Goal: Task Accomplishment & Management: Use online tool/utility

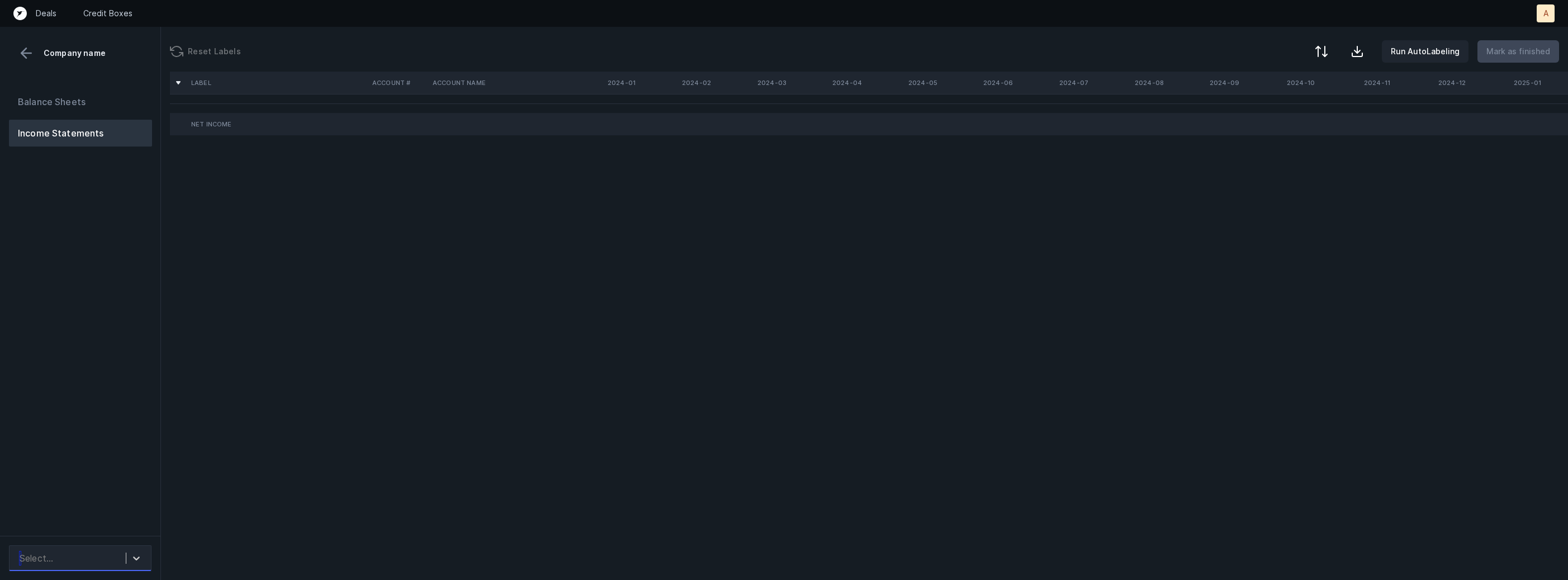
click at [125, 549] on div "Select..." at bounding box center [69, 558] width 112 height 20
click at [123, 509] on div "GekosGames_P&L(2024-2025)_Cleaned.csv" at bounding box center [79, 520] width 142 height 36
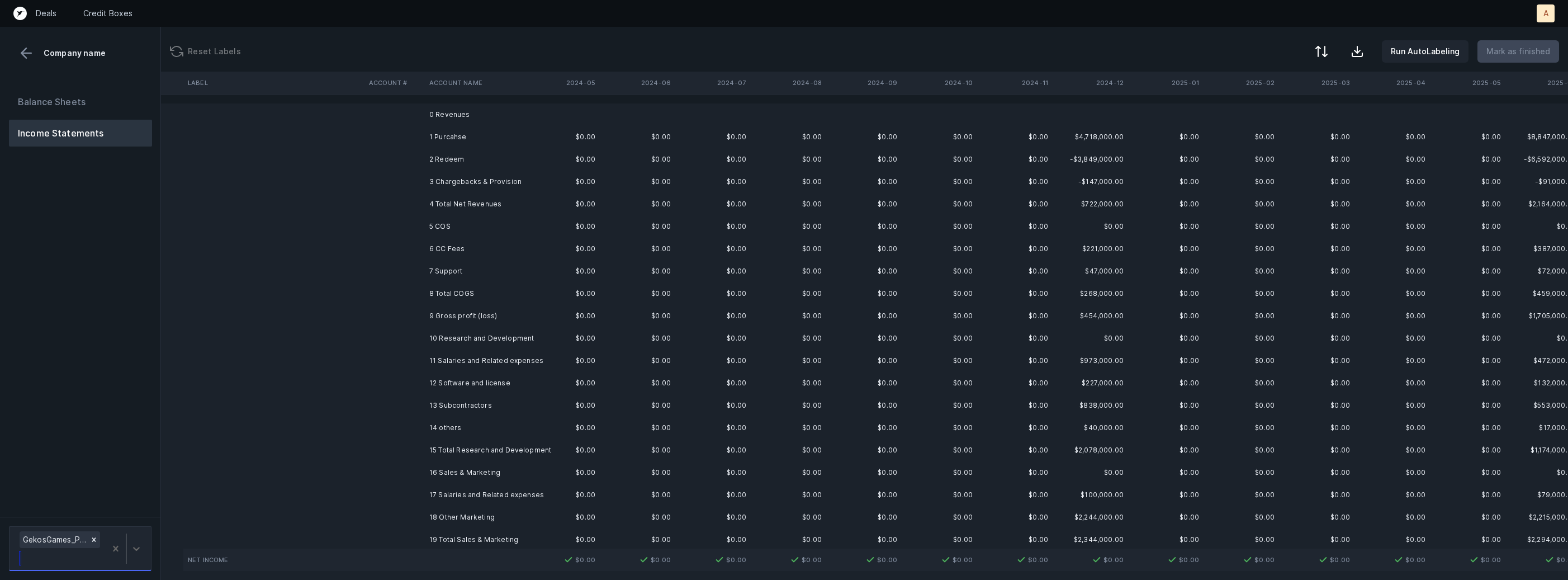
scroll to position [0, 355]
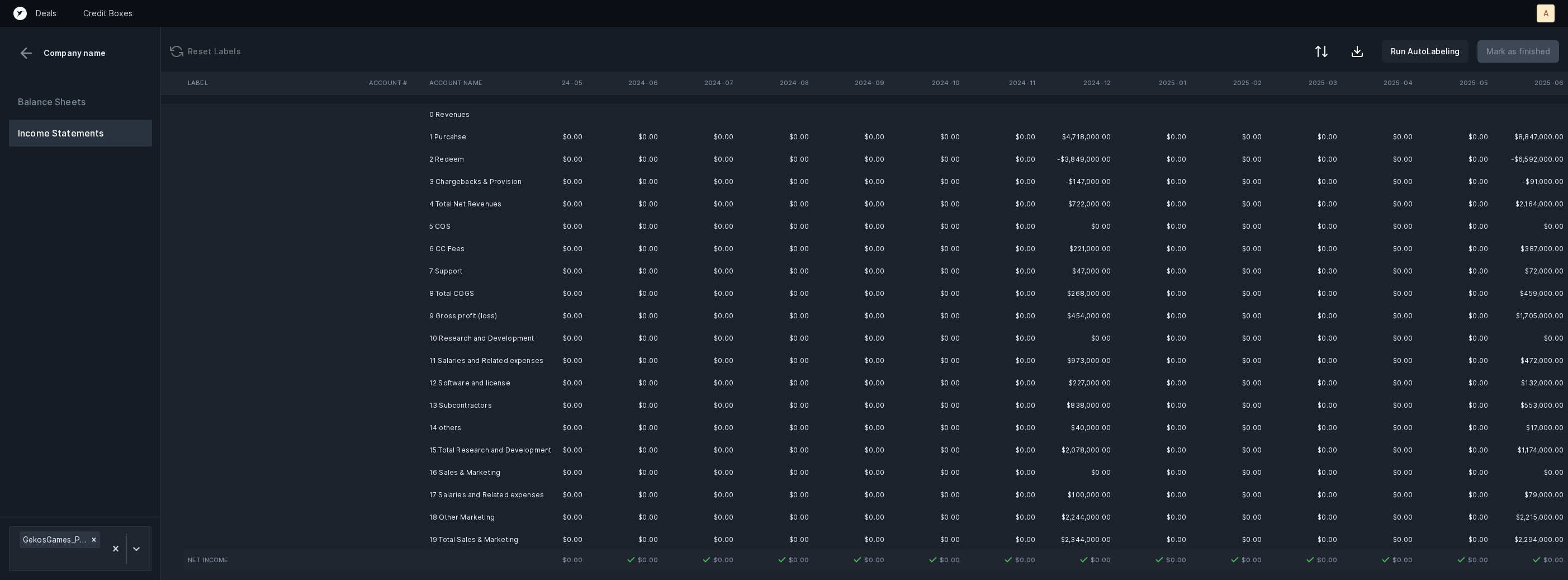
click at [587, 138] on td "$0.00" at bounding box center [624, 136] width 75 height 23
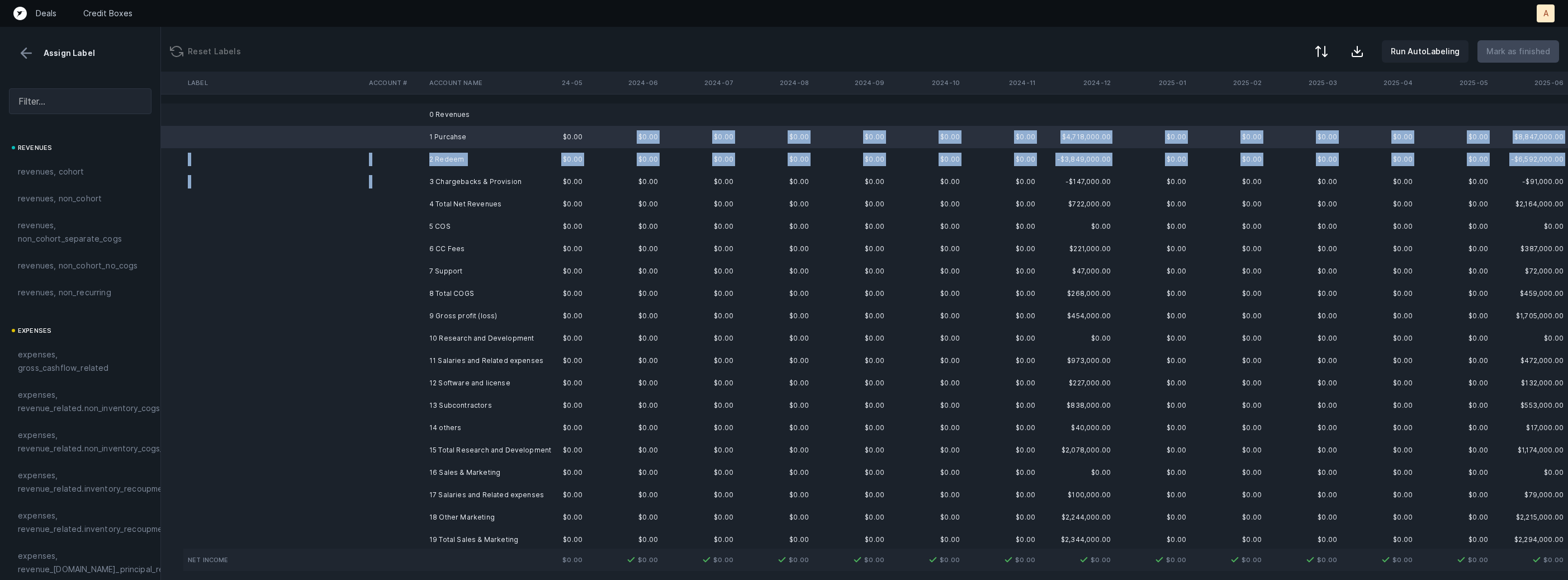
click at [510, 171] on td "3 Chargebacks & Provision" at bounding box center [492, 182] width 136 height 23
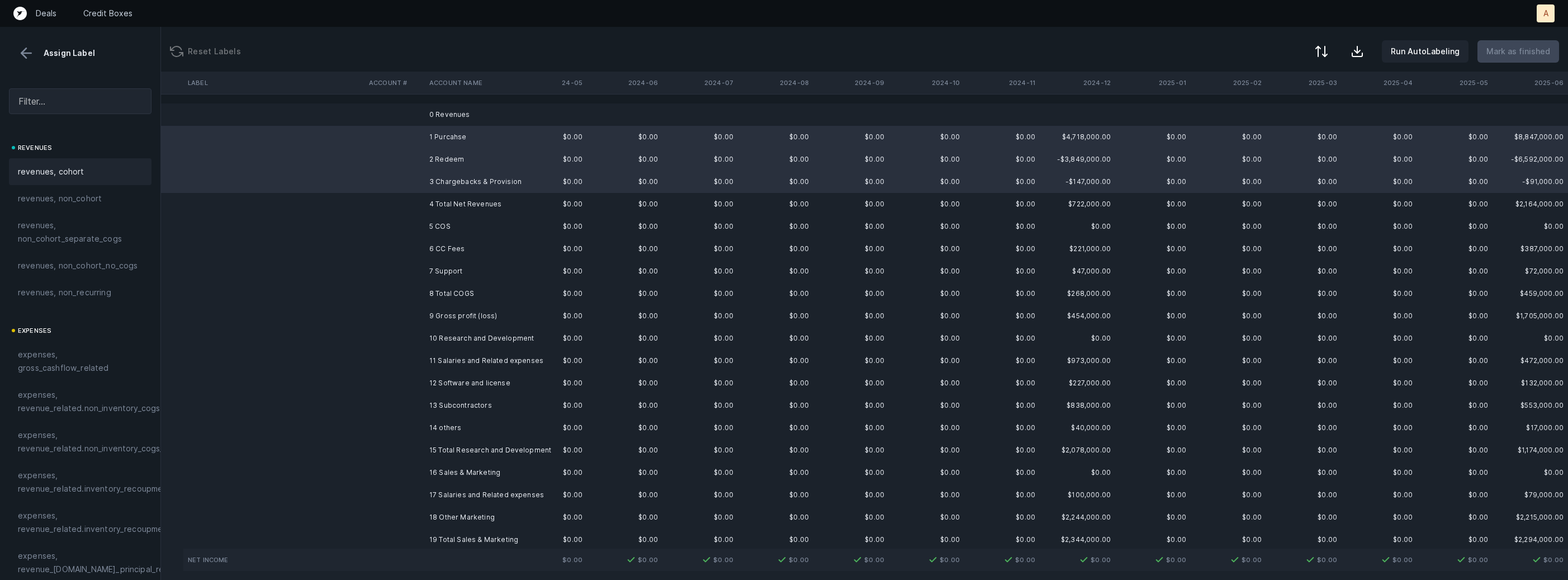
click at [69, 162] on div "revenues, cohort" at bounding box center [79, 171] width 142 height 27
click at [454, 251] on td "6 CC Fees" at bounding box center [492, 249] width 136 height 23
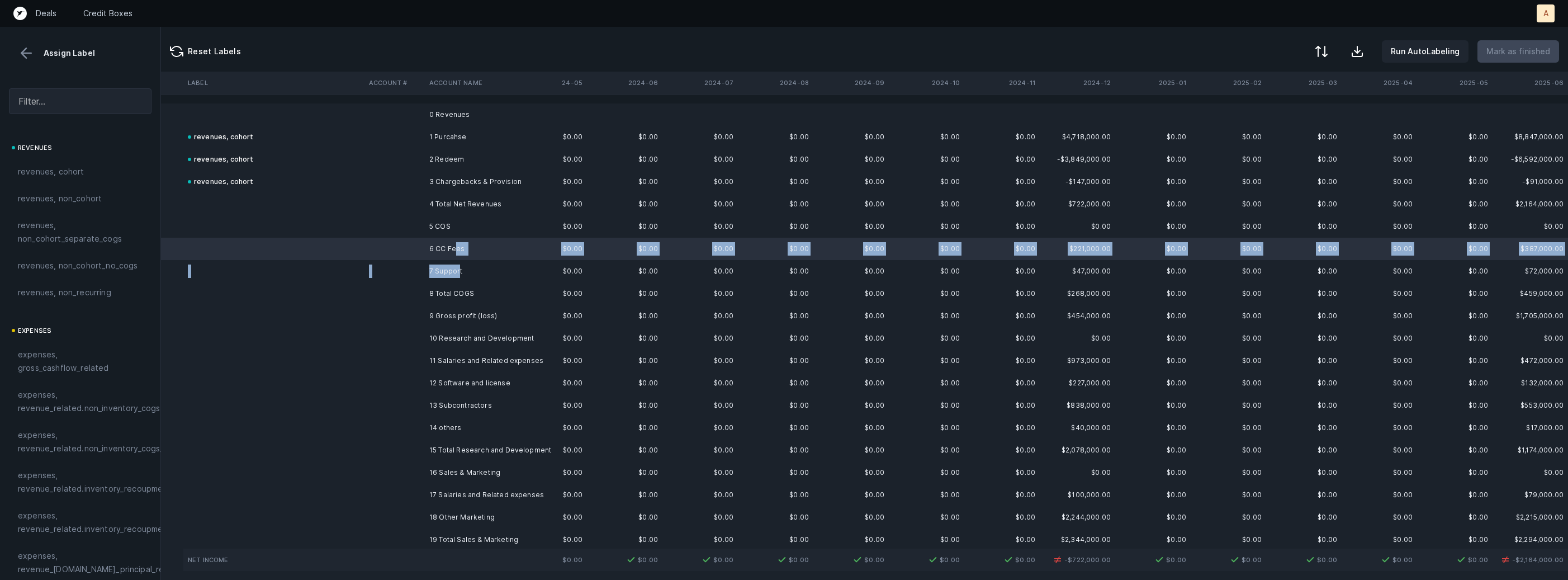
click at [457, 277] on td "7 Support" at bounding box center [492, 271] width 136 height 23
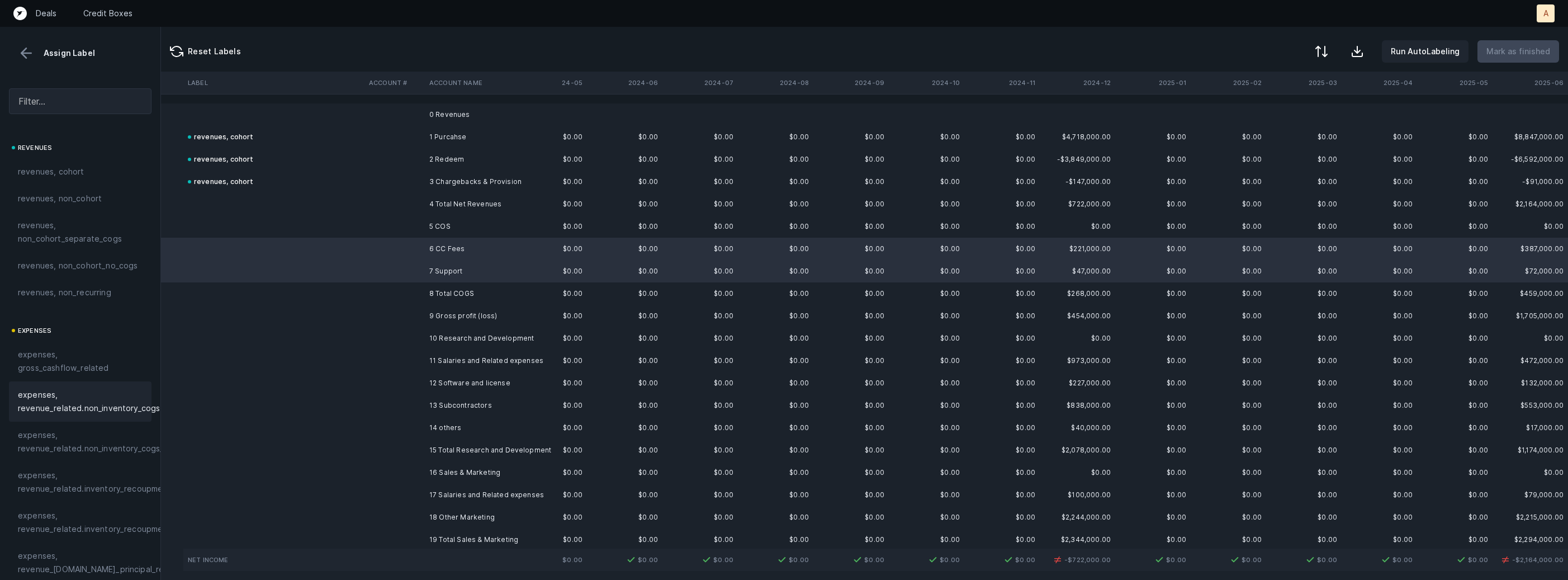
click at [85, 401] on span "expenses, revenue_related.non_inventory_cogs" at bounding box center [89, 401] width 142 height 27
click at [452, 359] on td "11 Salaries and Related expenses" at bounding box center [492, 360] width 136 height 23
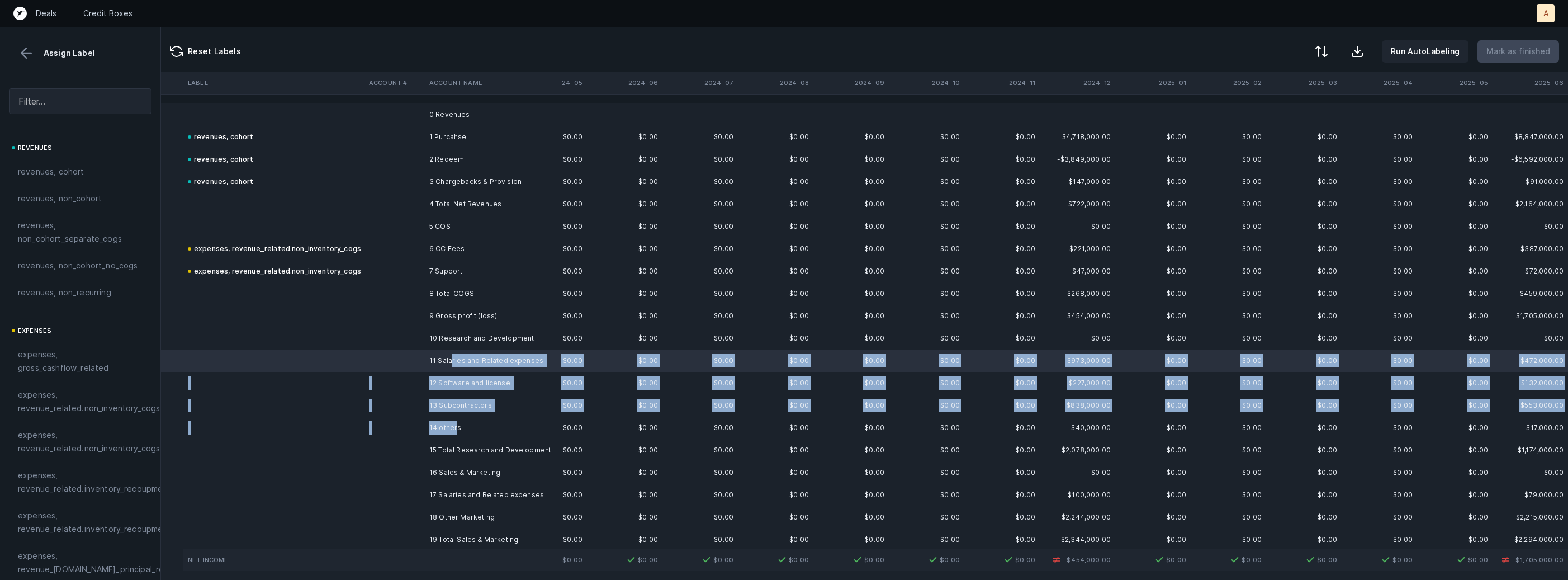
click at [458, 428] on td "14 others" at bounding box center [492, 428] width 136 height 23
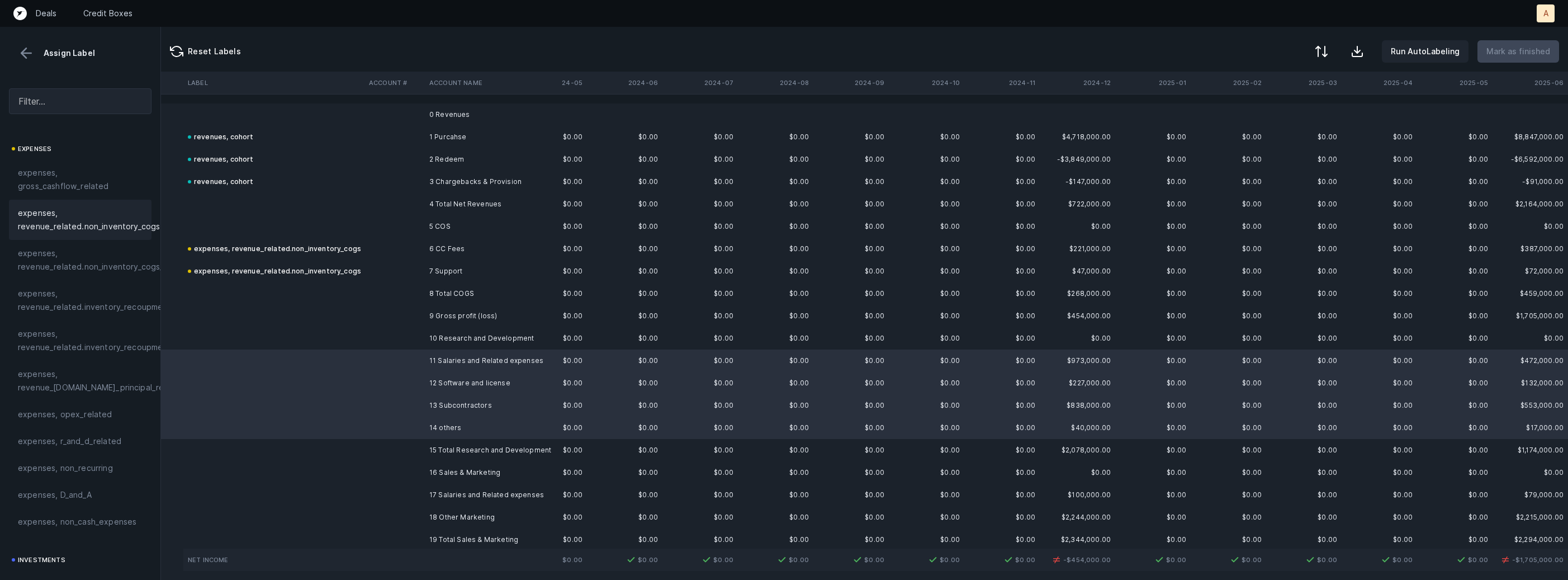
scroll to position [196, 0]
click at [91, 422] on span "expenses, r_and_d_related" at bounding box center [70, 427] width 104 height 13
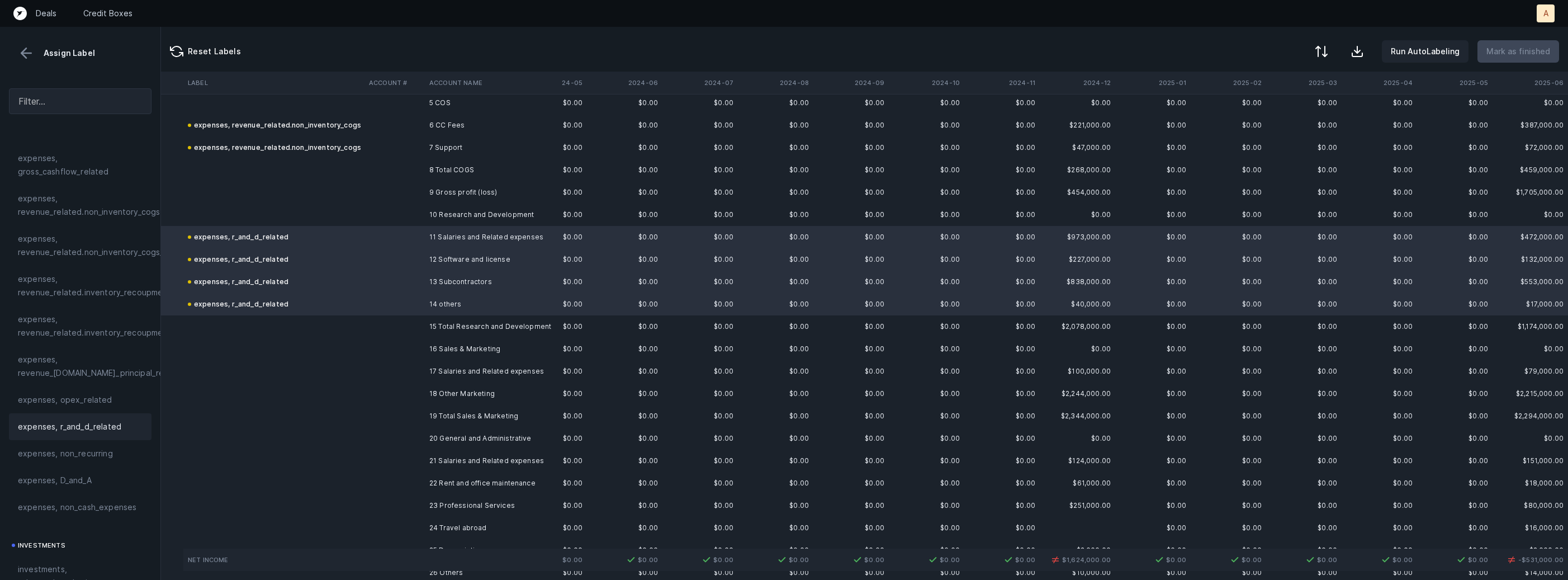
scroll to position [126, 355]
click at [468, 373] on td "17 Salaries and Related expenses" at bounding box center [492, 368] width 136 height 23
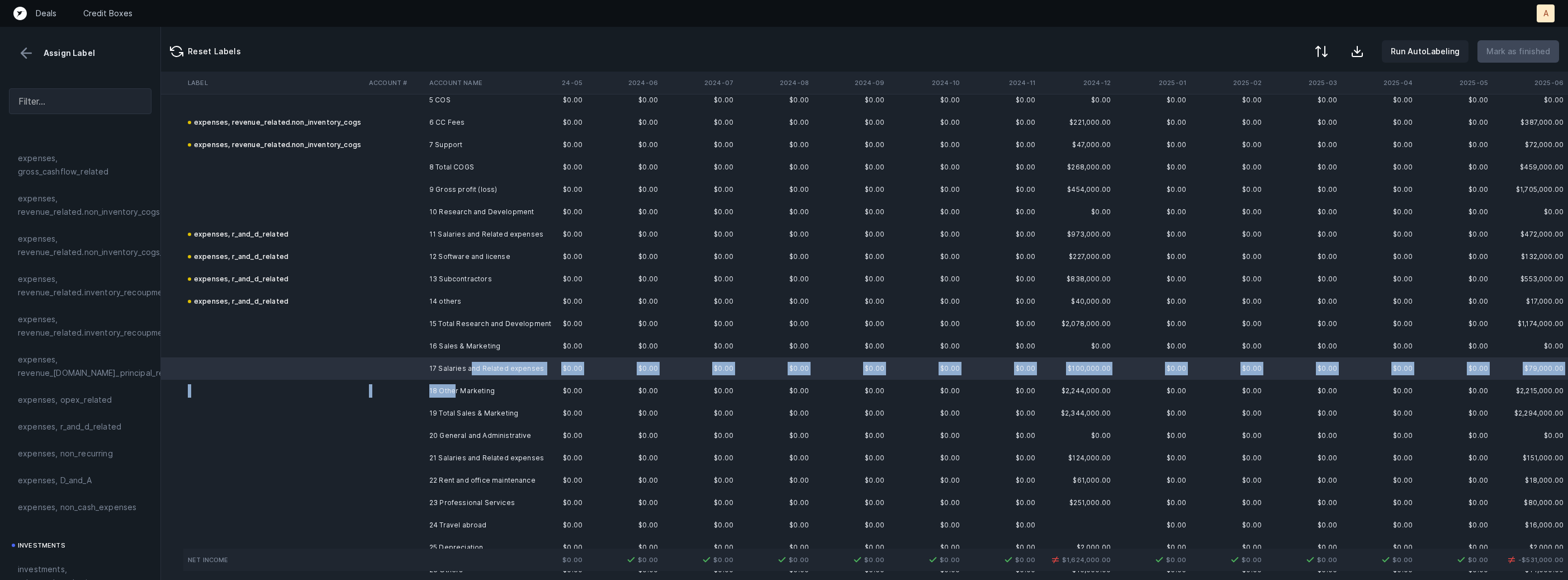
click at [454, 389] on td "18 Other Marketing" at bounding box center [492, 390] width 136 height 23
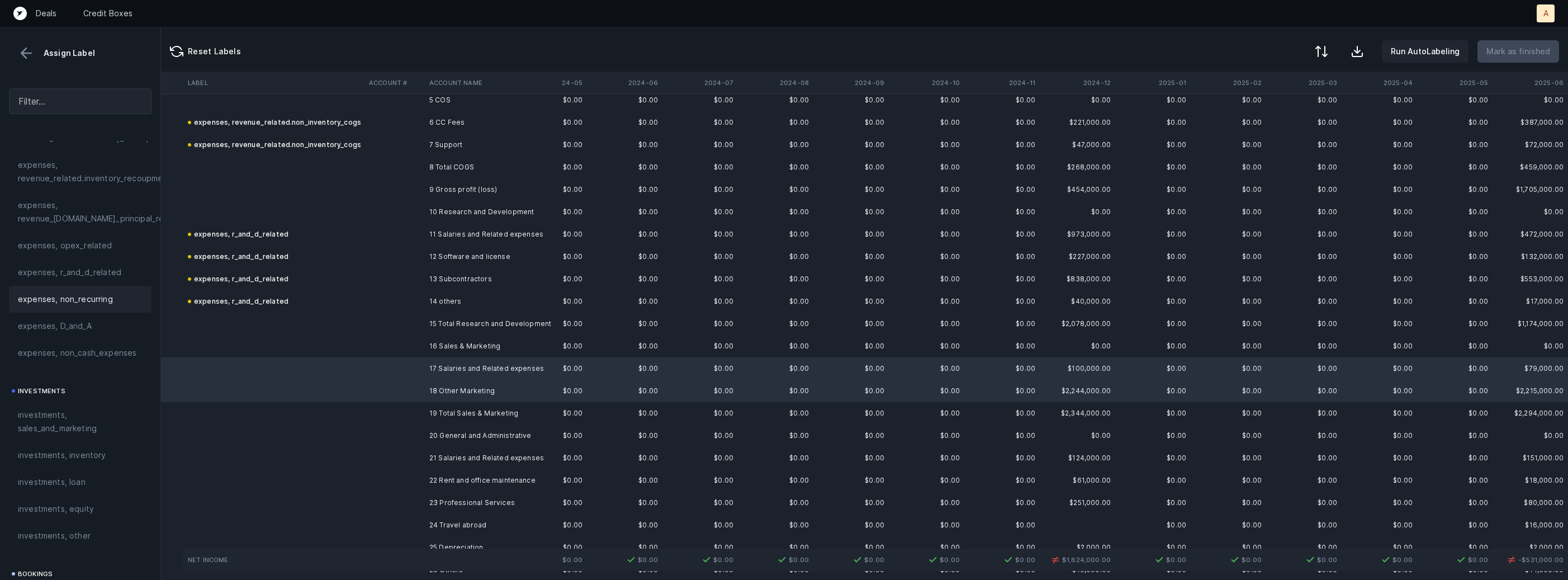
scroll to position [393, 0]
click at [75, 386] on span "investments, sales_and_marketing" at bounding box center [80, 379] width 125 height 27
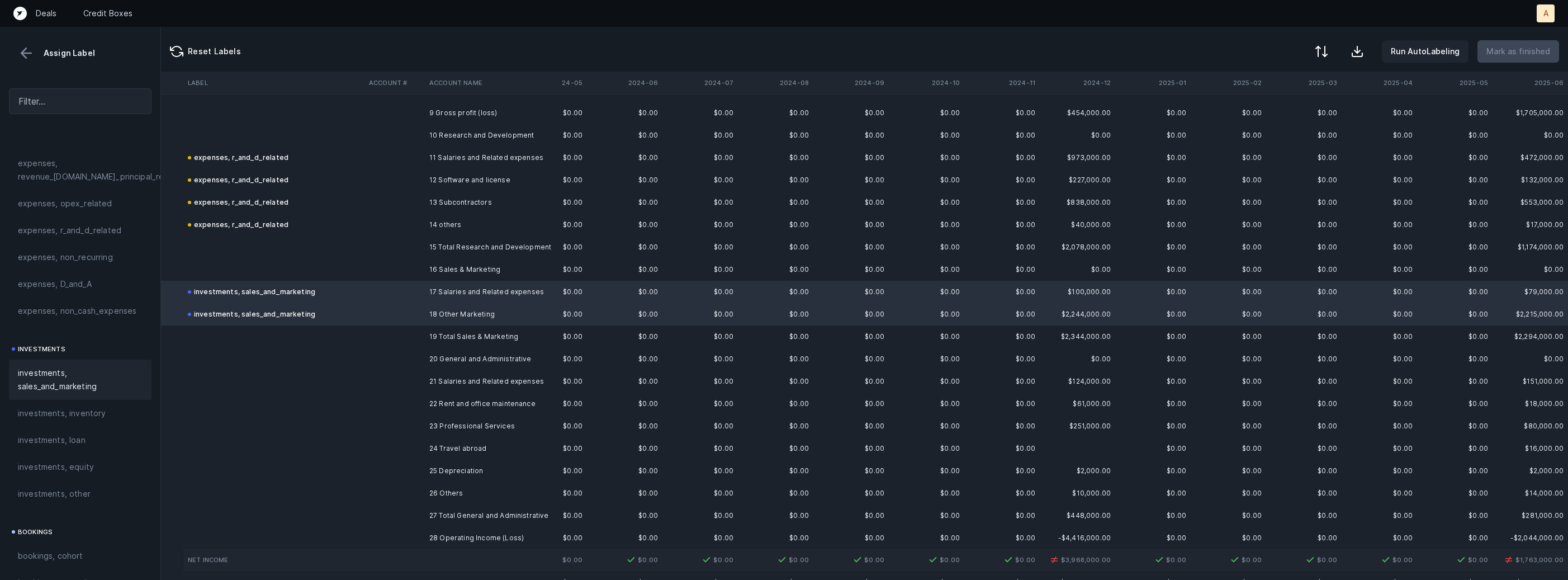
scroll to position [250, 355]
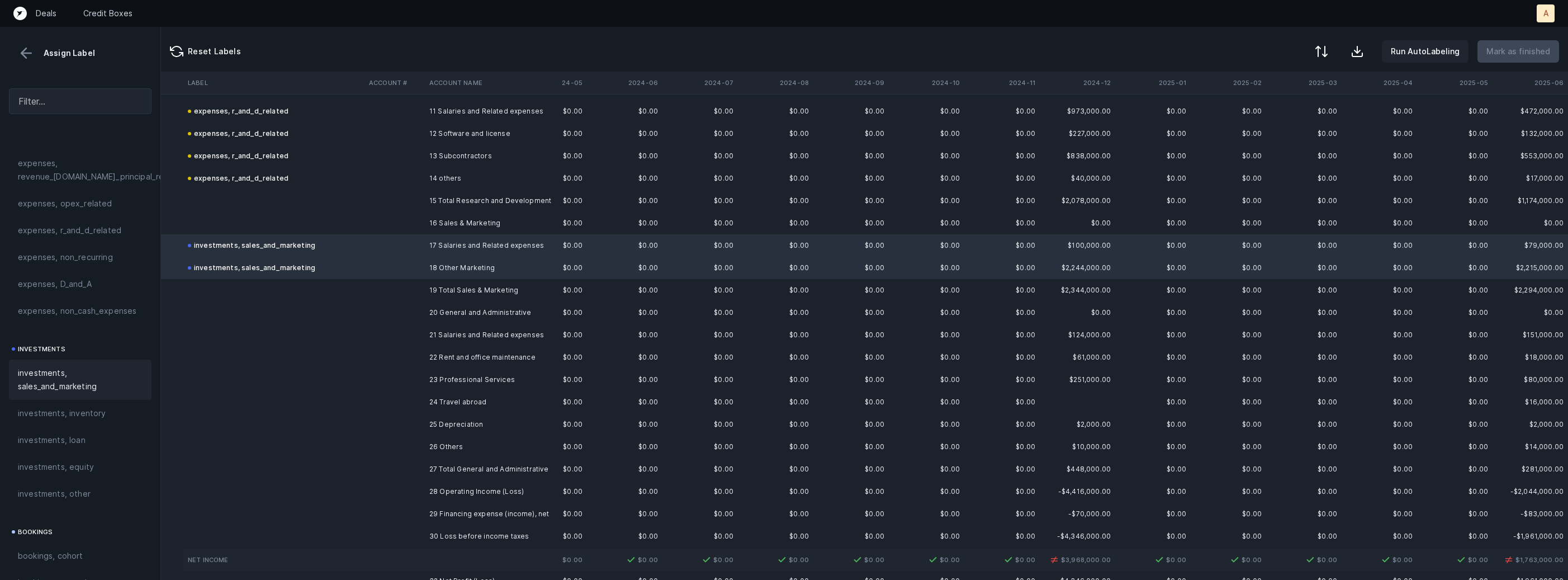
click at [496, 336] on td "21 Salaries and Related expenses" at bounding box center [492, 335] width 136 height 23
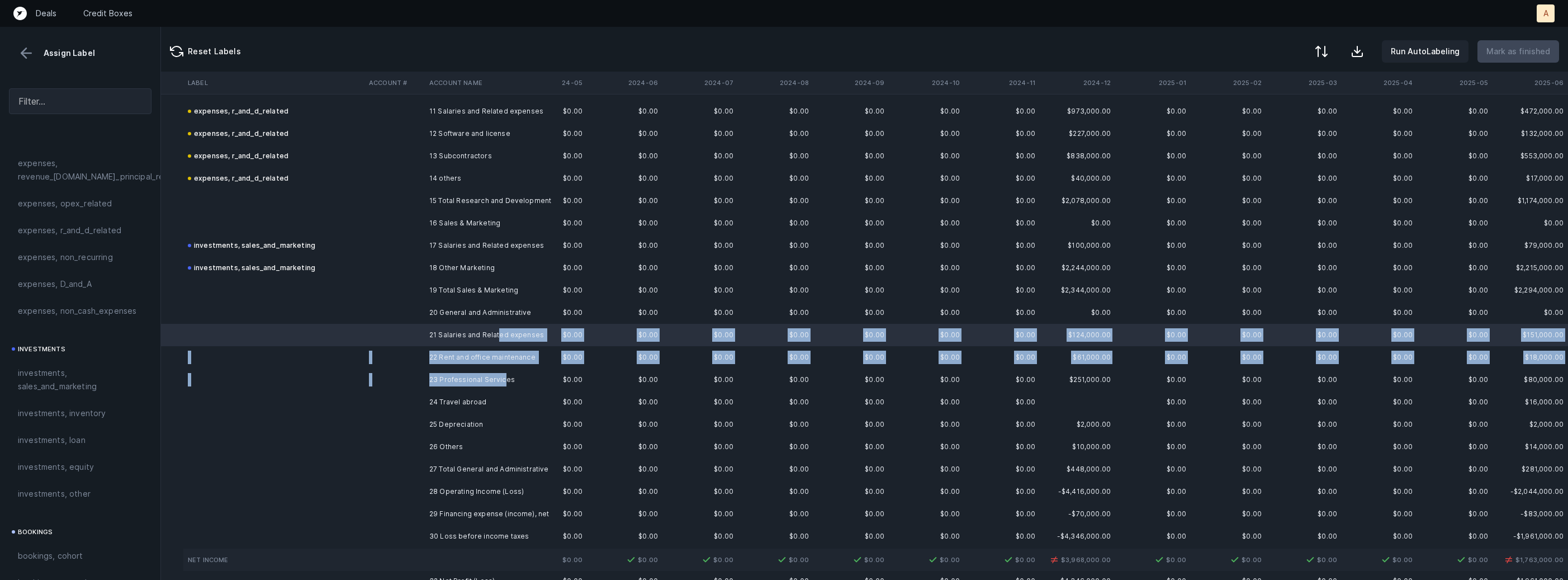
click at [502, 377] on td "23 Professional Services" at bounding box center [492, 379] width 136 height 23
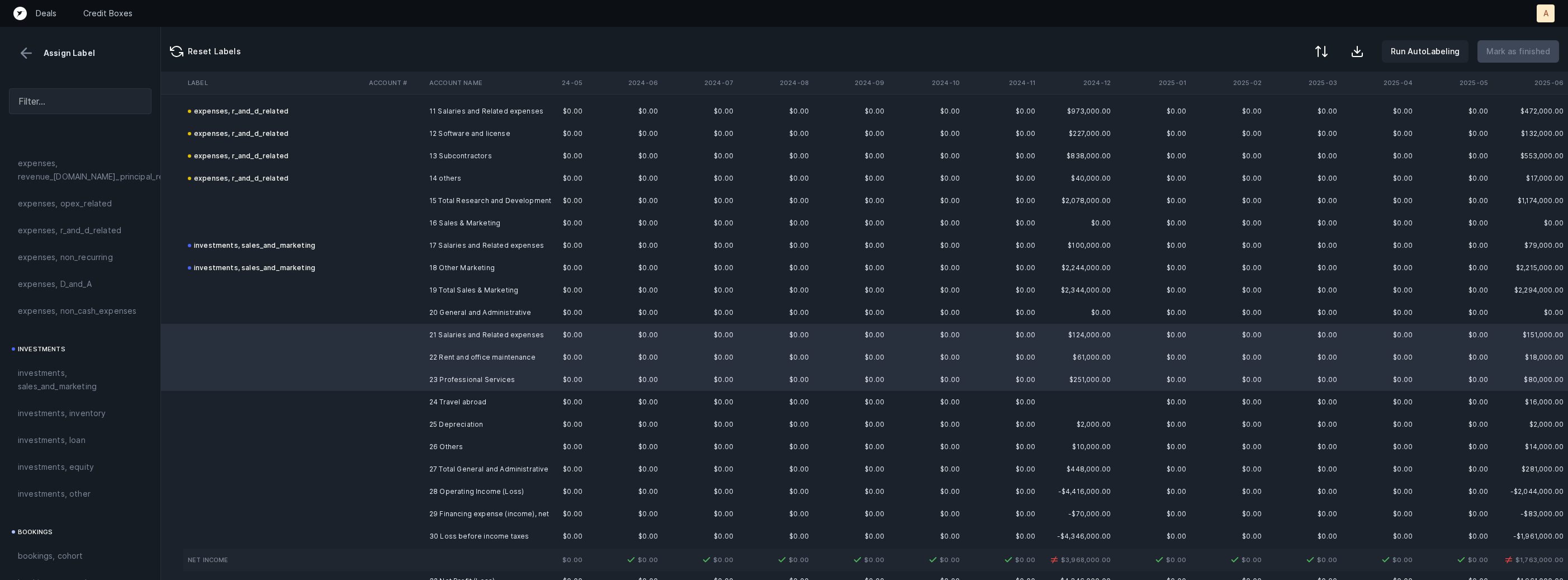
click at [500, 403] on td "24 Travel abroad" at bounding box center [492, 402] width 136 height 23
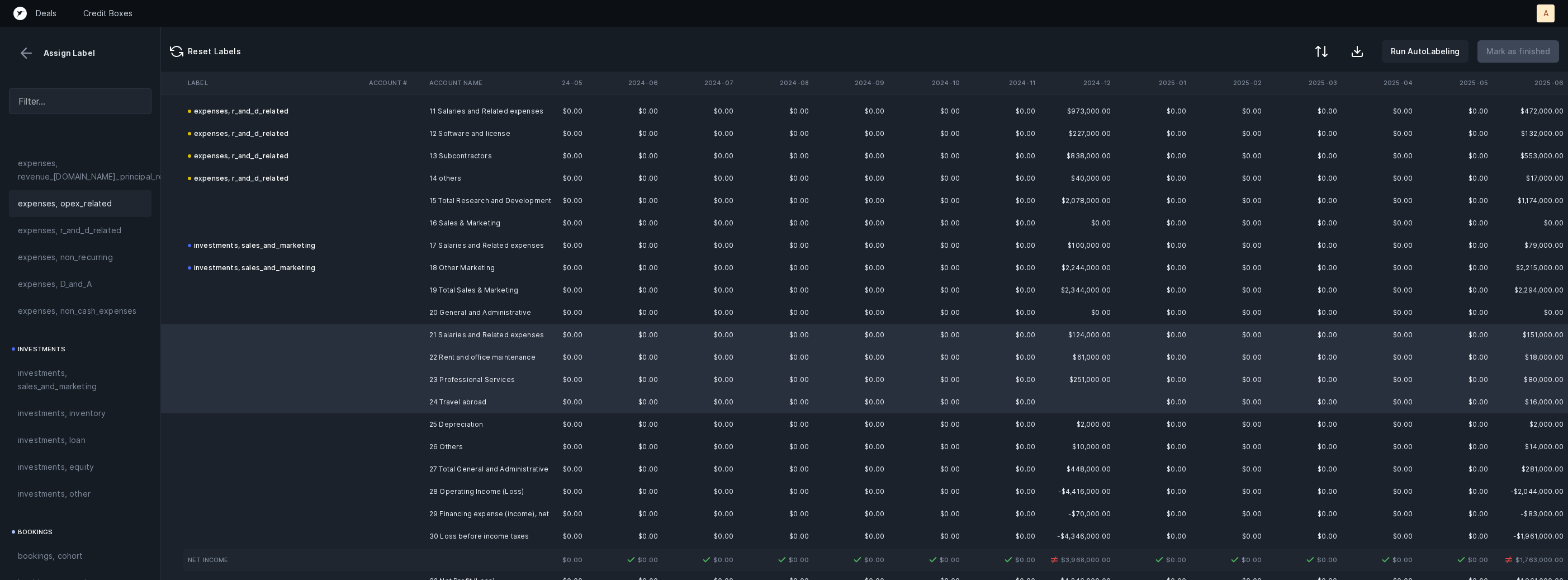
click at [104, 205] on span "expenses, opex_related" at bounding box center [66, 204] width 95 height 13
click at [432, 422] on td "25 Depreciation" at bounding box center [492, 424] width 136 height 23
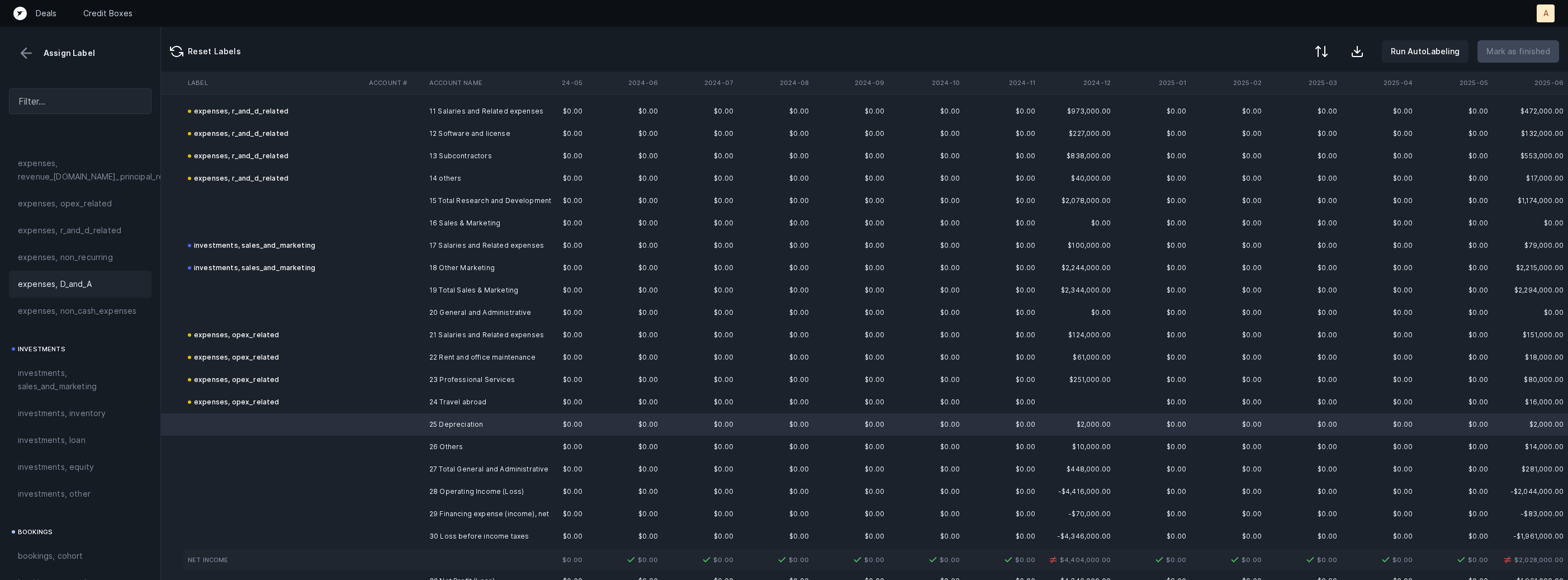
click at [105, 285] on div "expenses, D_and_A" at bounding box center [80, 284] width 125 height 13
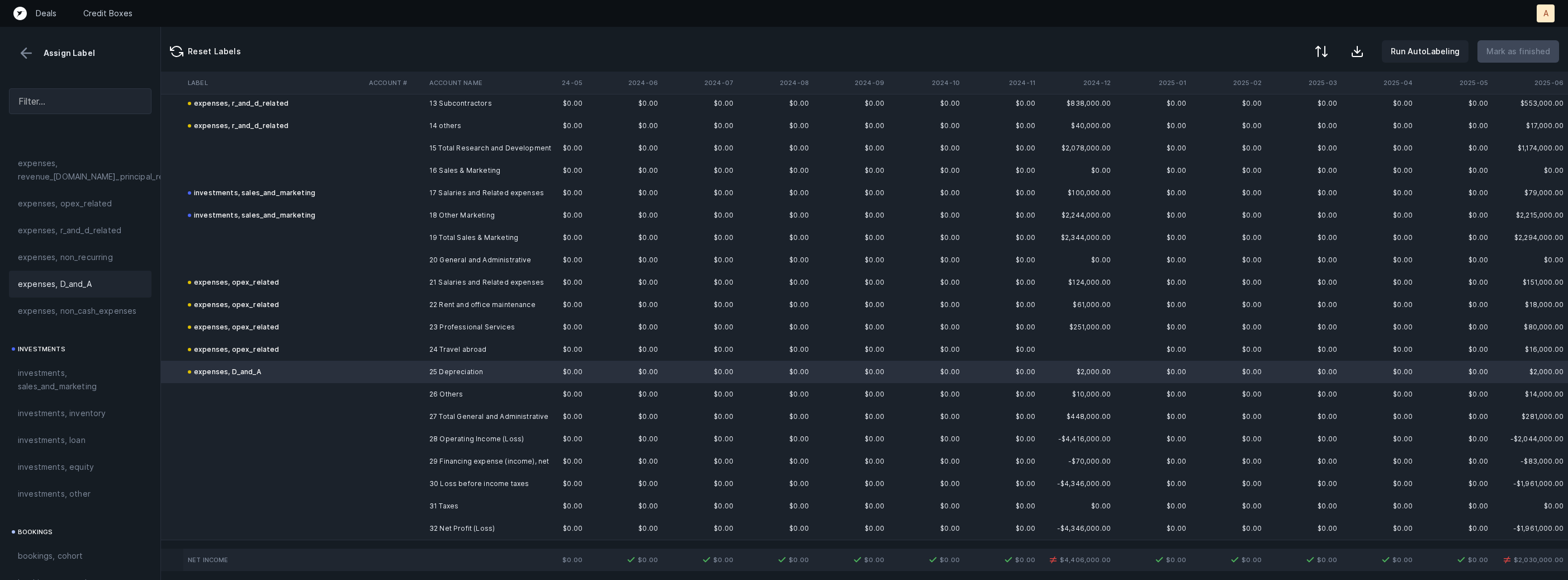
click at [438, 400] on td "26 Others" at bounding box center [492, 394] width 136 height 23
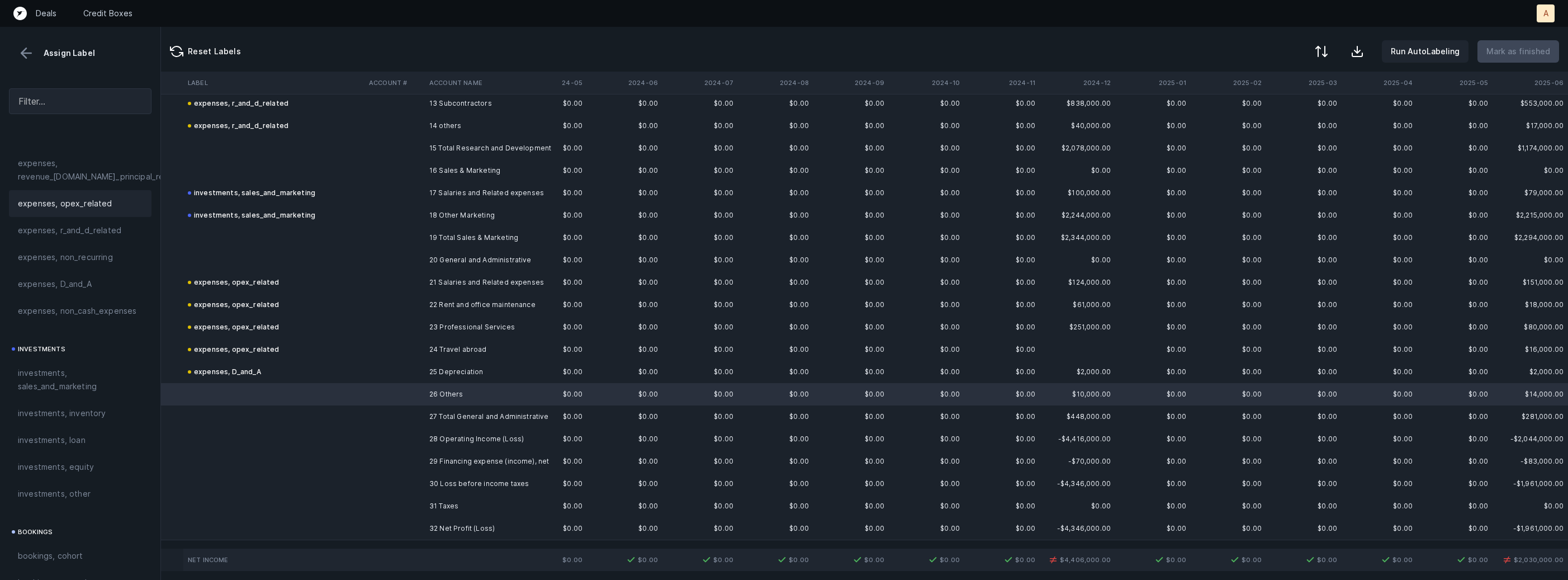
click at [90, 198] on span "expenses, opex_related" at bounding box center [66, 204] width 95 height 13
click at [497, 462] on td "29 Financing expense (income), net" at bounding box center [492, 461] width 136 height 23
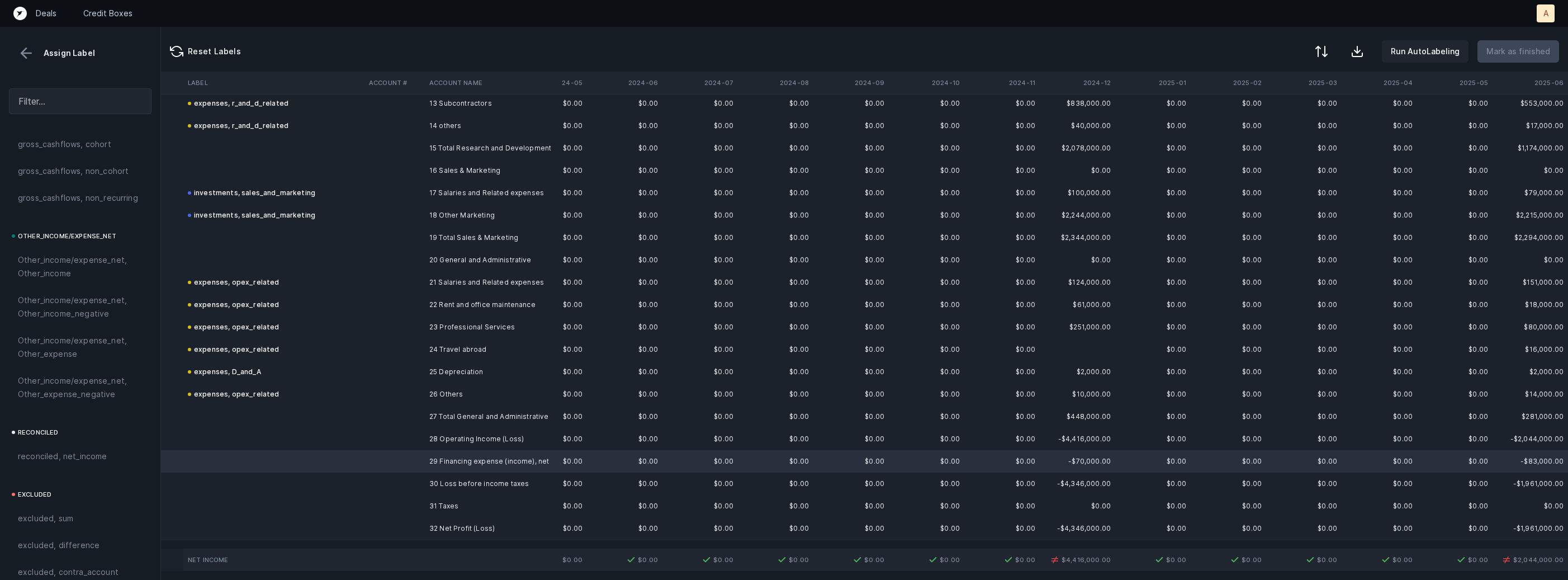
scroll to position [1234, 0]
click at [93, 344] on span "Other_income/expense_net, Other_expense" at bounding box center [80, 337] width 125 height 27
click at [428, 511] on td "31 Taxes" at bounding box center [492, 506] width 136 height 23
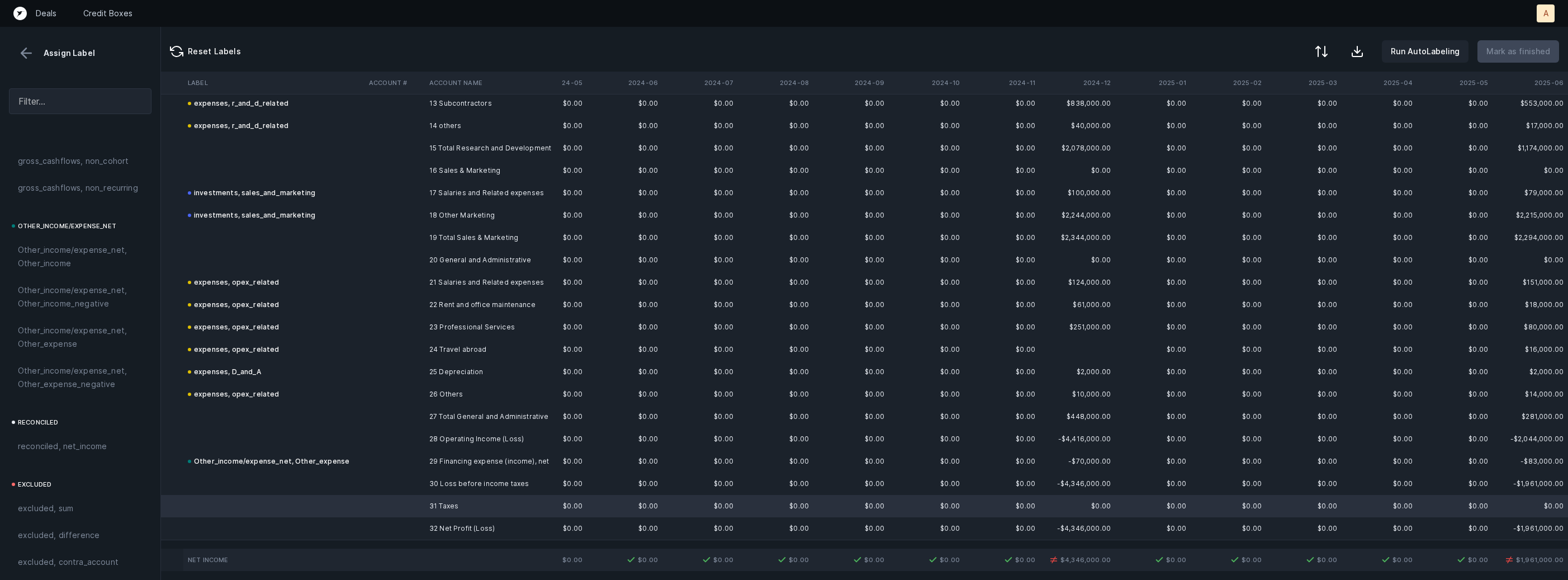
click at [411, 538] on td at bounding box center [395, 528] width 61 height 23
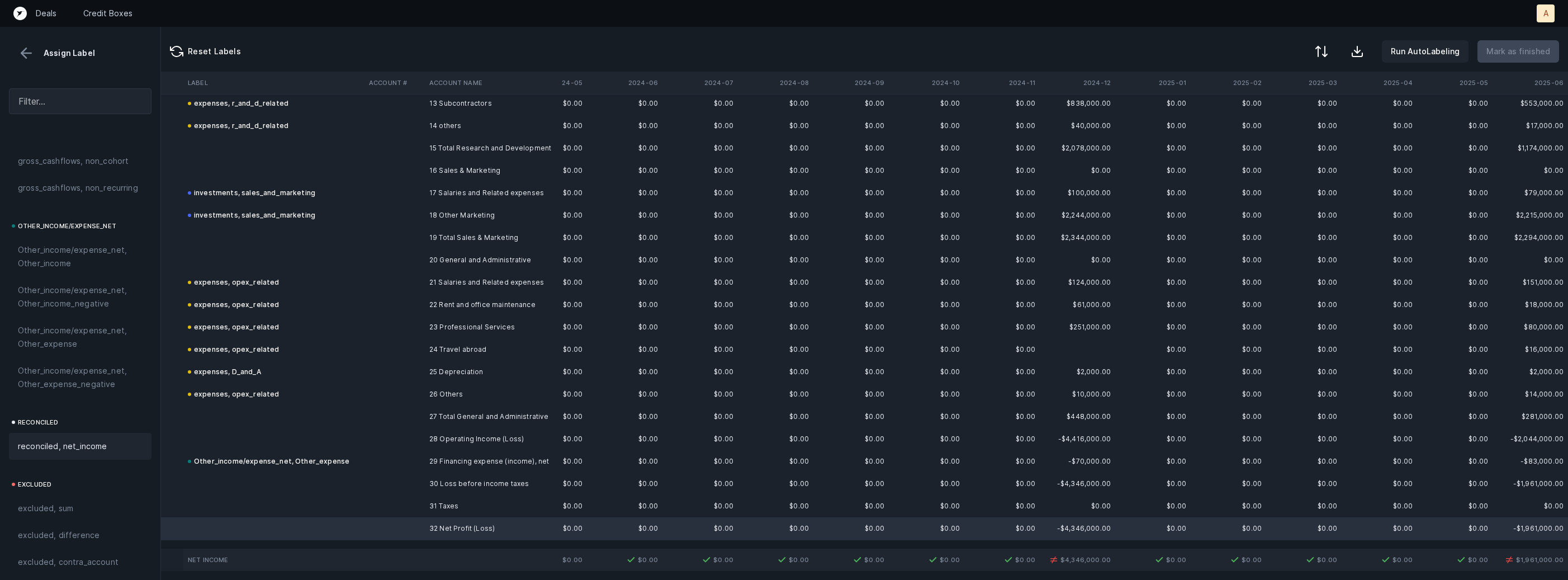
click at [112, 449] on div "reconciled, net_income" at bounding box center [80, 446] width 125 height 13
click at [1325, 48] on div at bounding box center [1320, 53] width 13 height 13
click at [1231, 117] on div "By Hum label" at bounding box center [1249, 118] width 49 height 13
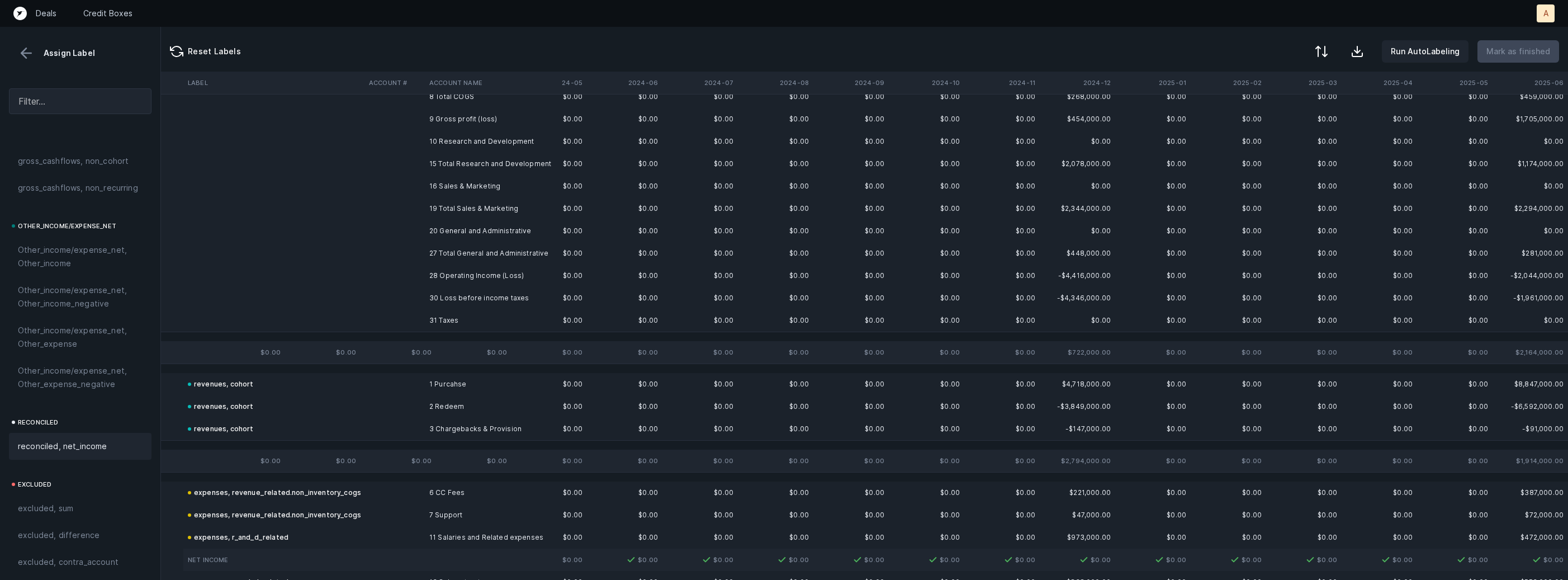
scroll to position [0, 355]
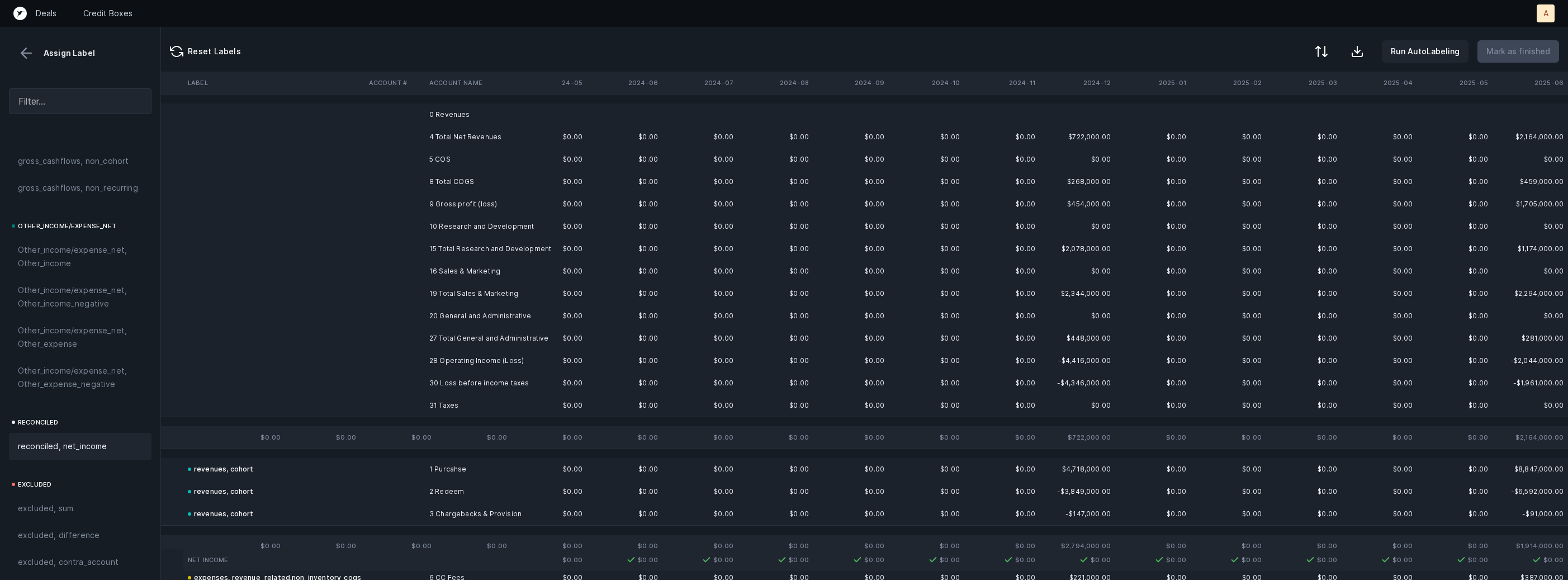
click at [462, 120] on td "0 Revenues" at bounding box center [492, 115] width 136 height 23
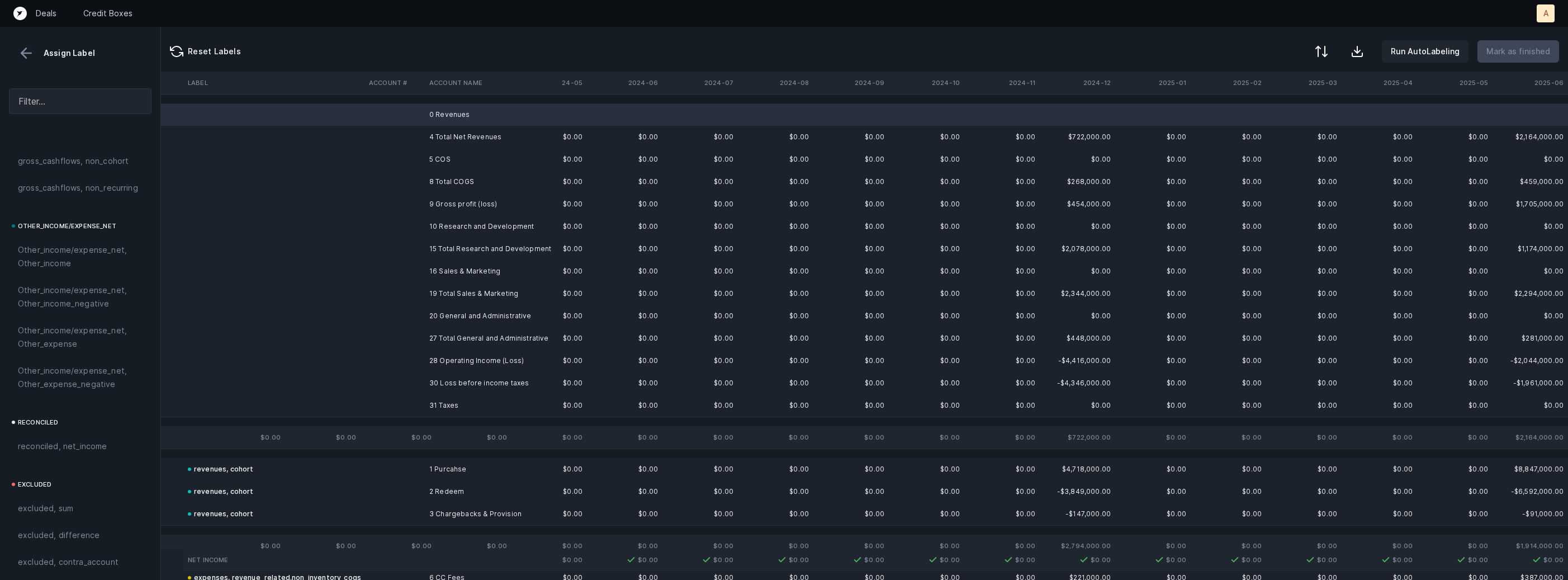
click at [444, 152] on td "5 COS" at bounding box center [492, 159] width 136 height 23
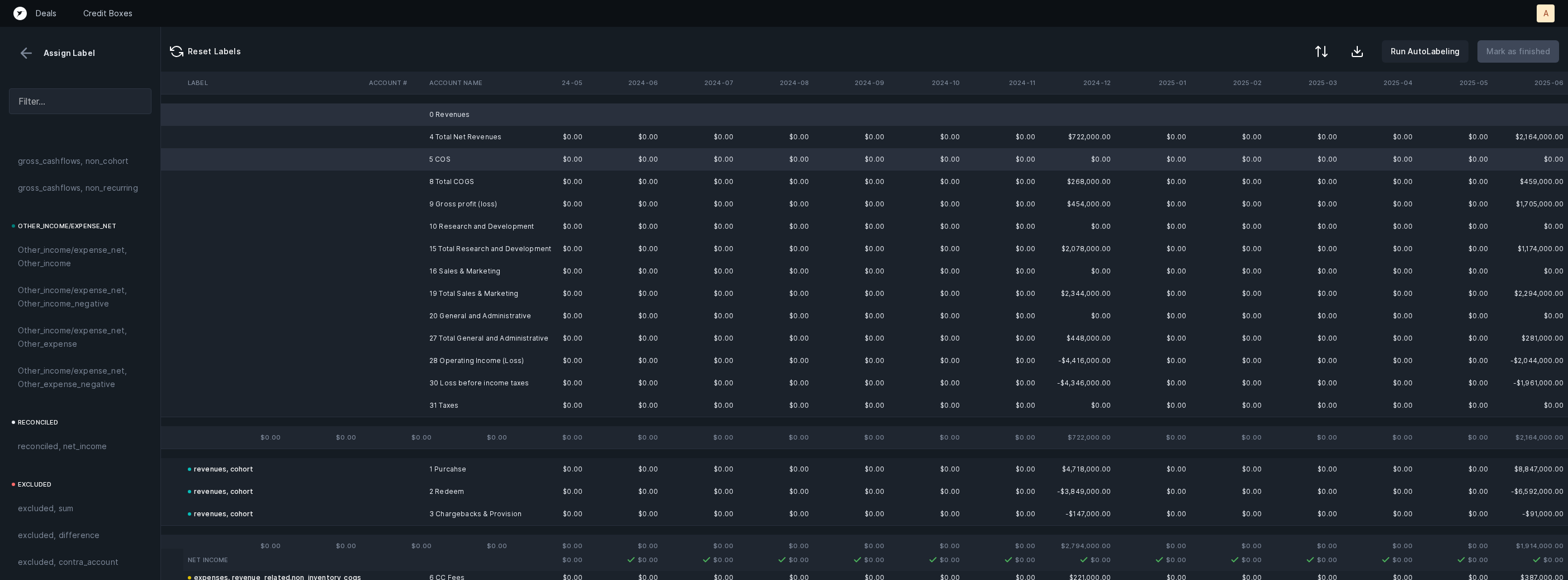
click at [484, 223] on td "10 Research and Development" at bounding box center [492, 226] width 136 height 23
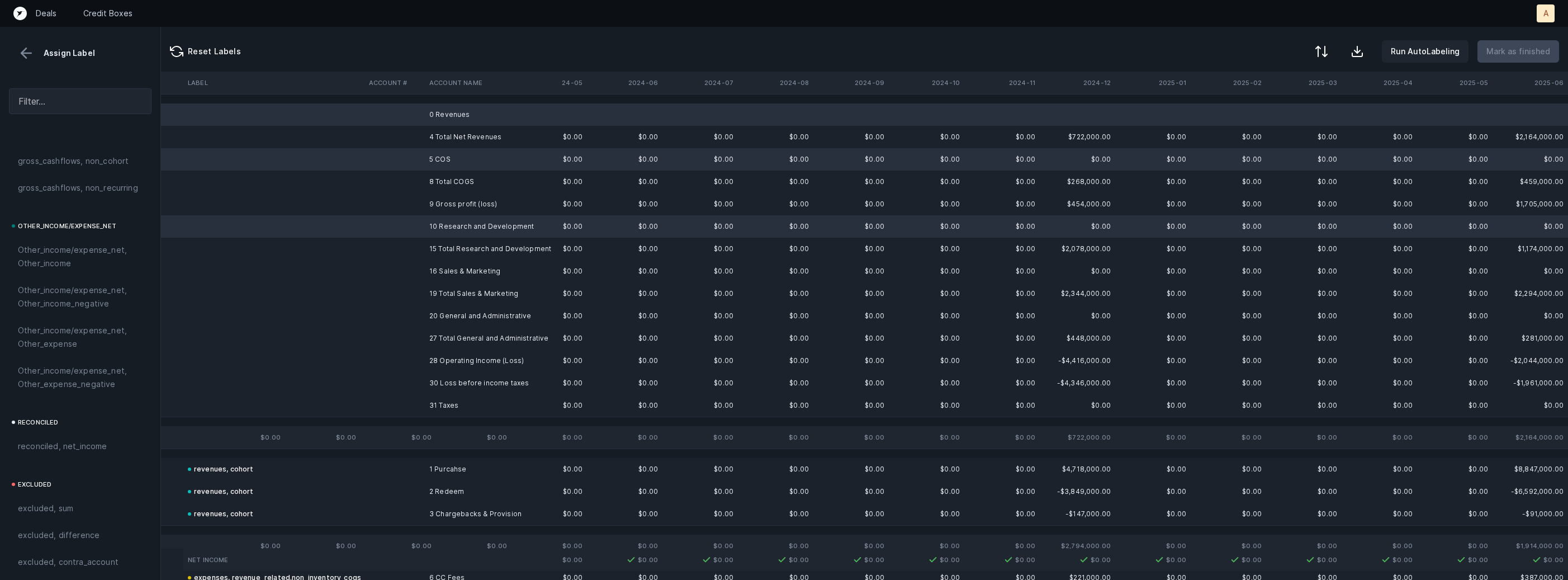
click at [455, 269] on td "16 Sales & Marketing" at bounding box center [492, 271] width 136 height 23
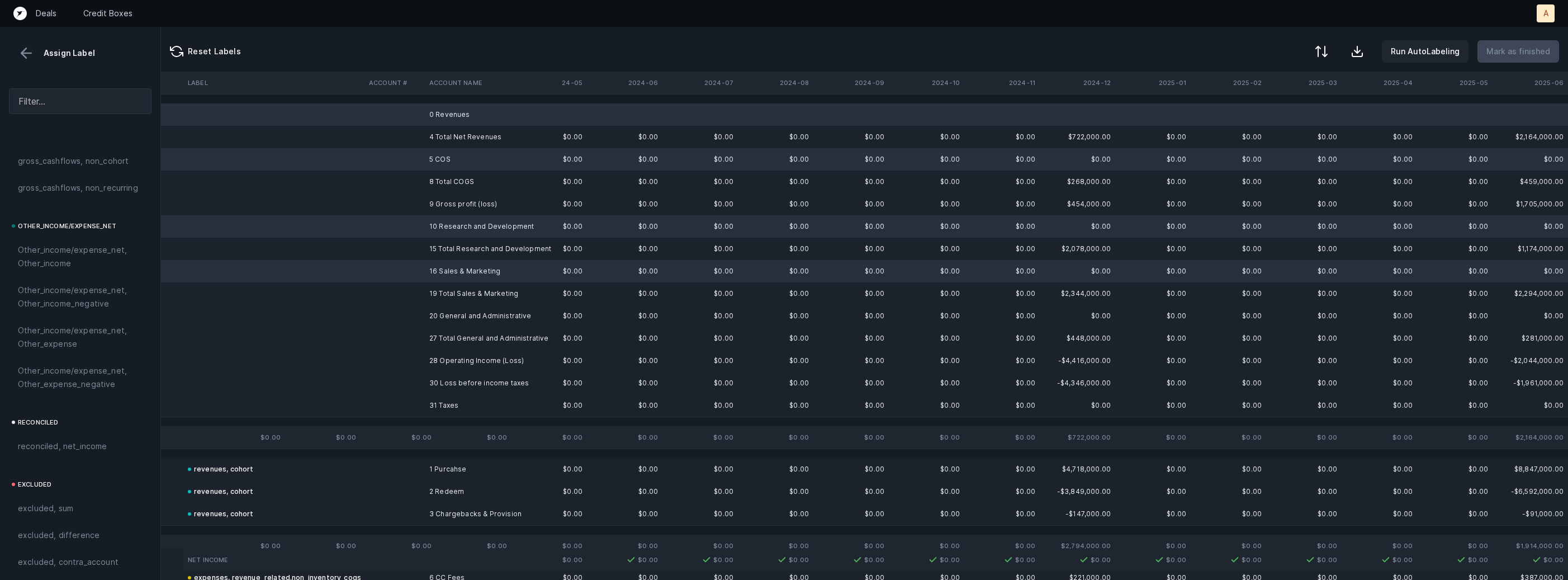
click at [448, 312] on td "20 General and Administrative" at bounding box center [492, 316] width 136 height 23
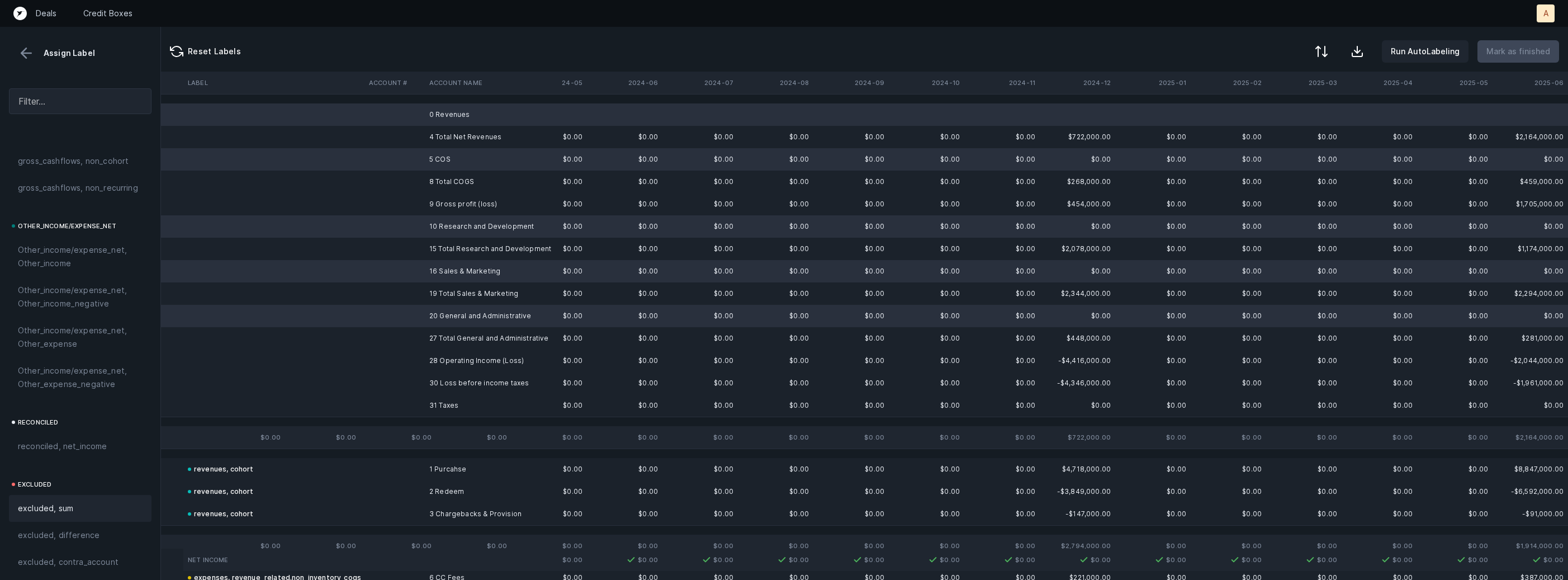
scroll to position [1267, 0]
click at [69, 554] on span "excluded, blank" at bounding box center [48, 557] width 61 height 13
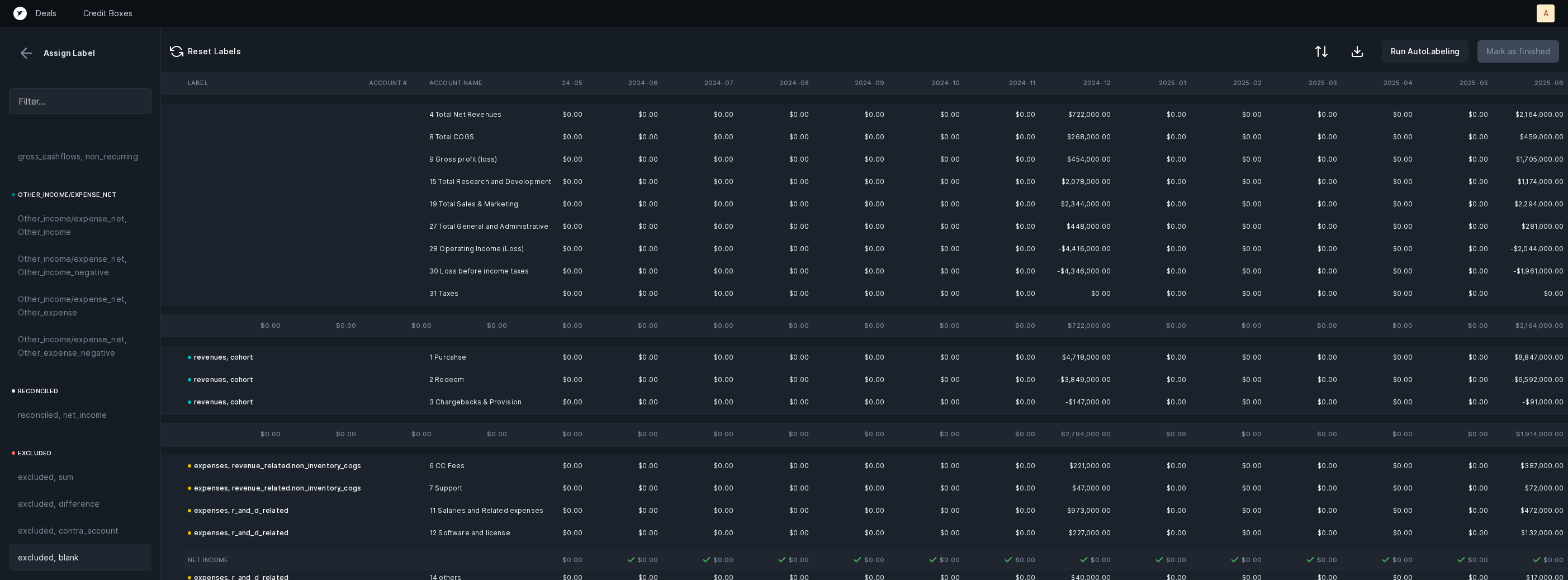
click at [470, 157] on td "9 Gross profit (loss)" at bounding box center [492, 159] width 136 height 23
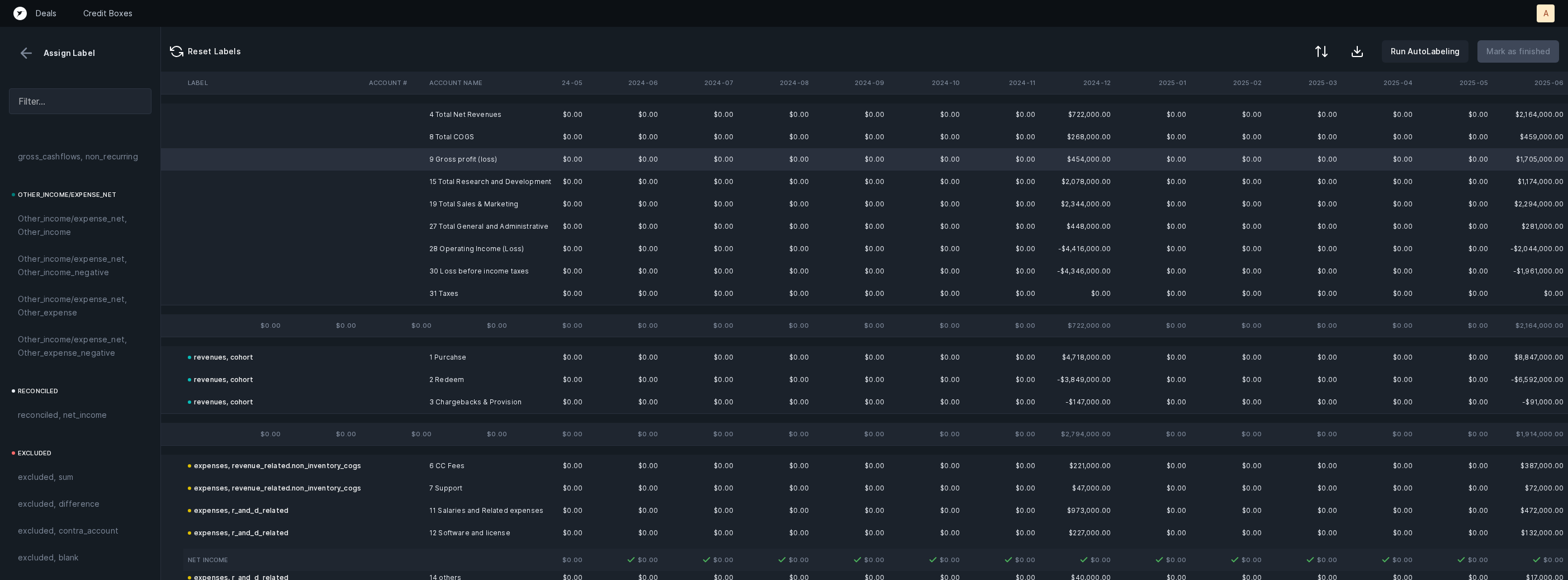
click at [446, 248] on td "28 Operating Income (Loss)" at bounding box center [492, 249] width 136 height 23
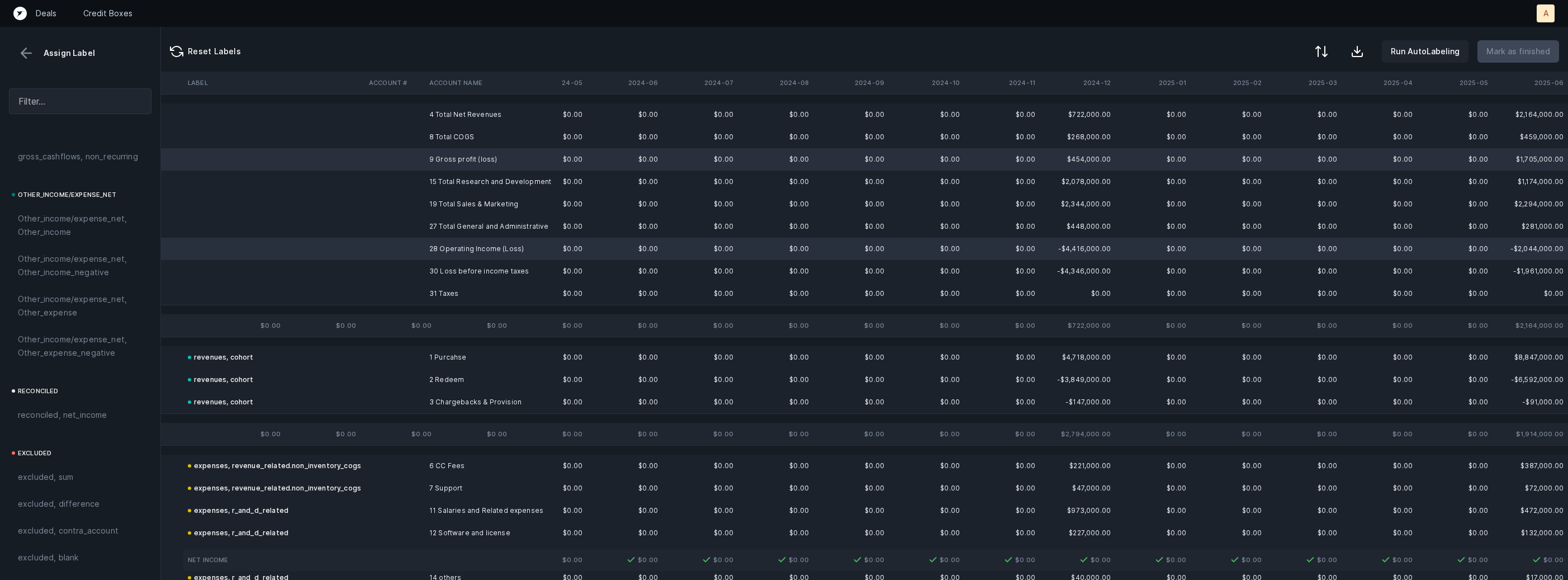
click at [452, 271] on td "30 Loss before income taxes" at bounding box center [492, 271] width 136 height 23
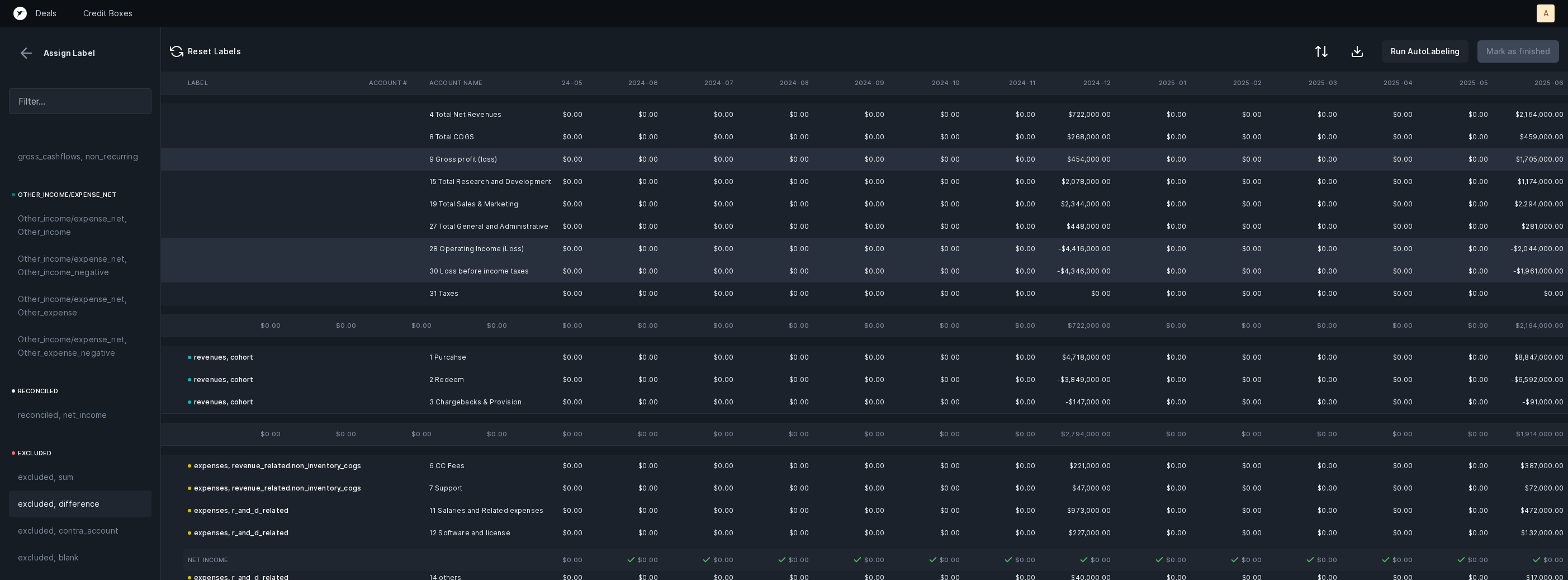
click at [88, 506] on span "excluded, difference" at bounding box center [59, 503] width 82 height 13
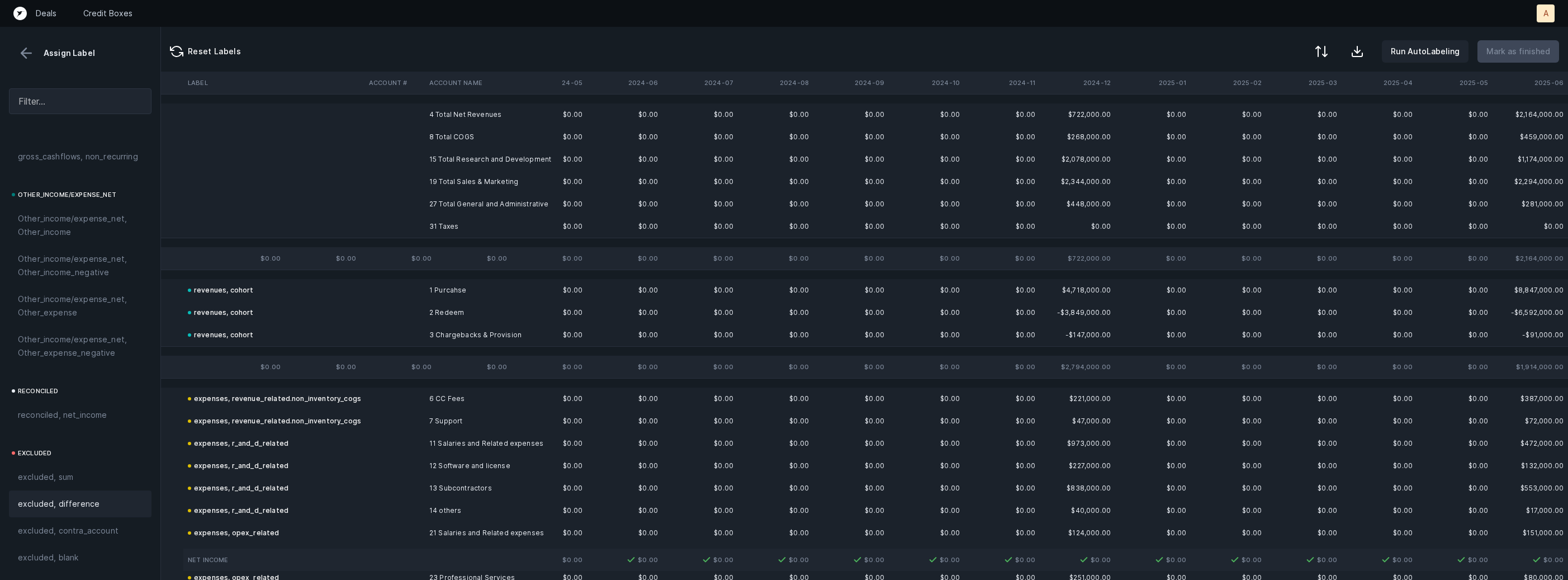
click at [427, 219] on td "31 Taxes" at bounding box center [492, 226] width 136 height 23
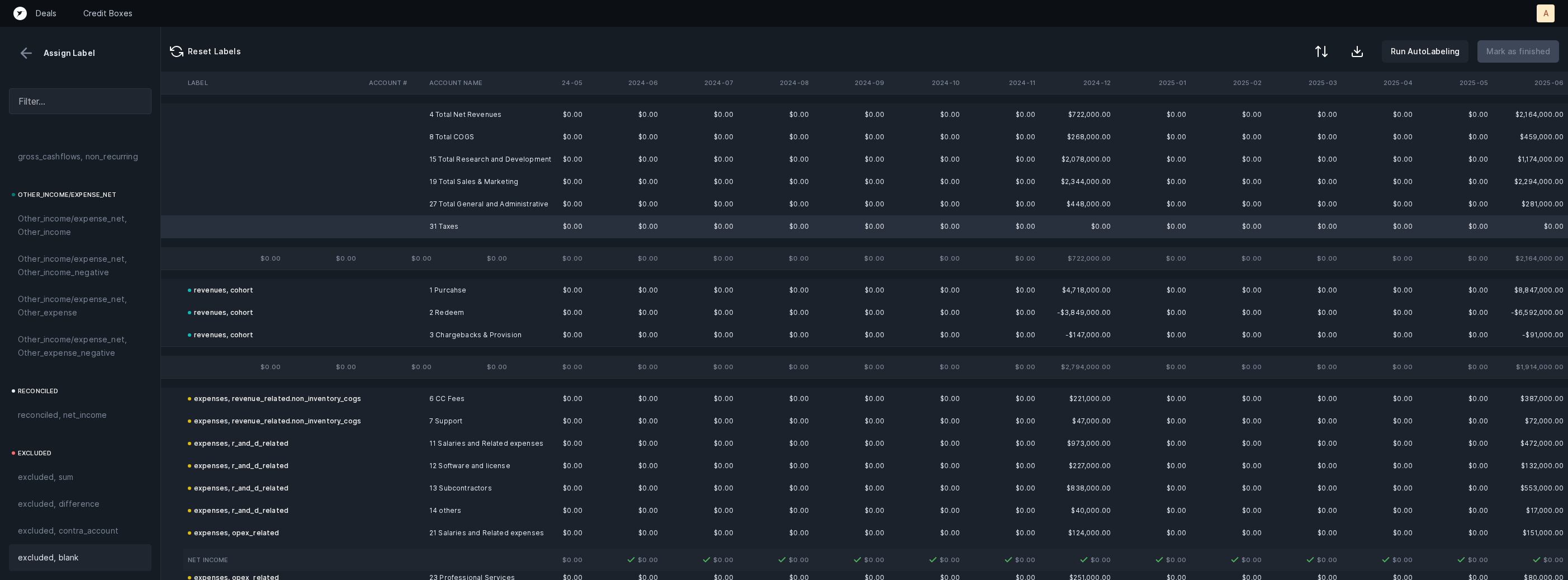
click at [75, 556] on span "excluded, blank" at bounding box center [48, 557] width 61 height 13
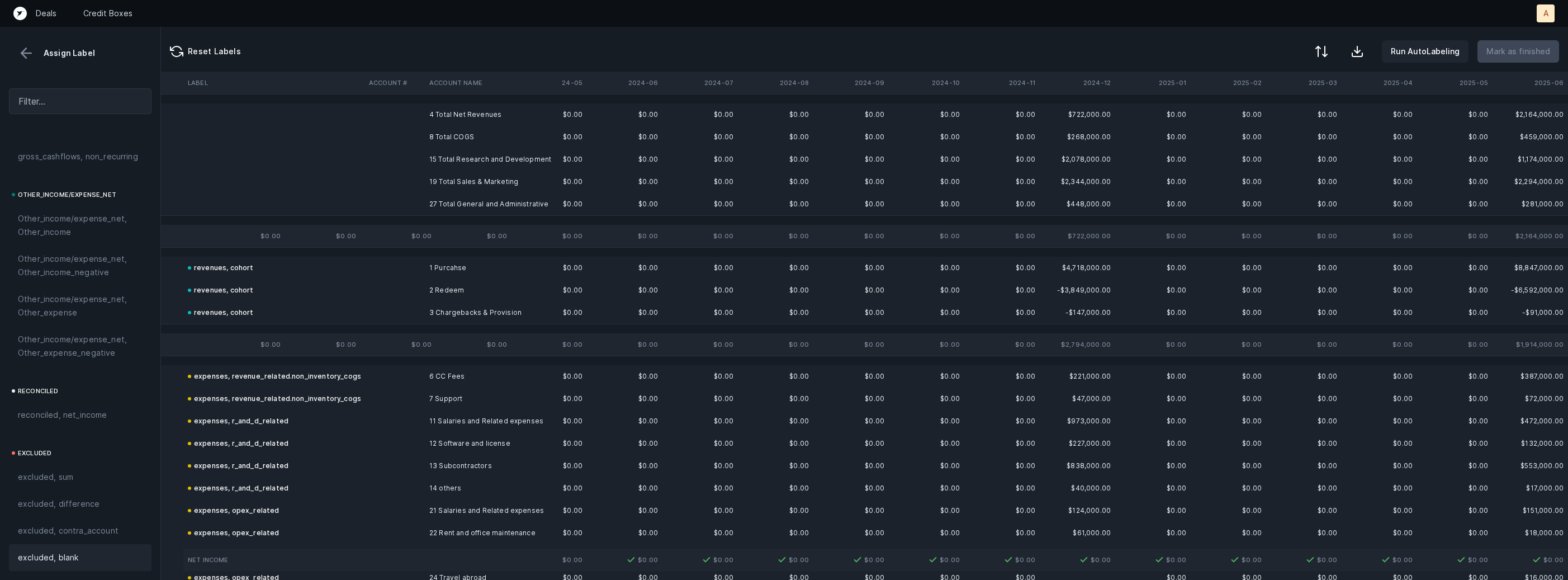
click at [473, 116] on td "4 Total Net Revenues" at bounding box center [492, 115] width 136 height 23
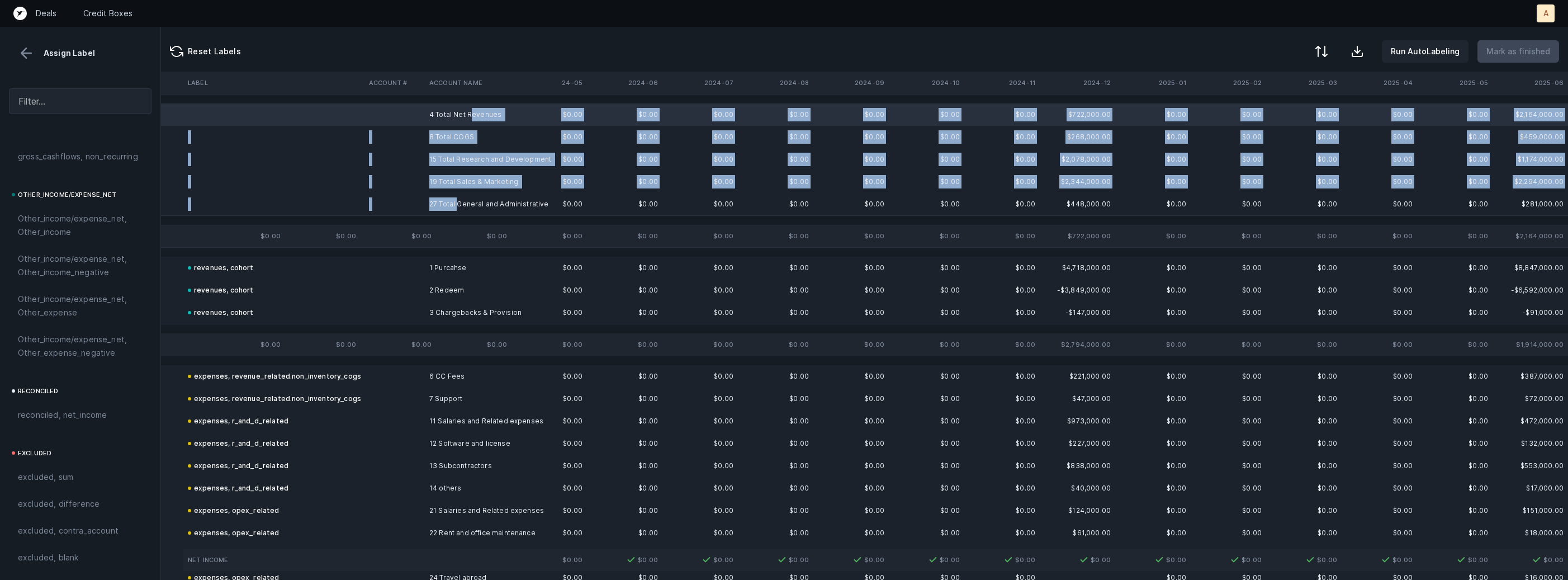
click at [459, 201] on td "27 Total General and Administrative" at bounding box center [492, 204] width 136 height 23
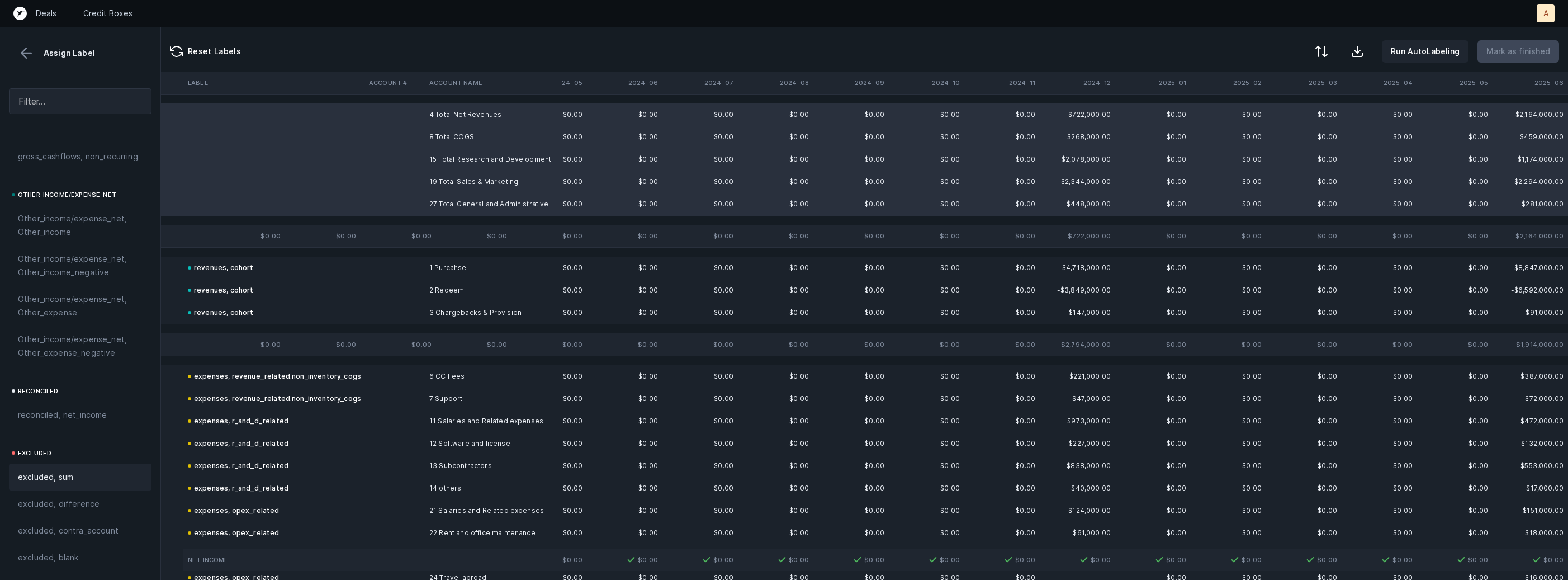
click at [94, 469] on div "excluded, sum" at bounding box center [79, 476] width 142 height 27
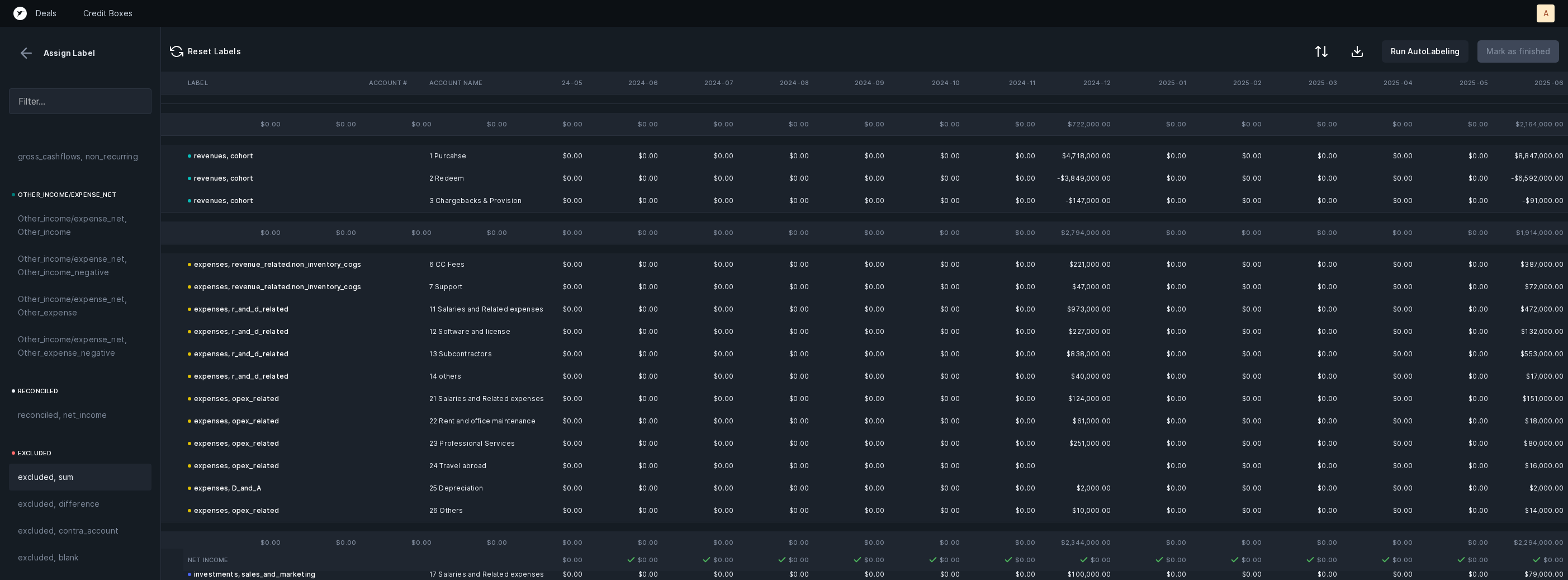
click at [29, 50] on button at bounding box center [26, 53] width 17 height 17
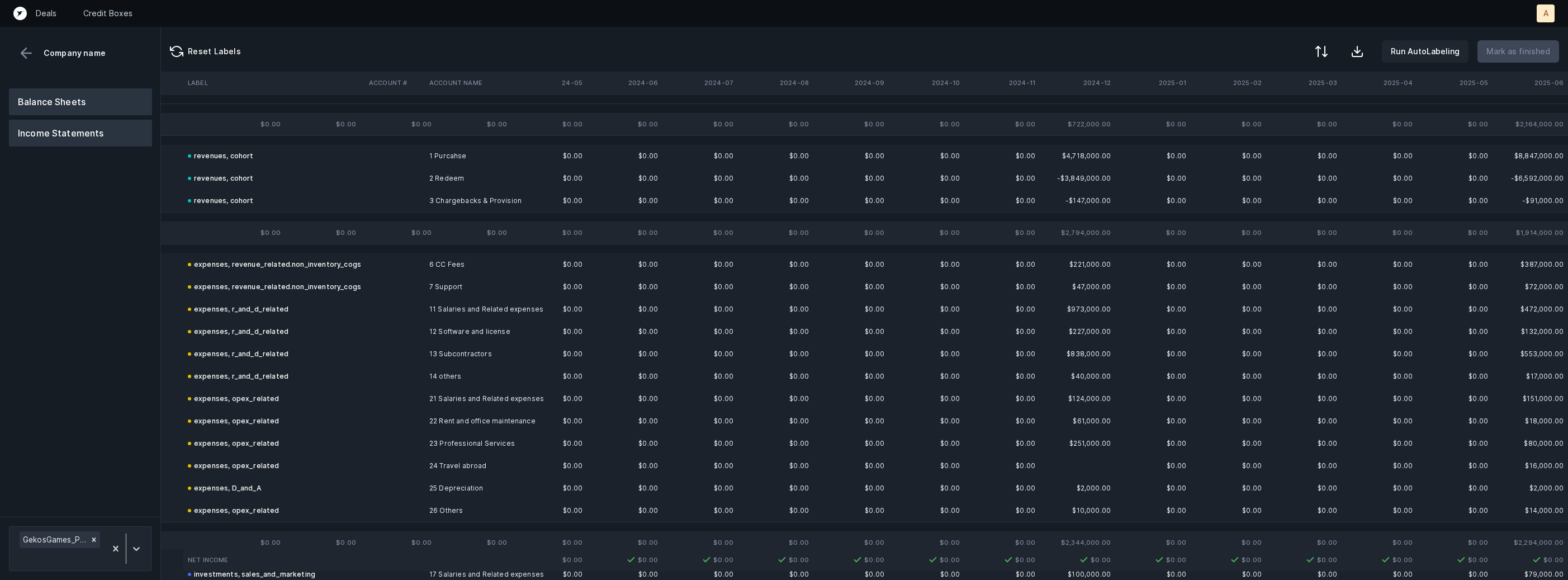
click at [69, 93] on button "Balance Sheets" at bounding box center [80, 101] width 143 height 27
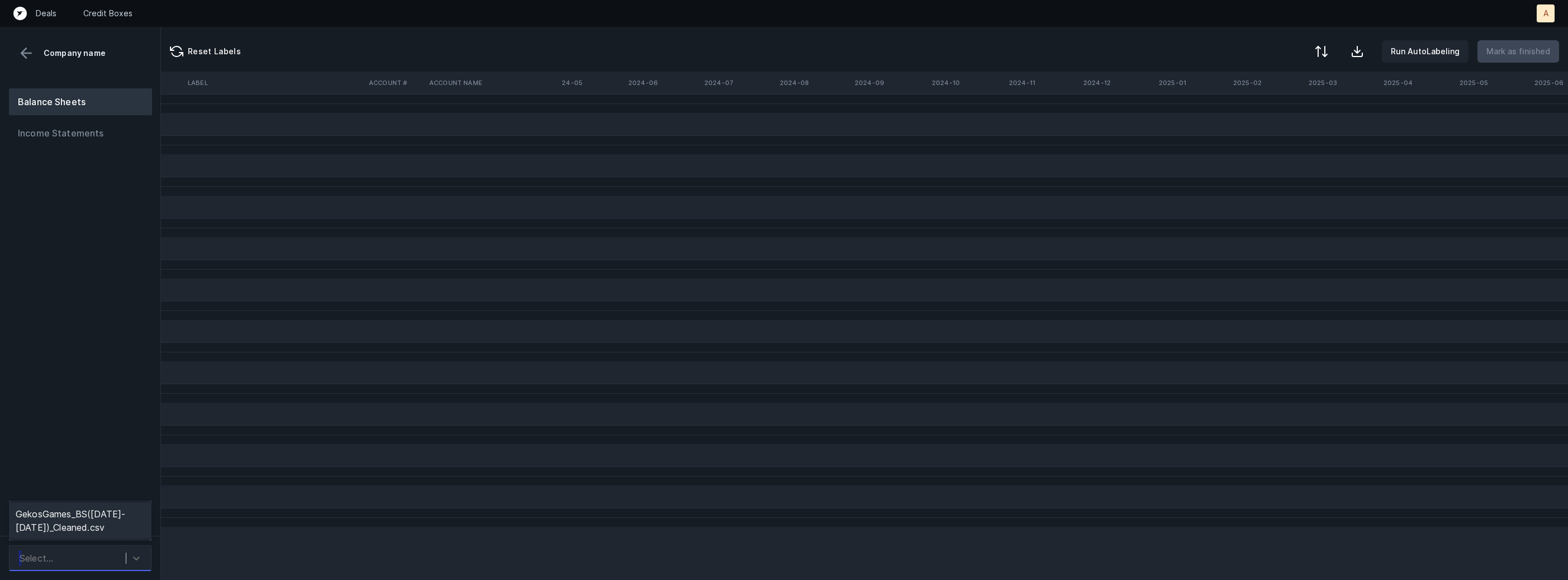
click at [111, 548] on div "Select..." at bounding box center [69, 558] width 112 height 20
click at [101, 511] on div "GekosGames_BS(2024-2025)_Cleaned.csv" at bounding box center [79, 520] width 142 height 36
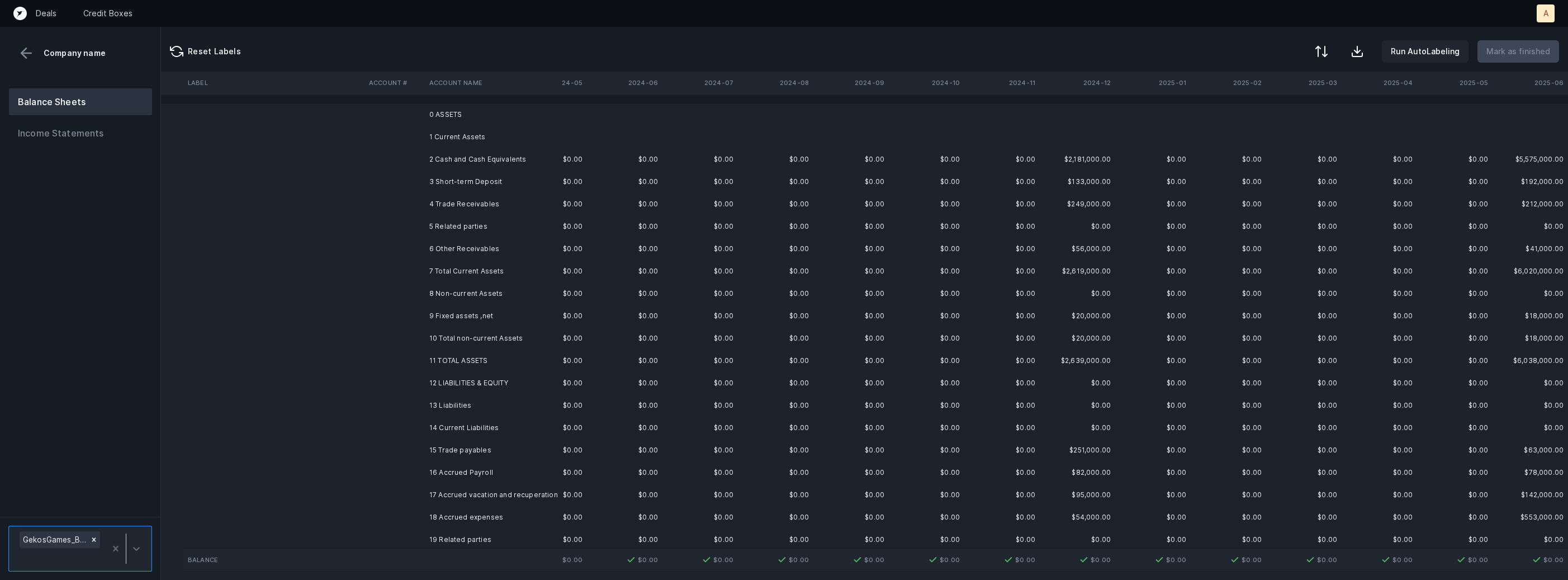
click at [508, 155] on td "2 Cash and Cash Equivalents" at bounding box center [492, 159] width 136 height 23
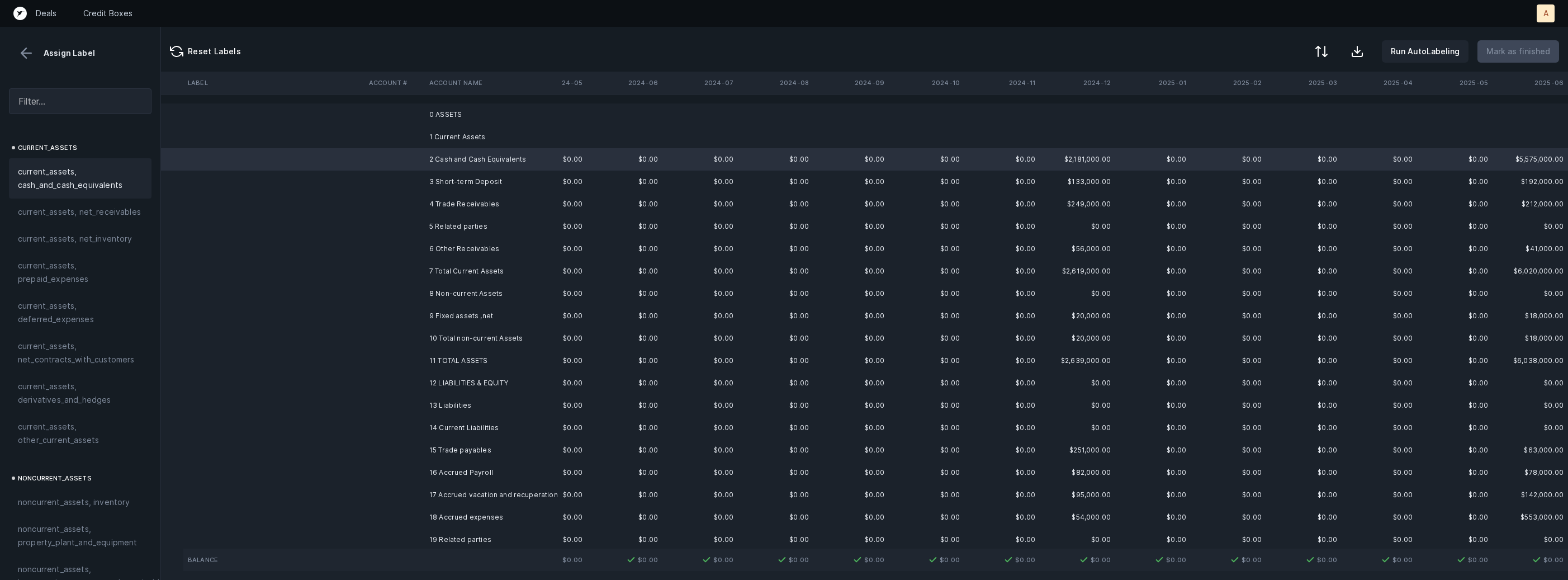
click at [84, 169] on span "current_assets, cash_and_cash_equivalents" at bounding box center [80, 178] width 125 height 27
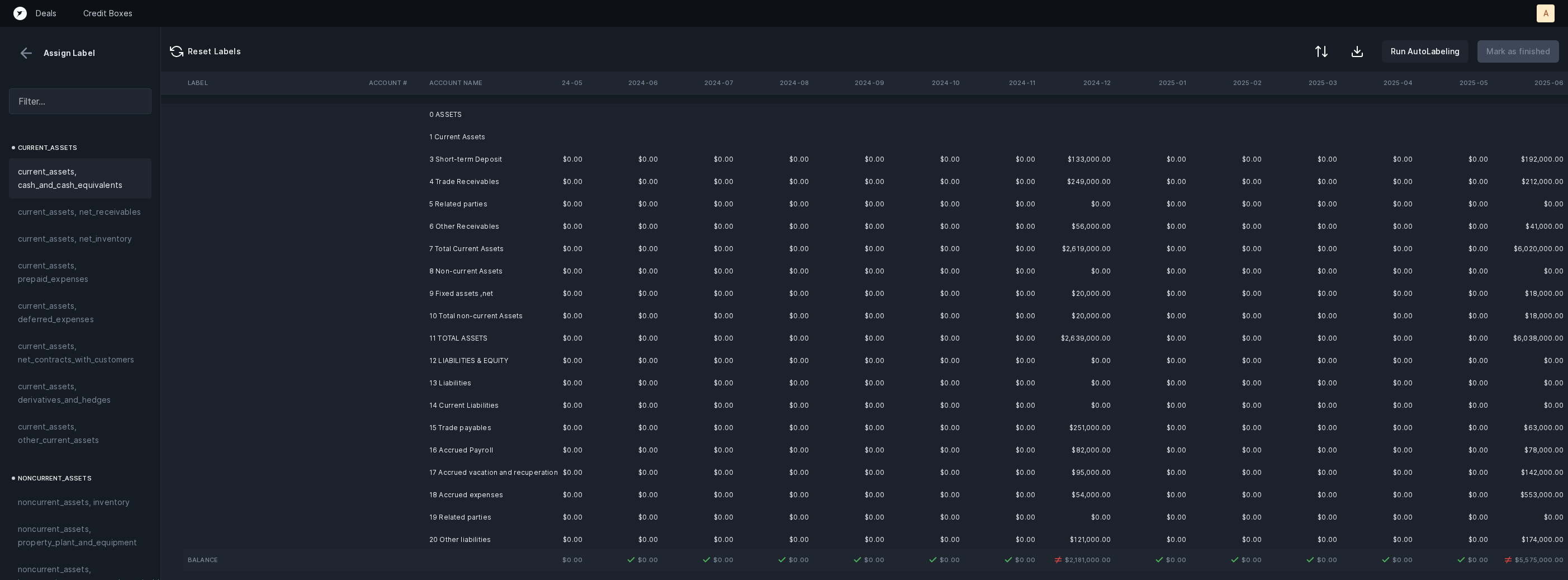
click at [435, 159] on td "3 Short-term Deposit" at bounding box center [492, 159] width 136 height 23
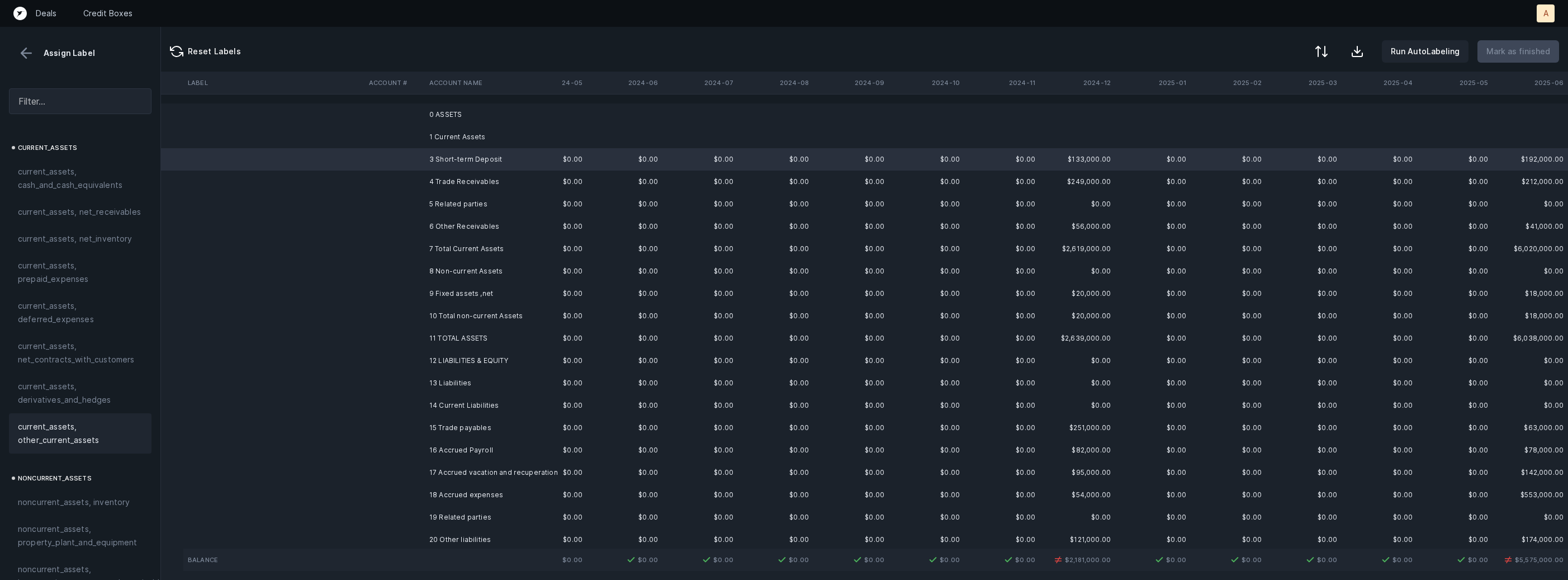
click at [47, 425] on span "current_assets, other_current_assets" at bounding box center [80, 433] width 125 height 27
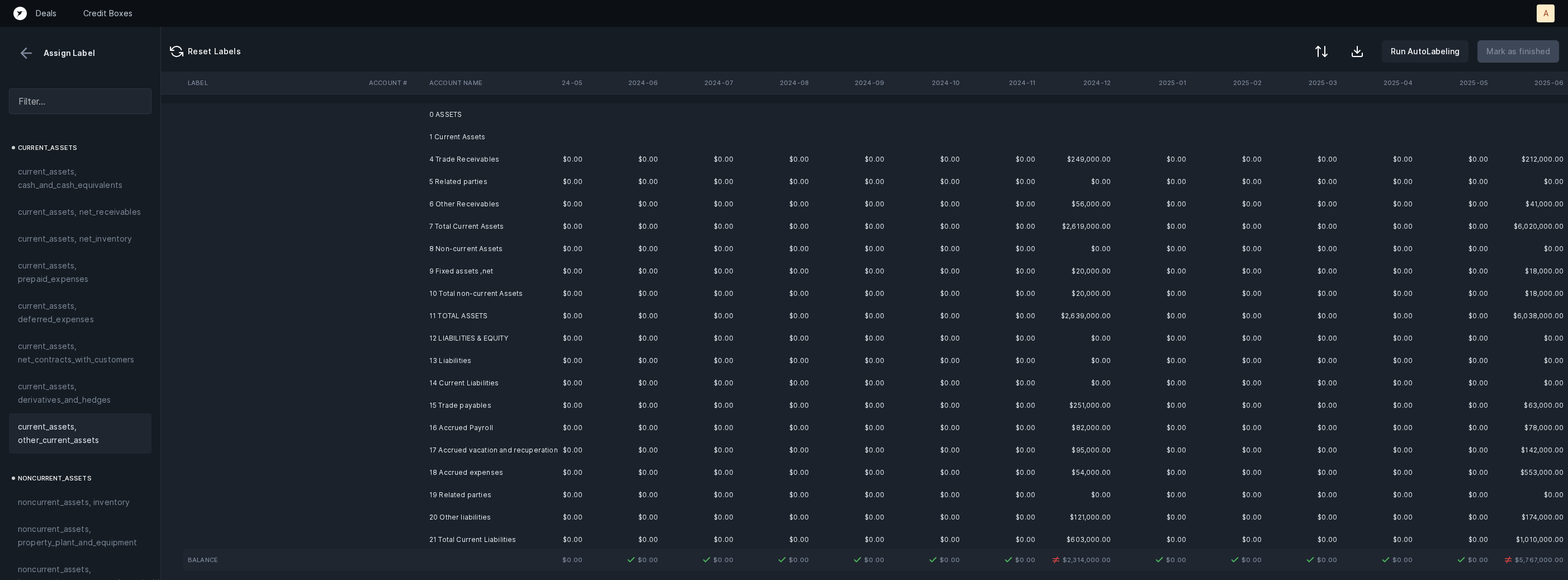
click at [433, 163] on td "4 Trade Receivables" at bounding box center [492, 159] width 136 height 23
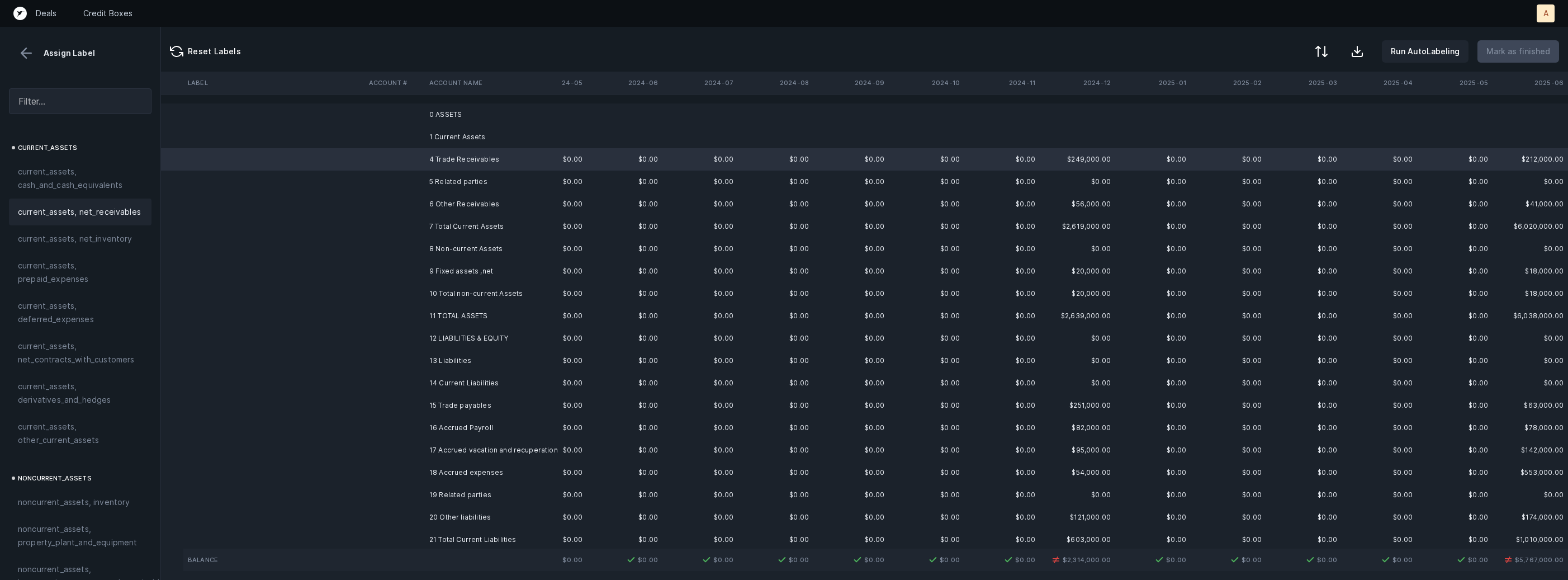
click at [121, 209] on span "current_assets, net_receivables" at bounding box center [79, 212] width 123 height 13
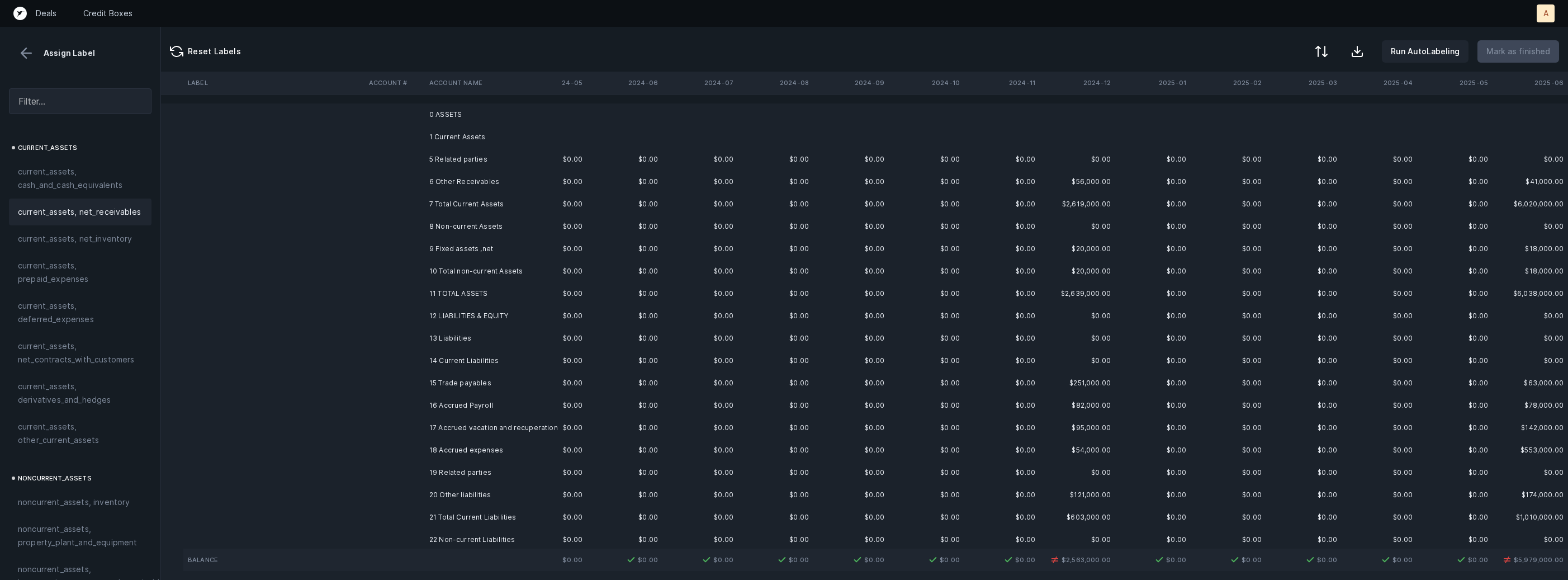
click at [388, 160] on td at bounding box center [395, 159] width 61 height 23
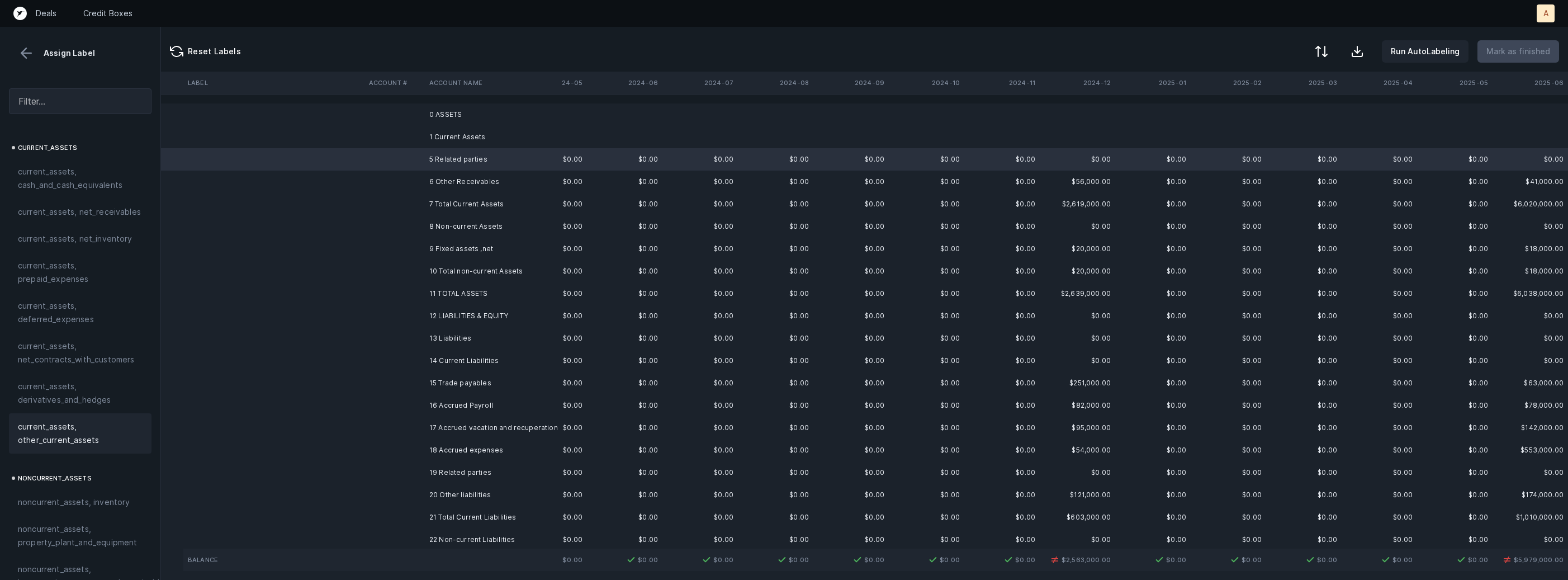
click at [37, 422] on span "current_assets, other_current_assets" at bounding box center [80, 433] width 125 height 27
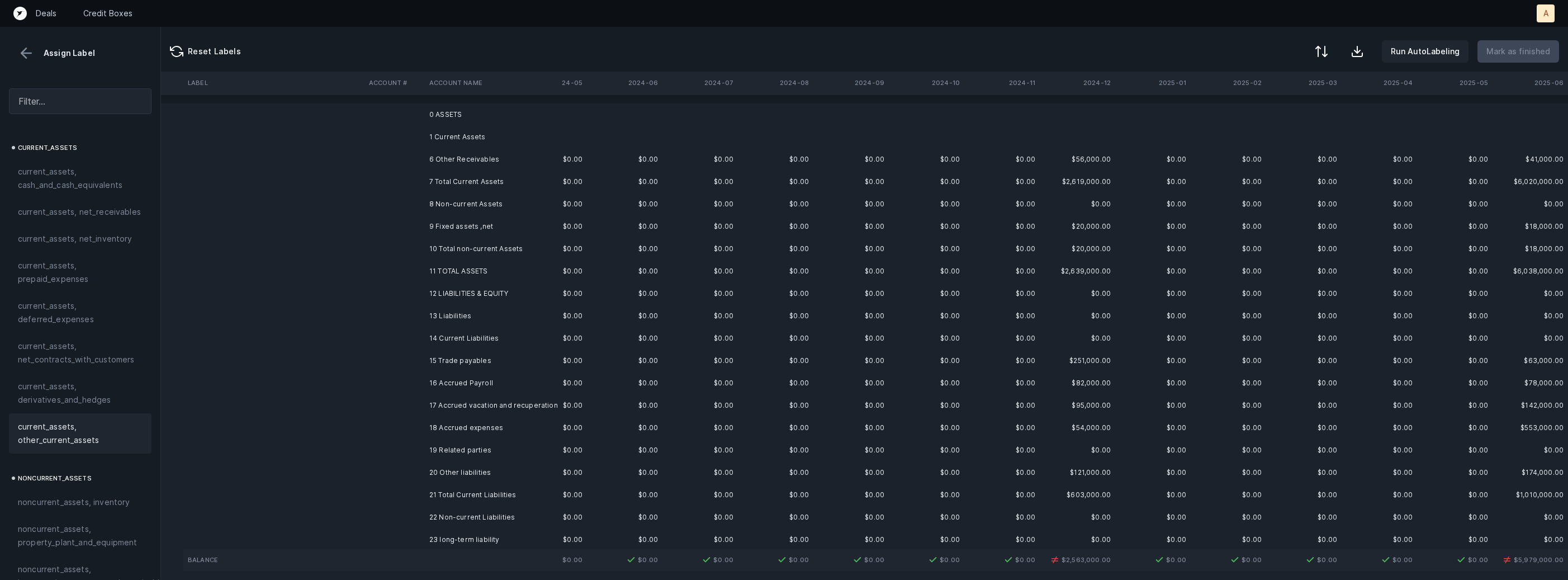
click at [429, 166] on td "6 Other Receivables" at bounding box center [492, 159] width 136 height 23
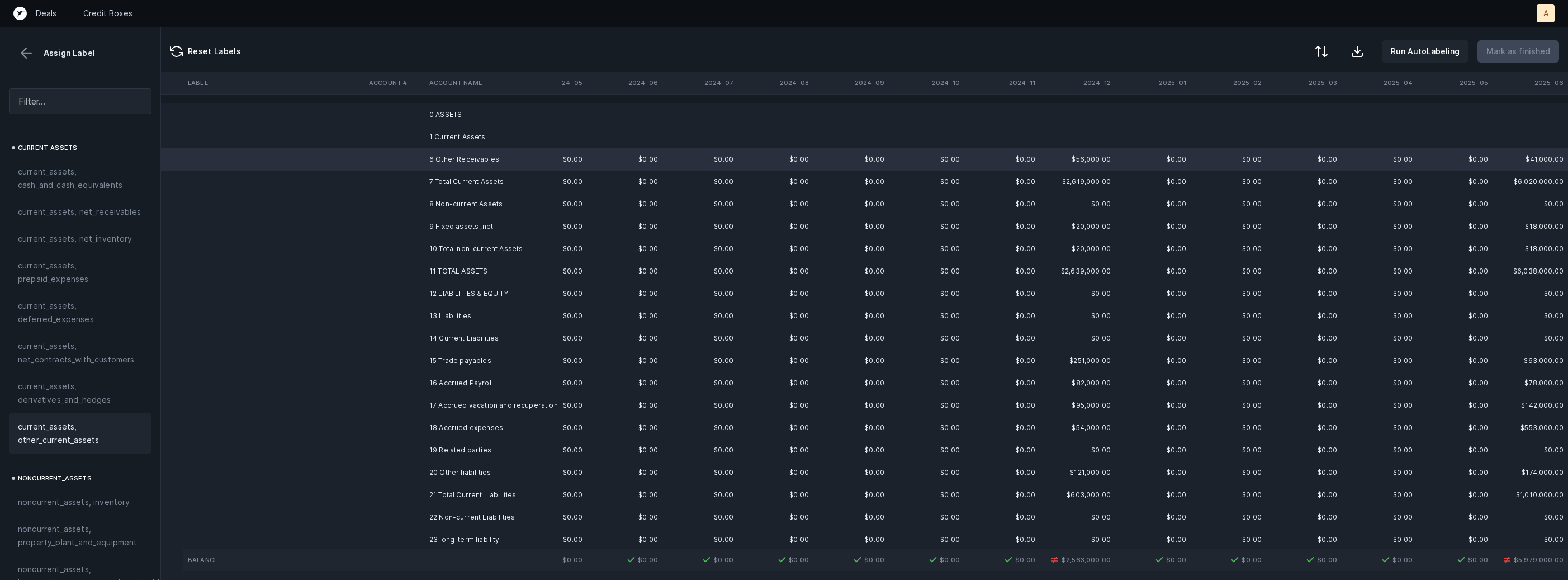
click at [69, 429] on span "current_assets, other_current_assets" at bounding box center [80, 433] width 125 height 27
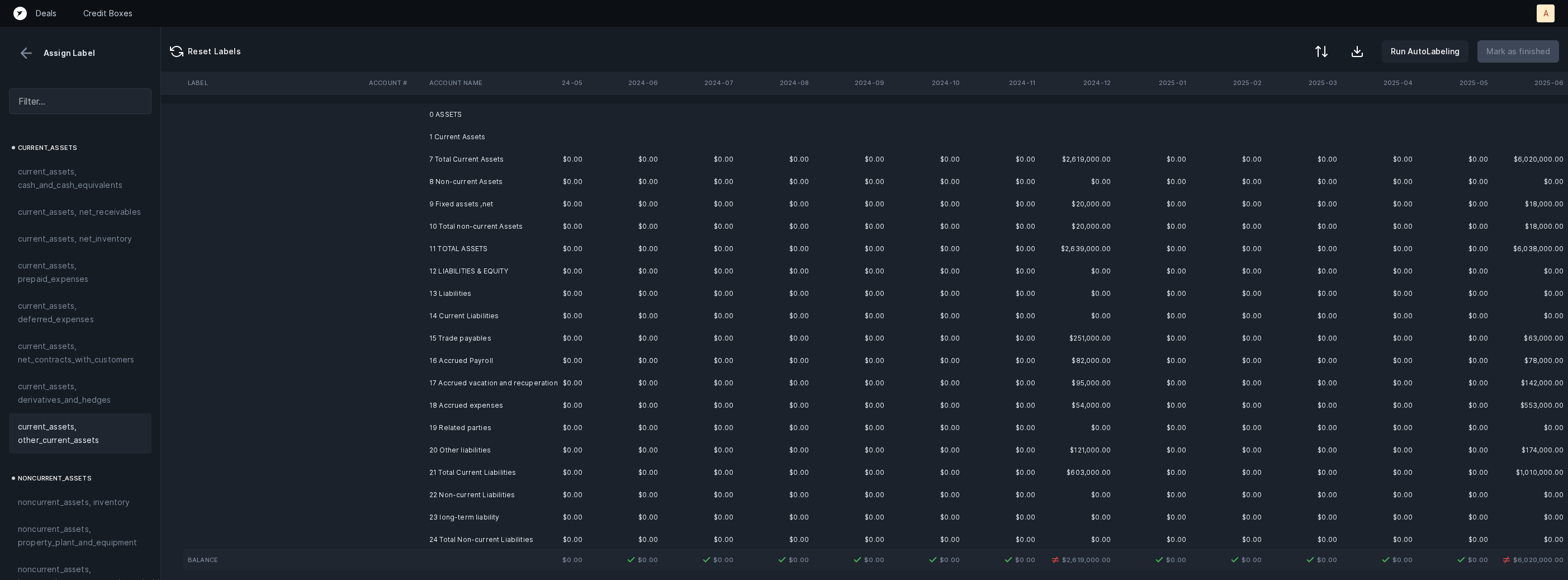
click at [452, 205] on td "9 Fixed assets ,net" at bounding box center [492, 204] width 136 height 23
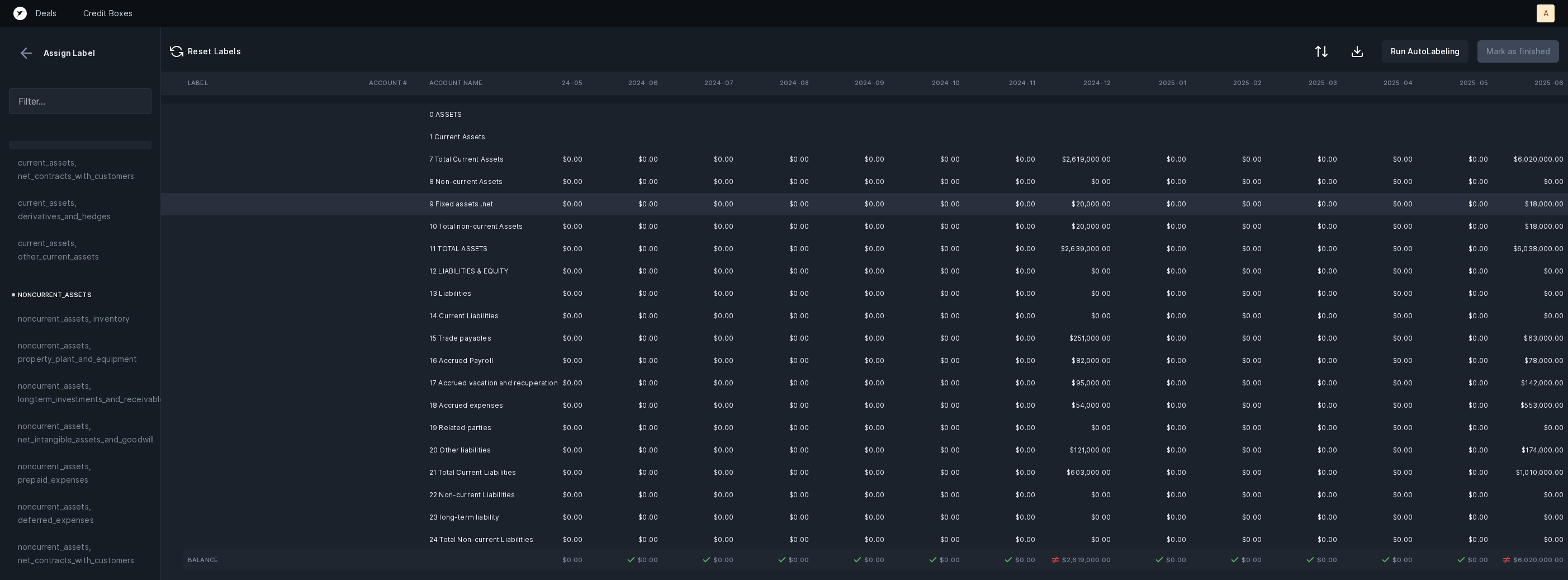
scroll to position [255, 0]
click at [74, 291] on span "noncurrent_assets, property_plant_and_equipment" at bounding box center [80, 280] width 125 height 27
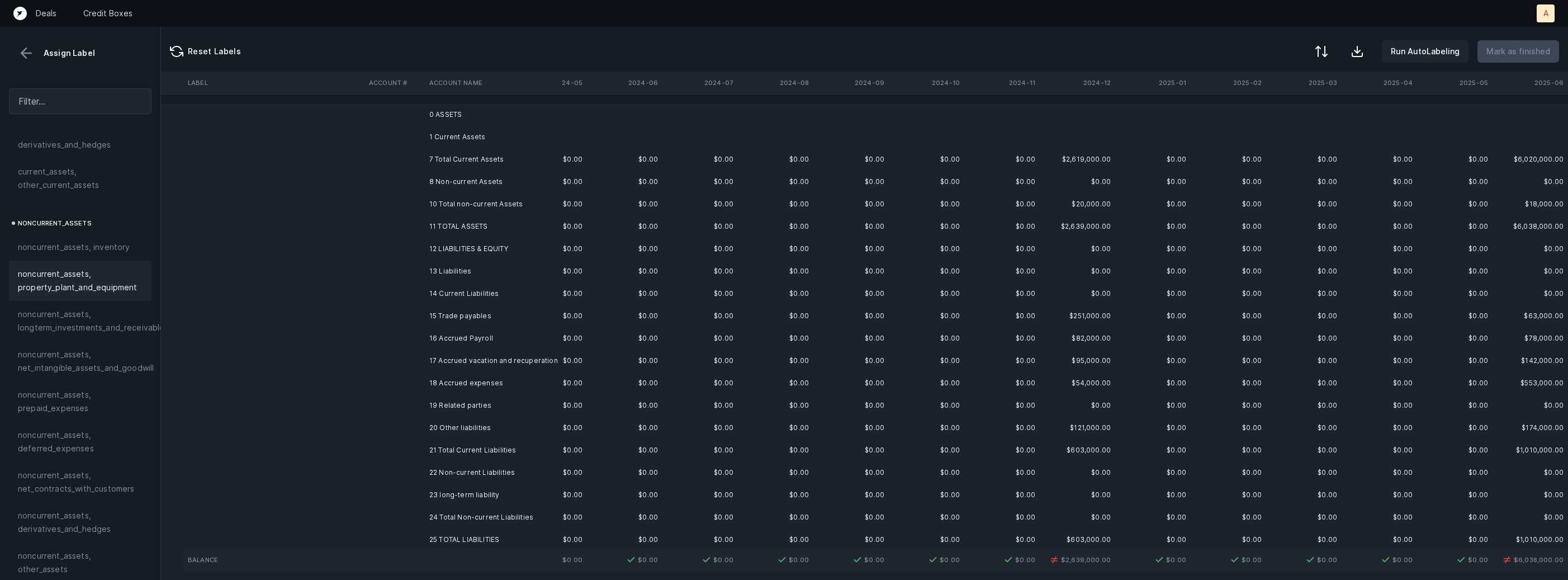
click at [436, 320] on td "15 Trade payables" at bounding box center [492, 316] width 136 height 23
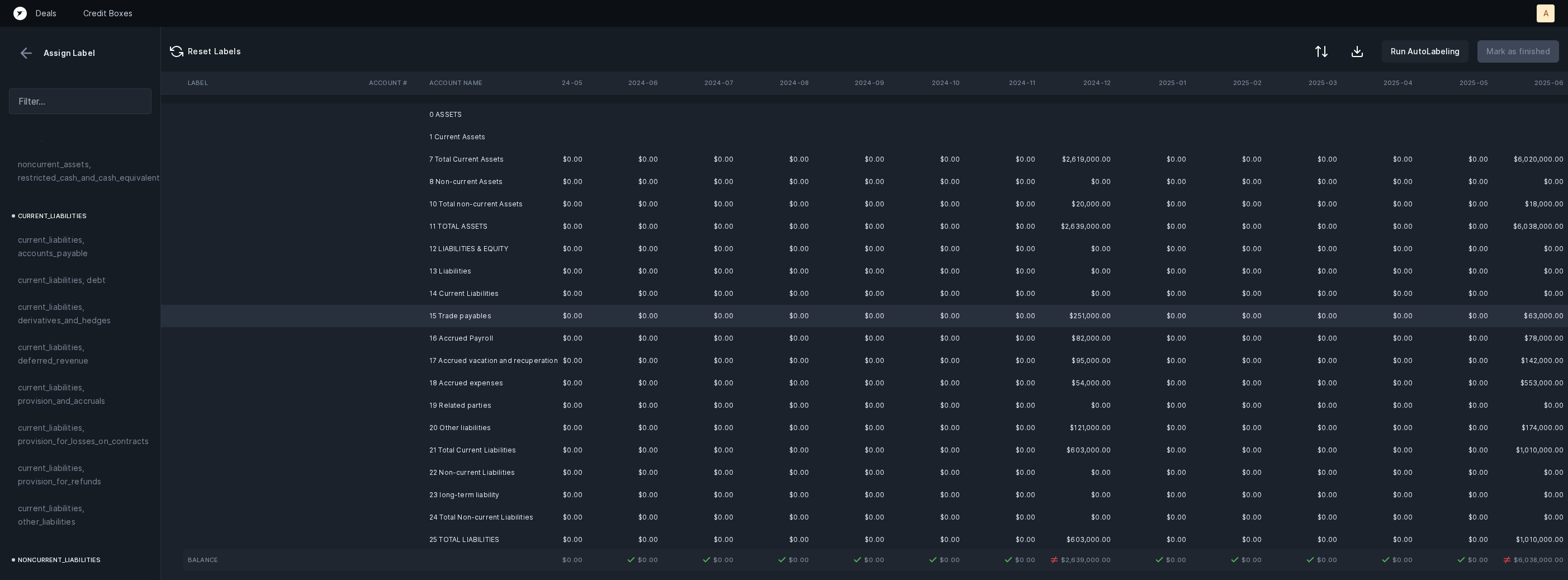
scroll to position [691, 0]
click at [70, 236] on span "current_liabilities, accounts_payable" at bounding box center [80, 241] width 125 height 27
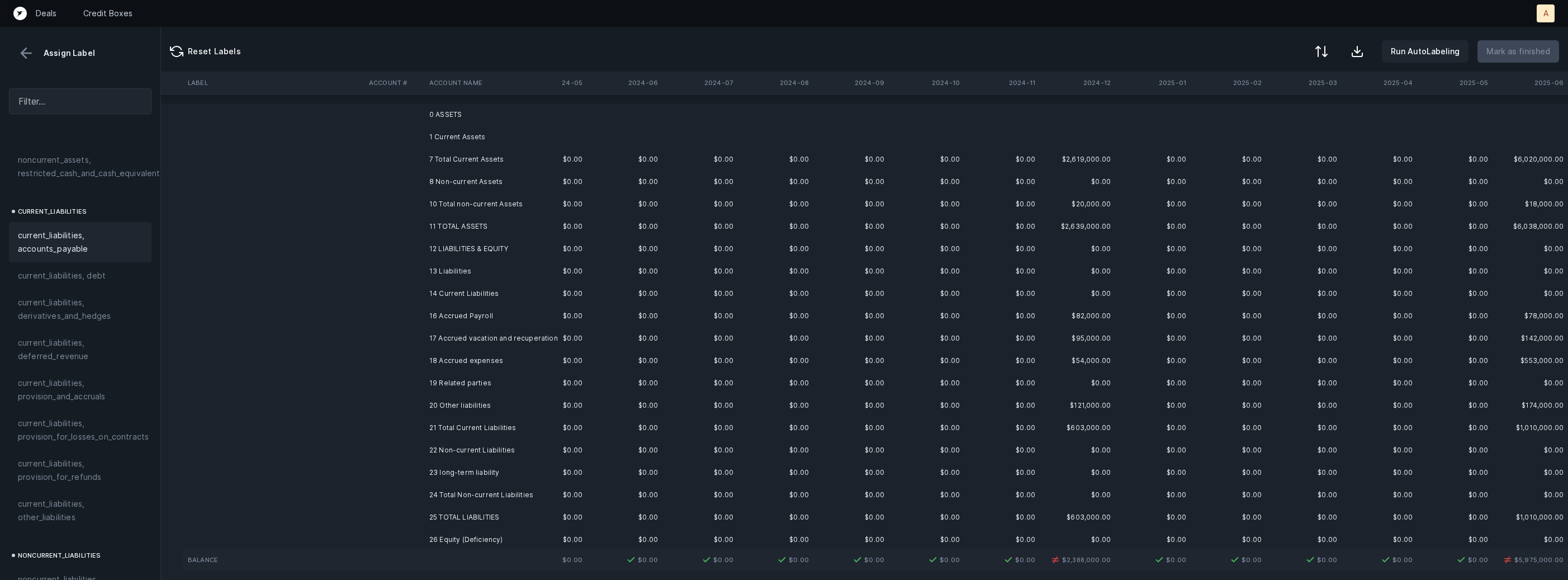
click at [433, 317] on td "16 Accrued Payroll" at bounding box center [492, 316] width 136 height 23
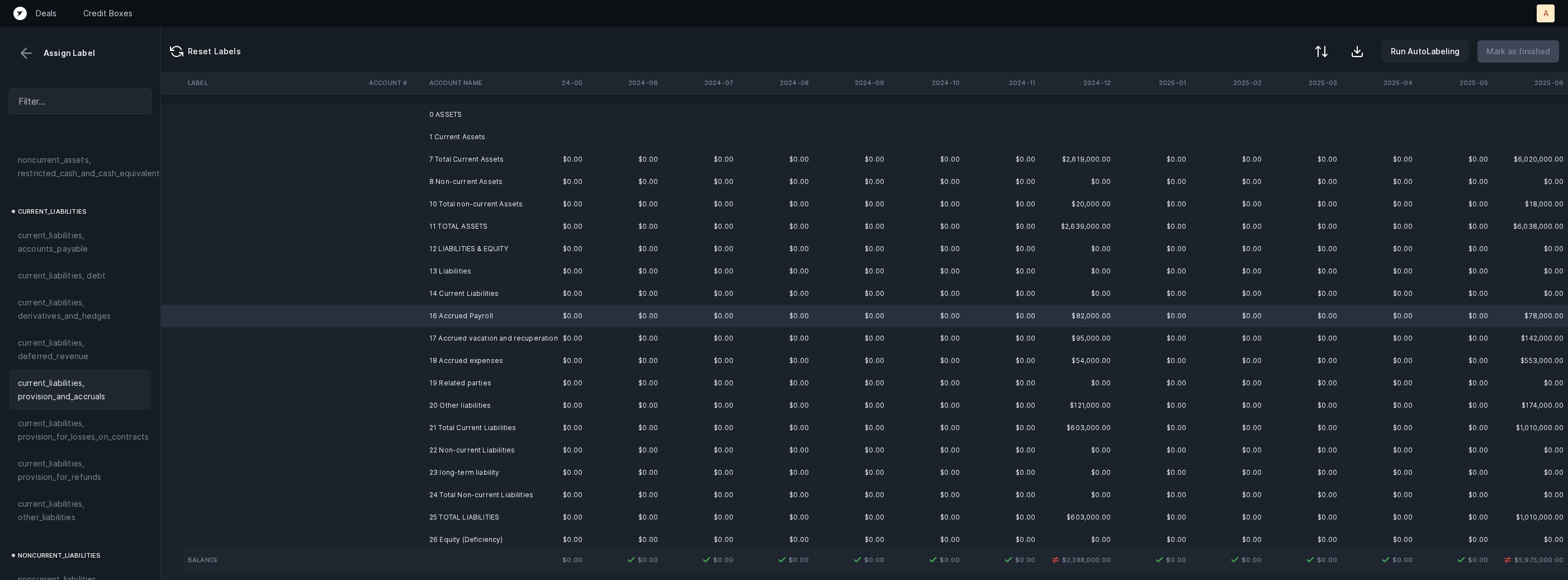
click at [88, 376] on span "current_liabilities, provision_and_accruals" at bounding box center [80, 390] width 125 height 27
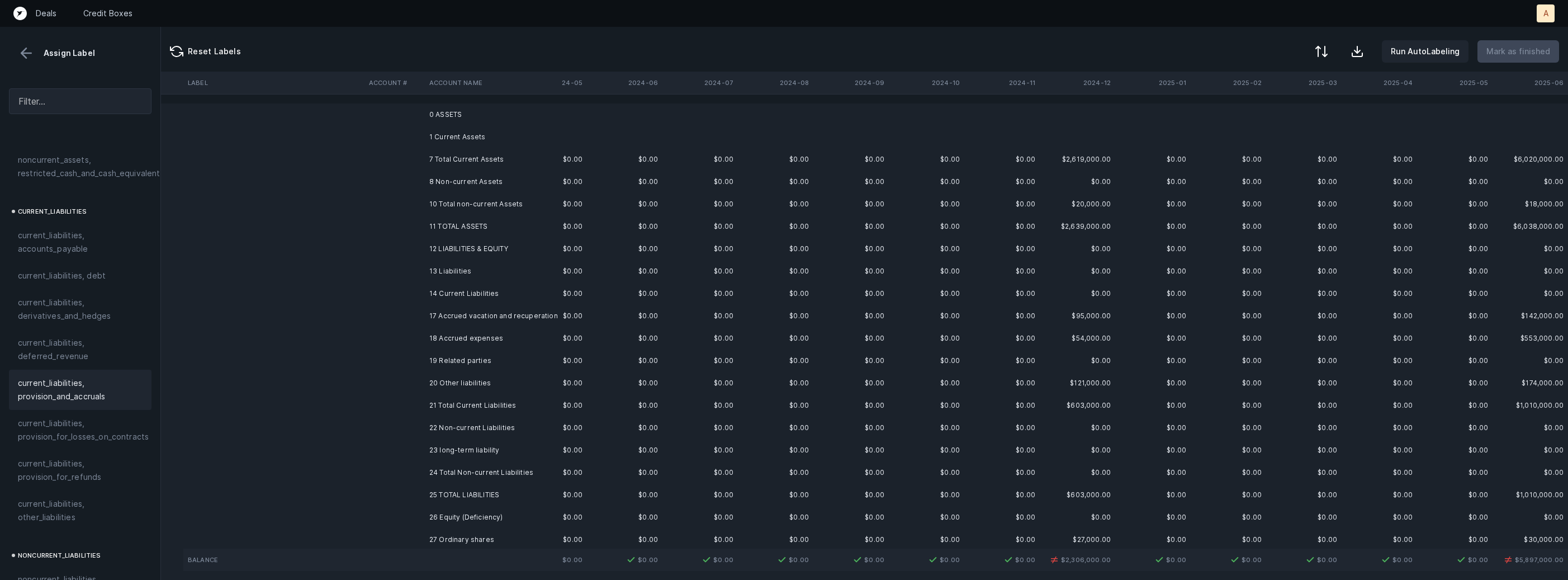
click at [463, 319] on td "17 Accrued vacation and recuperation" at bounding box center [492, 316] width 136 height 23
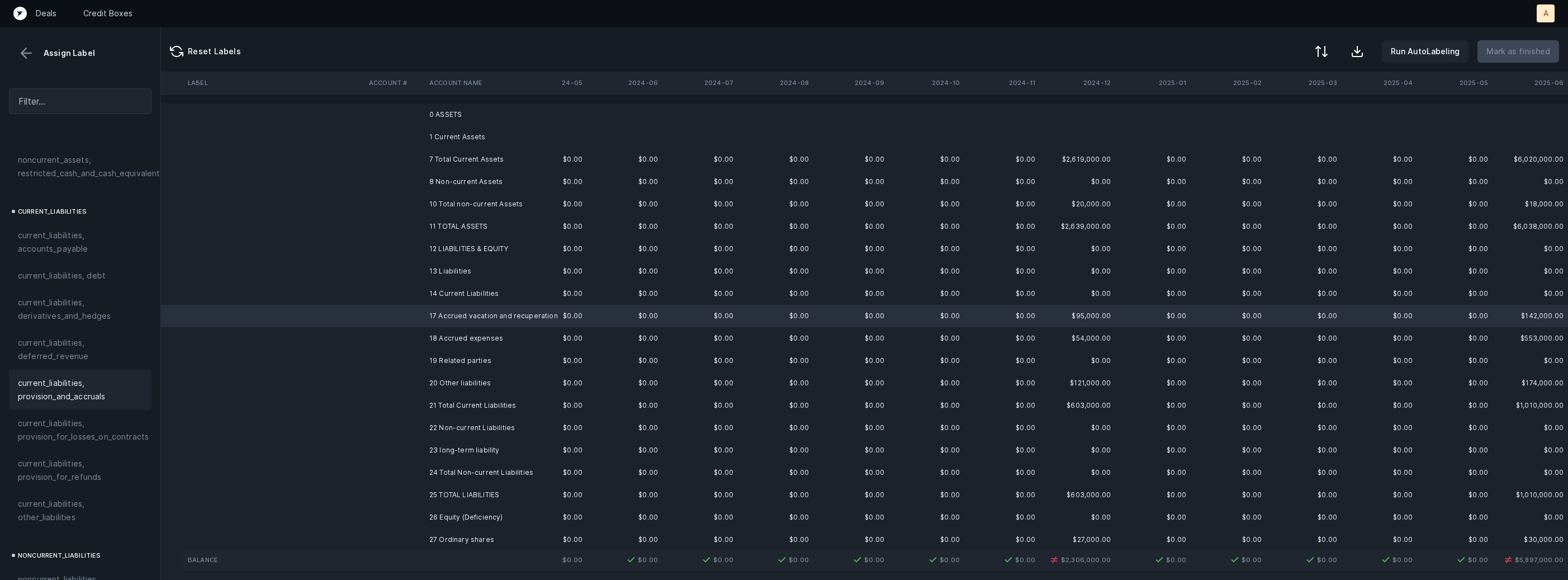
click at [75, 376] on span "current_liabilities, provision_and_accruals" at bounding box center [80, 390] width 125 height 27
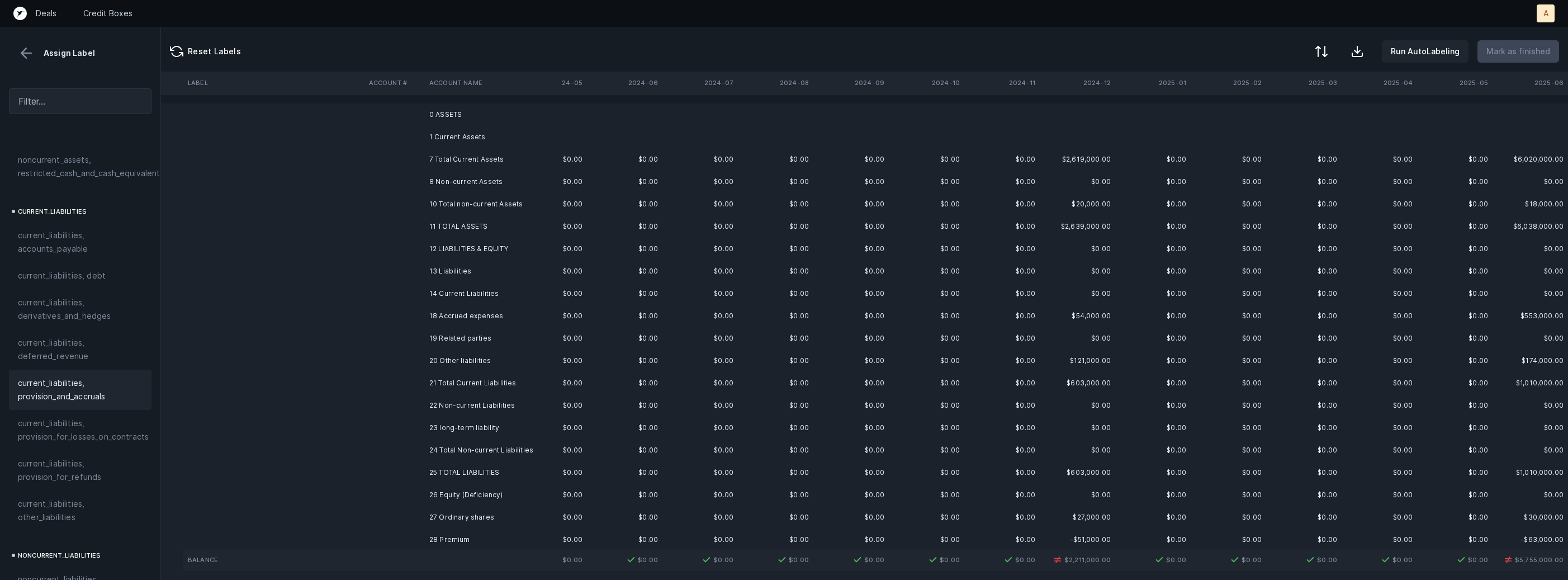
click at [420, 321] on td at bounding box center [395, 316] width 61 height 23
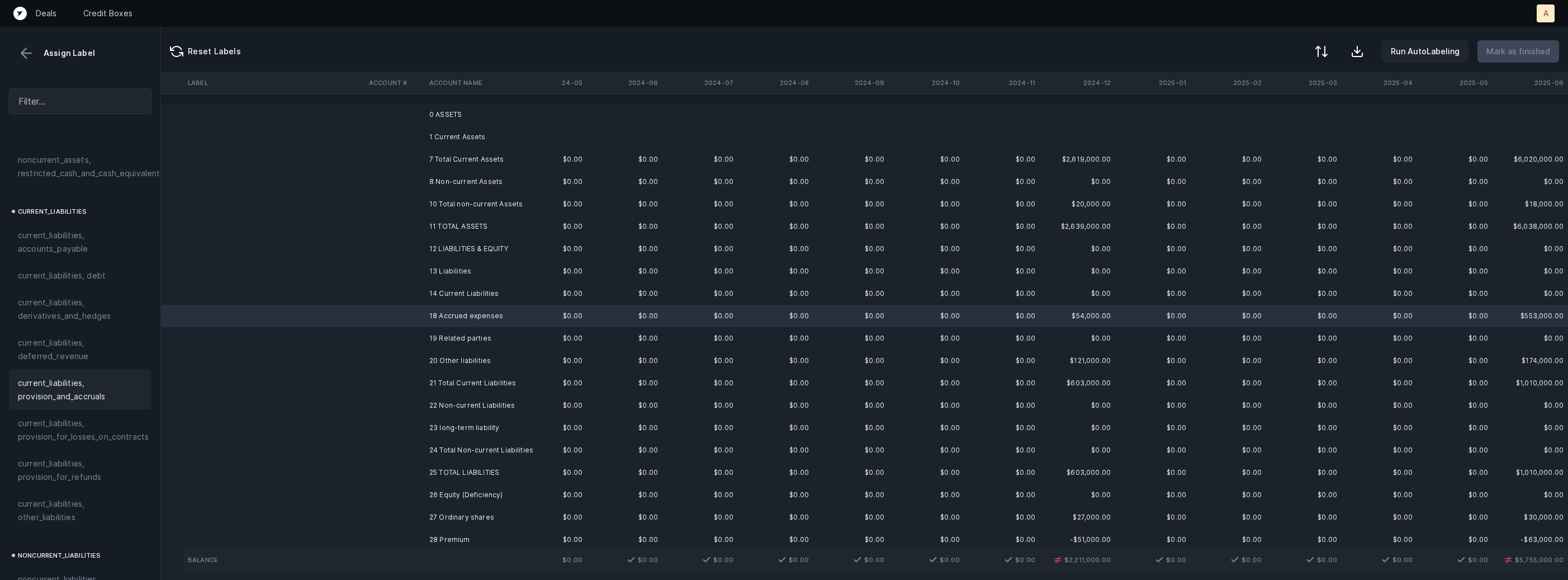
click at [75, 376] on span "current_liabilities, provision_and_accruals" at bounding box center [80, 390] width 125 height 27
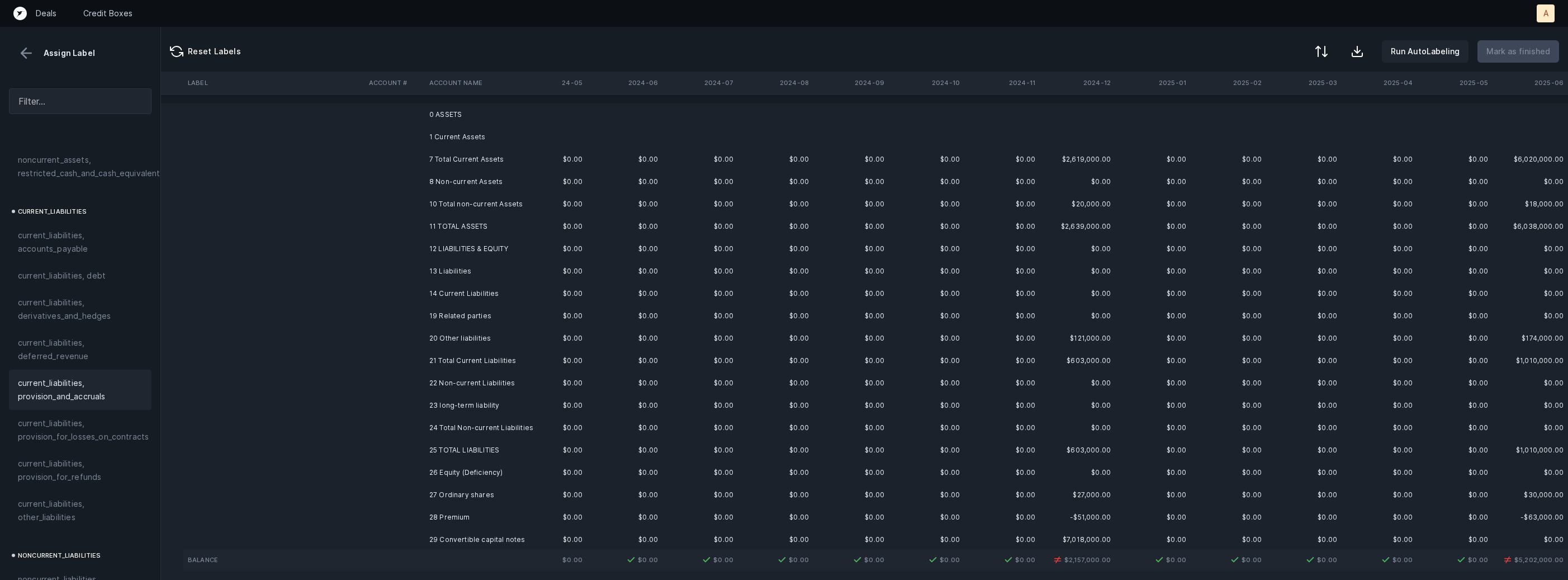
click at [470, 317] on td "19 Related parties" at bounding box center [492, 316] width 136 height 23
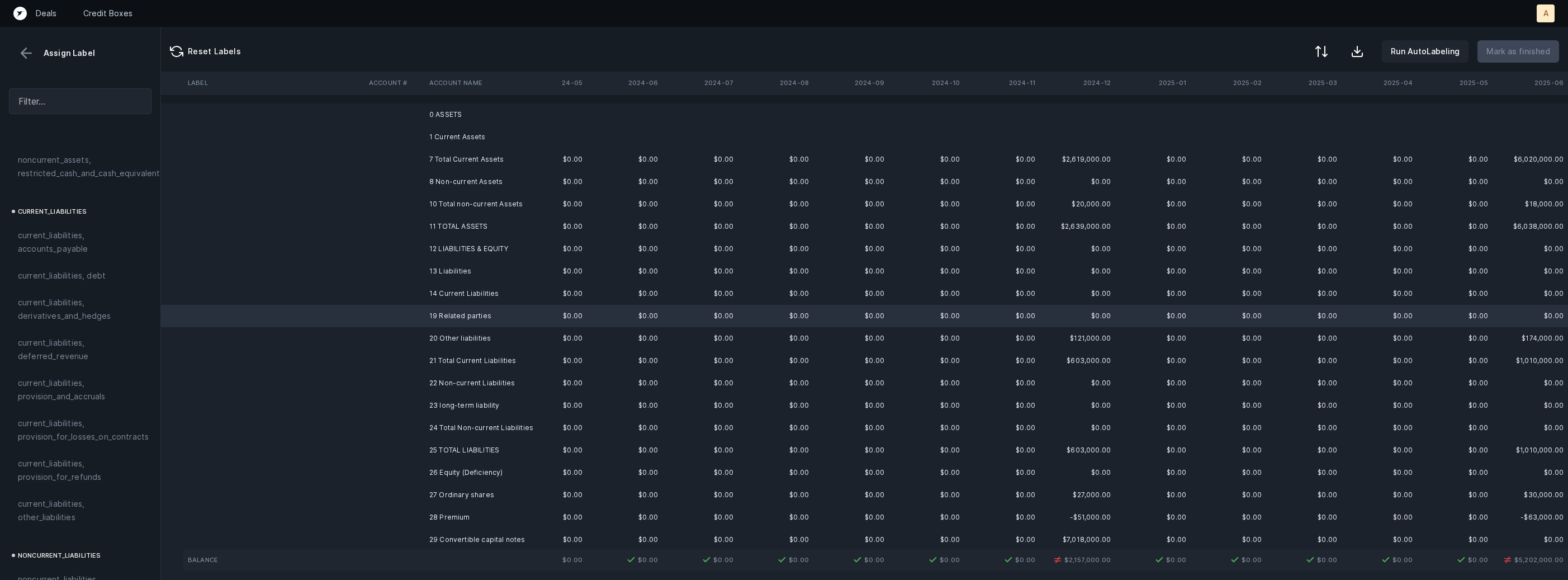
click at [462, 330] on td "20 Other liabilities" at bounding box center [492, 338] width 136 height 23
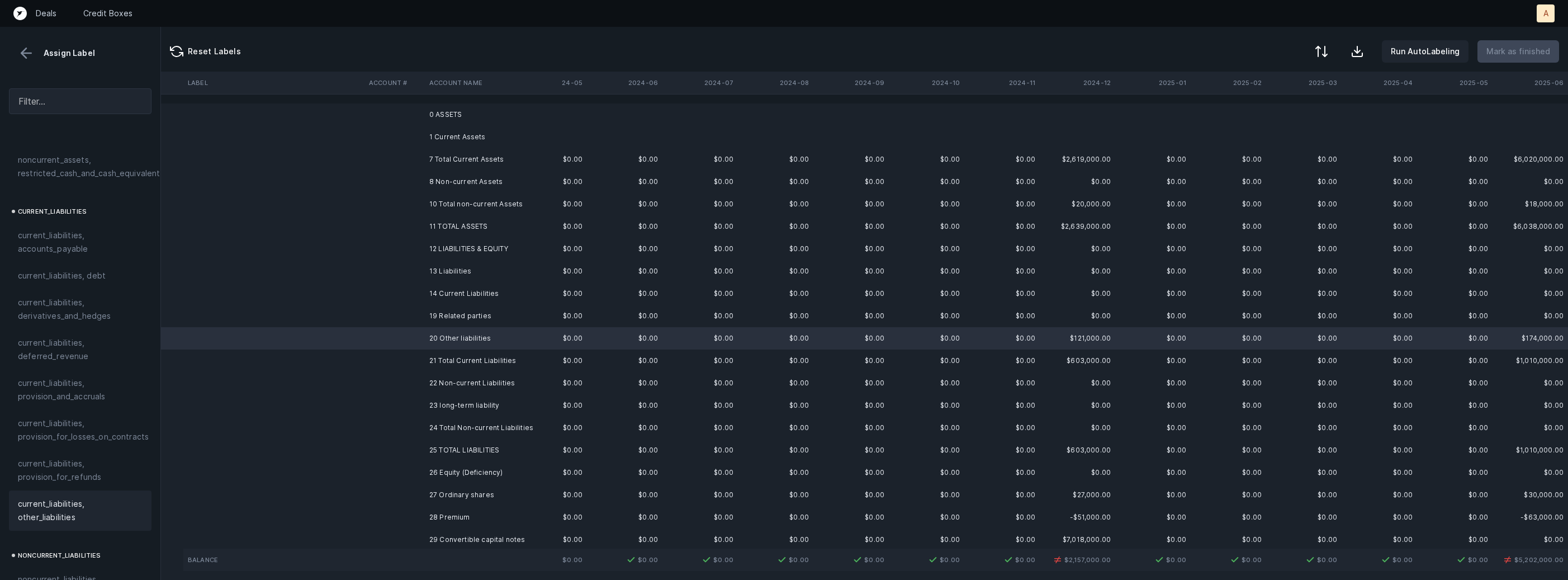
click at [63, 500] on span "current_liabilities, other_liabilities" at bounding box center [80, 510] width 125 height 27
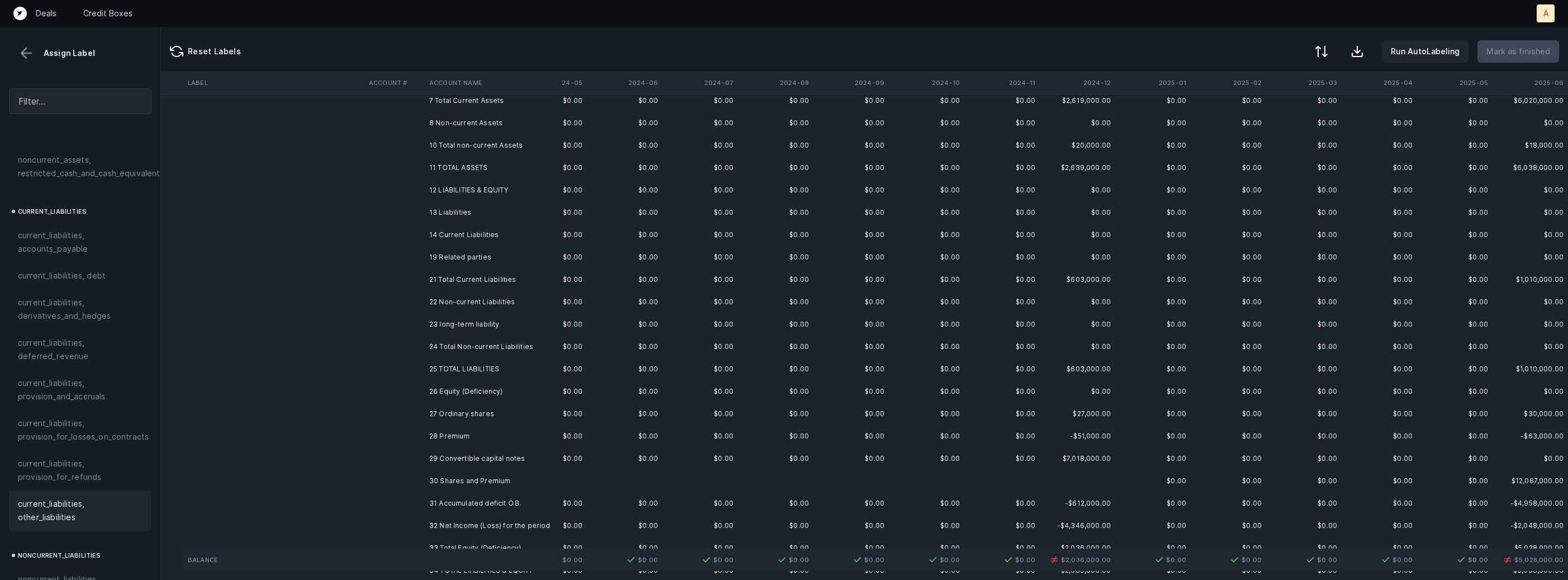
scroll to position [88, 355]
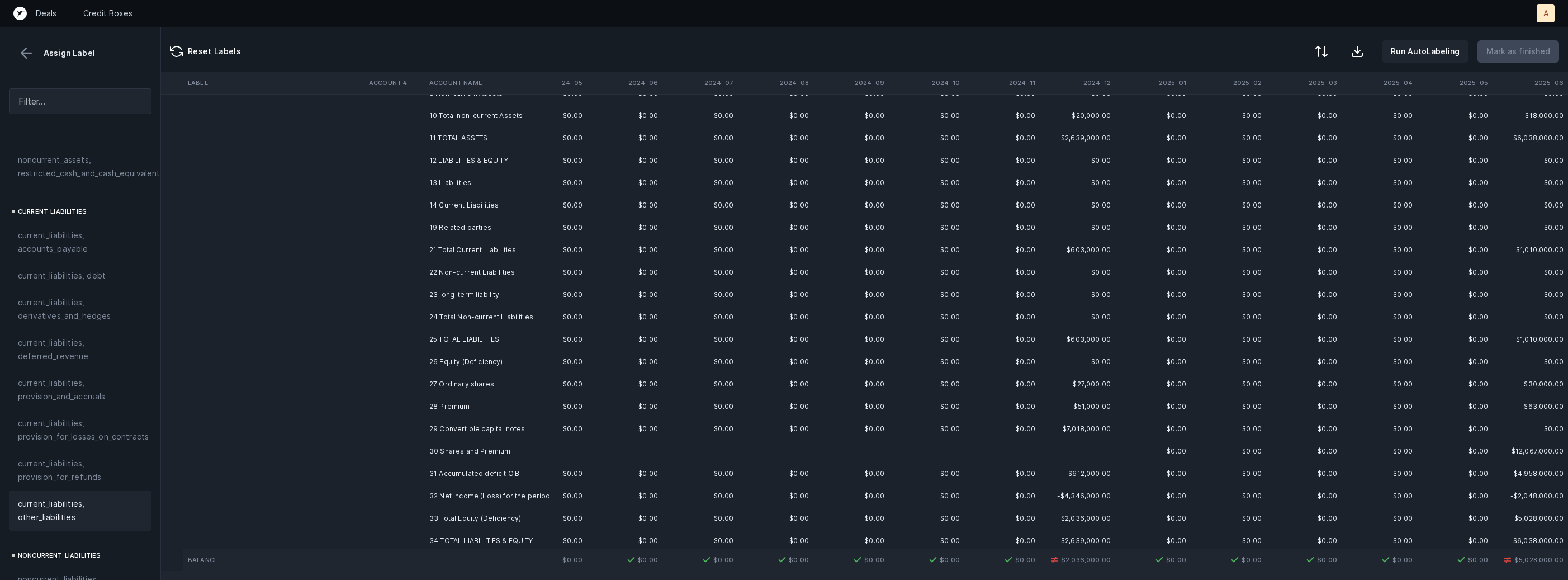
click at [448, 298] on td "23 long-term liability" at bounding box center [492, 295] width 136 height 23
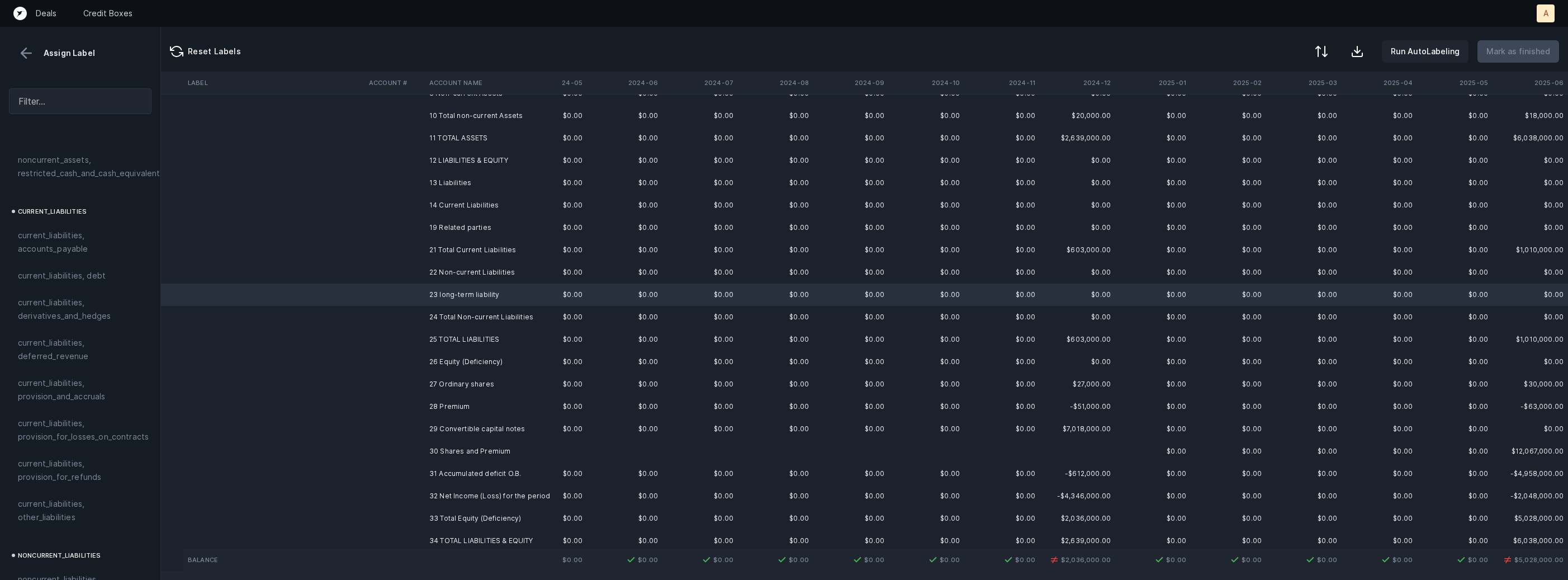
click at [435, 359] on td "26 Equity (Deficiency)" at bounding box center [492, 362] width 136 height 23
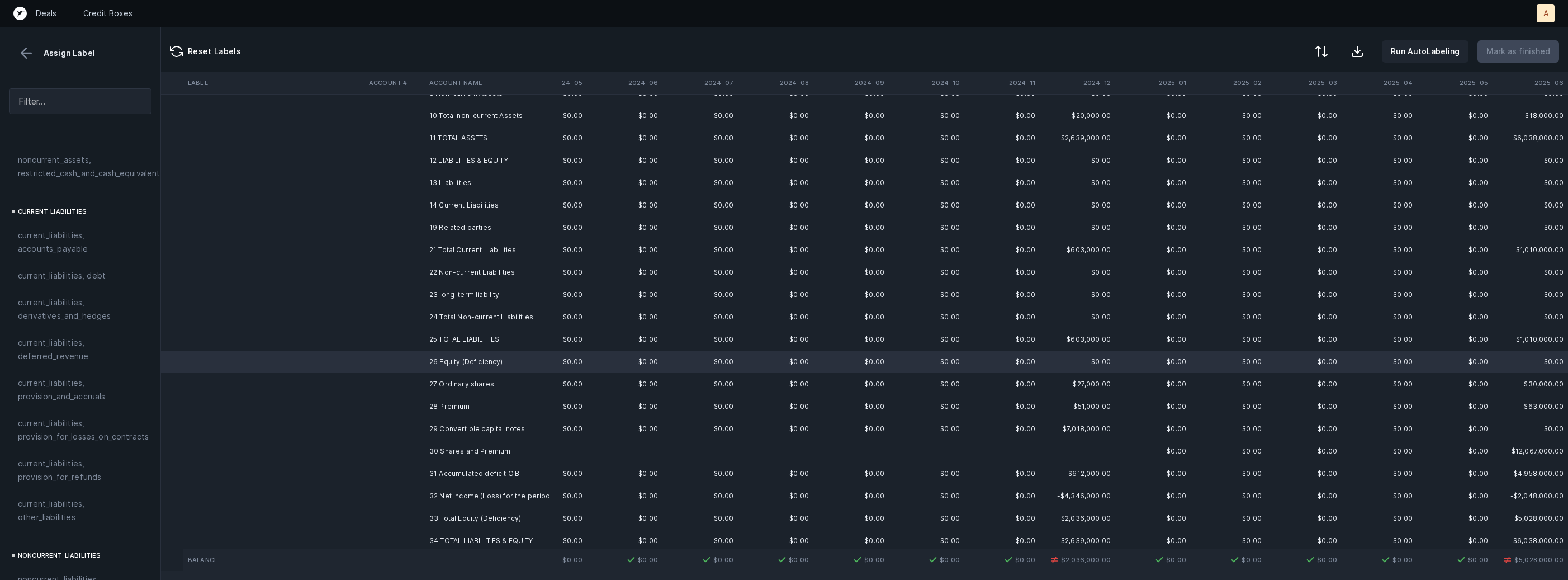
click at [456, 385] on td "27 Ordinary shares" at bounding box center [492, 384] width 136 height 23
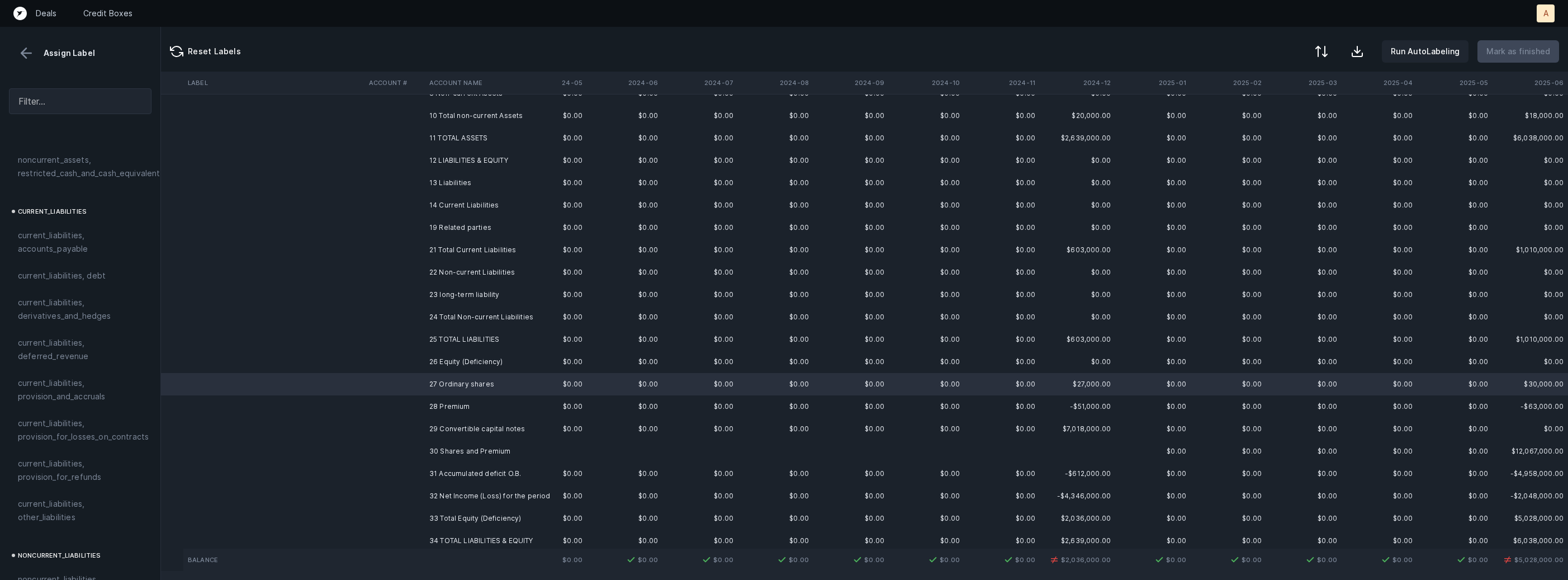
click at [512, 422] on td "29 Convertible capital notes" at bounding box center [492, 429] width 136 height 23
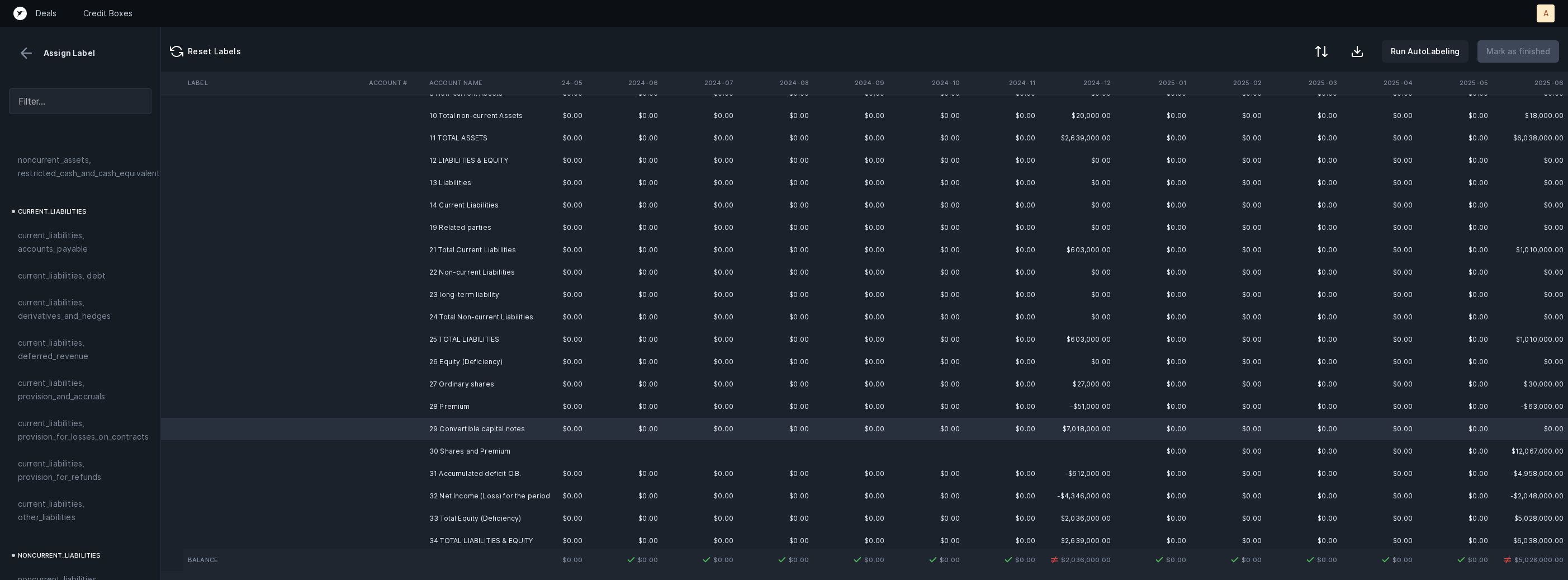
click at [499, 386] on td "27 Ordinary shares" at bounding box center [492, 384] width 136 height 23
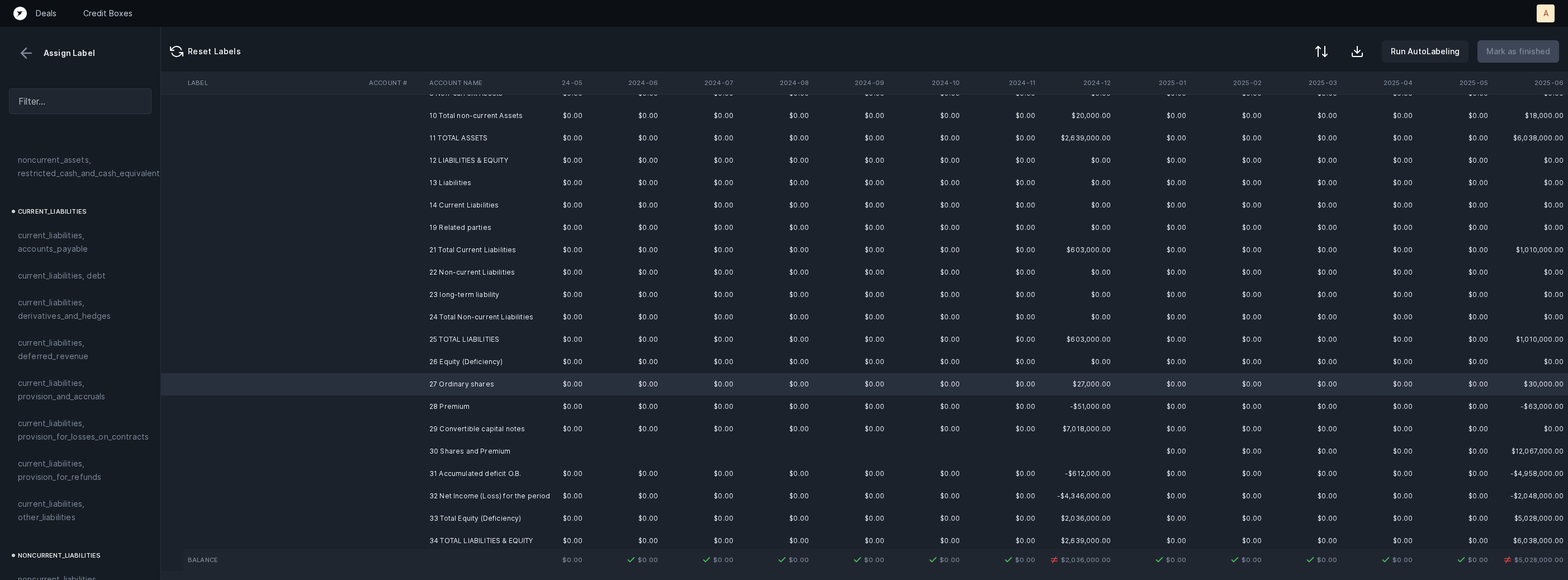
click at [473, 431] on td "29 Convertible capital notes" at bounding box center [492, 429] width 136 height 23
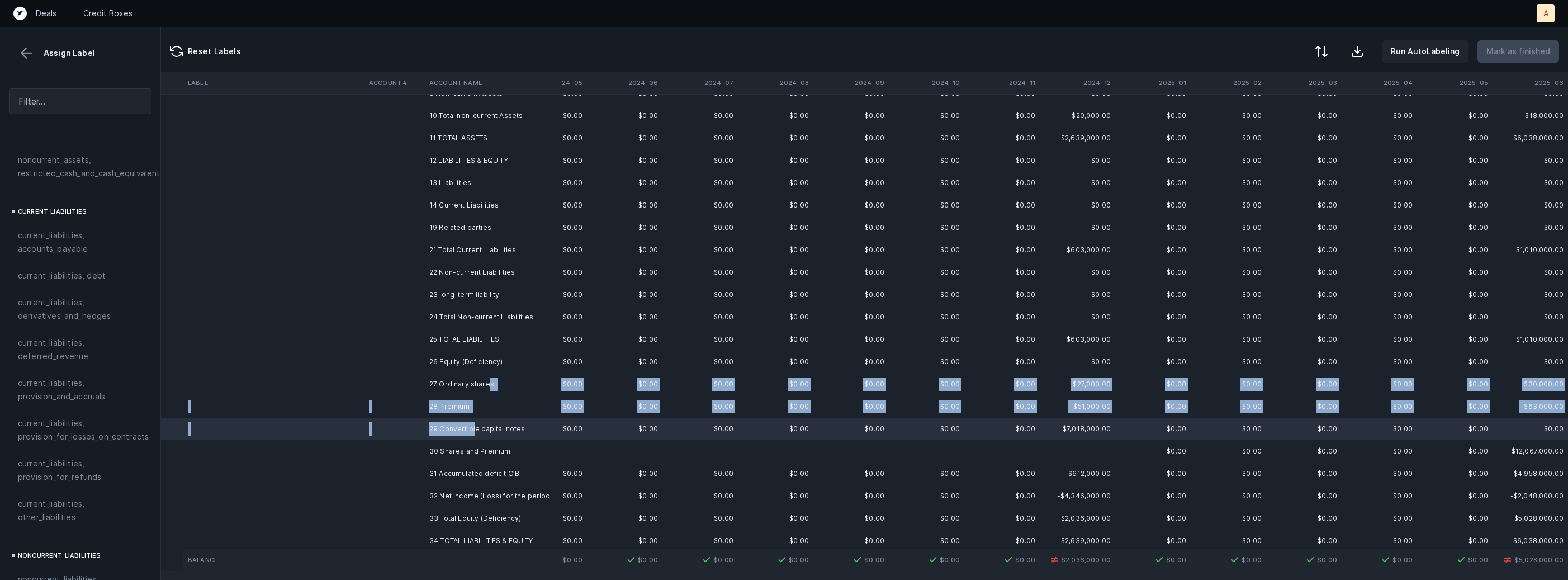
click at [486, 384] on td "27 Ordinary shares" at bounding box center [492, 384] width 136 height 23
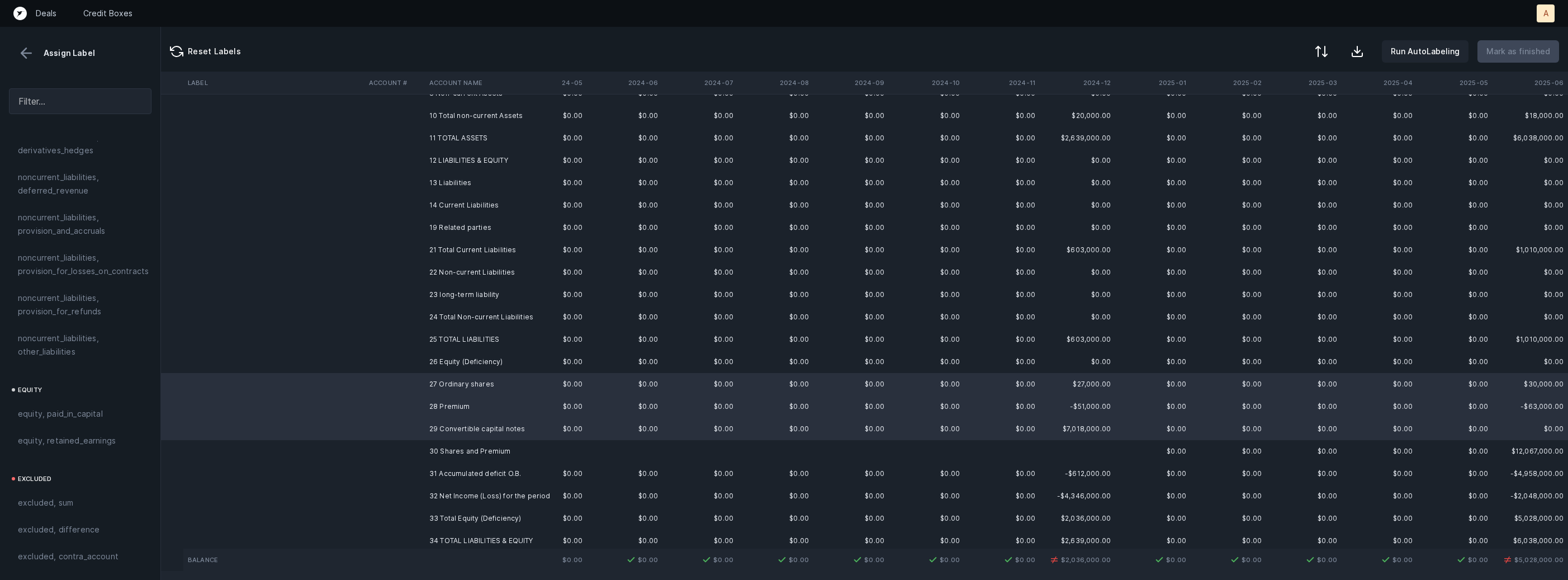
scroll to position [1228, 0]
click at [85, 393] on span "equity, paid_in_capital" at bounding box center [61, 400] width 85 height 13
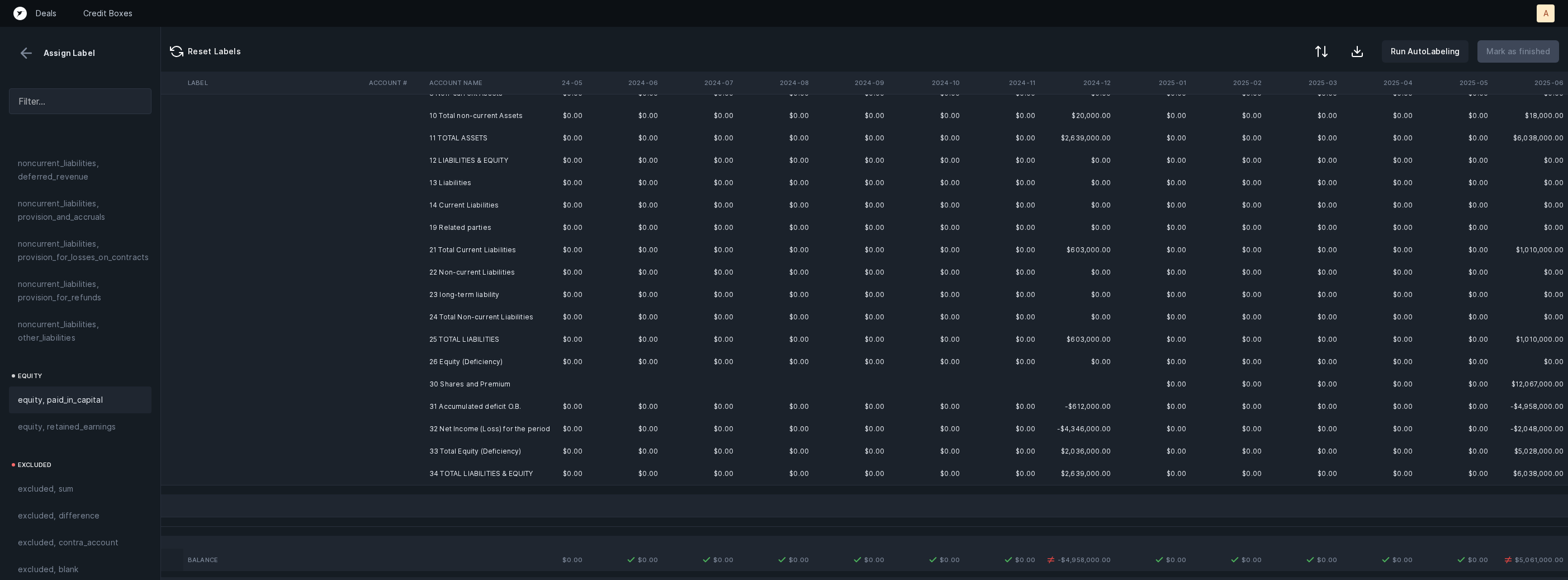
click at [425, 406] on td "31 Accumulated deficit O.B." at bounding box center [492, 406] width 136 height 23
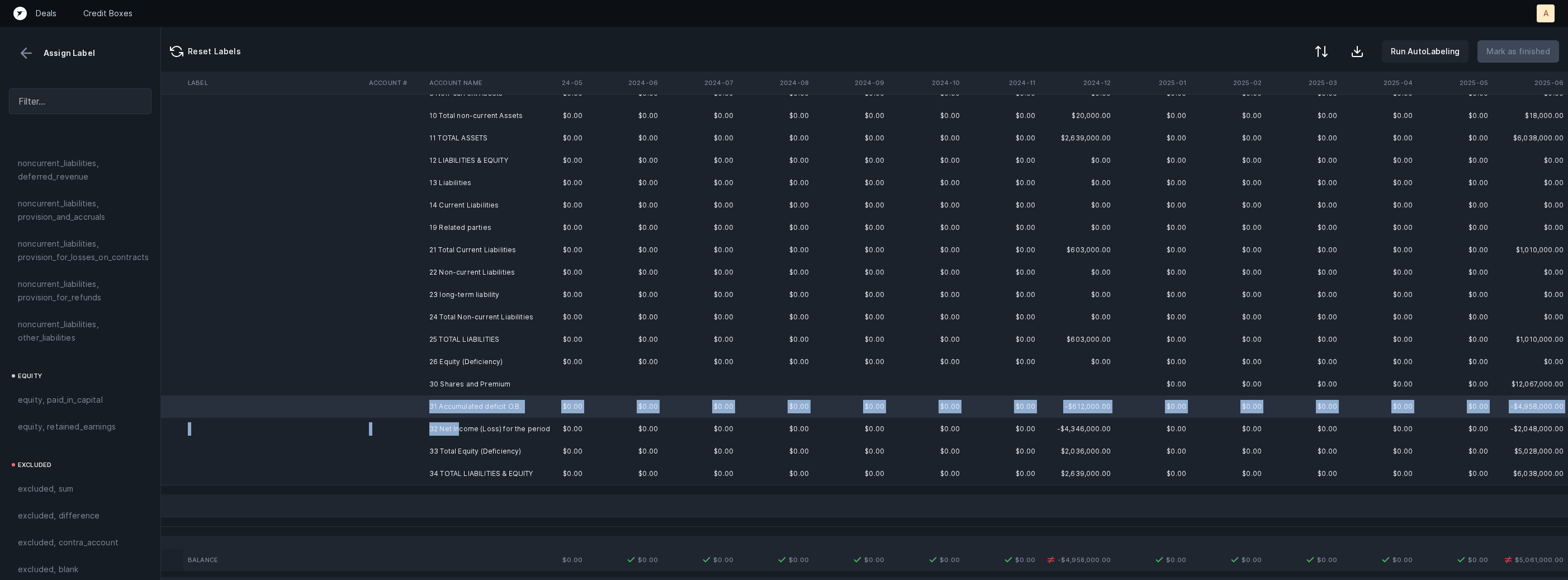
click at [457, 432] on td "32 Net Income (Loss) for the period" at bounding box center [492, 429] width 136 height 23
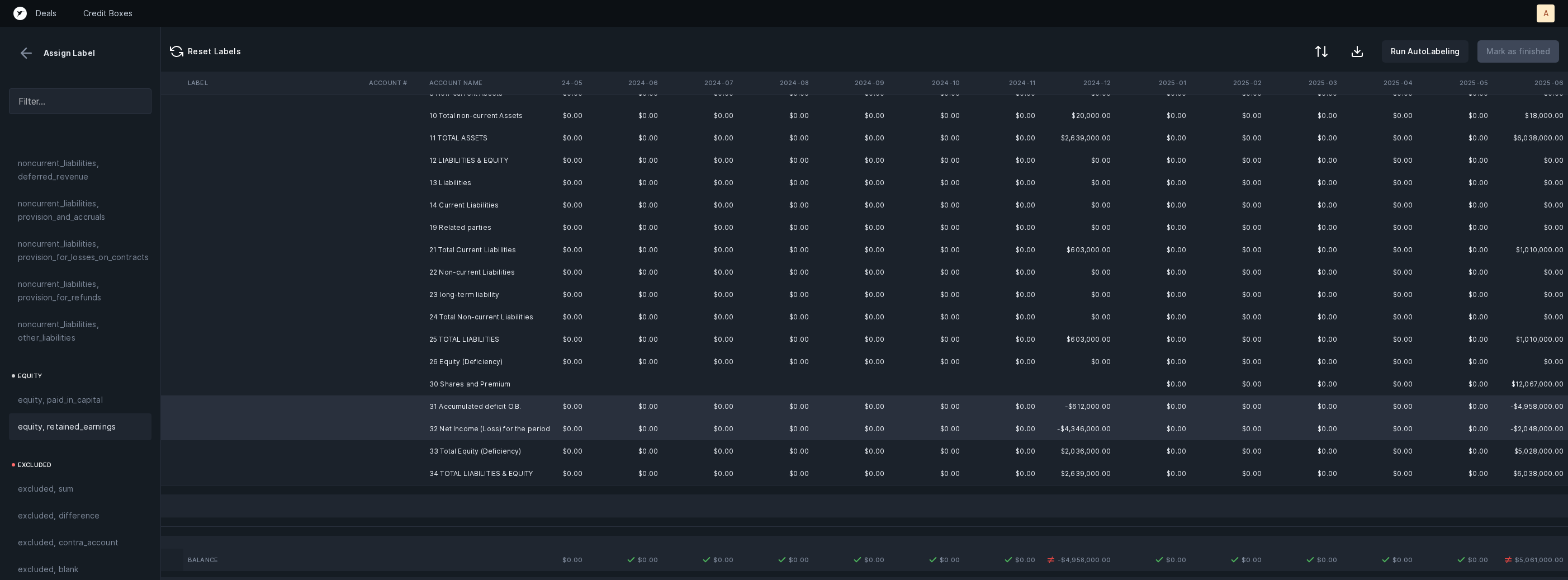
click at [104, 420] on span "equity, retained_earnings" at bounding box center [67, 427] width 98 height 13
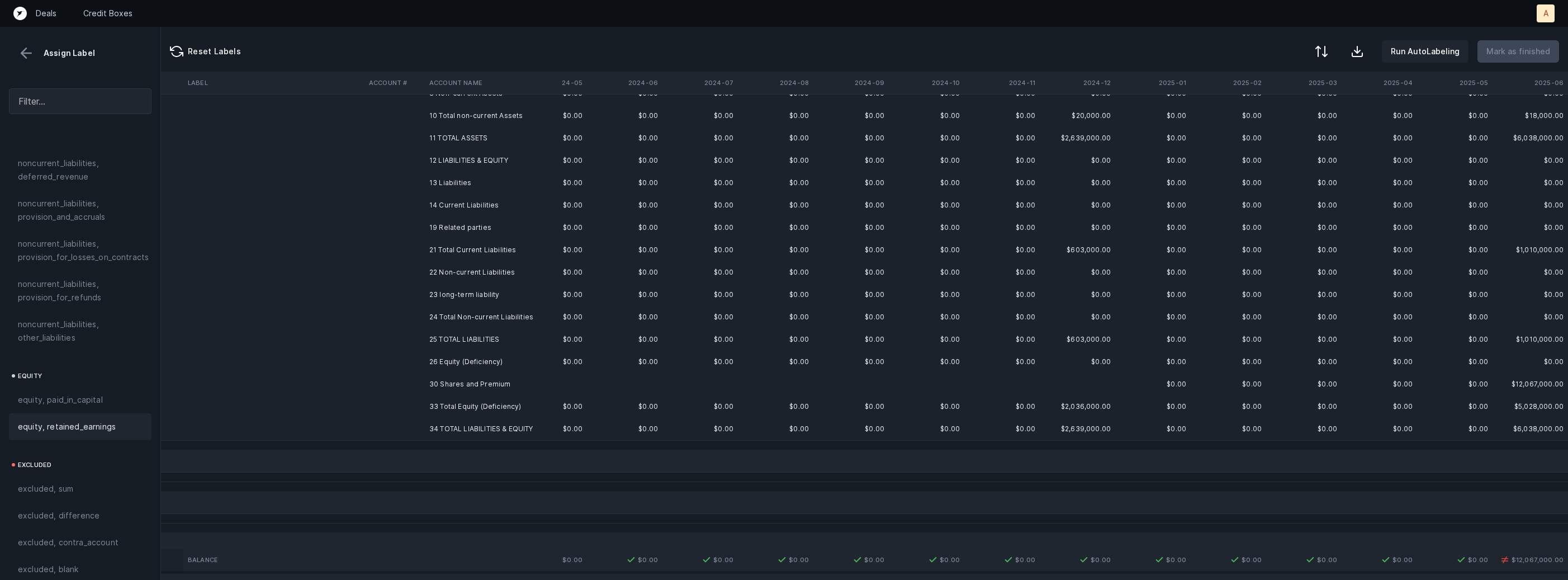
click at [502, 363] on td "26 Equity (Deficiency)" at bounding box center [492, 362] width 136 height 23
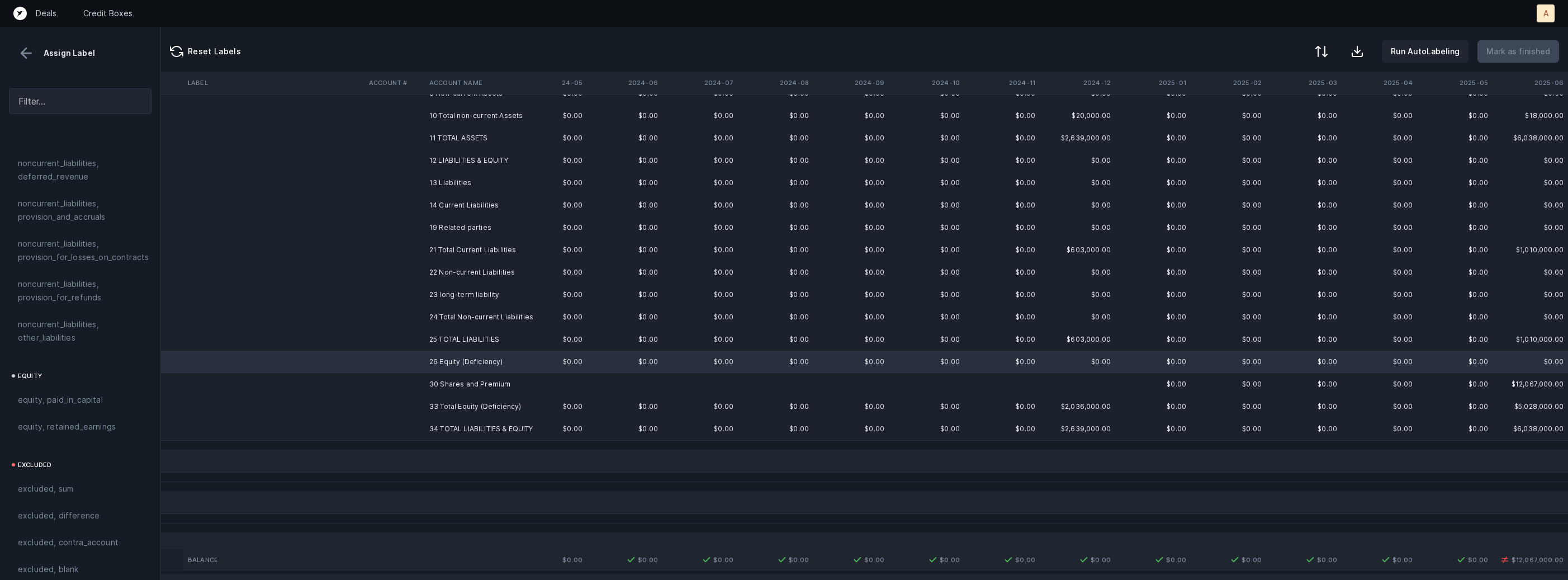
click at [489, 382] on td "30 Shares and Premium" at bounding box center [492, 384] width 136 height 23
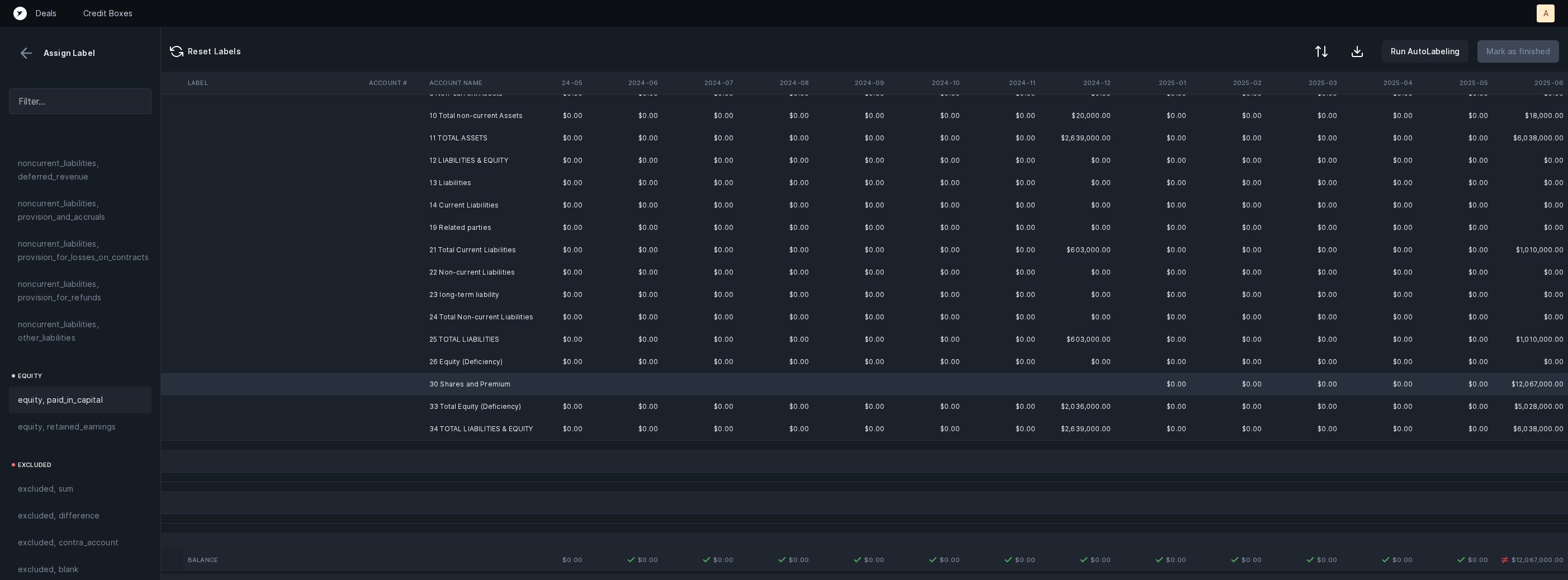
click at [116, 394] on div "equity, paid_in_capital" at bounding box center [79, 400] width 142 height 27
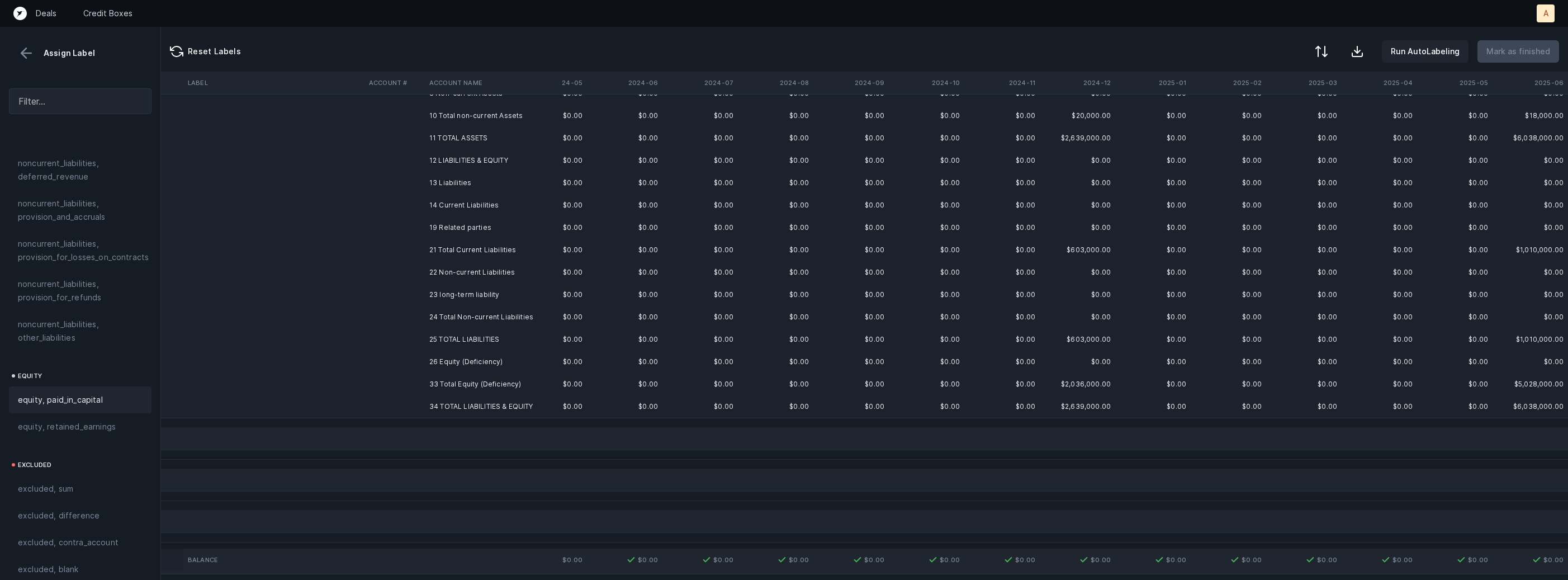
scroll to position [0, 355]
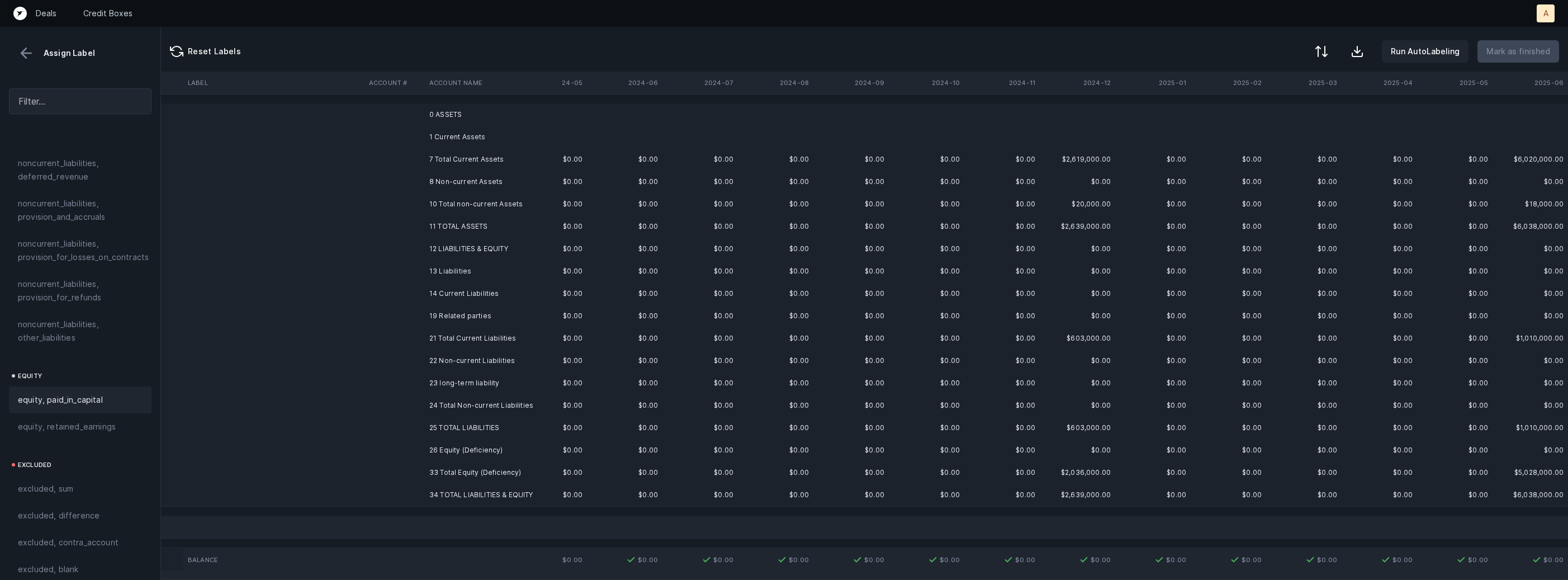
click at [534, 111] on td "0 ASSETS" at bounding box center [492, 115] width 136 height 23
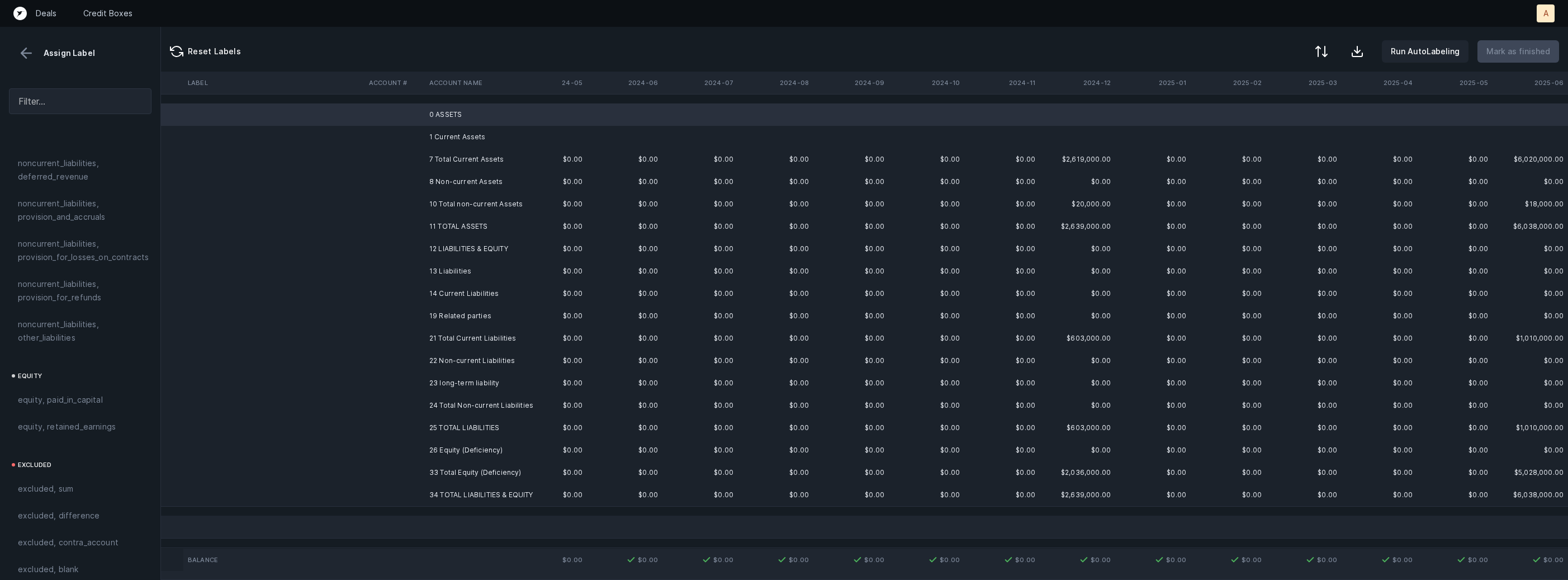
click at [461, 136] on td "1 Current Assets" at bounding box center [492, 136] width 136 height 23
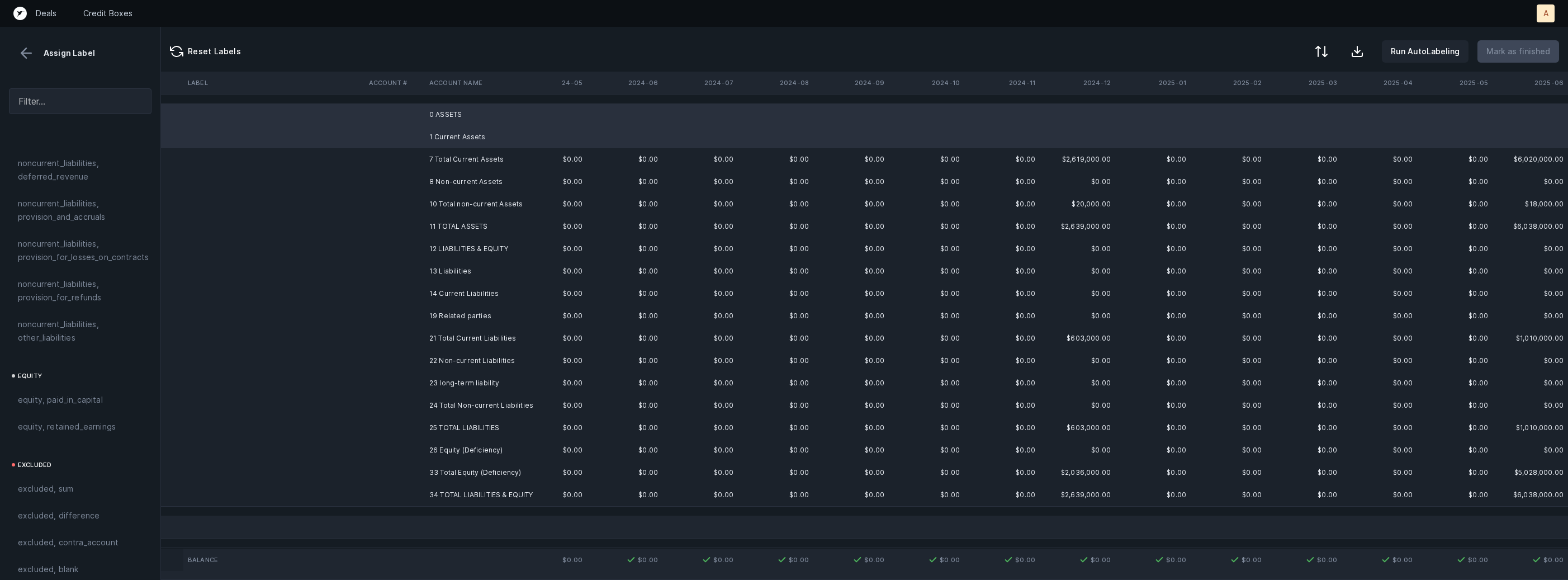
click at [462, 177] on td "8 Non-current Assets" at bounding box center [492, 182] width 136 height 23
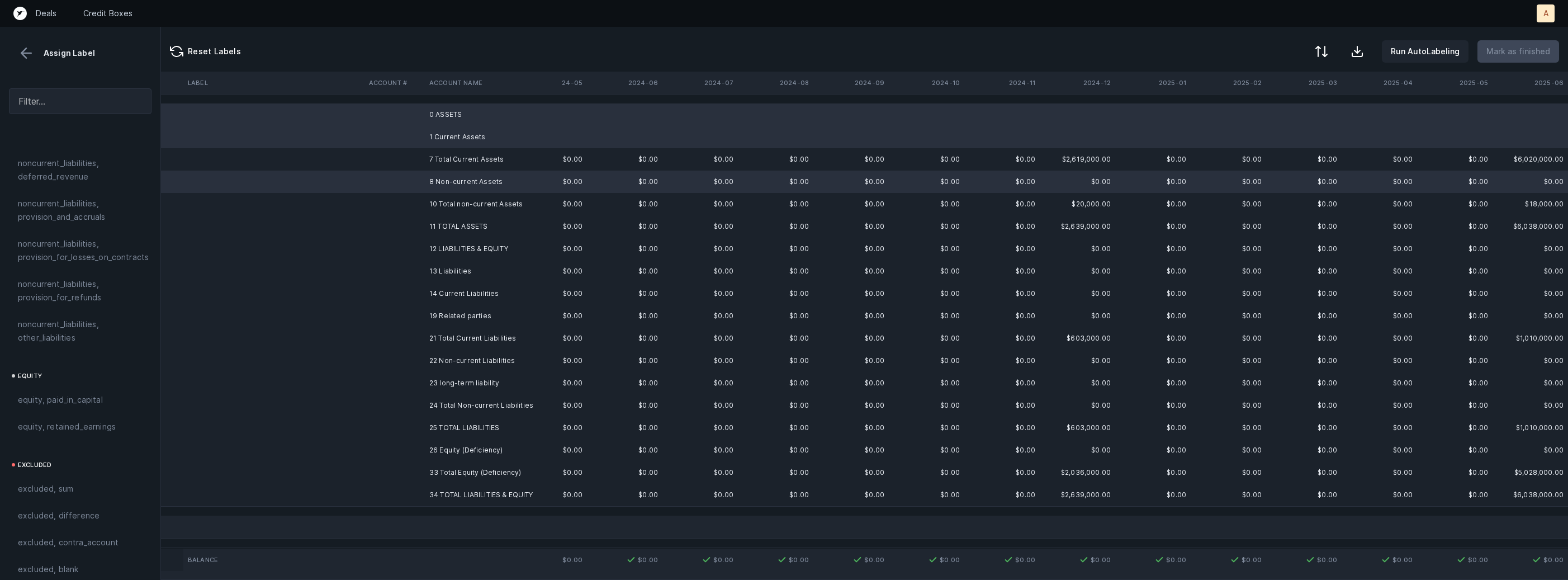
click at [457, 242] on td "12 LIABILITIES & EQUITY" at bounding box center [492, 249] width 136 height 23
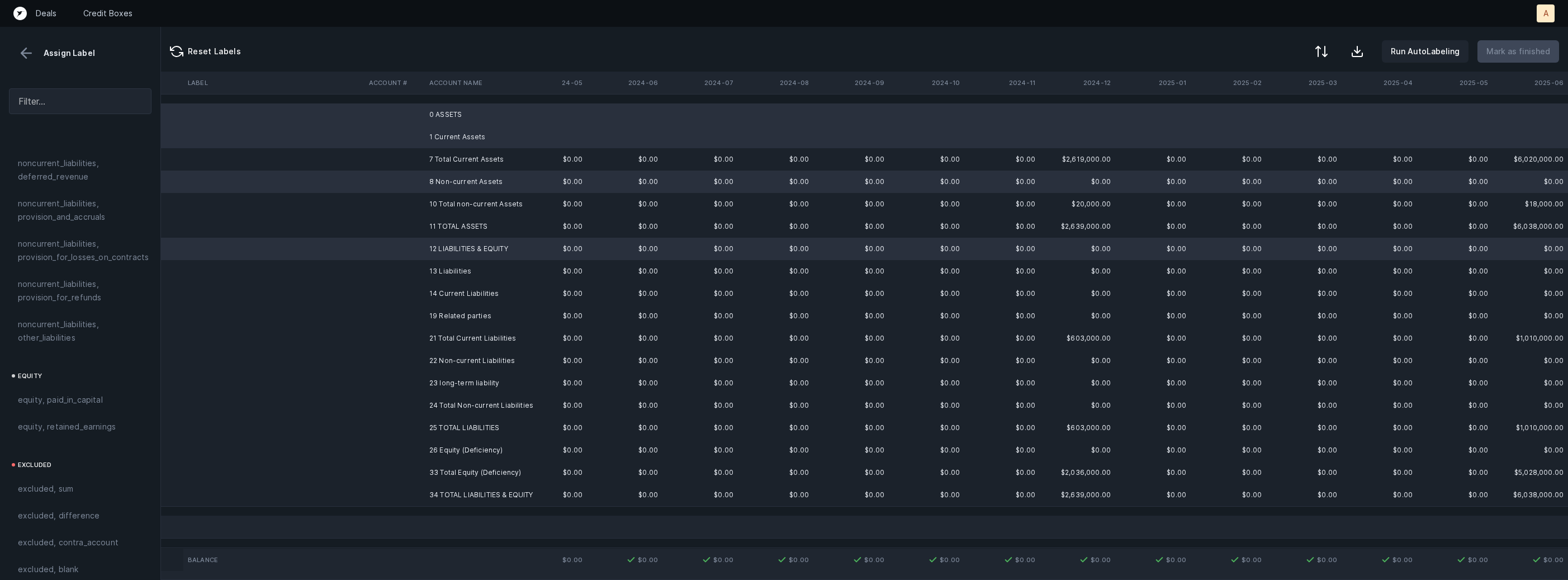
click at [451, 271] on td "13 Liabilities" at bounding box center [492, 271] width 136 height 23
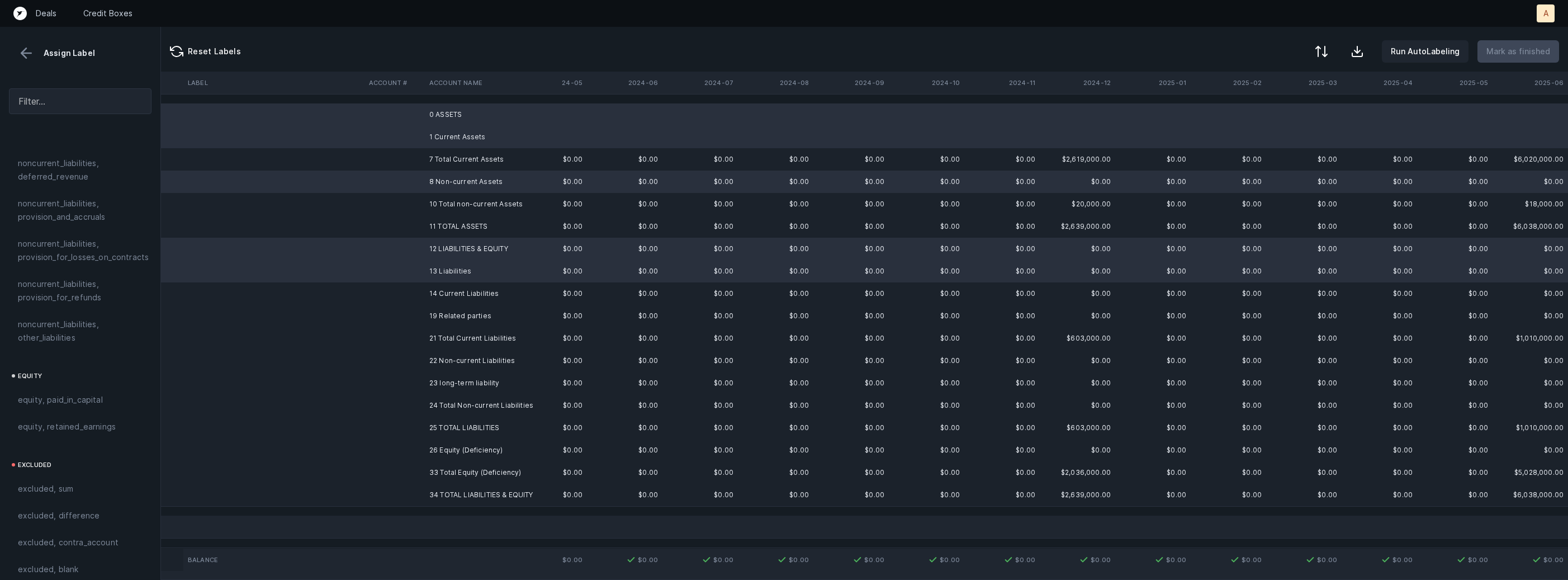
click at [449, 298] on td "14 Current Liabilities" at bounding box center [492, 293] width 136 height 23
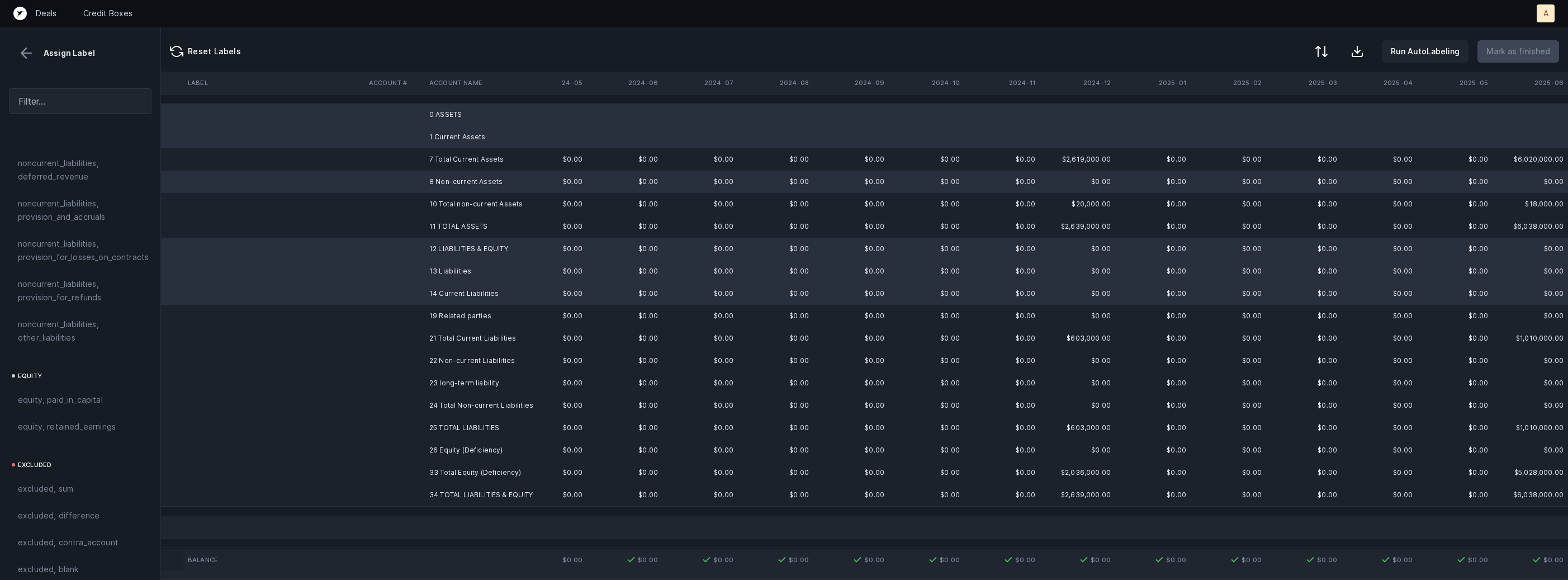
click at [446, 308] on td "19 Related parties" at bounding box center [492, 316] width 136 height 23
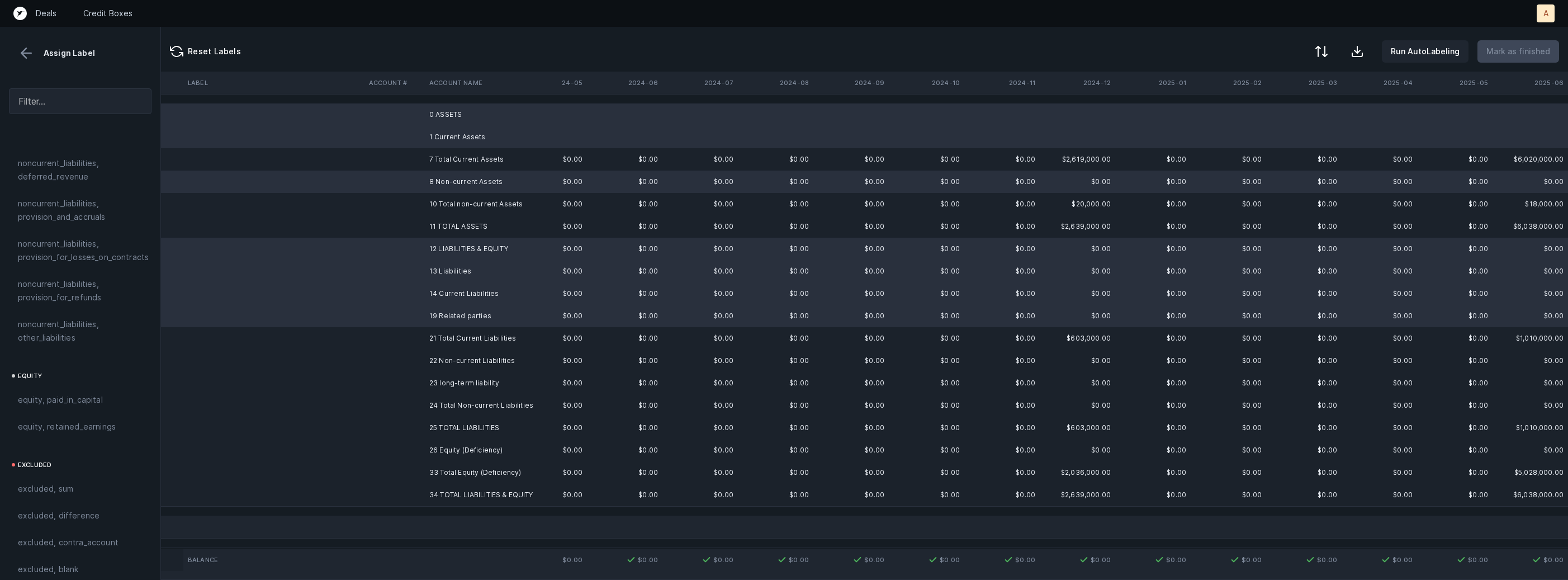
click at [440, 365] on td "22 Non-current Liabilities" at bounding box center [492, 360] width 136 height 23
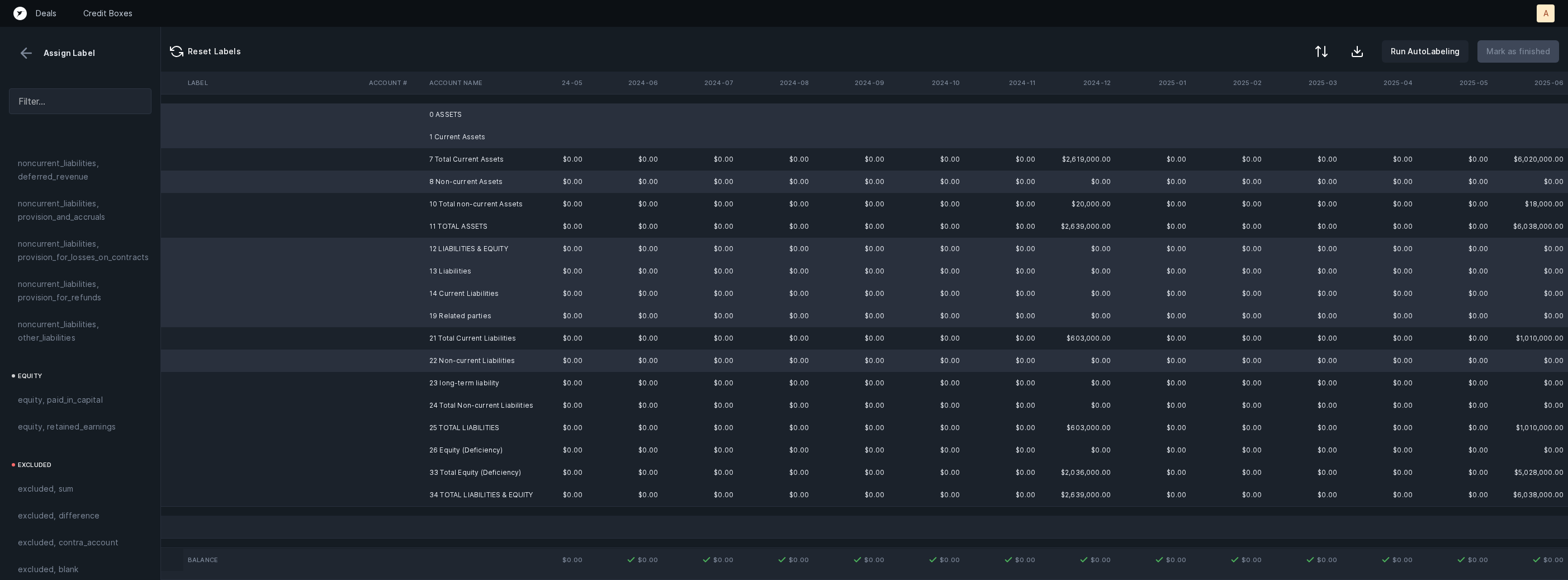
click at [440, 384] on td "23 long-term liability" at bounding box center [492, 383] width 136 height 23
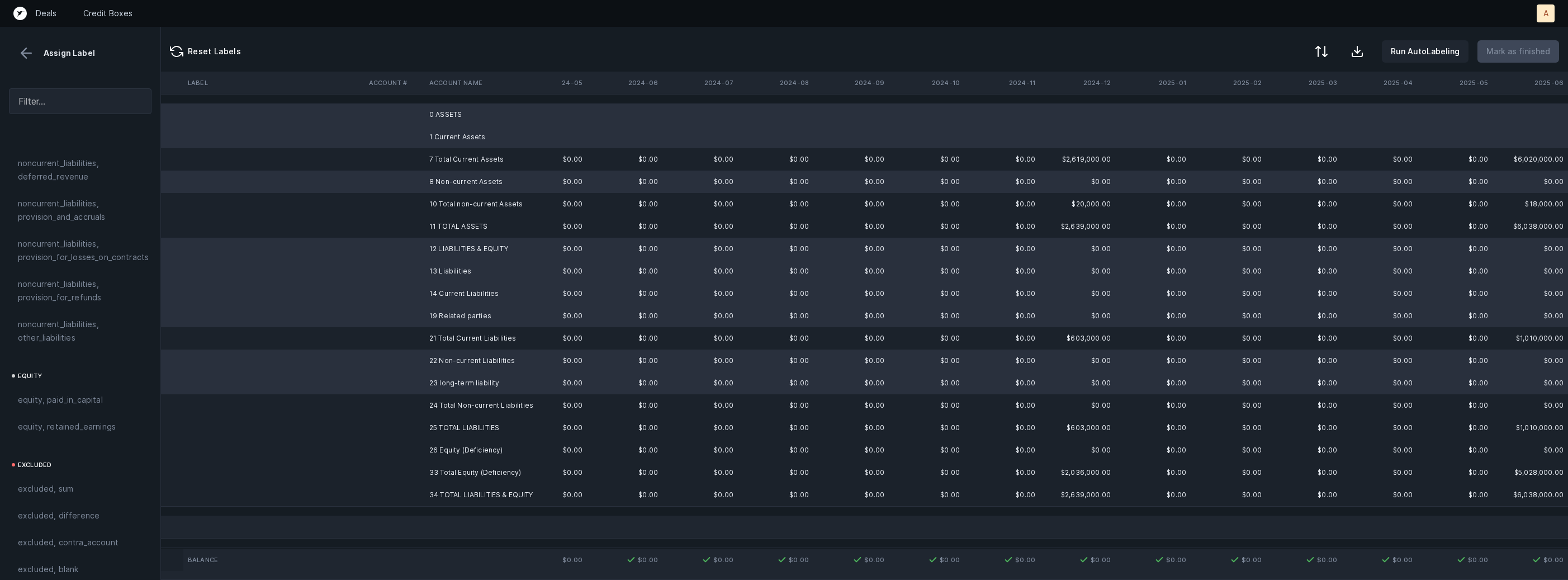
click at [446, 452] on td "26 Equity (Deficiency)" at bounding box center [492, 450] width 136 height 23
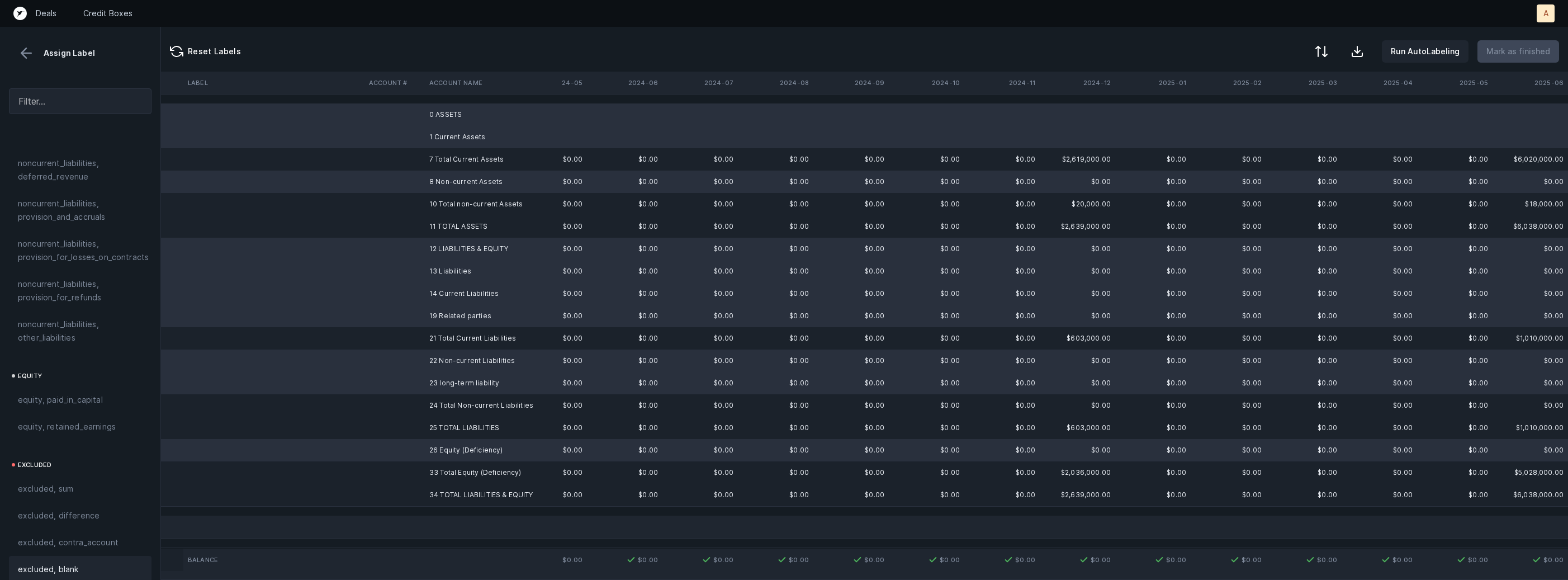
click at [66, 556] on div "excluded, blank" at bounding box center [79, 569] width 142 height 27
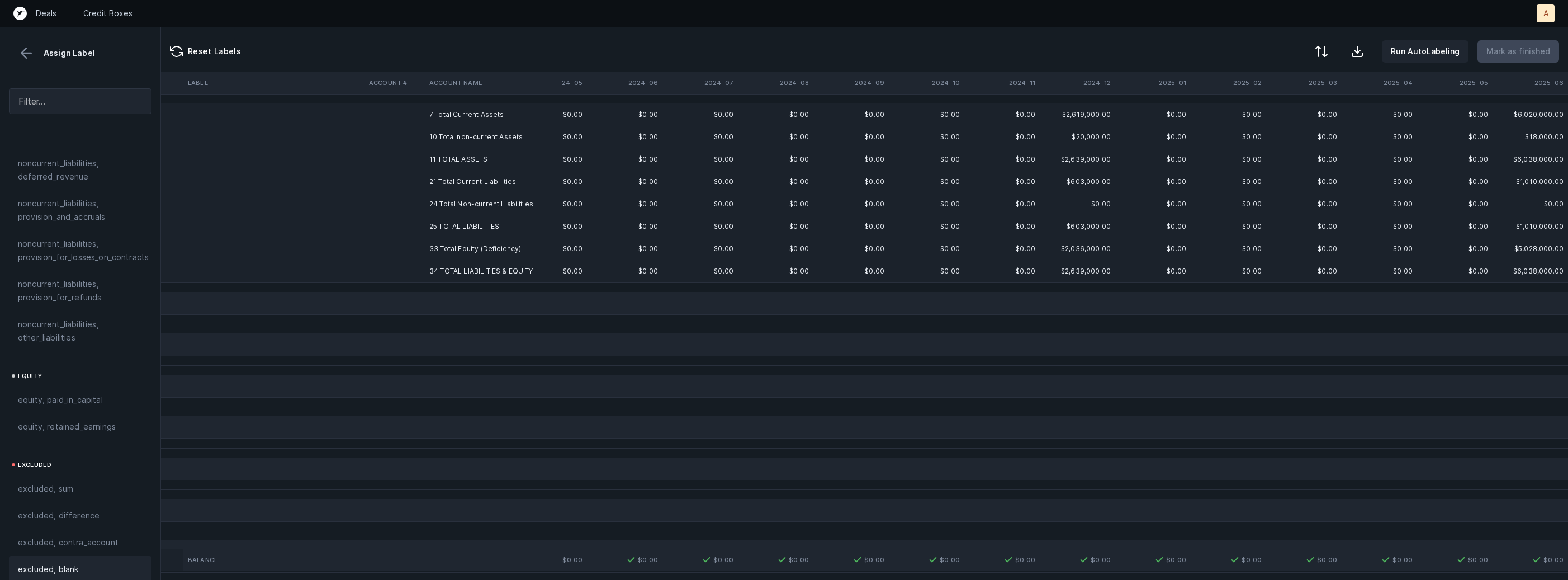
click at [473, 115] on td "7 Total Current Assets" at bounding box center [492, 115] width 136 height 23
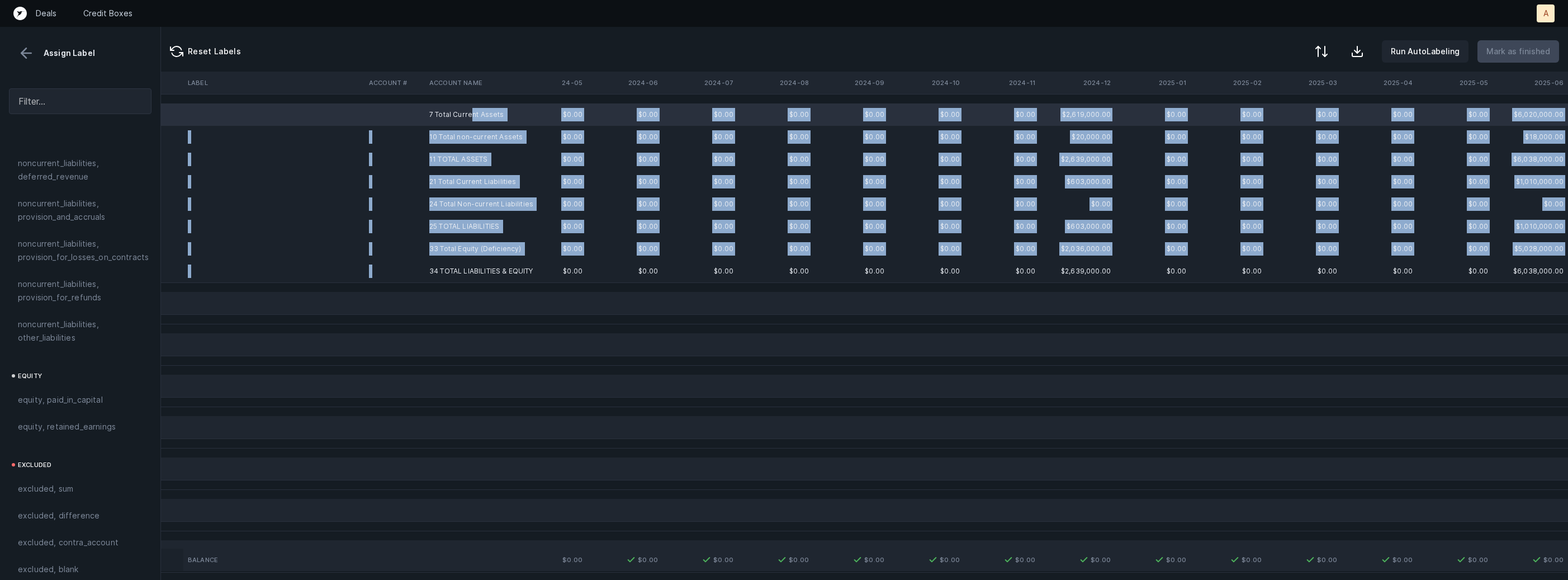
click at [489, 263] on td "34 TOTAL LIABILITIES & EQUITY" at bounding box center [492, 271] width 136 height 23
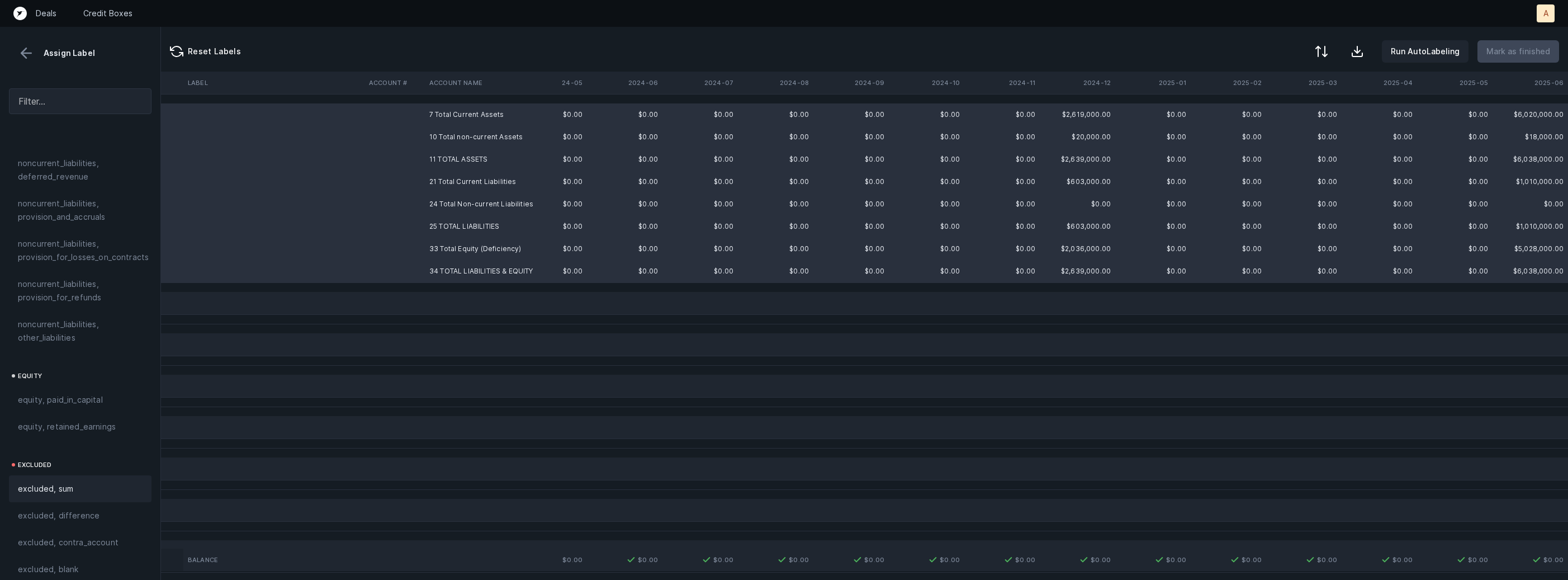
click at [41, 482] on span "excluded, sum" at bounding box center [46, 489] width 55 height 13
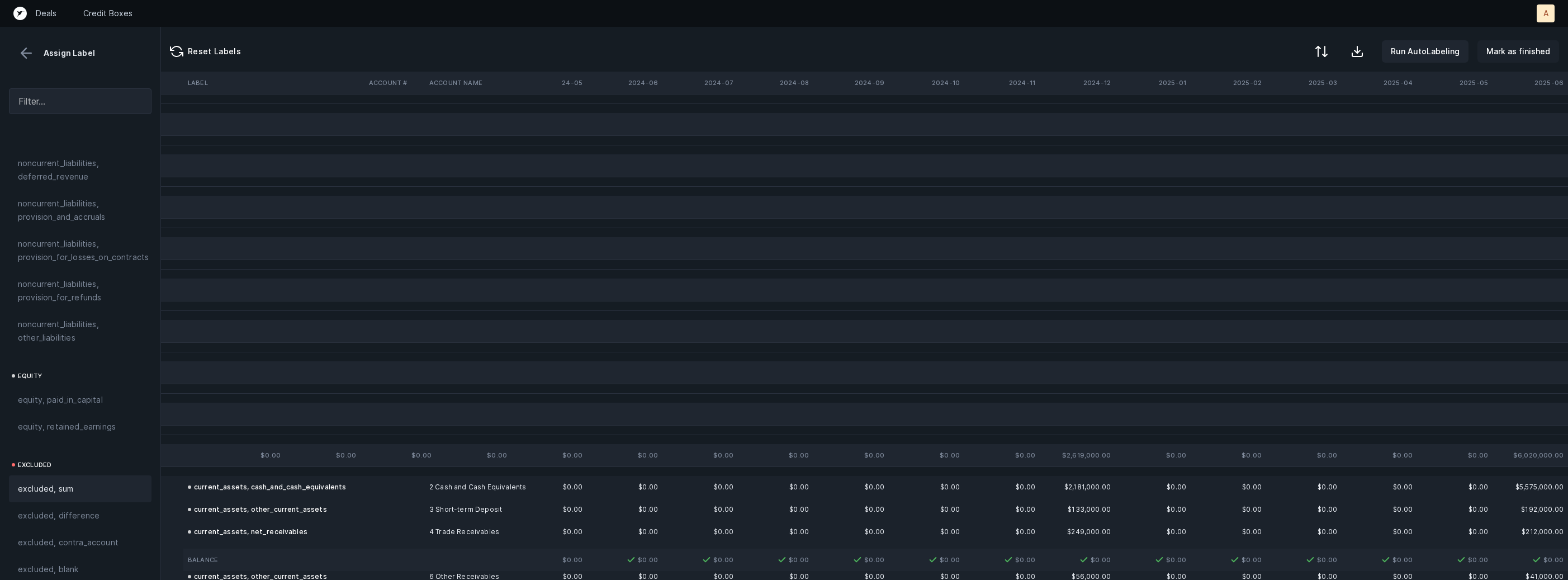
click at [1512, 57] on p "Mark as finished" at bounding box center [1518, 51] width 63 height 13
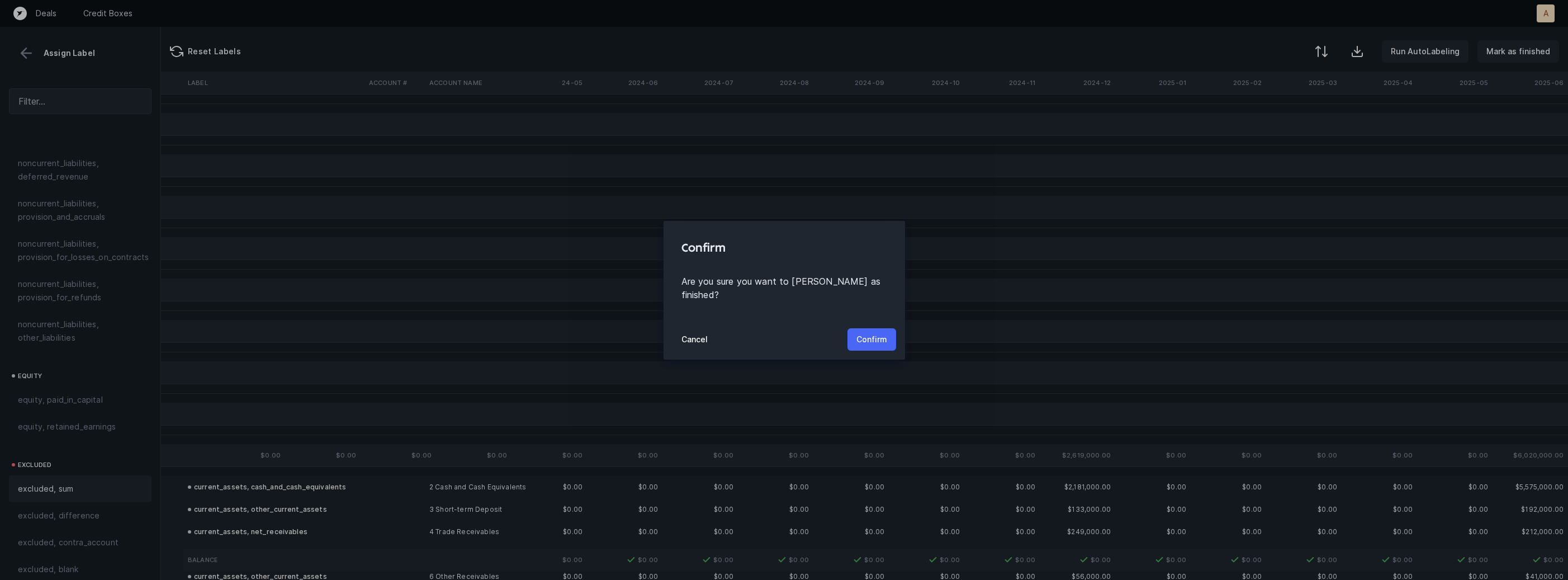
click at [872, 333] on p "Confirm" at bounding box center [872, 339] width 31 height 13
click at [875, 341] on p "Confirm" at bounding box center [872, 339] width 31 height 13
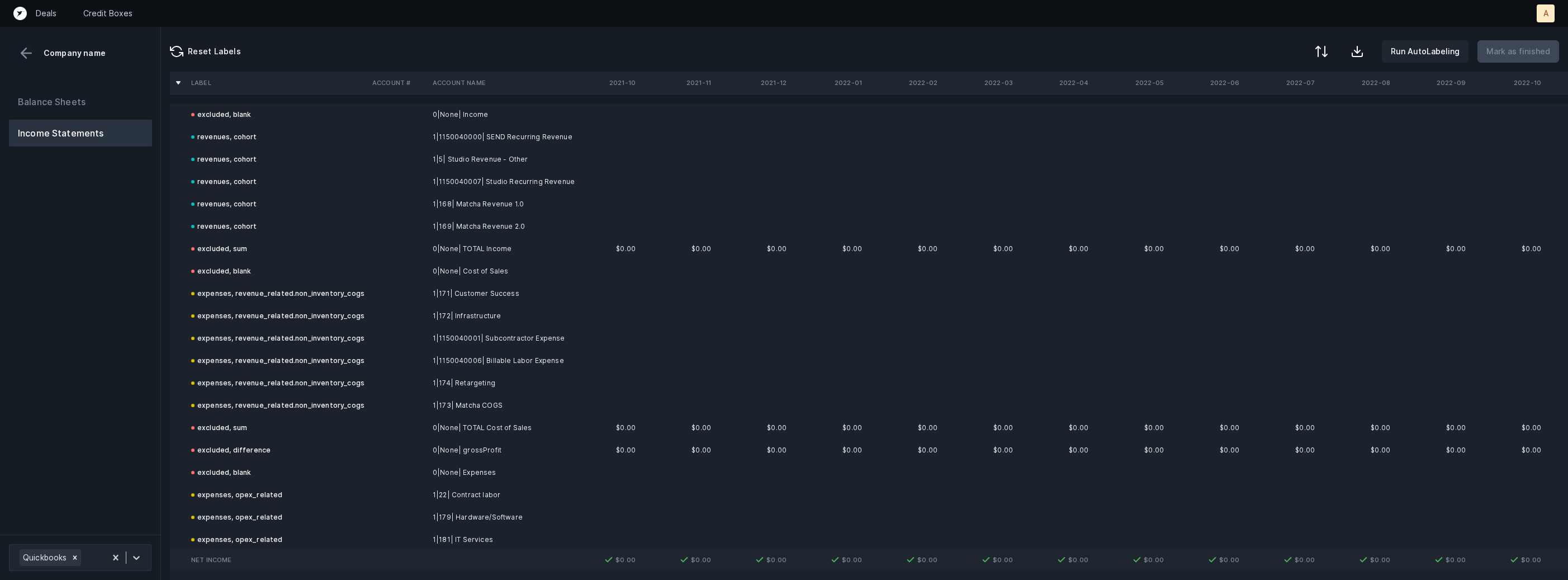
click at [116, 358] on div "Balance Sheets Income Statements" at bounding box center [80, 307] width 161 height 455
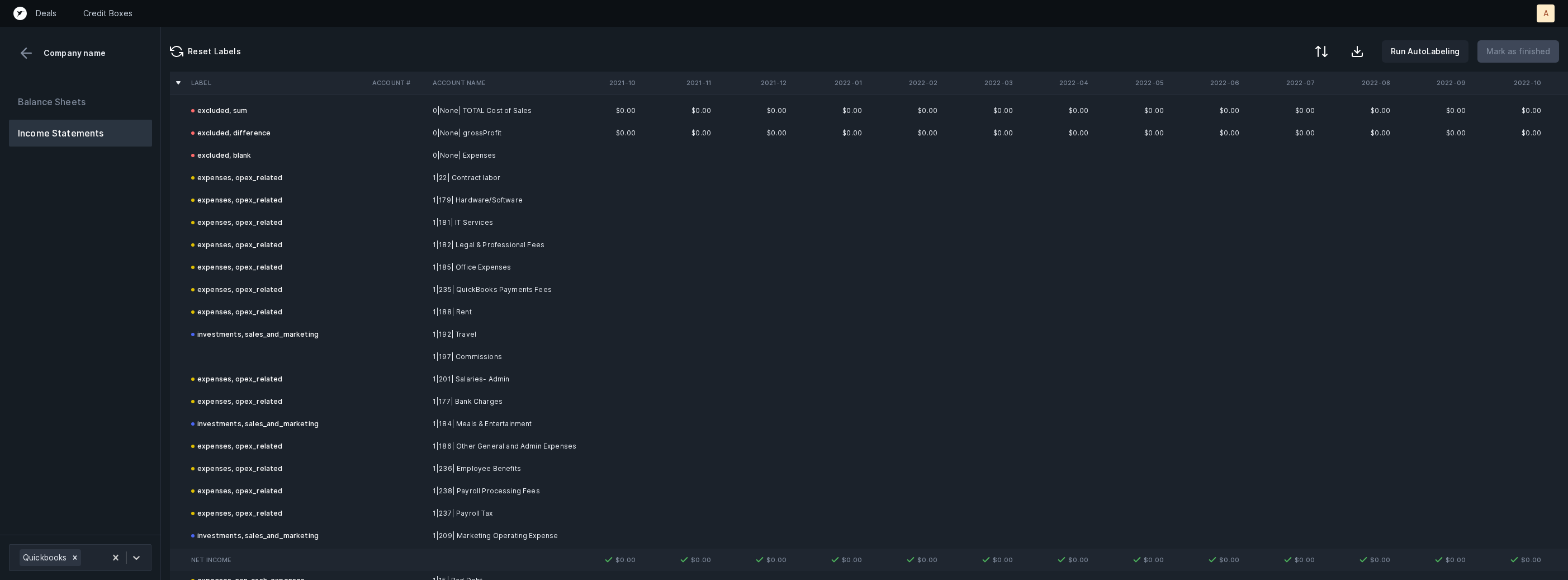
scroll to position [331, 0]
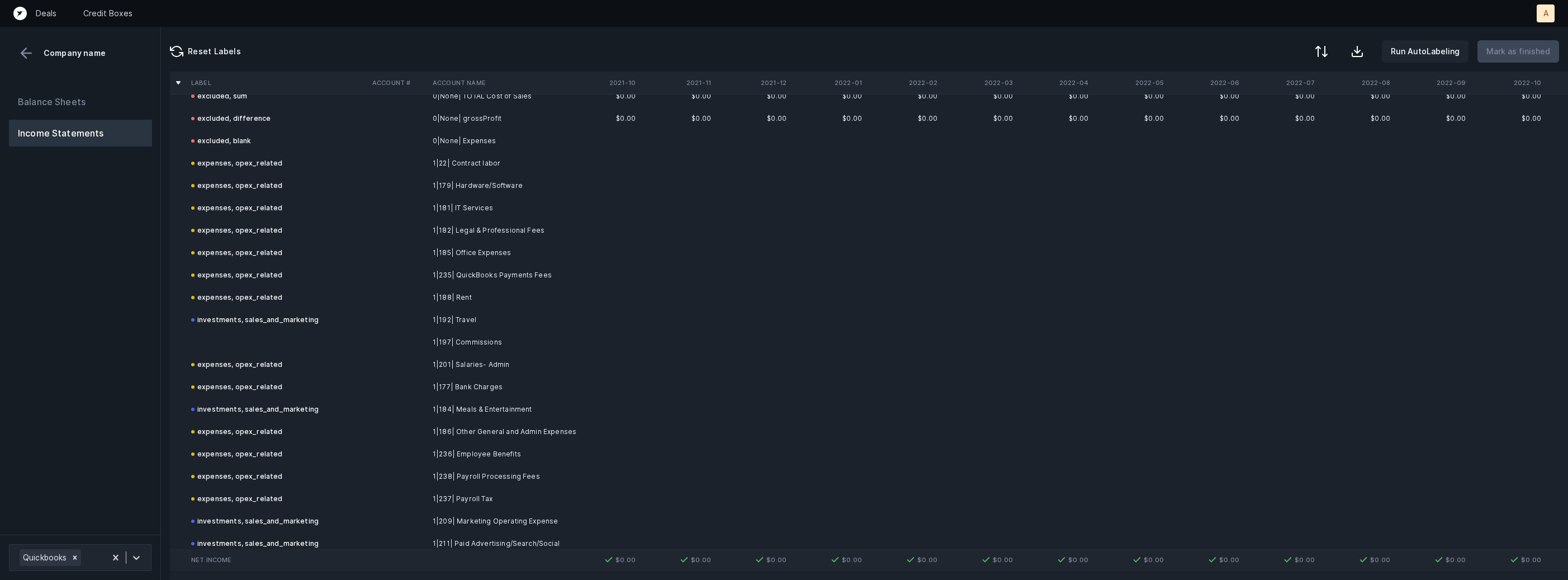
click at [509, 348] on td "1|197| Commissions" at bounding box center [496, 342] width 136 height 23
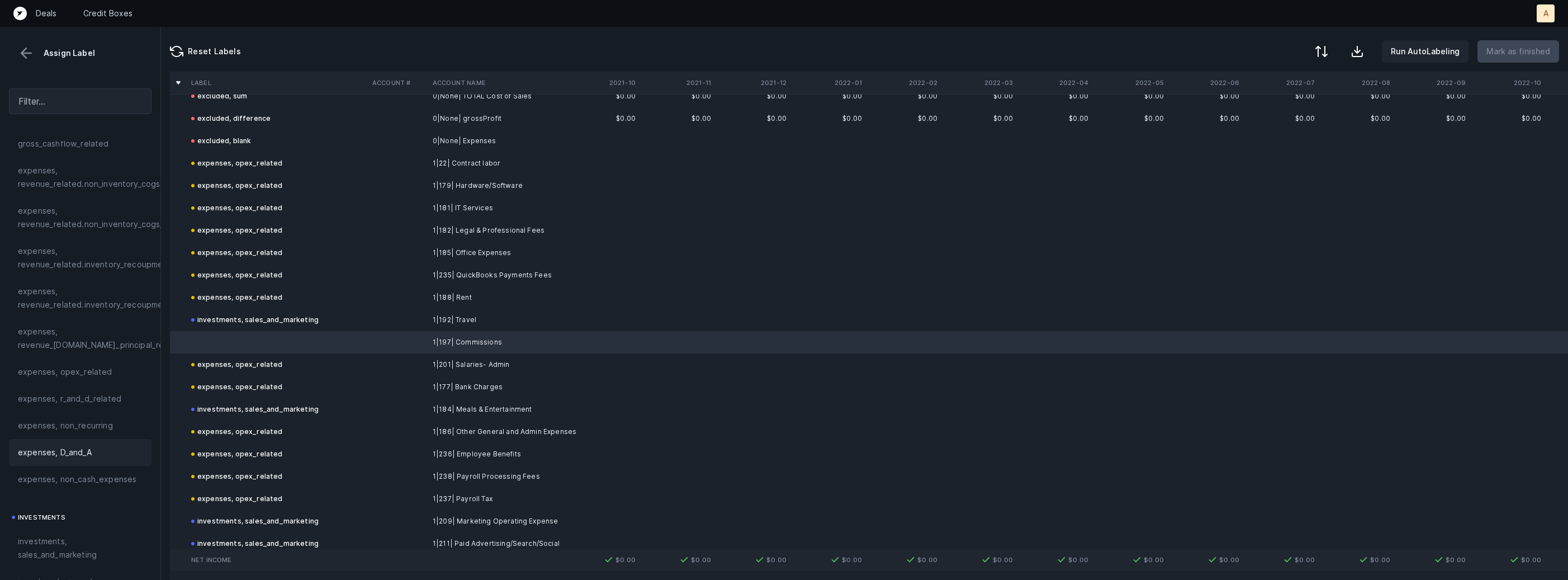
scroll to position [233, 0]
click at [44, 538] on span "investments, sales_and_marketing" at bounding box center [80, 538] width 125 height 27
click at [1532, 47] on p "Mark as finished" at bounding box center [1518, 51] width 63 height 13
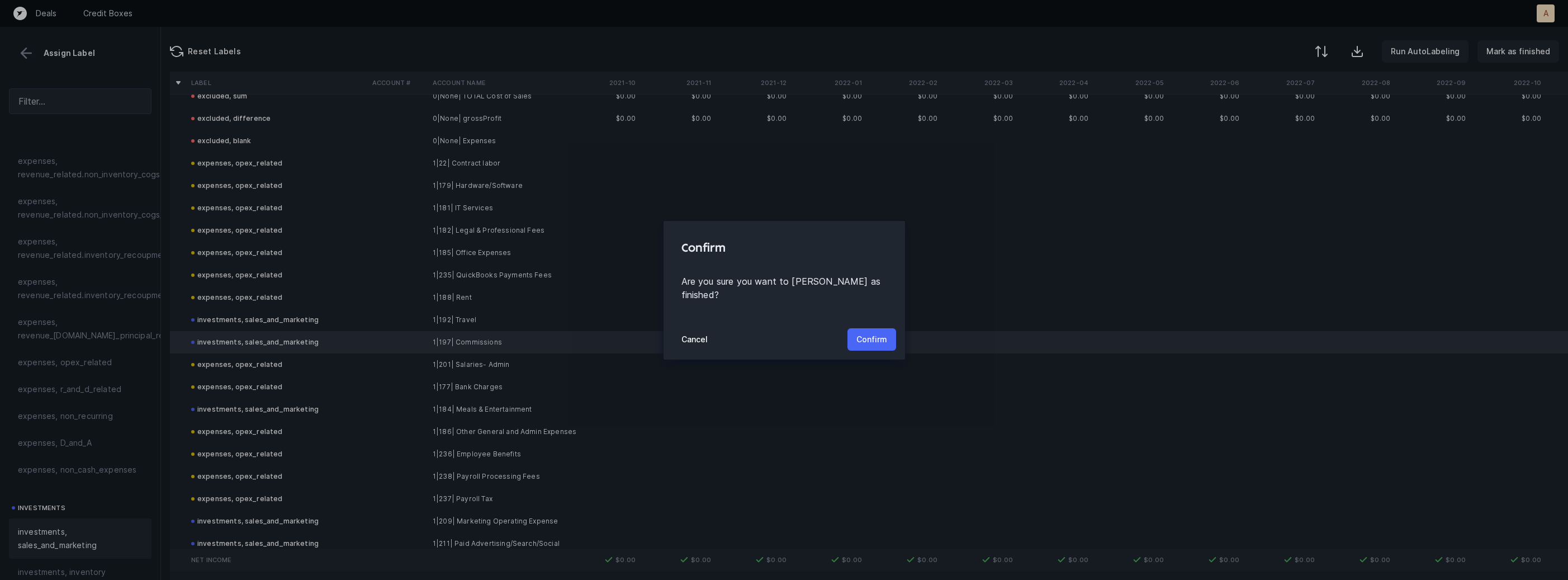
click at [877, 333] on p "Confirm" at bounding box center [872, 339] width 31 height 13
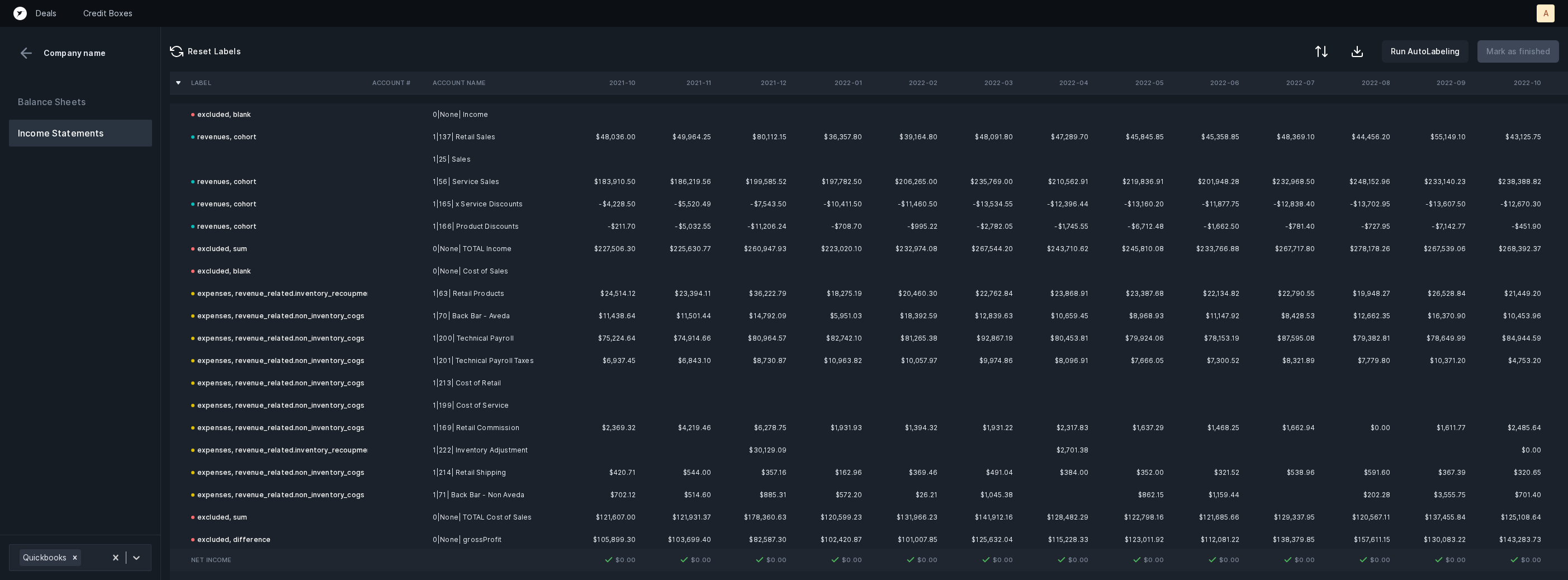
click at [366, 152] on td at bounding box center [277, 159] width 181 height 23
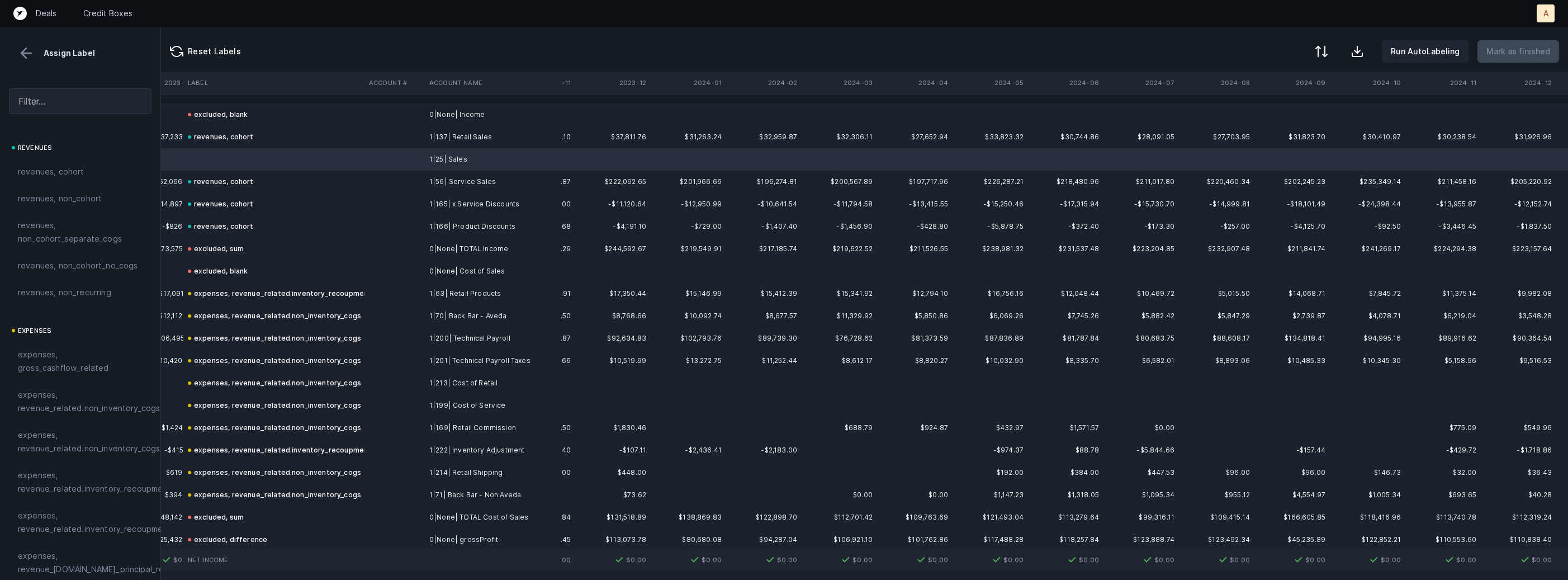
scroll to position [0, 2619]
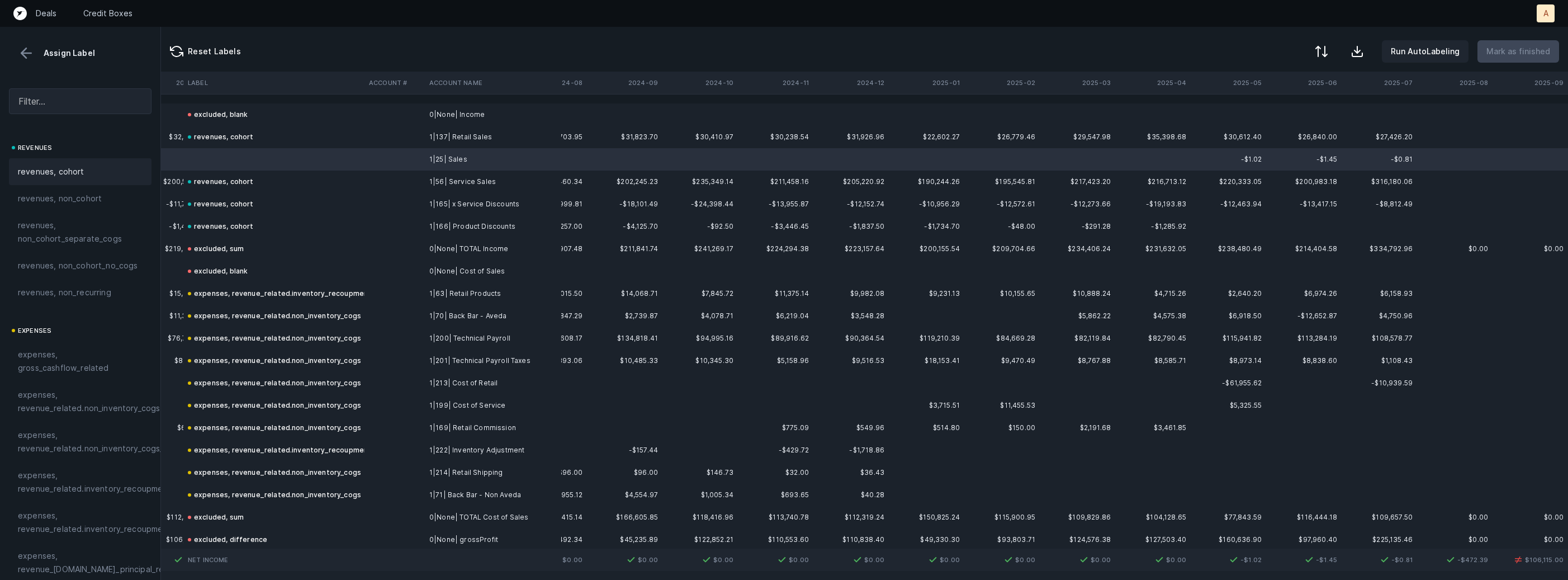
click at [85, 166] on div "revenues, cohort" at bounding box center [80, 171] width 125 height 13
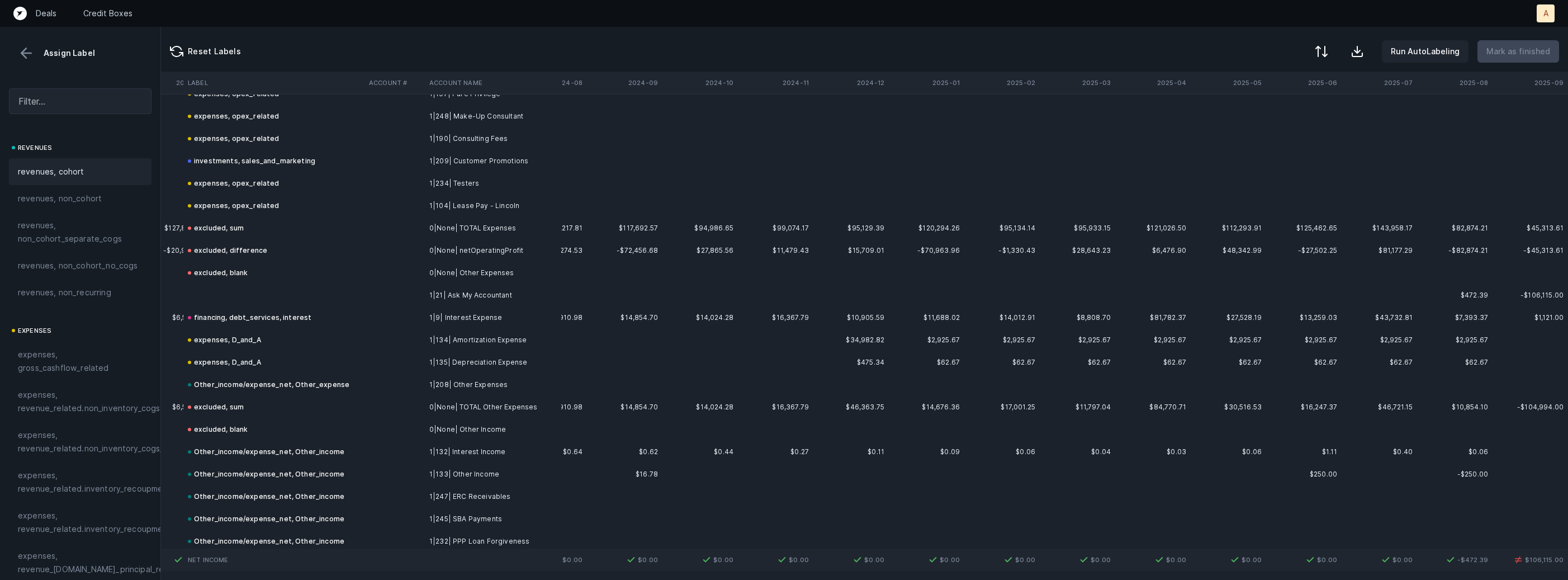
scroll to position [1397, 2619]
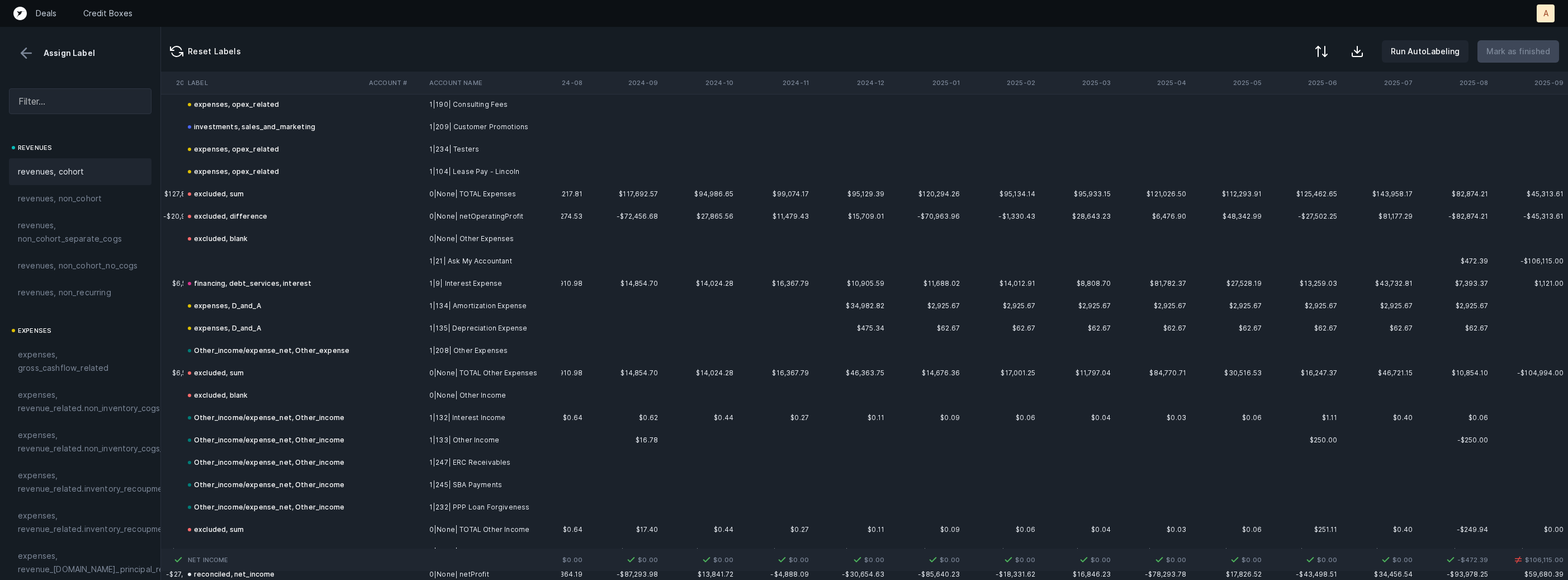
click at [460, 255] on td "1|21| Ask My Accountant" at bounding box center [492, 261] width 136 height 23
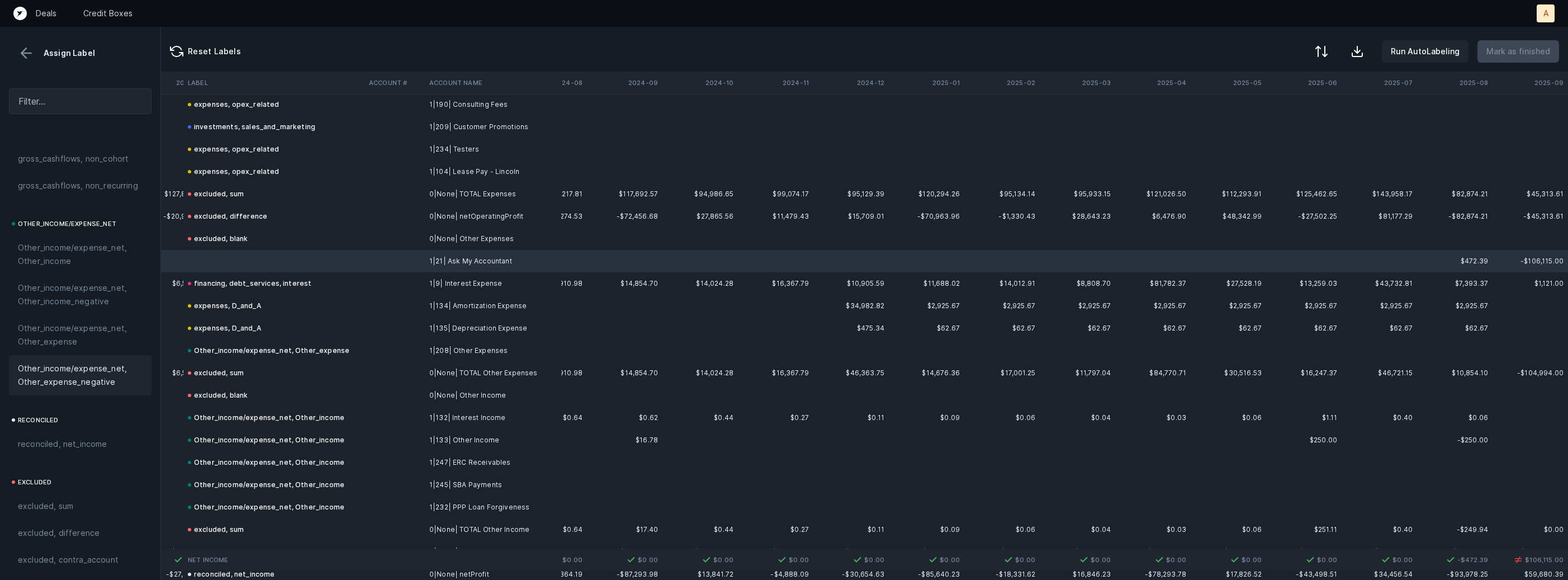
scroll to position [1267, 0]
click at [52, 314] on span "Other_income/expense_net, Other_expense" at bounding box center [80, 306] width 125 height 27
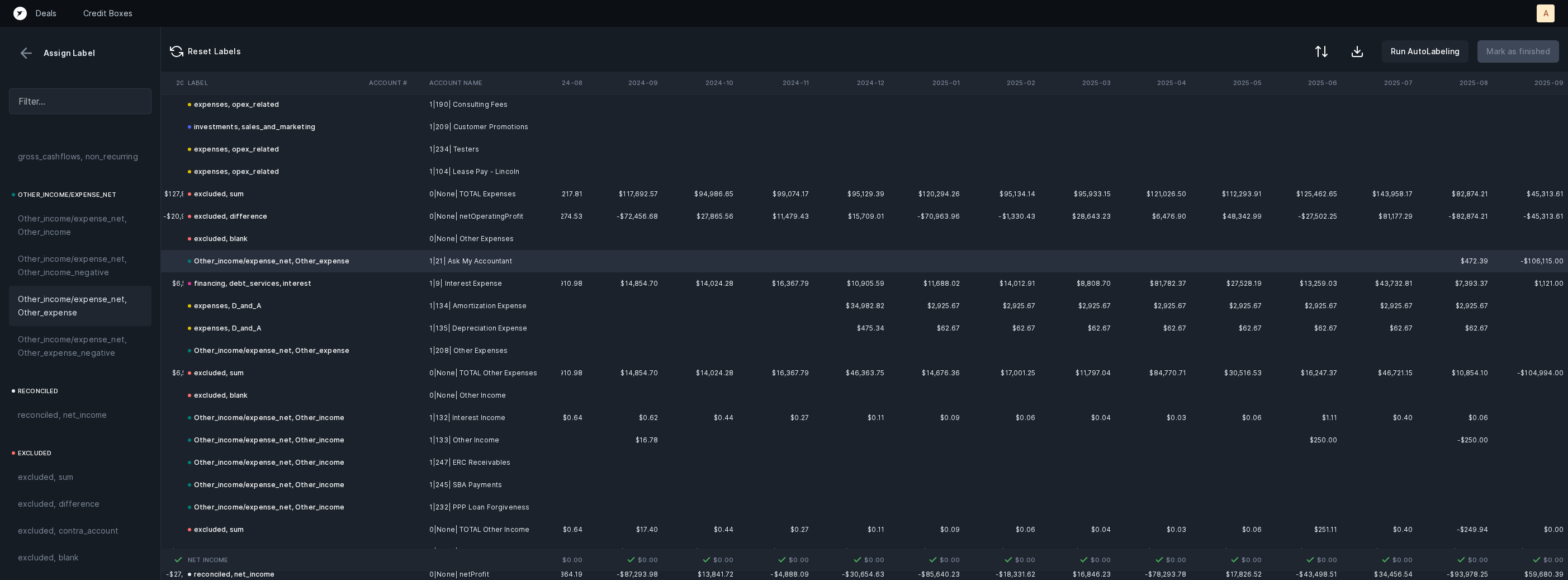
scroll to position [1442, 2619]
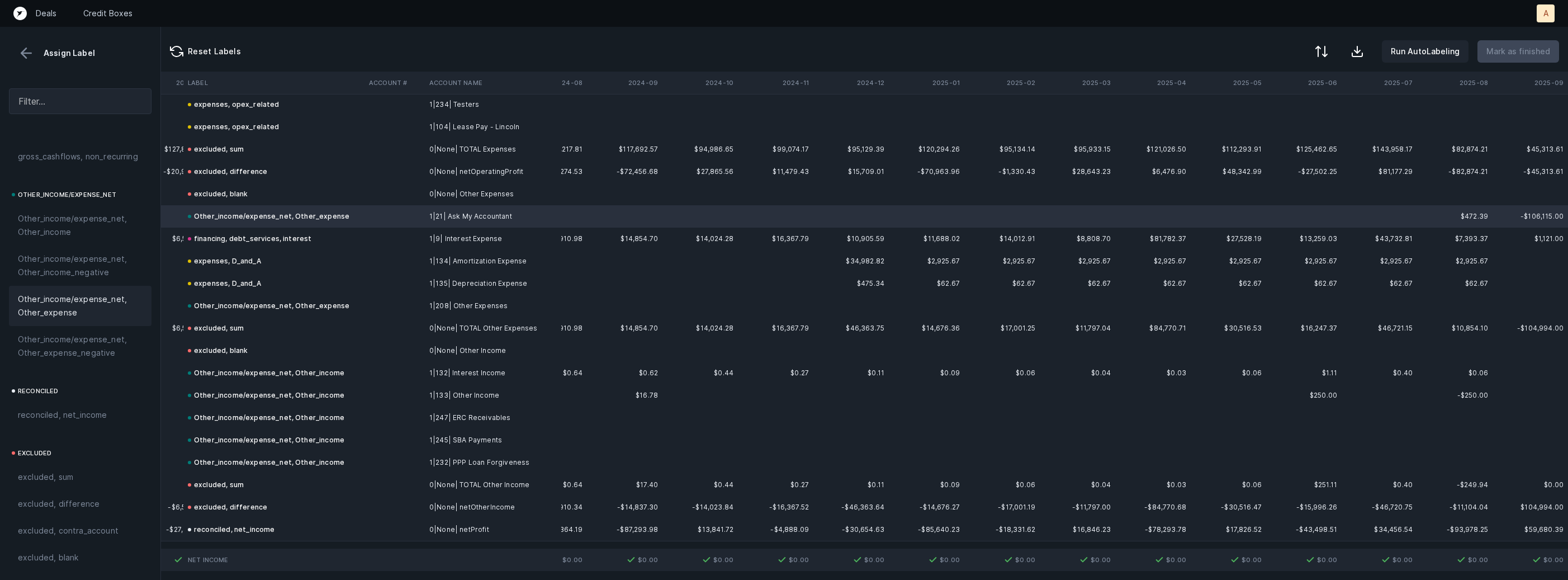
click at [32, 56] on button at bounding box center [26, 53] width 17 height 17
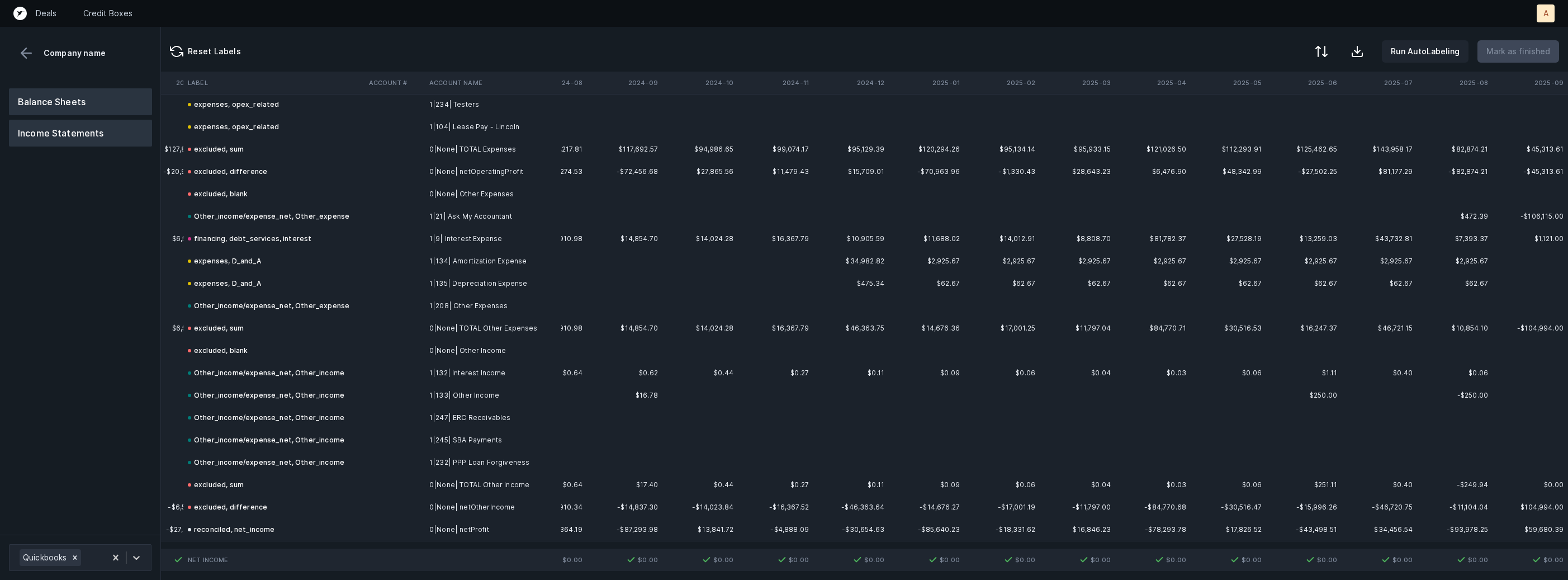
click at [56, 92] on button "Balance Sheets" at bounding box center [80, 101] width 143 height 27
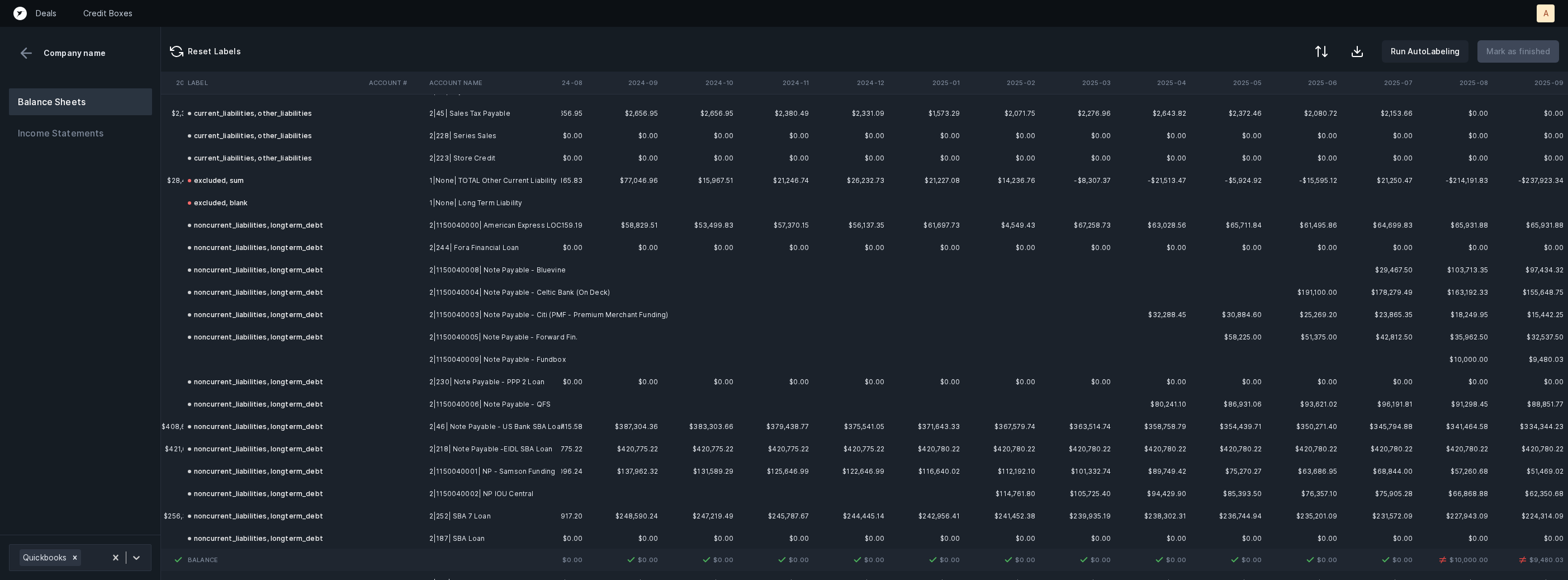
scroll to position [1193, 2619]
click at [279, 356] on td at bounding box center [273, 353] width 181 height 23
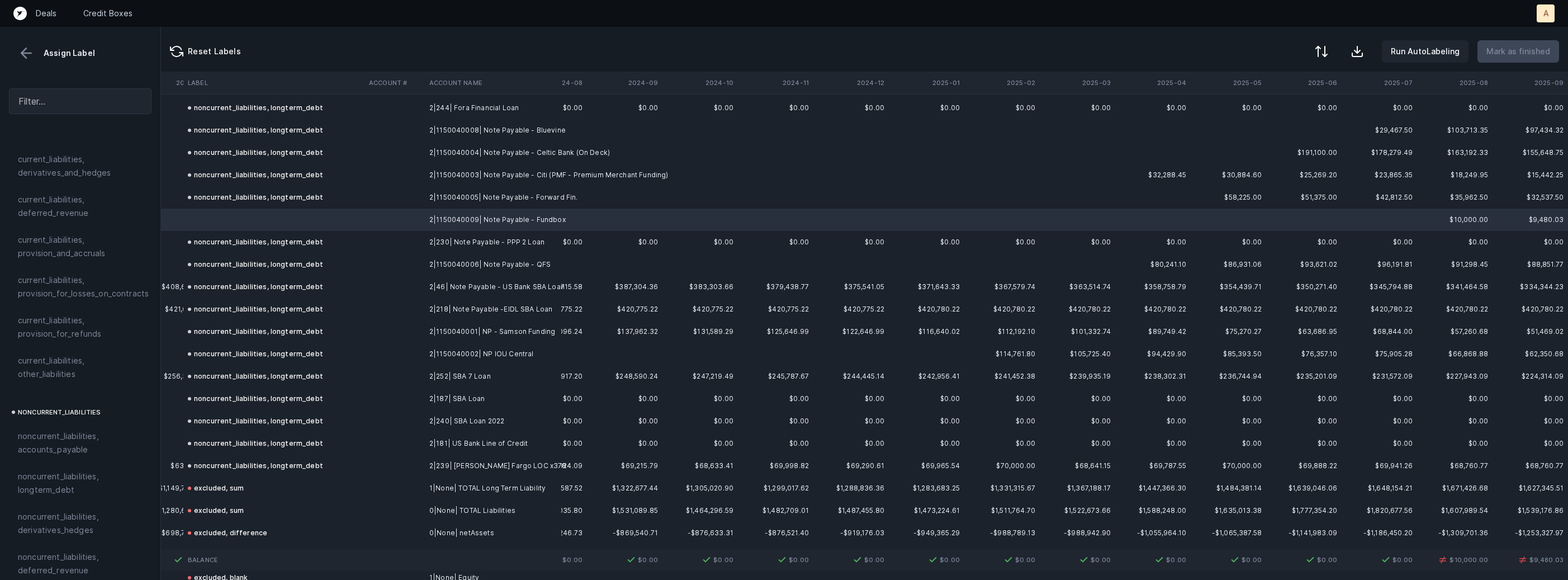
scroll to position [856, 0]
click at [66, 449] on span "noncurrent_liabilities, longterm_debt" at bounding box center [80, 462] width 125 height 27
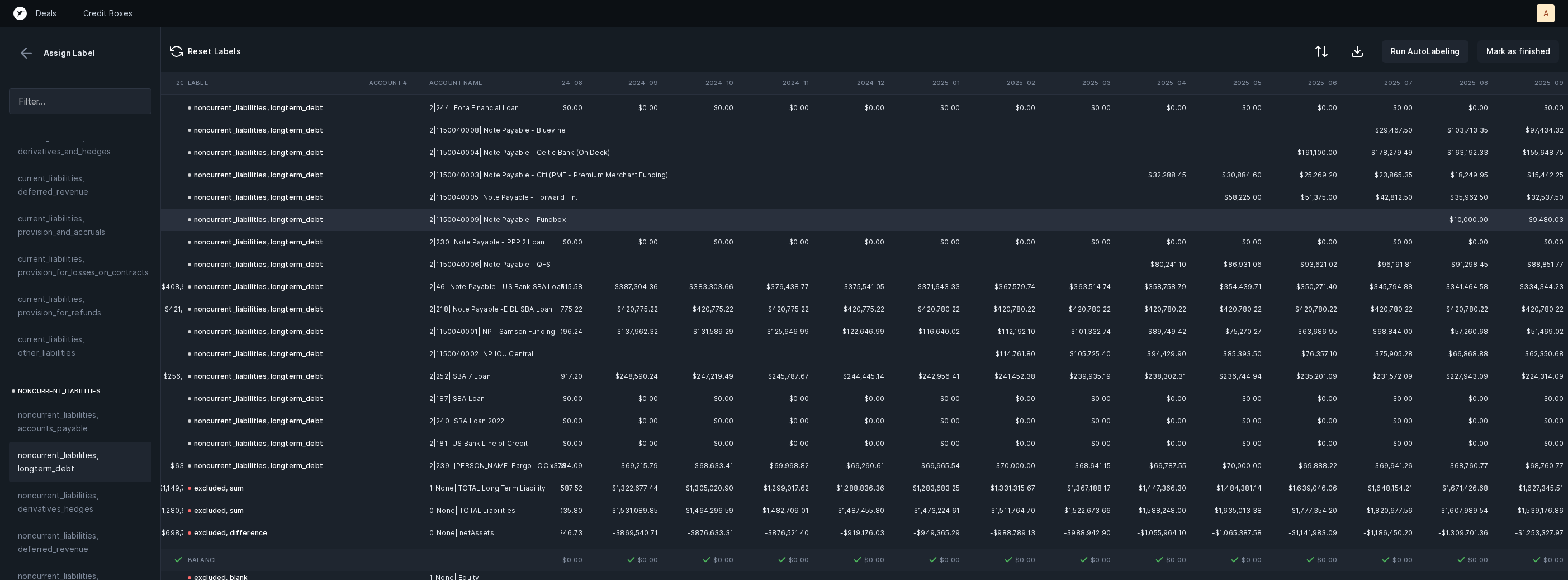
click at [1525, 53] on p "Mark as finished" at bounding box center [1518, 51] width 63 height 13
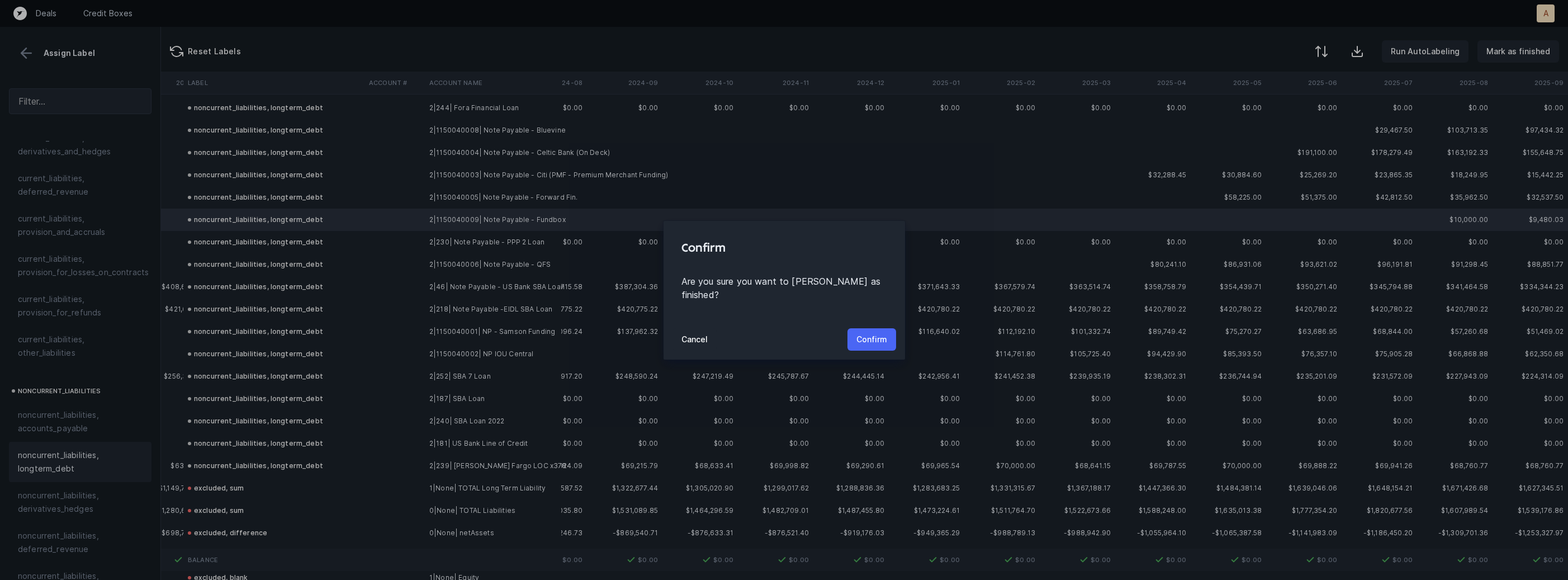
click at [872, 333] on p "Confirm" at bounding box center [872, 339] width 31 height 13
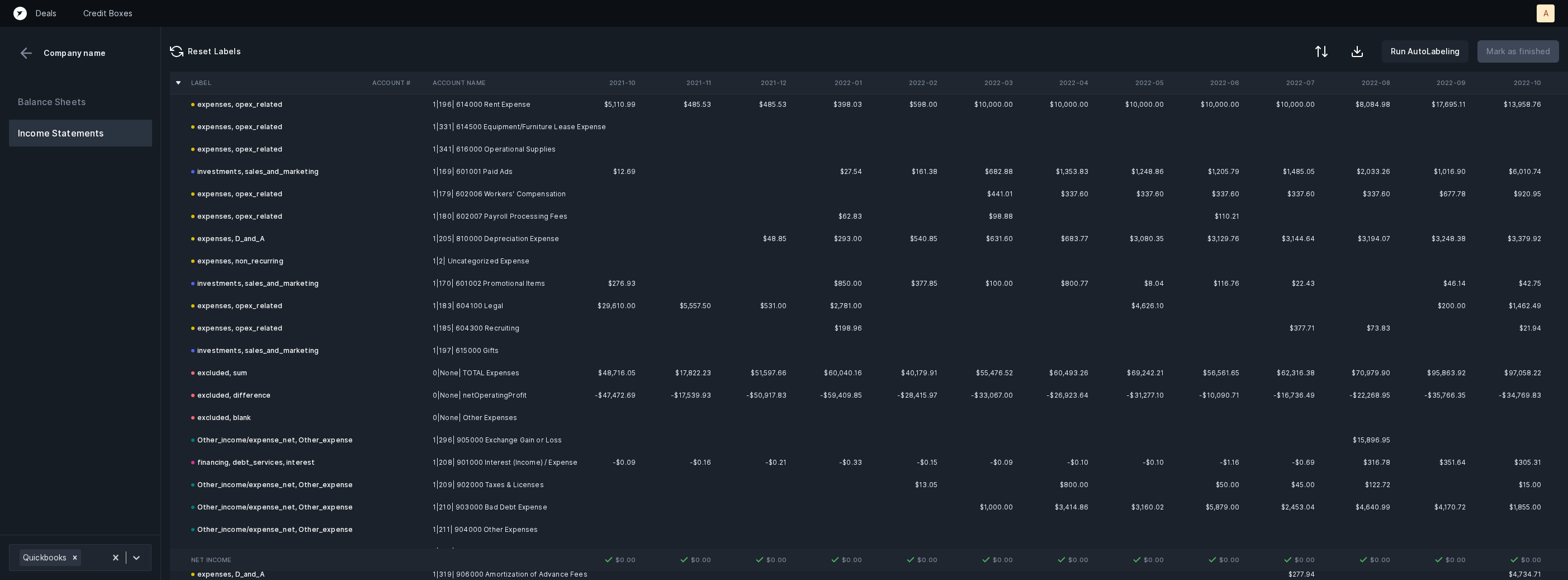
scroll to position [927, 0]
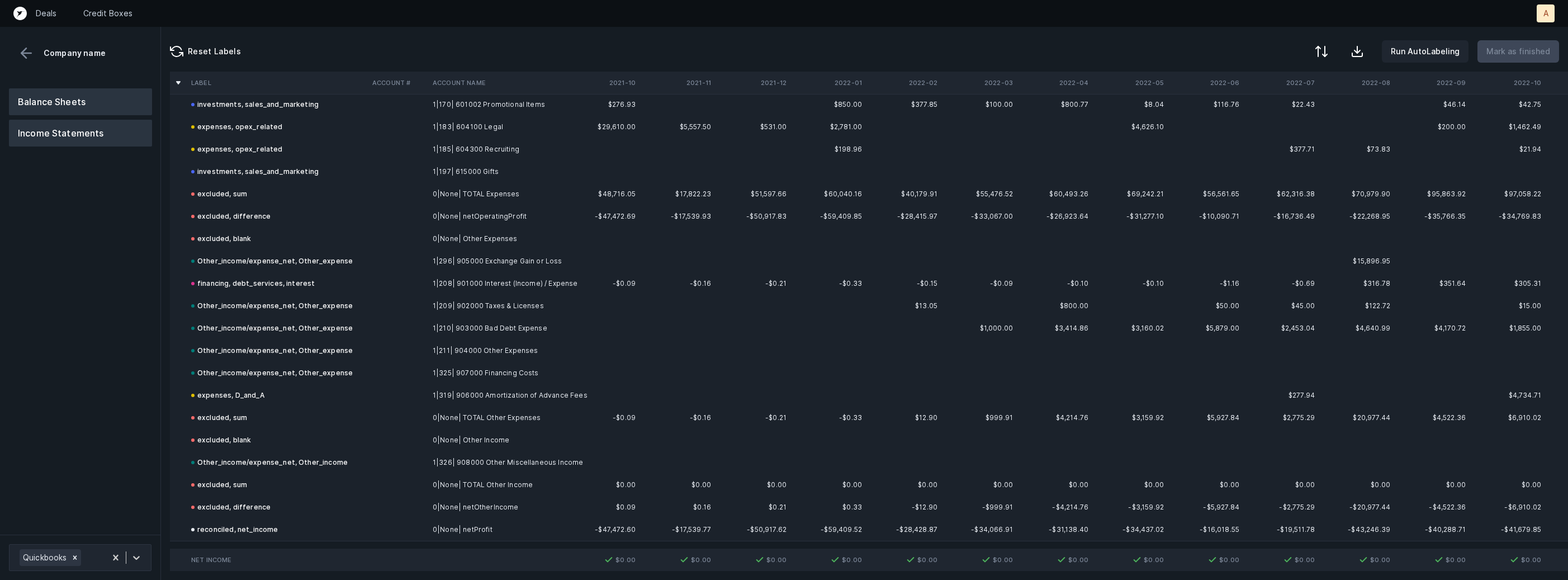
click at [116, 106] on button "Balance Sheets" at bounding box center [80, 101] width 143 height 27
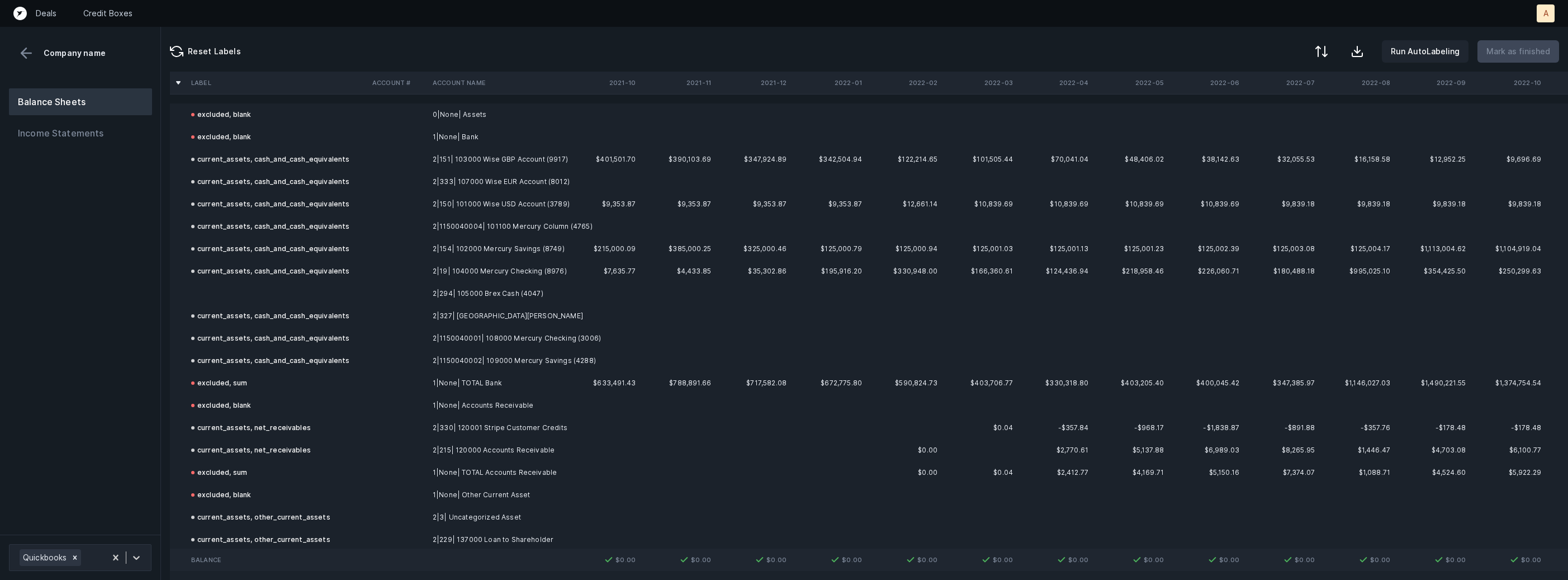
click at [497, 291] on td "2|294| 105000 Brex Cash (4047)" at bounding box center [496, 293] width 136 height 23
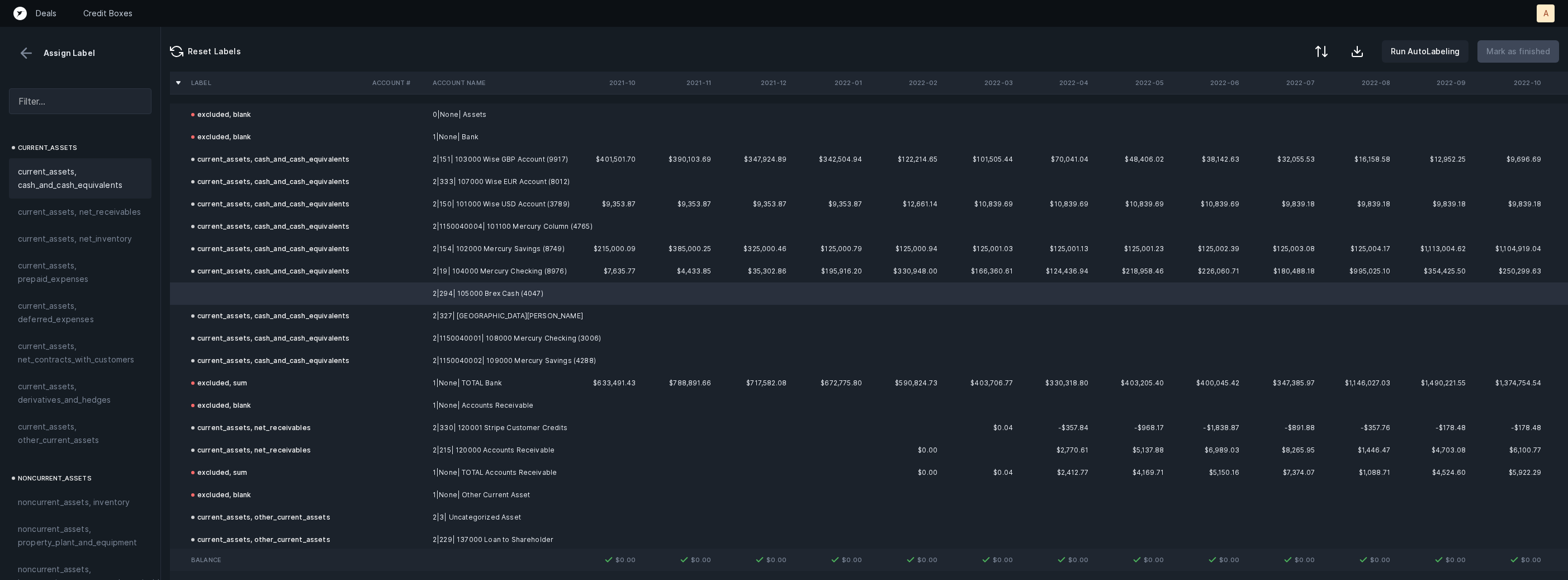
click at [71, 187] on span "current_assets, cash_and_cash_equivalents" at bounding box center [80, 178] width 125 height 27
click at [1509, 55] on p "Mark as finished" at bounding box center [1518, 51] width 63 height 13
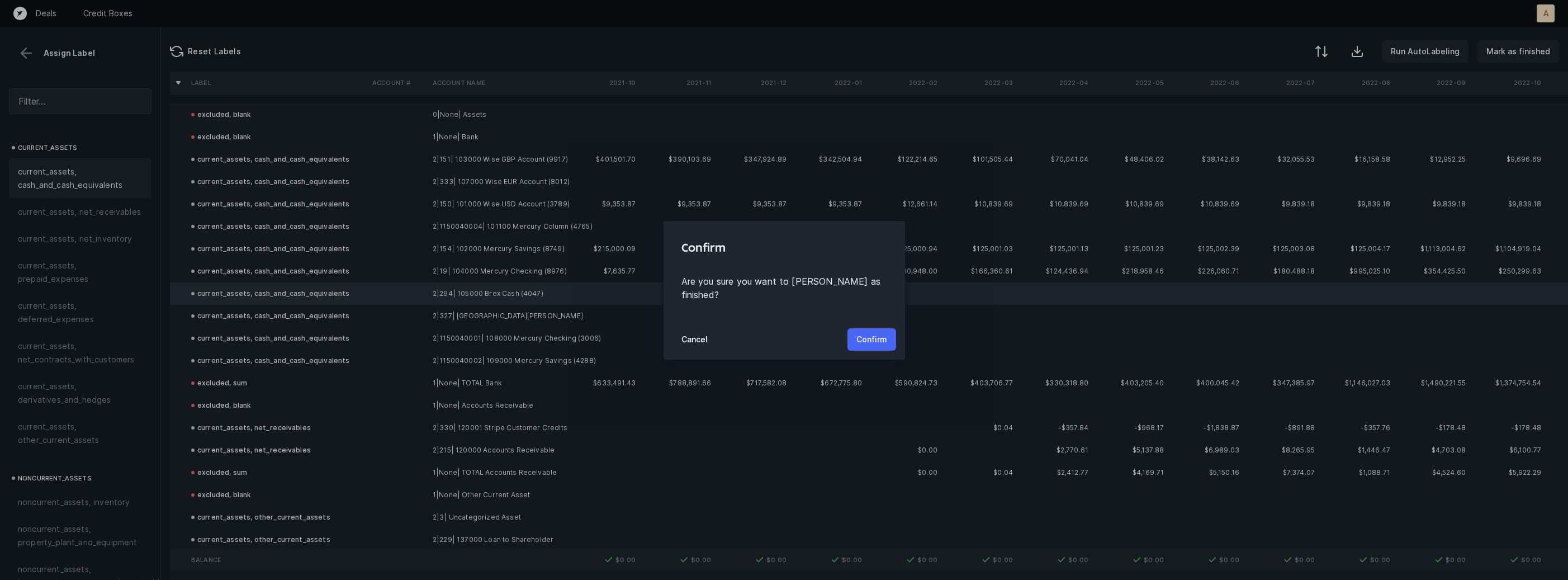
click at [876, 333] on p "Confirm" at bounding box center [872, 339] width 31 height 13
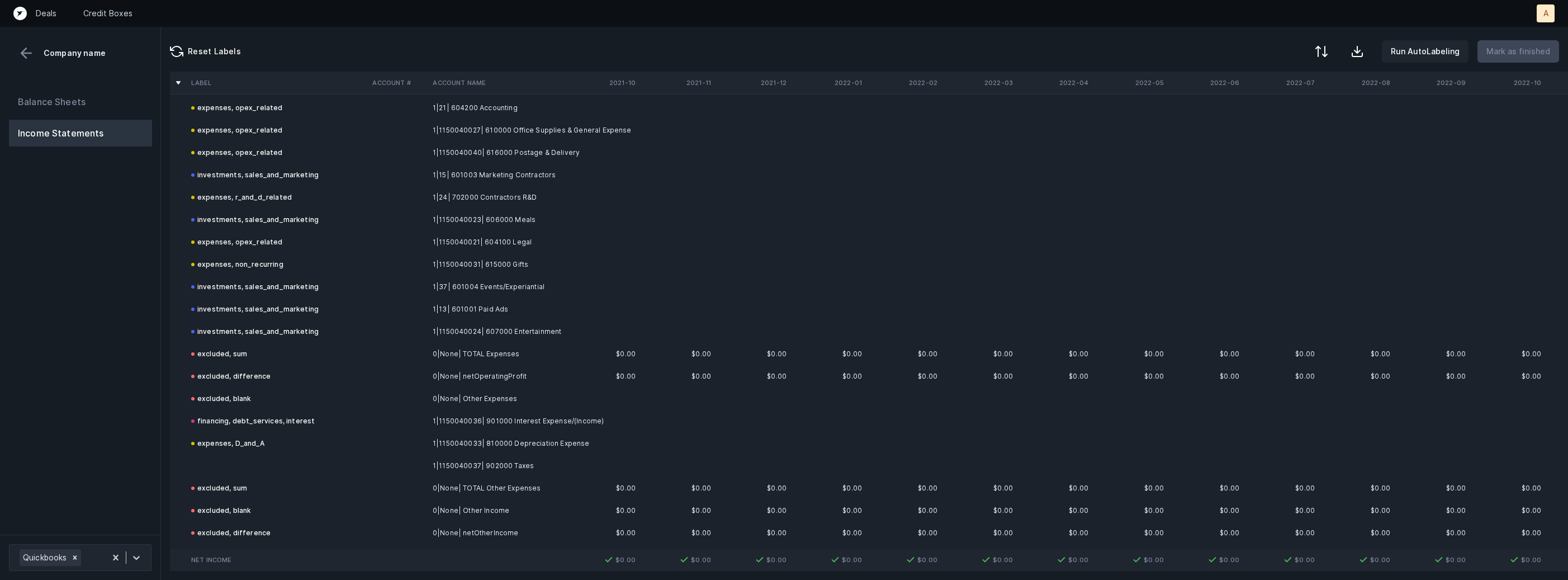
scroll to position [414, 0]
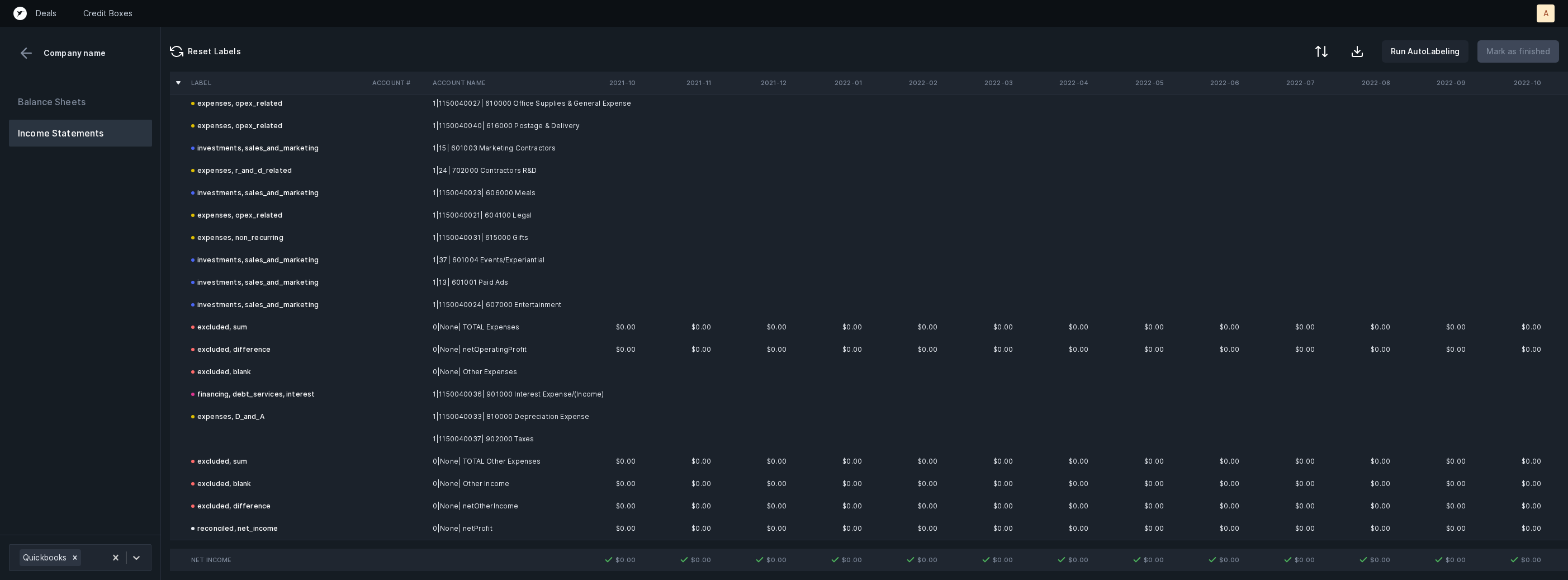
click at [511, 446] on td "1|1150040037| 902000 Taxes" at bounding box center [496, 438] width 136 height 23
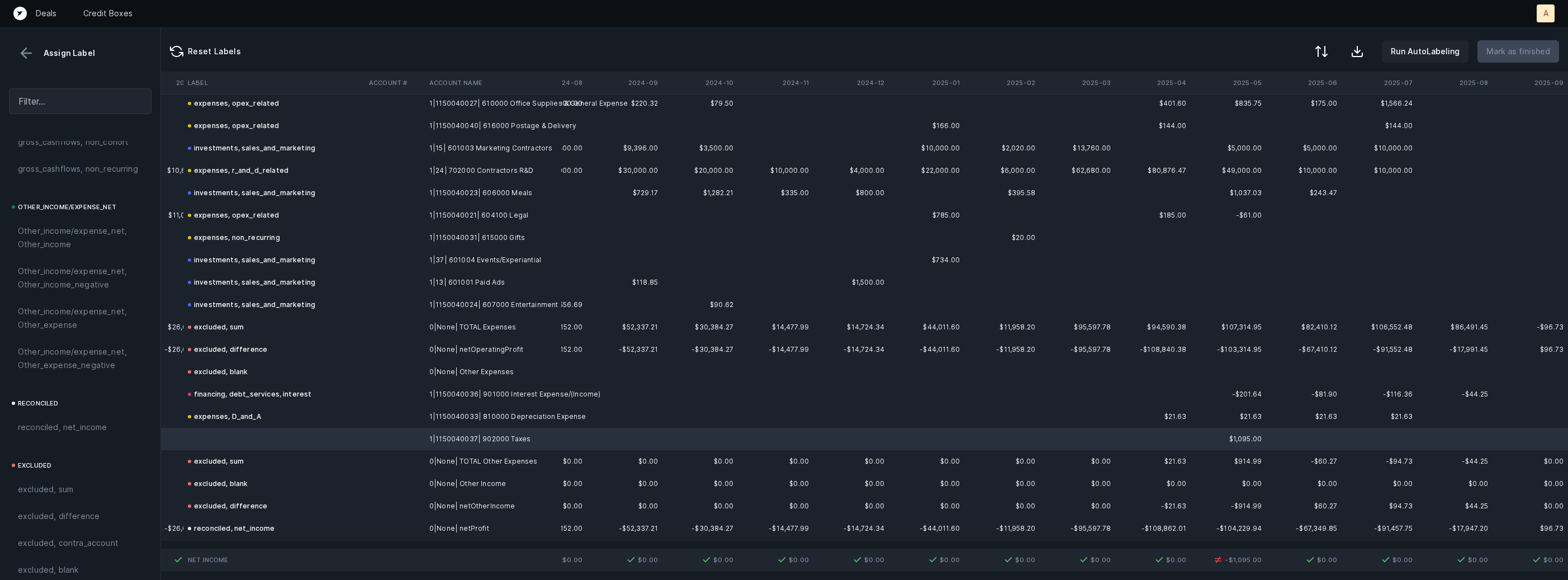
scroll to position [1267, 0]
click at [70, 312] on span "Other_income/expense_net, Other_expense" at bounding box center [80, 306] width 125 height 27
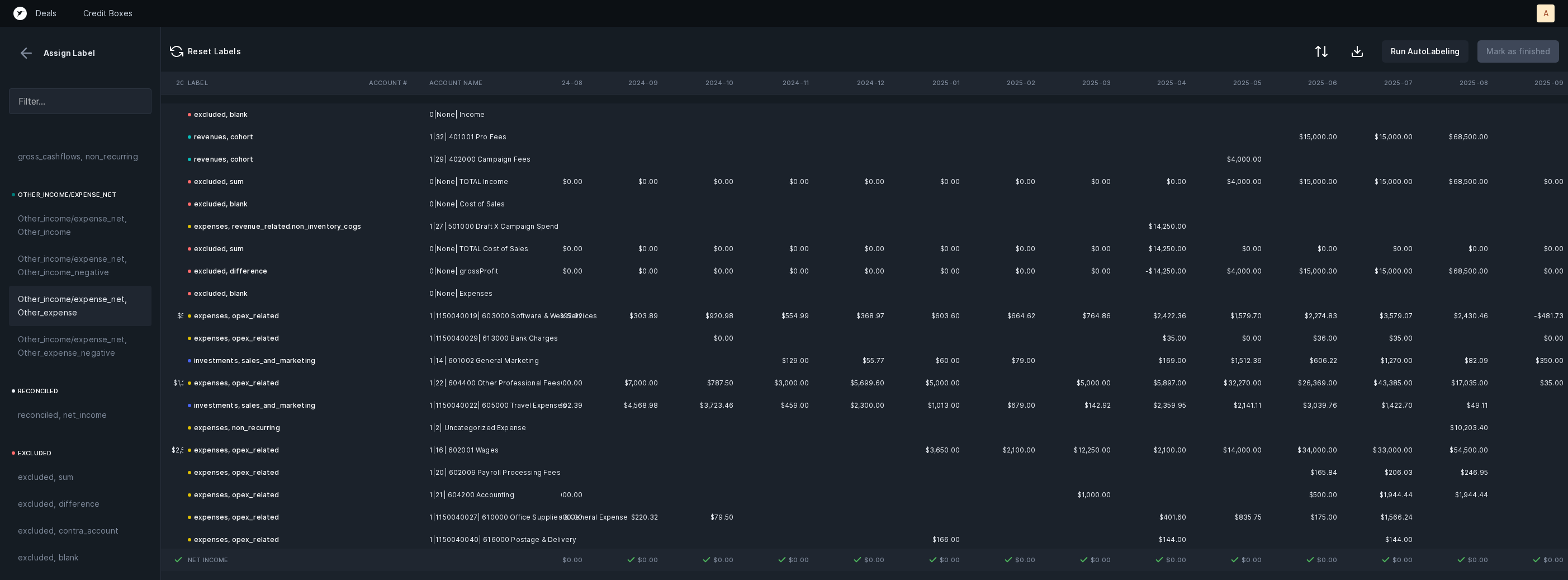
click at [24, 50] on button at bounding box center [26, 53] width 17 height 17
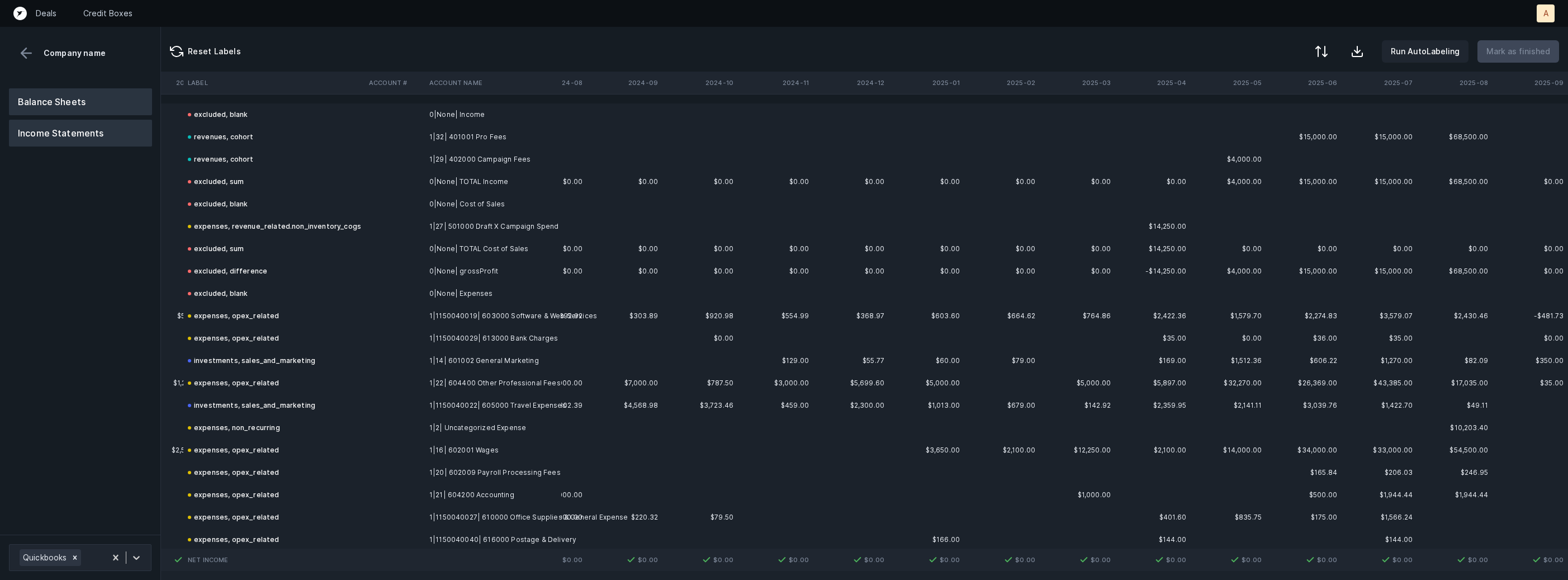
click at [65, 94] on button "Balance Sheets" at bounding box center [80, 101] width 143 height 27
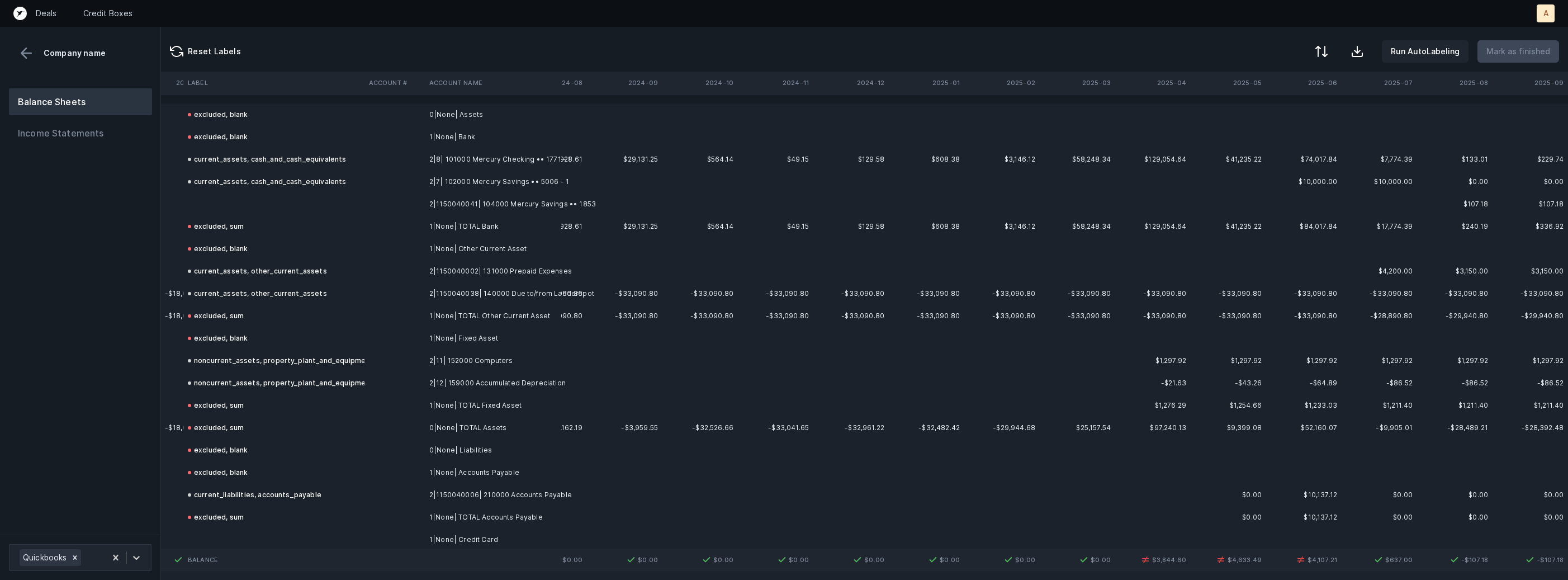
click at [306, 200] on td at bounding box center [273, 204] width 181 height 23
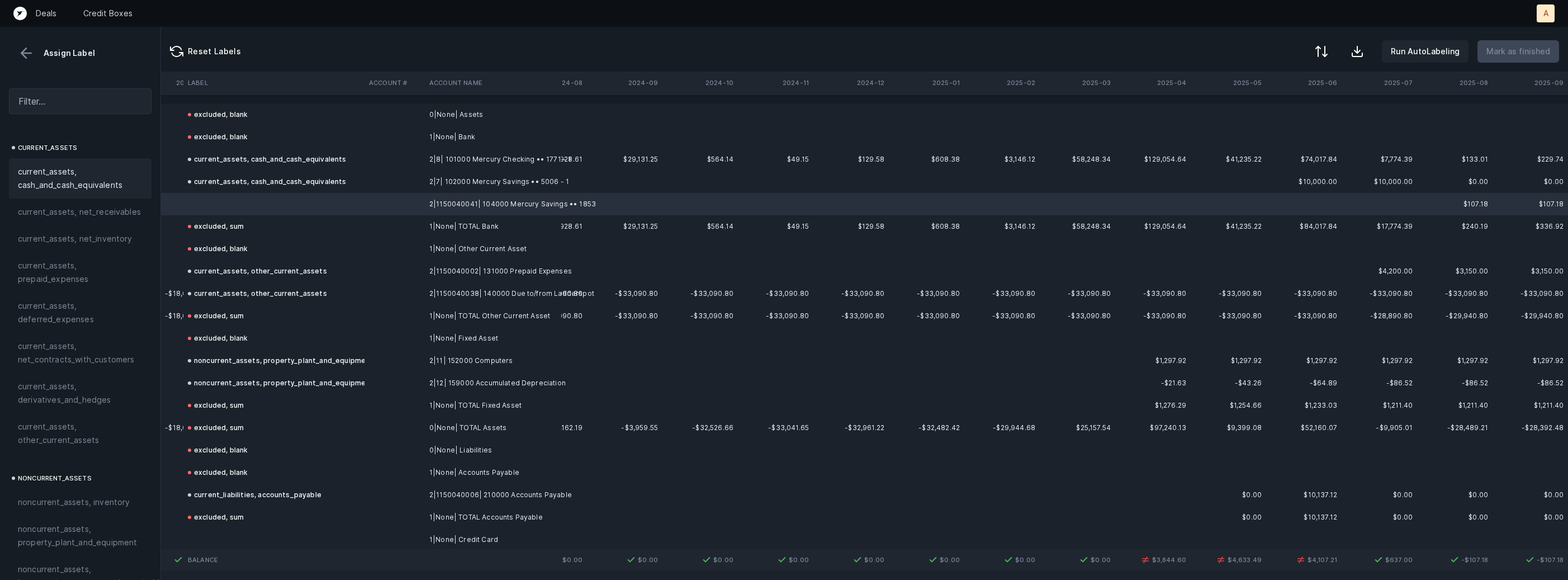
click at [43, 183] on span "current_assets, cash_and_cash_equivalents" at bounding box center [80, 178] width 125 height 27
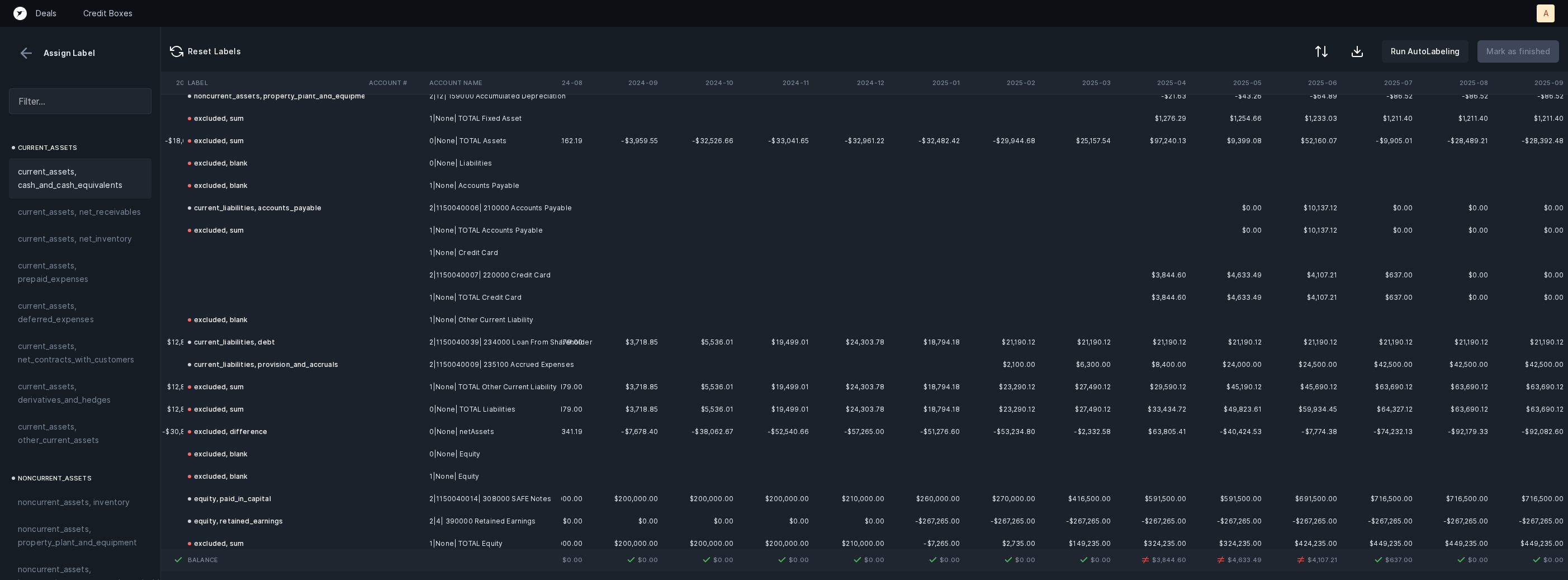
scroll to position [291, 2619]
click at [478, 267] on td "2|1150040007| 220000 Credit Card" at bounding box center [492, 271] width 136 height 23
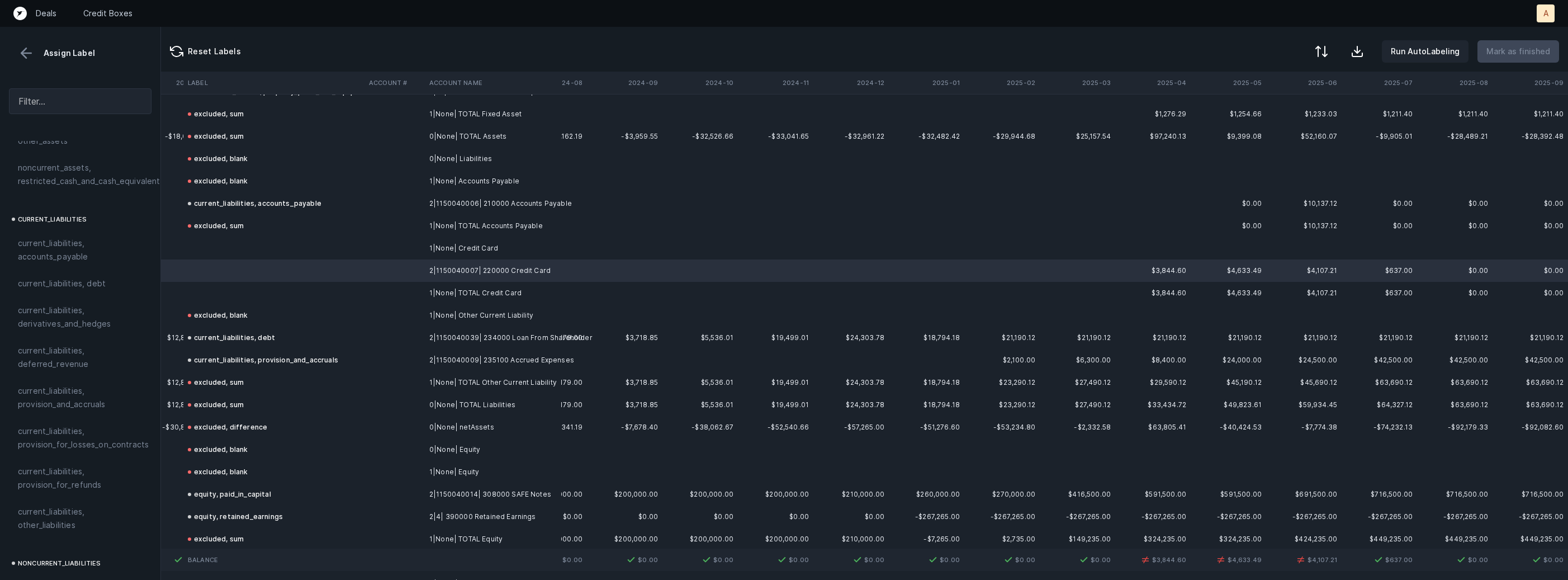
scroll to position [677, 0]
click at [51, 243] on span "current_liabilities, accounts_payable" at bounding box center [80, 256] width 125 height 27
click at [238, 234] on td "excluded, sum" at bounding box center [273, 225] width 181 height 23
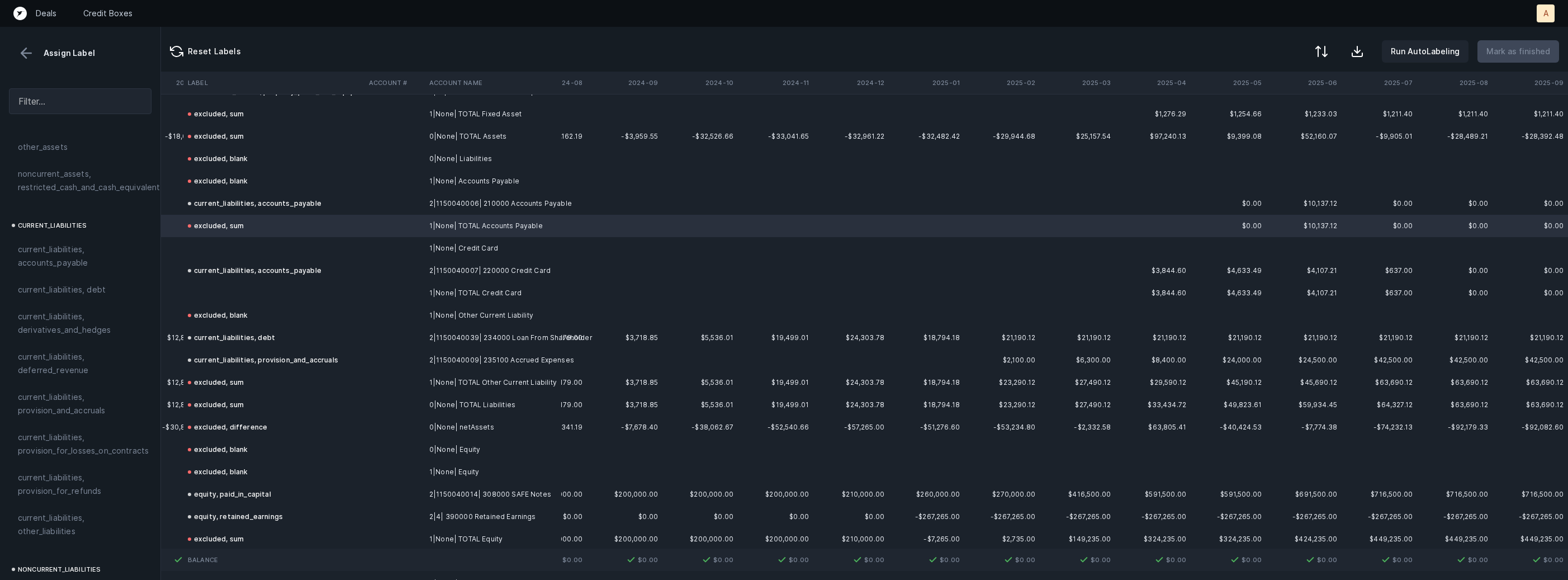
click at [234, 246] on td at bounding box center [273, 248] width 181 height 23
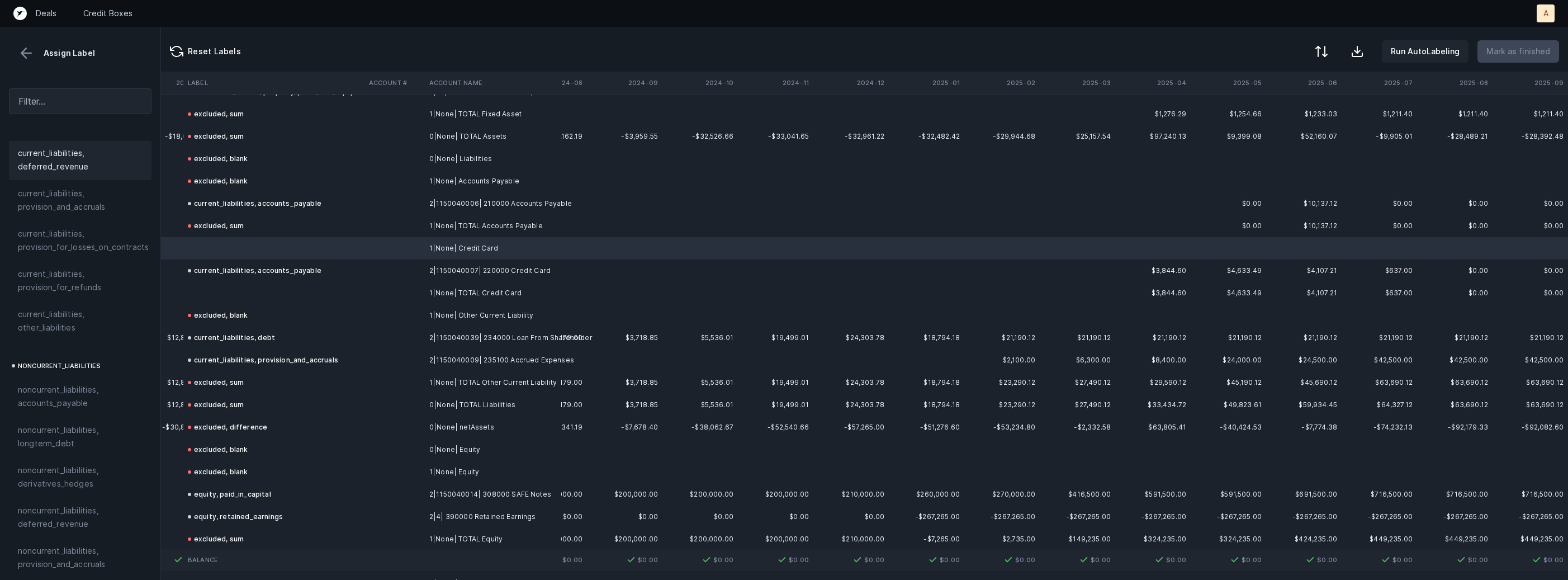
scroll to position [1228, 0]
click at [53, 562] on span "excluded, blank" at bounding box center [48, 569] width 61 height 13
click at [227, 295] on td at bounding box center [273, 293] width 181 height 23
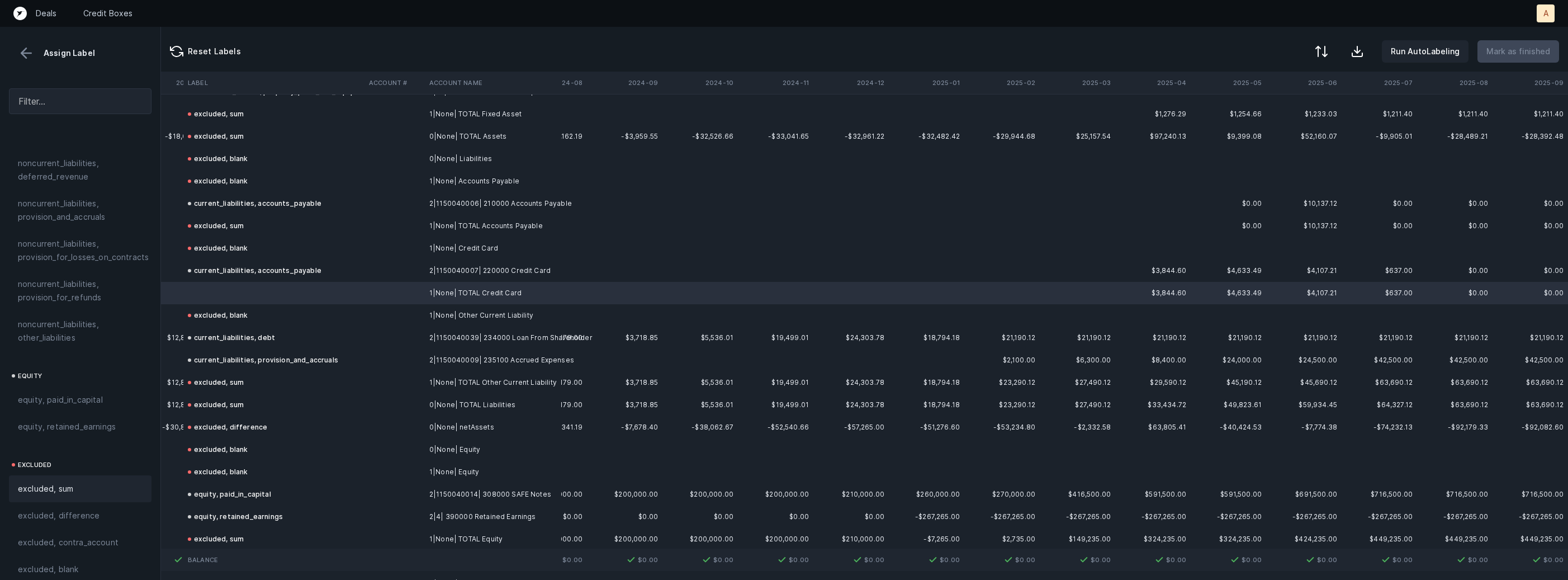
click at [36, 484] on div "excluded, sum" at bounding box center [79, 488] width 142 height 27
click at [1537, 53] on p "Mark as finished" at bounding box center [1518, 51] width 63 height 13
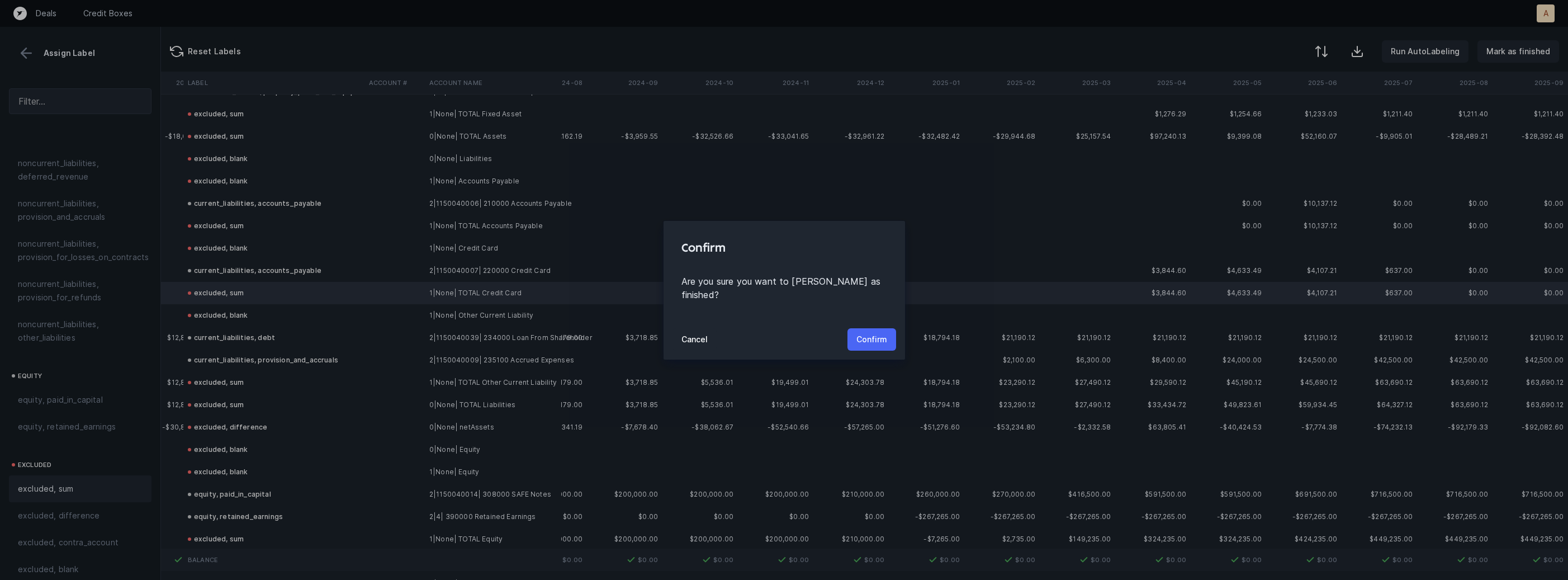
click at [874, 333] on p "Confirm" at bounding box center [872, 339] width 31 height 13
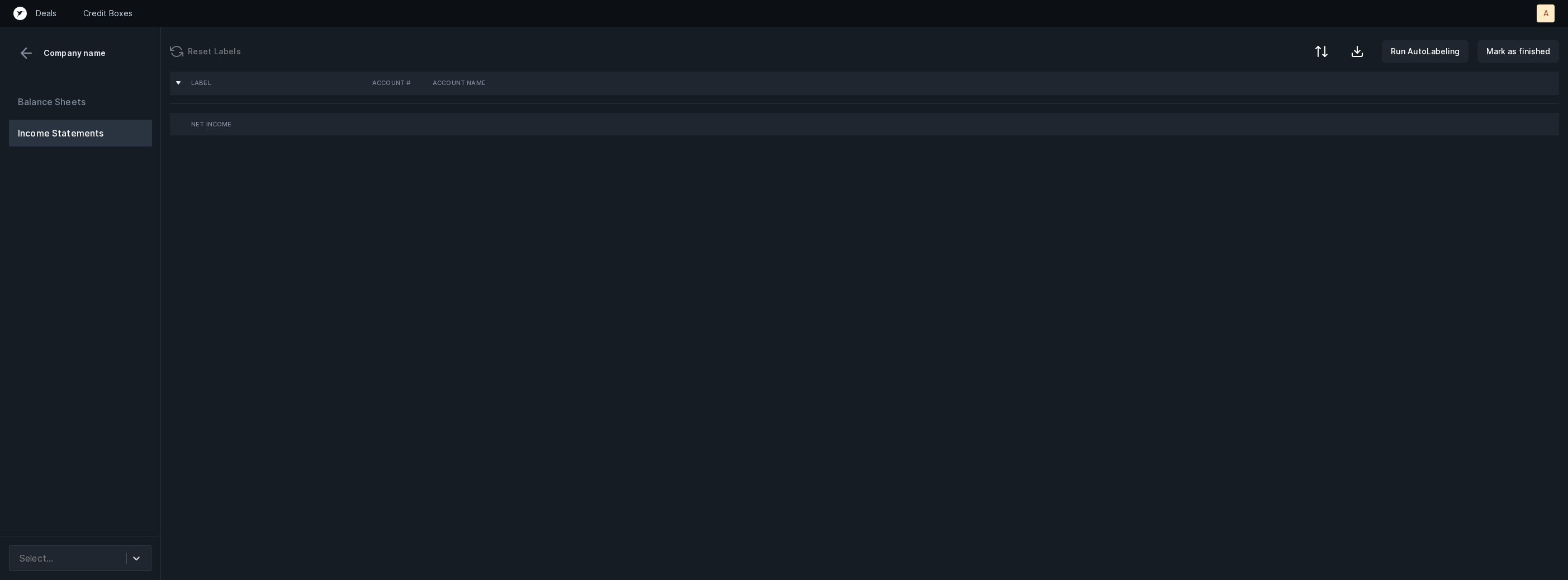
click at [118, 317] on div "Balance Sheets Income Statements" at bounding box center [80, 307] width 161 height 456
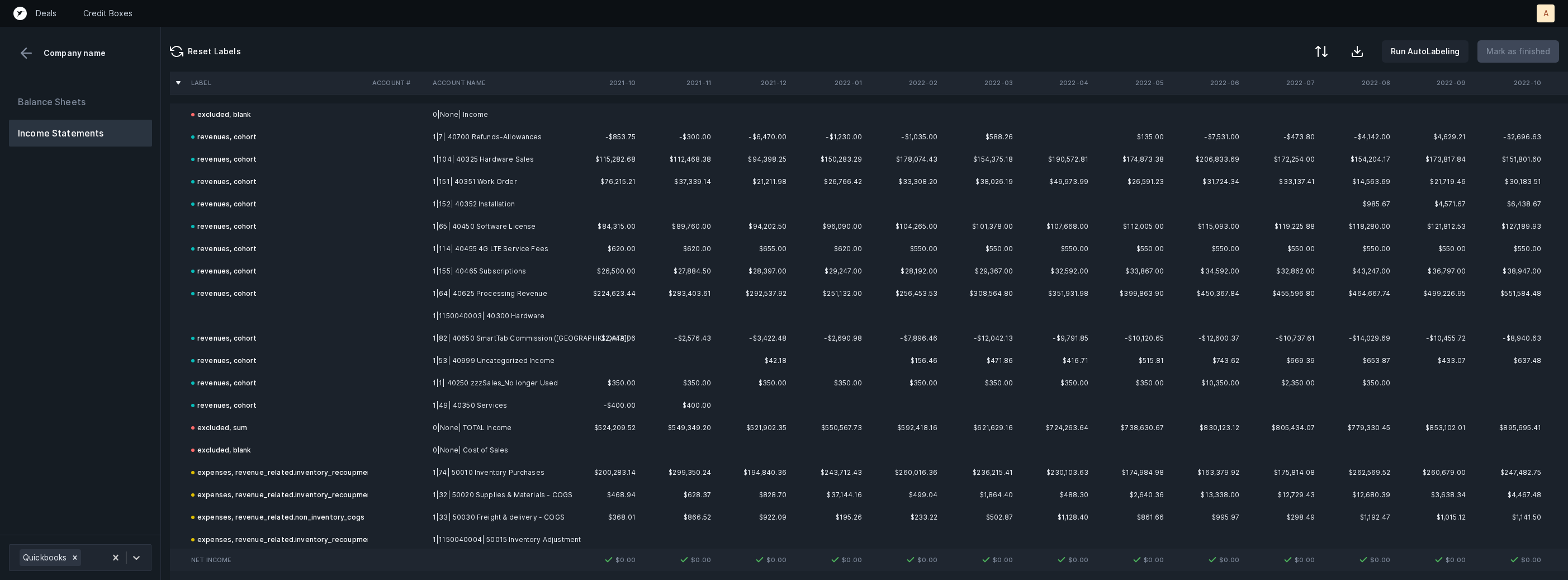
click at [188, 315] on td at bounding box center [277, 316] width 181 height 23
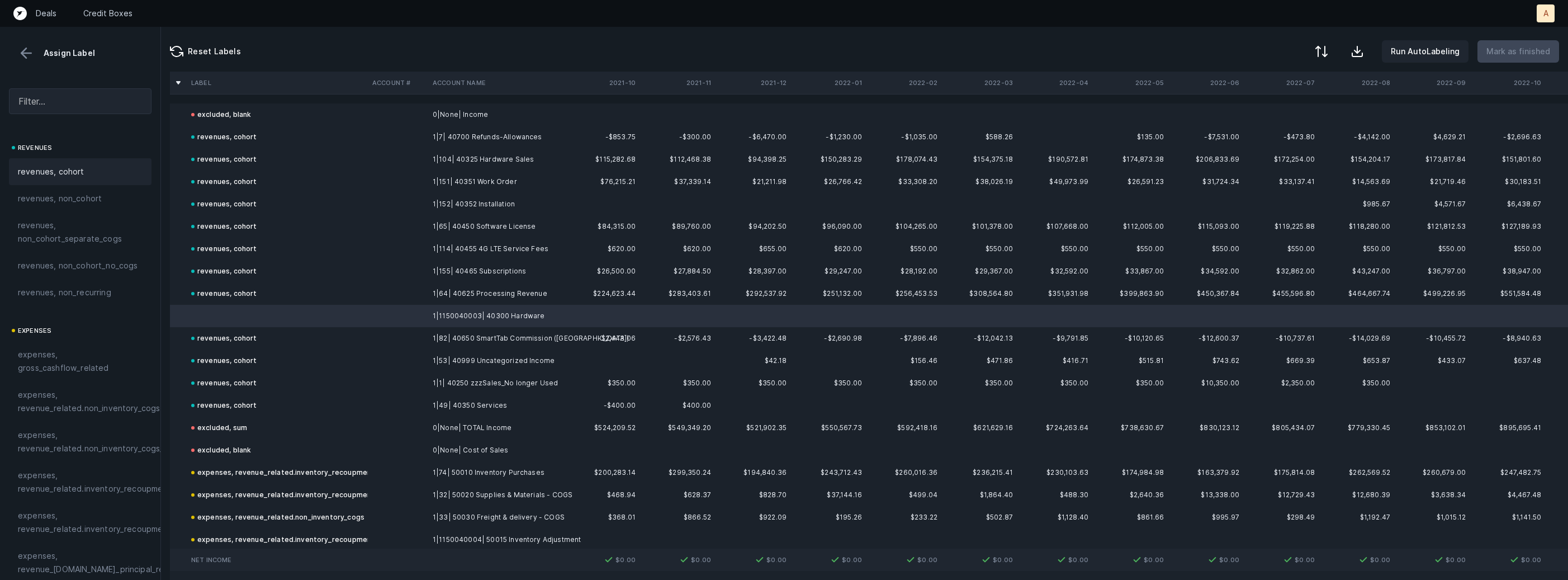
click at [105, 176] on div "revenues, cohort" at bounding box center [80, 171] width 125 height 13
click at [1501, 45] on p "Mark as finished" at bounding box center [1518, 51] width 63 height 13
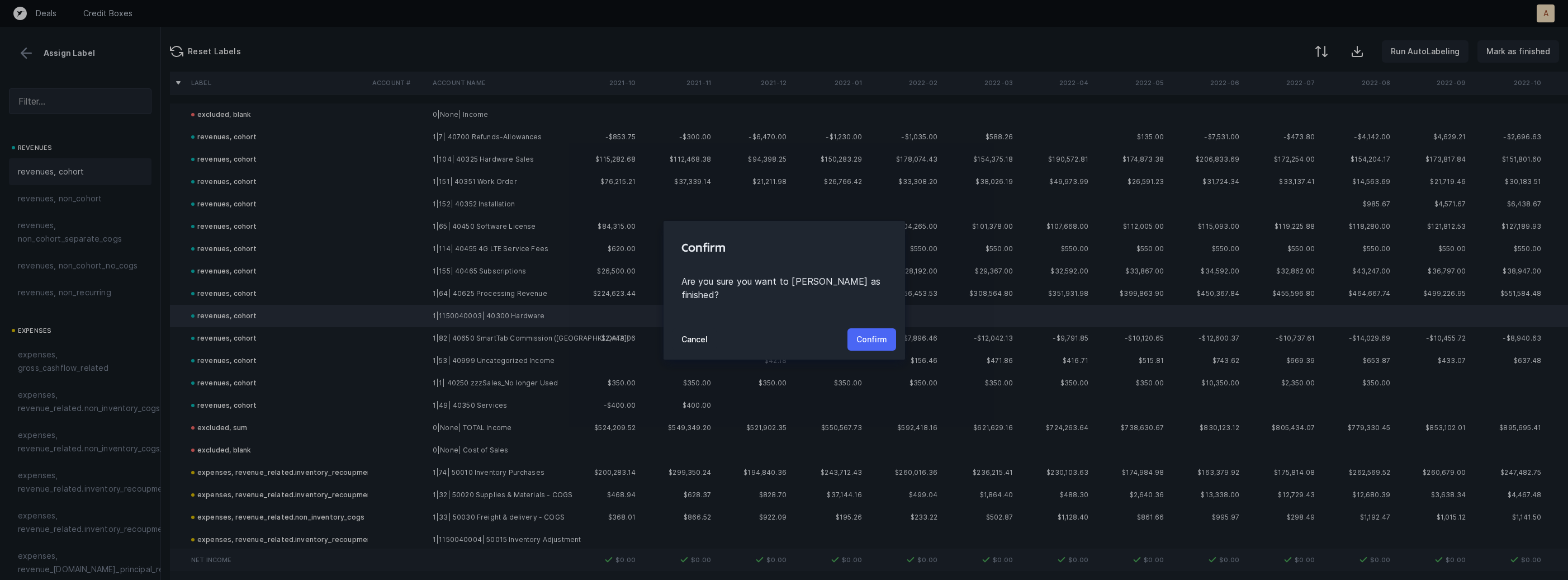
click at [875, 333] on p "Confirm" at bounding box center [872, 339] width 31 height 13
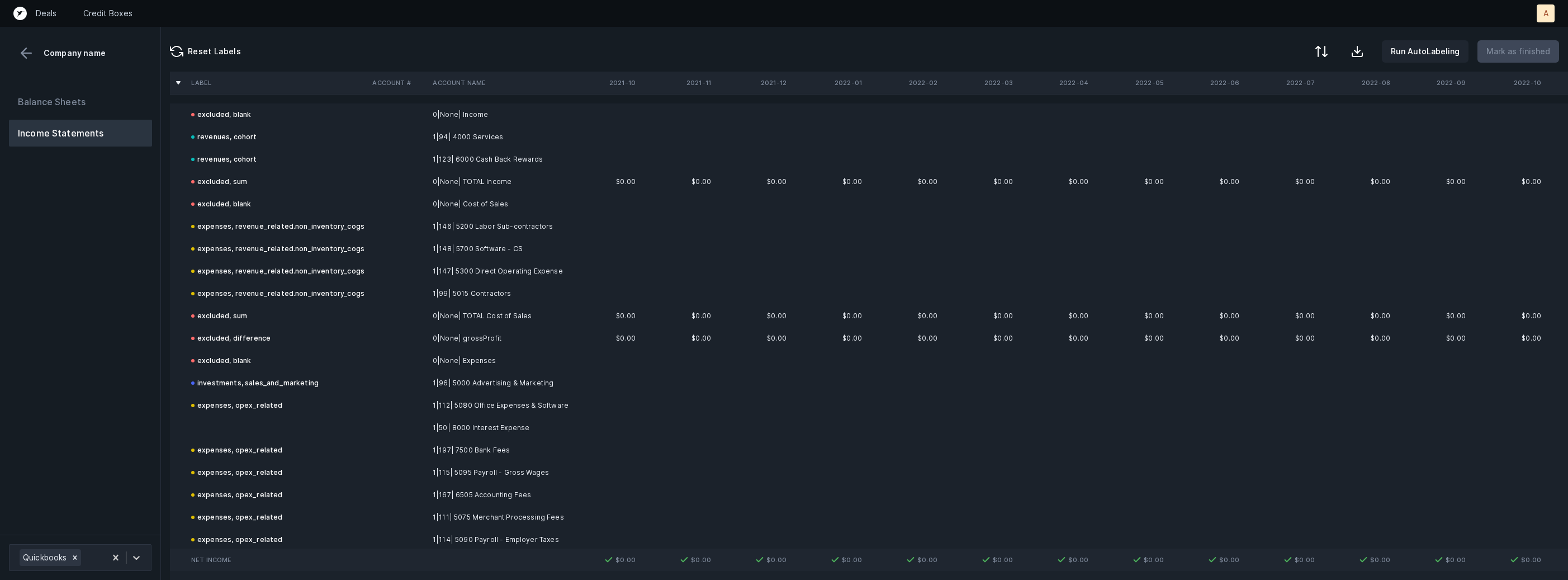
click at [548, 433] on td "1|50| 8000 Interest Expense" at bounding box center [496, 428] width 136 height 23
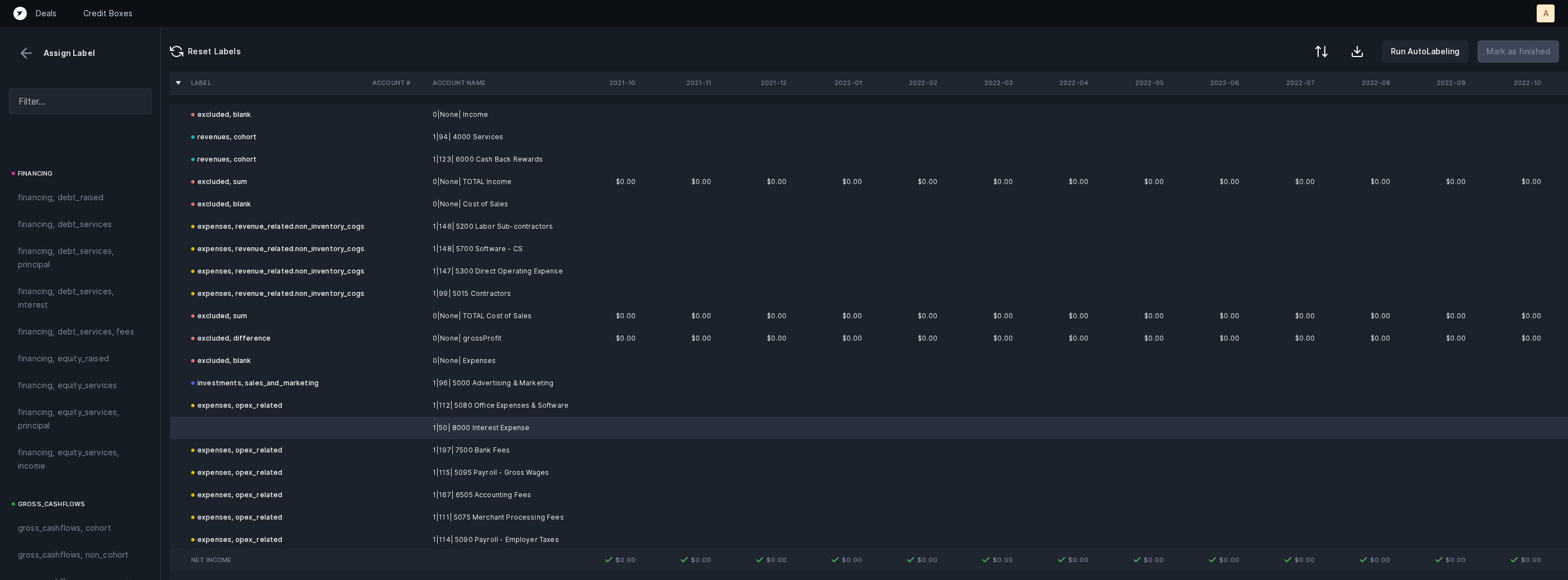
scroll to position [827, 0]
click at [89, 318] on span "financing, debt_services, interest" at bounding box center [80, 310] width 125 height 27
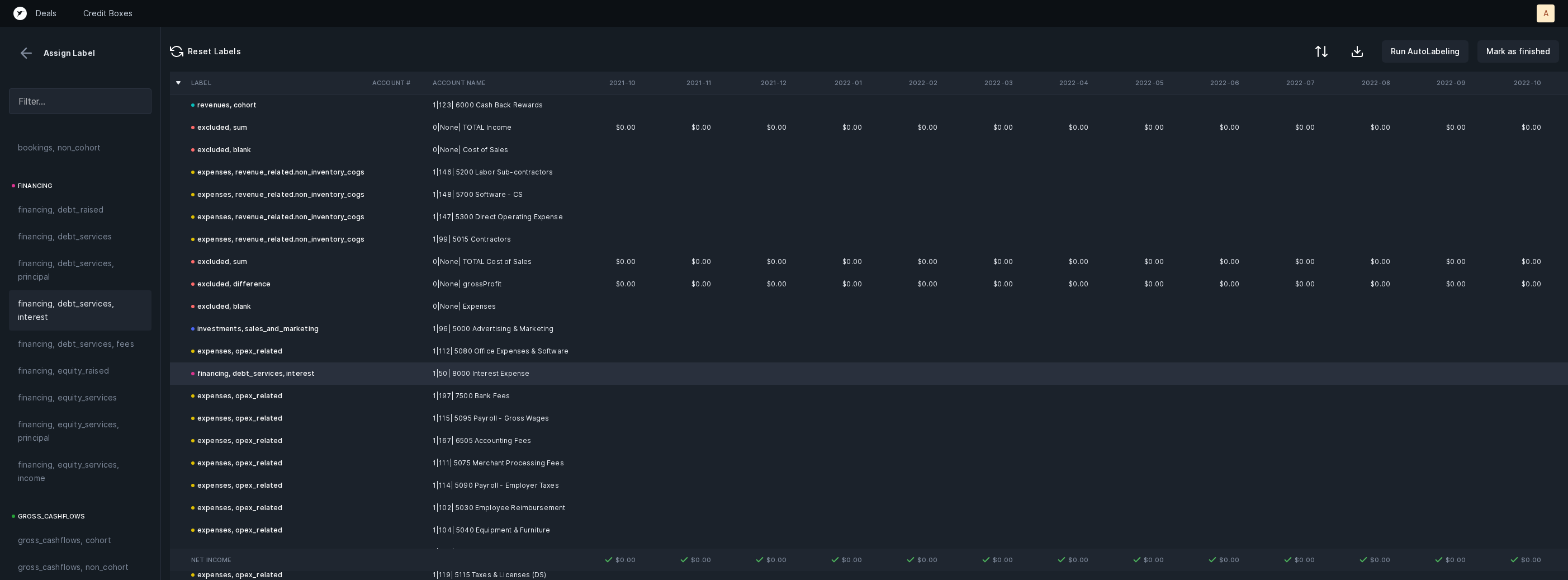
scroll to position [0, 0]
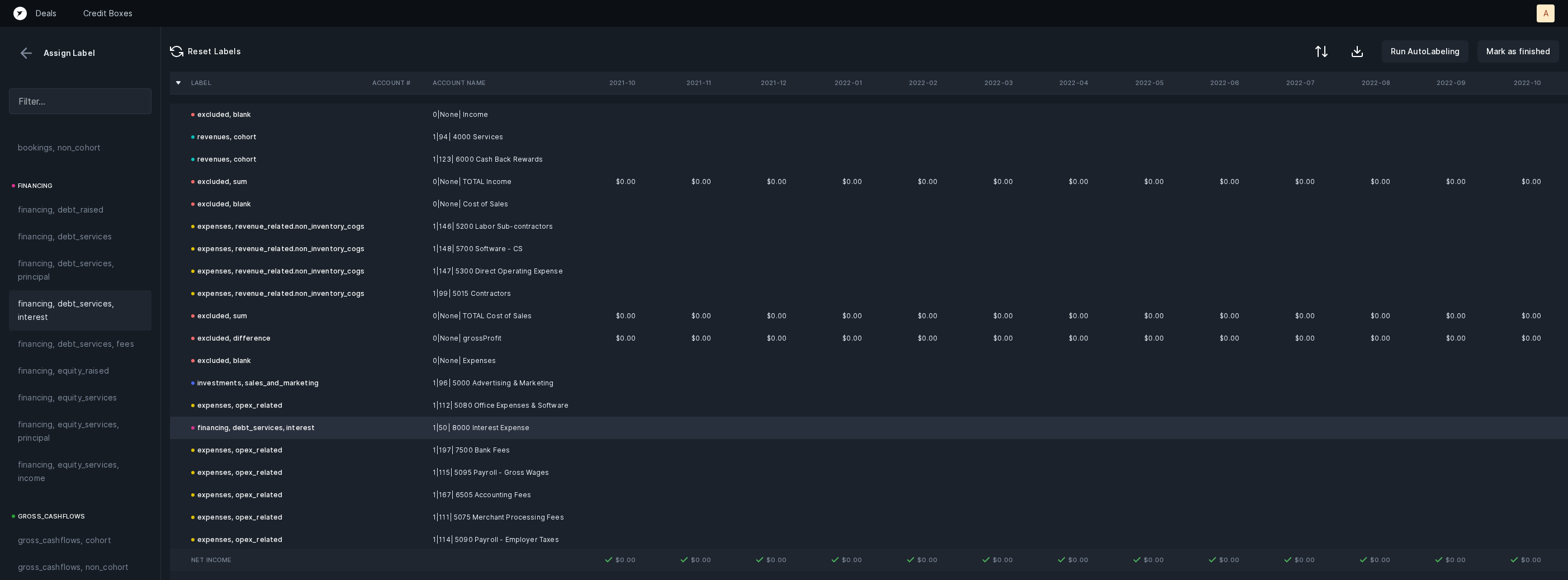
click at [18, 47] on button at bounding box center [26, 53] width 17 height 17
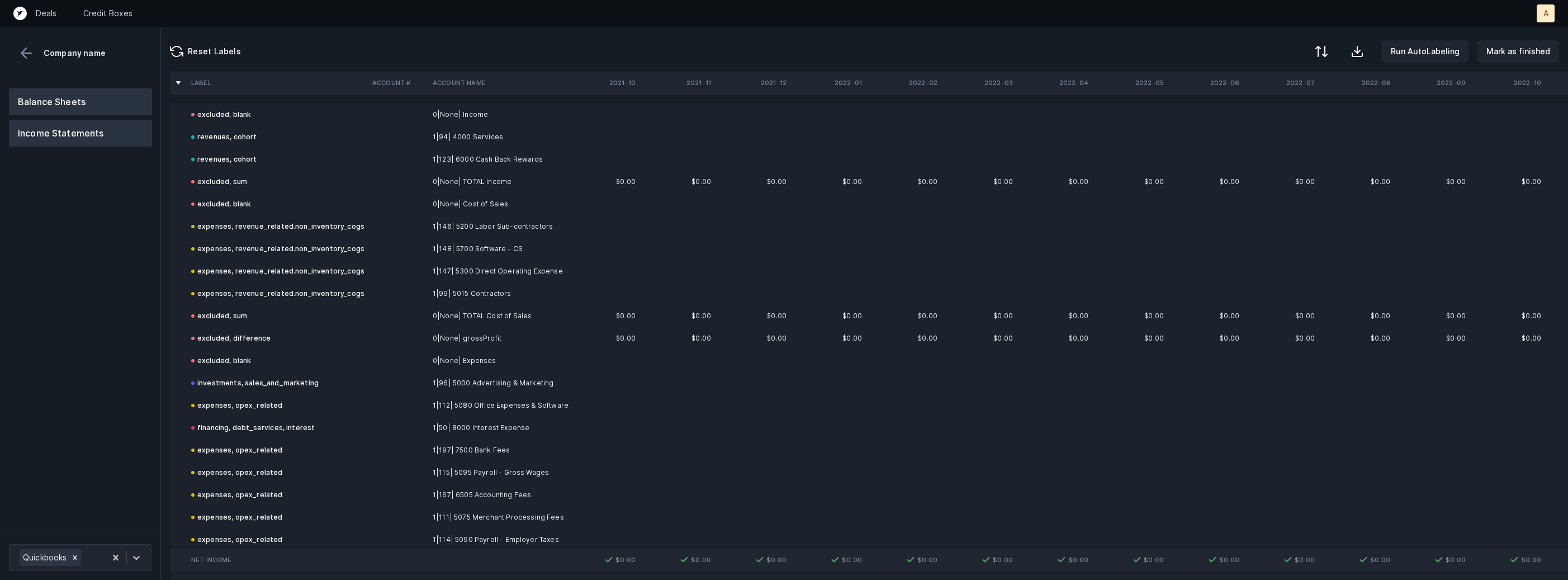
click at [58, 92] on button "Balance Sheets" at bounding box center [80, 101] width 143 height 27
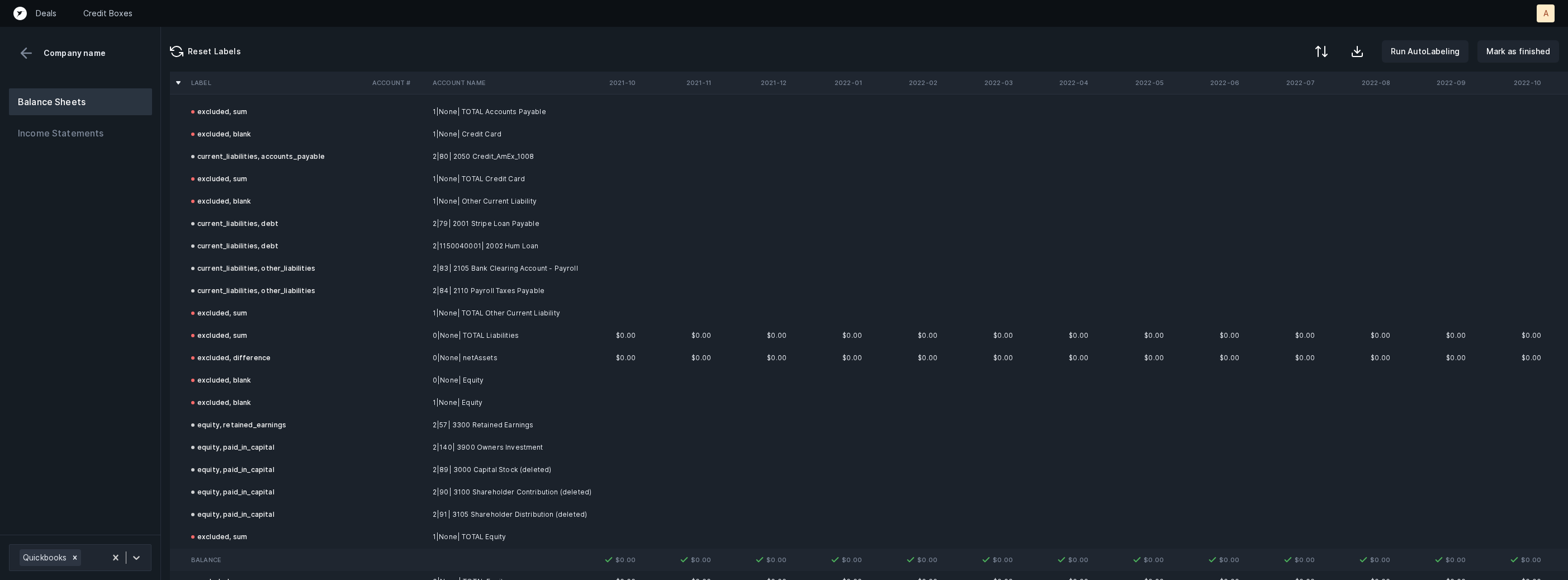
scroll to position [481, 0]
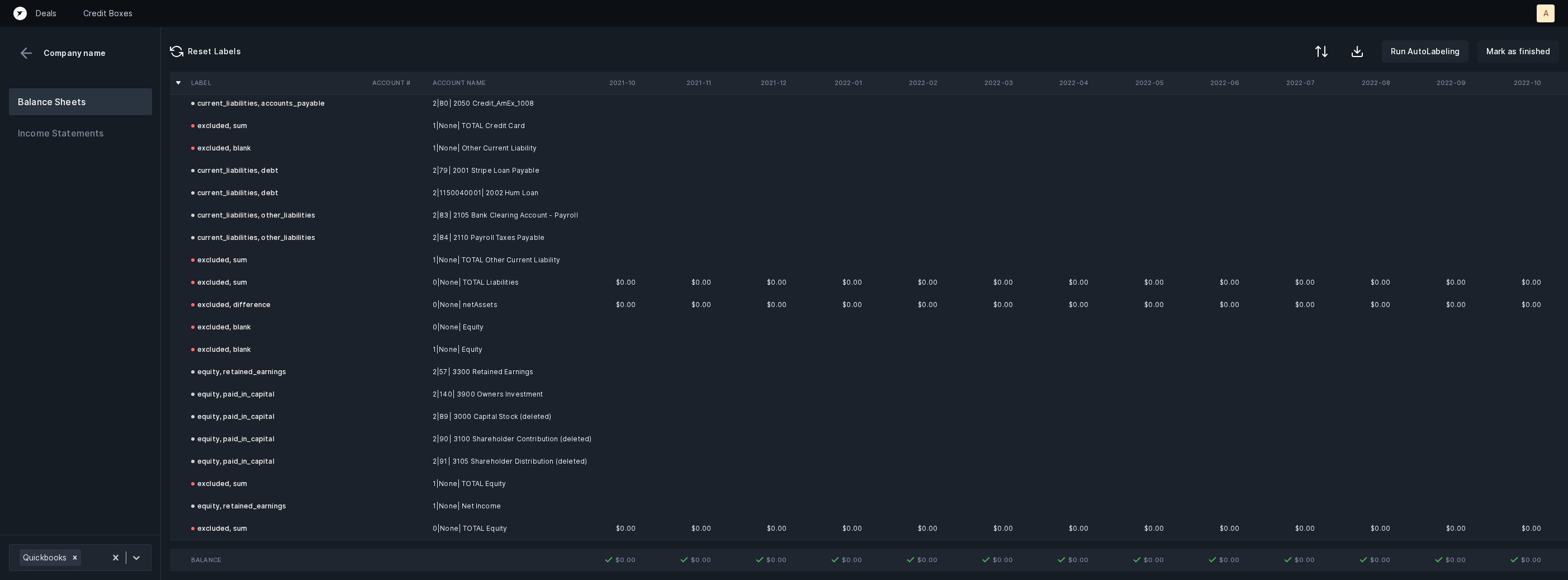
click at [1514, 45] on p "Mark as finished" at bounding box center [1518, 51] width 63 height 13
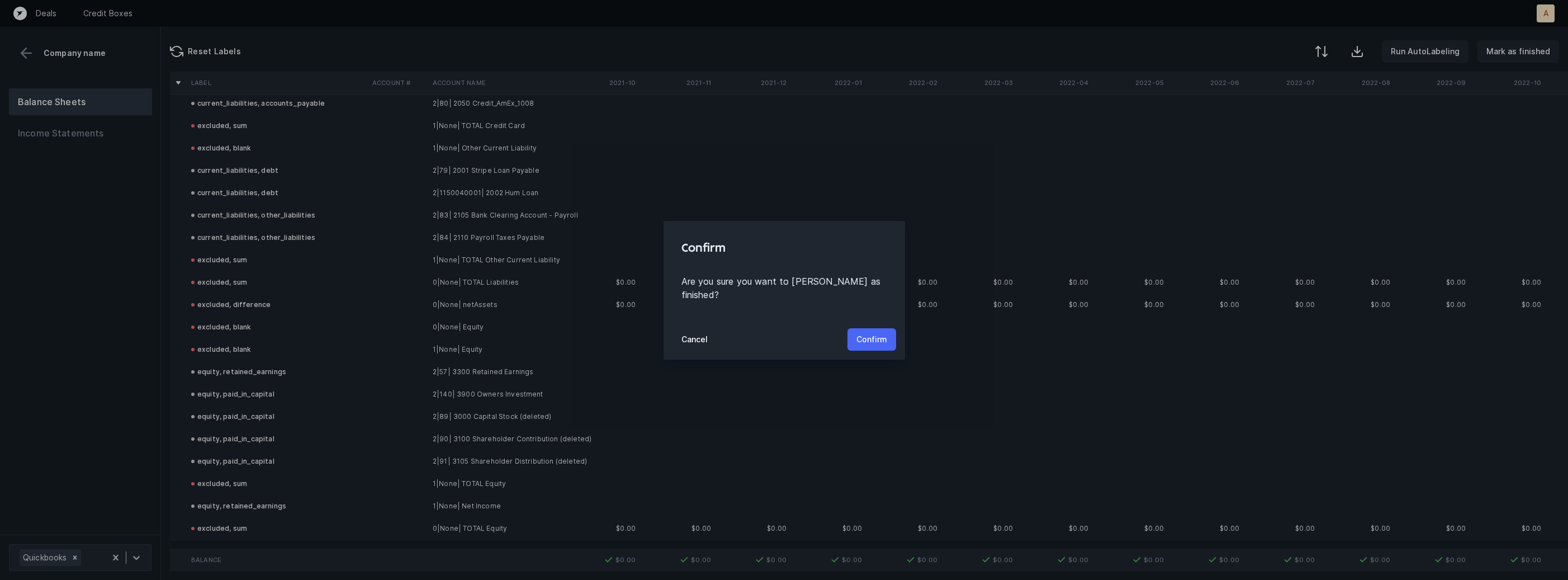
click at [881, 333] on p "Confirm" at bounding box center [872, 339] width 31 height 13
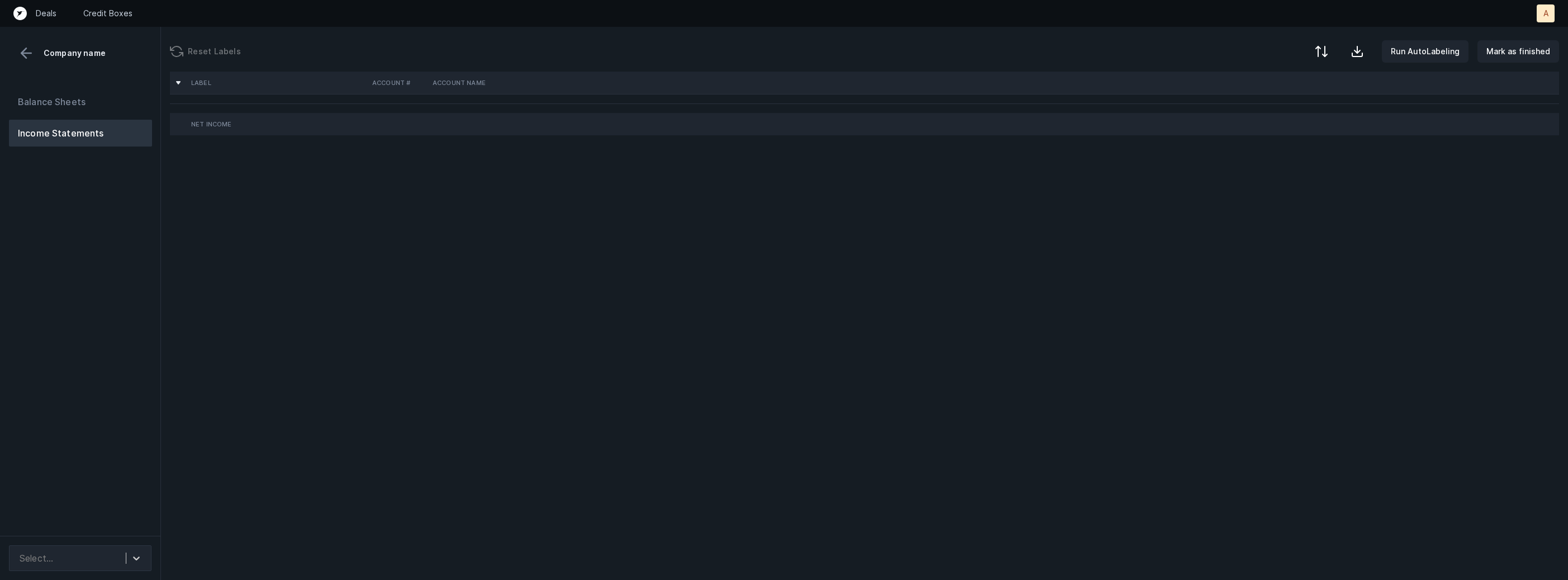
click at [88, 332] on div "Balance Sheets Income Statements" at bounding box center [80, 307] width 161 height 456
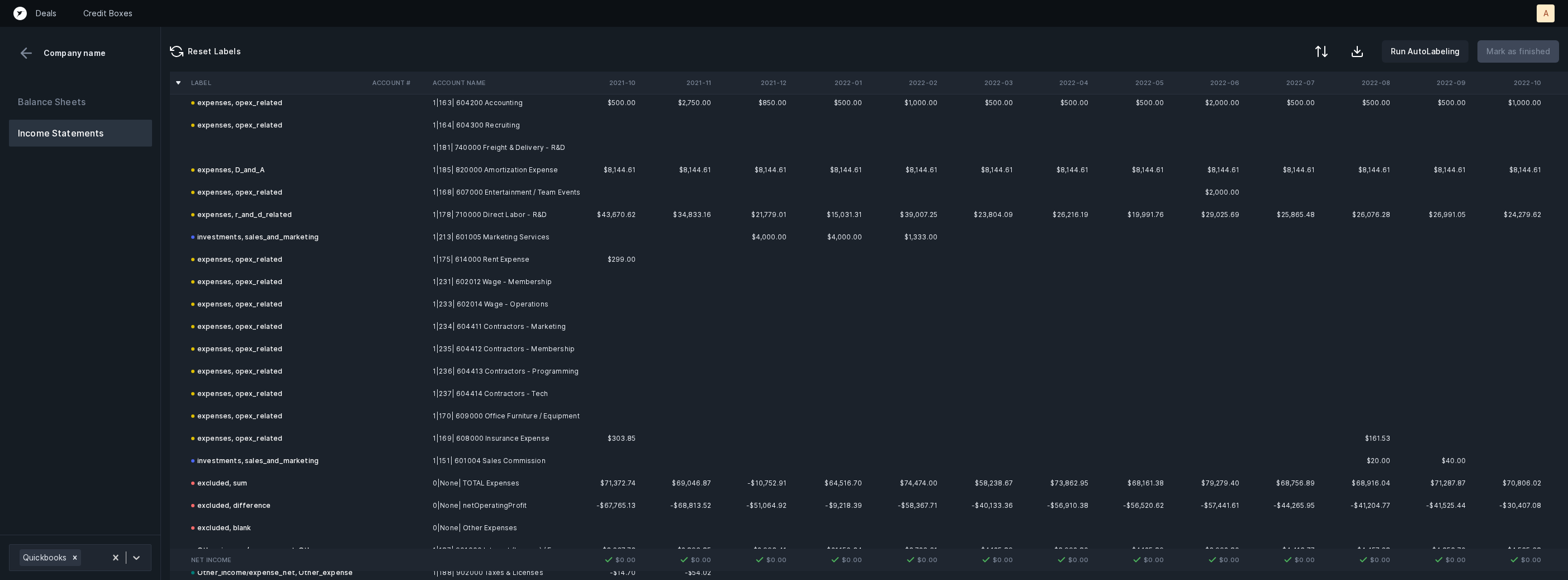
scroll to position [865, 0]
click at [263, 134] on td at bounding box center [277, 144] width 181 height 23
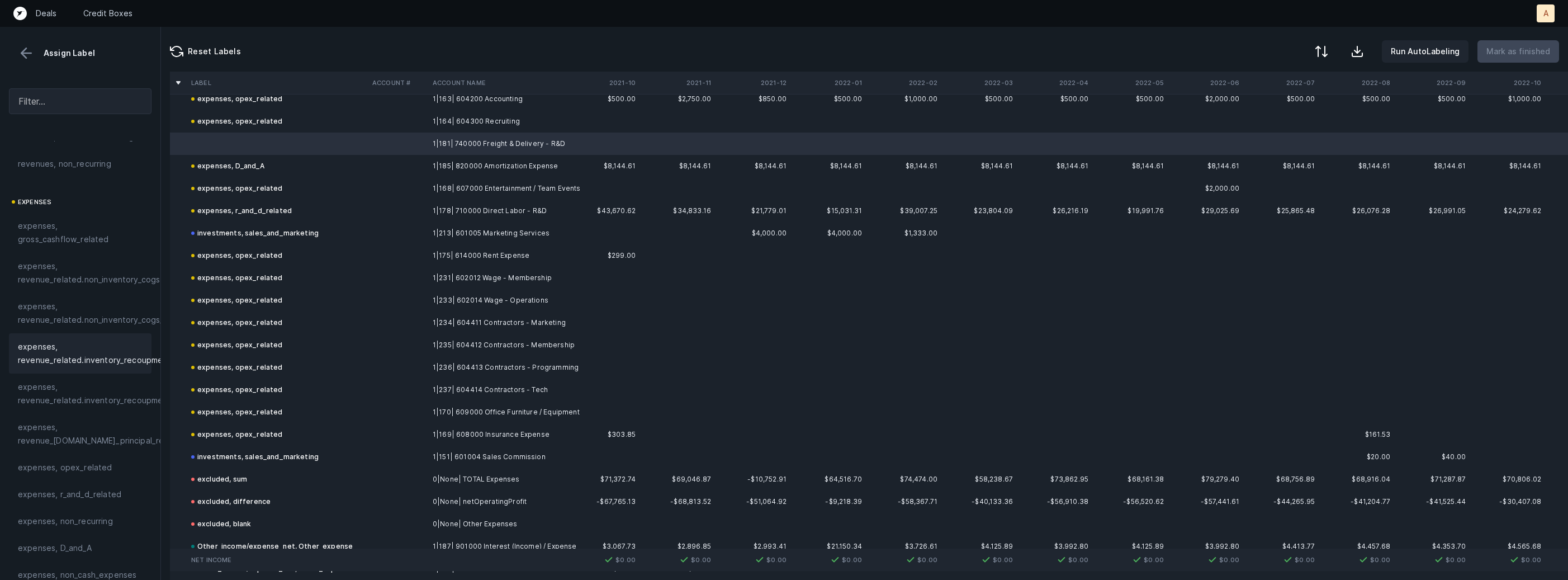
scroll to position [142, 0]
click at [96, 490] on div "expenses, r_and_d_related" at bounding box center [79, 481] width 142 height 27
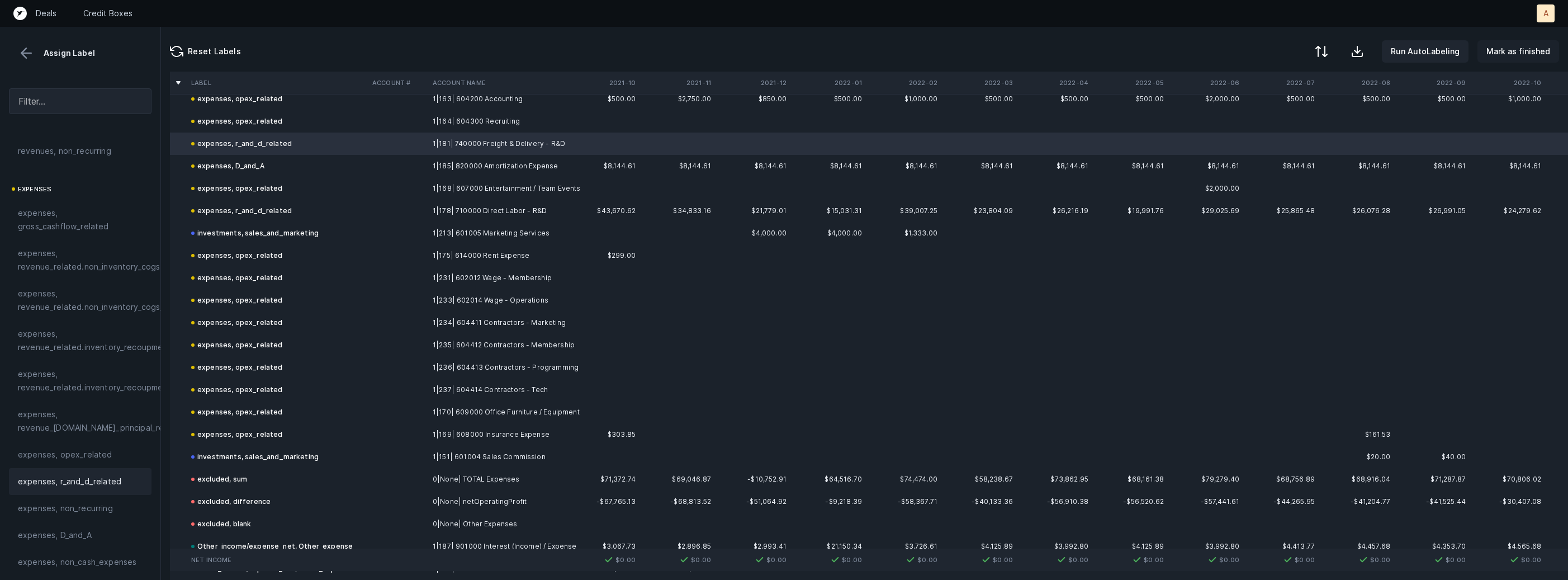
click at [1537, 56] on p "Mark as finished" at bounding box center [1518, 51] width 63 height 13
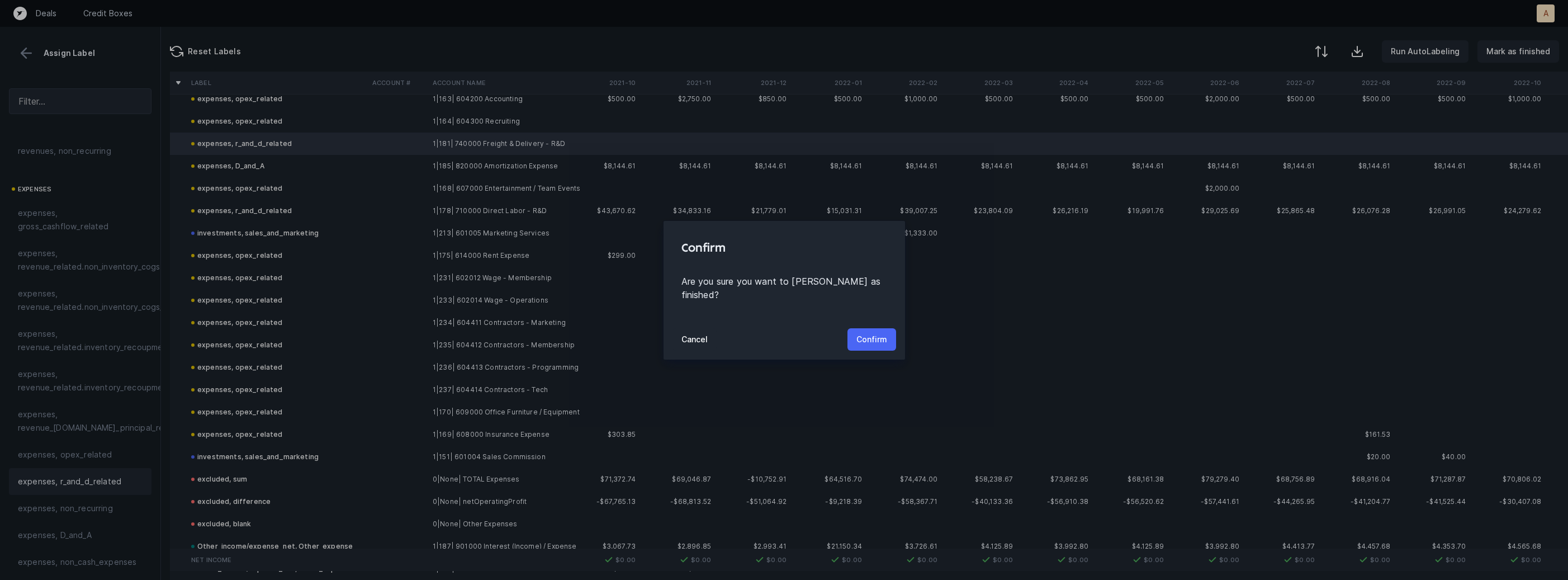
click at [858, 334] on p "Confirm" at bounding box center [872, 339] width 31 height 13
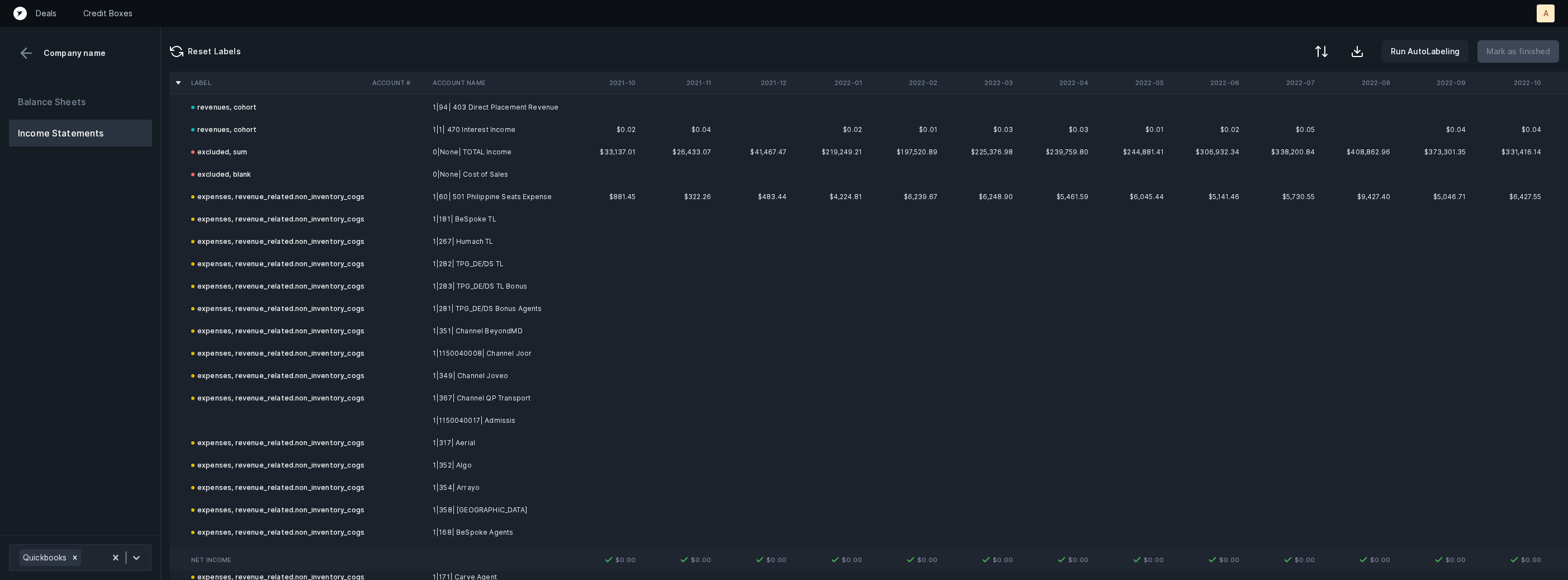
scroll to position [171, 0]
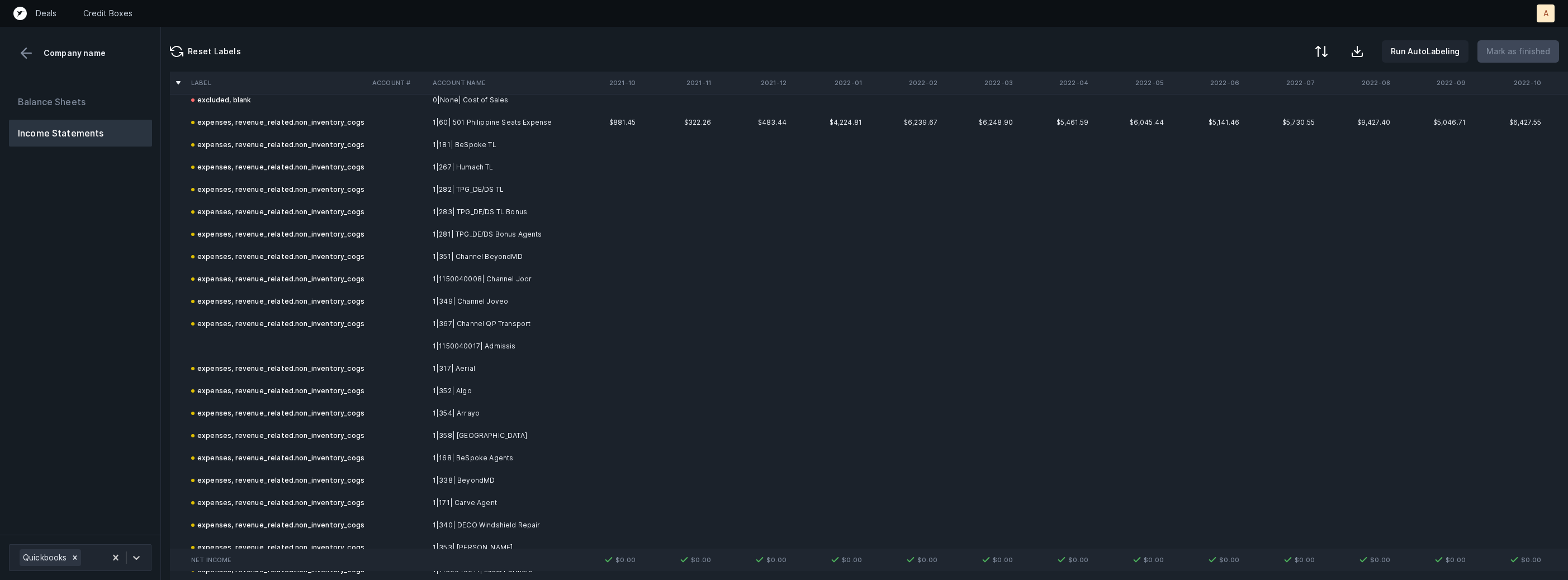
click at [283, 344] on td at bounding box center [277, 346] width 181 height 23
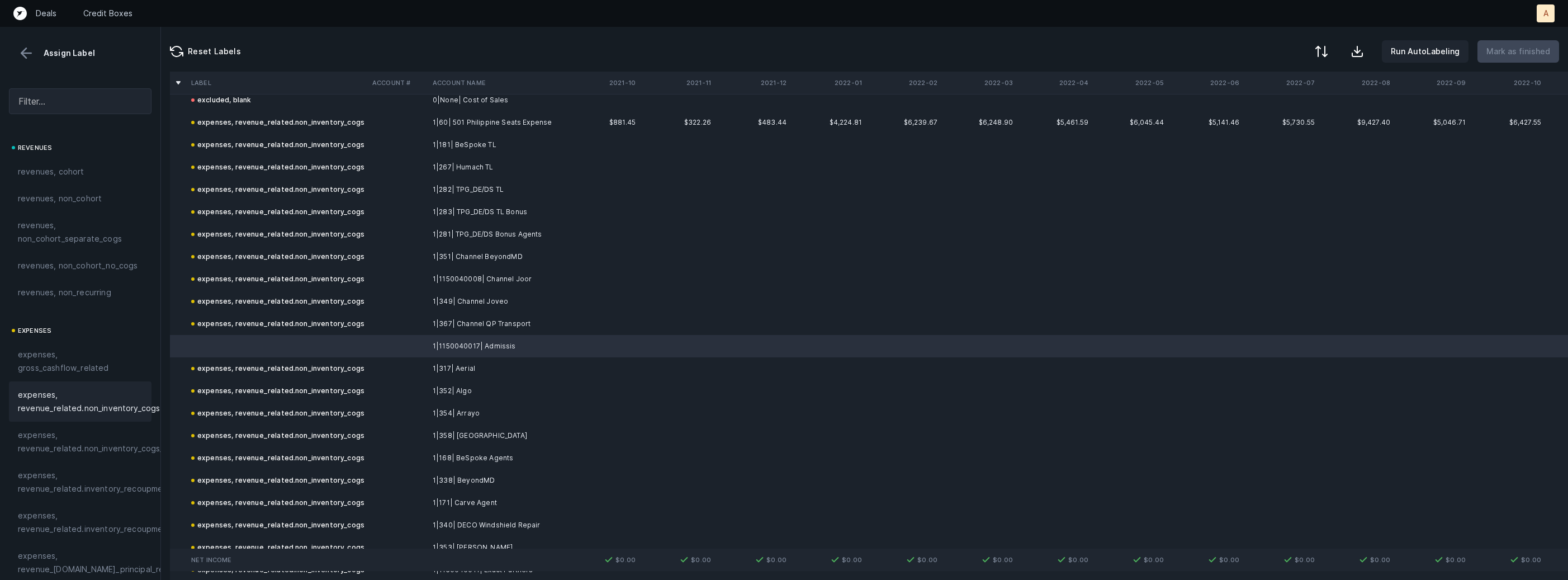
click at [88, 418] on div "expenses, revenue_related.non_inventory_cogs" at bounding box center [79, 401] width 142 height 40
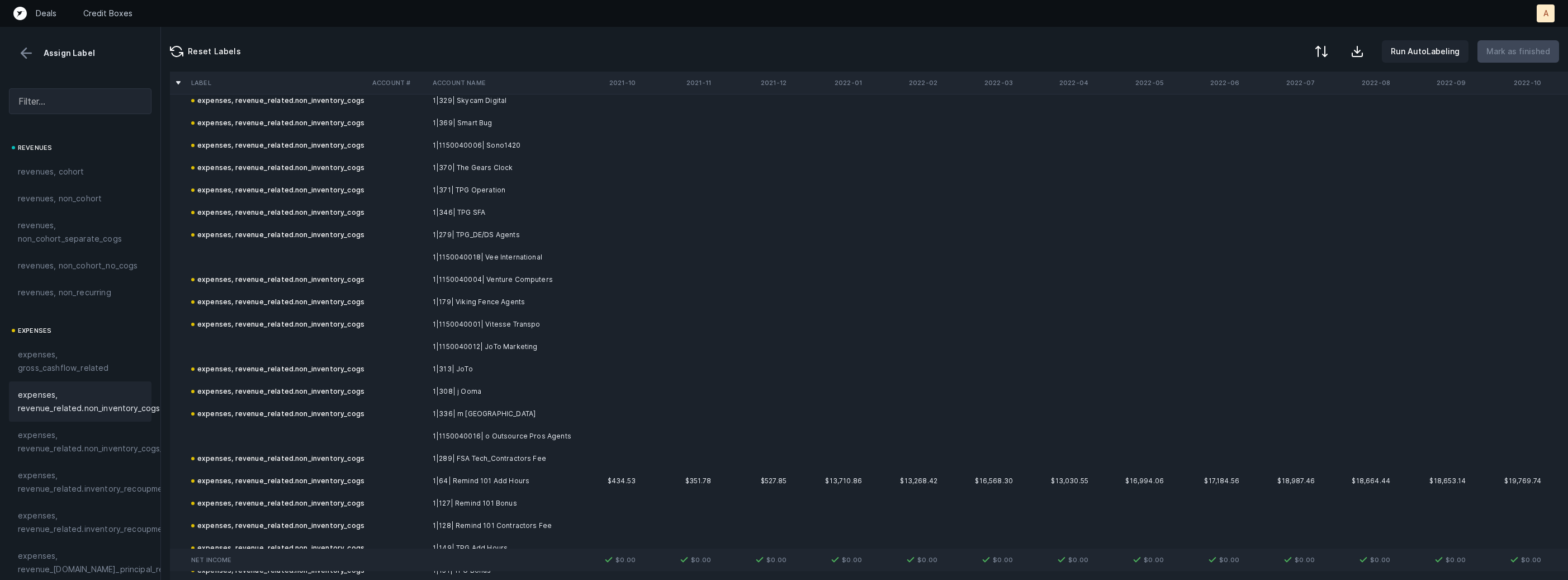
scroll to position [871, 0]
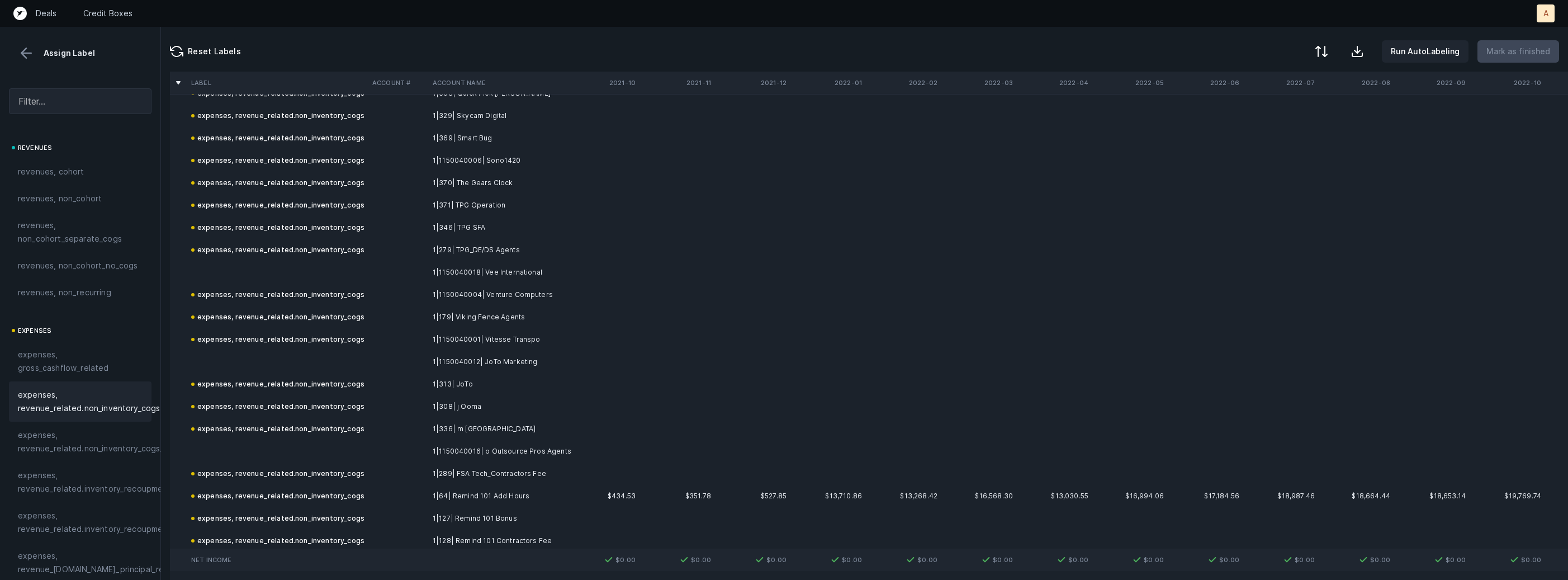
click at [331, 267] on td at bounding box center [277, 272] width 181 height 23
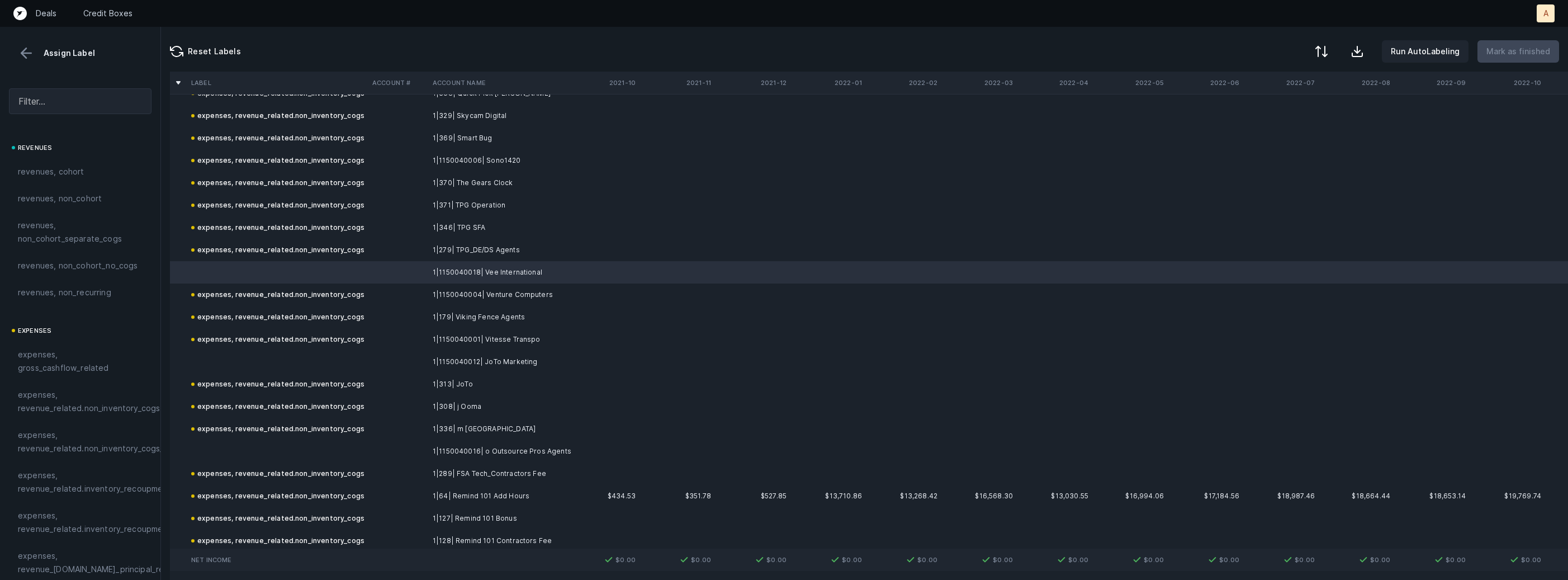
click at [276, 355] on td at bounding box center [277, 362] width 181 height 23
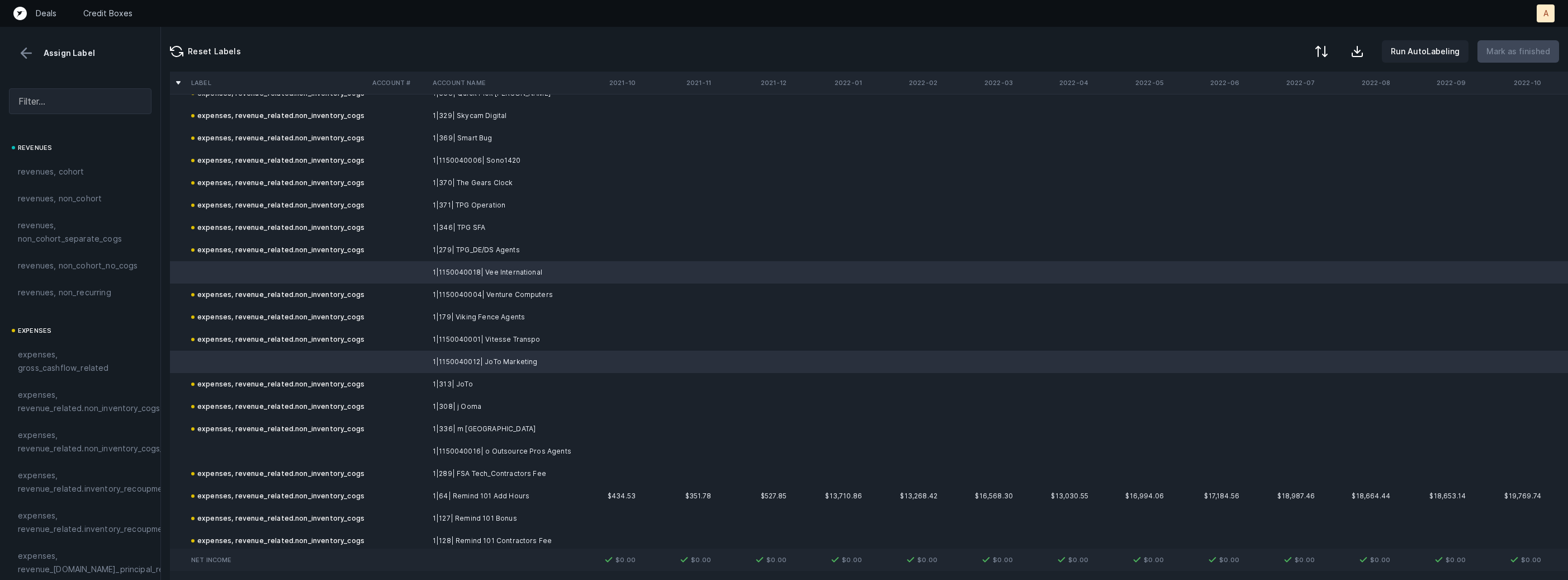
click at [252, 444] on td at bounding box center [277, 451] width 181 height 23
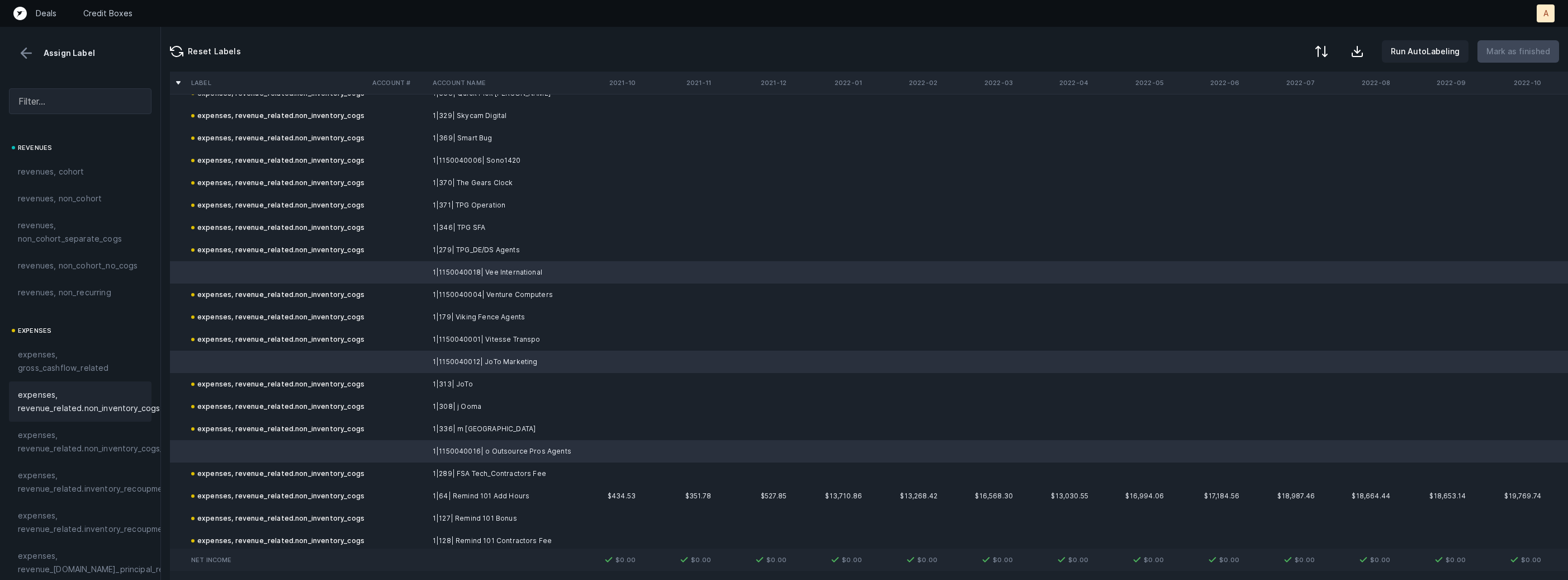
click at [87, 408] on span "expenses, revenue_related.non_inventory_cogs" at bounding box center [89, 401] width 142 height 27
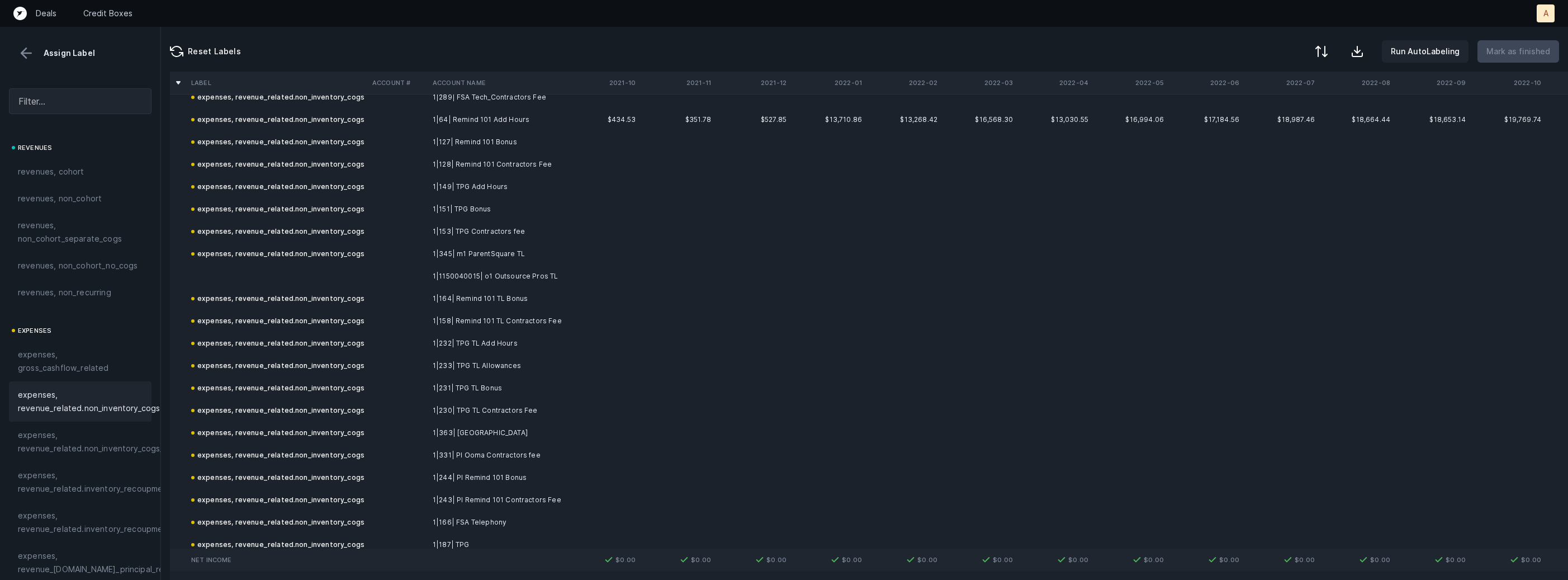
scroll to position [1254, 0]
click at [468, 260] on td "1|1150040015| o1 Outsource Pros TL" at bounding box center [496, 269] width 136 height 23
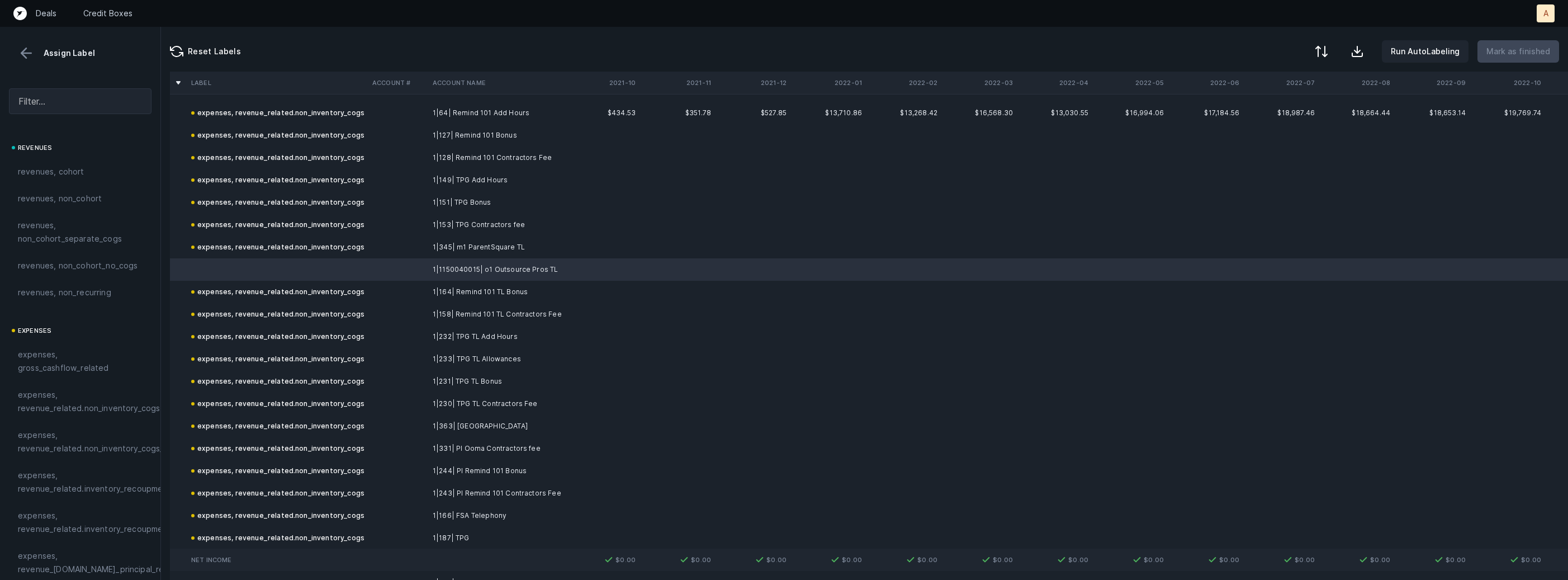
click at [96, 398] on span "expenses, revenue_related.non_inventory_cogs" at bounding box center [89, 401] width 142 height 27
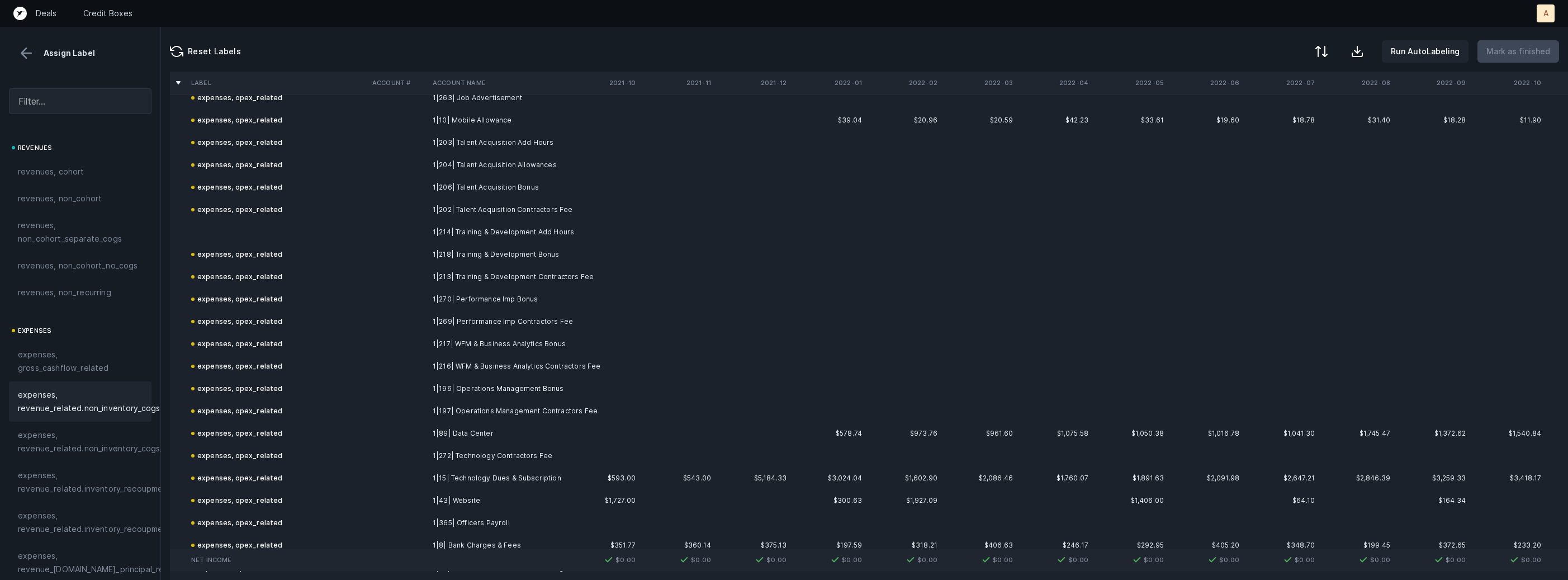
scroll to position [4113, 0]
click at [517, 228] on td "1|214| Training & Development Add Hours" at bounding box center [496, 229] width 136 height 23
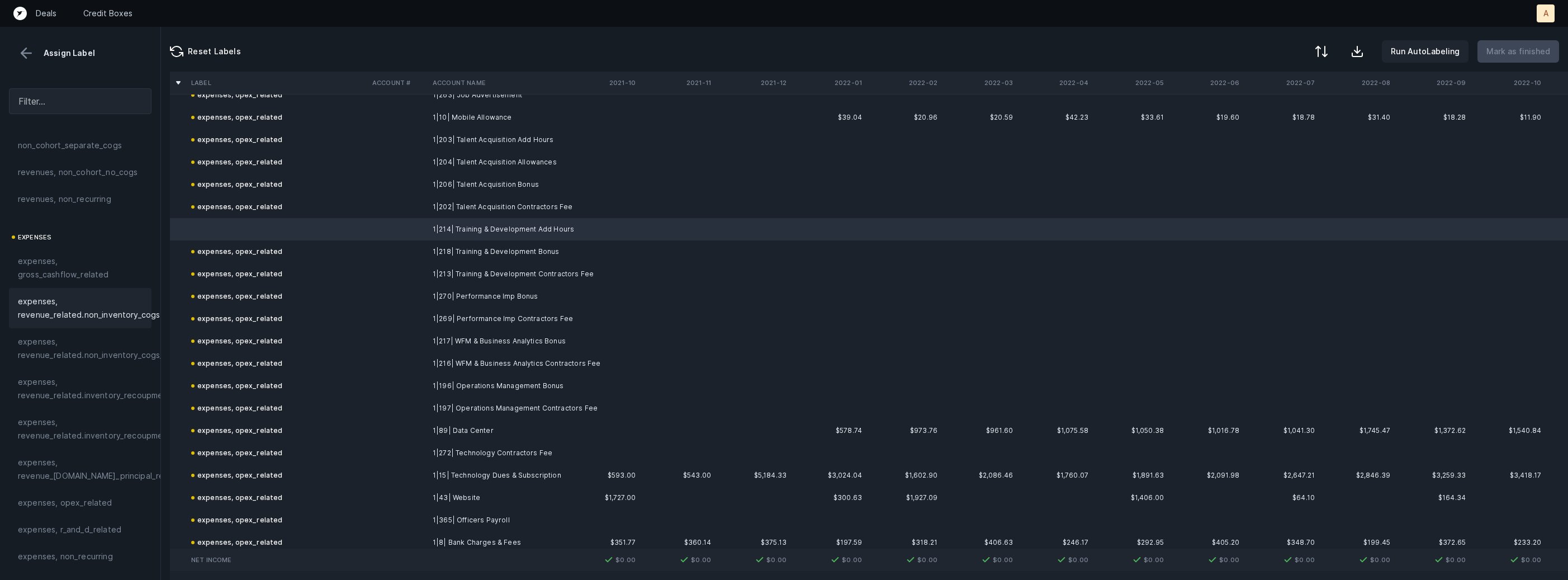
scroll to position [137, 0]
click at [78, 465] on span "expenses, opex_related" at bounding box center [66, 459] width 95 height 13
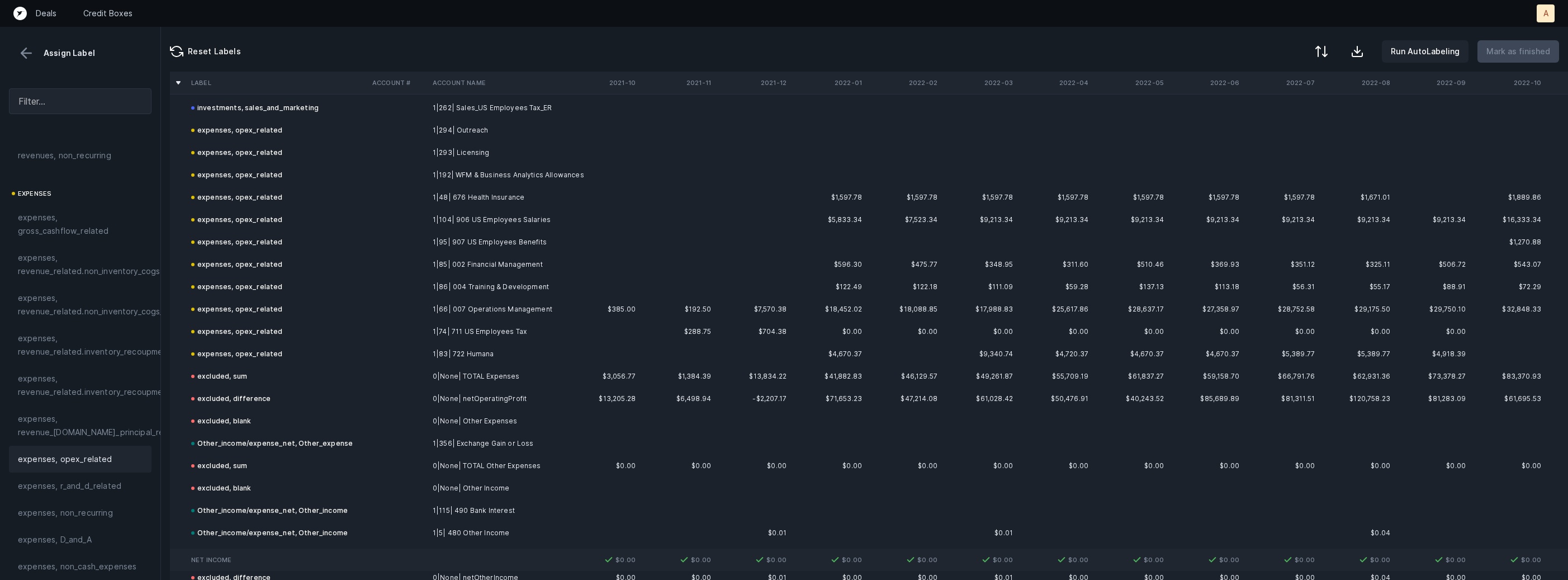
scroll to position [5667, 0]
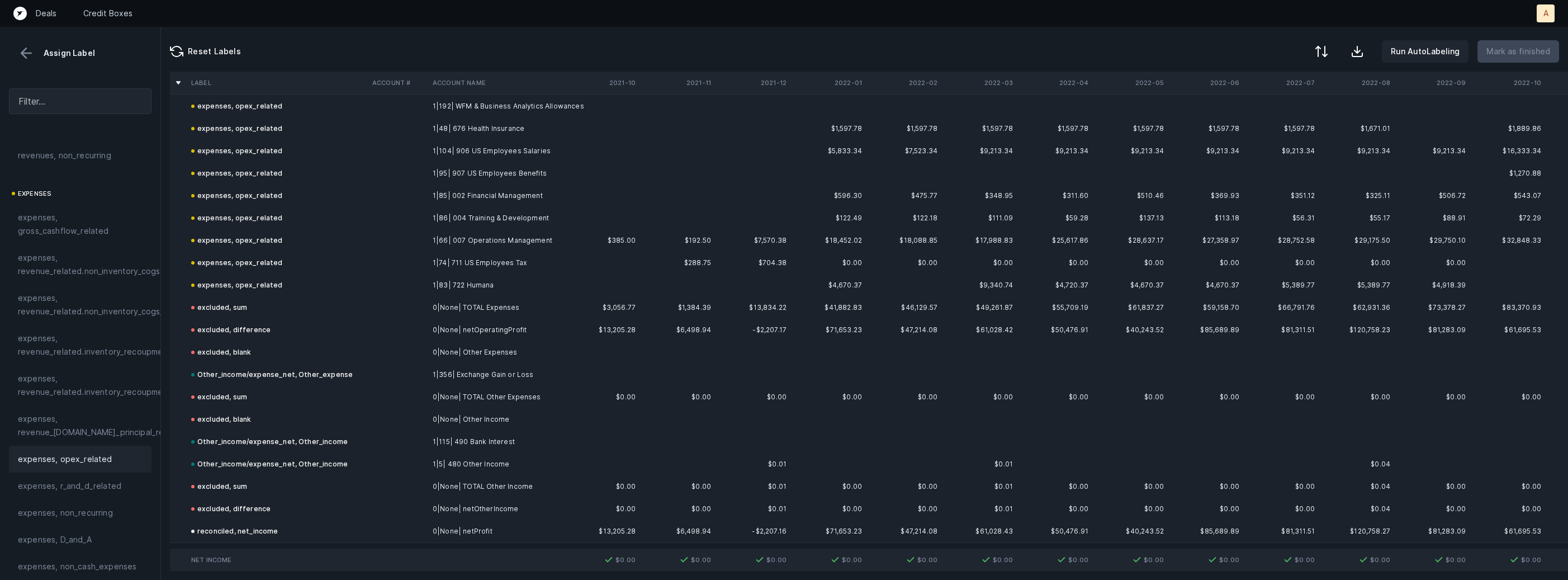
click at [31, 54] on button at bounding box center [26, 53] width 17 height 17
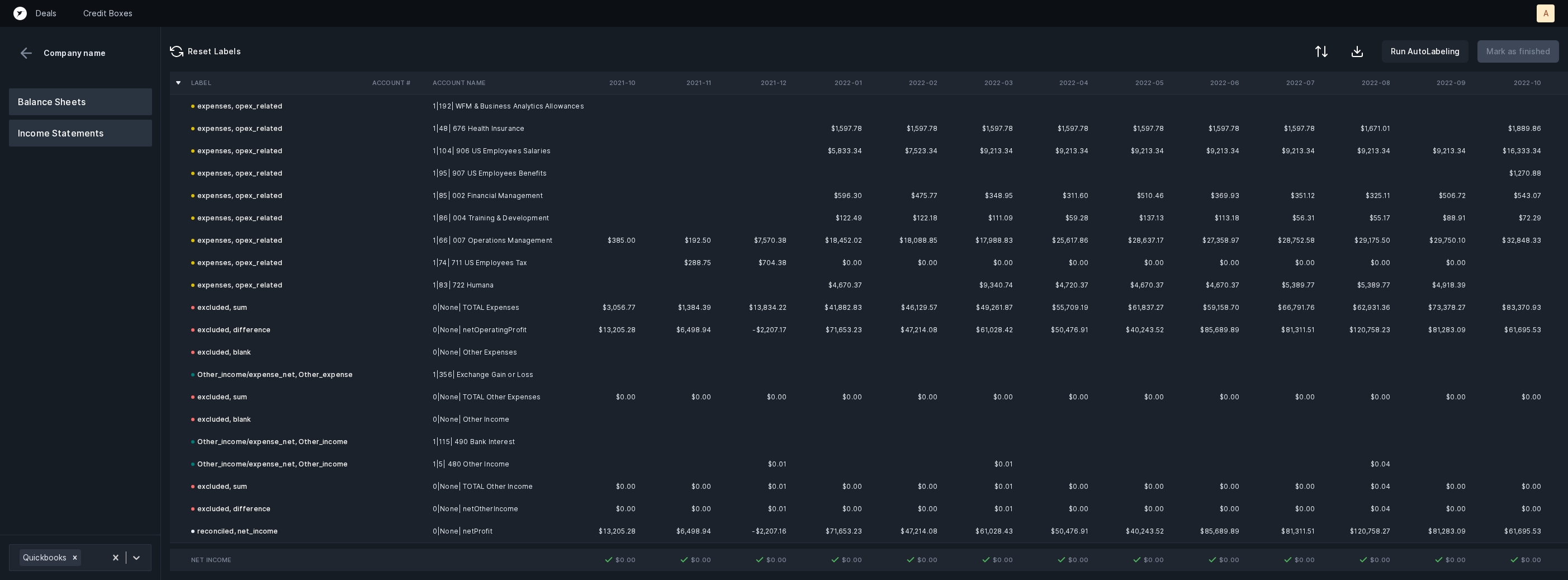
click at [58, 99] on button "Balance Sheets" at bounding box center [80, 101] width 143 height 27
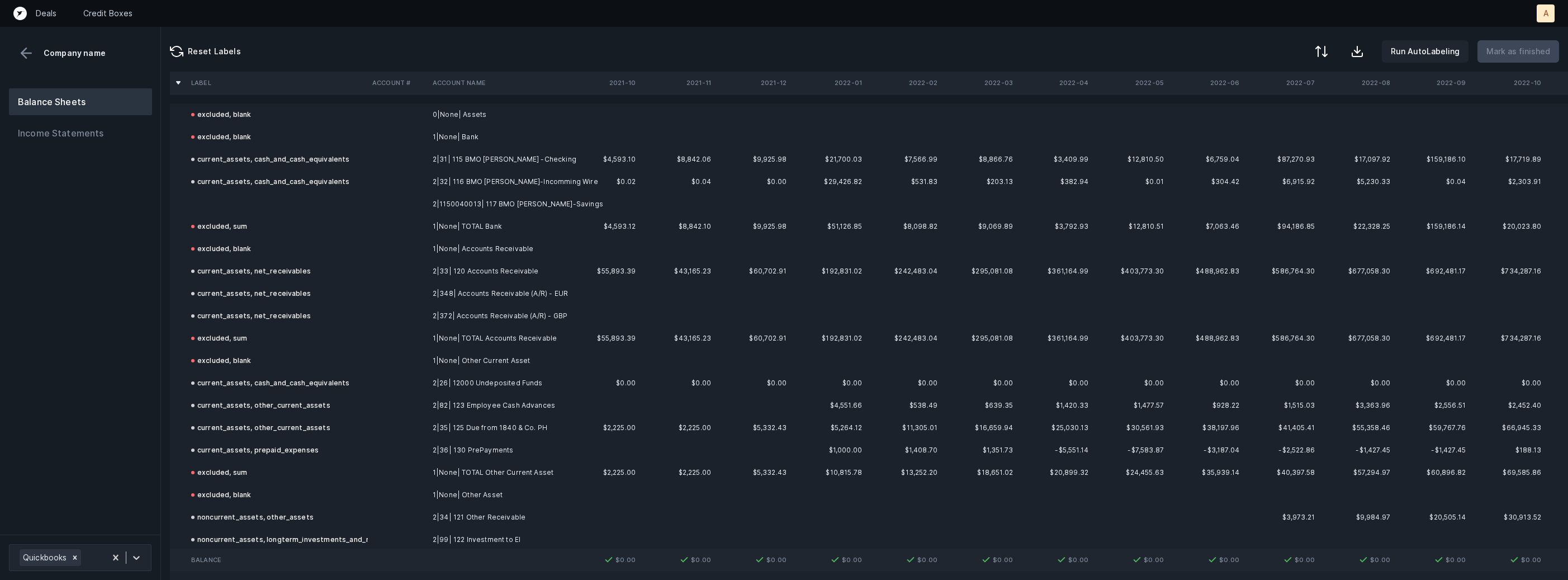
click at [463, 207] on td "2|1150040013| 117 BMO Harris-Savings" at bounding box center [496, 204] width 136 height 23
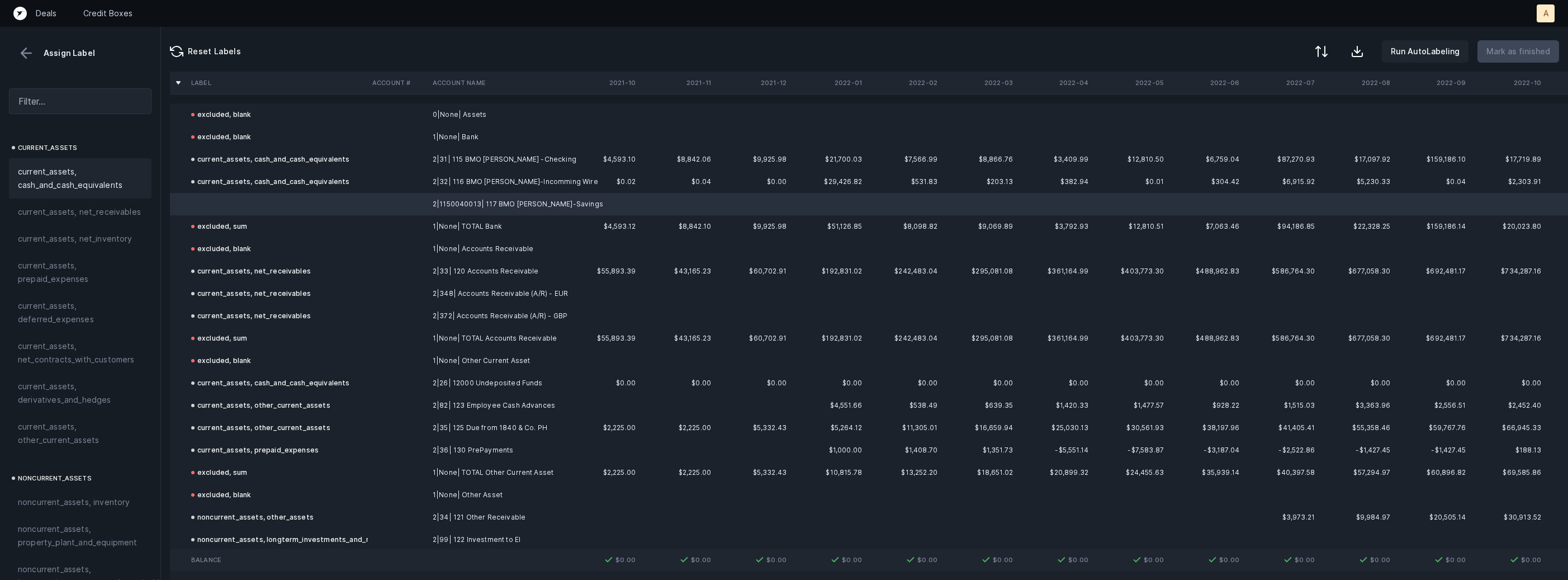
click at [32, 165] on span "current_assets, cash_and_cash_equivalents" at bounding box center [80, 178] width 125 height 27
click at [1536, 55] on p "Mark as finished" at bounding box center [1518, 51] width 63 height 13
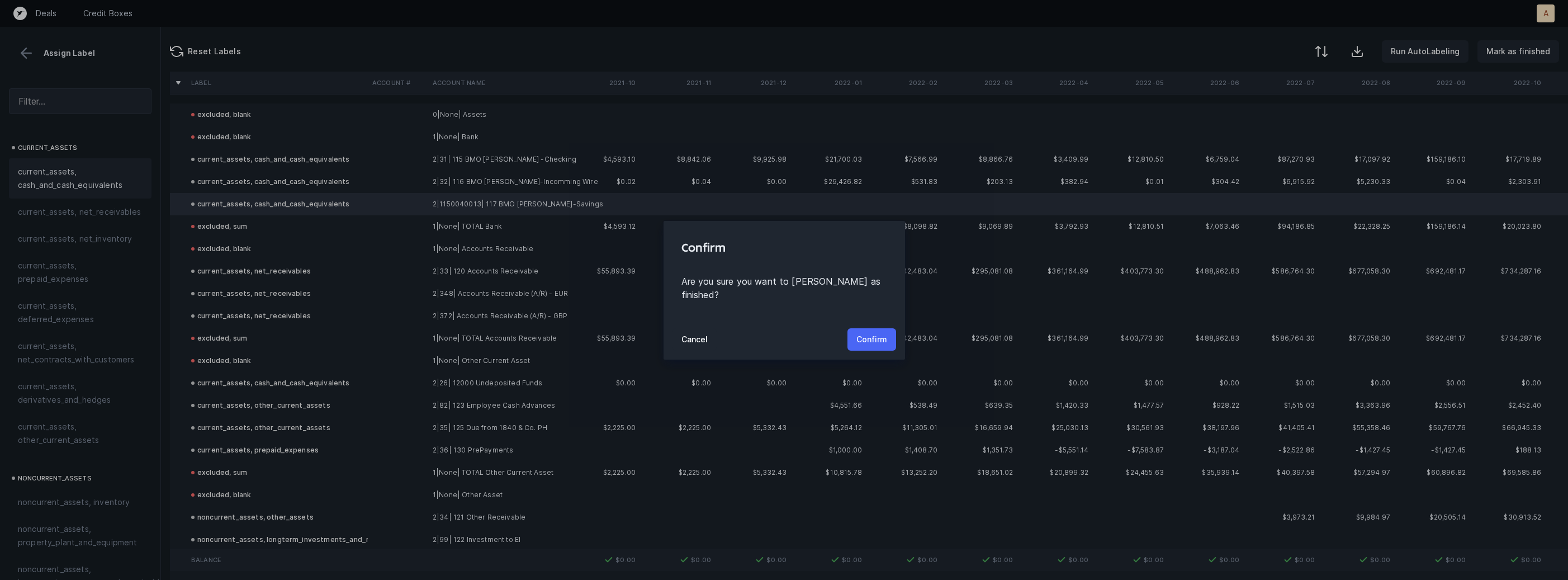
click at [875, 333] on p "Confirm" at bounding box center [872, 339] width 31 height 13
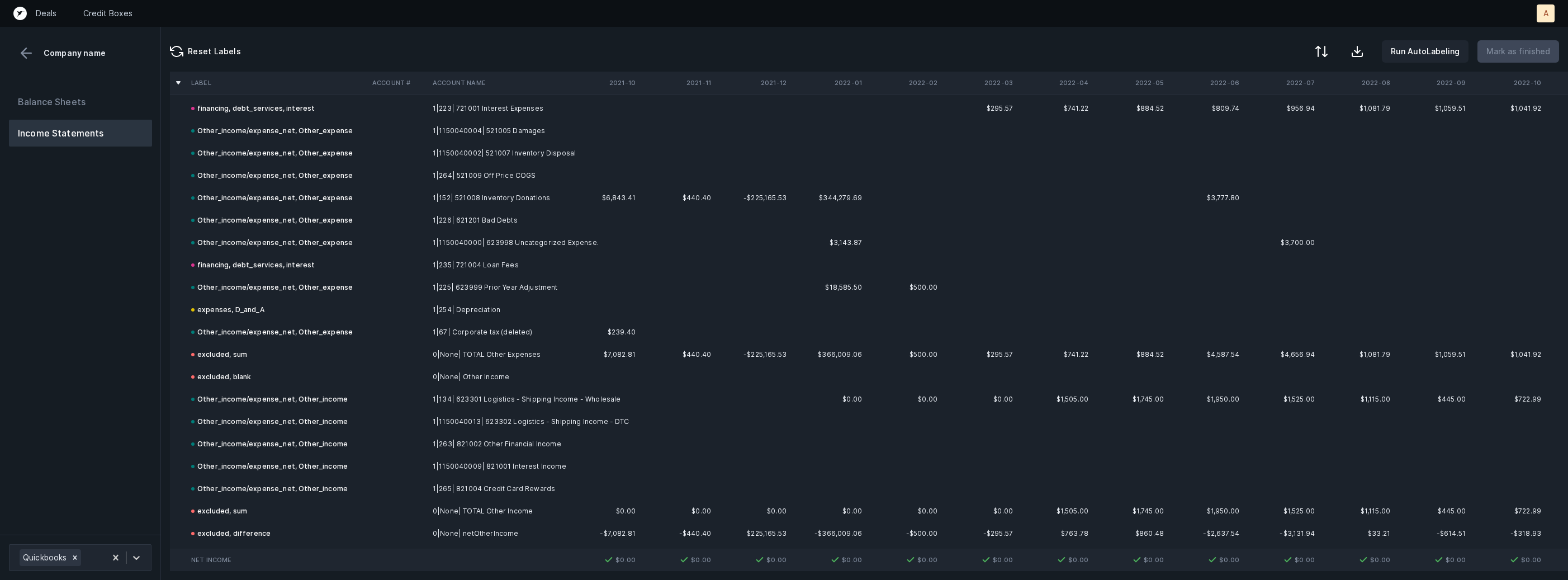
scroll to position [2828, 0]
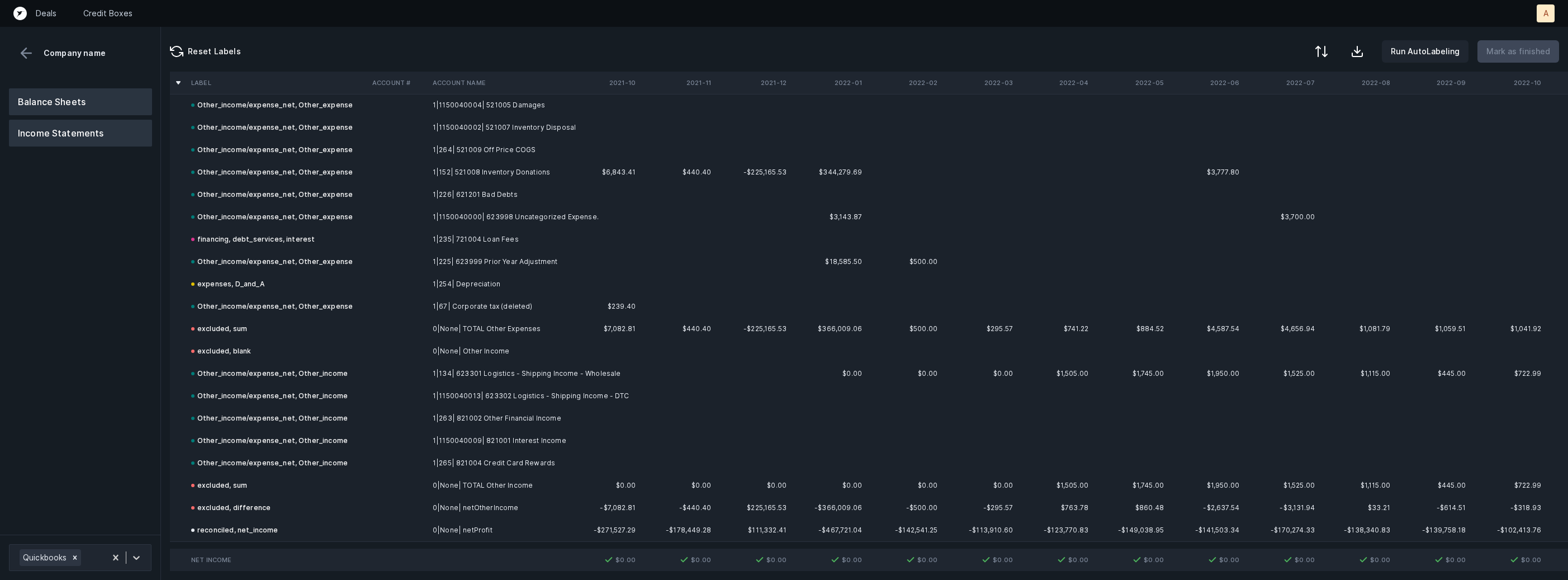
click at [96, 101] on button "Balance Sheets" at bounding box center [80, 101] width 143 height 27
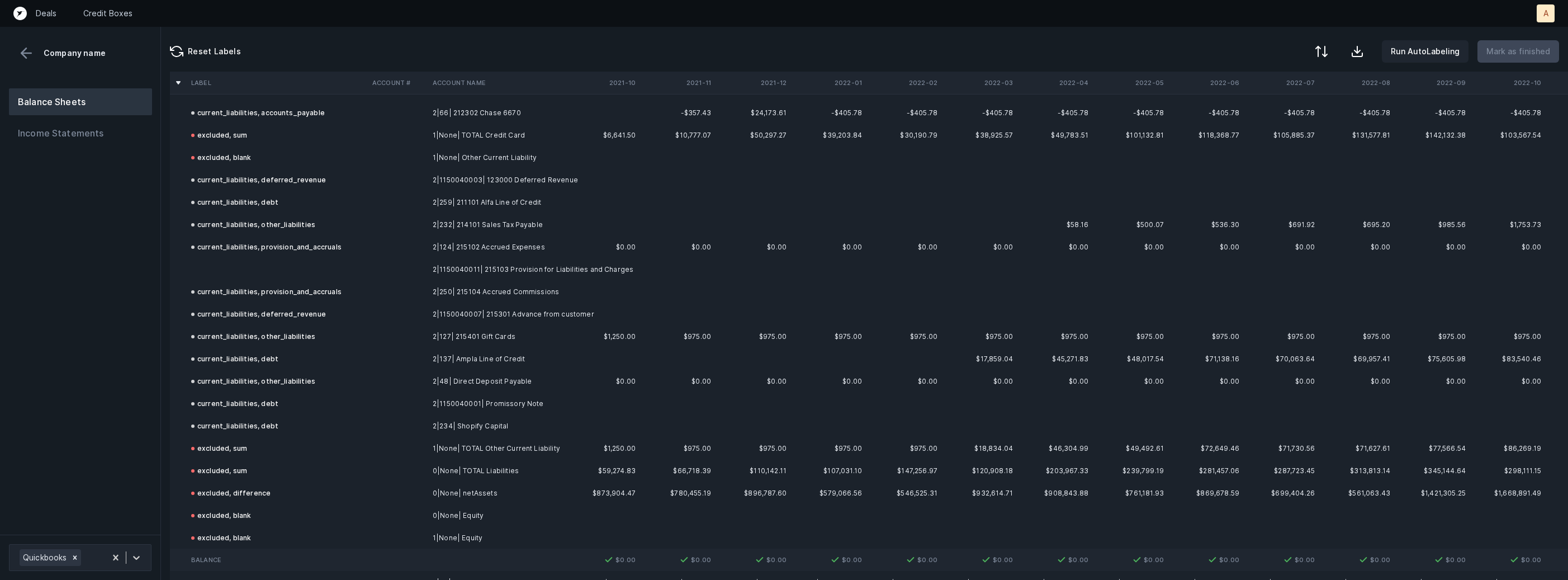
scroll to position [1067, 0]
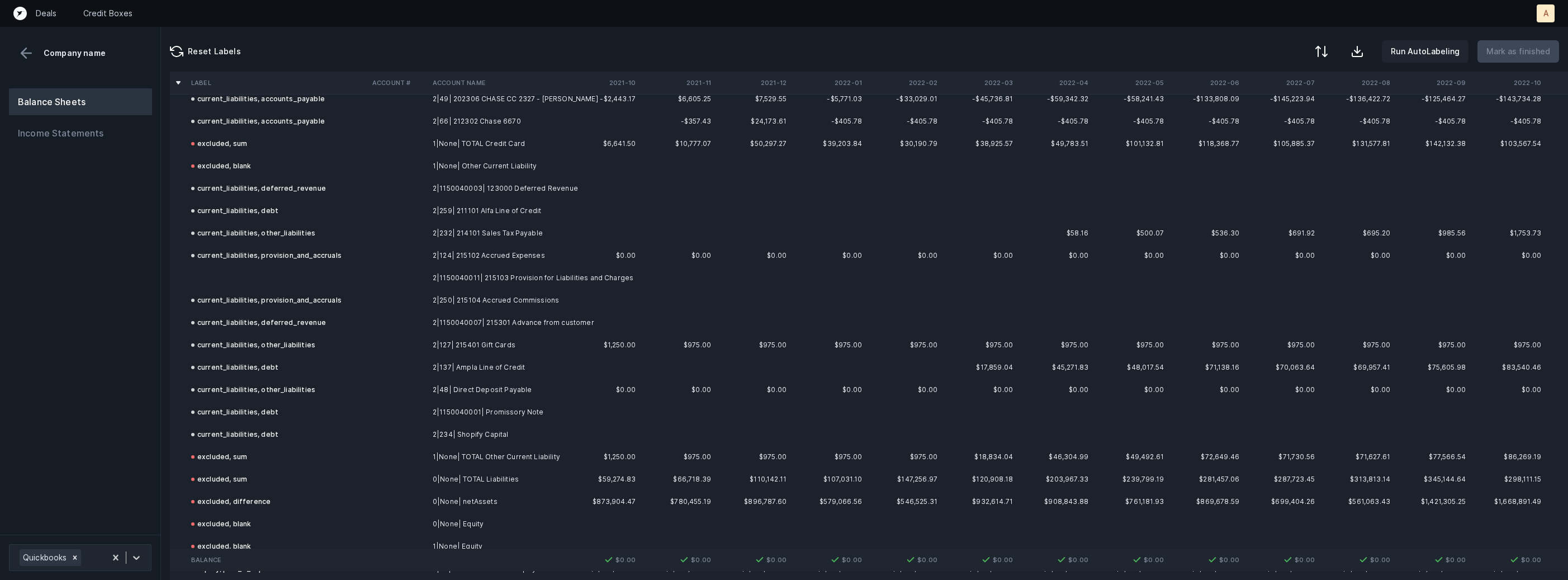
click at [405, 282] on td at bounding box center [397, 278] width 61 height 23
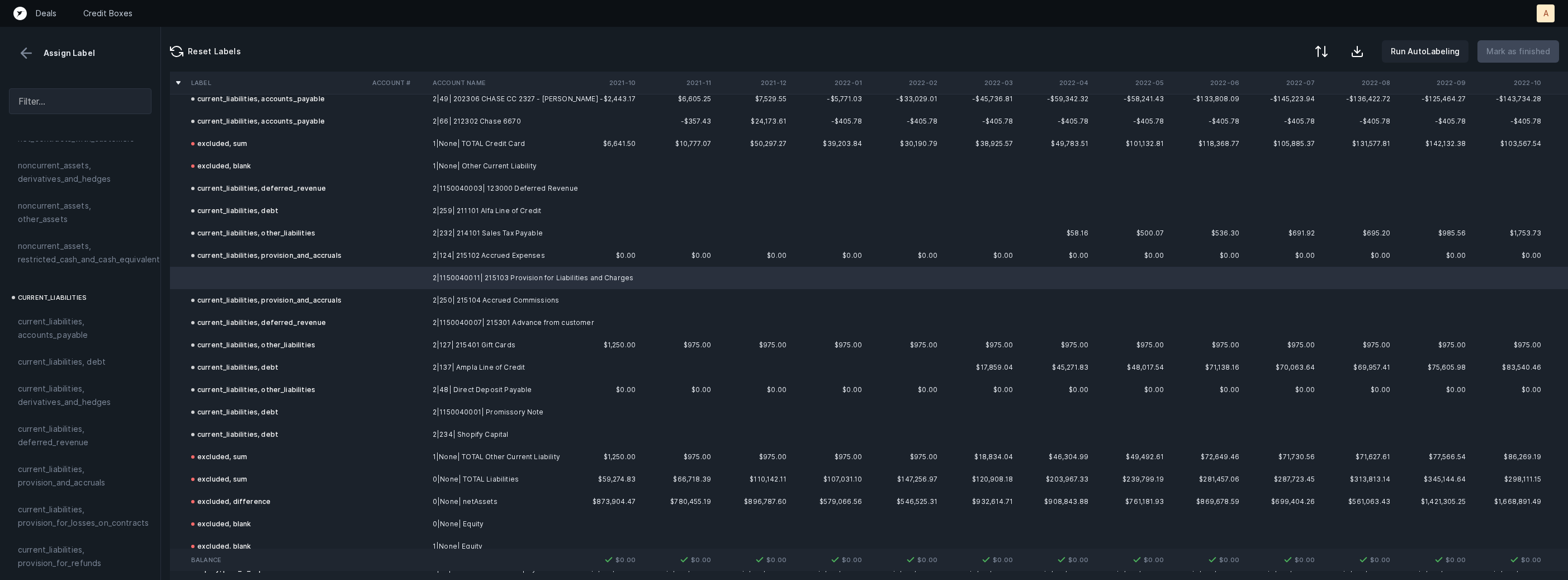
scroll to position [611, 0]
click at [61, 457] on span "current_liabilities, provision_and_accruals" at bounding box center [80, 470] width 125 height 27
click at [1518, 54] on p "Mark as finished" at bounding box center [1518, 51] width 63 height 13
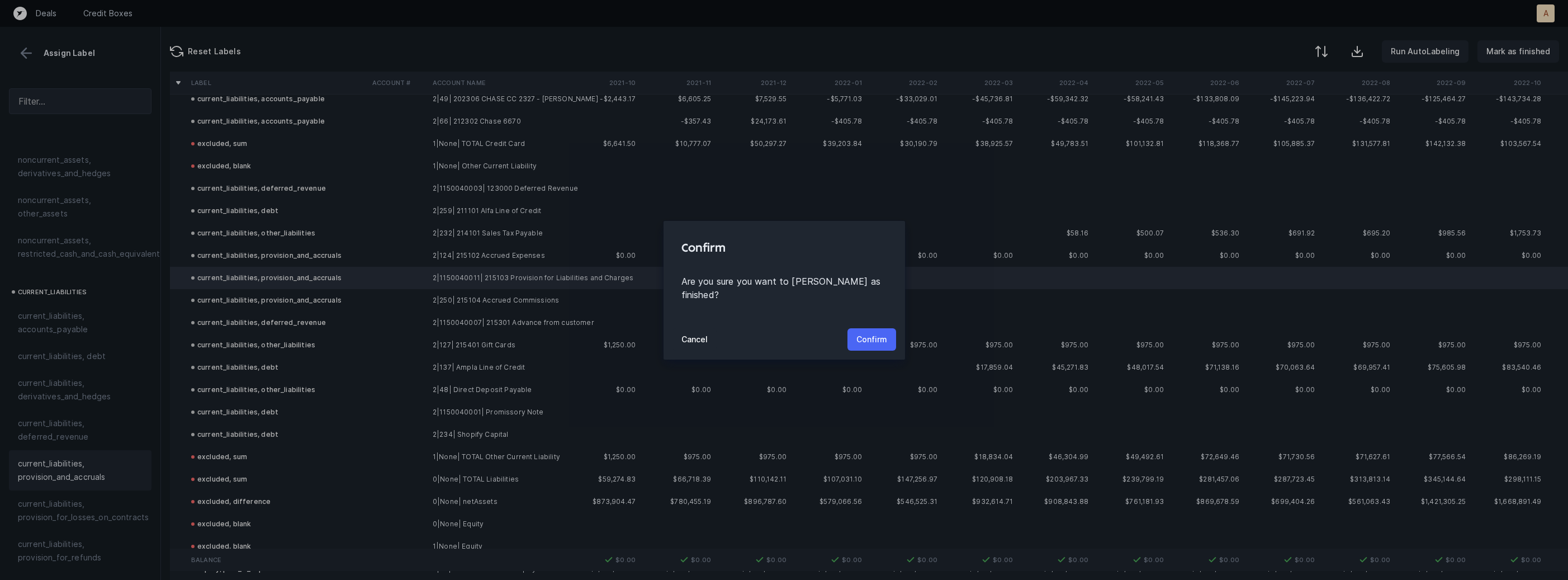
click at [863, 333] on p "Confirm" at bounding box center [872, 339] width 31 height 13
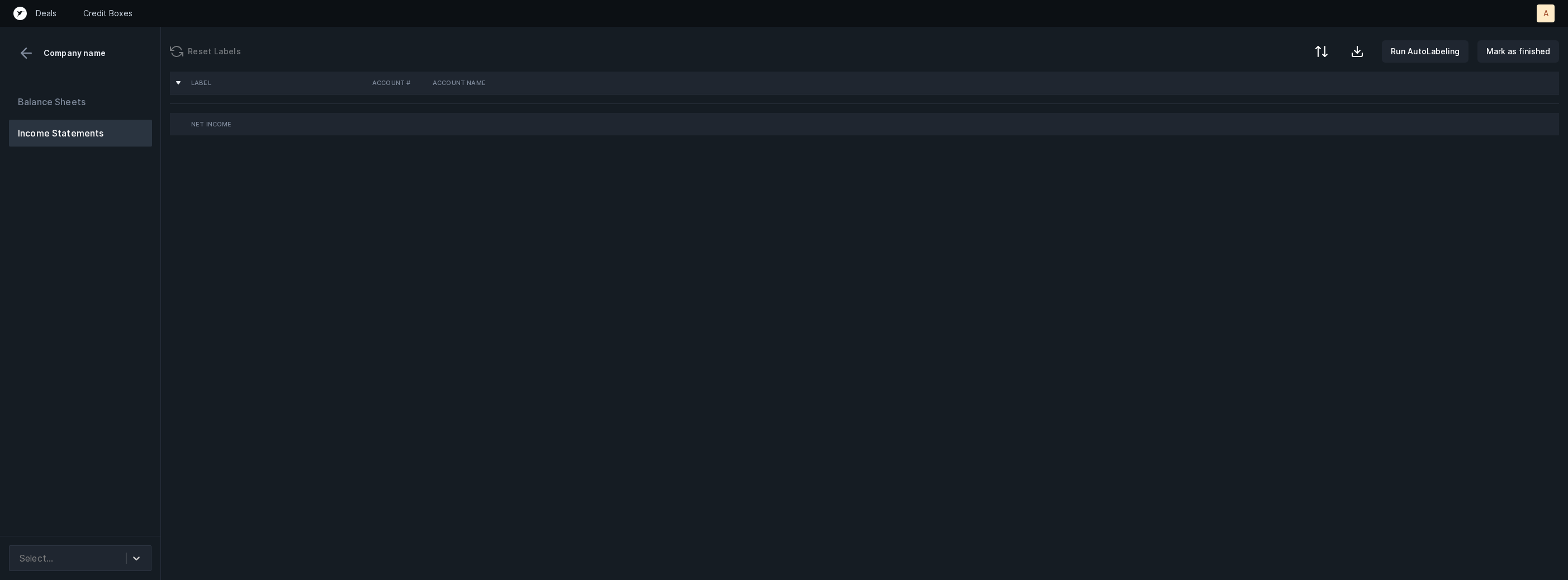
click at [125, 287] on div "Balance Sheets Income Statements" at bounding box center [80, 307] width 161 height 456
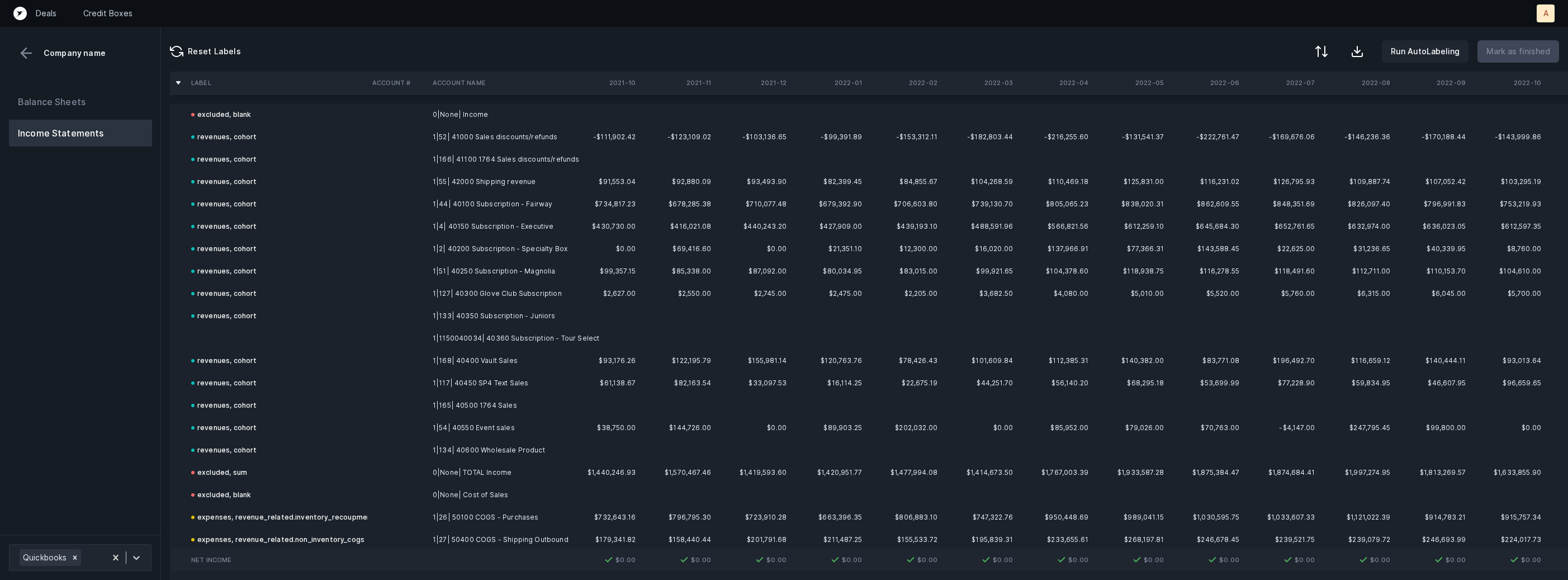
click at [227, 339] on td at bounding box center [277, 338] width 181 height 23
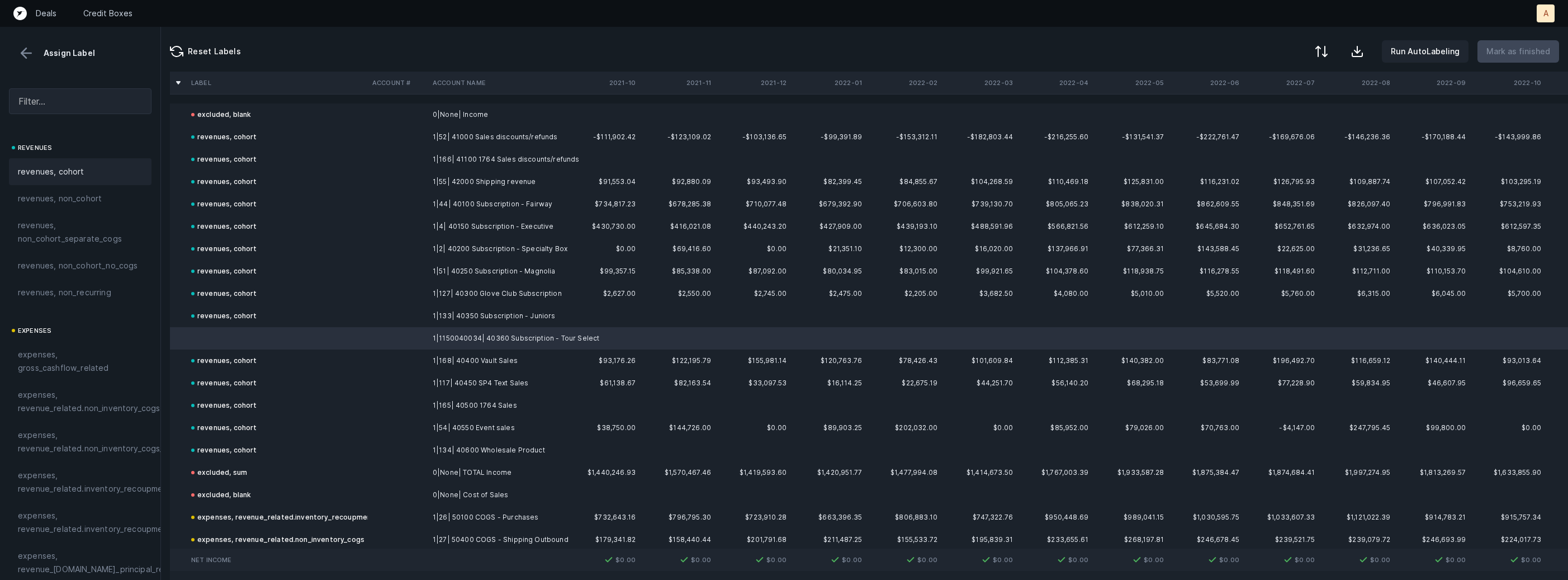
click at [66, 169] on span "revenues, cohort" at bounding box center [51, 171] width 66 height 13
click at [1516, 52] on p "Mark as finished" at bounding box center [1518, 51] width 63 height 13
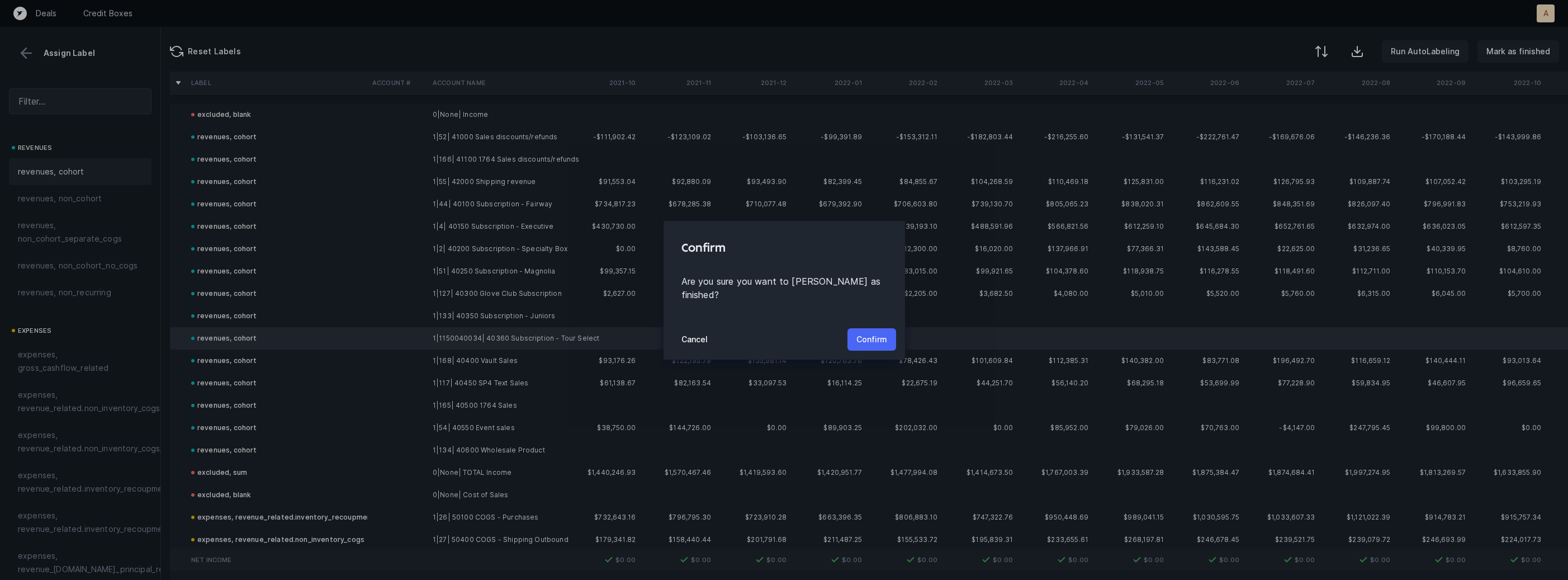
click at [880, 336] on p "Confirm" at bounding box center [872, 339] width 31 height 13
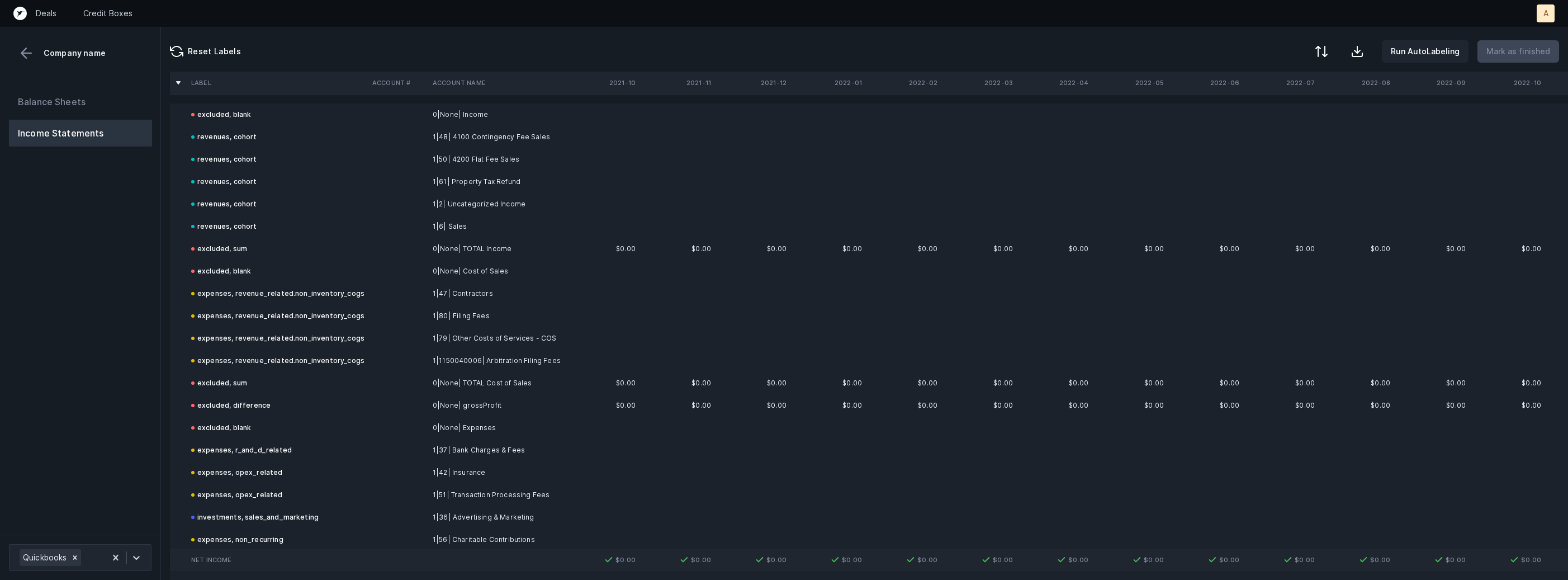
click at [118, 317] on div "Balance Sheets Income Statements" at bounding box center [80, 307] width 161 height 455
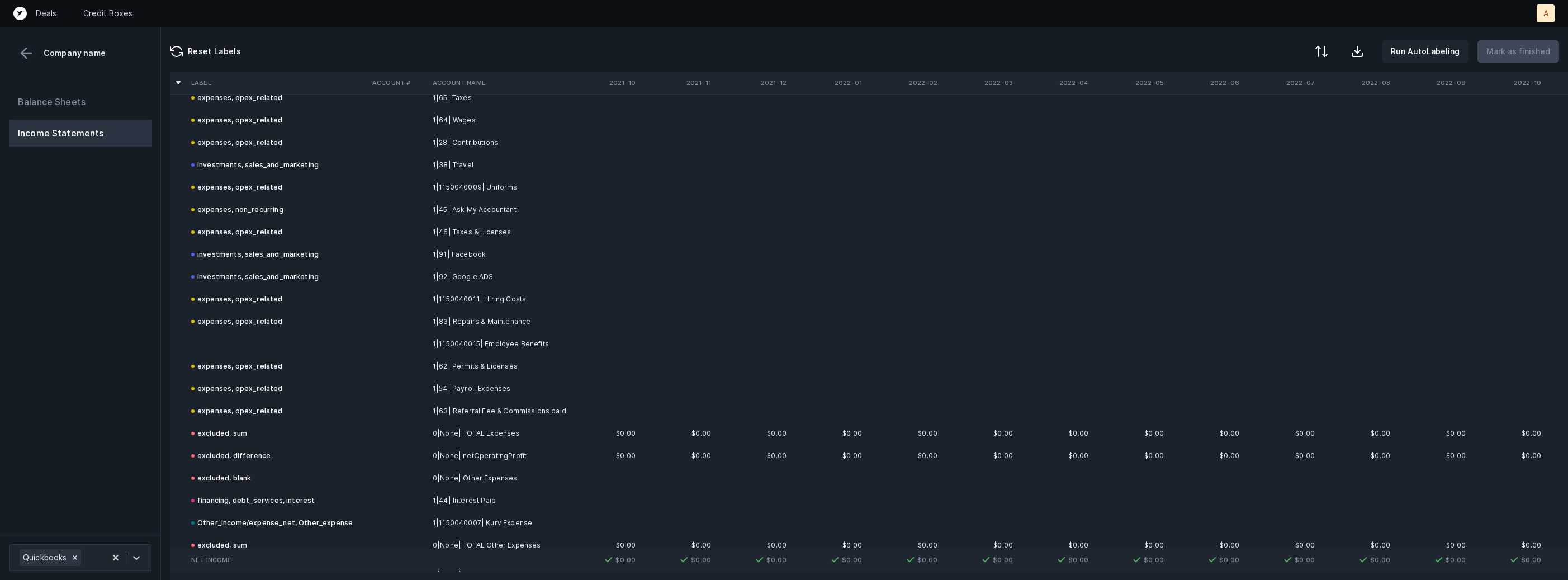
scroll to position [803, 0]
click at [457, 338] on td "1|1150040015| Employee Benefits" at bounding box center [496, 340] width 136 height 23
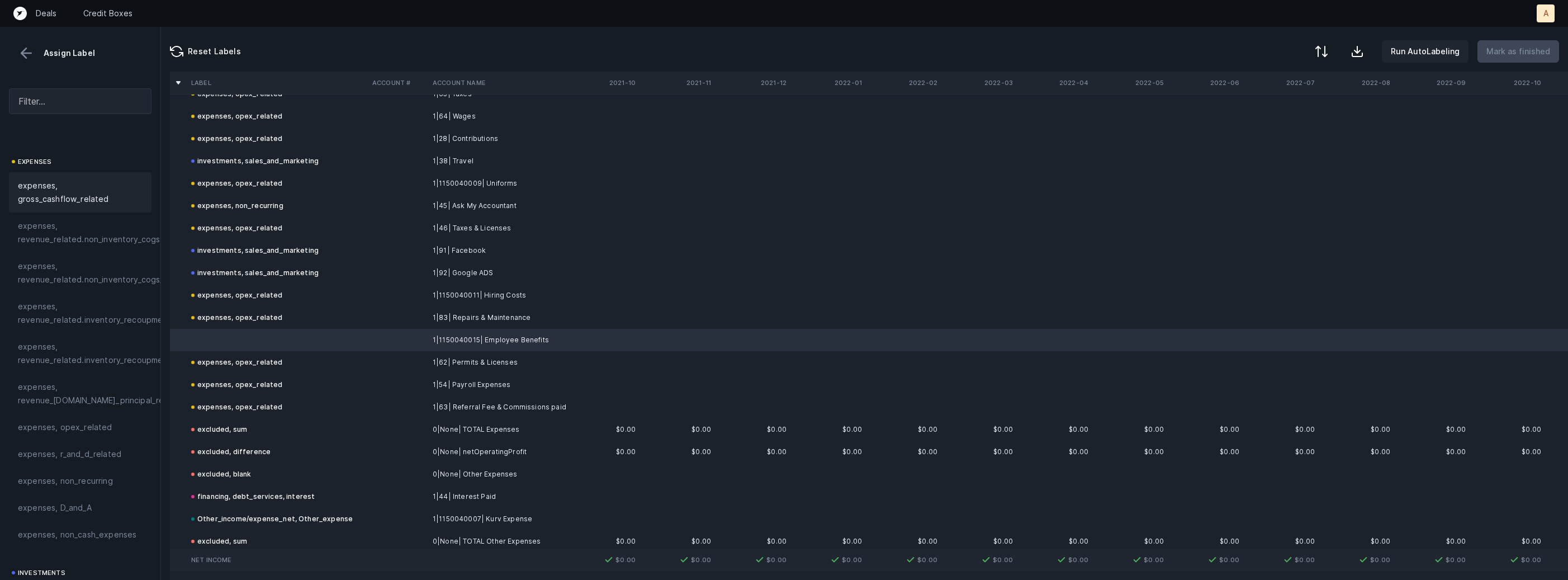
scroll to position [253, 0]
click at [108, 341] on div "expenses, opex_related" at bounding box center [80, 343] width 125 height 13
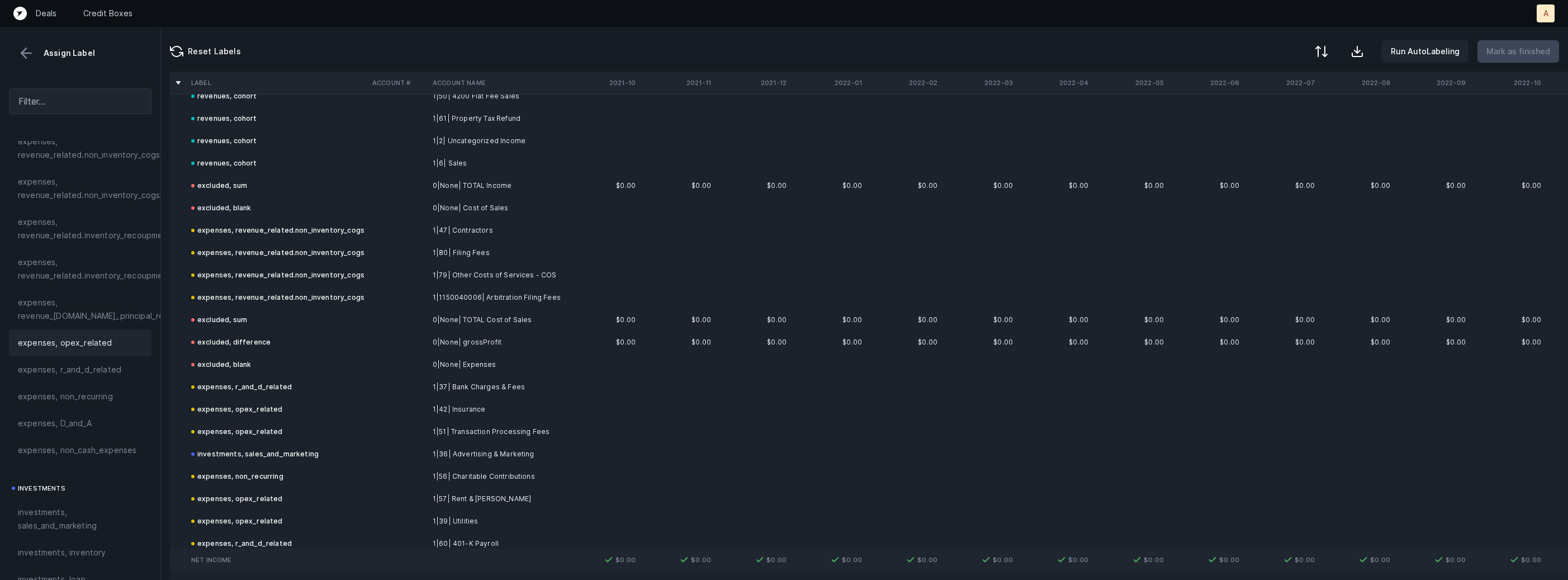
scroll to position [0, 0]
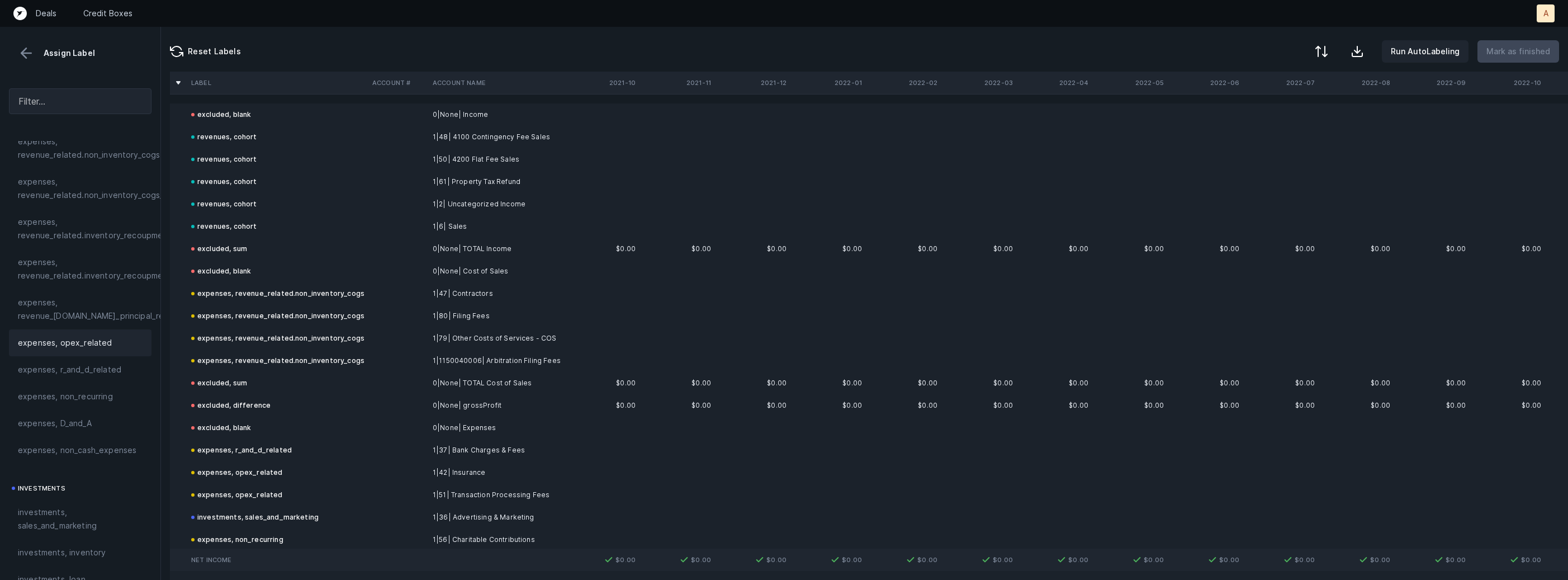
click at [36, 49] on div "Assign Label" at bounding box center [79, 53] width 142 height 17
click at [29, 52] on button at bounding box center [26, 53] width 17 height 17
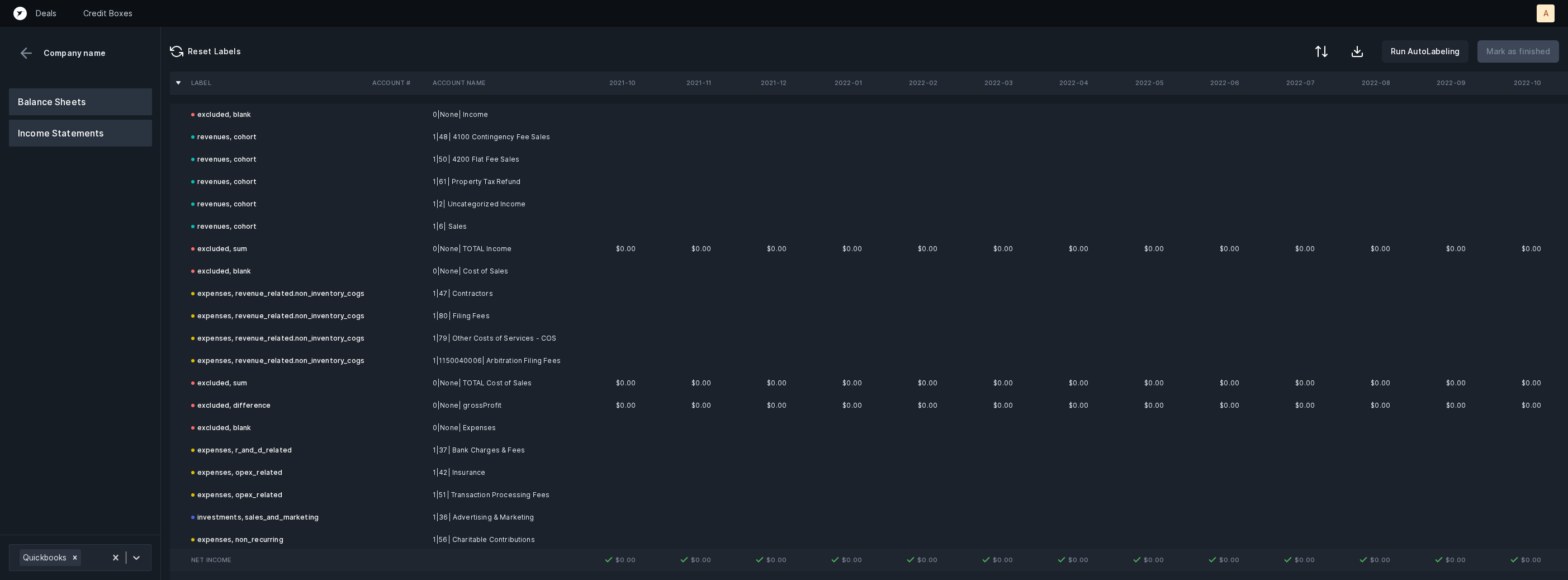
click at [85, 99] on button "Balance Sheets" at bounding box center [80, 101] width 143 height 27
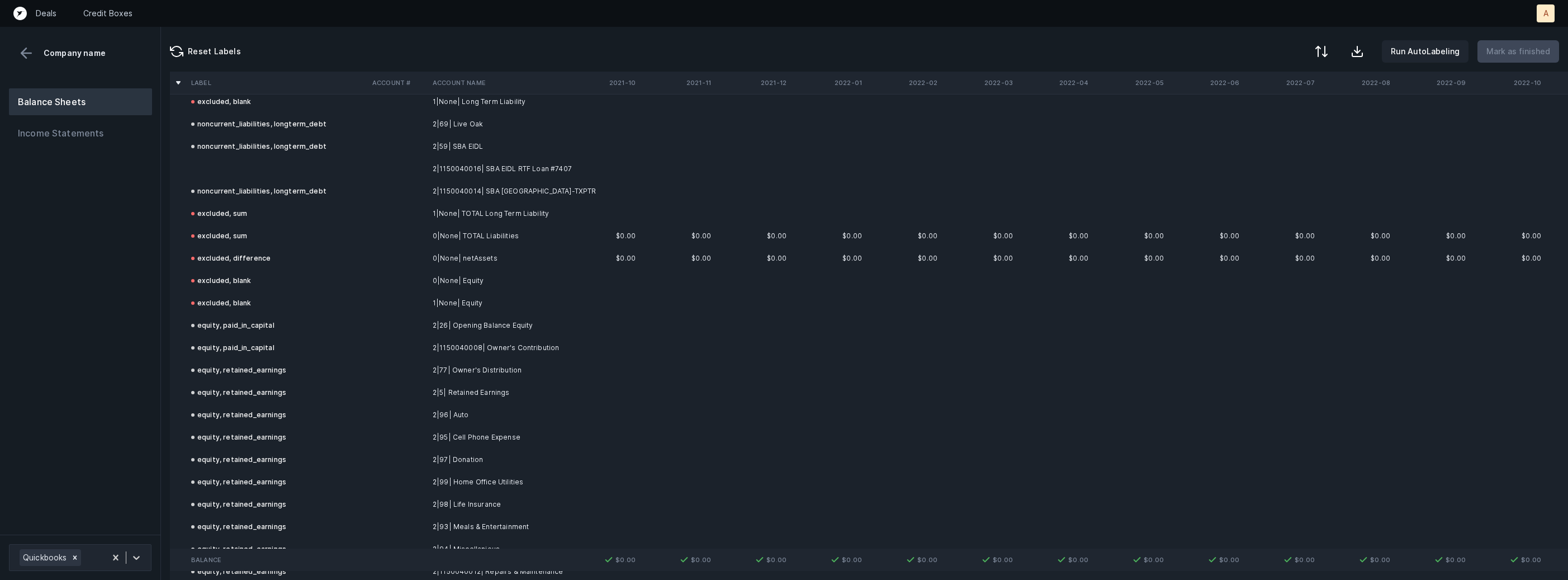
scroll to position [1067, 0]
click at [474, 163] on td "2|1150040016| SBA EIDL RTF Loan #7407" at bounding box center [496, 166] width 136 height 23
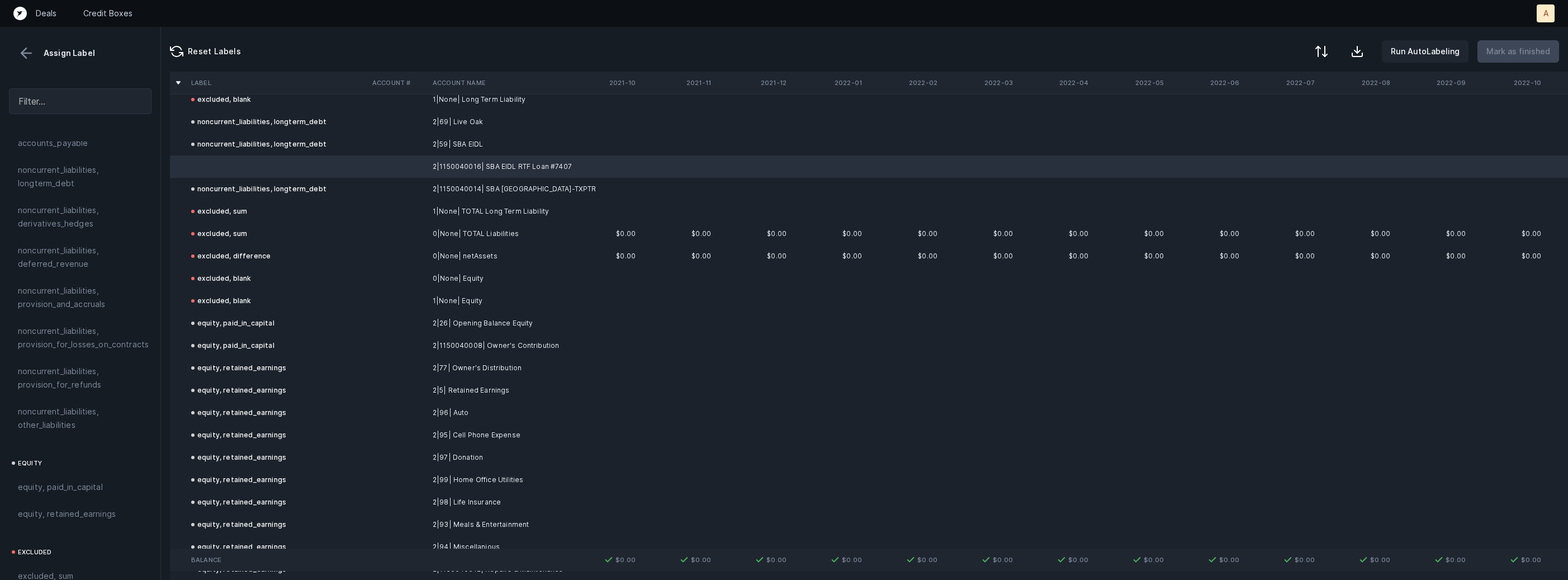
scroll to position [1111, 0]
click at [71, 204] on span "noncurrent_liabilities, longterm_debt" at bounding box center [80, 206] width 125 height 27
click at [1523, 57] on p "Mark as finished" at bounding box center [1518, 51] width 63 height 13
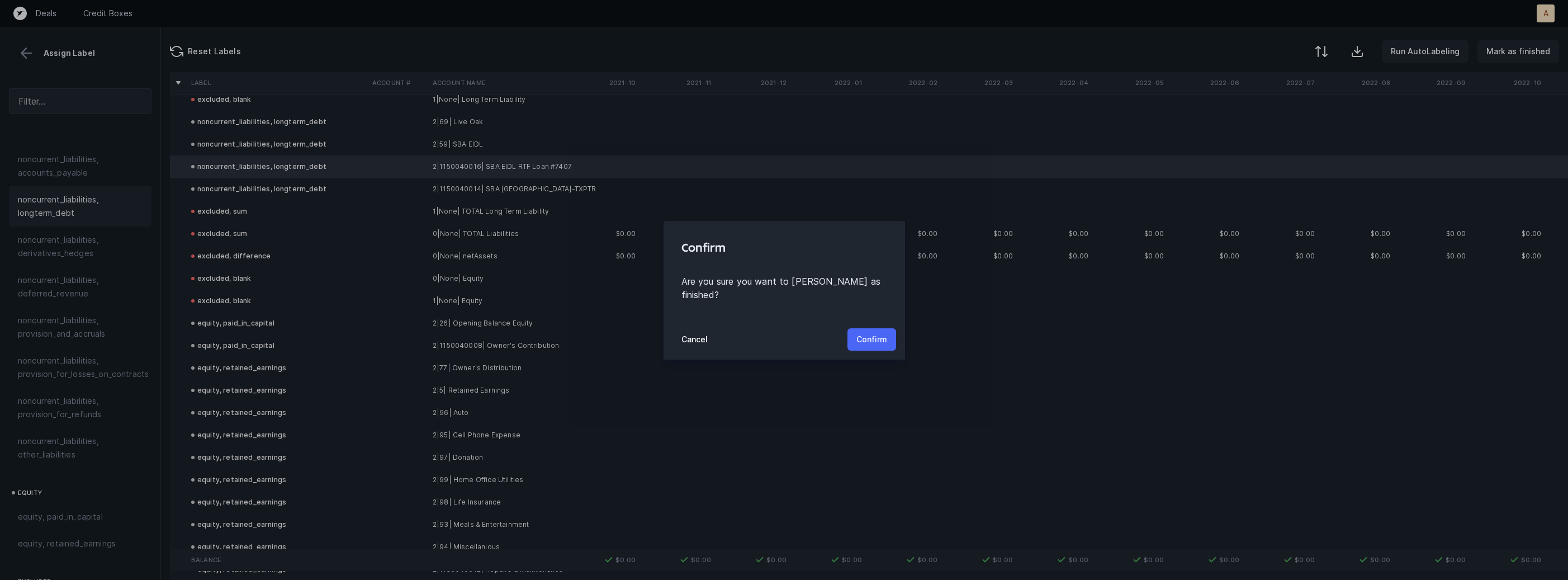
click at [878, 333] on p "Confirm" at bounding box center [872, 339] width 31 height 13
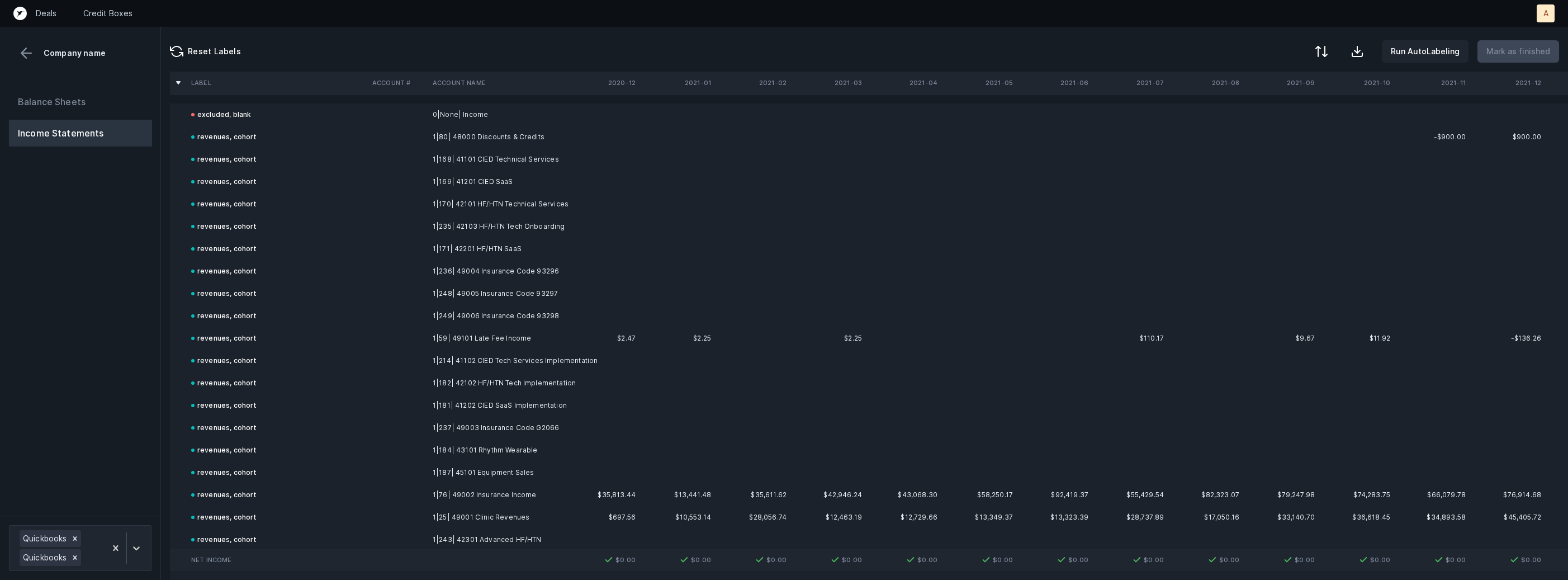
click at [127, 288] on div "Balance Sheets Income Statements" at bounding box center [80, 298] width 161 height 436
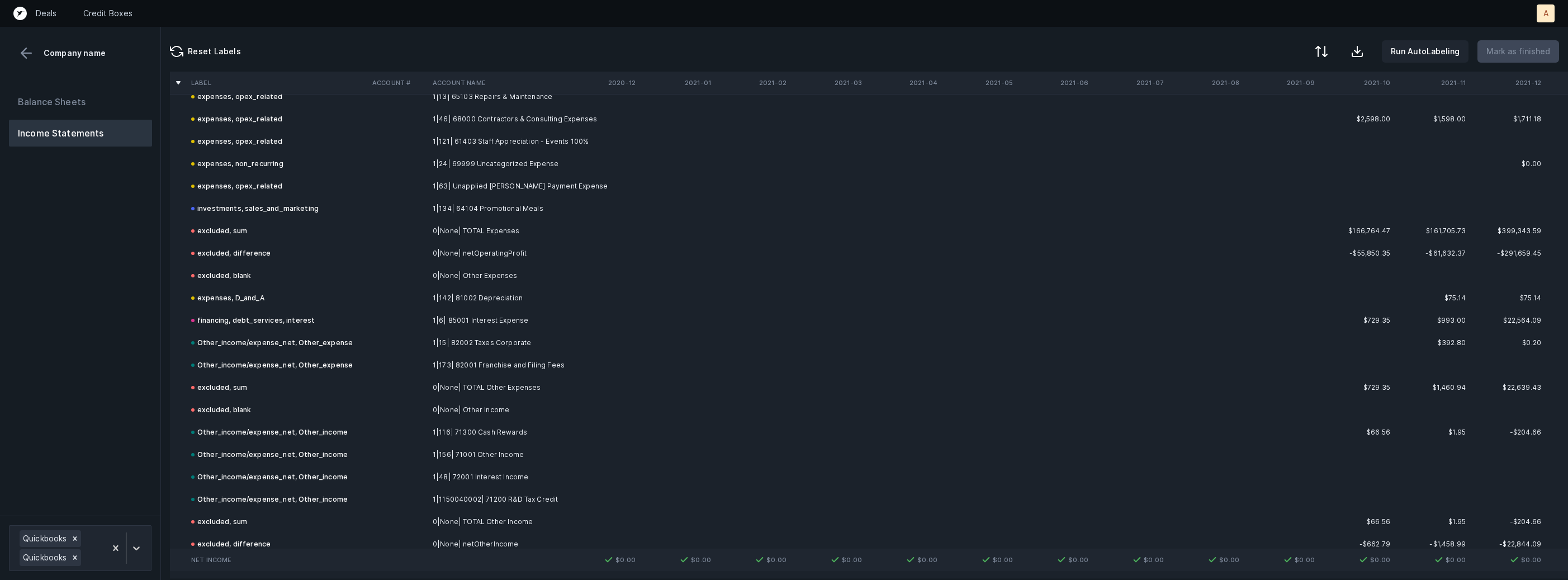
scroll to position [4191, 0]
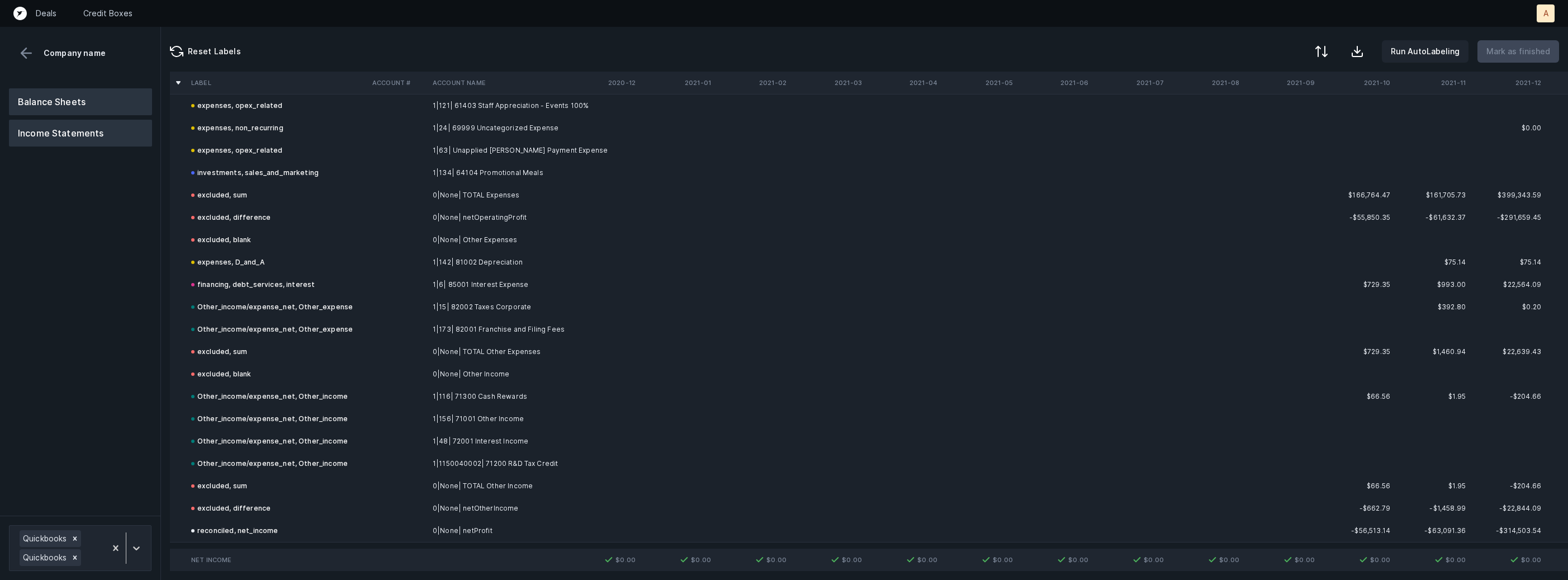
click at [82, 96] on button "Balance Sheets" at bounding box center [80, 101] width 143 height 27
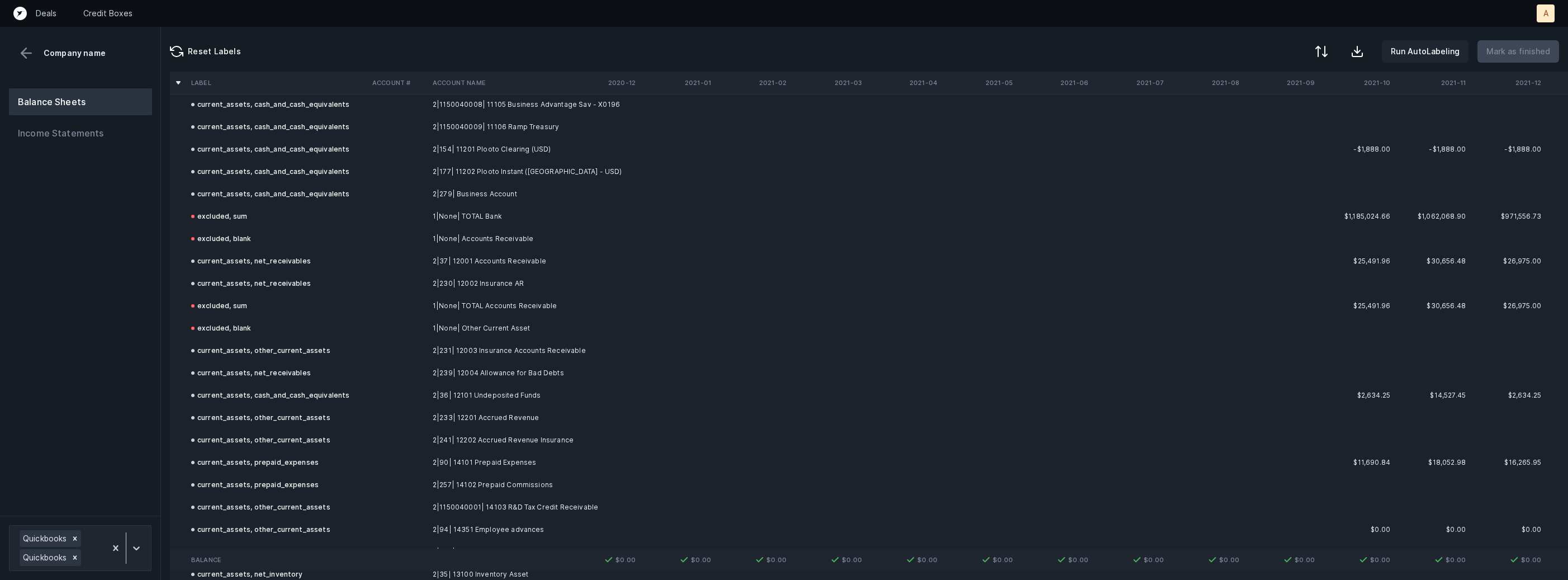
scroll to position [2339, 0]
click at [152, 338] on div "Balance Sheets Income Statements" at bounding box center [80, 298] width 161 height 436
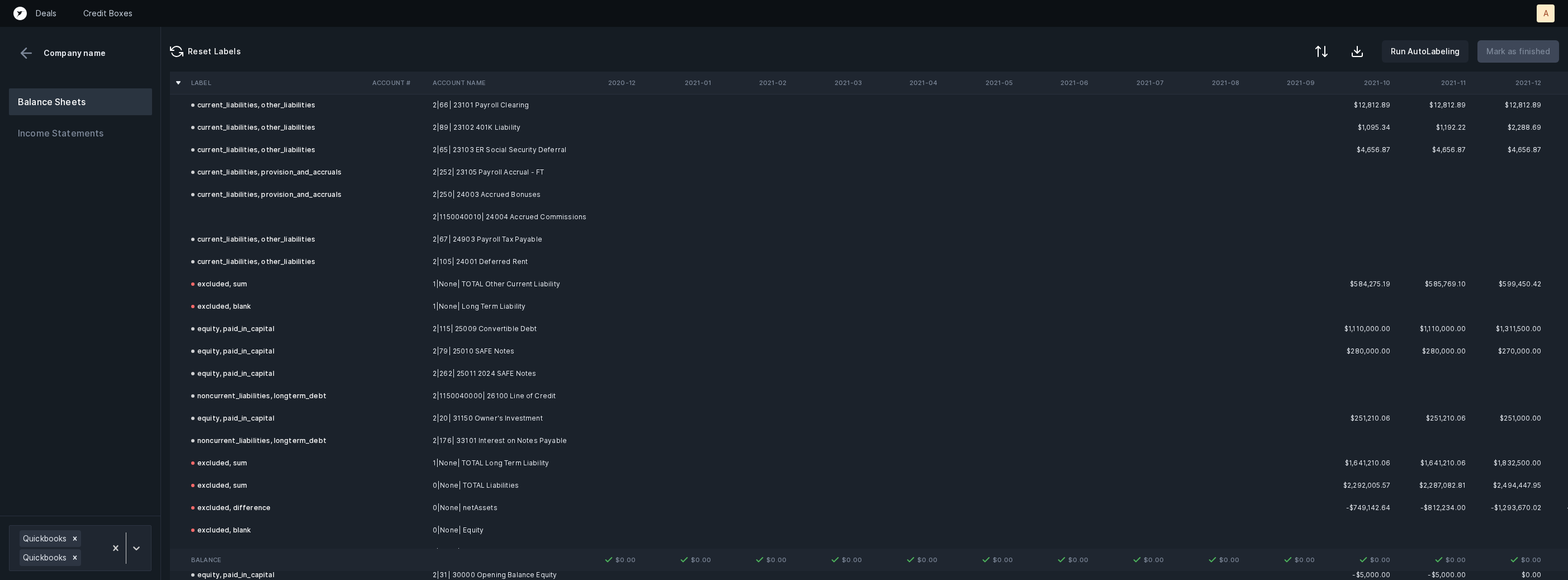
scroll to position [3906, 0]
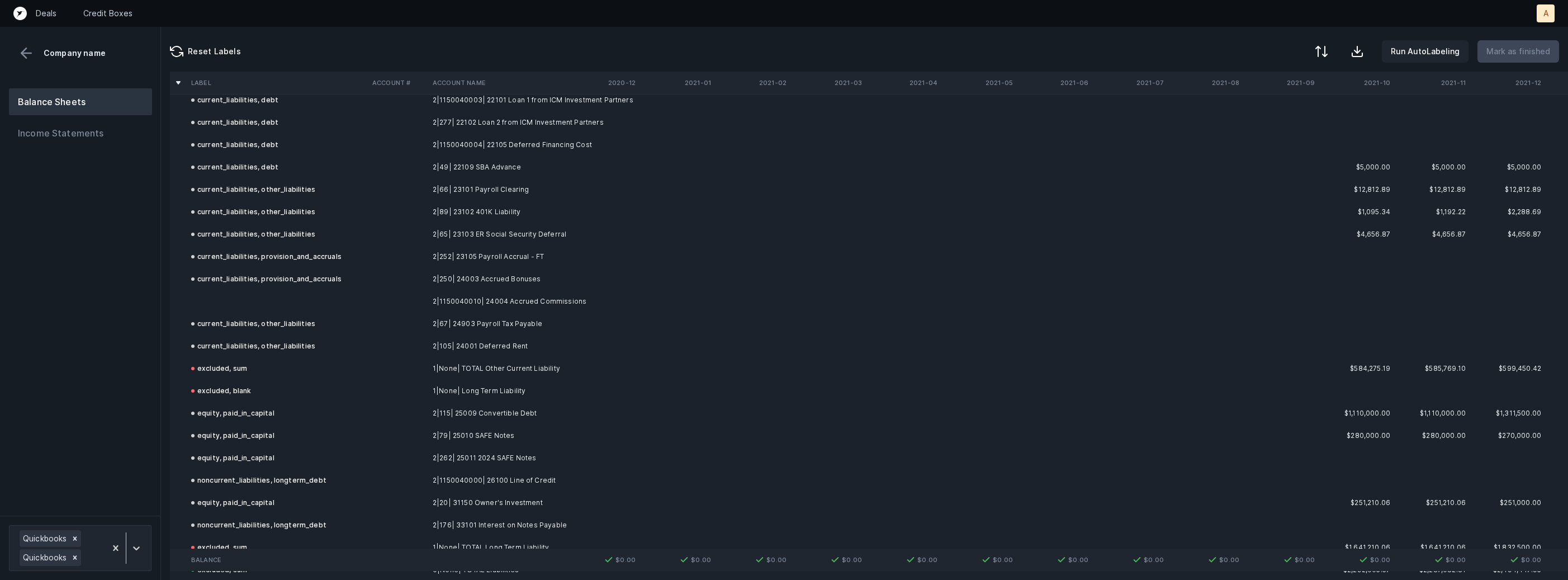
click at [317, 303] on td at bounding box center [277, 301] width 181 height 23
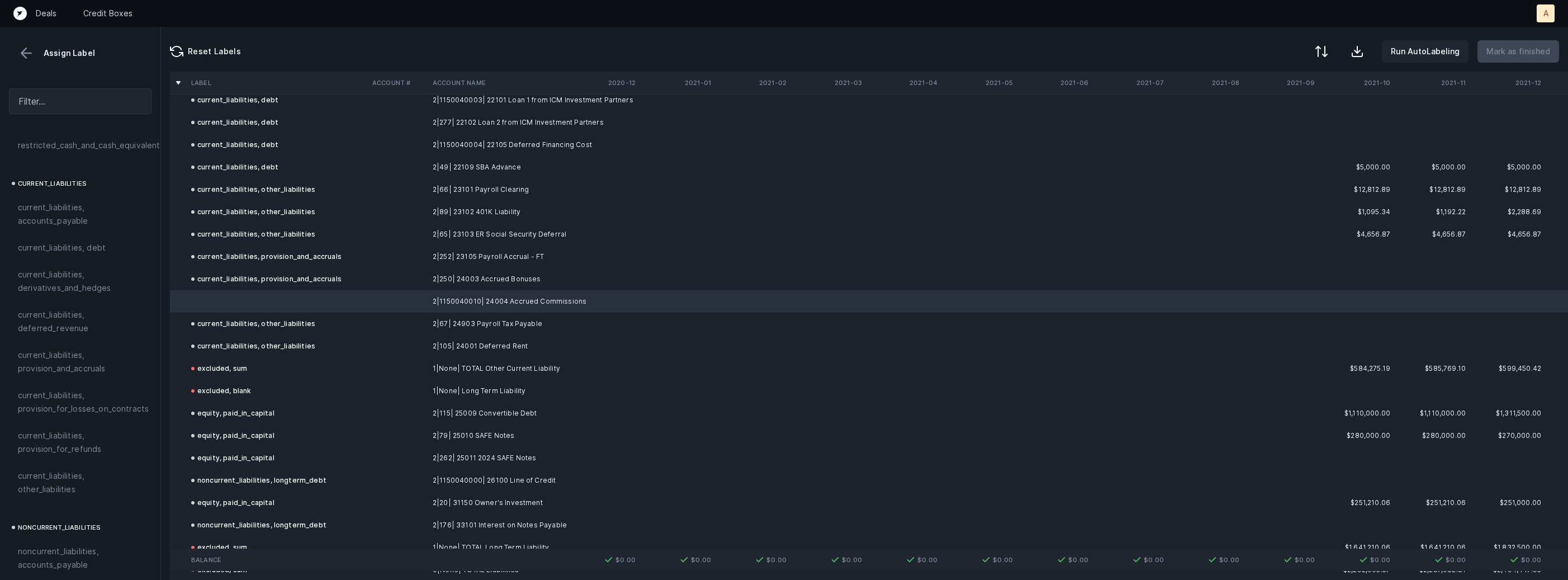
scroll to position [723, 0]
click at [82, 344] on span "current_liabilities, provision_and_accruals" at bounding box center [80, 357] width 125 height 27
click at [1520, 52] on p "Mark as finished" at bounding box center [1518, 51] width 63 height 13
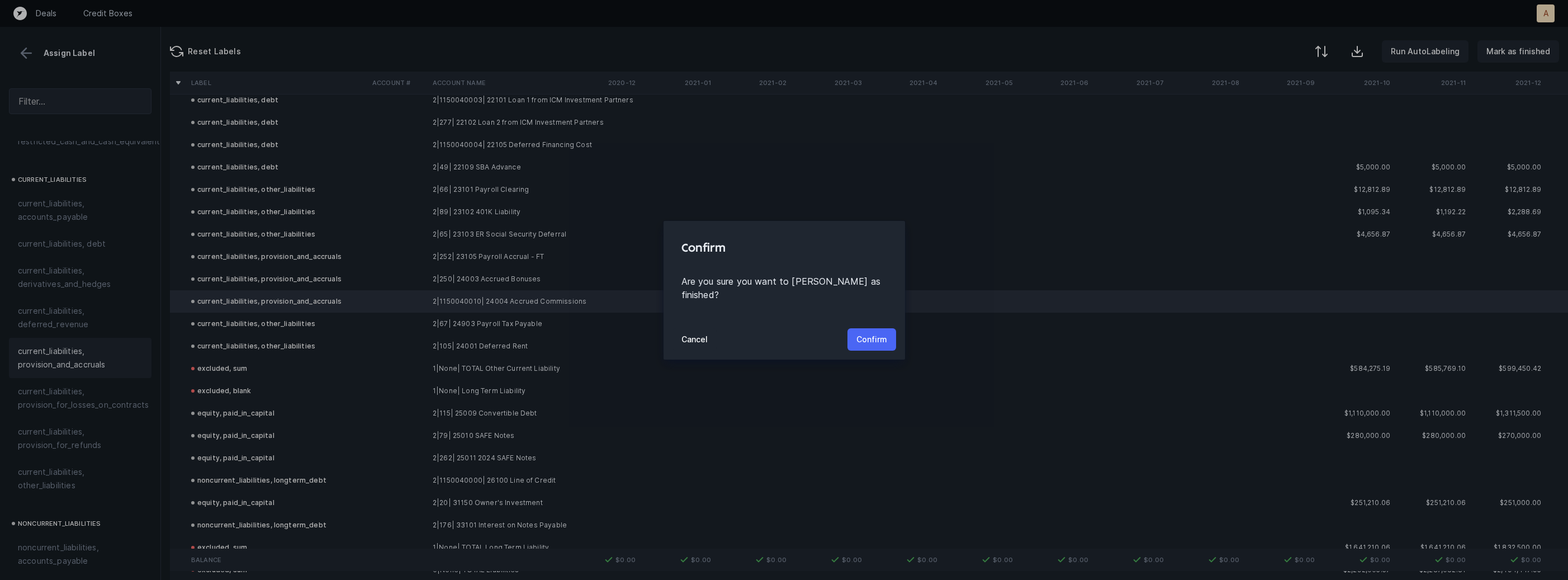
click at [882, 333] on p "Confirm" at bounding box center [872, 339] width 31 height 13
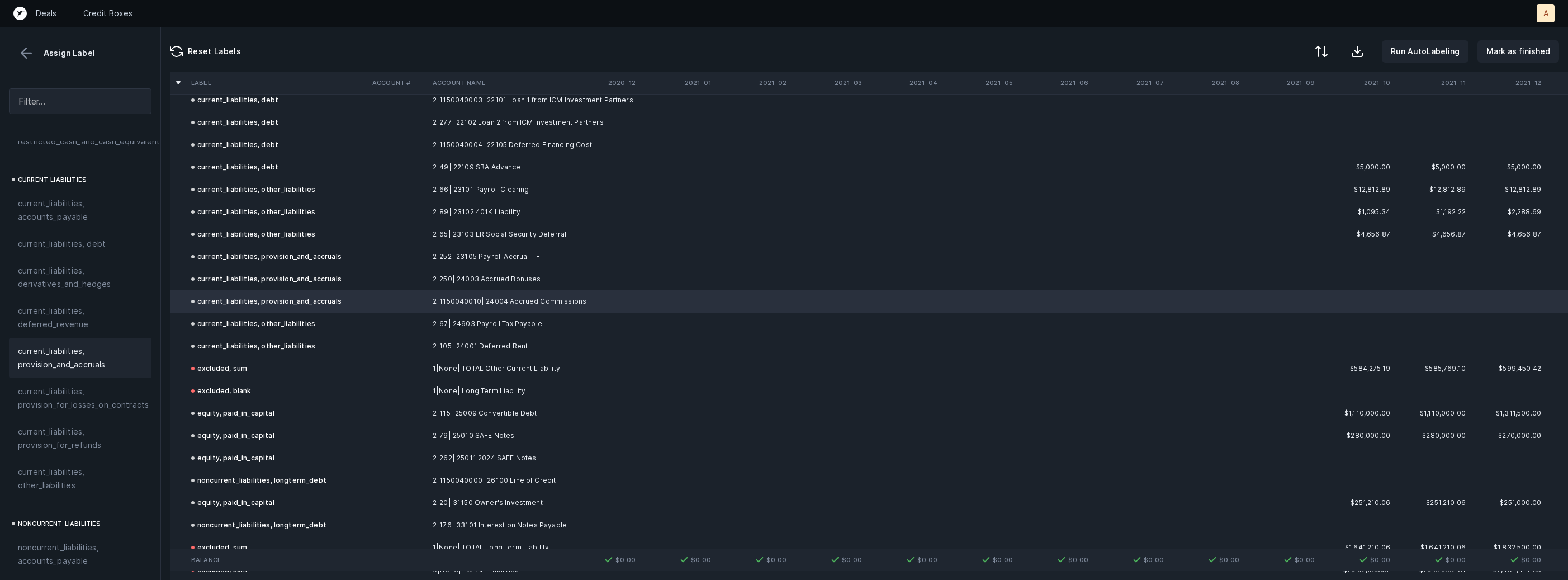
click at [764, 233] on td at bounding box center [753, 234] width 75 height 23
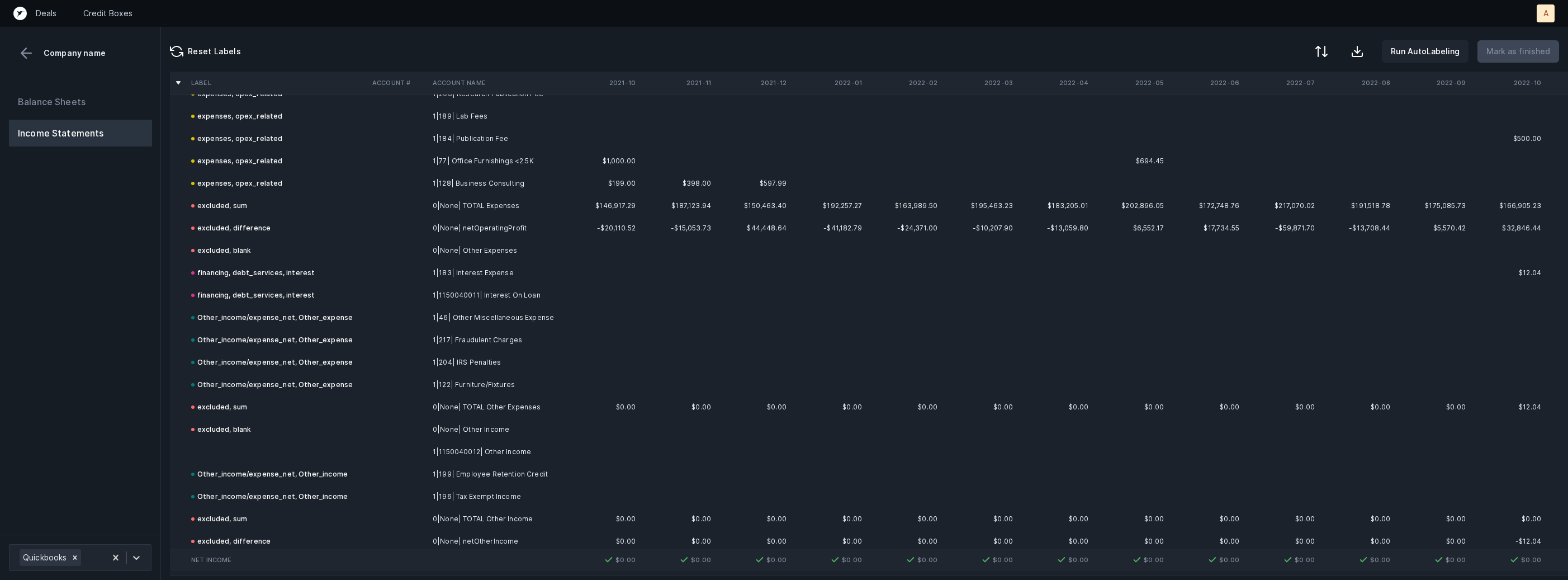
scroll to position [1911, 0]
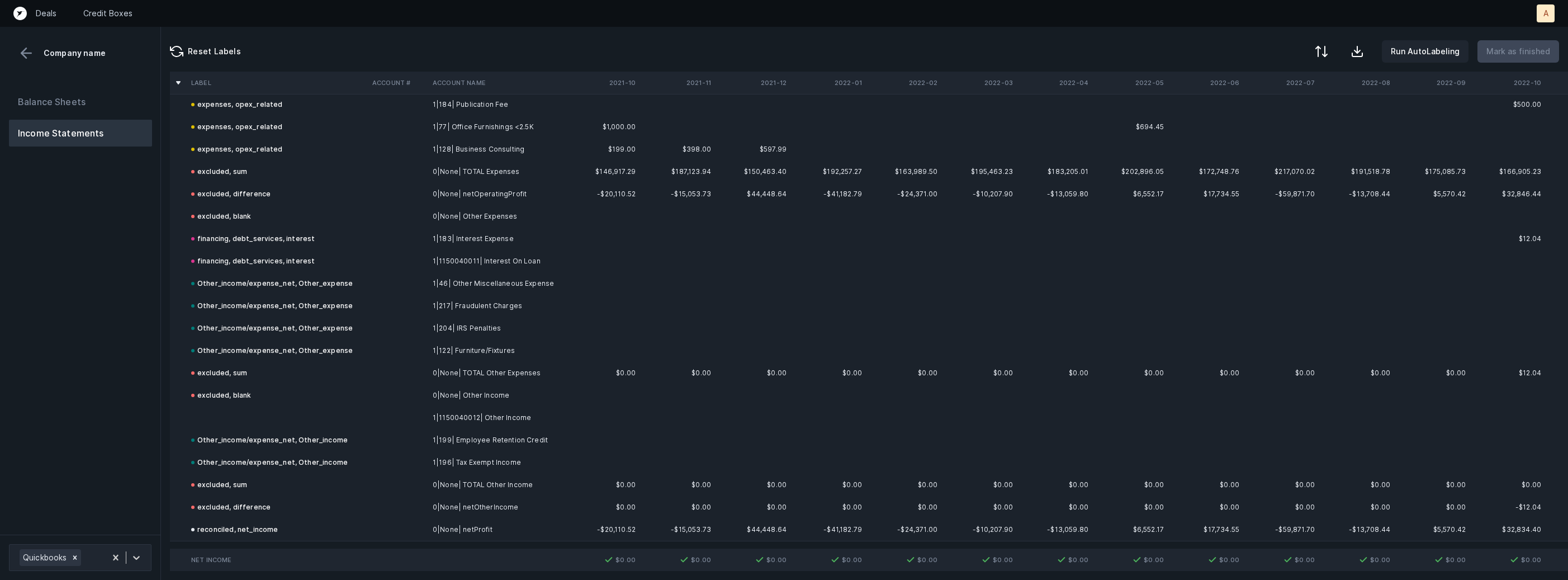
click at [463, 411] on td "1|1150040012| Other Income" at bounding box center [496, 417] width 136 height 23
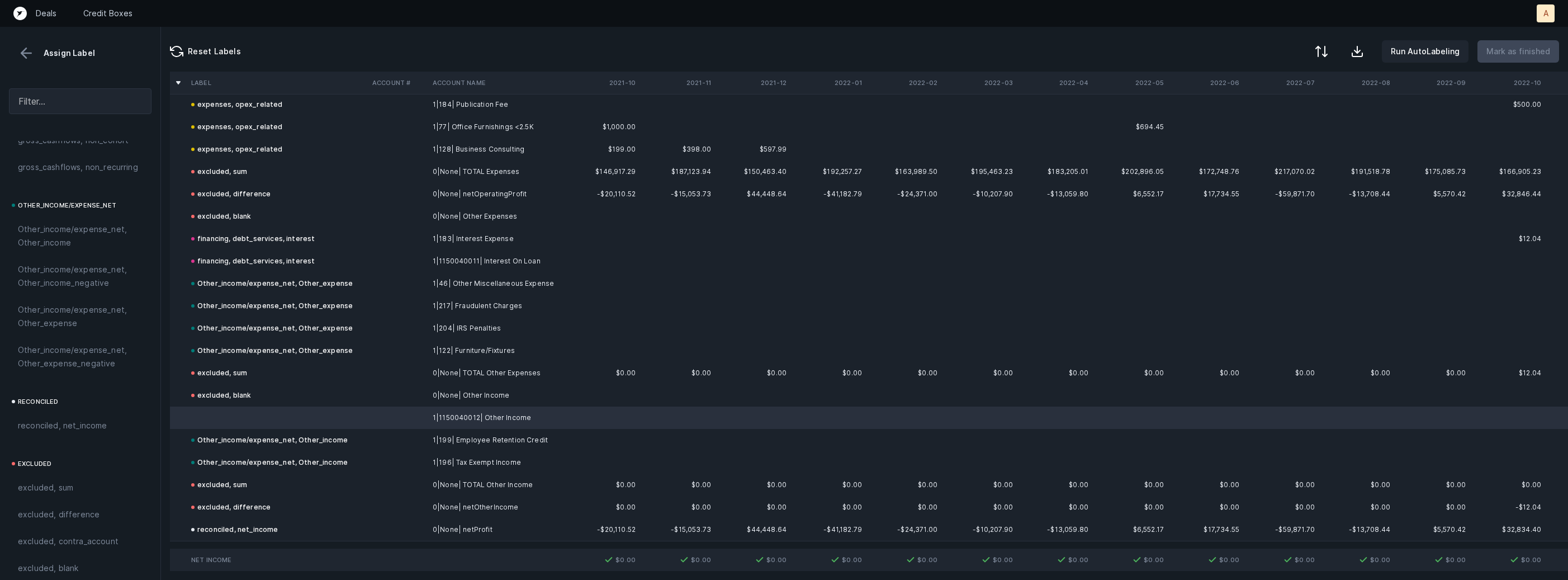
scroll to position [1261, 0]
click at [75, 248] on div "Other_income/expense_net, Other_income" at bounding box center [79, 228] width 142 height 40
click at [1519, 53] on p "Mark as finished" at bounding box center [1518, 51] width 63 height 13
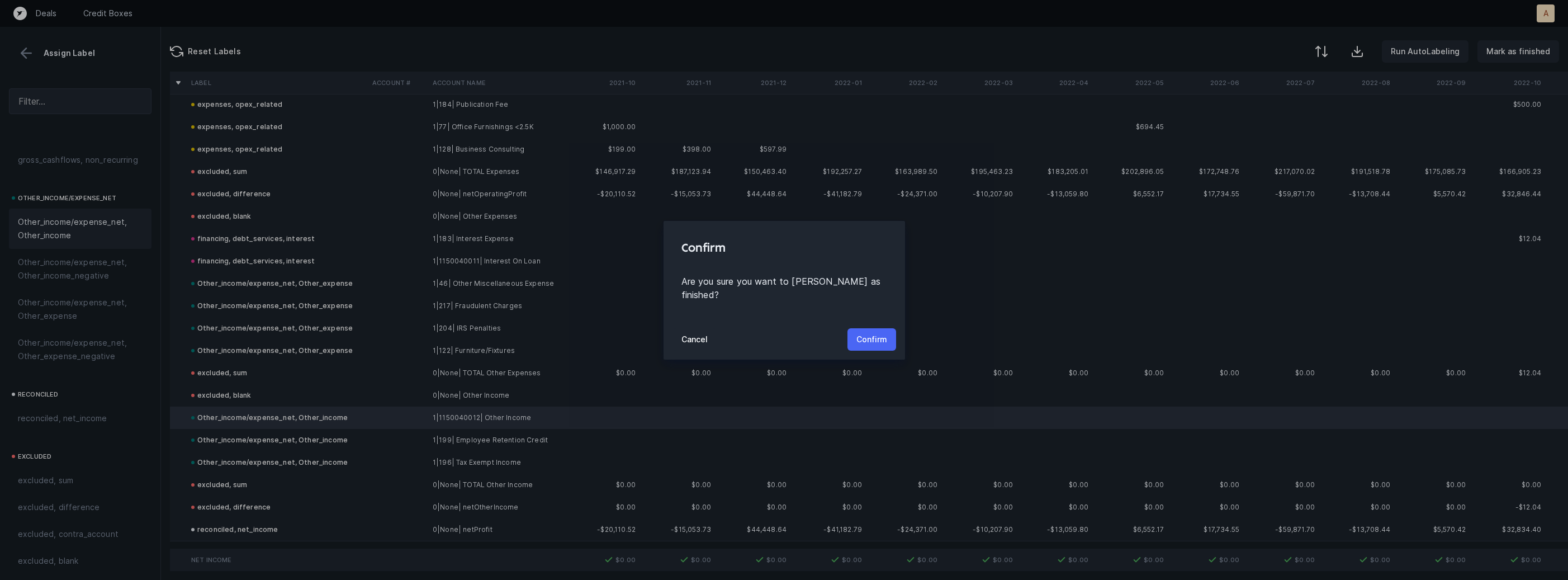
click at [882, 335] on p "Confirm" at bounding box center [872, 339] width 31 height 13
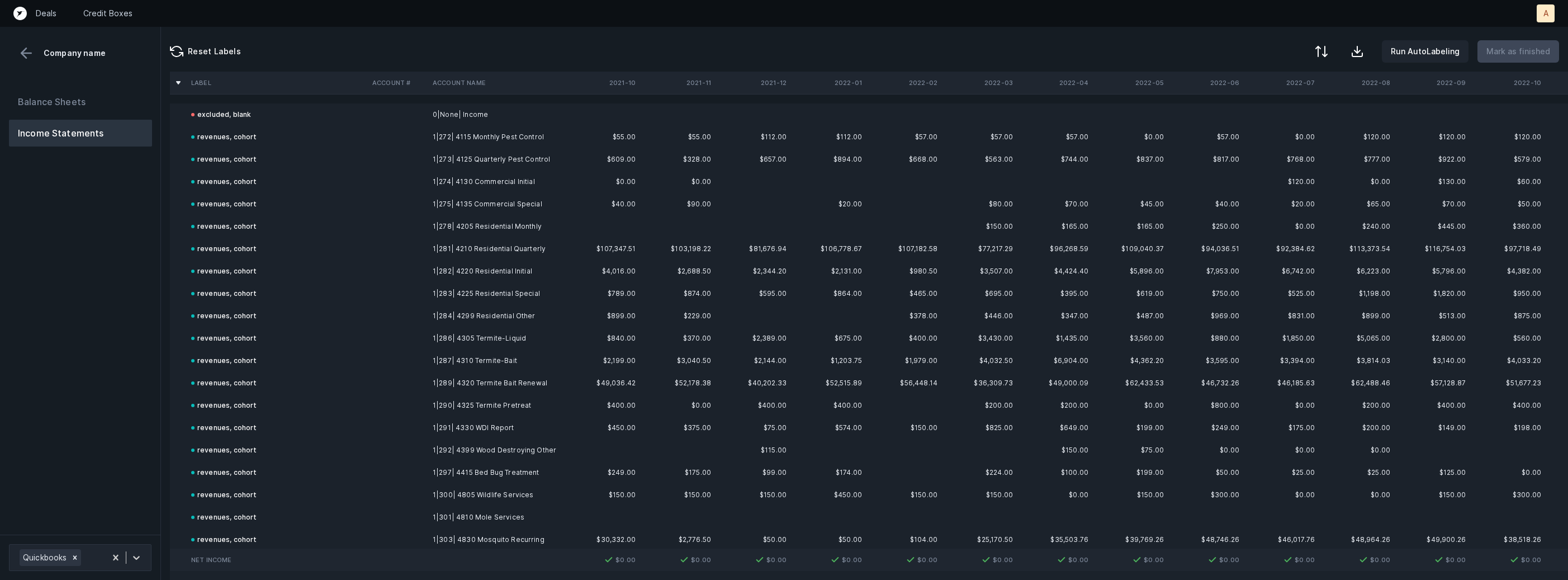
click at [136, 341] on div "Balance Sheets Income Statements" at bounding box center [80, 307] width 161 height 455
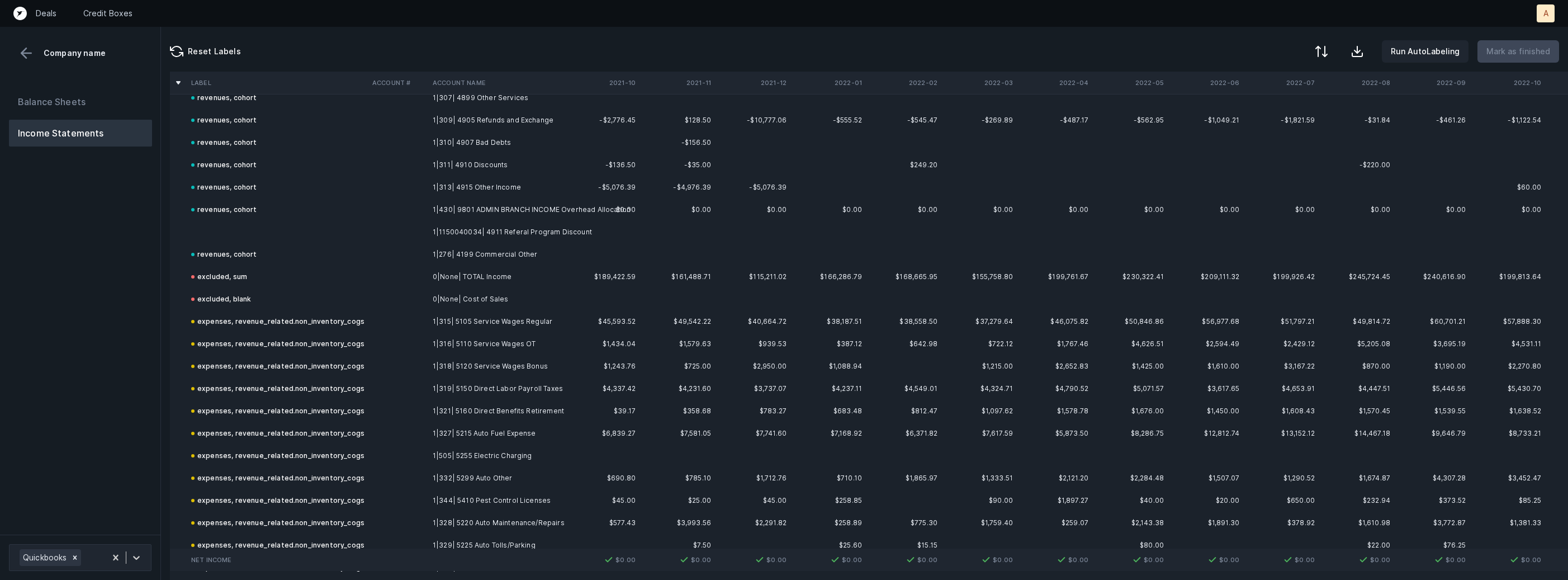
scroll to position [493, 0]
click at [500, 231] on td "1|1150040034| 4911 Referal Program Discount" at bounding box center [496, 225] width 136 height 23
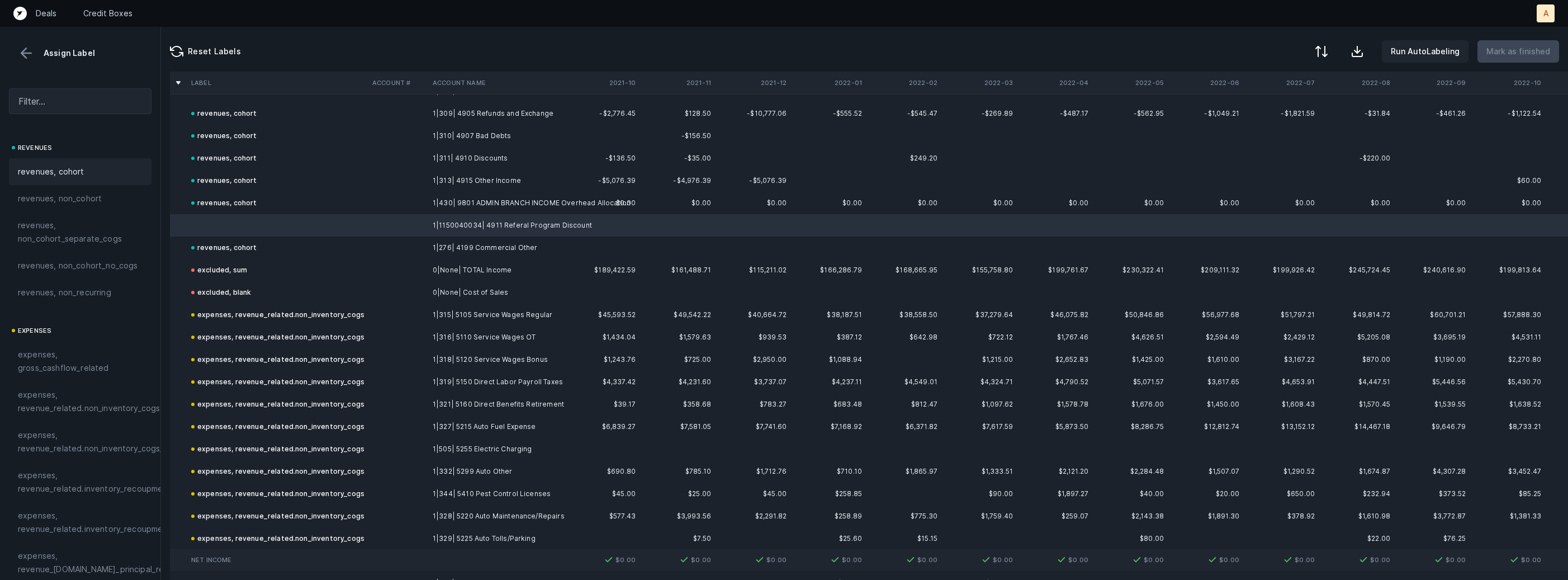
click at [84, 159] on div "revenues, cohort" at bounding box center [79, 171] width 142 height 27
click at [1518, 52] on p "Mark as finished" at bounding box center [1518, 51] width 63 height 13
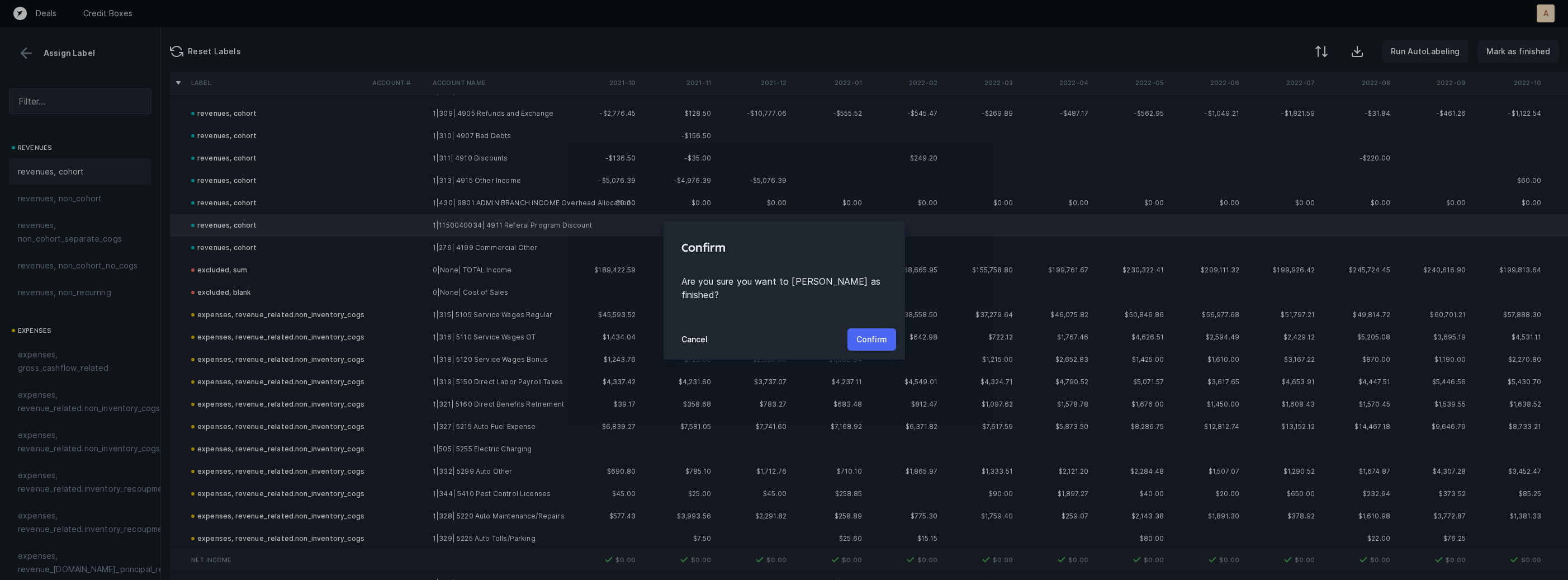
click at [890, 329] on button "Confirm" at bounding box center [872, 339] width 49 height 23
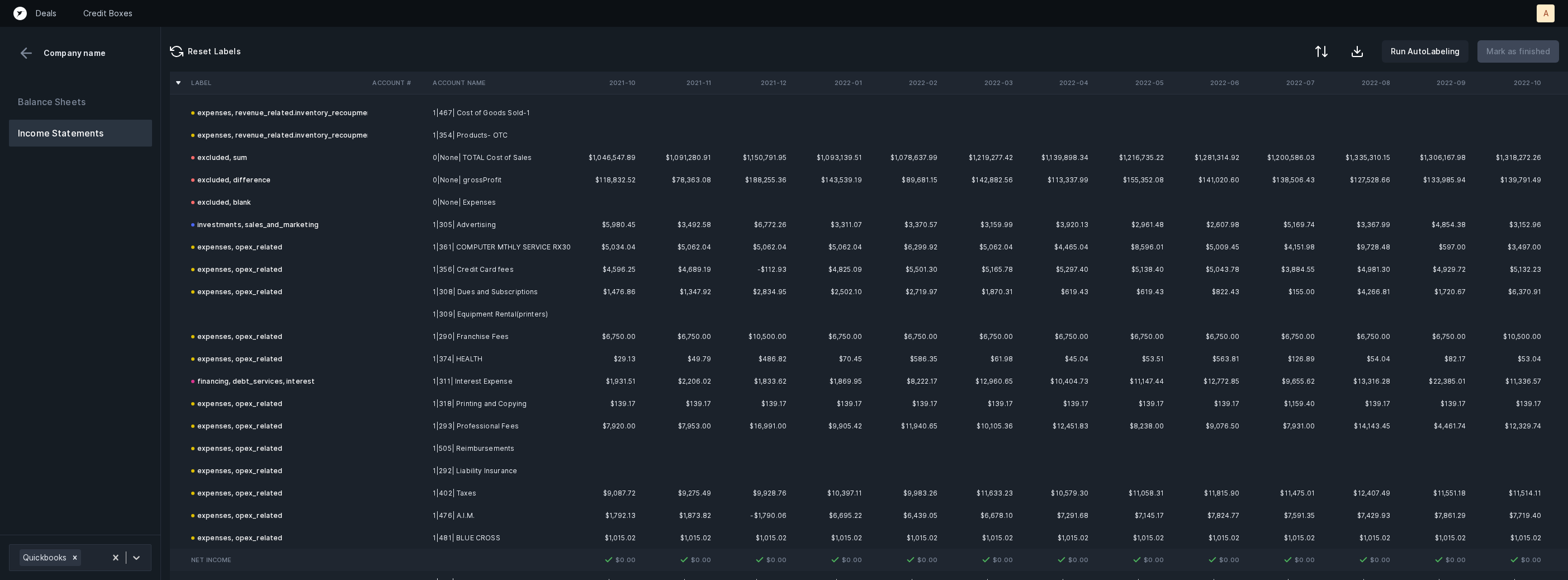
scroll to position [328, 0]
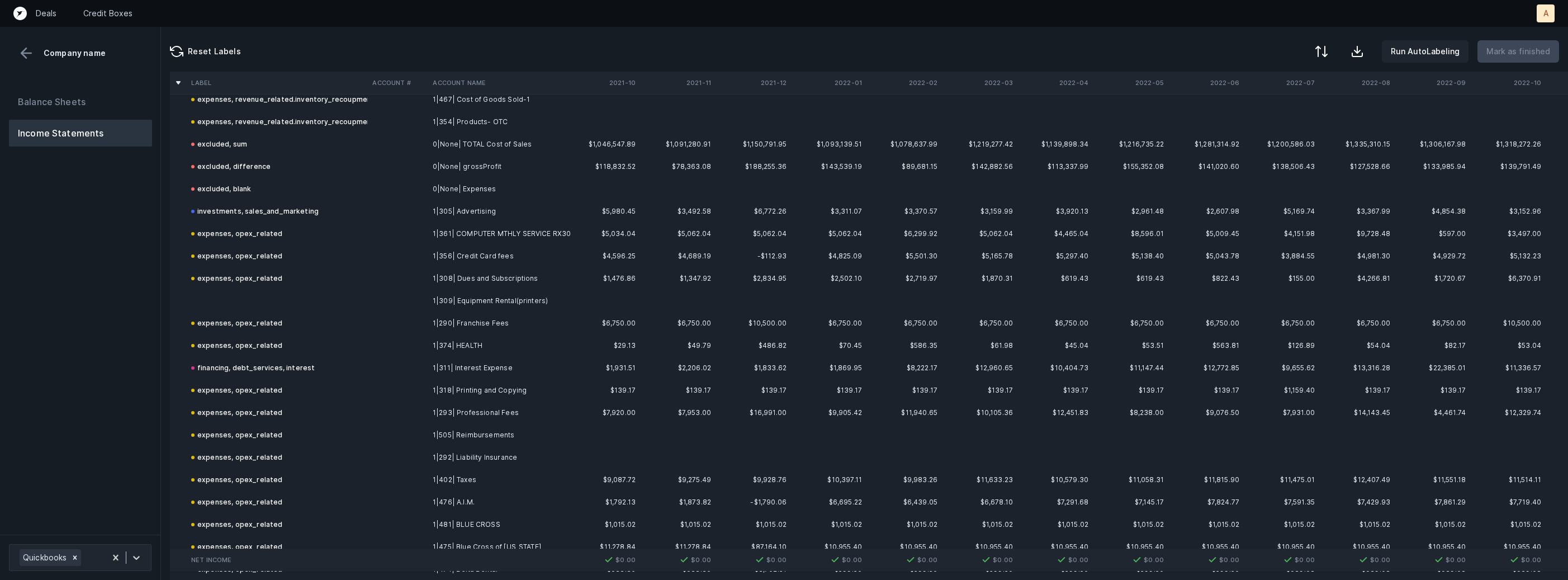
click at [476, 298] on td "1|309| Equipment Rental(printers)" at bounding box center [496, 301] width 136 height 23
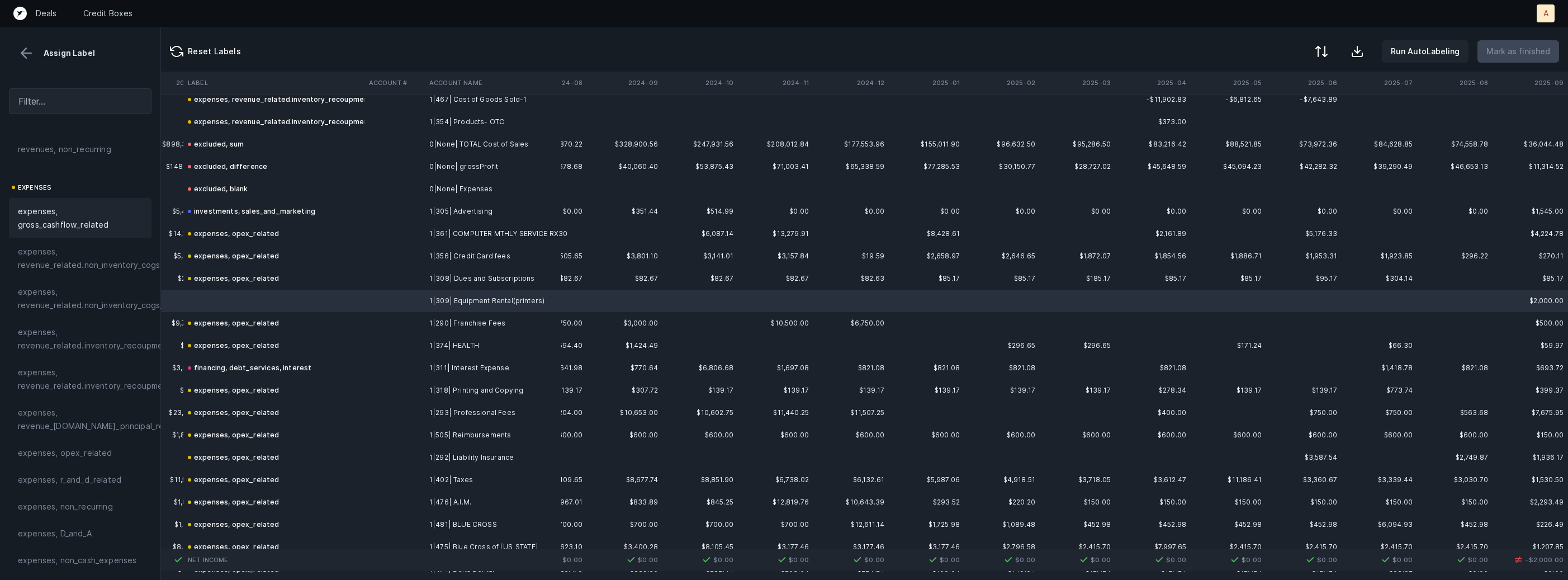
scroll to position [157, 0]
click at [63, 438] on span "expenses, opex_related" at bounding box center [66, 439] width 95 height 13
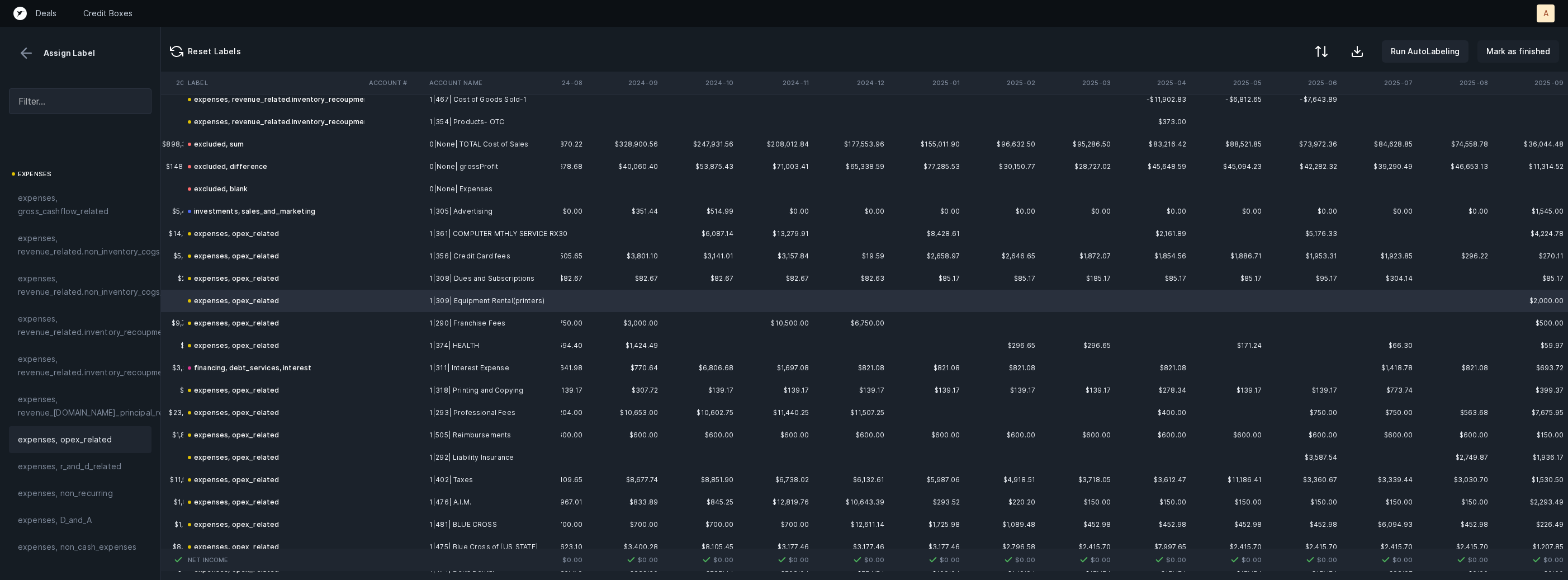
click at [1538, 55] on p "Mark as finished" at bounding box center [1518, 51] width 63 height 13
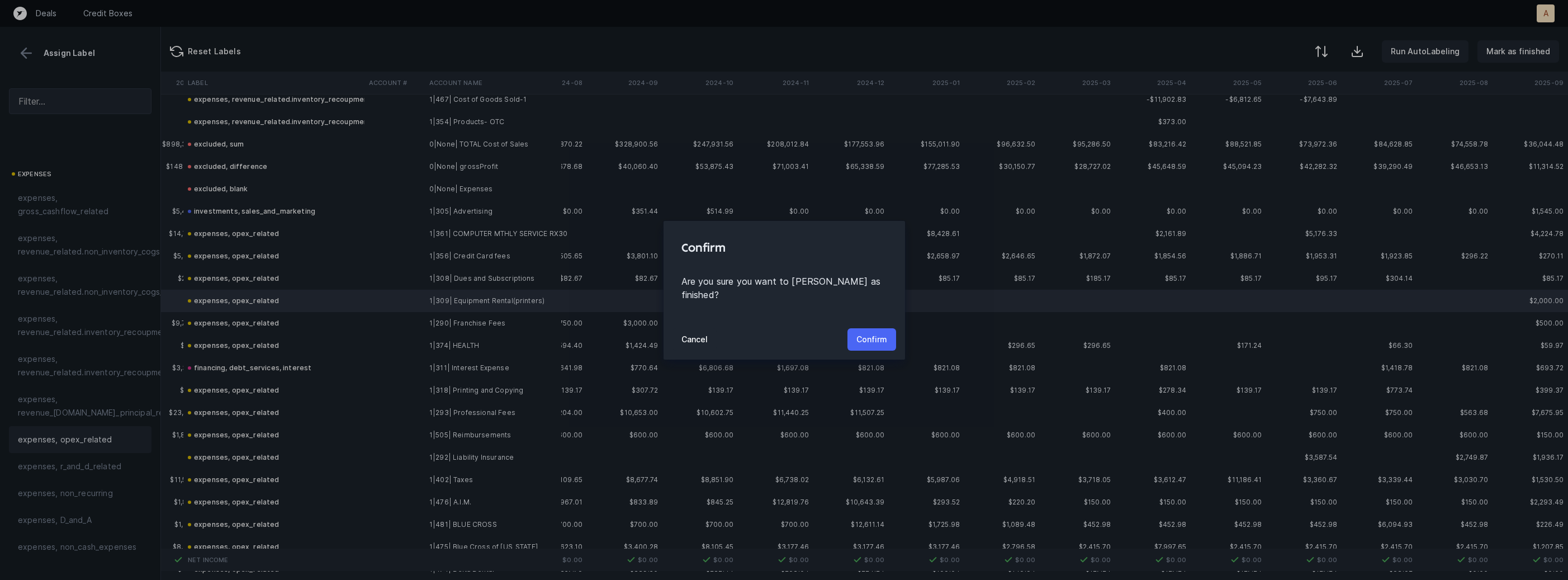
click at [877, 333] on p "Confirm" at bounding box center [872, 339] width 31 height 13
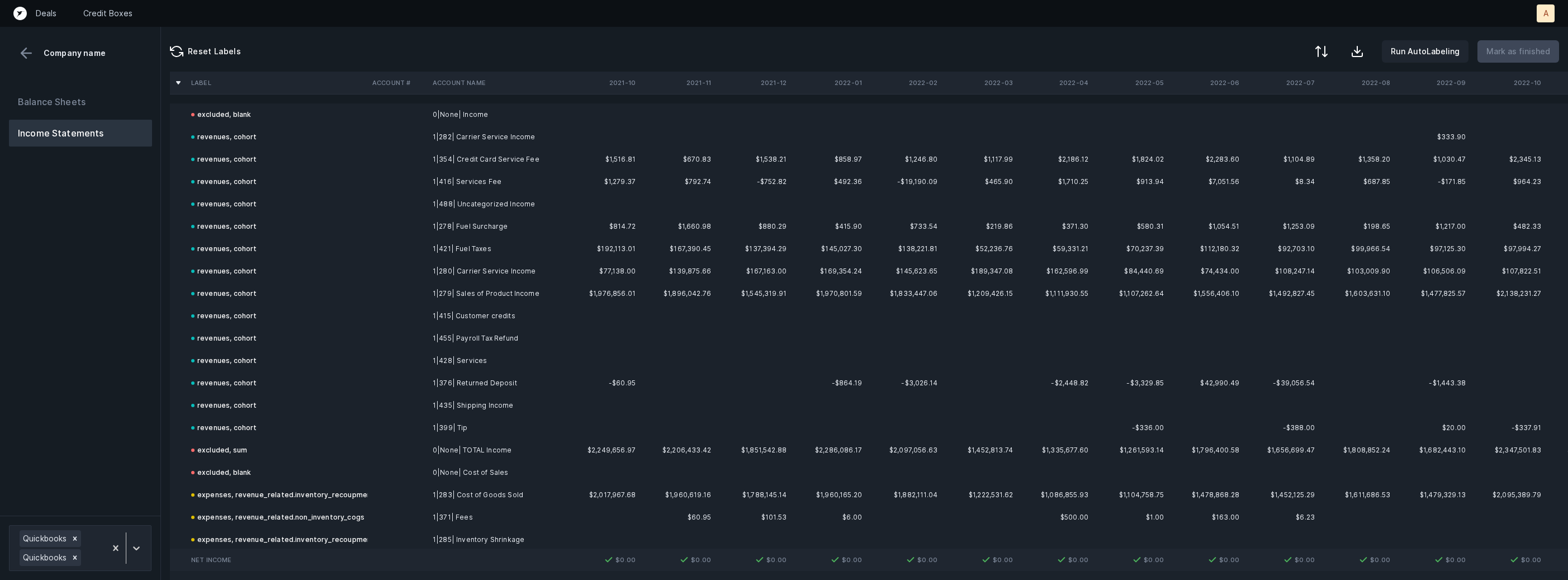
click at [97, 269] on div "Balance Sheets Income Statements" at bounding box center [80, 298] width 161 height 436
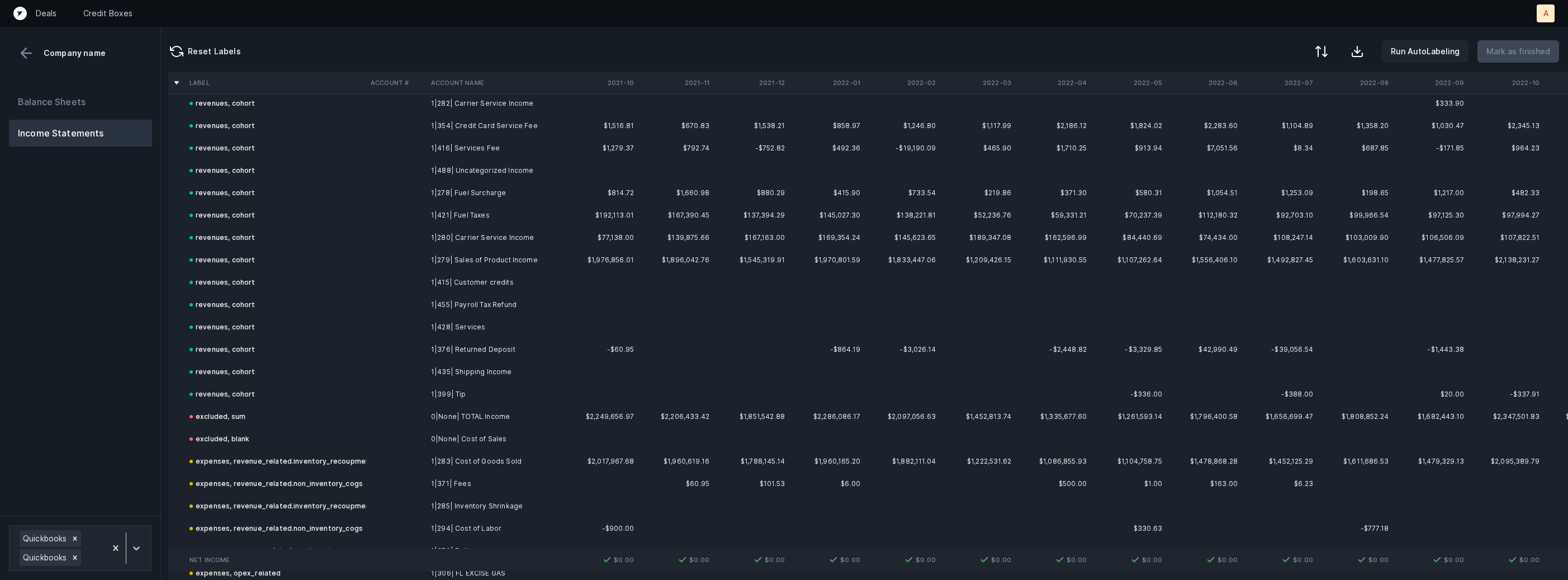
scroll to position [0, 1]
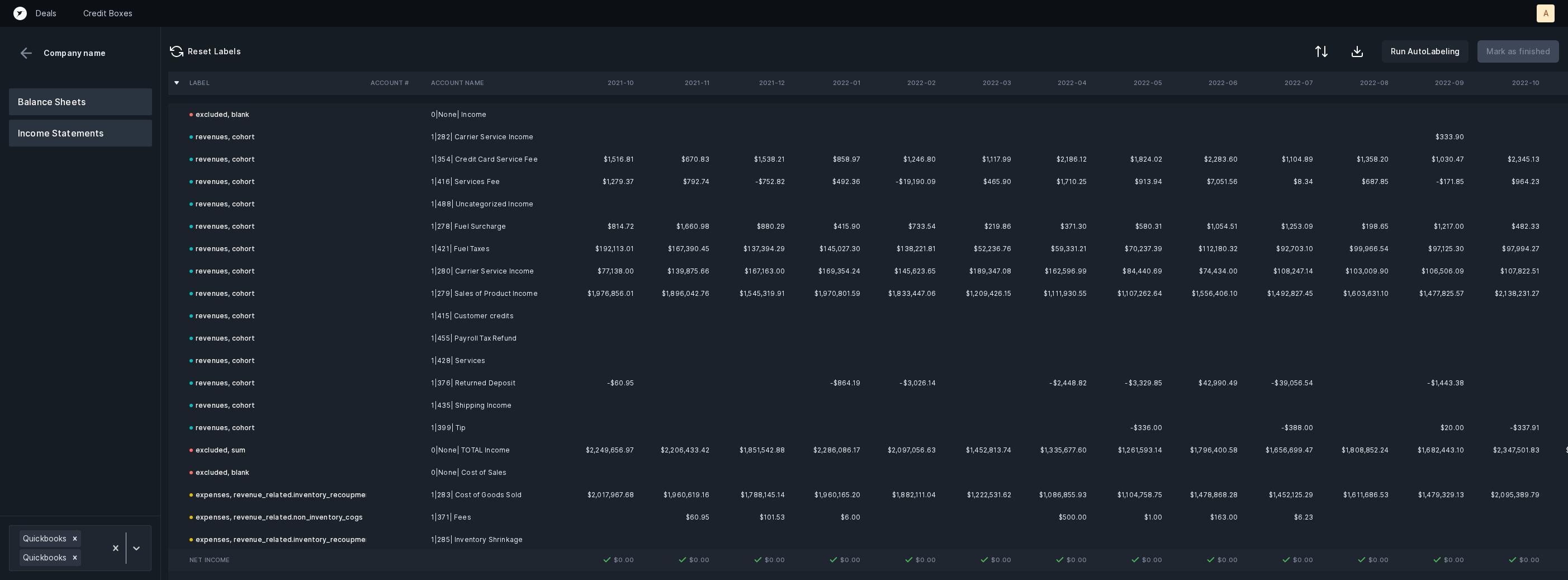
click at [74, 89] on button "Balance Sheets" at bounding box center [80, 101] width 143 height 27
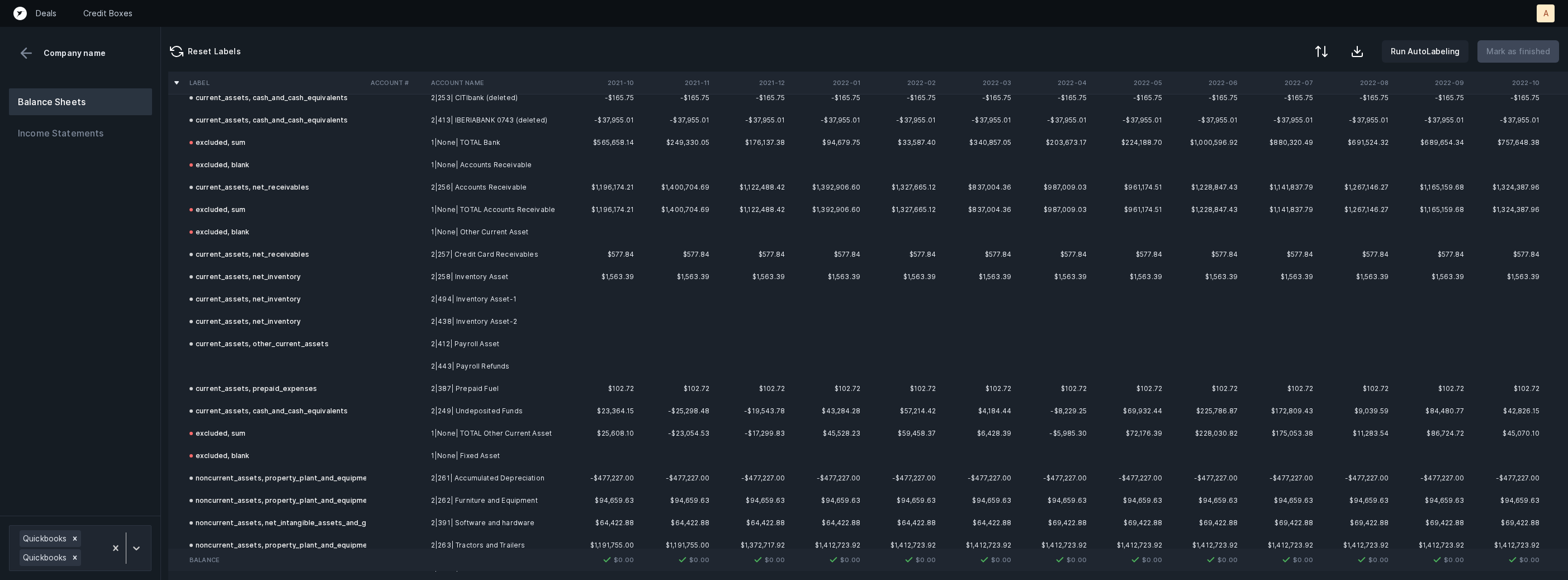
scroll to position [288, 1]
click at [445, 362] on td "2|443| Payroll Refunds" at bounding box center [494, 363] width 136 height 23
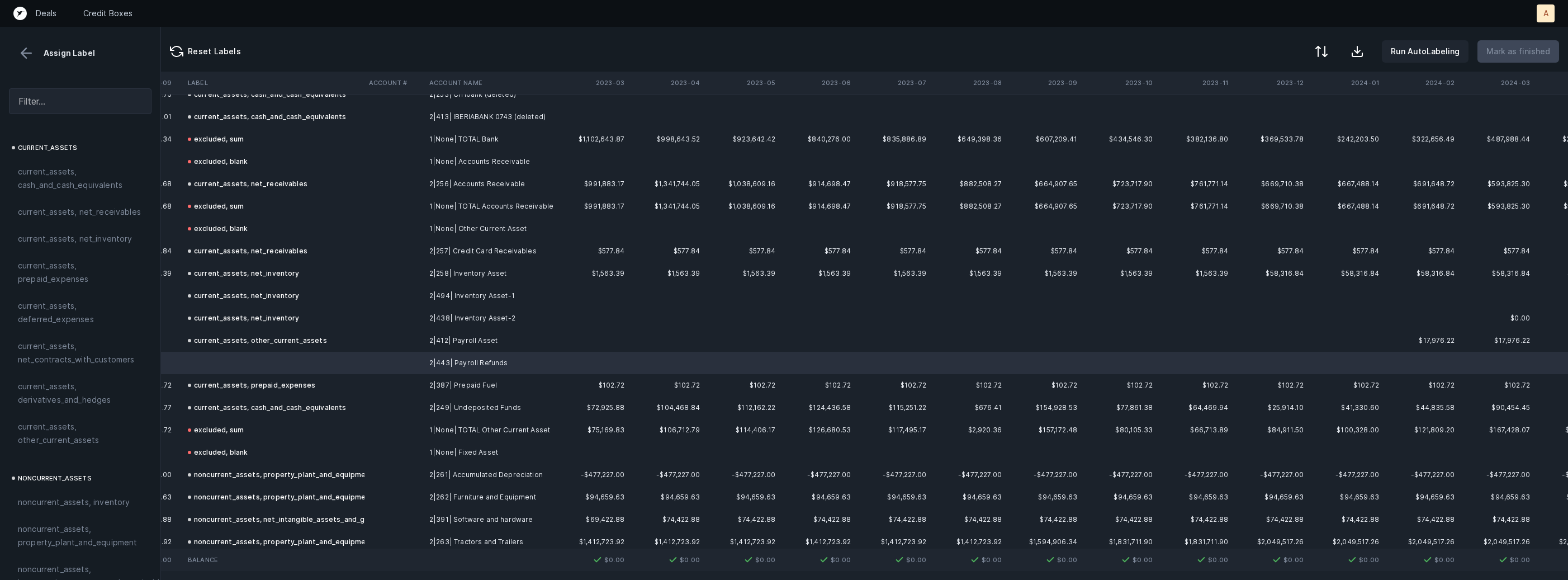
scroll to position [288, 2619]
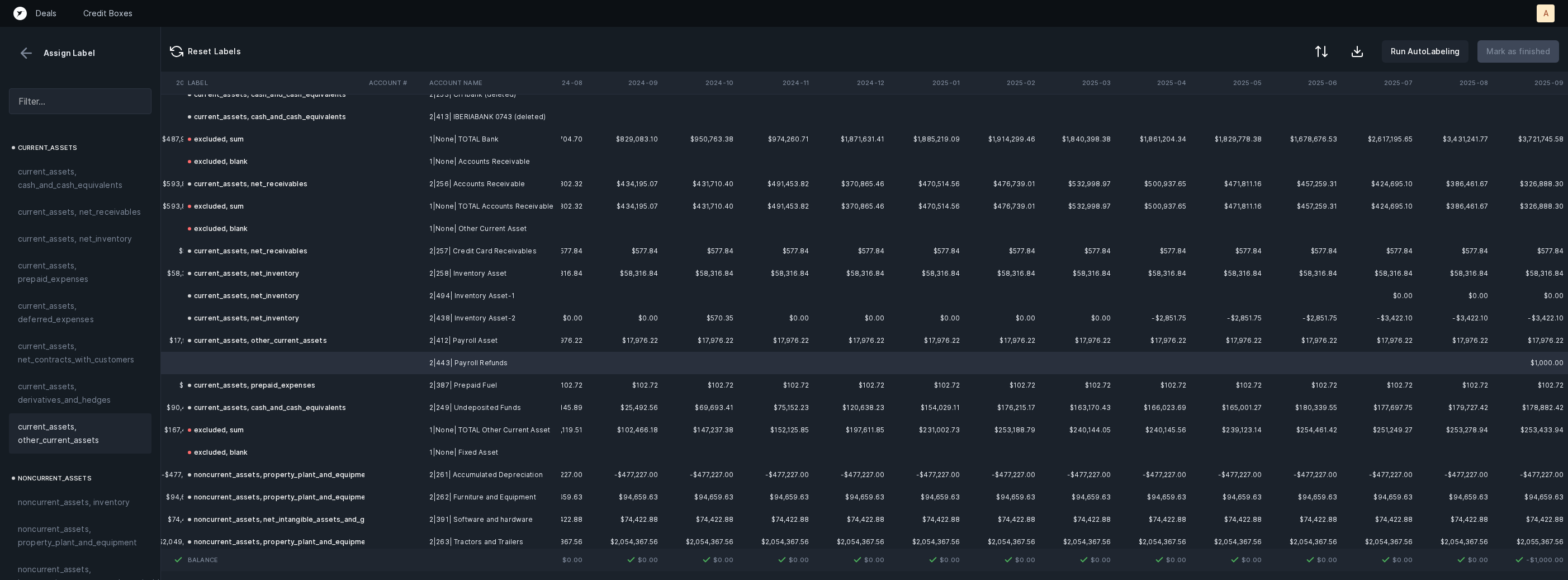
click at [55, 424] on span "current_assets, other_current_assets" at bounding box center [80, 433] width 125 height 27
click at [1516, 56] on p "Mark as finished" at bounding box center [1518, 51] width 63 height 13
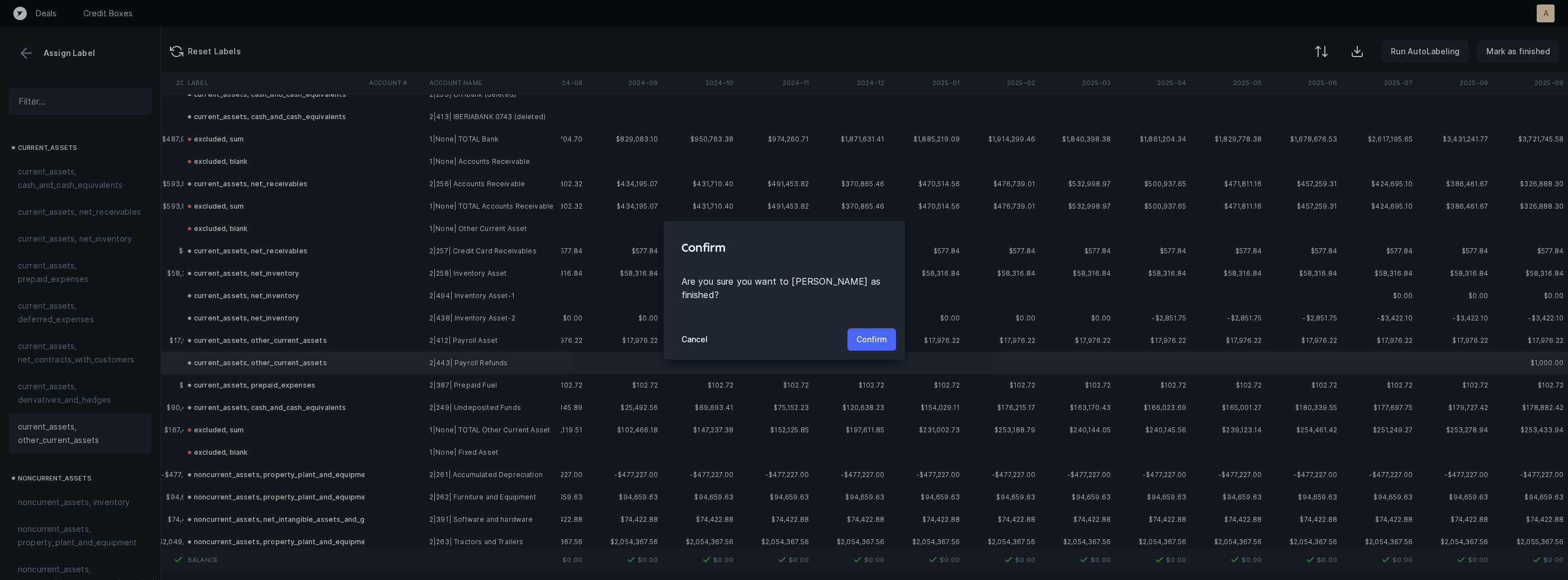
click at [868, 333] on p "Confirm" at bounding box center [872, 339] width 31 height 13
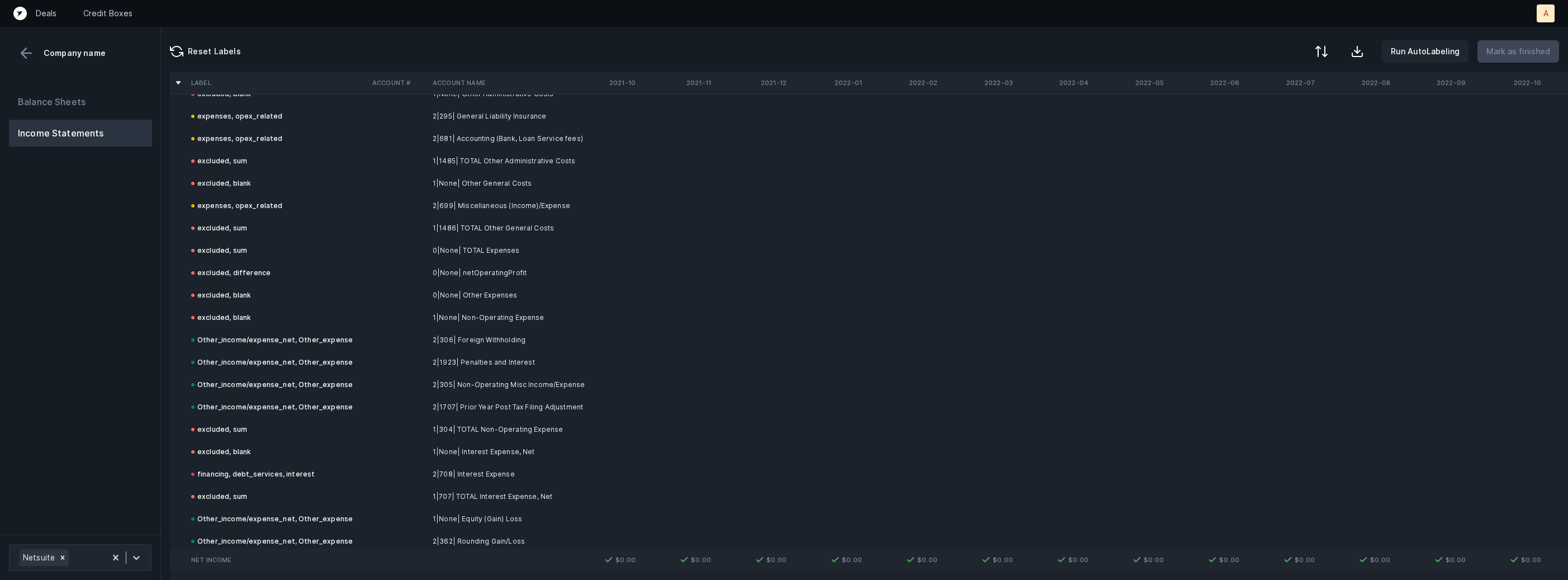
scroll to position [1956, 0]
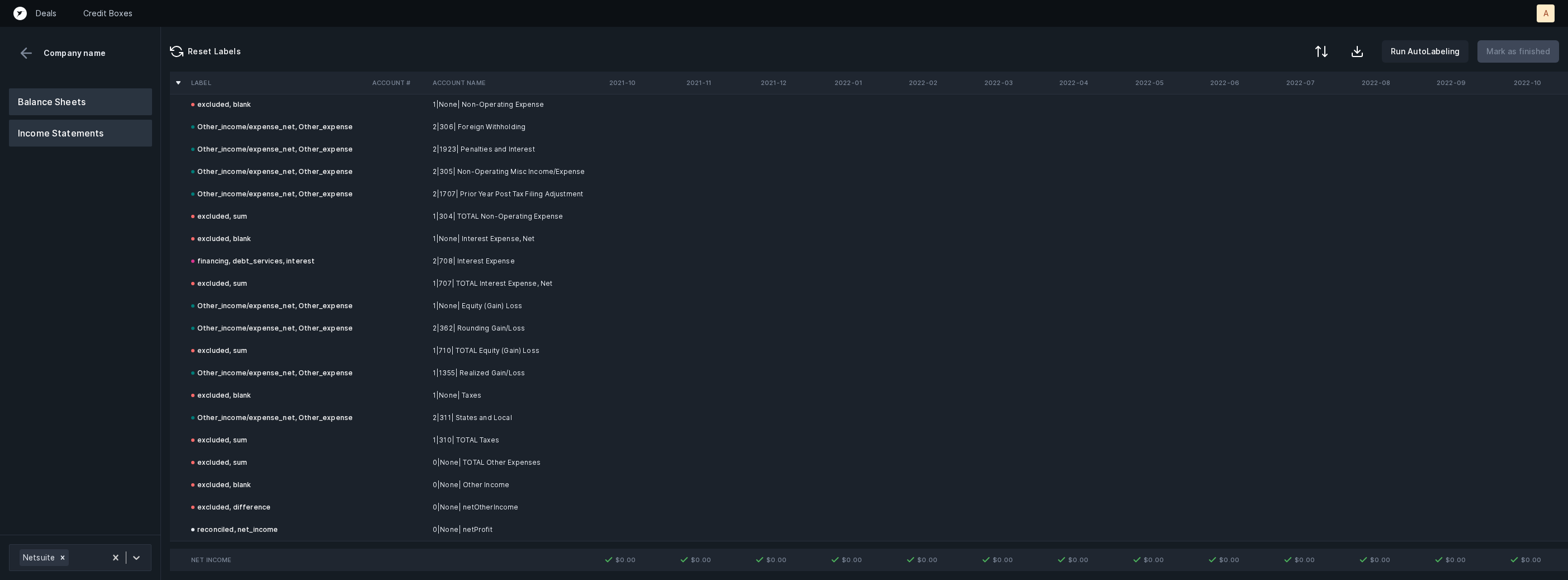
click at [100, 101] on button "Balance Sheets" at bounding box center [80, 101] width 143 height 27
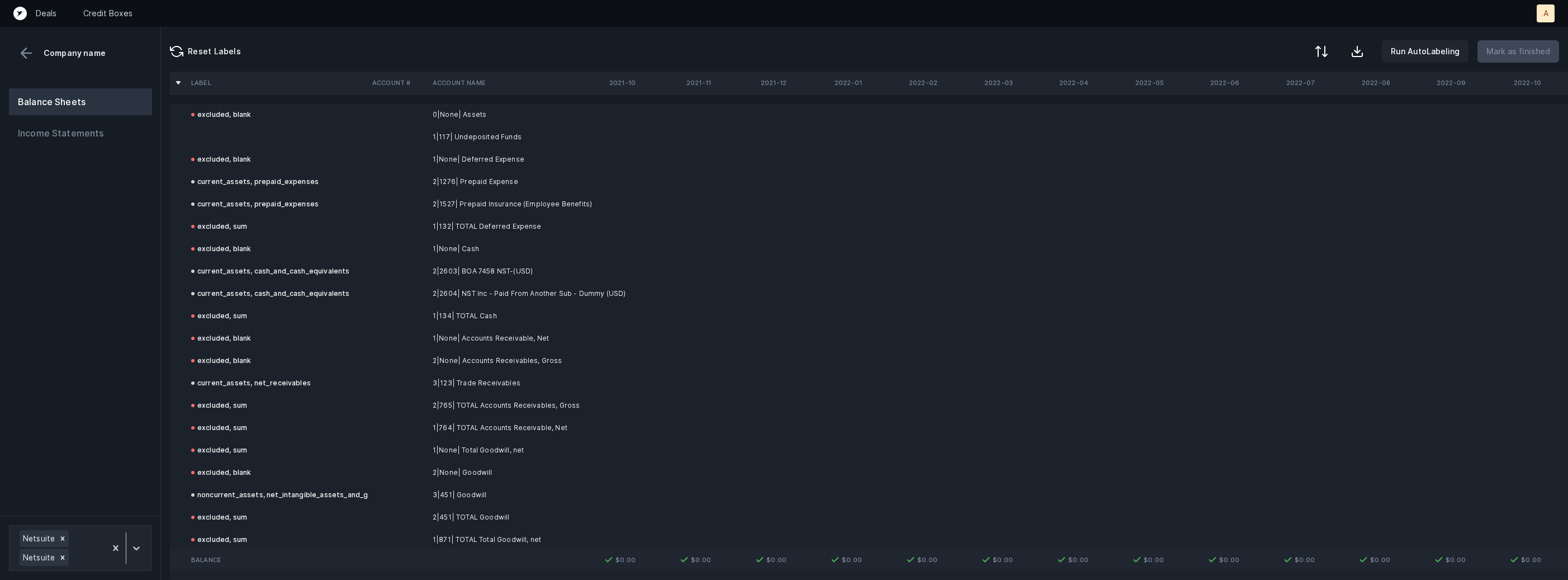
click at [492, 140] on td "1|117| Undeposited Funds" at bounding box center [496, 136] width 136 height 23
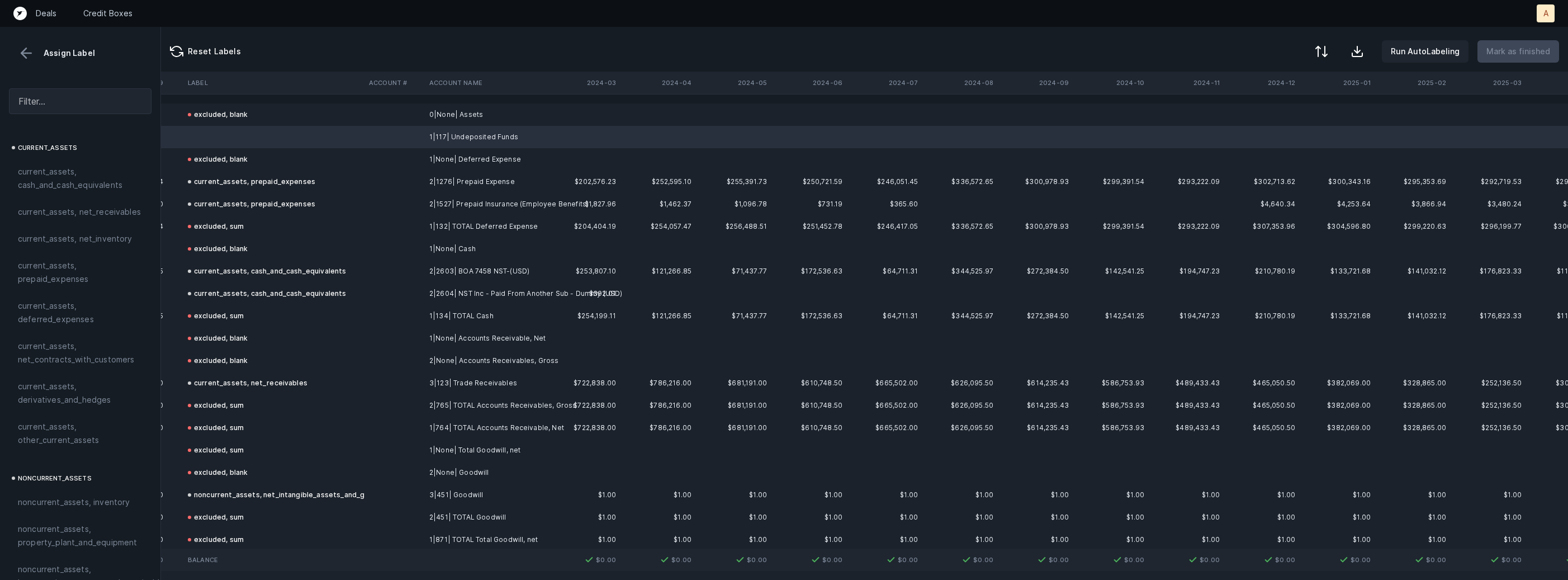
scroll to position [0, 2619]
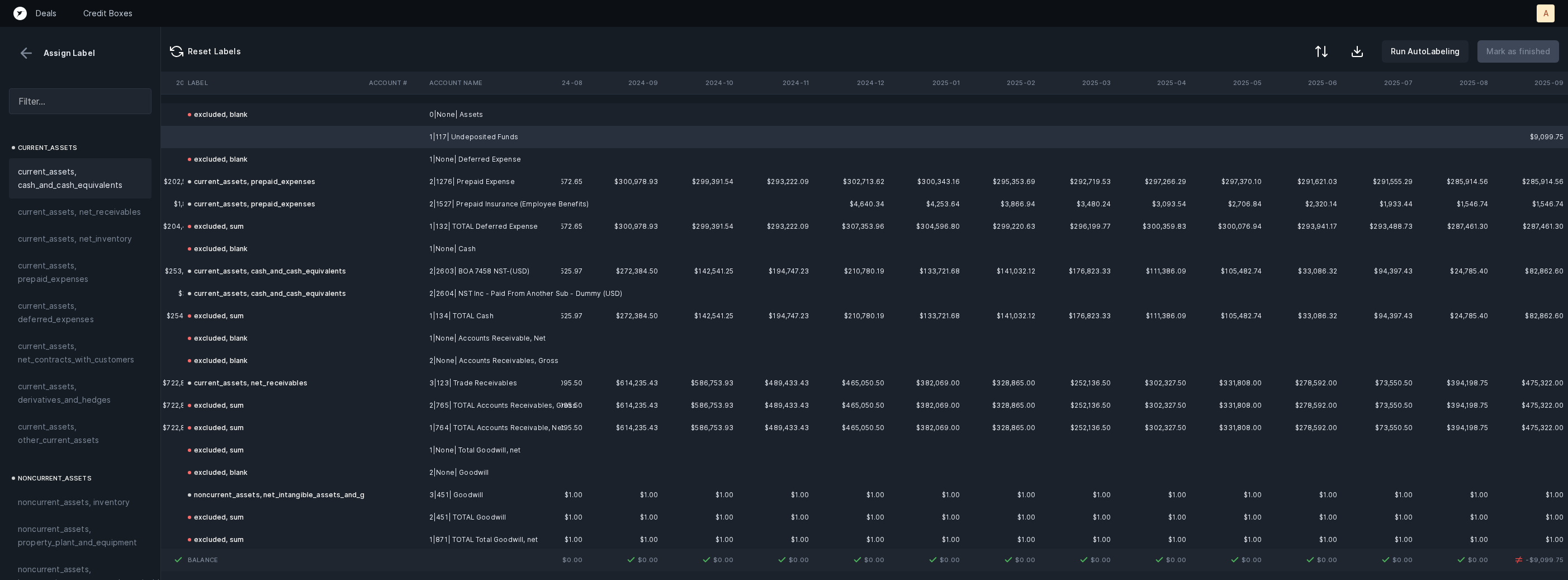
click at [86, 163] on div "current_assets, cash_and_cash_equivalents" at bounding box center [79, 178] width 142 height 40
click at [1515, 47] on p "Mark as finished" at bounding box center [1518, 51] width 63 height 13
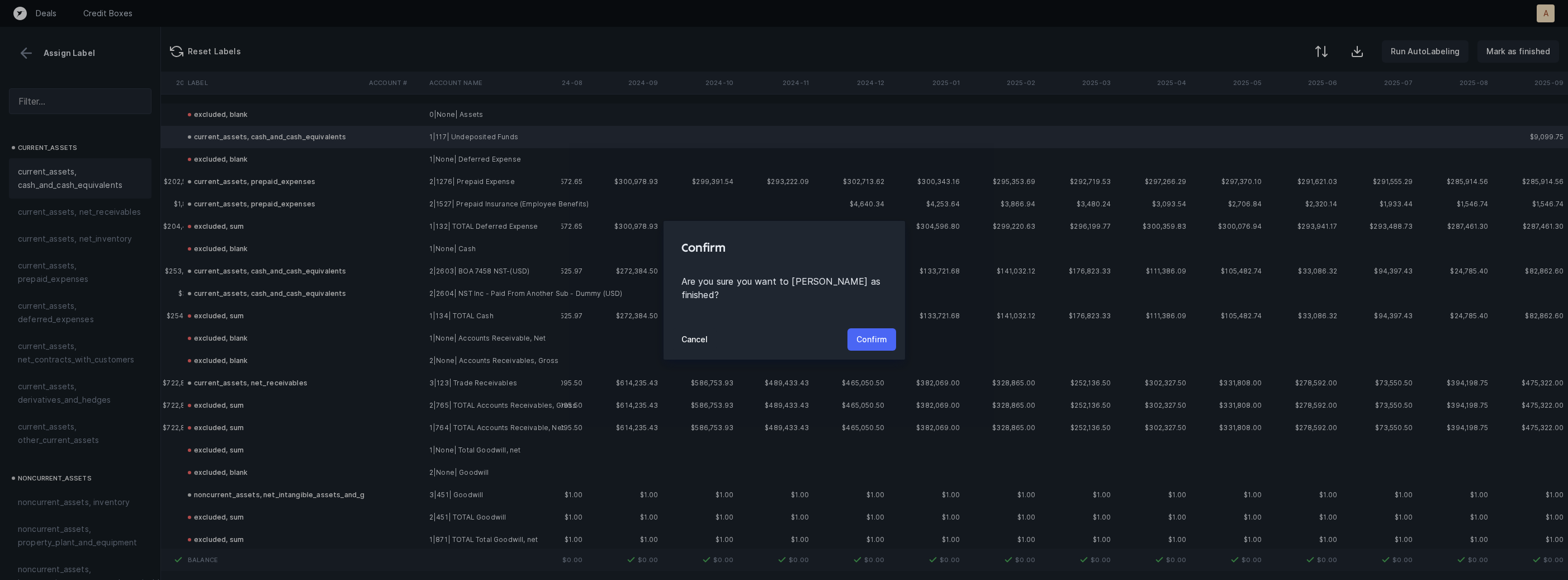
click at [879, 328] on button "Confirm" at bounding box center [872, 339] width 49 height 23
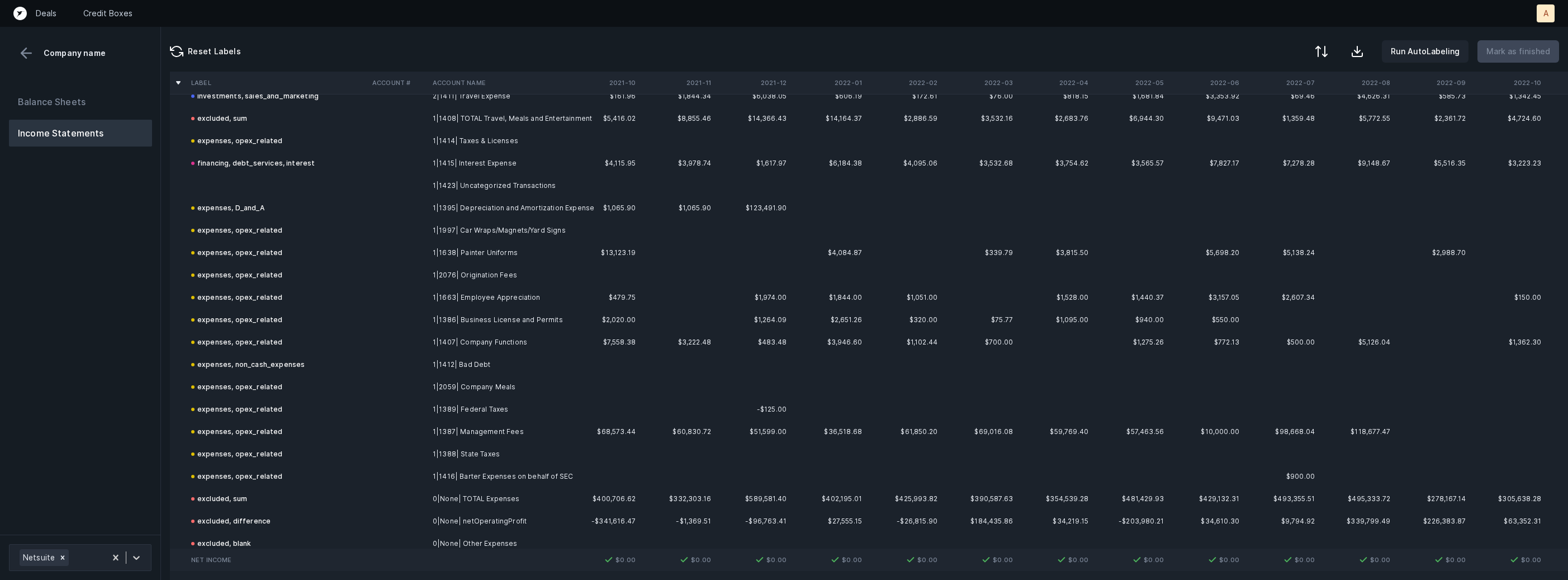
scroll to position [4750, 0]
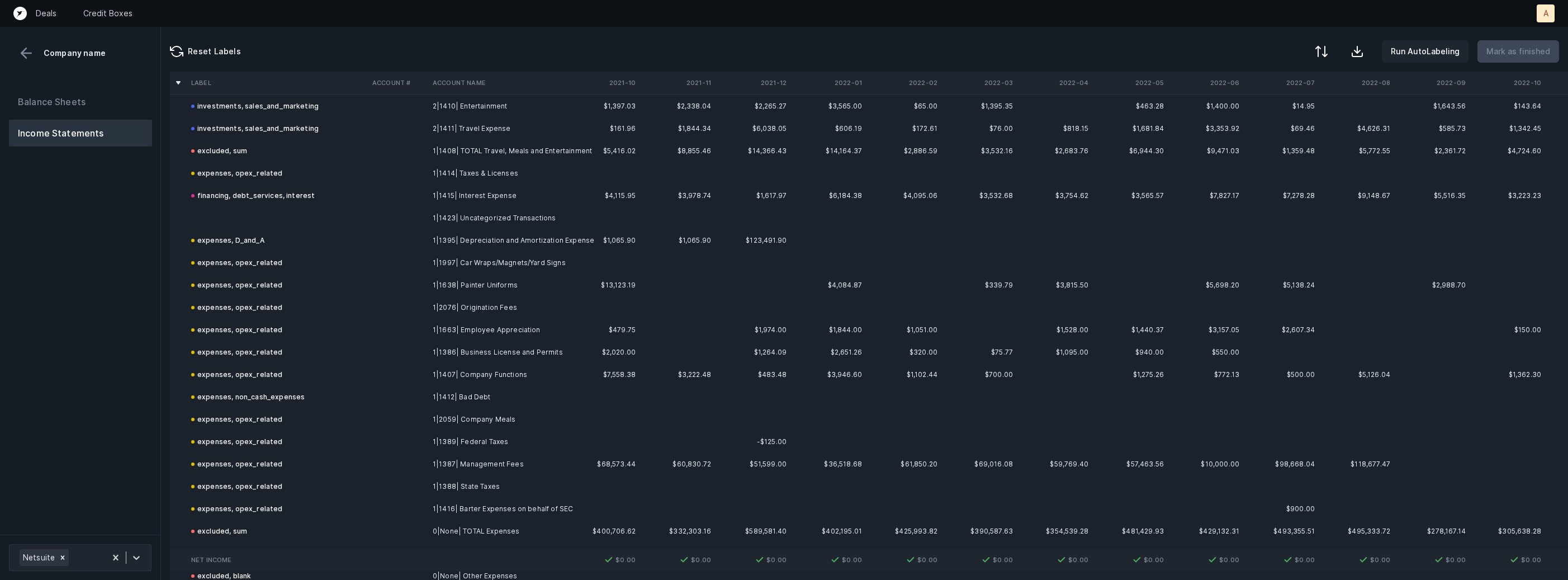
click at [503, 215] on td "1|1423| Uncategorized Transactions" at bounding box center [496, 218] width 136 height 23
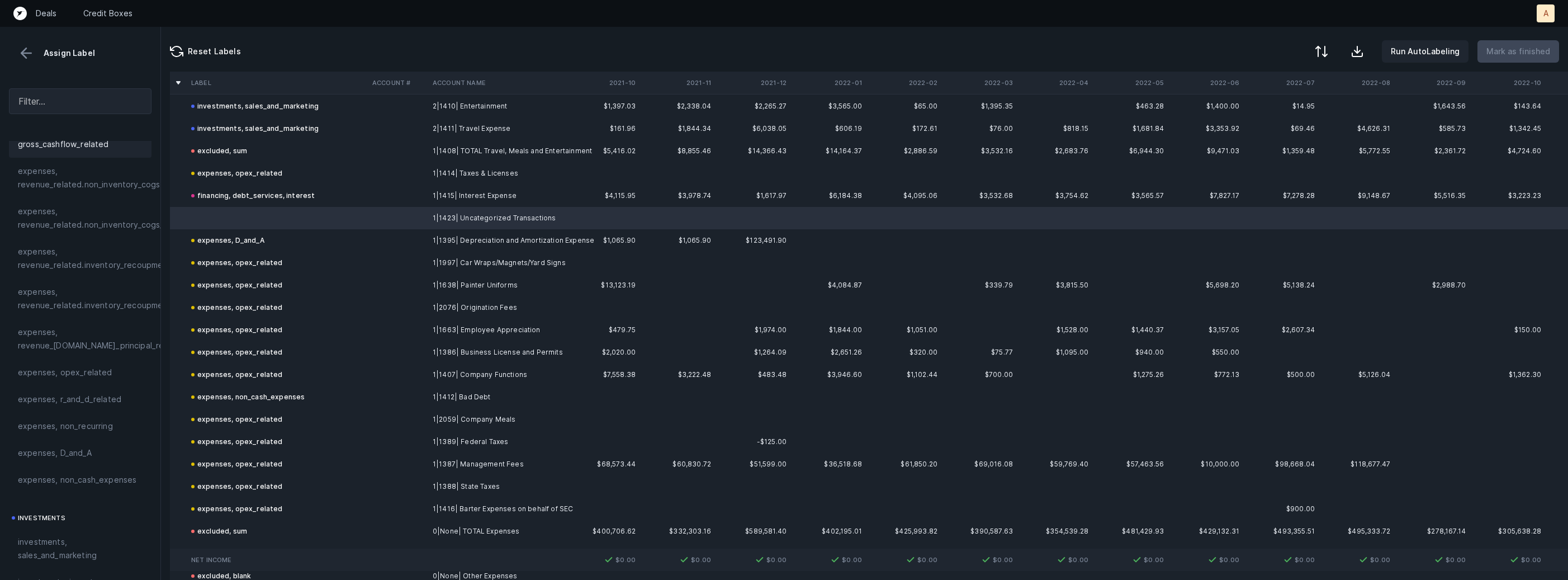
scroll to position [241, 0]
click at [59, 360] on span "expenses, opex_related" at bounding box center [66, 355] width 95 height 13
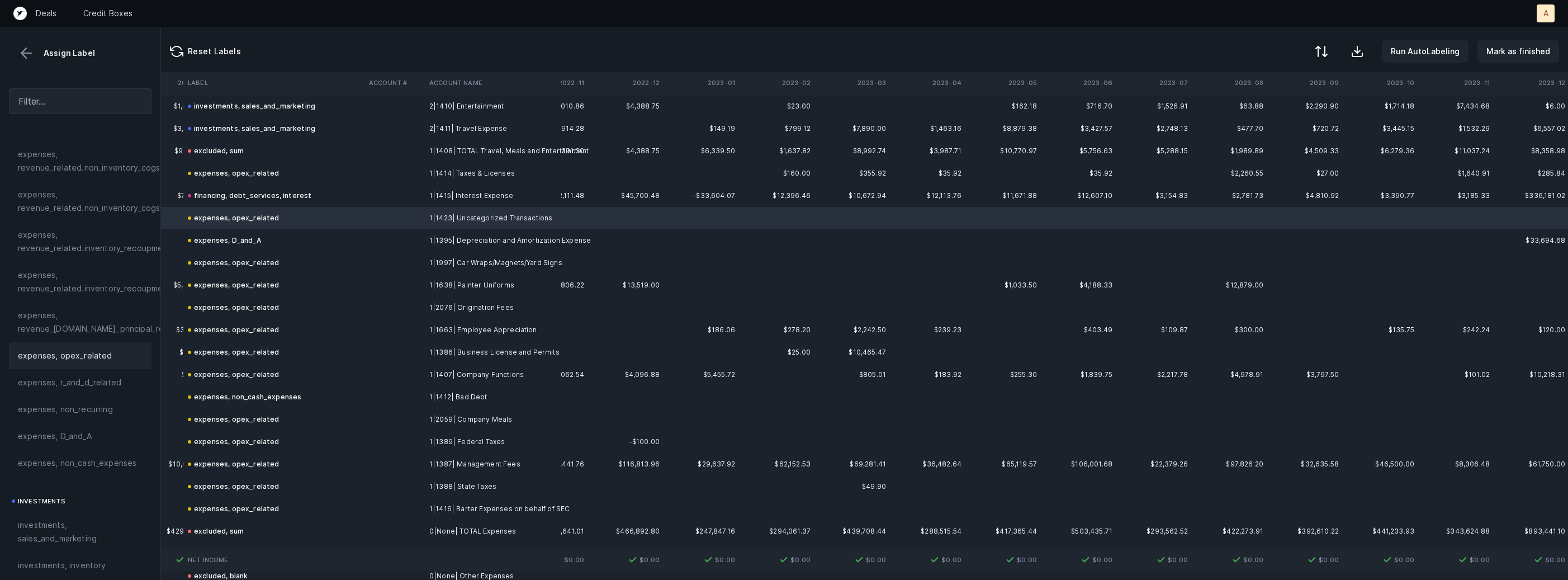
scroll to position [4750, 2619]
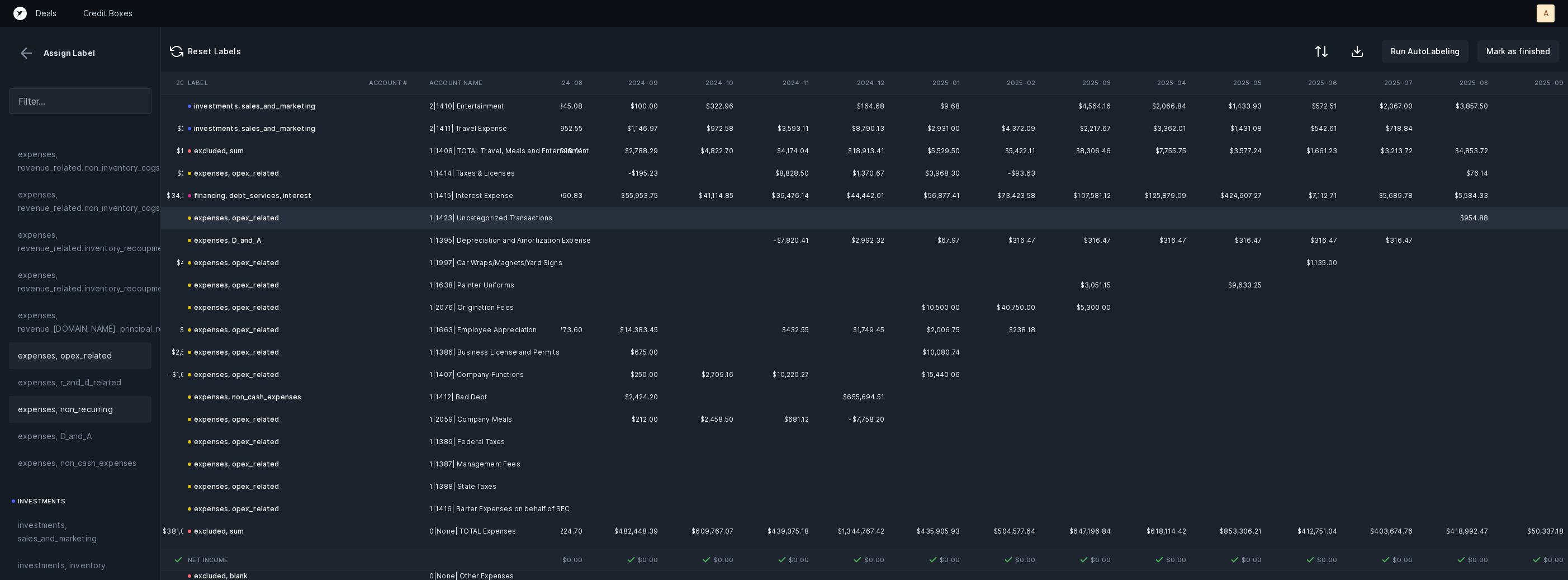
click at [104, 415] on span "expenses, non_recurring" at bounding box center [66, 409] width 95 height 13
click at [1510, 56] on p "Mark as finished" at bounding box center [1518, 51] width 63 height 13
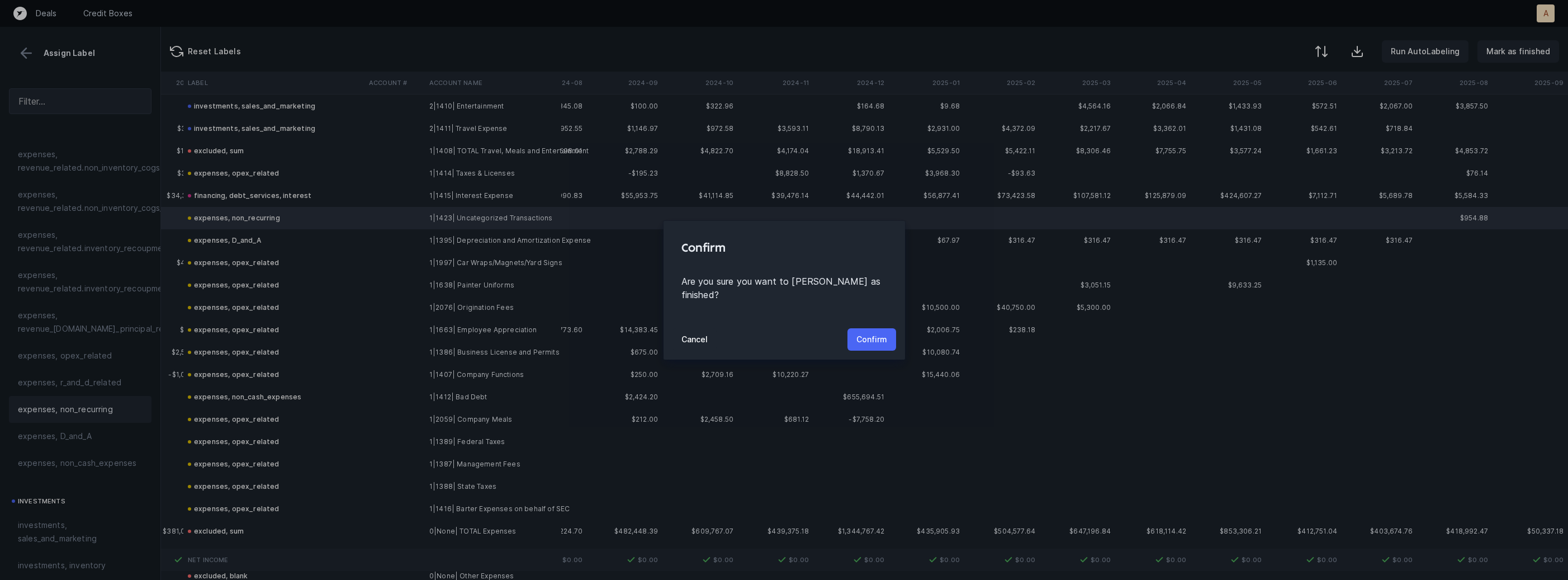
click at [863, 334] on p "Confirm" at bounding box center [872, 339] width 31 height 13
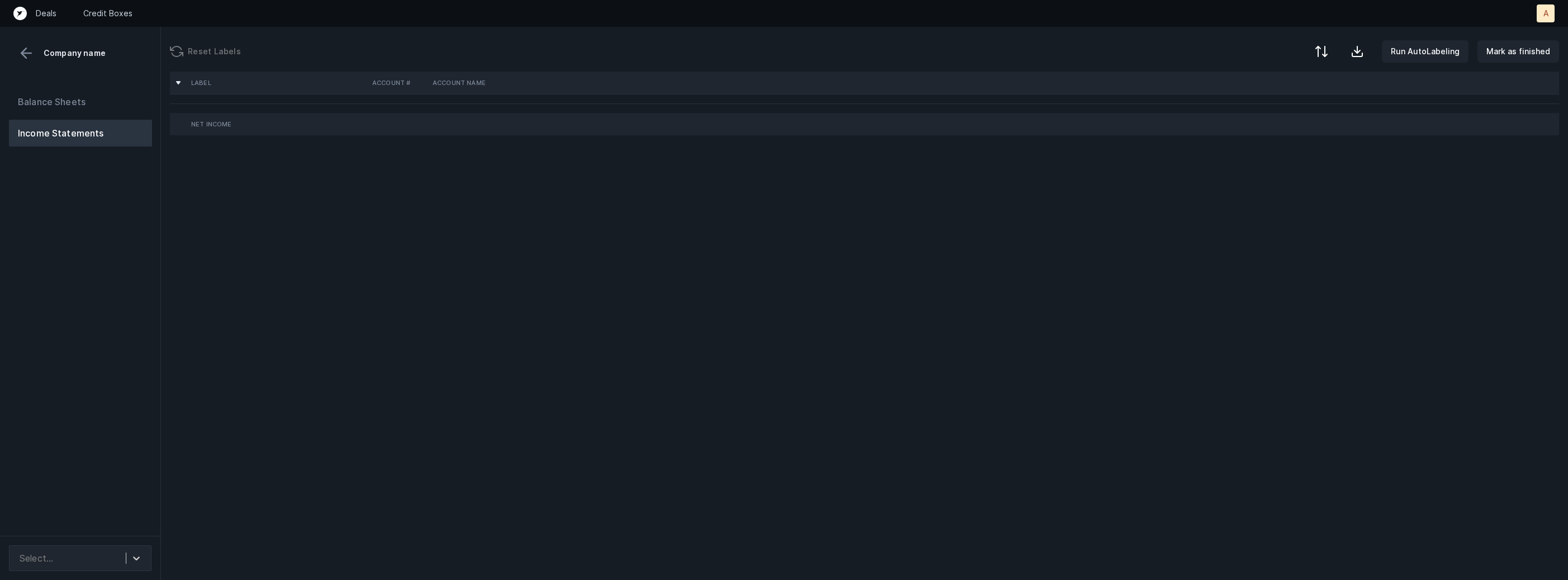
click at [49, 384] on div "Balance Sheets Income Statements" at bounding box center [80, 307] width 161 height 456
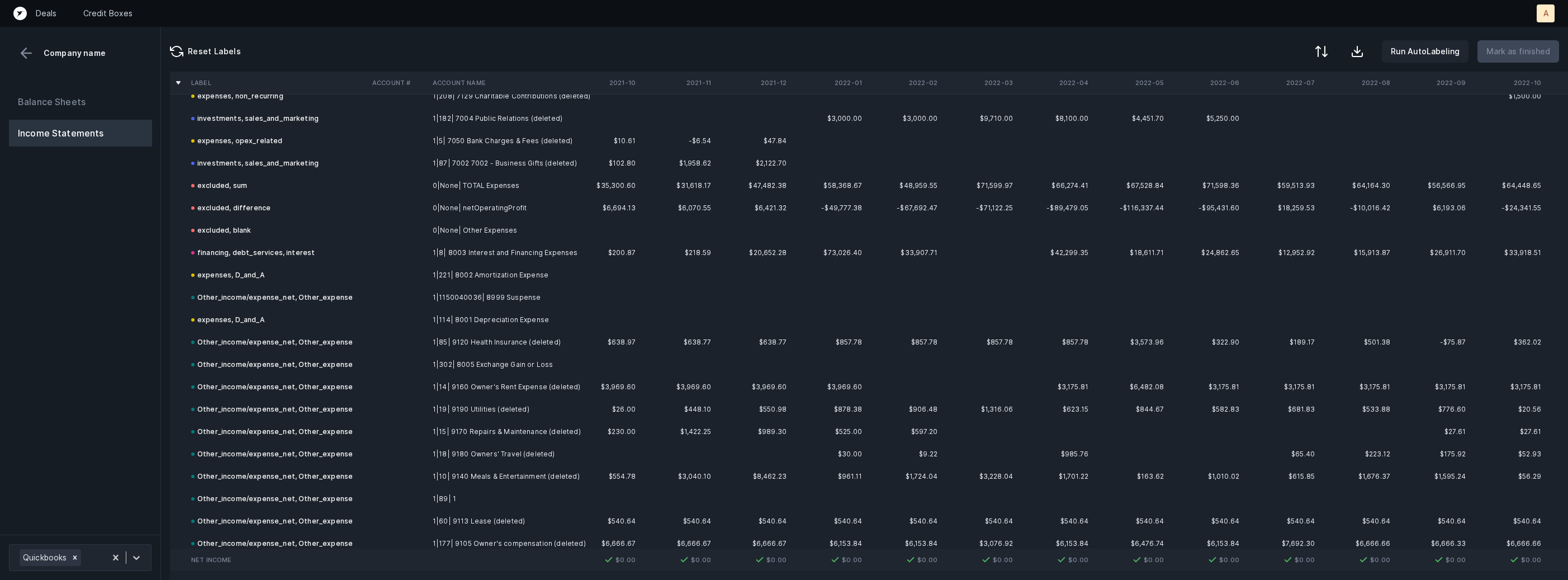
scroll to position [4013, 0]
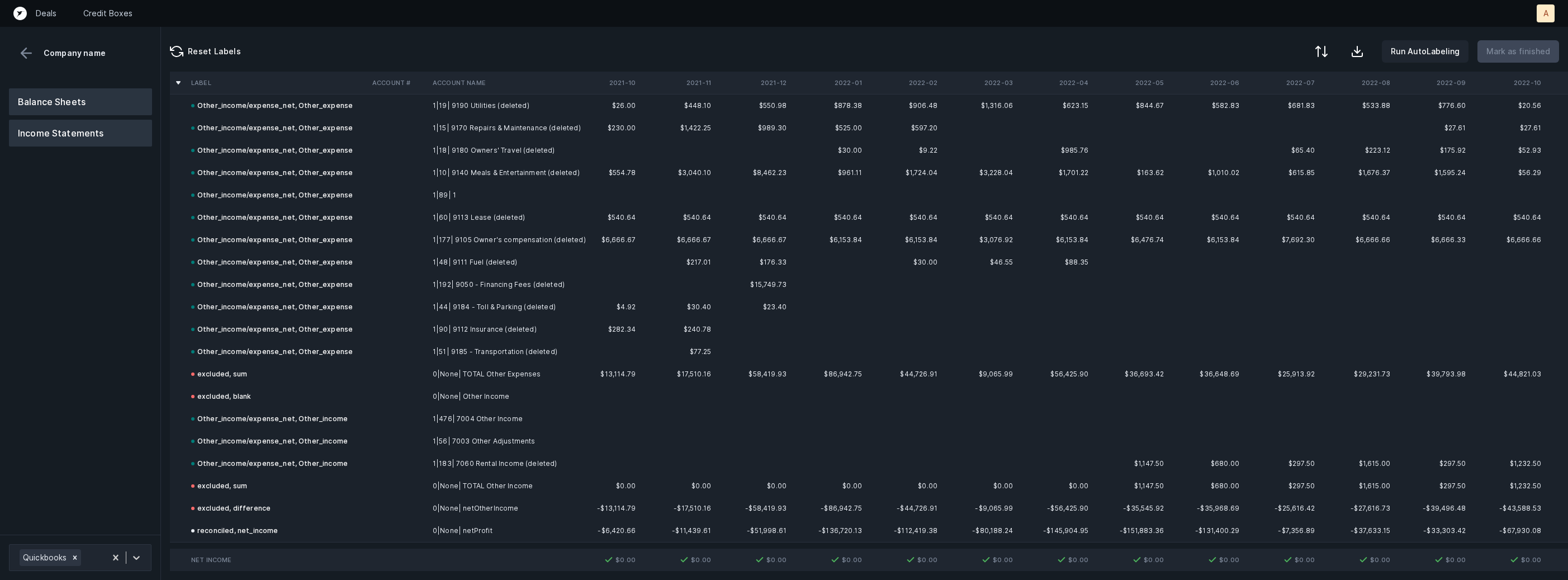
click at [63, 95] on button "Balance Sheets" at bounding box center [80, 101] width 143 height 27
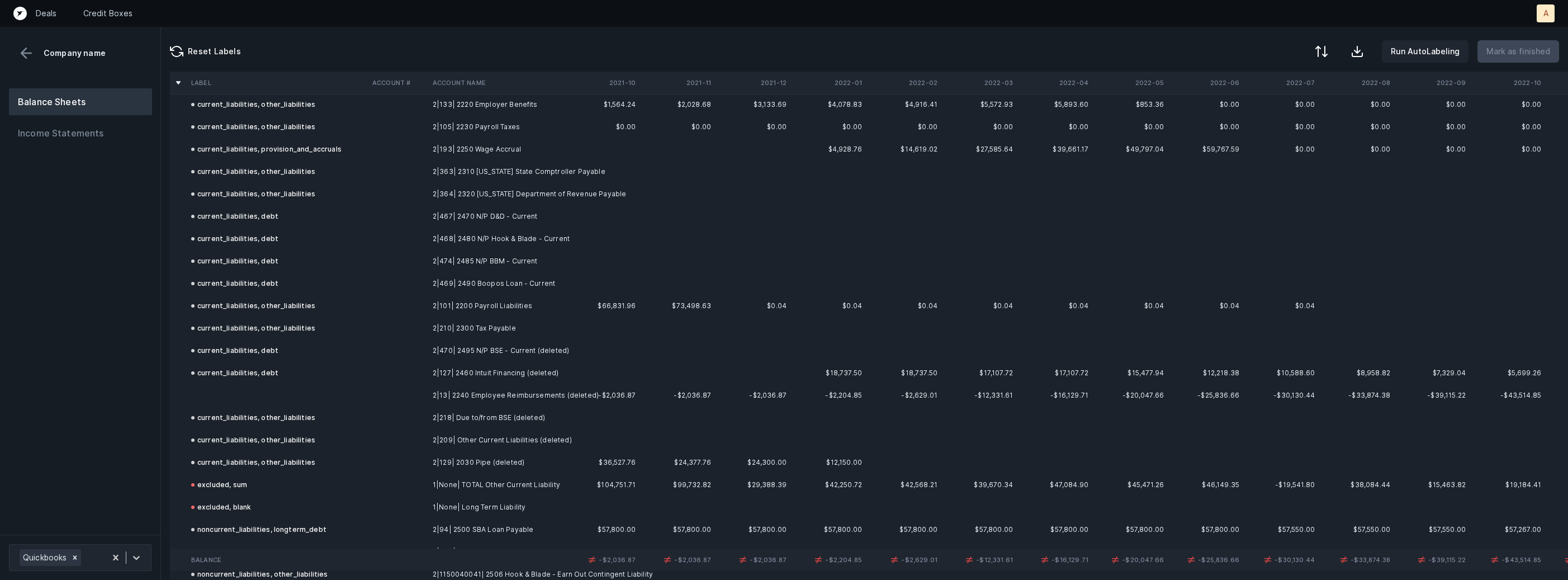
scroll to position [1550, 0]
click at [422, 395] on td at bounding box center [397, 398] width 61 height 23
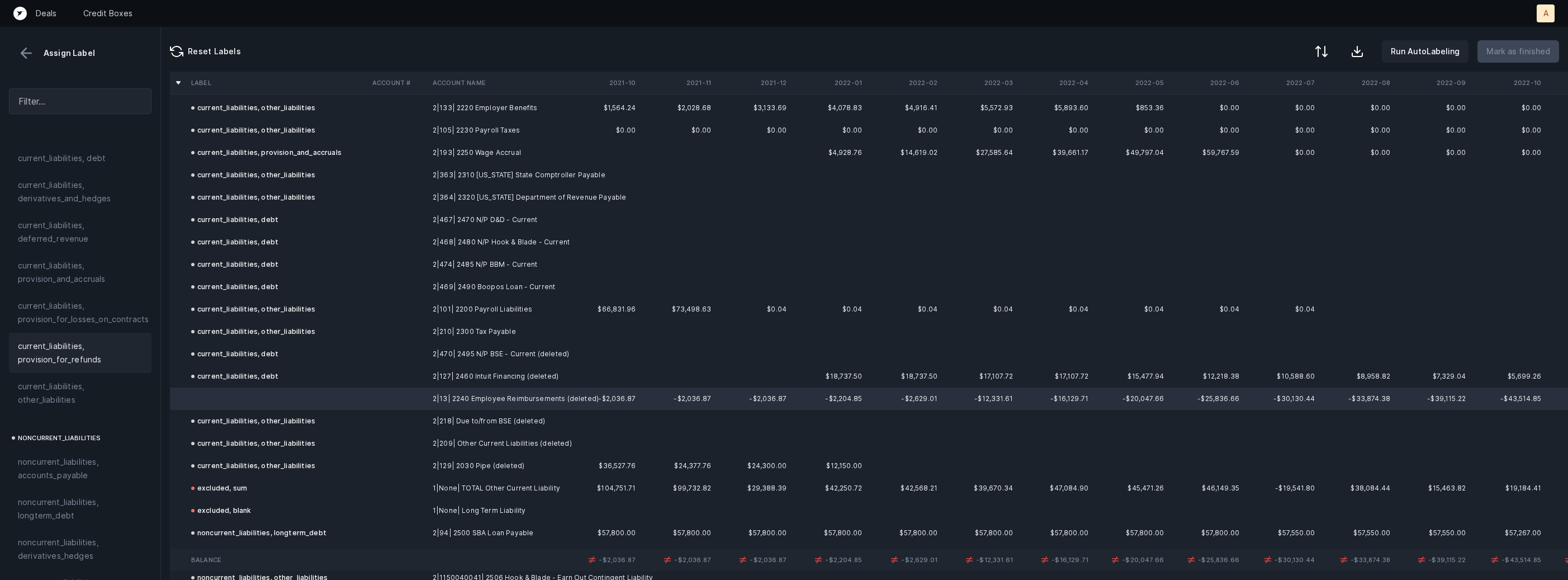
scroll to position [789, 0]
click at [74, 399] on span "current_liabilities, other_liabilities" at bounding box center [80, 412] width 125 height 27
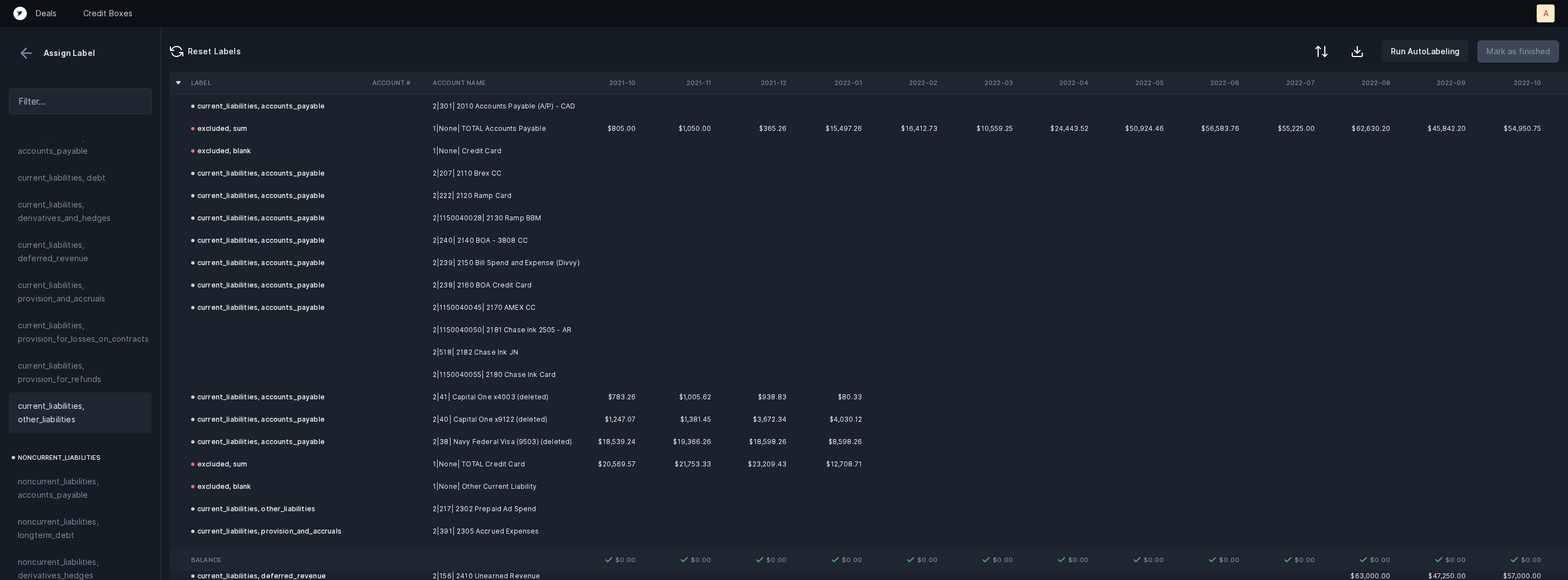
scroll to position [997, 0]
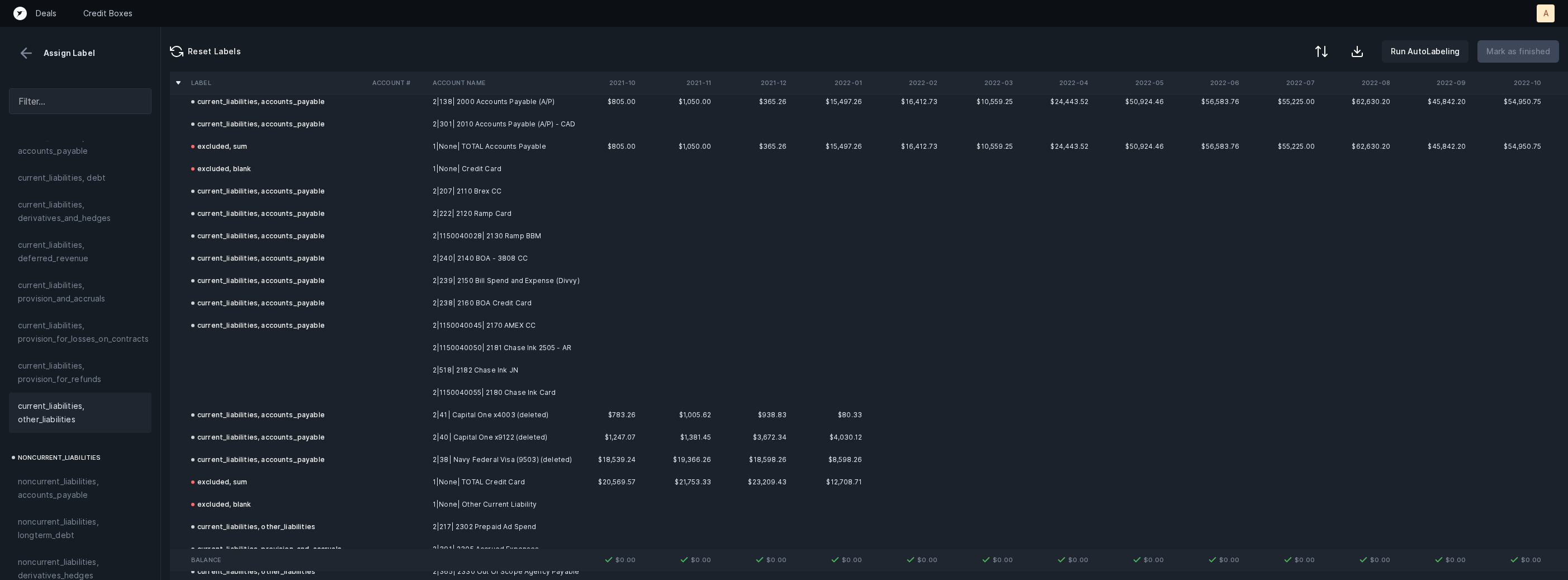
click at [446, 351] on td "2|1150040050| 2181 Chase Ink 2505 - AR" at bounding box center [496, 347] width 136 height 23
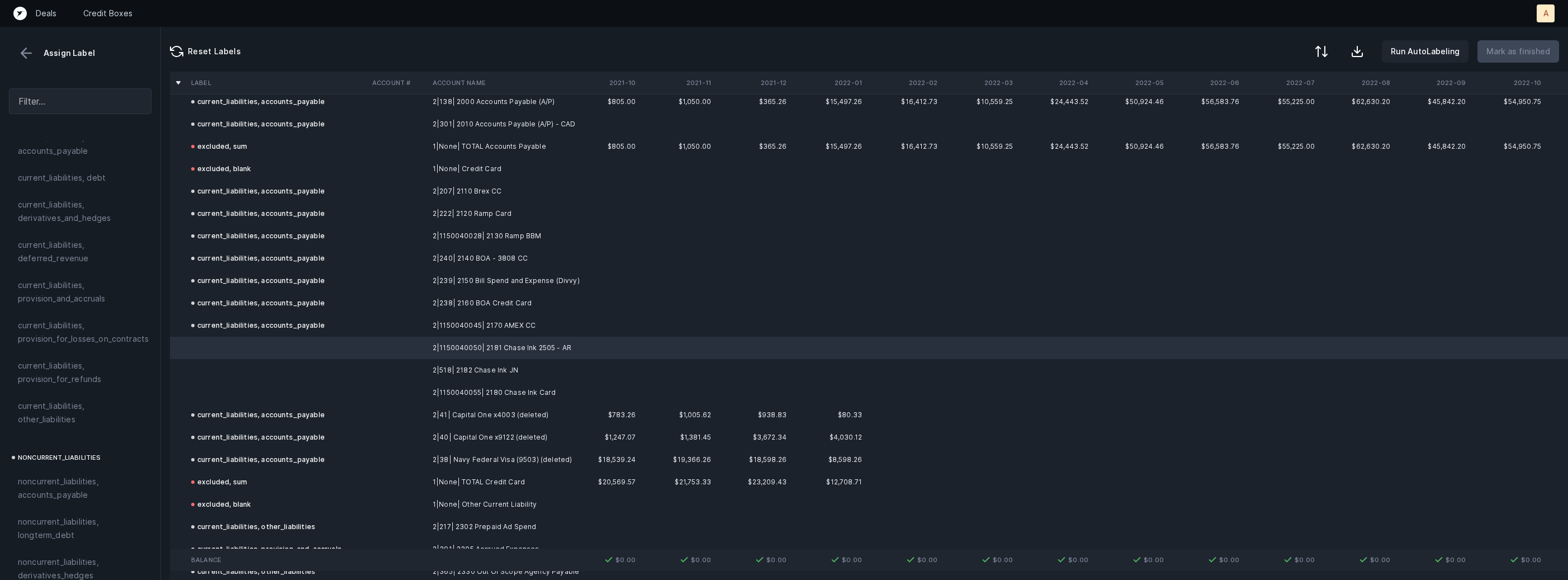
click at [413, 378] on td at bounding box center [397, 370] width 61 height 23
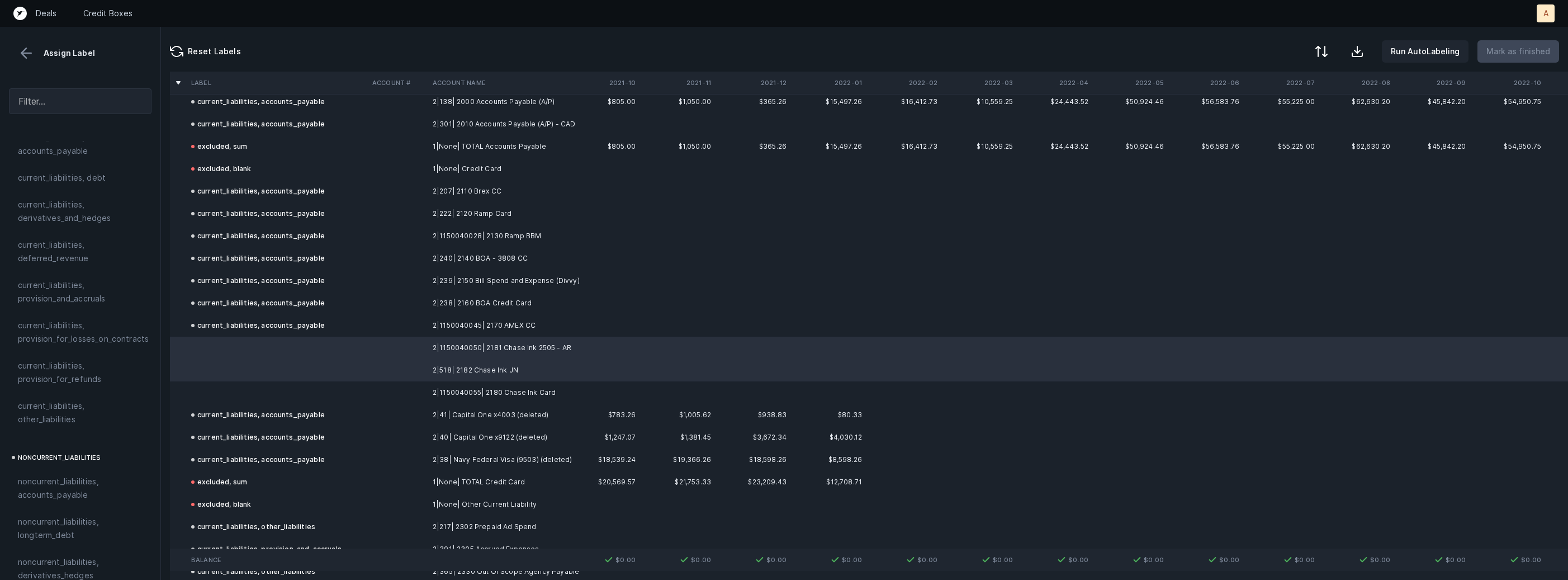
click at [344, 387] on td at bounding box center [277, 393] width 181 height 23
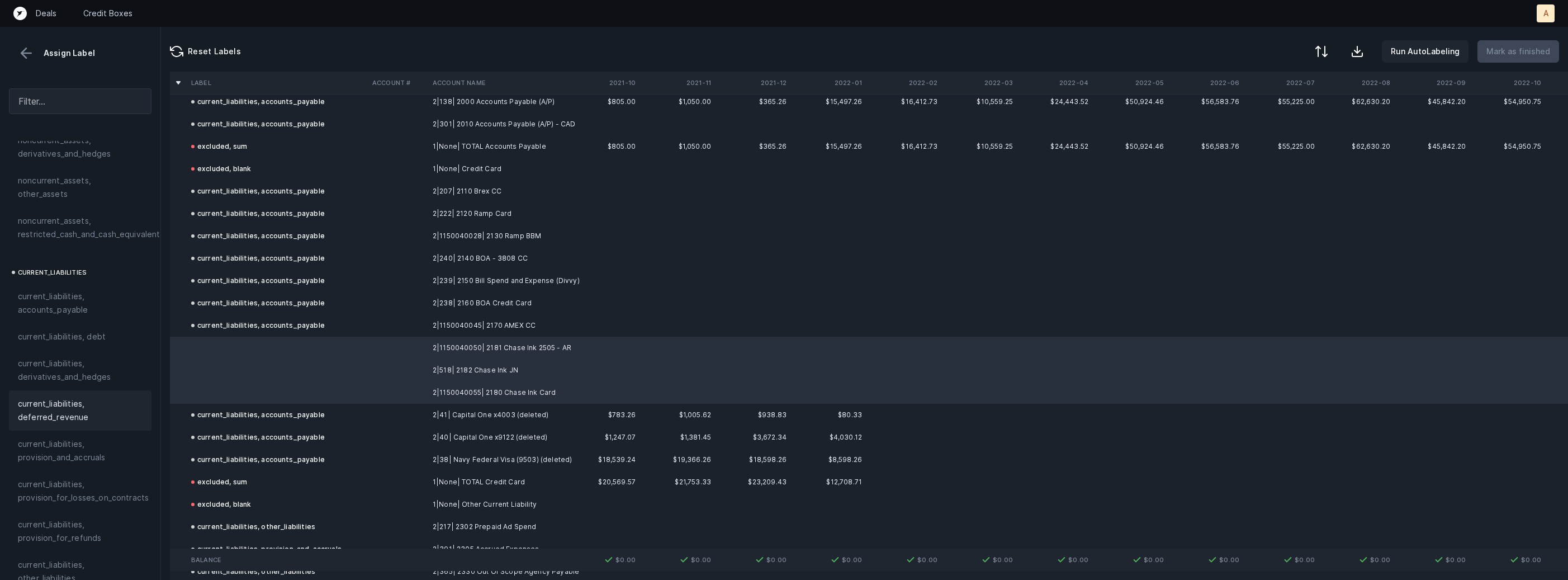
scroll to position [626, 0]
click at [66, 312] on div "current_liabilities, accounts_payable" at bounding box center [79, 306] width 142 height 40
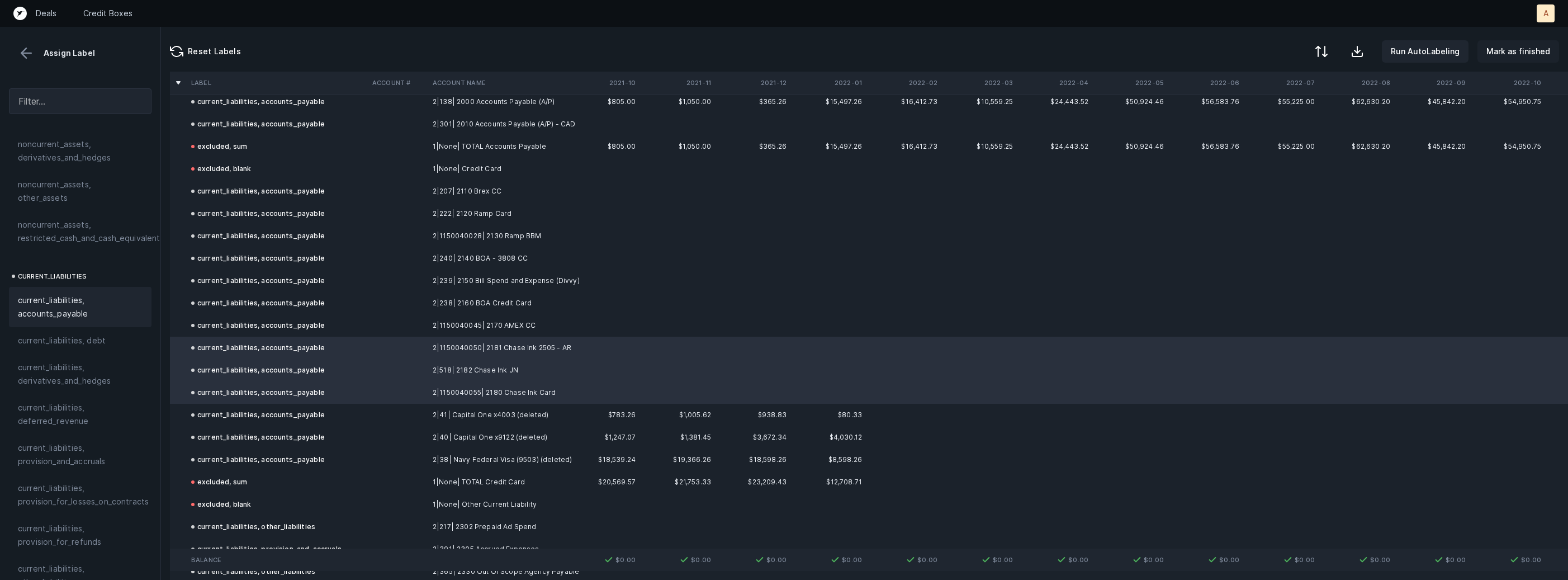
click at [1523, 50] on p "Mark as finished" at bounding box center [1518, 51] width 63 height 13
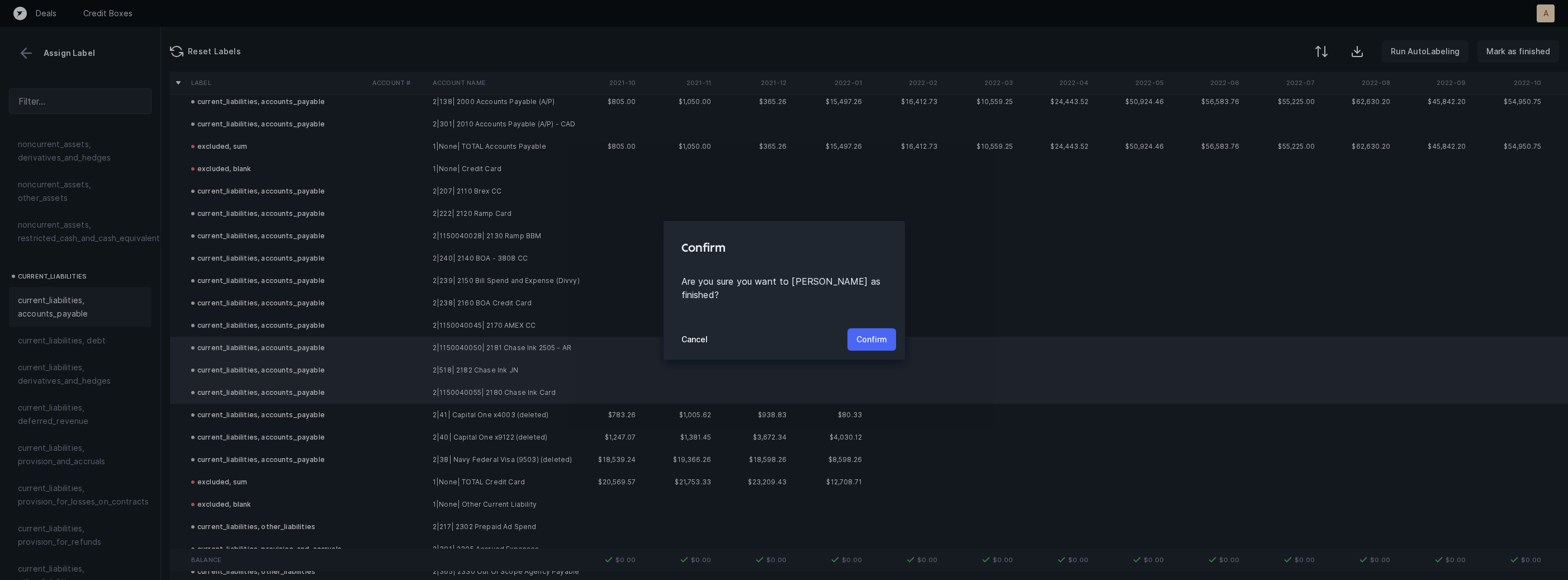
click at [865, 333] on p "Confirm" at bounding box center [872, 339] width 31 height 13
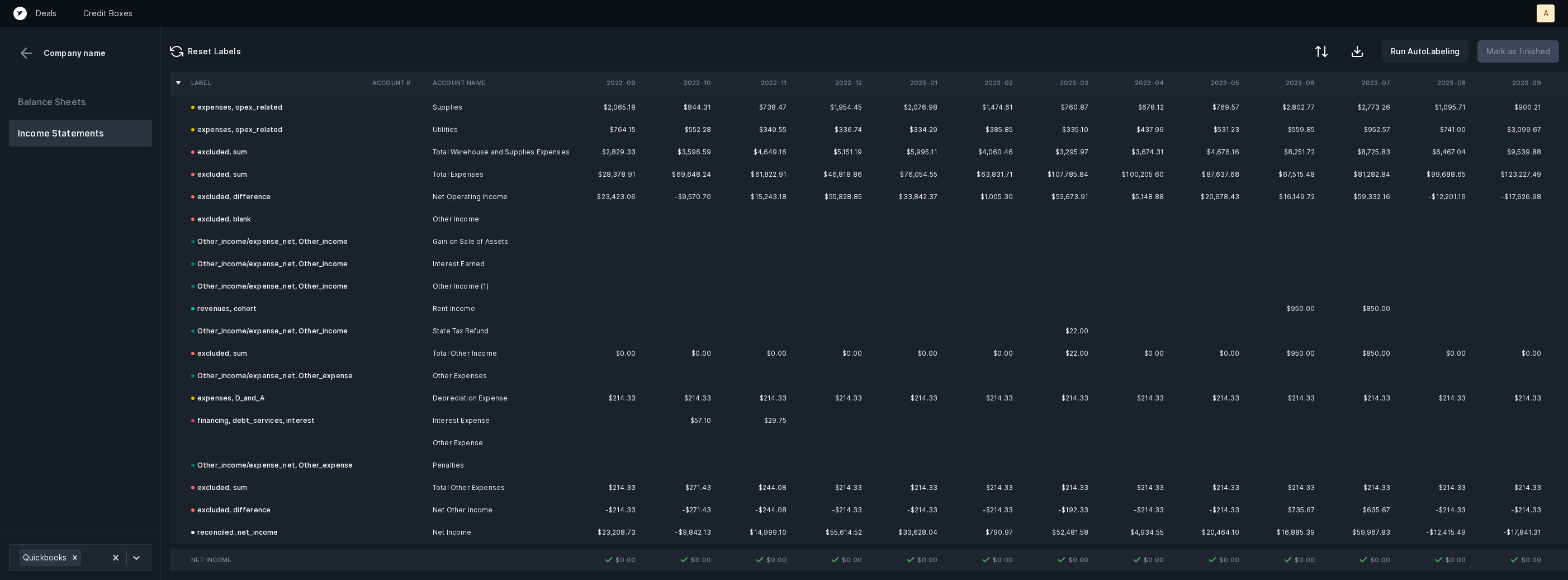
scroll to position [2917, 0]
click at [453, 437] on td "Other Expense" at bounding box center [496, 441] width 136 height 23
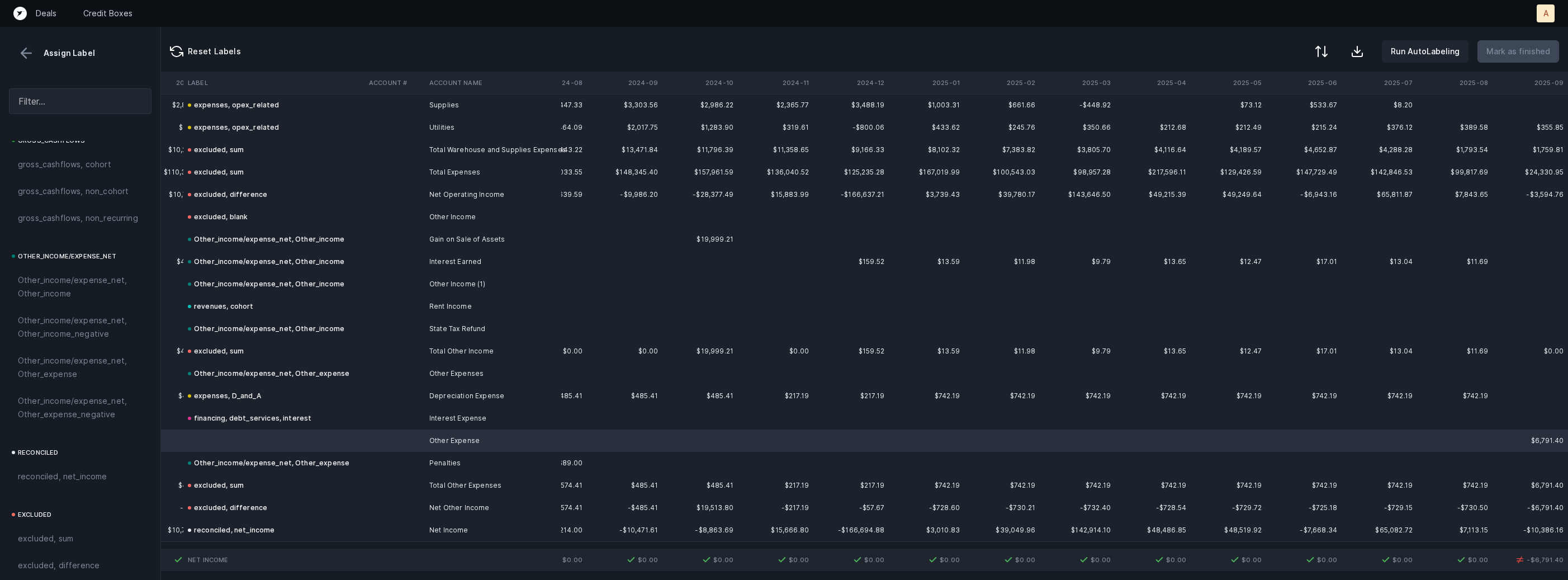
scroll to position [1267, 0]
click at [89, 319] on div "Other_income/expense_net, Other_expense" at bounding box center [79, 306] width 142 height 40
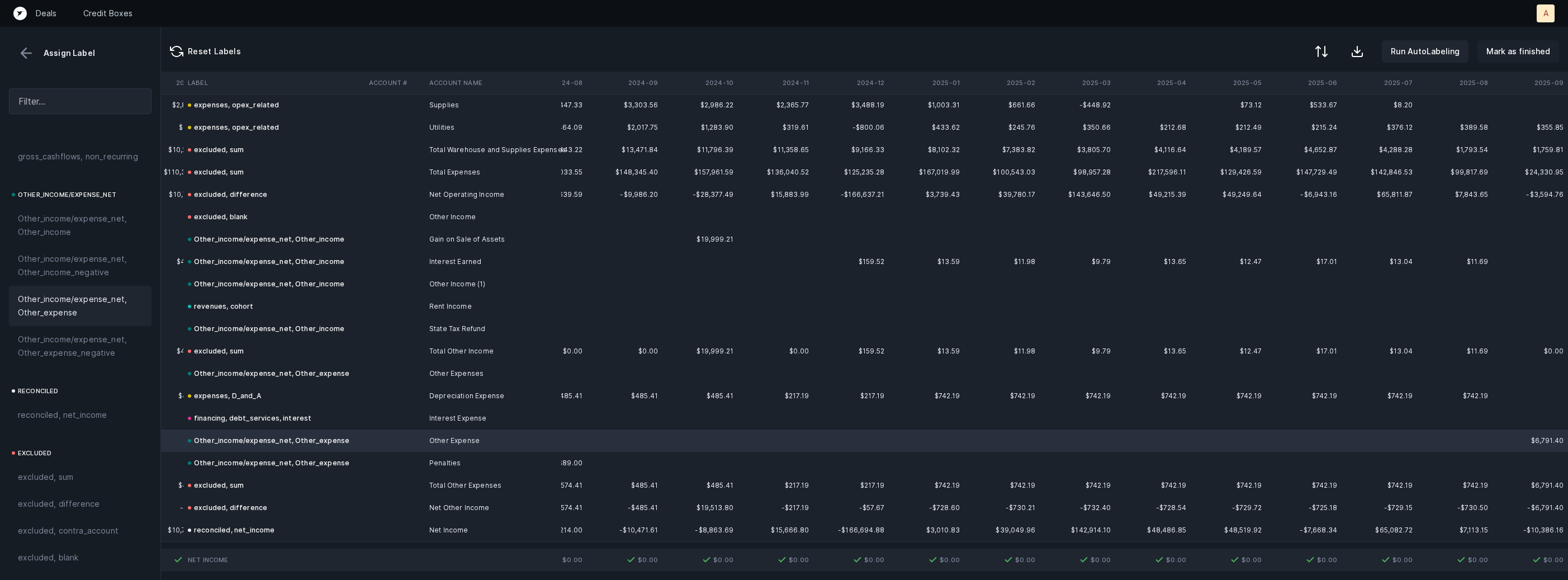
click at [1540, 58] on button "Mark as finished" at bounding box center [1518, 51] width 82 height 23
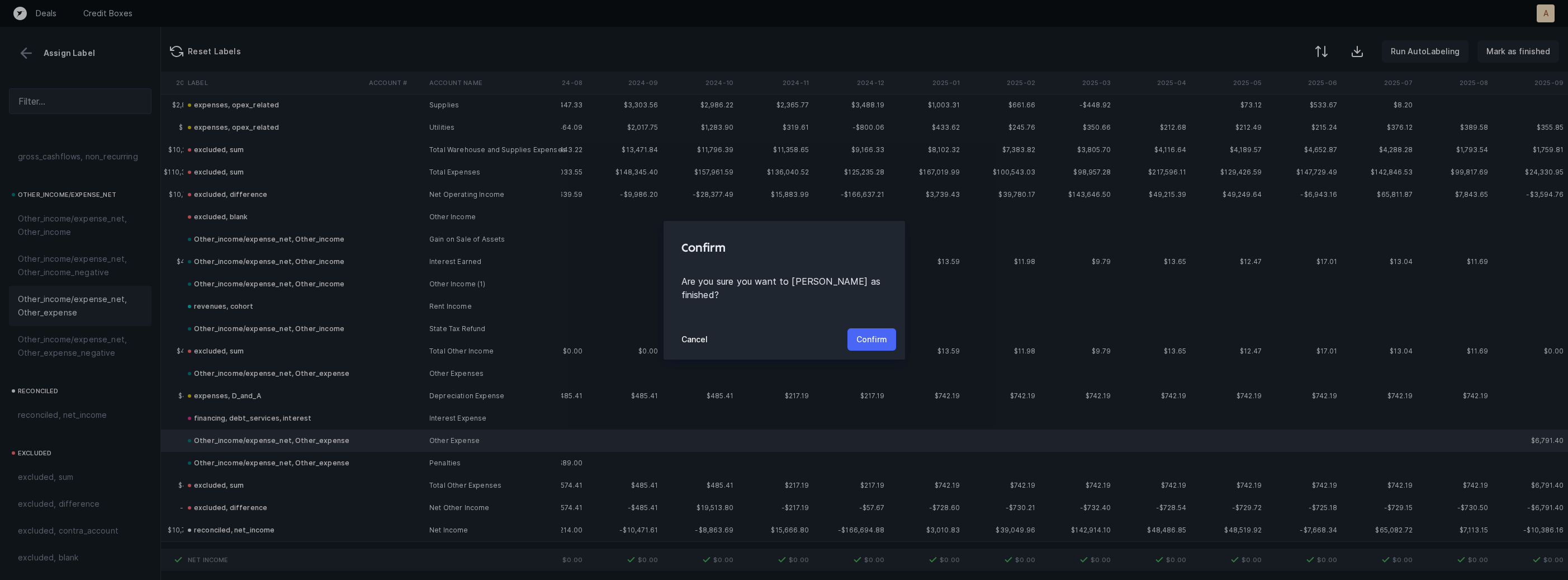
click at [890, 331] on button "Confirm" at bounding box center [872, 339] width 49 height 23
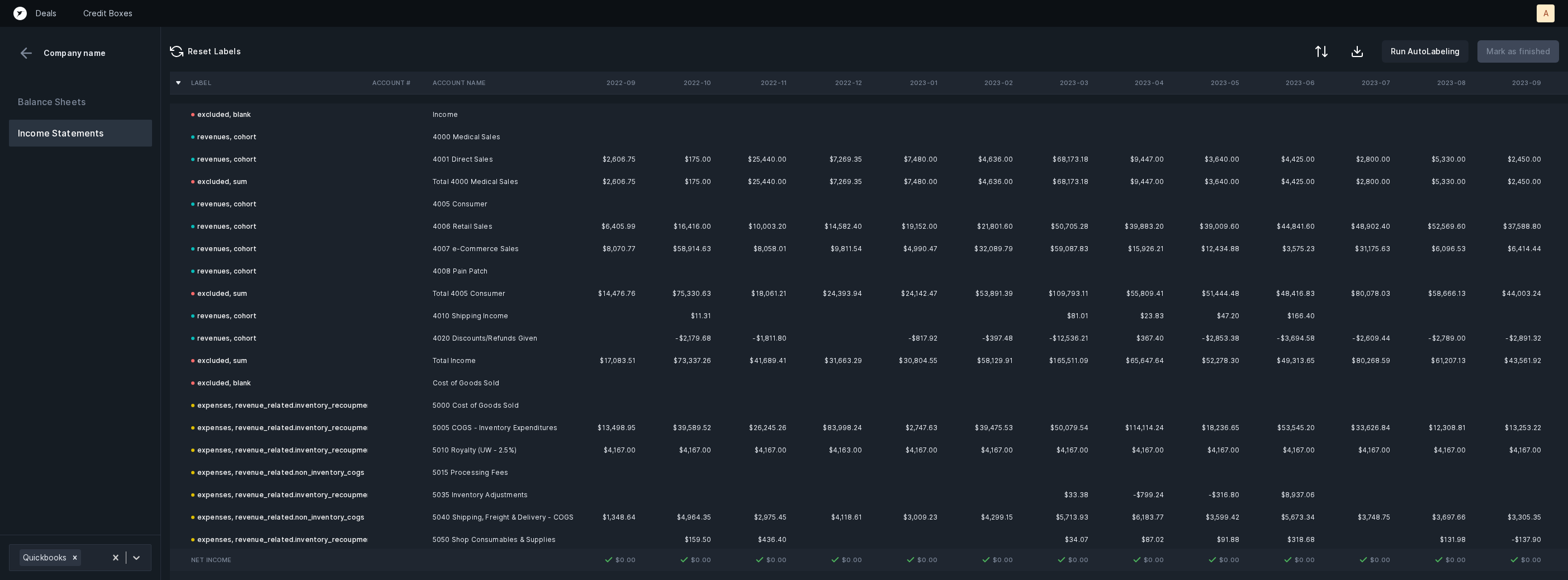
click at [139, 380] on div "Balance Sheets Income Statements" at bounding box center [80, 307] width 161 height 455
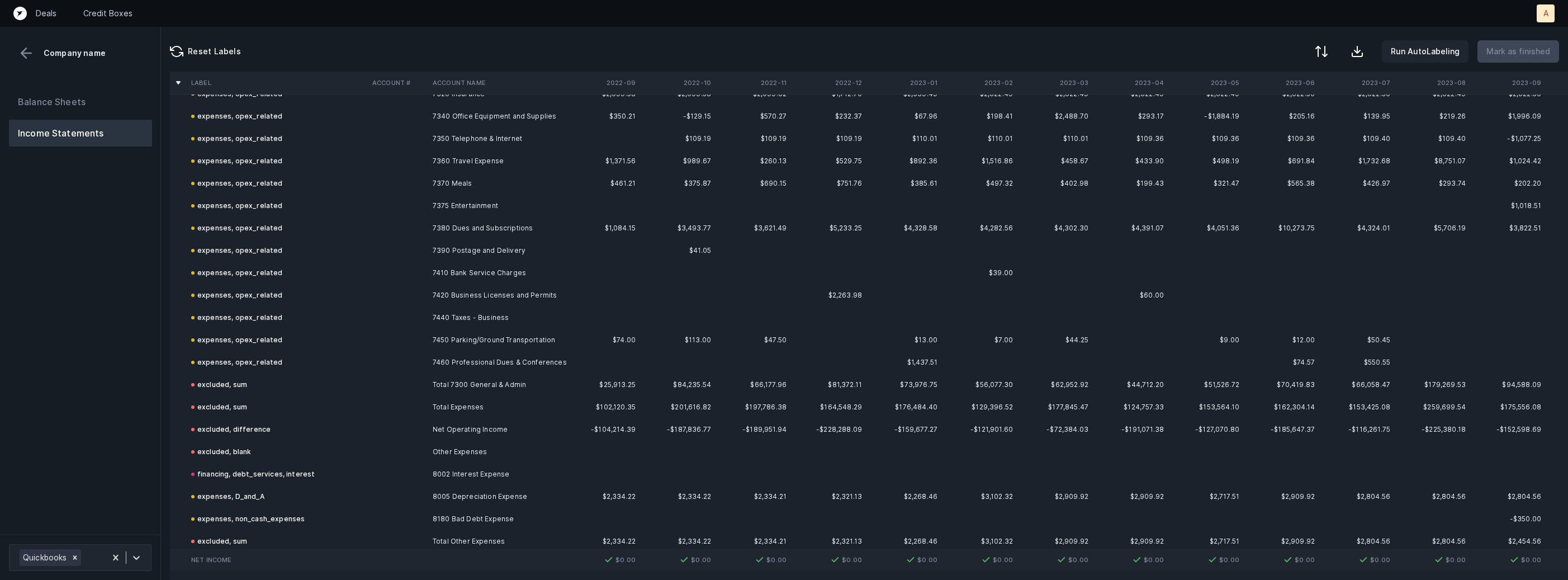
scroll to position [1665, 0]
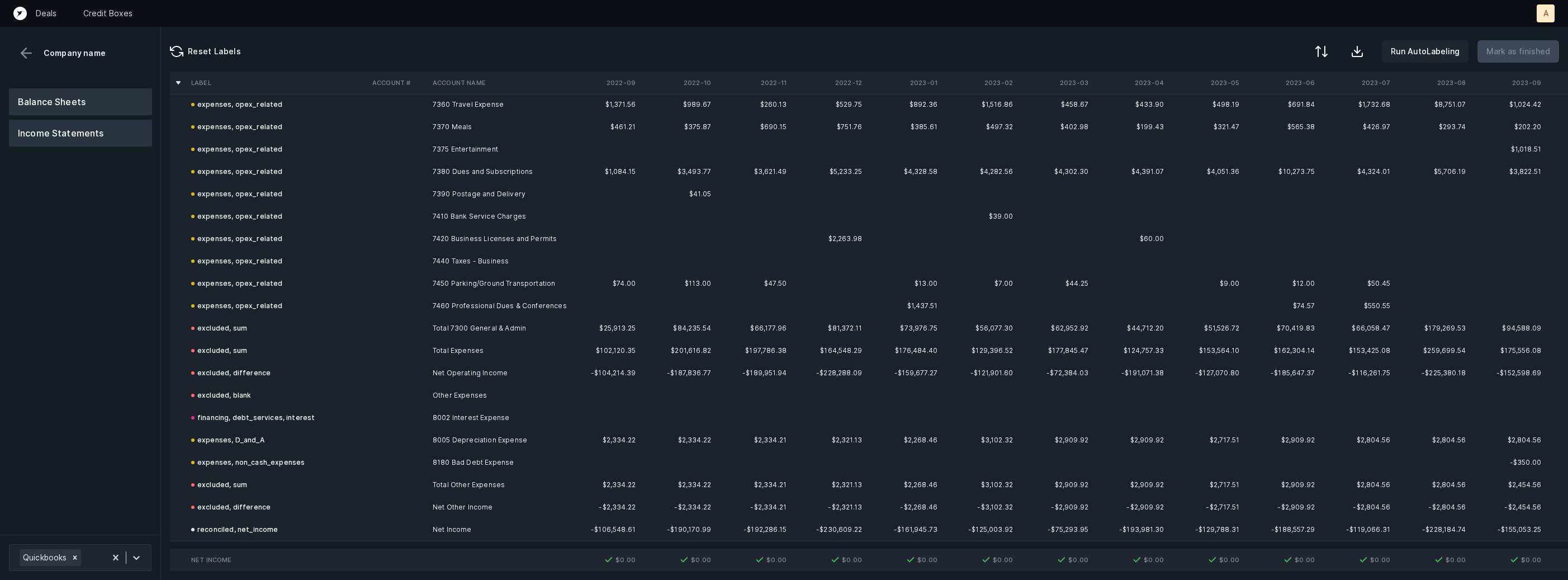
click at [104, 104] on button "Balance Sheets" at bounding box center [80, 101] width 143 height 27
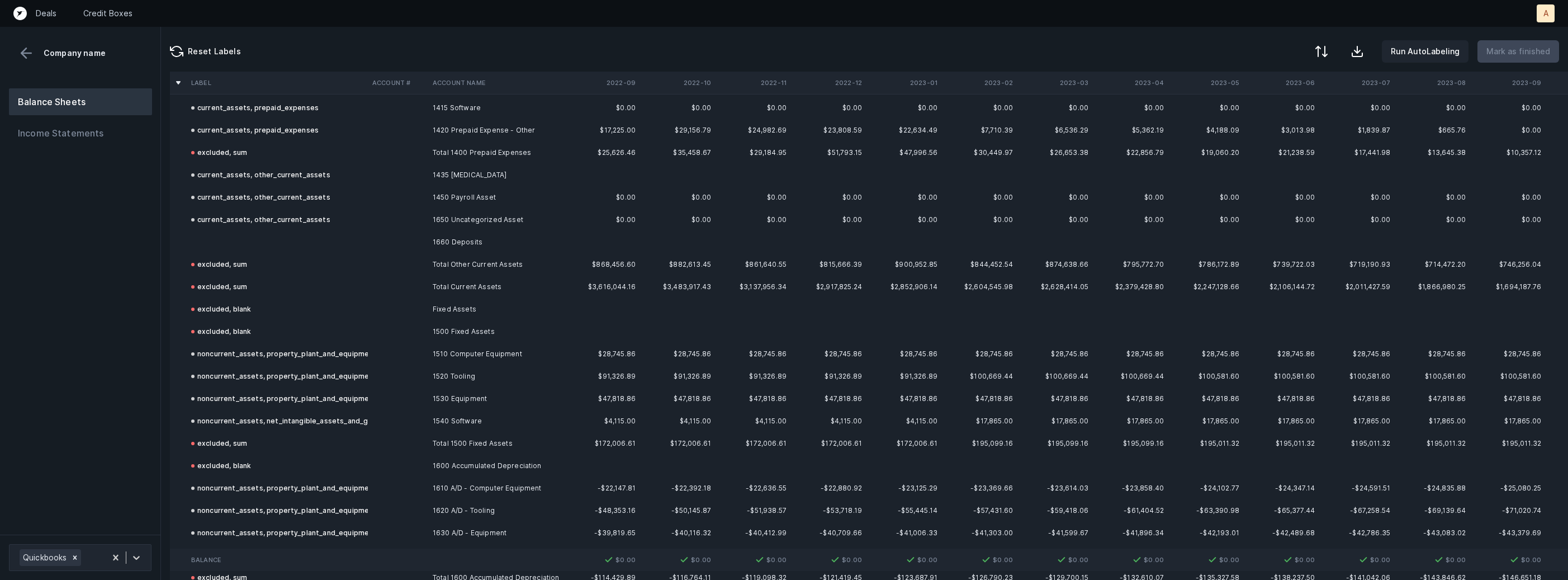
scroll to position [597, 0]
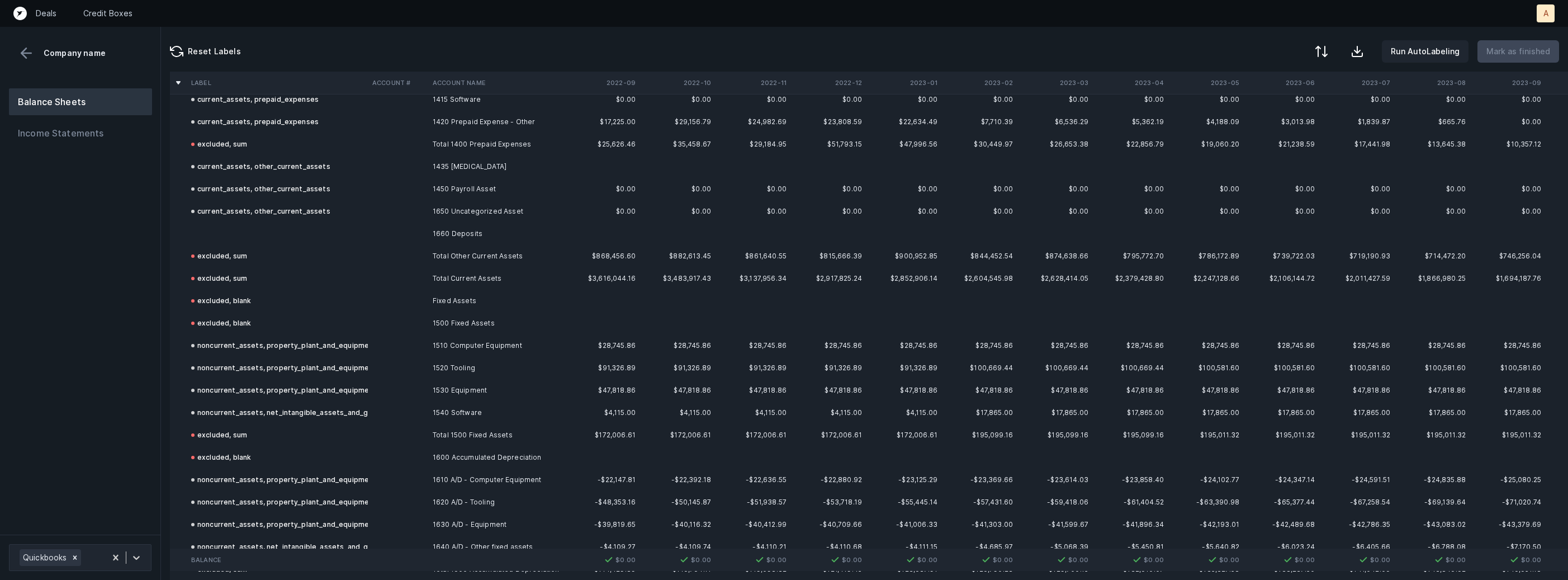
click at [463, 233] on td "1660 Deposits" at bounding box center [496, 233] width 136 height 23
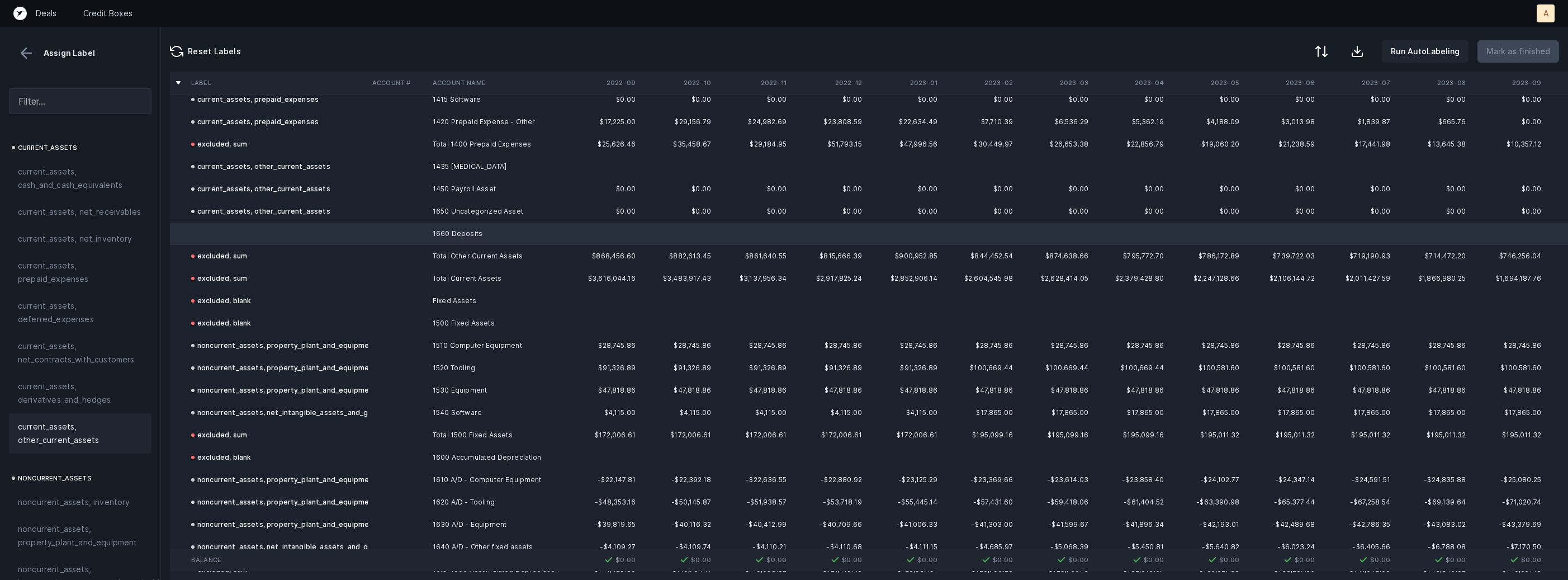
click at [85, 428] on span "current_assets, other_current_assets" at bounding box center [80, 433] width 125 height 27
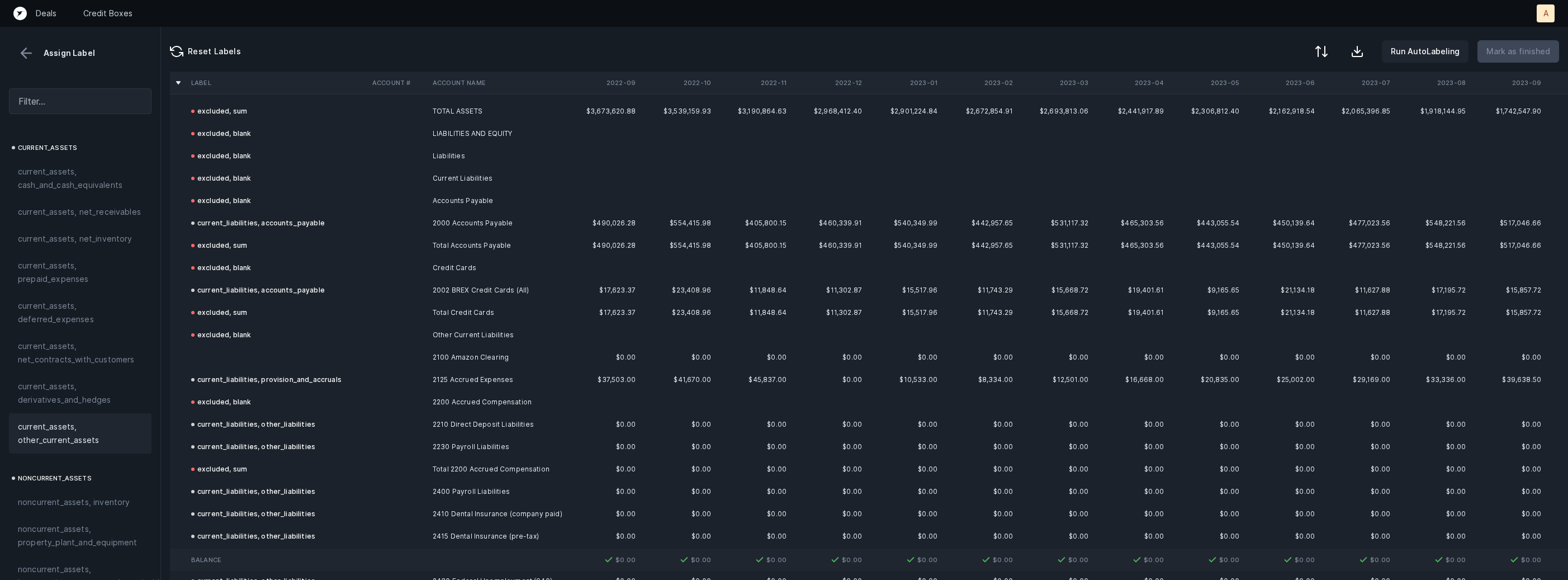
scroll to position [1117, 0]
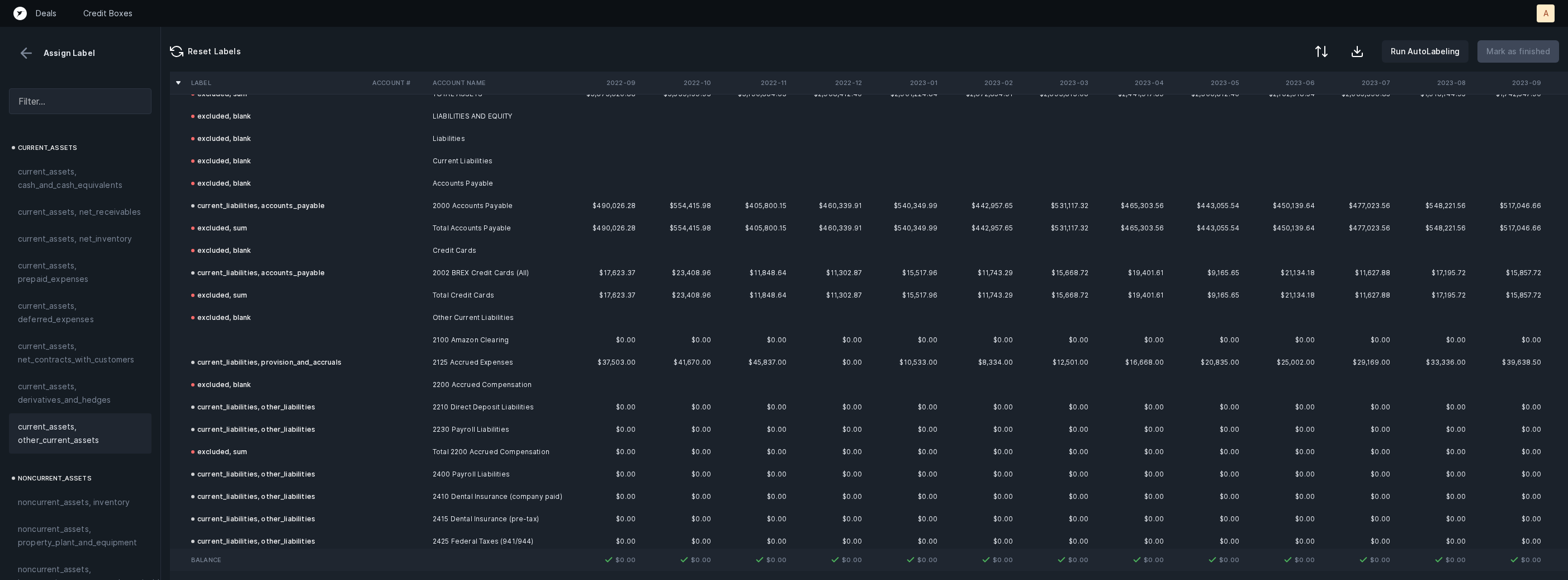
click at [465, 336] on td "2100 Amazon Clearing" at bounding box center [496, 340] width 136 height 23
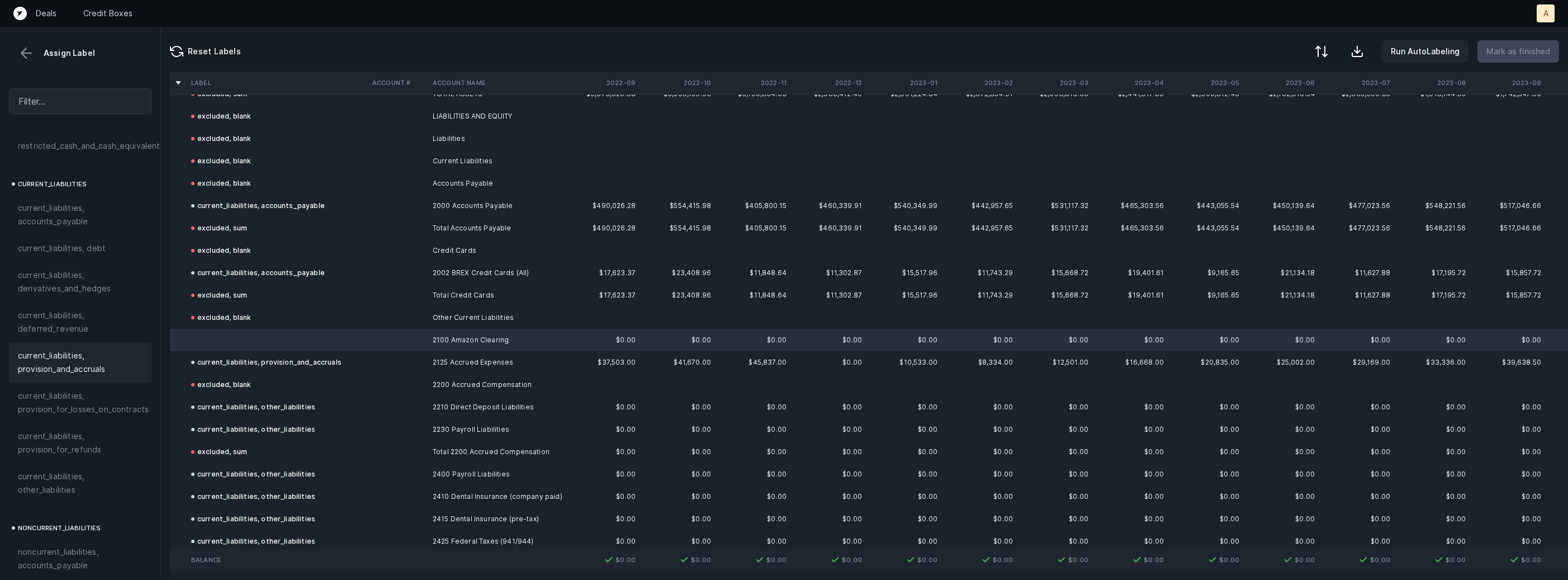
scroll to position [724, 0]
click at [66, 464] on span "current_liabilities, other_liabilities" at bounding box center [80, 477] width 125 height 27
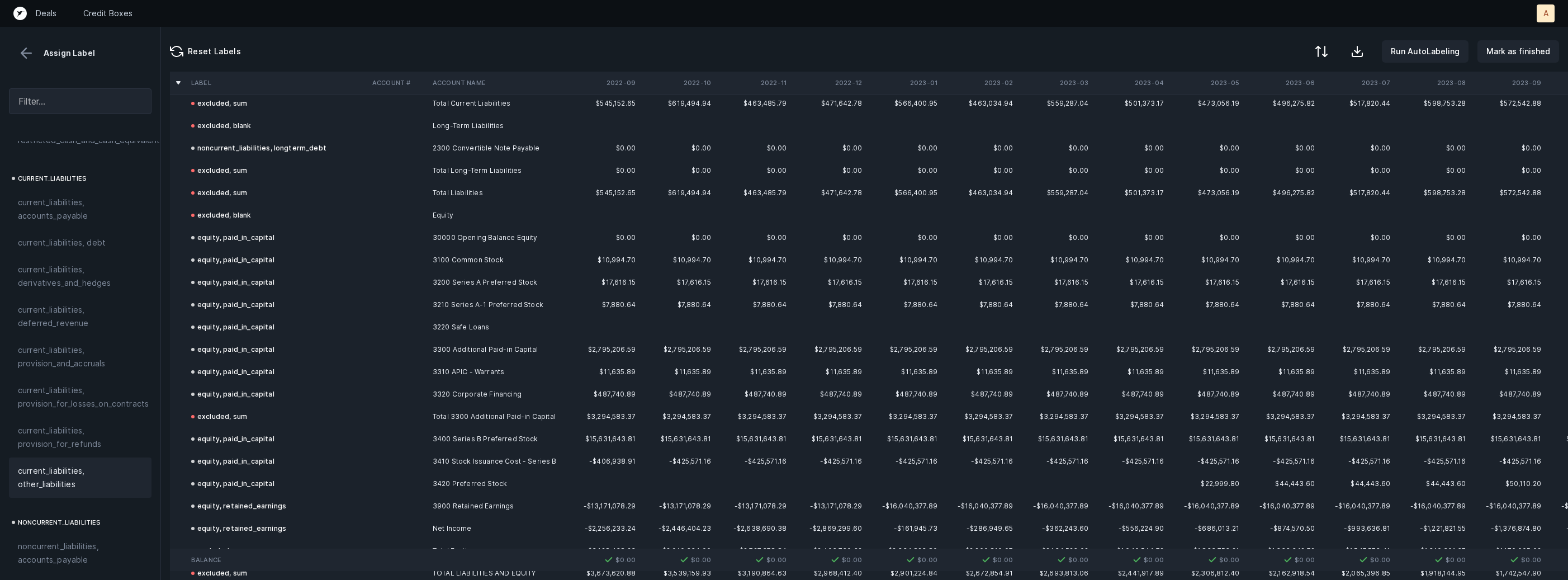
scroll to position [2023, 0]
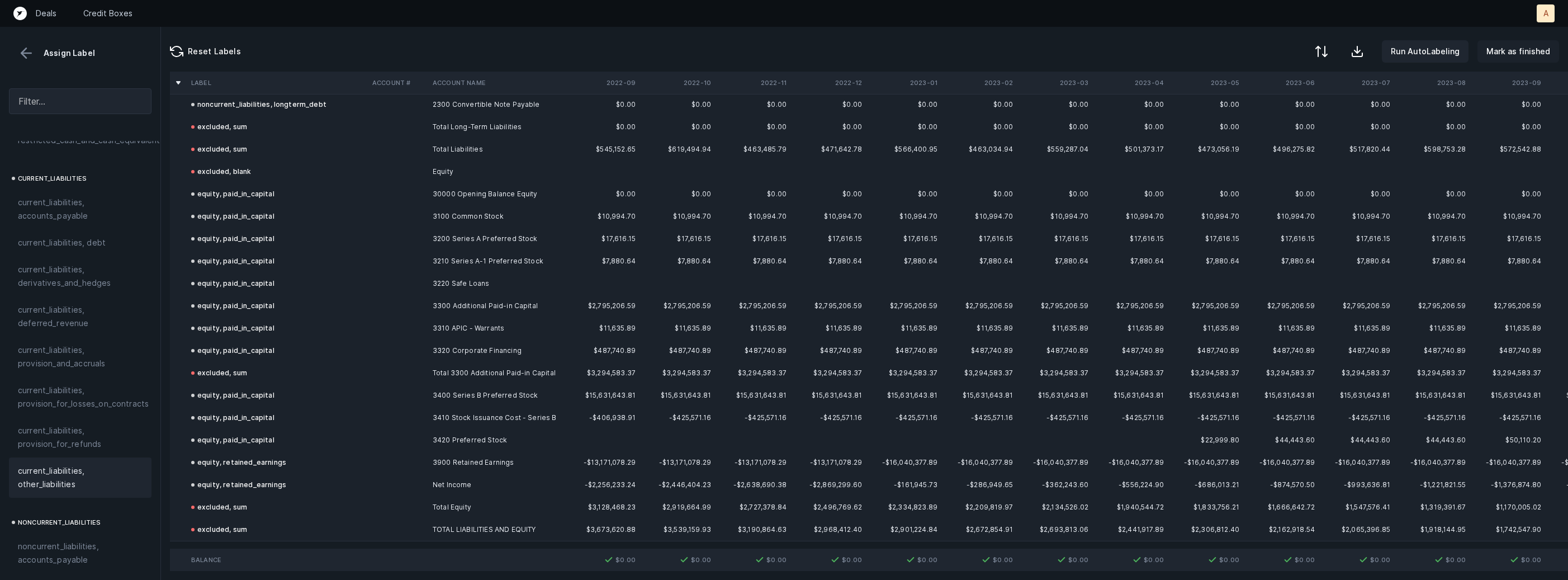
click at [1518, 55] on p "Mark as finished" at bounding box center [1518, 51] width 63 height 13
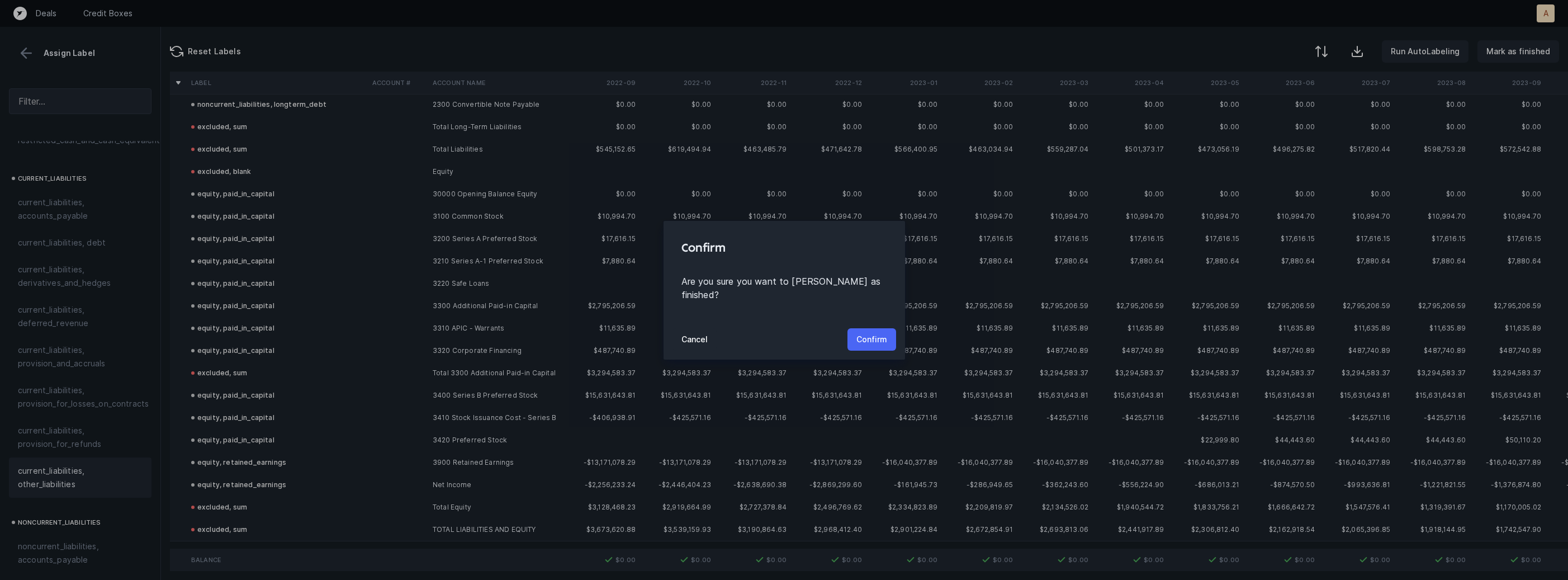
click at [885, 336] on p "Confirm" at bounding box center [872, 339] width 31 height 13
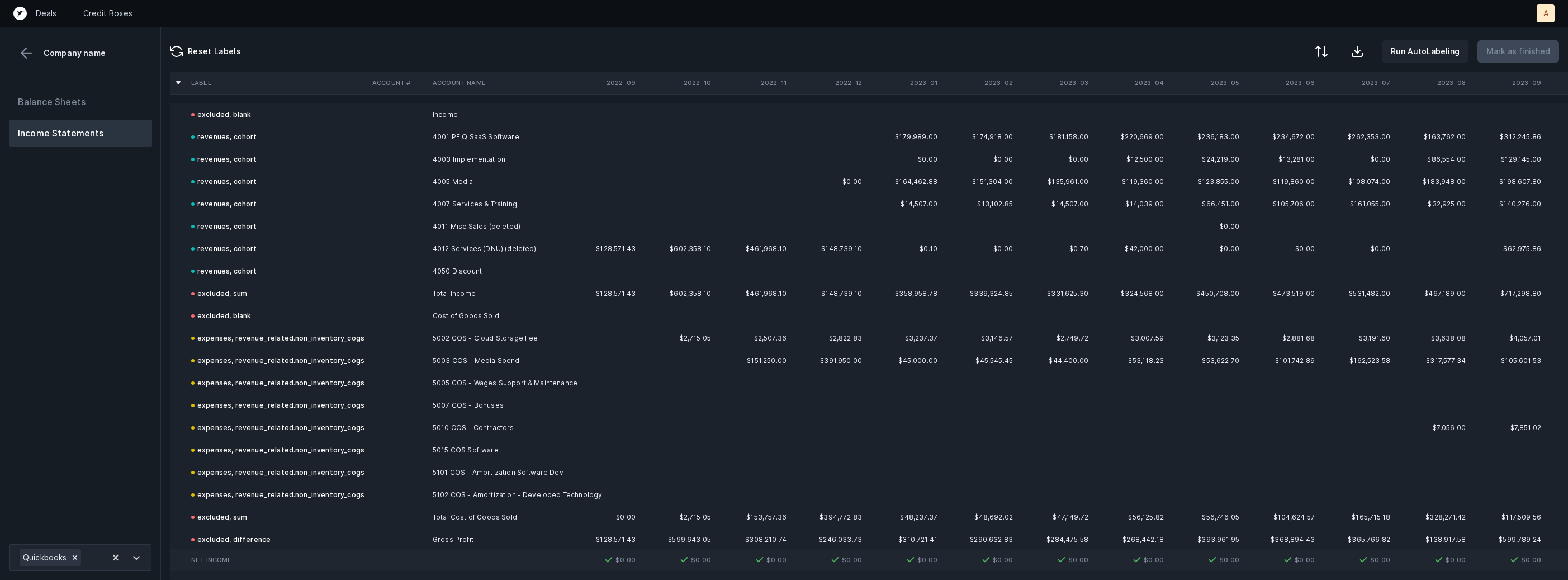
click at [149, 370] on div "Balance Sheets Income Statements" at bounding box center [80, 307] width 161 height 455
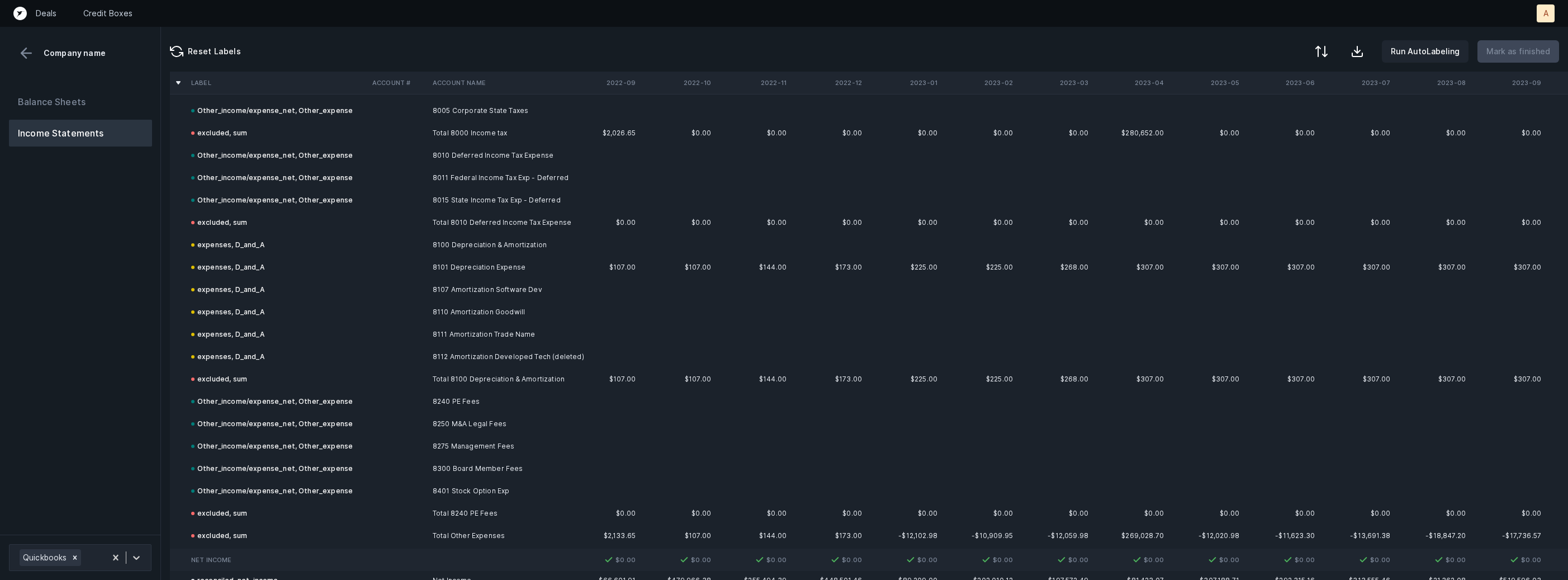
scroll to position [2761, 0]
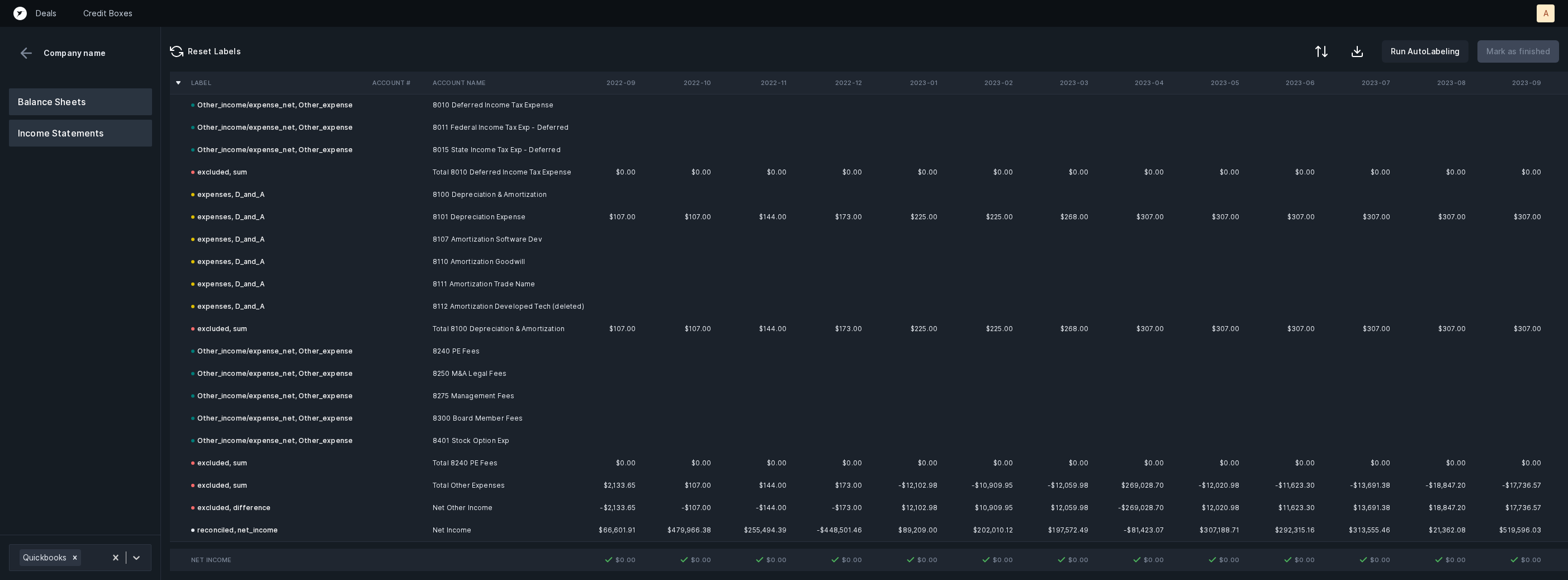
click at [116, 106] on button "Balance Sheets" at bounding box center [80, 101] width 143 height 27
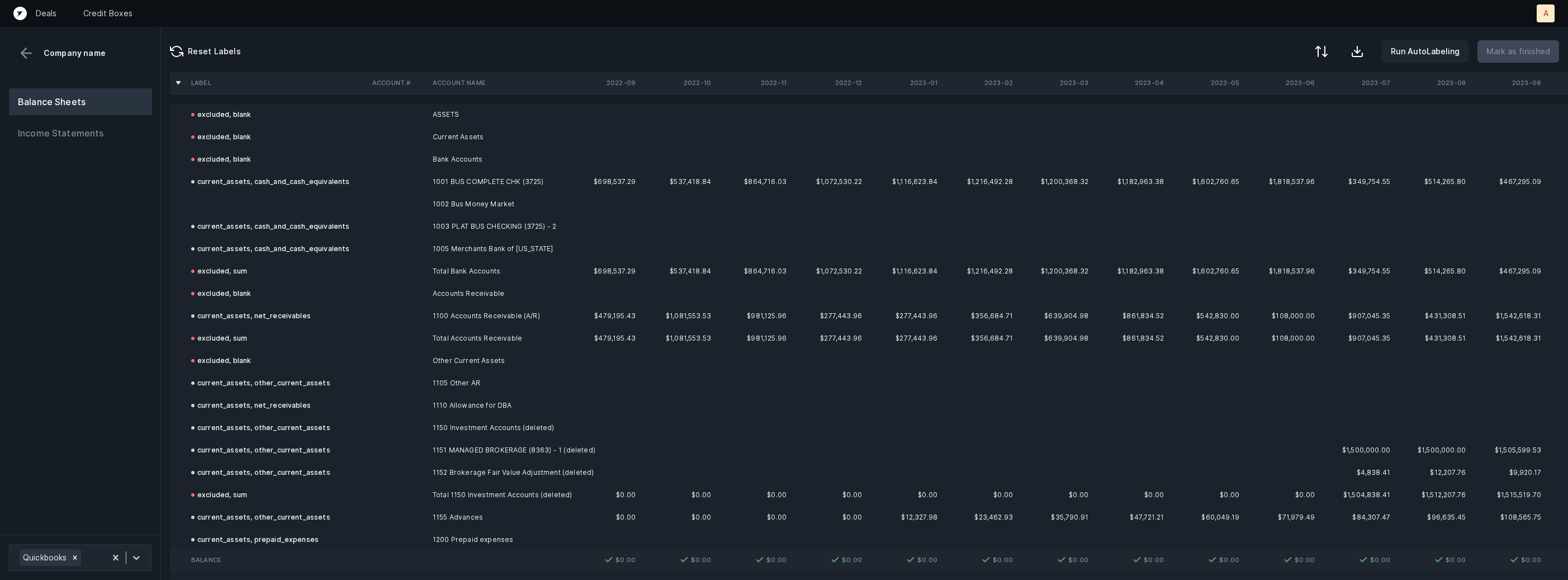
click at [457, 204] on td "1002 Bus Money Market" at bounding box center [496, 204] width 136 height 23
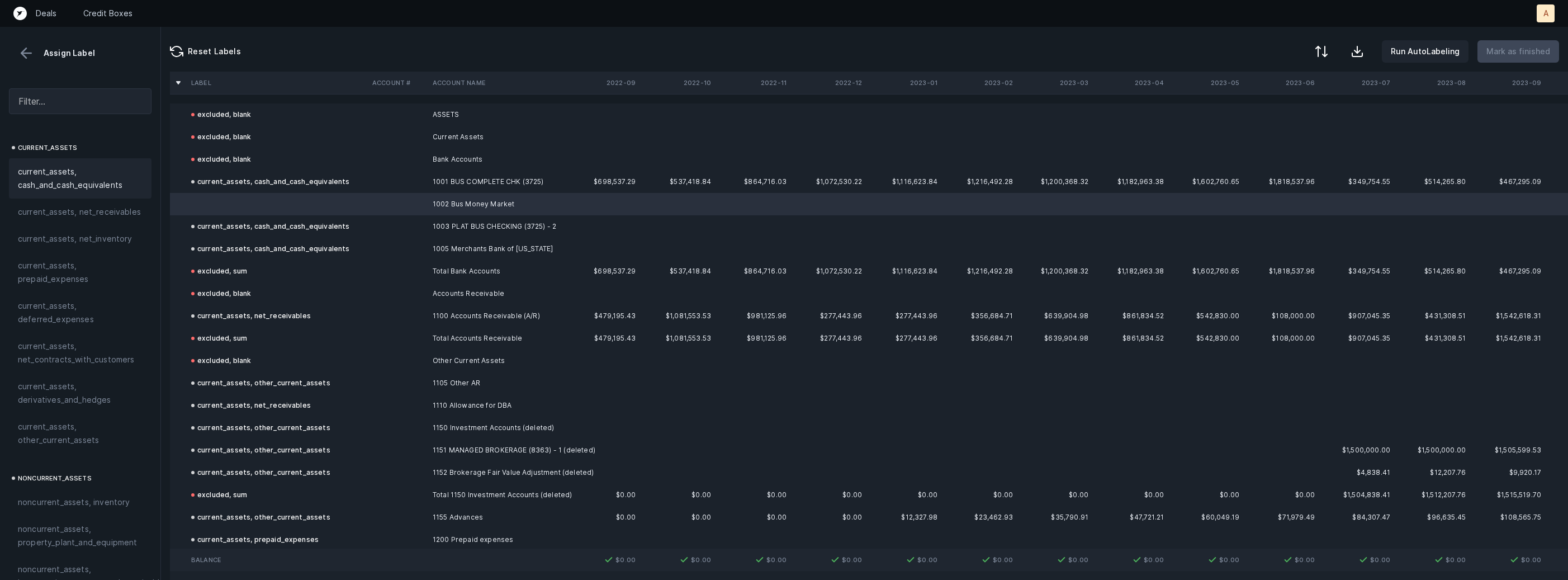
click at [58, 178] on span "current_assets, cash_and_cash_equivalents" at bounding box center [80, 178] width 125 height 27
click at [1526, 52] on p "Mark as finished" at bounding box center [1518, 51] width 63 height 13
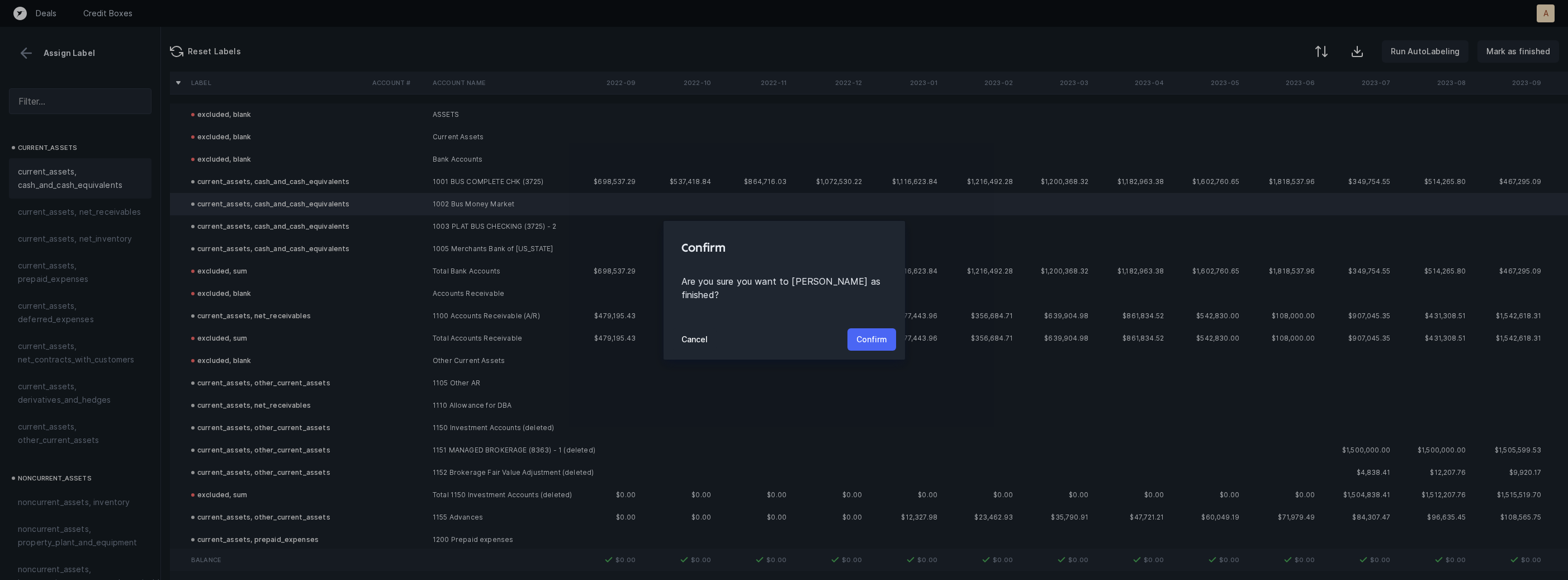
click at [872, 333] on p "Confirm" at bounding box center [872, 339] width 31 height 13
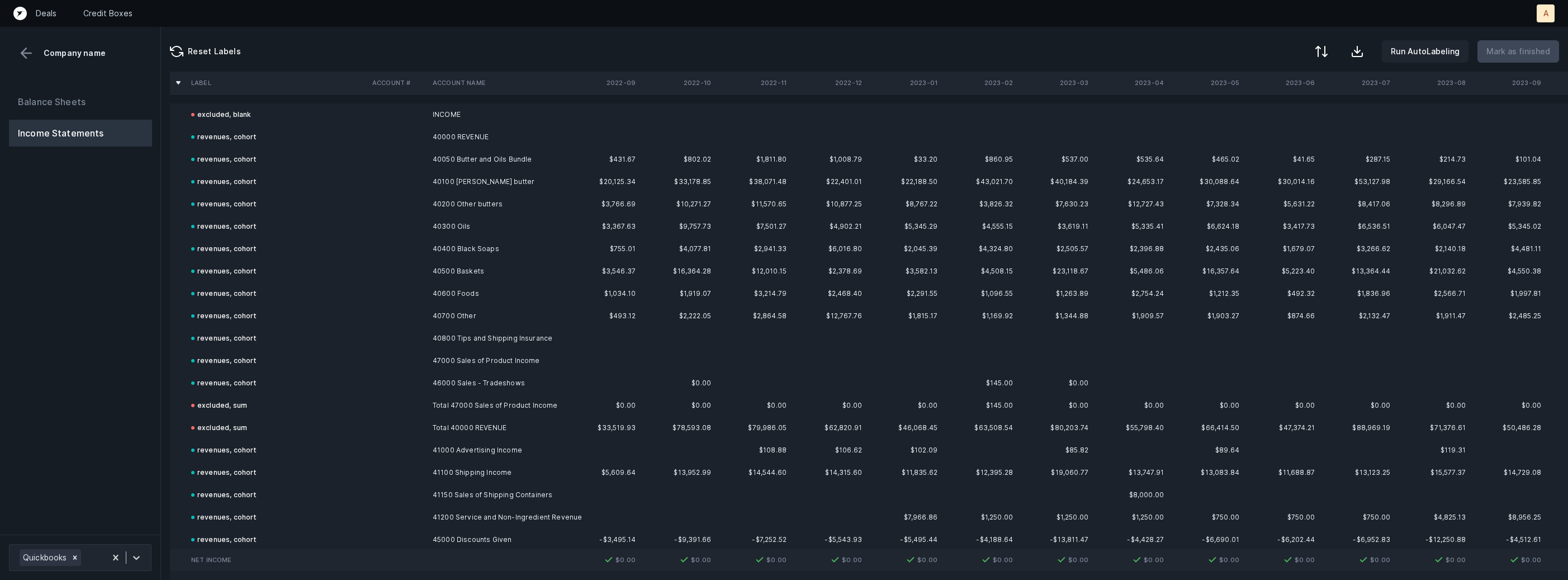
click at [136, 336] on div "Balance Sheets Income Statements" at bounding box center [80, 307] width 161 height 455
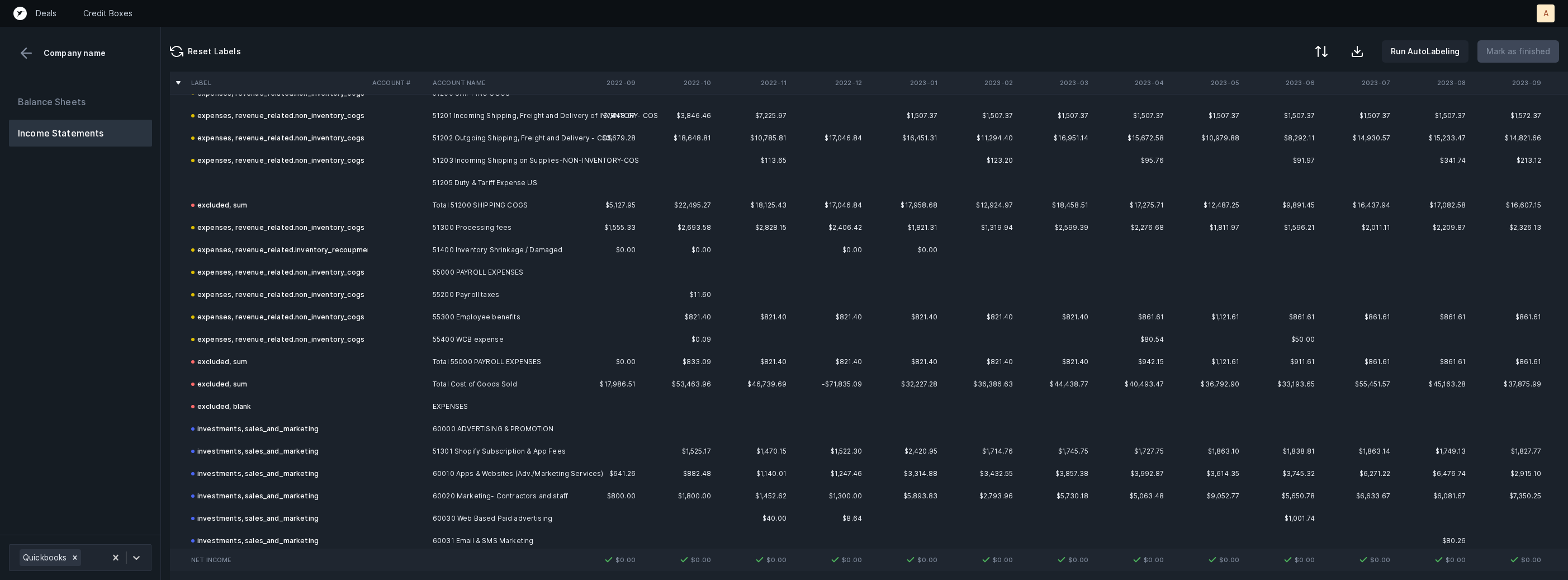
scroll to position [867, 0]
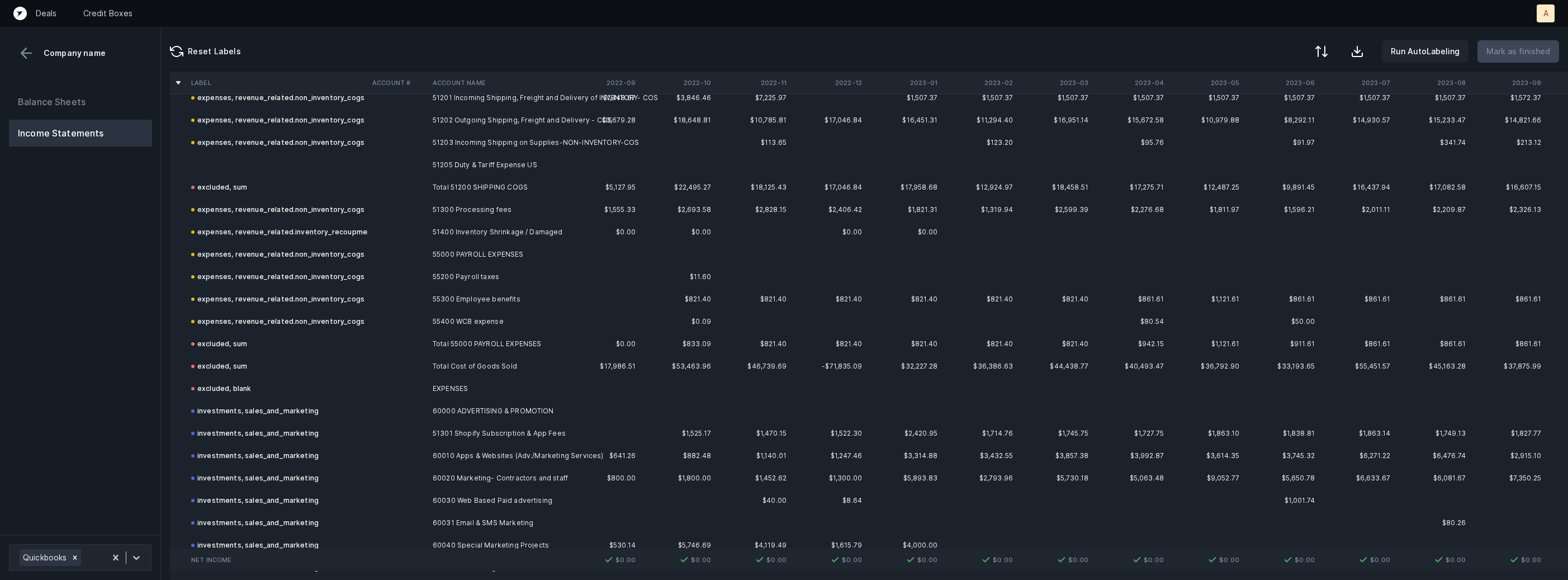
click at [497, 161] on td "51205 Duty & Tariff Expense US" at bounding box center [496, 165] width 136 height 23
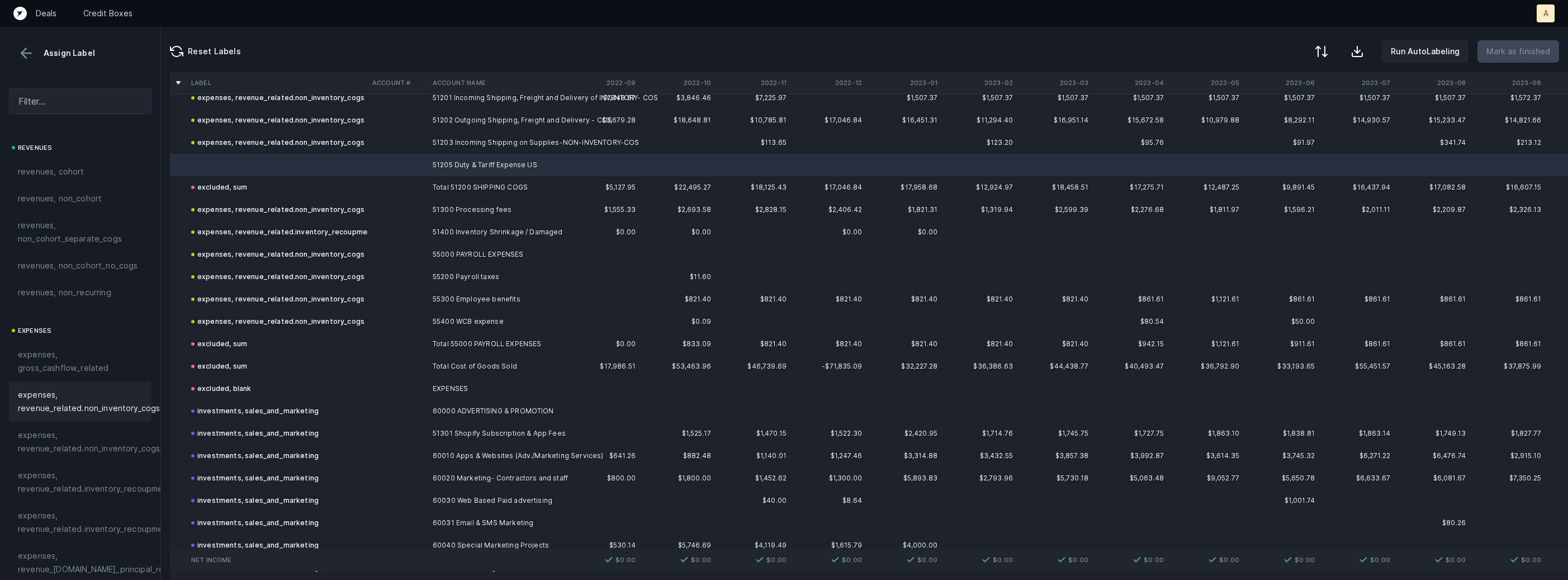
click at [114, 398] on span "expenses, revenue_related.non_inventory_cogs" at bounding box center [89, 401] width 142 height 27
click at [1535, 47] on p "Mark as finished" at bounding box center [1518, 51] width 63 height 13
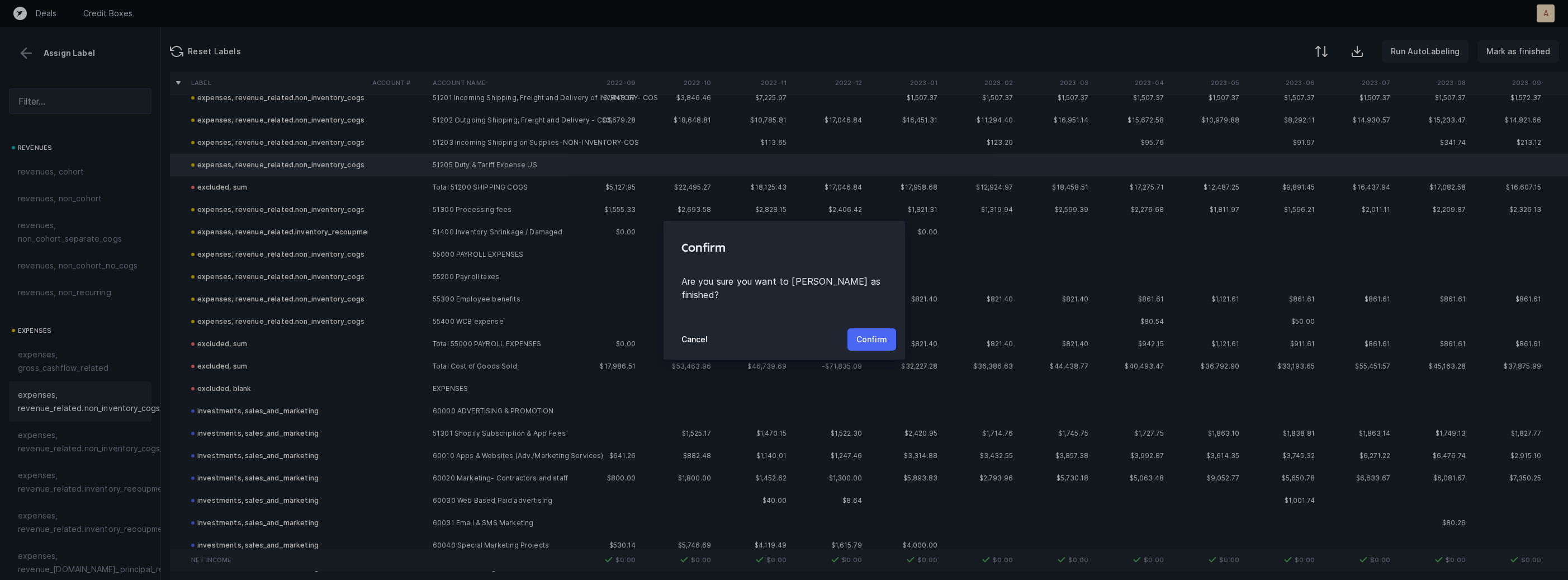
click at [872, 333] on p "Confirm" at bounding box center [872, 339] width 31 height 13
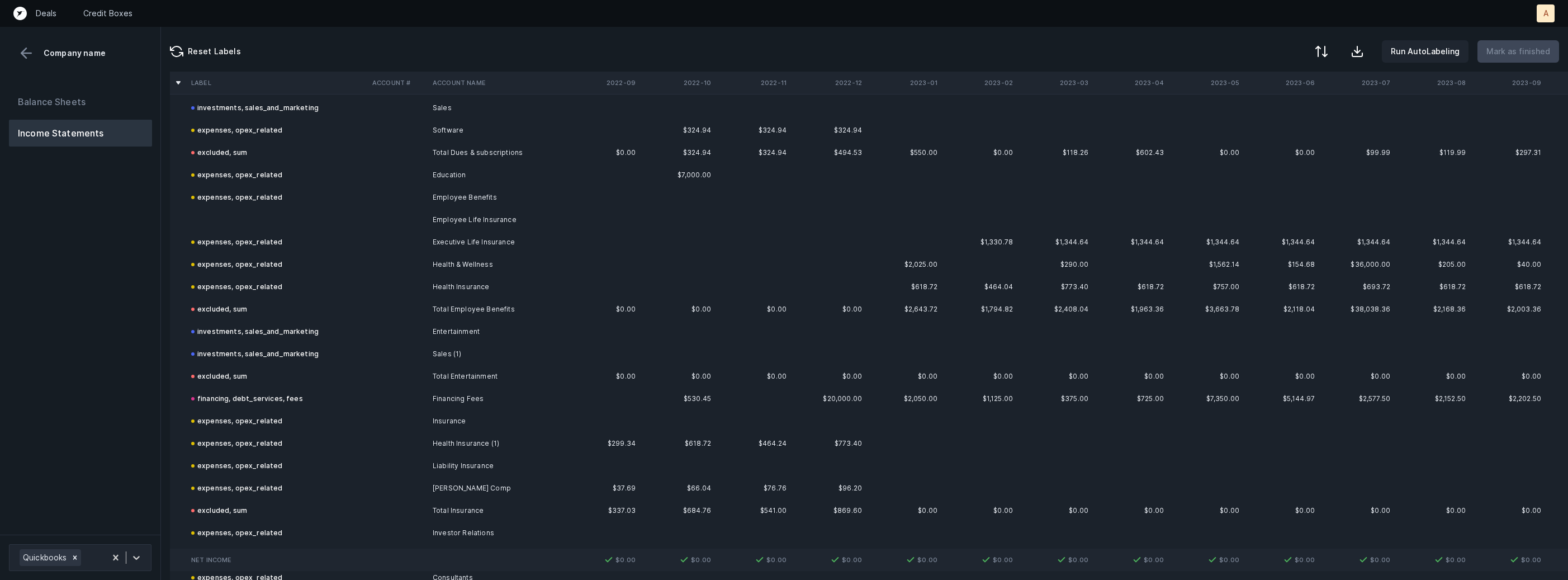
scroll to position [770, 0]
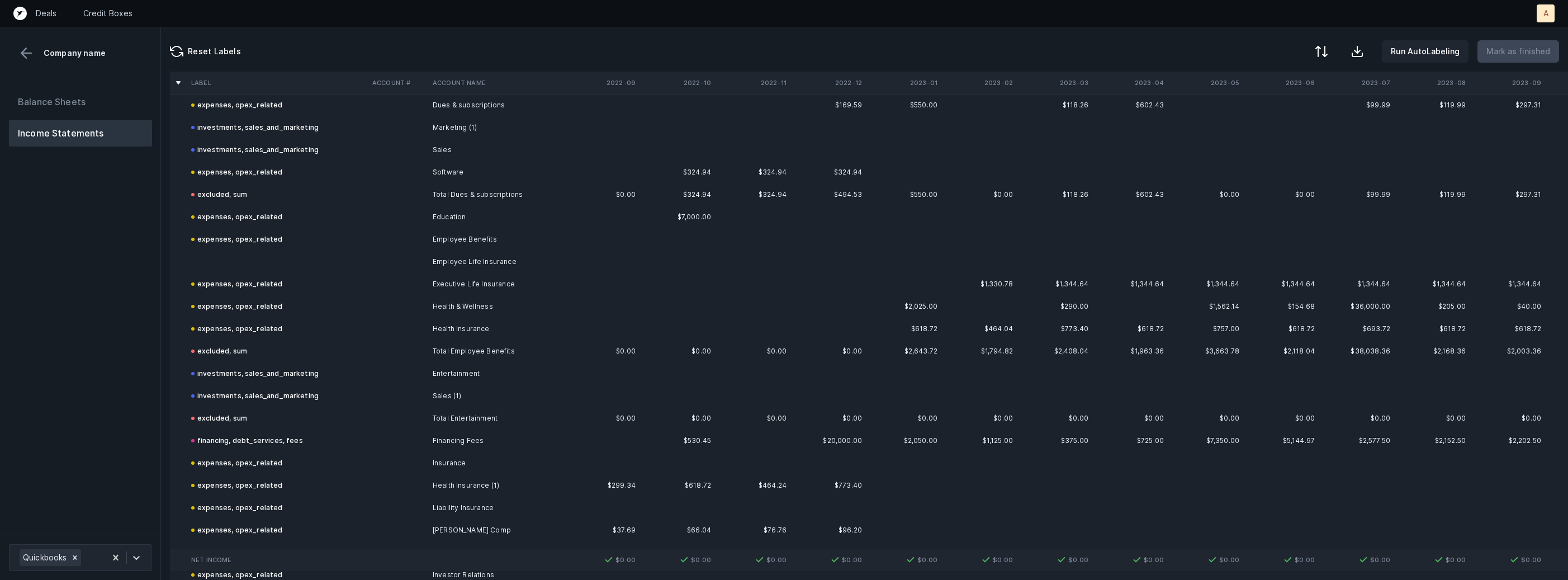
click at [221, 265] on td at bounding box center [277, 261] width 181 height 23
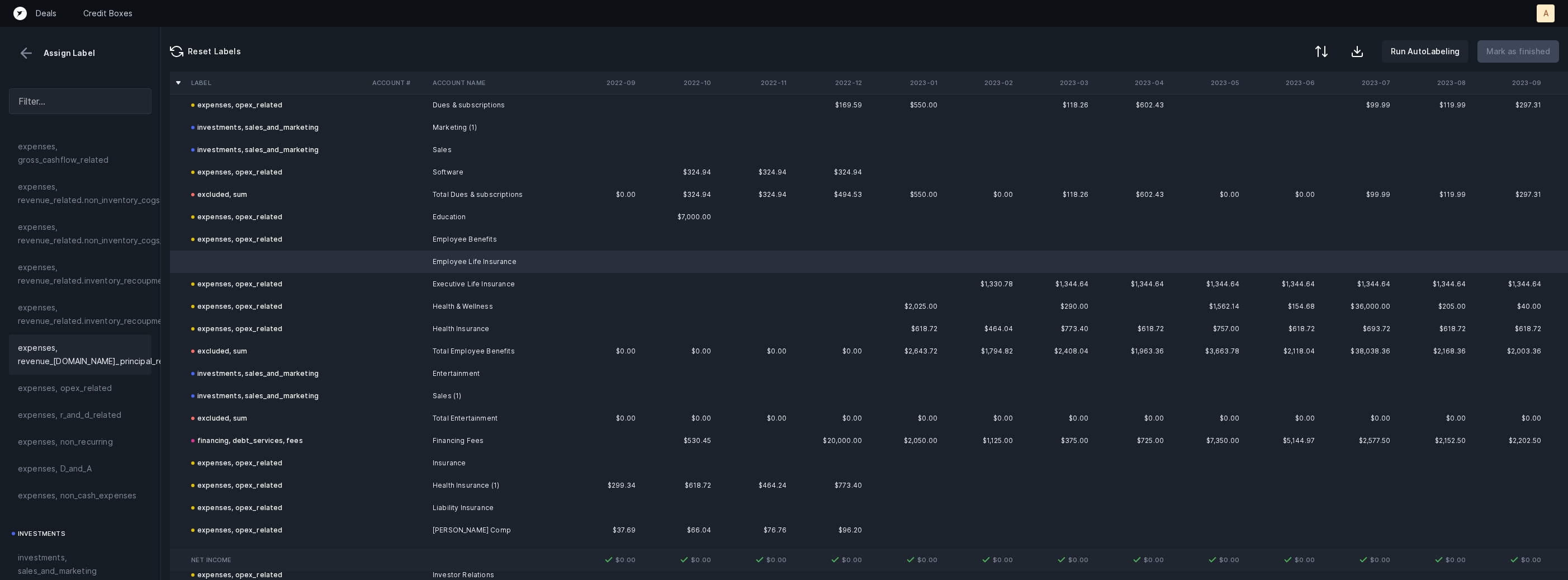
scroll to position [222, 0]
click at [74, 362] on div "expenses, opex_related" at bounding box center [79, 374] width 142 height 27
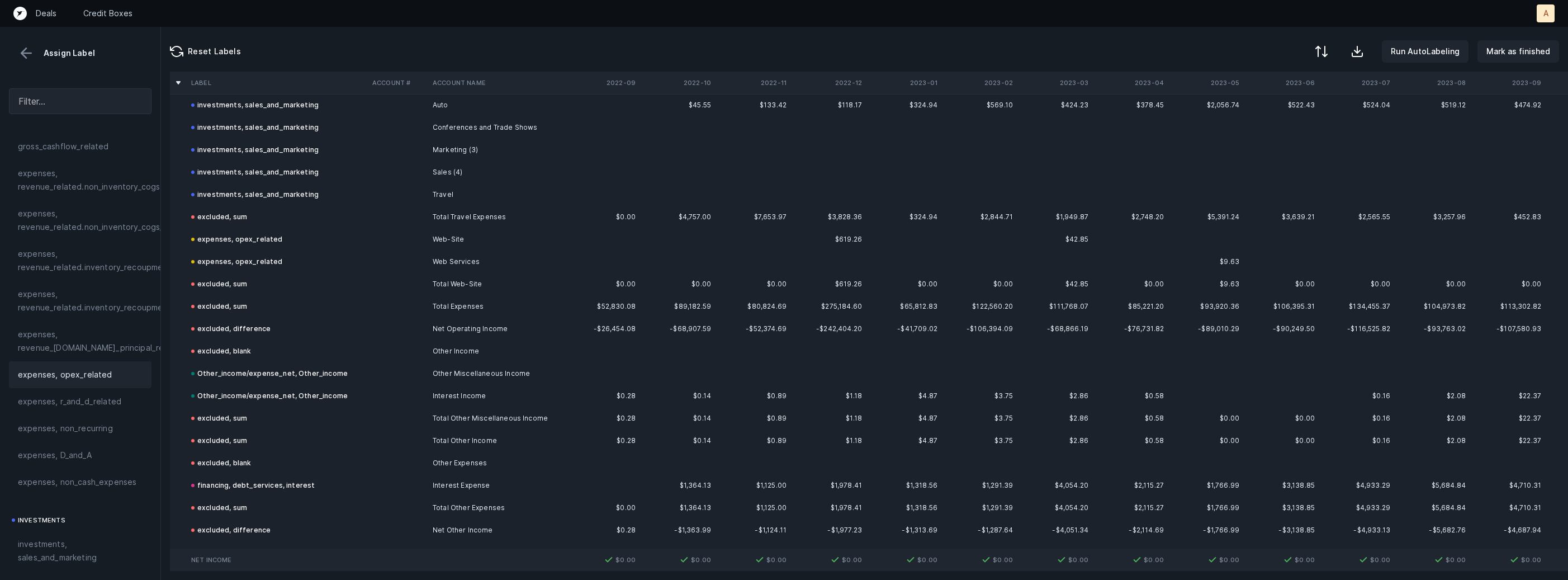
scroll to position [2805, 0]
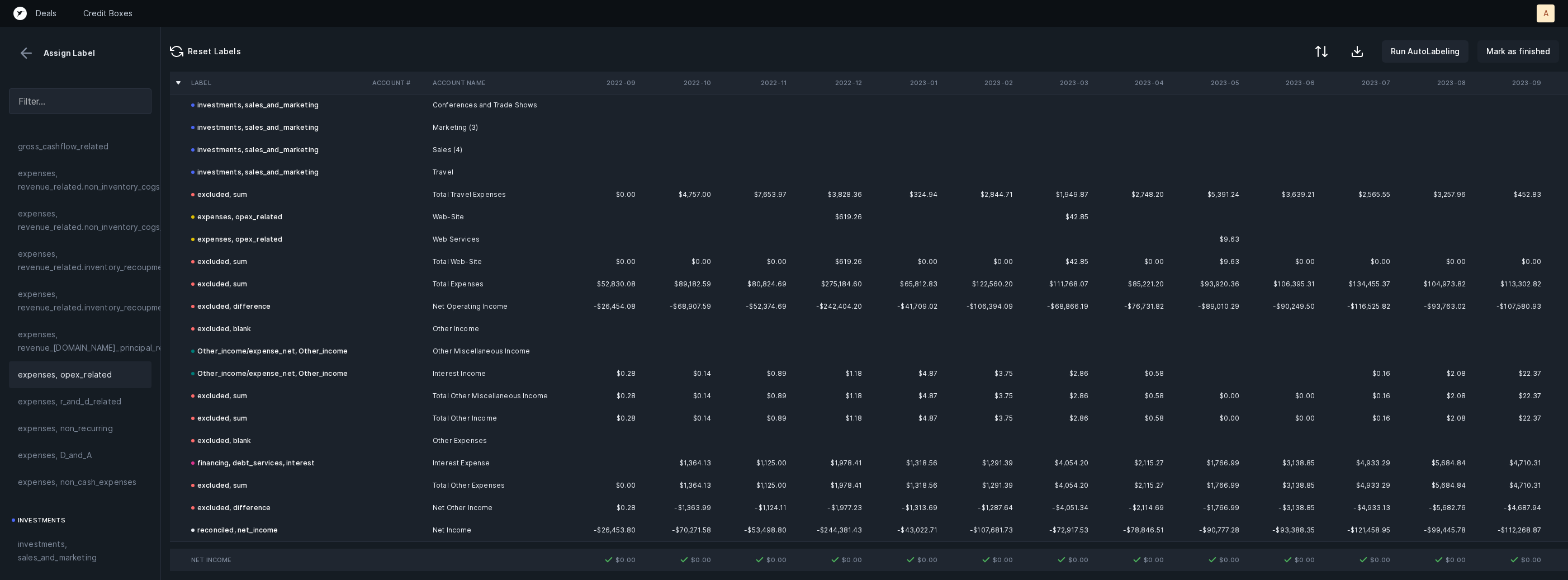
click at [1519, 49] on p "Mark as finished" at bounding box center [1518, 51] width 63 height 13
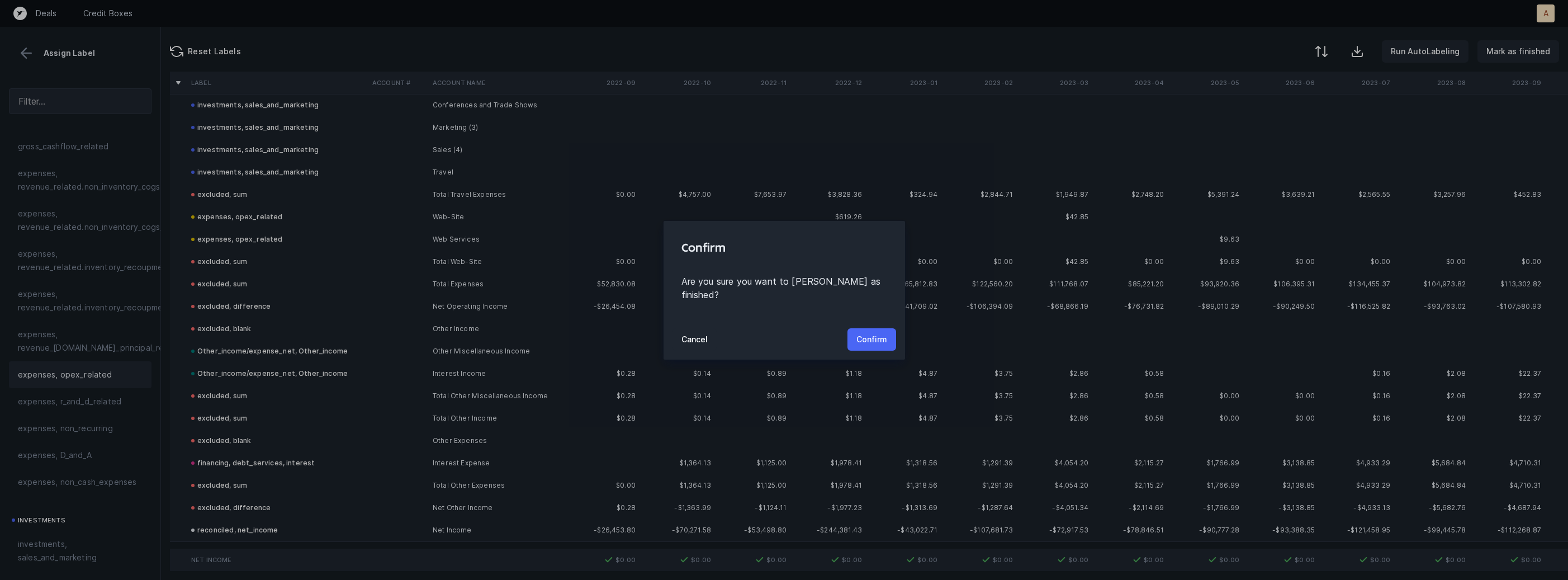
click at [869, 342] on button "Confirm" at bounding box center [872, 339] width 49 height 23
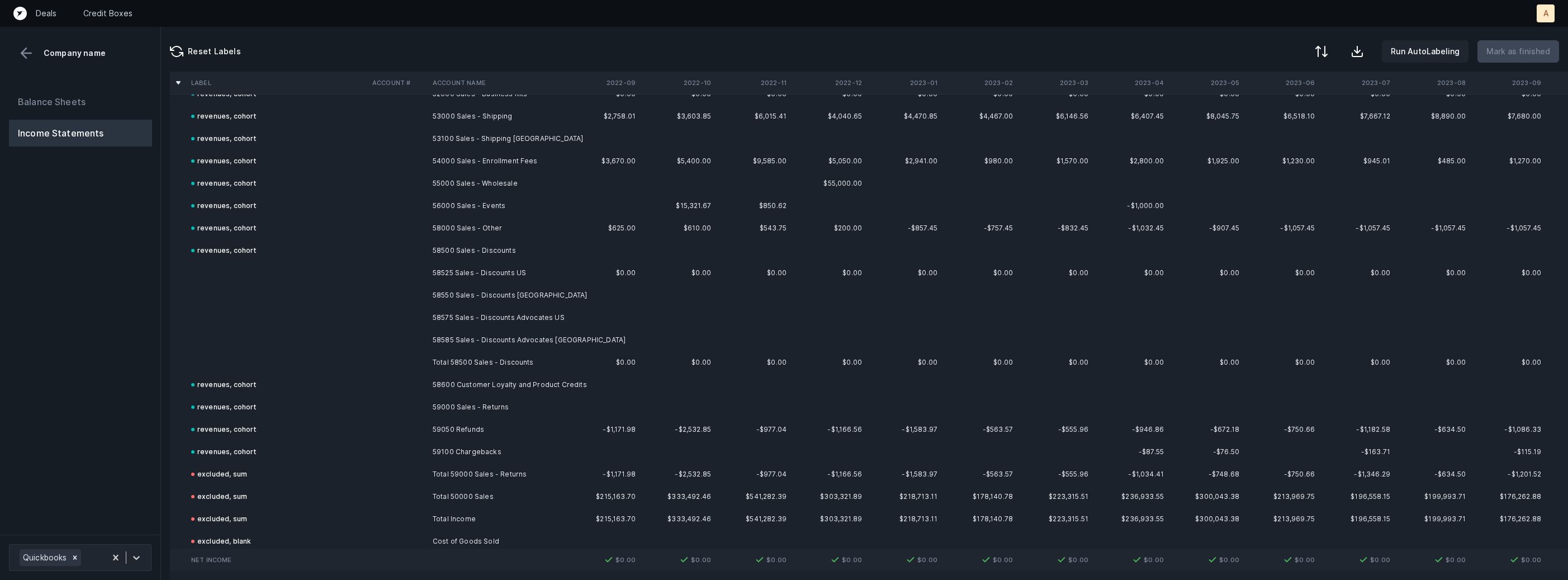
scroll to position [131, 0]
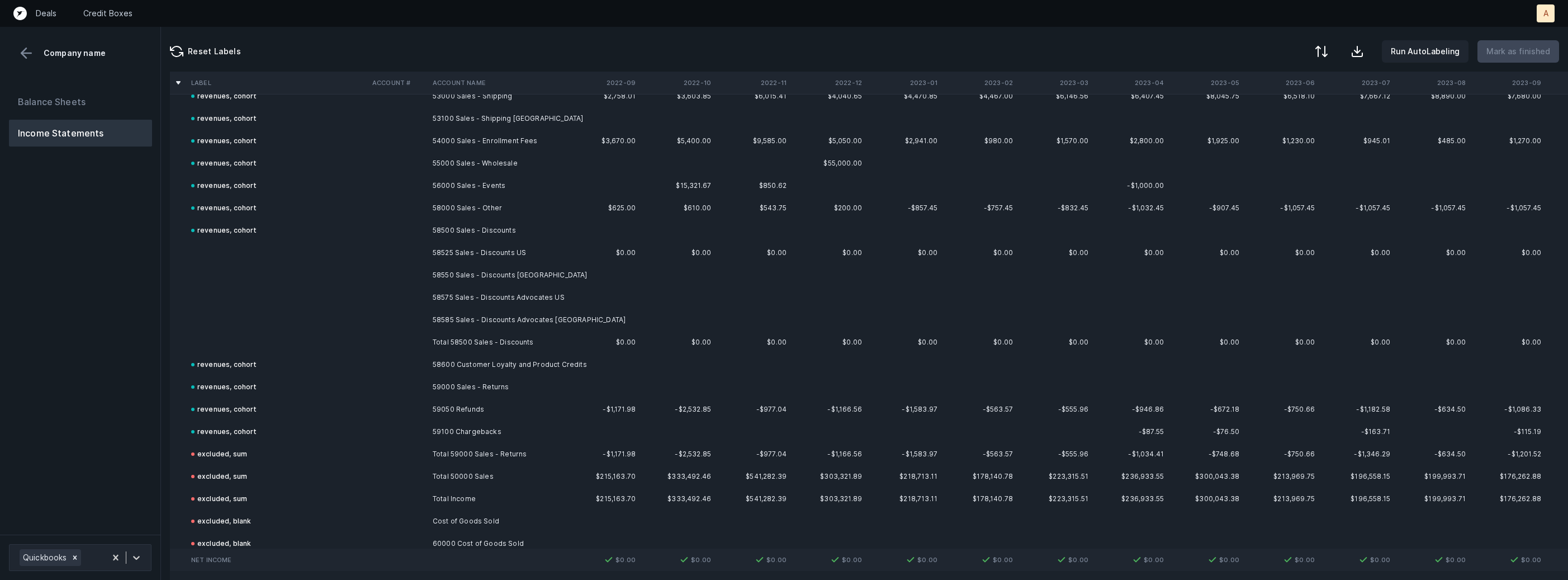
click at [449, 248] on td "58525 Sales - Discounts US" at bounding box center [496, 252] width 136 height 23
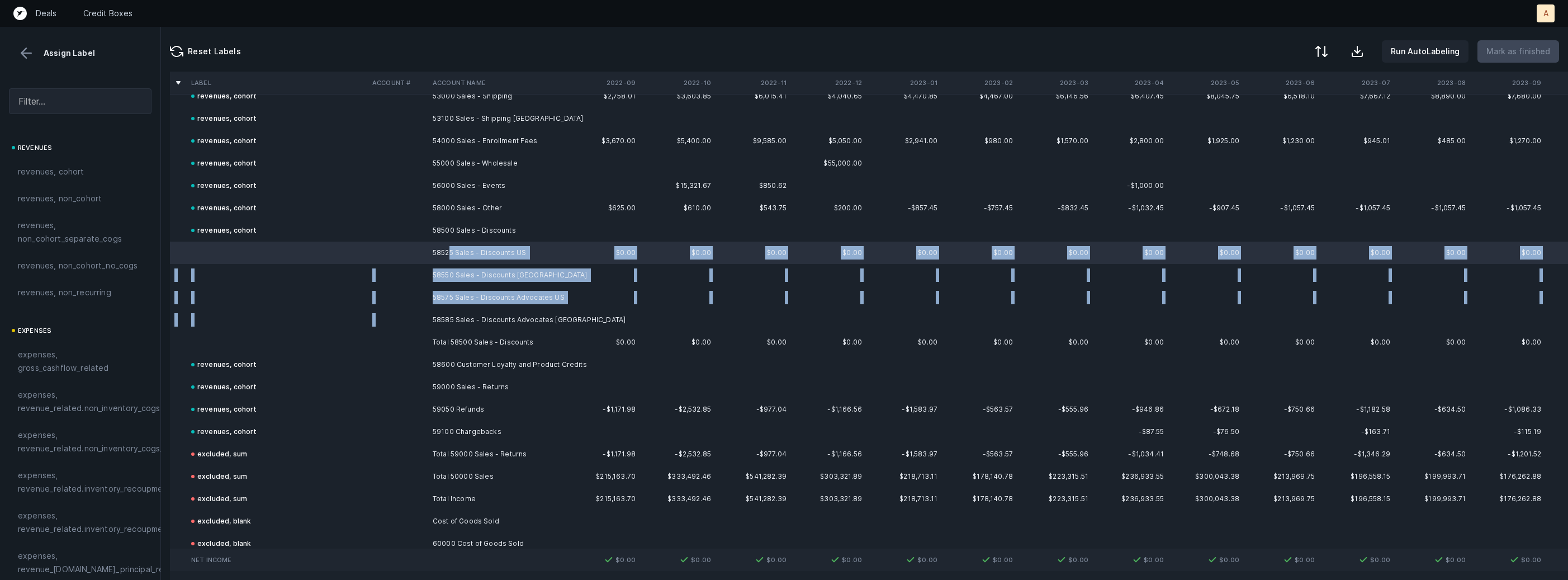
click at [452, 312] on td "58585 Sales - Discounts Advocates Canada" at bounding box center [496, 320] width 136 height 23
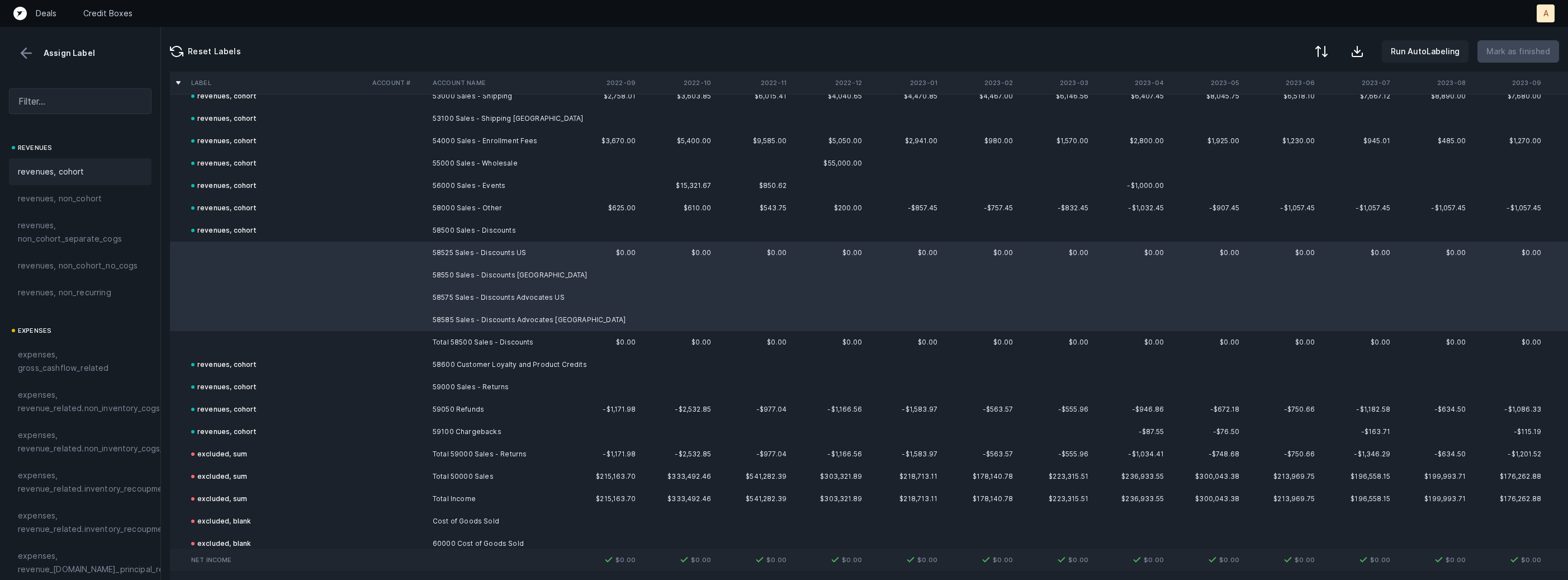
click at [69, 166] on span "revenues, cohort" at bounding box center [51, 171] width 66 height 13
click at [206, 338] on td at bounding box center [277, 342] width 181 height 23
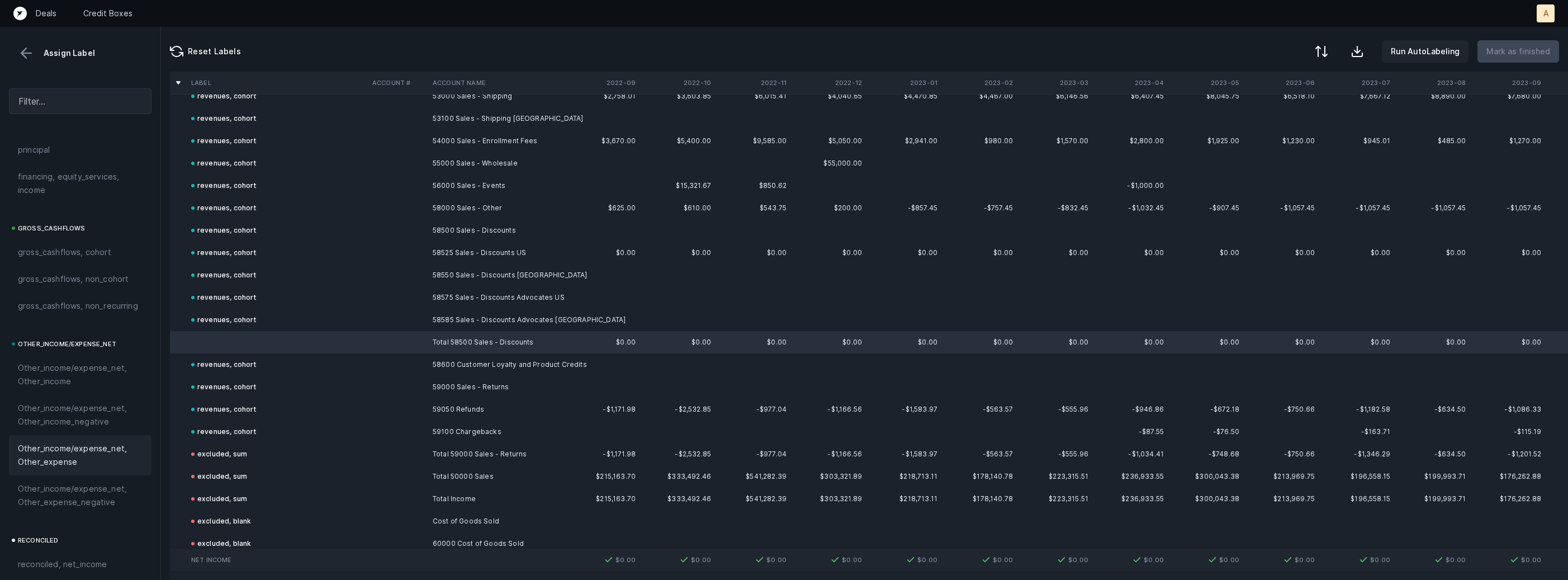
scroll to position [1267, 0]
click at [77, 477] on div "excluded, sum" at bounding box center [80, 477] width 125 height 13
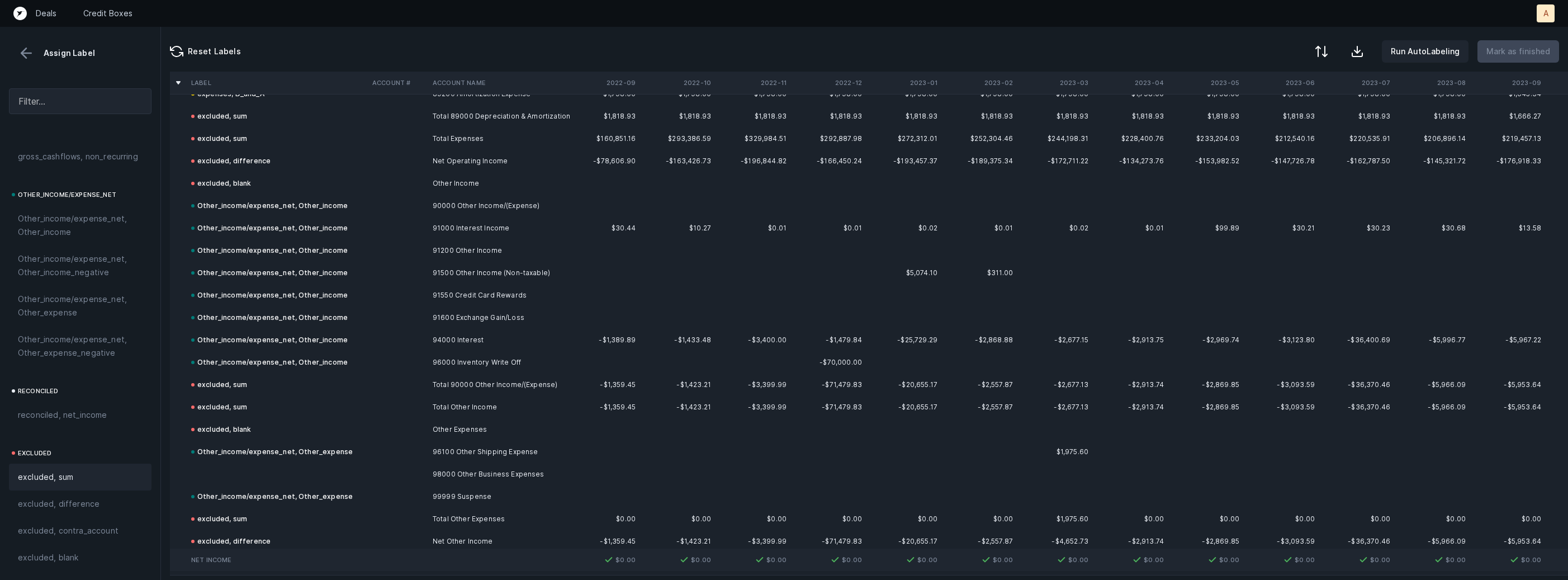
scroll to position [2738, 0]
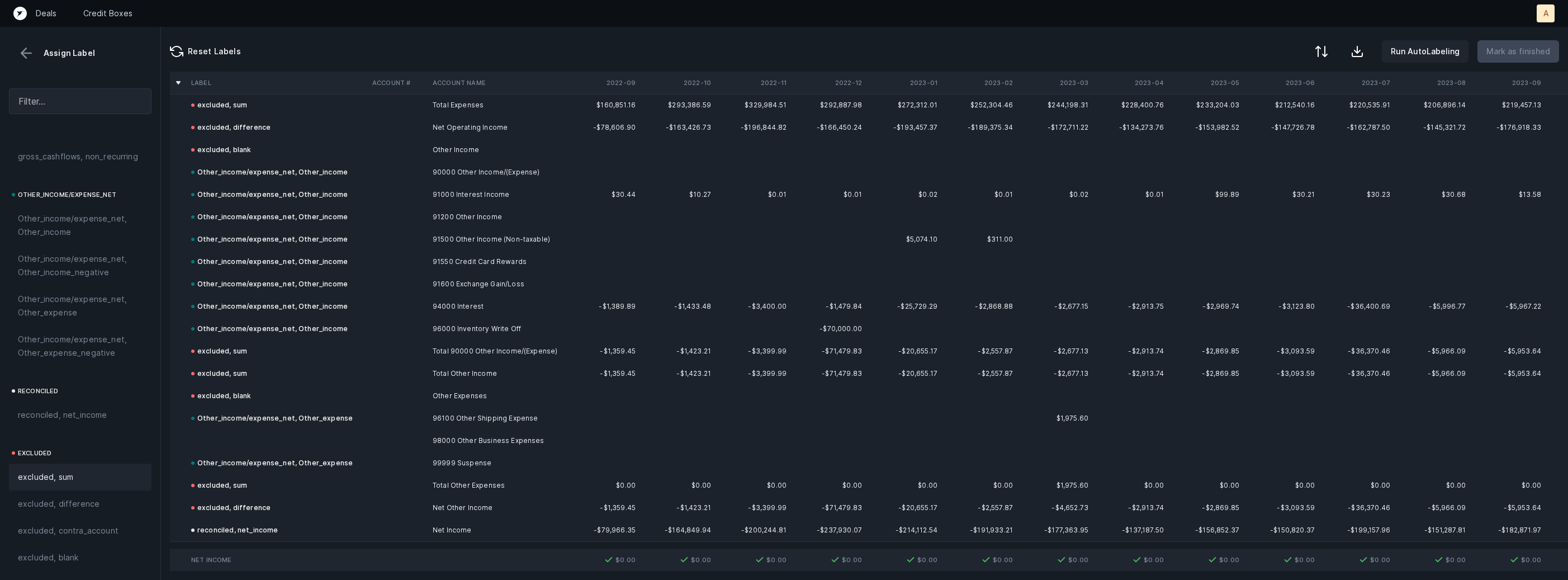
click at [418, 444] on td at bounding box center [397, 441] width 61 height 23
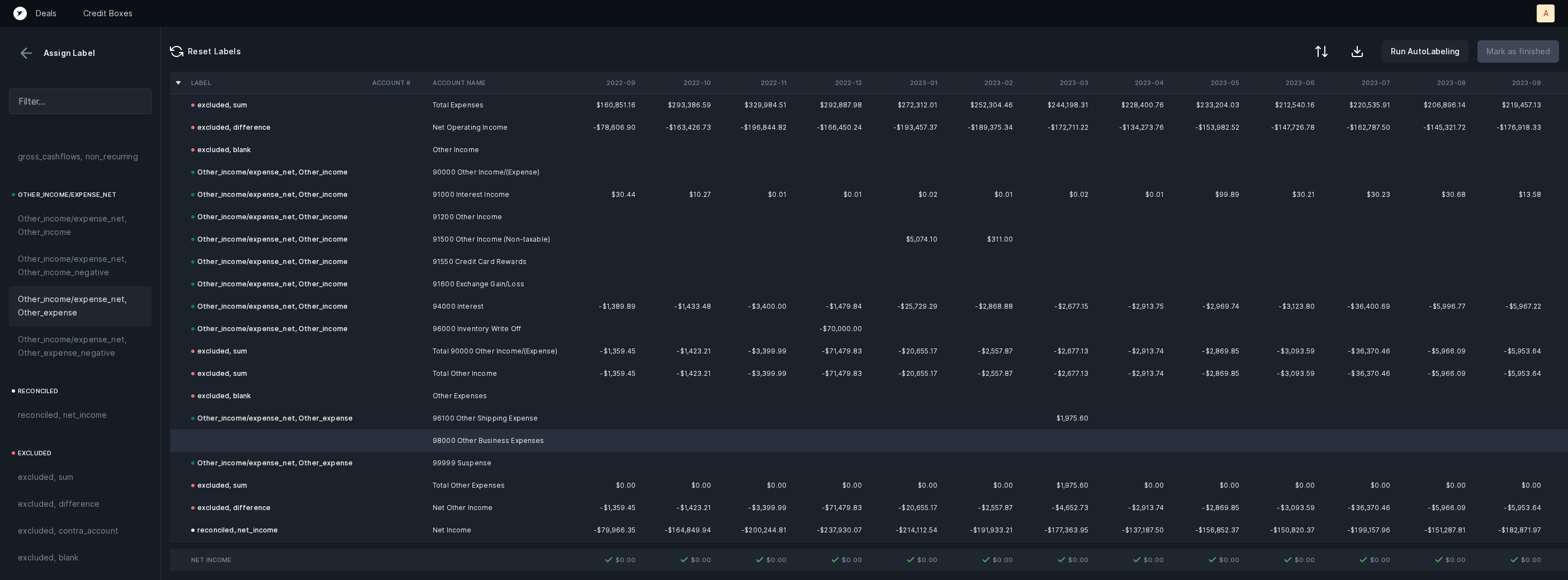
click at [49, 306] on span "Other_income/expense_net, Other_expense" at bounding box center [80, 306] width 125 height 27
click at [23, 55] on button at bounding box center [26, 53] width 17 height 17
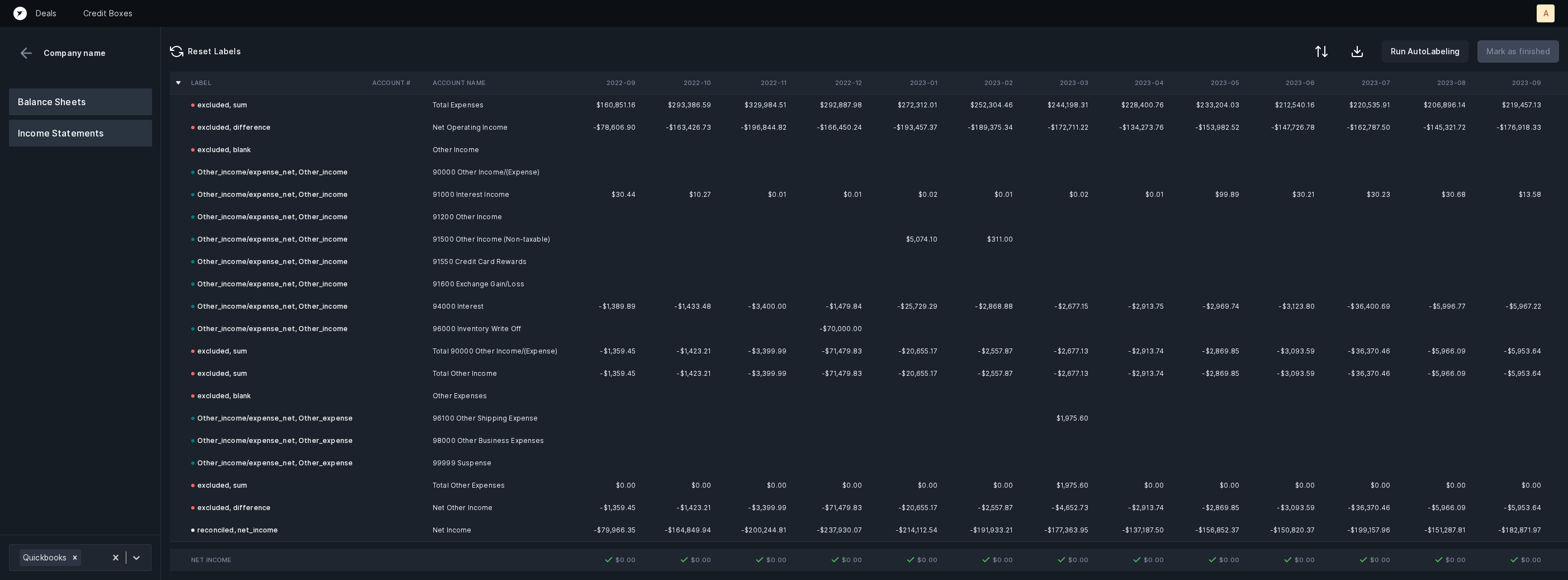
click at [53, 106] on button "Balance Sheets" at bounding box center [80, 101] width 143 height 27
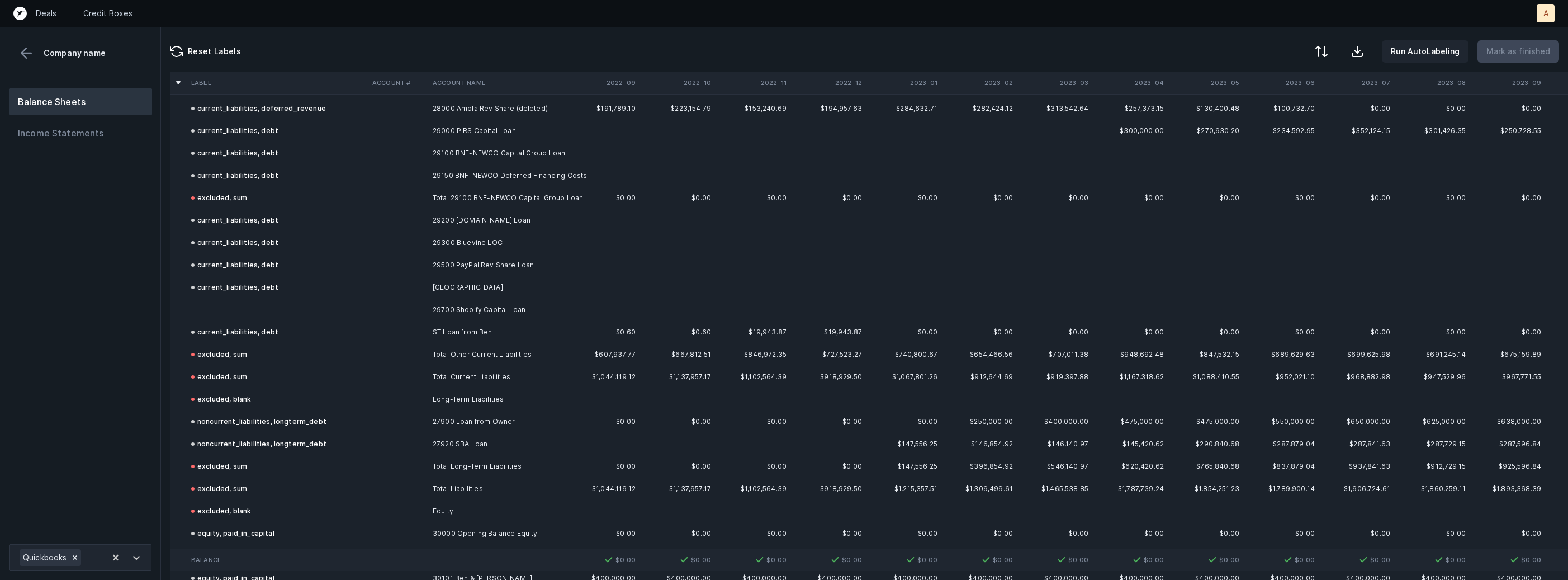
scroll to position [1803, 0]
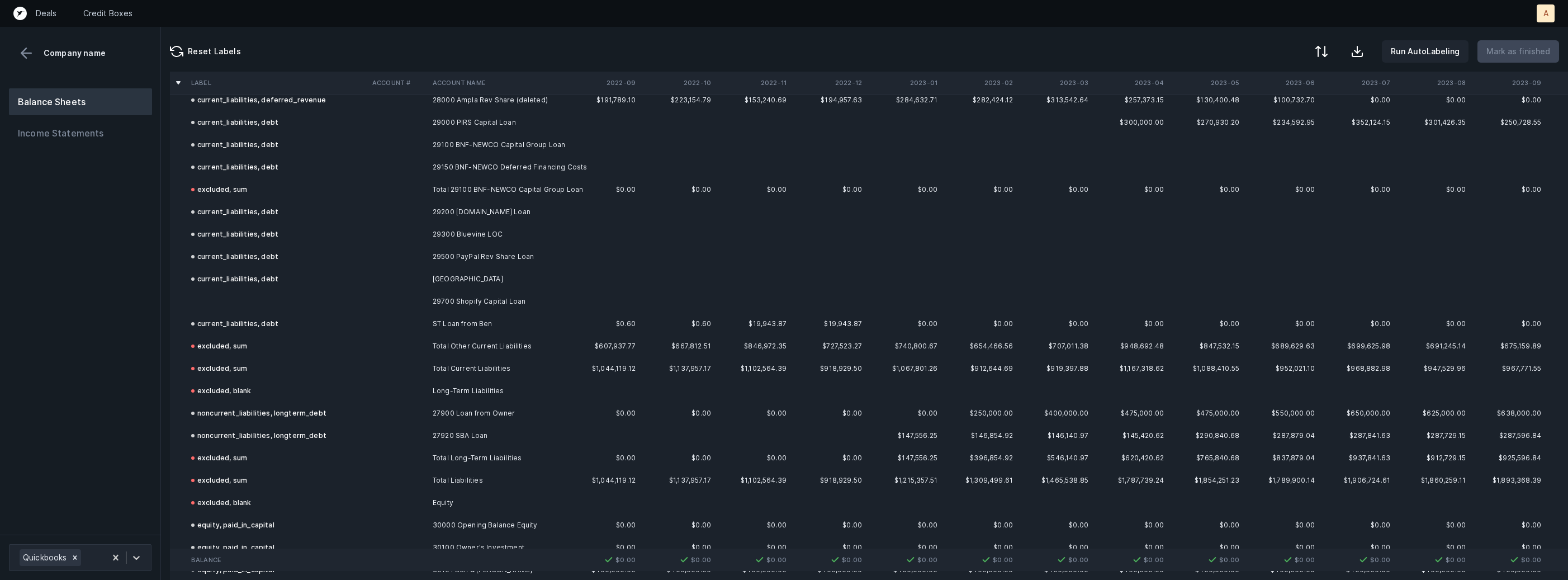
click at [298, 309] on td at bounding box center [277, 301] width 181 height 23
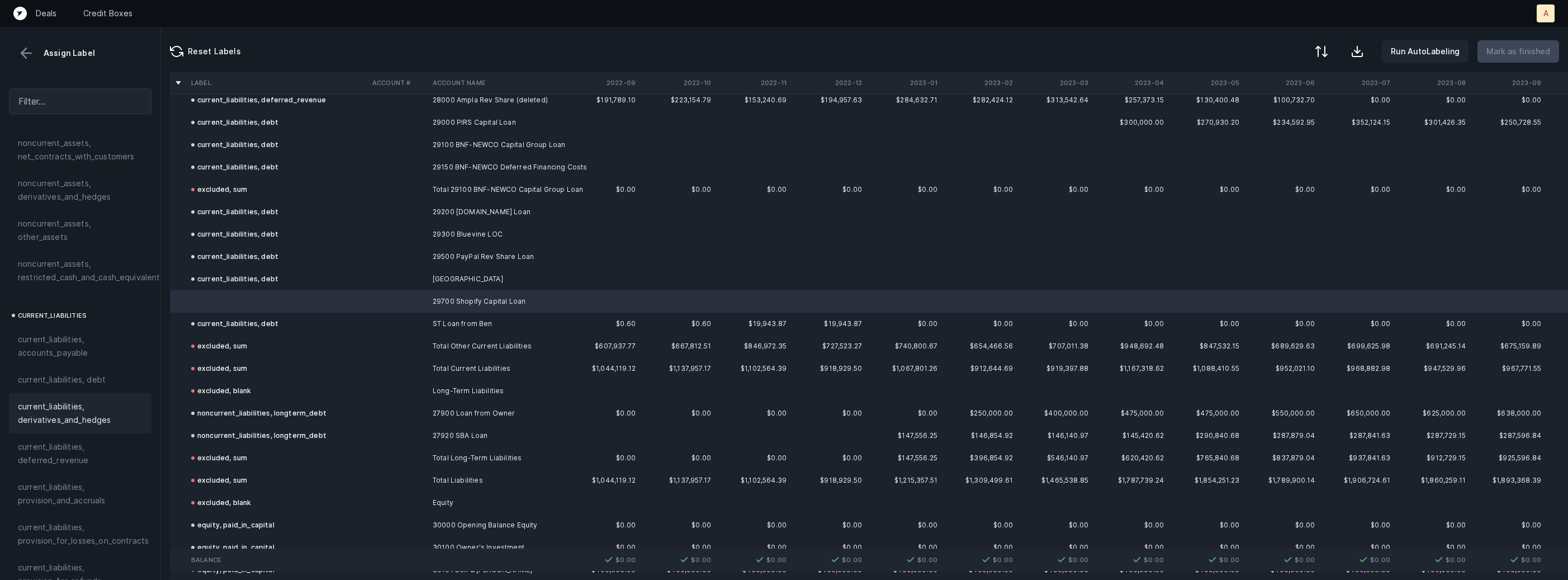
scroll to position [595, 0]
click at [88, 365] on div "current_liabilities, debt" at bounding box center [79, 371] width 142 height 27
click at [1509, 49] on p "Mark as finished" at bounding box center [1518, 51] width 63 height 13
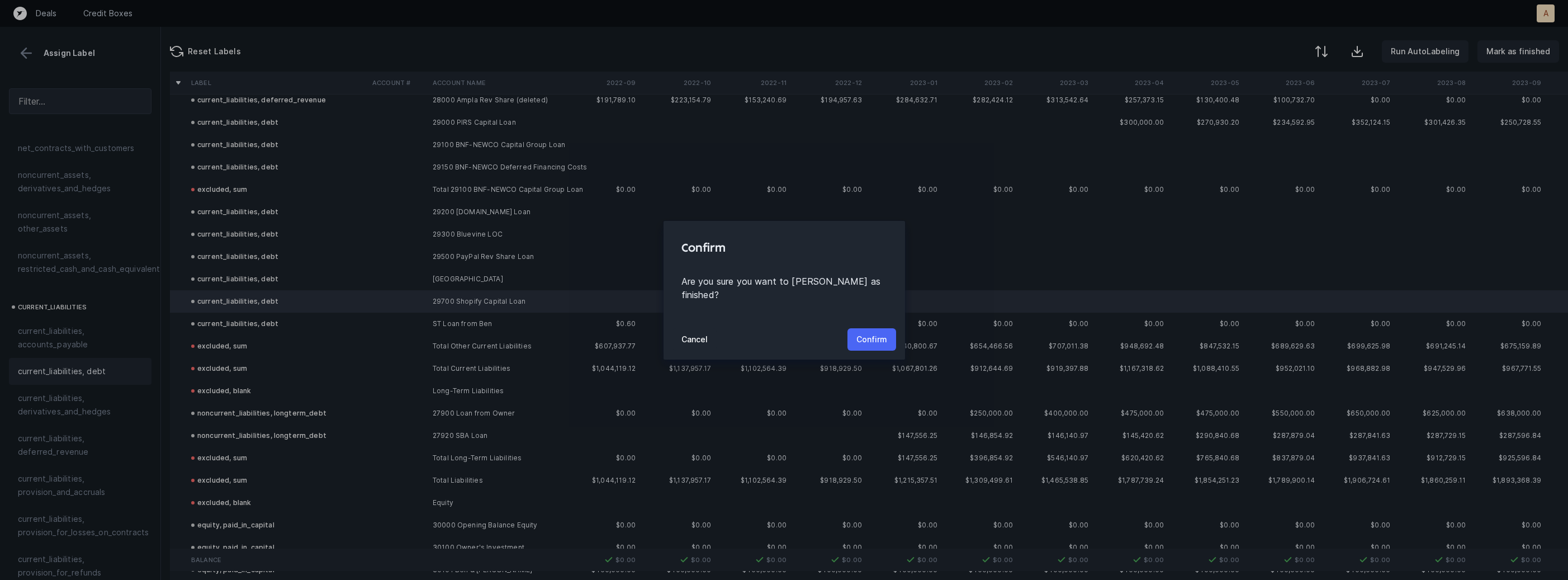
click at [885, 333] on p "Confirm" at bounding box center [872, 339] width 31 height 13
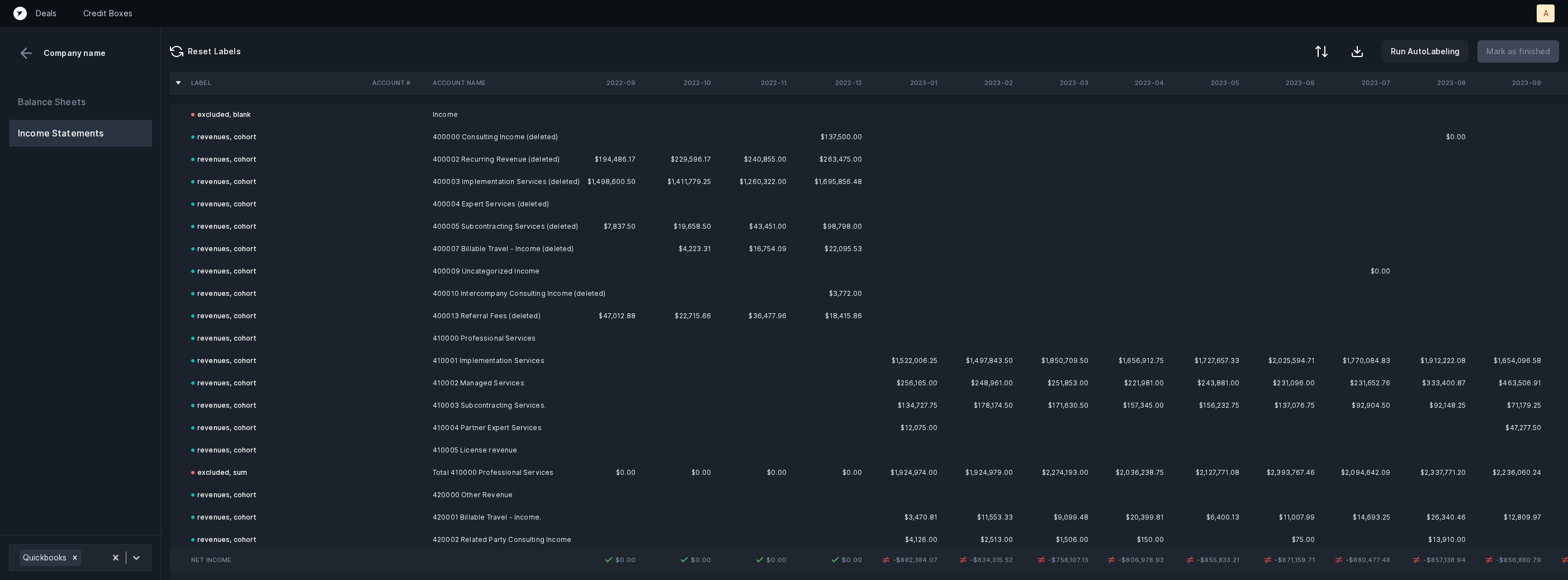
click at [146, 305] on div "Balance Sheets Income Statements" at bounding box center [80, 307] width 161 height 455
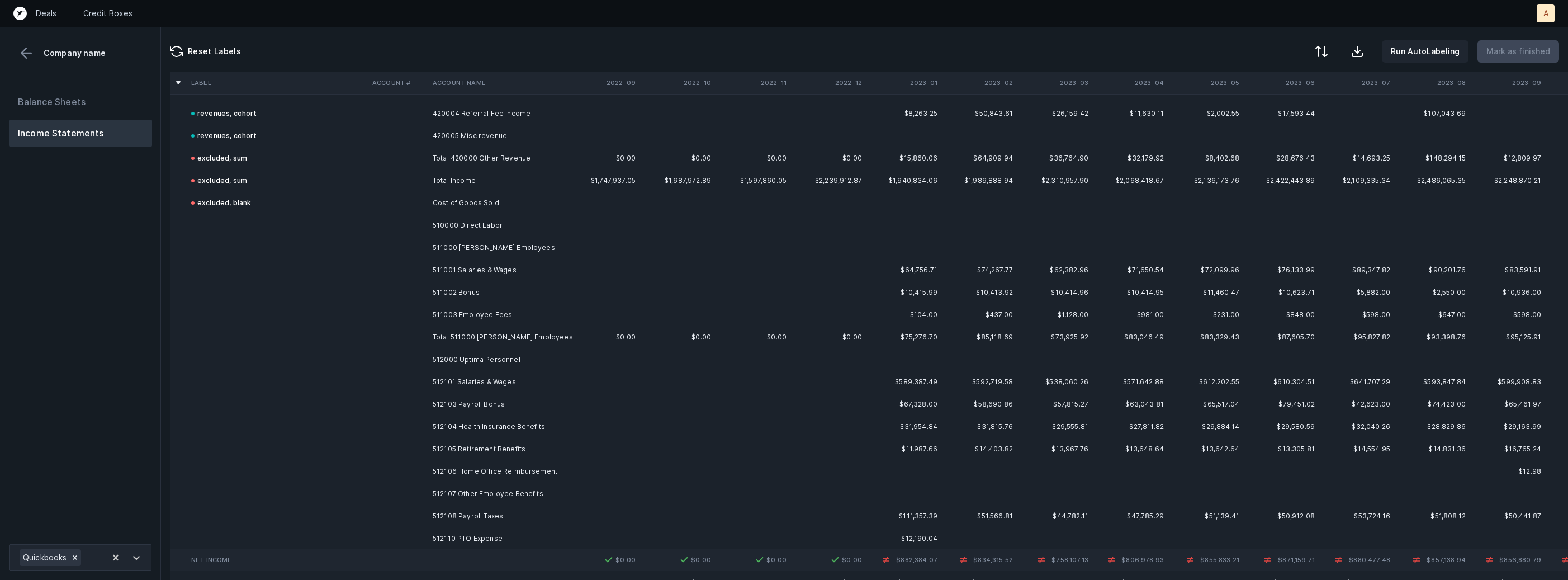
scroll to position [482, 0]
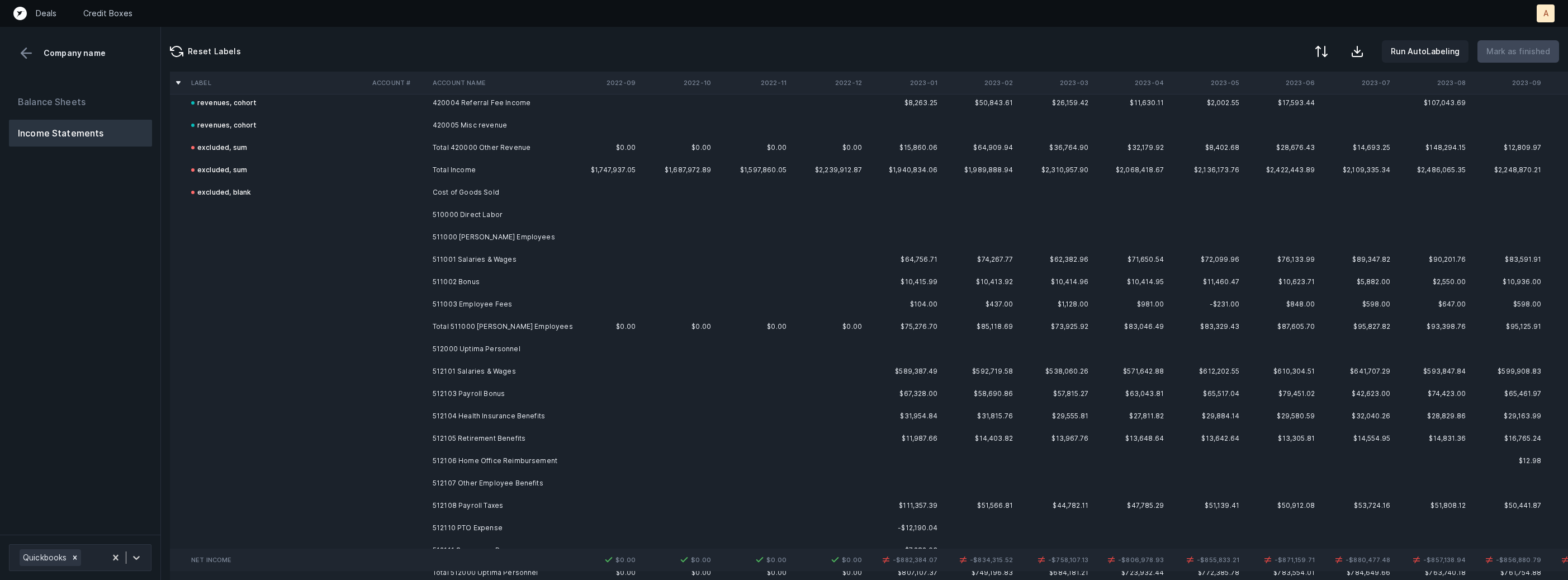
click at [511, 214] on td "510000 Direct Labor" at bounding box center [496, 214] width 136 height 23
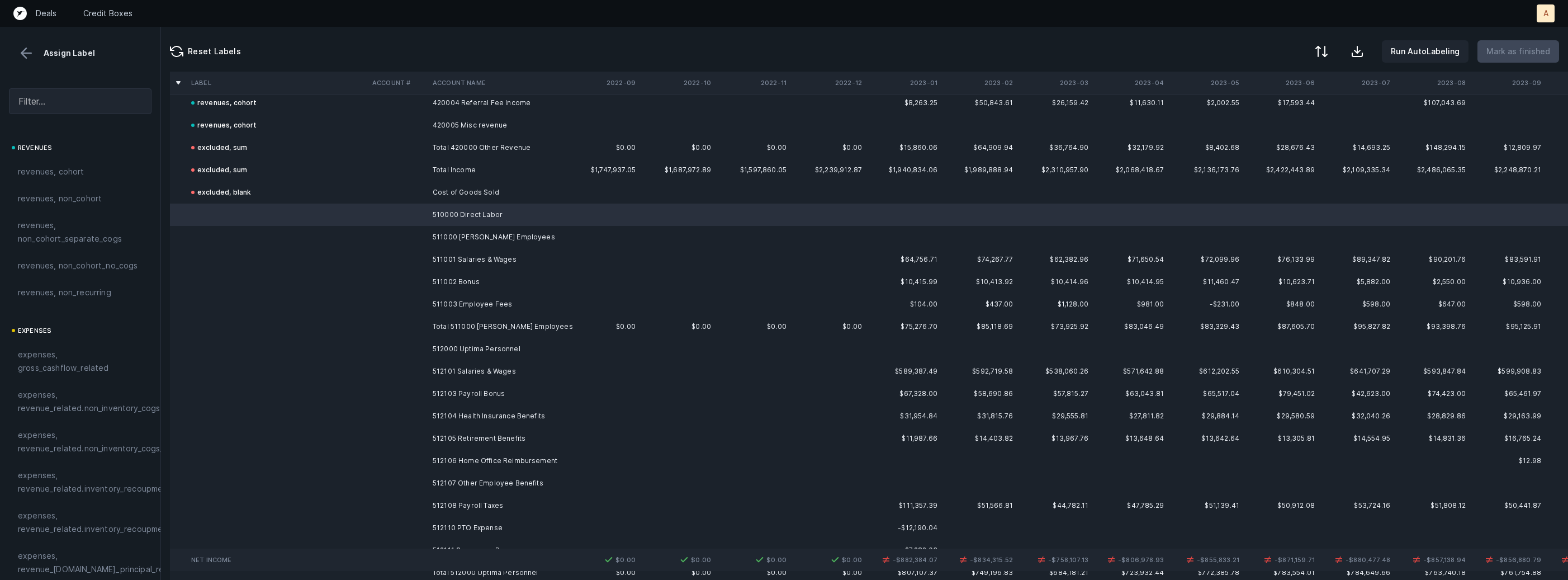
click at [466, 301] on td "511003 Employee Fees" at bounding box center [496, 304] width 136 height 23
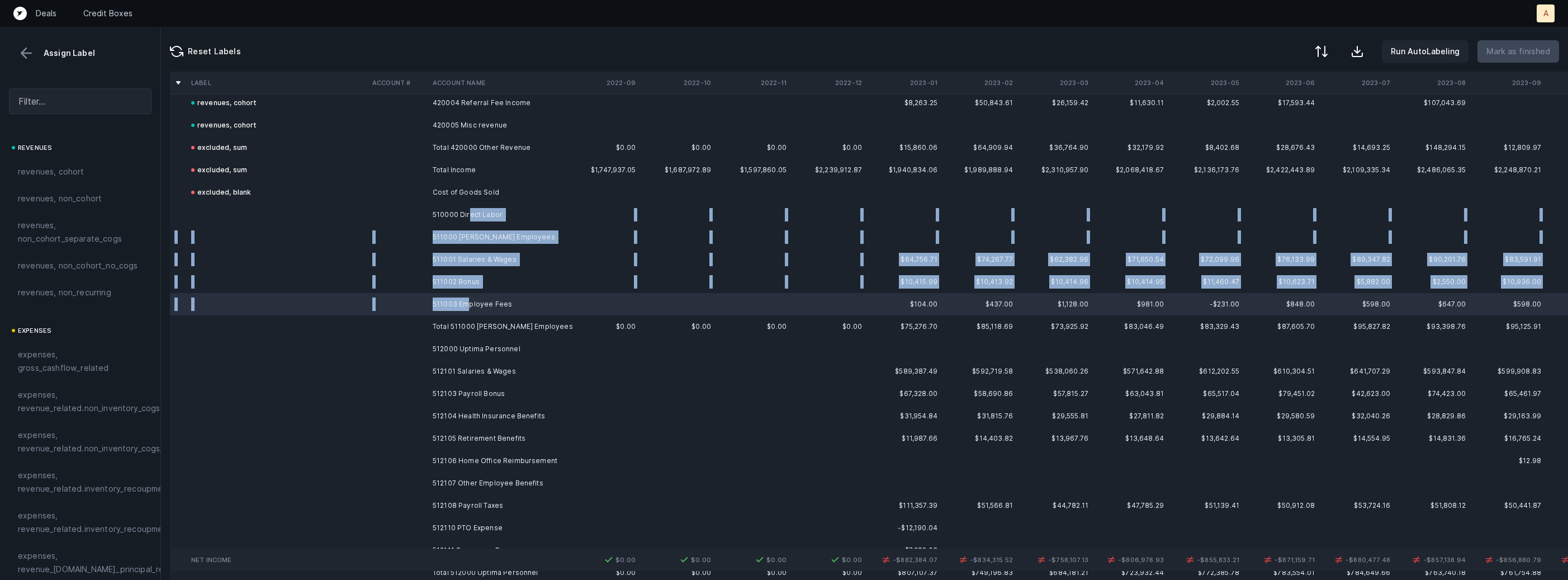
click at [468, 219] on td "510000 Direct Labor" at bounding box center [496, 214] width 136 height 23
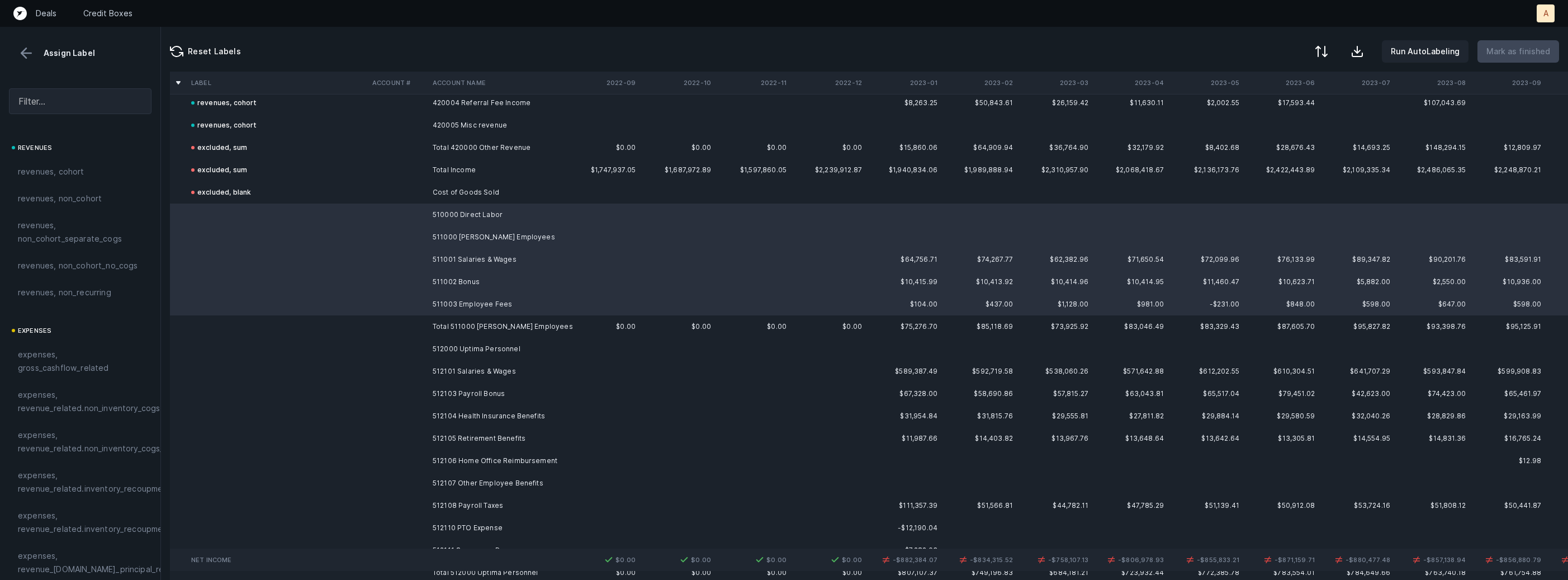
click at [94, 413] on span "expenses, revenue_related.non_inventory_cogs" at bounding box center [89, 401] width 142 height 27
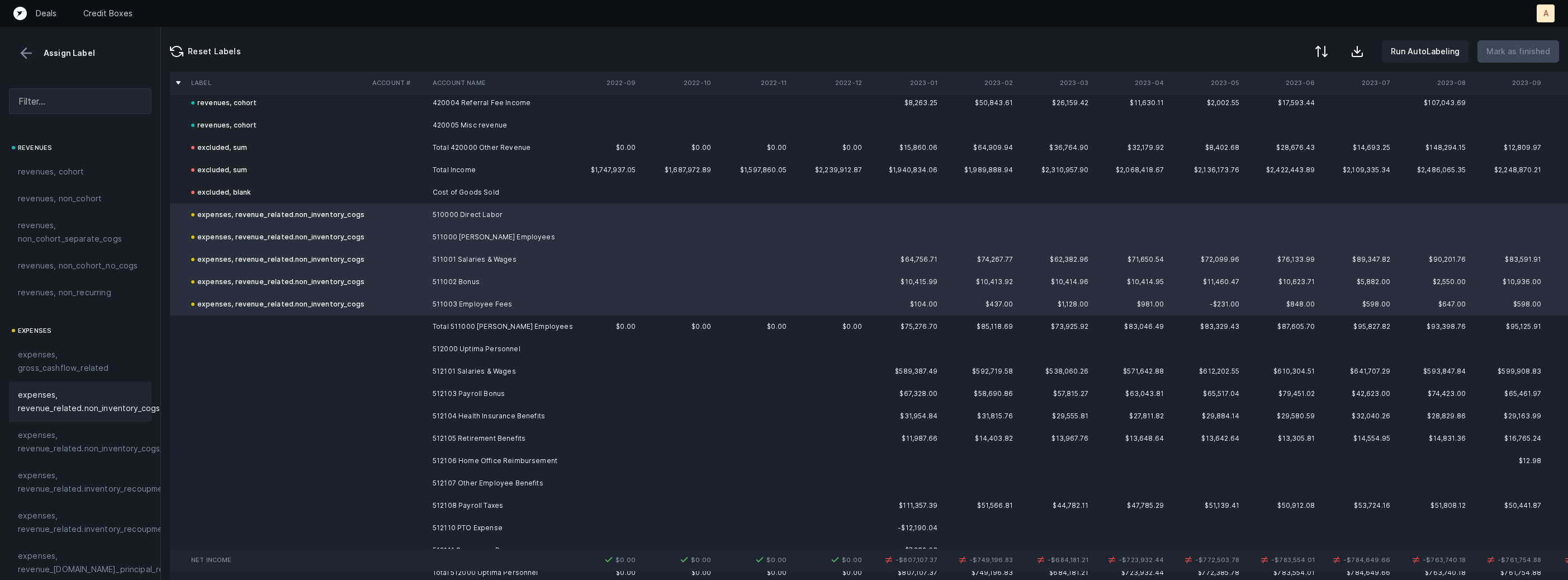
click at [454, 348] on td "512000 Uptima Personnel" at bounding box center [496, 349] width 136 height 23
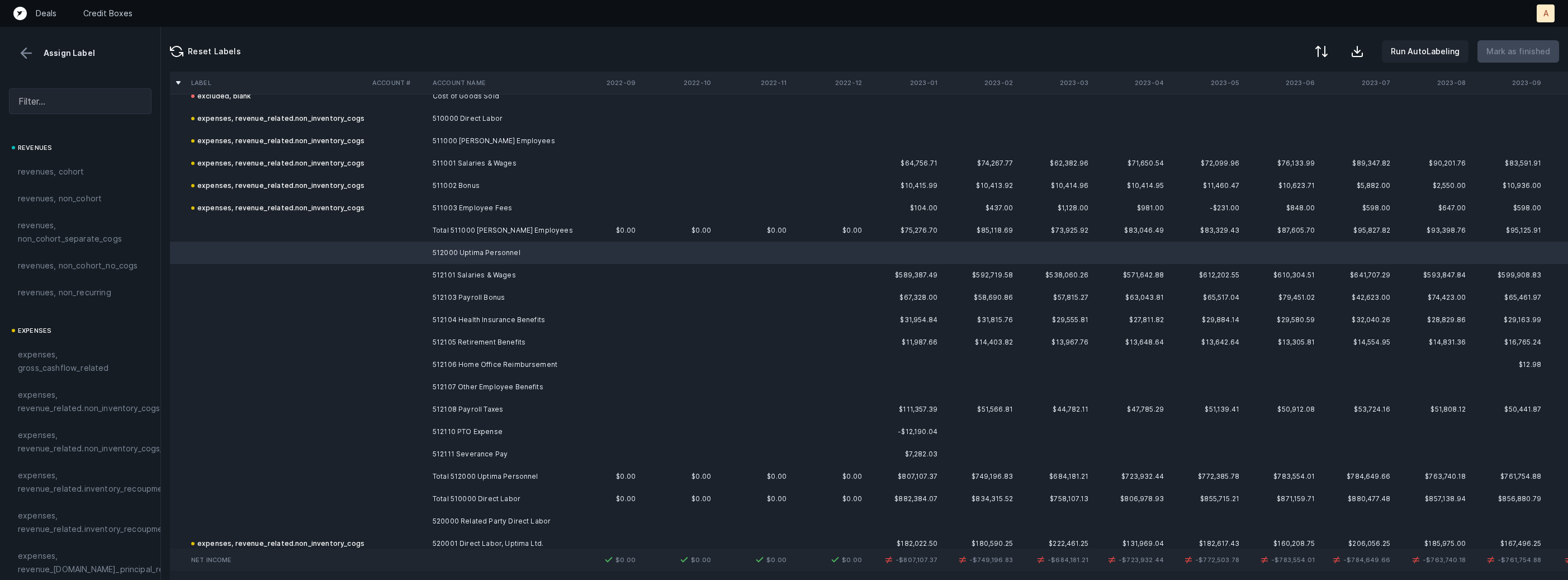
scroll to position [596, 0]
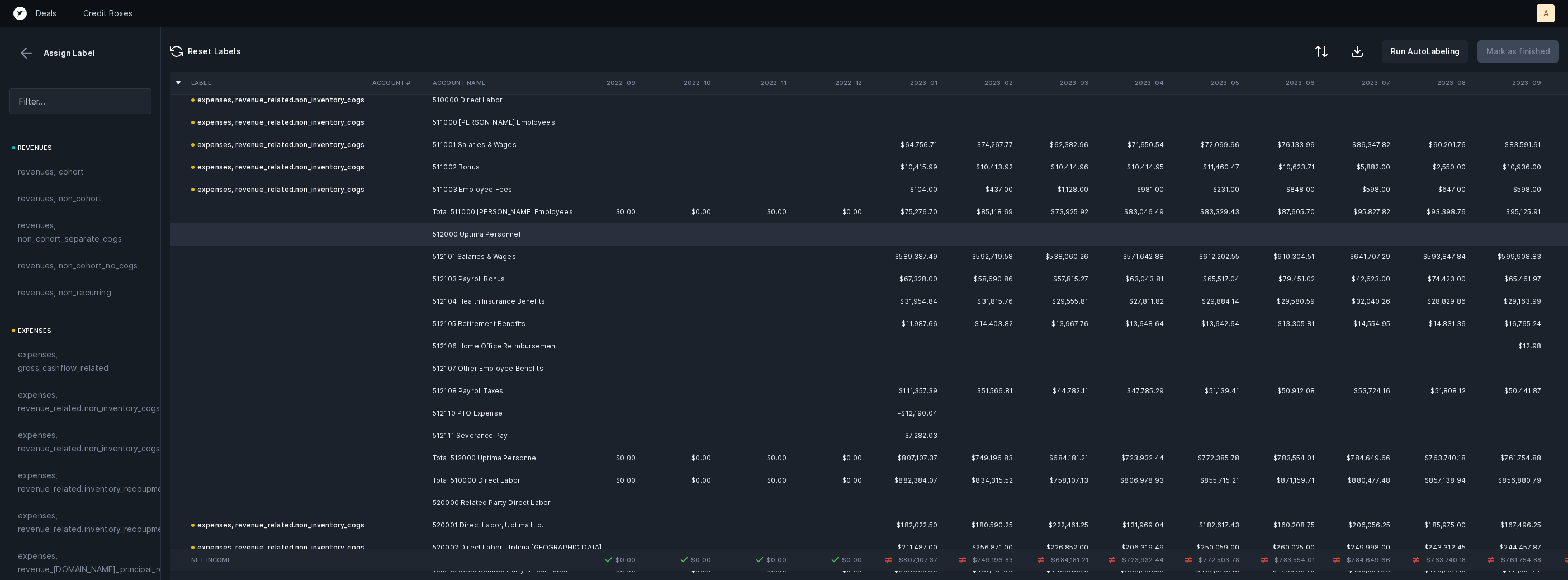
click at [462, 435] on td "512111 Severance Pay" at bounding box center [496, 436] width 136 height 23
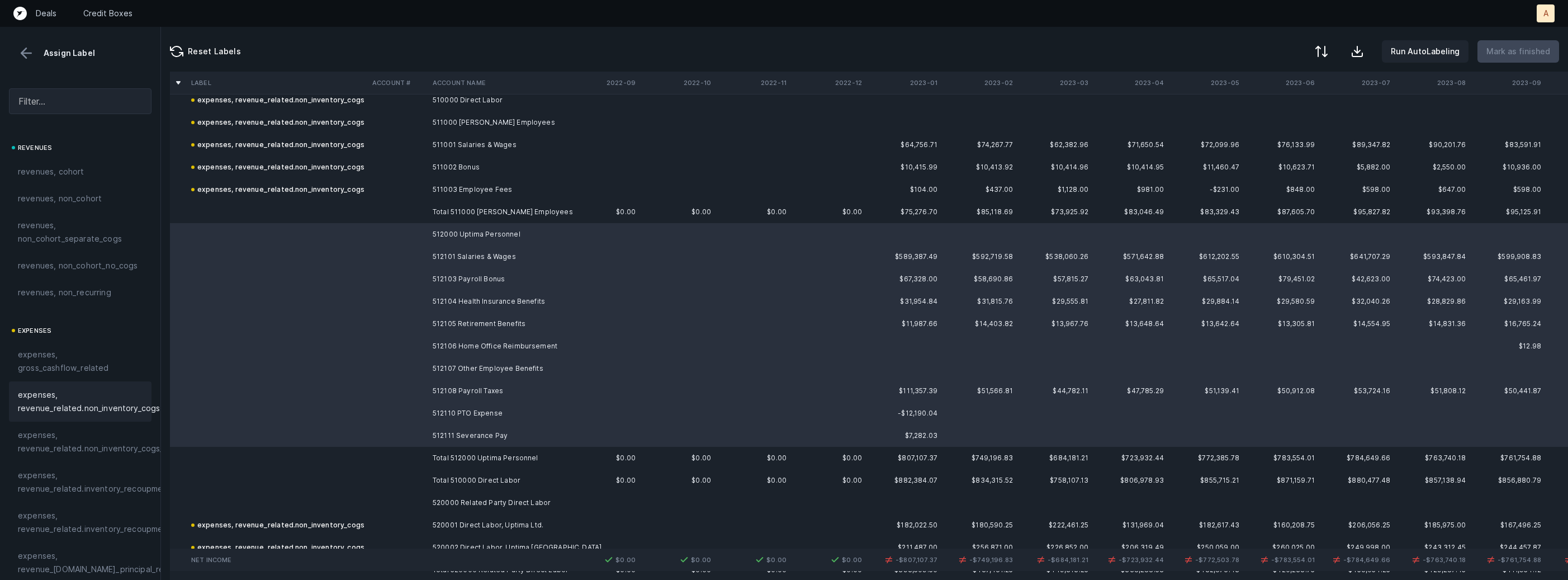
click at [90, 420] on div "expenses, revenue_related.non_inventory_cogs" at bounding box center [79, 401] width 142 height 40
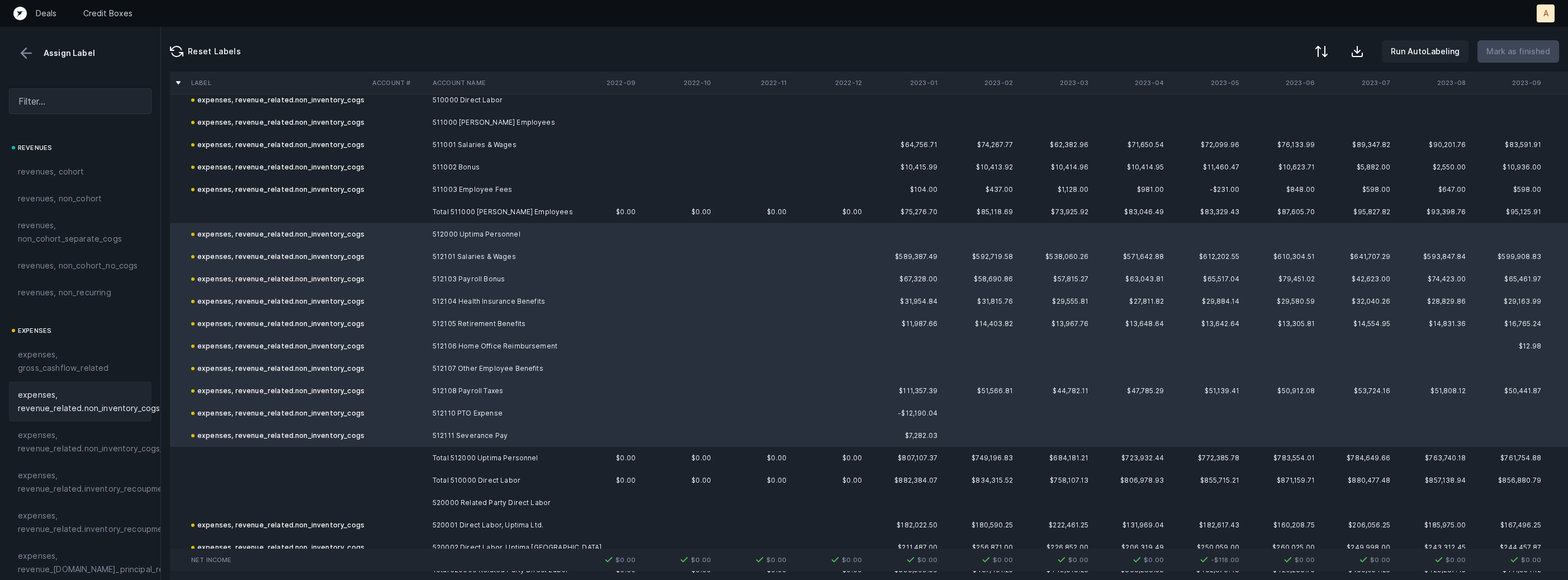
click at [334, 511] on td at bounding box center [277, 503] width 181 height 23
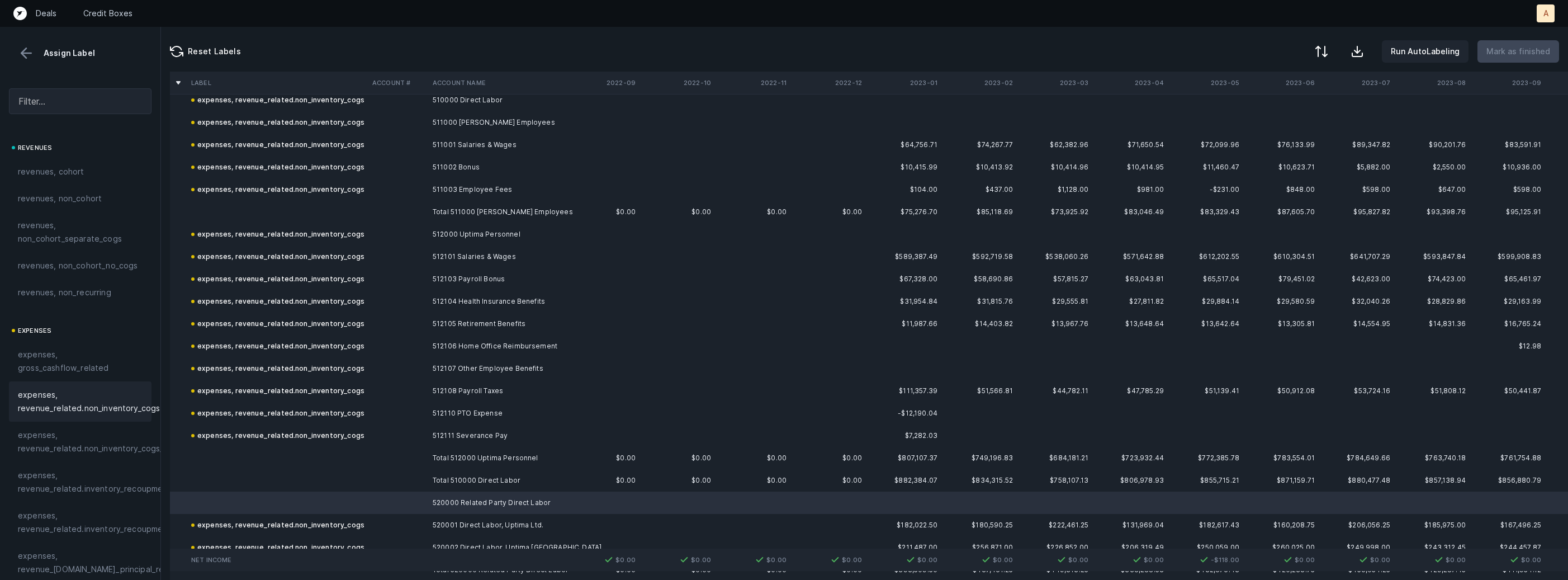
click at [113, 421] on div "expenses expenses, gross_cashflow_related expenses, revenue_related.non_invento…" at bounding box center [79, 520] width 142 height 393
click at [82, 394] on span "expenses, revenue_related.non_inventory_cogs" at bounding box center [89, 401] width 142 height 27
click at [416, 208] on td at bounding box center [397, 212] width 61 height 23
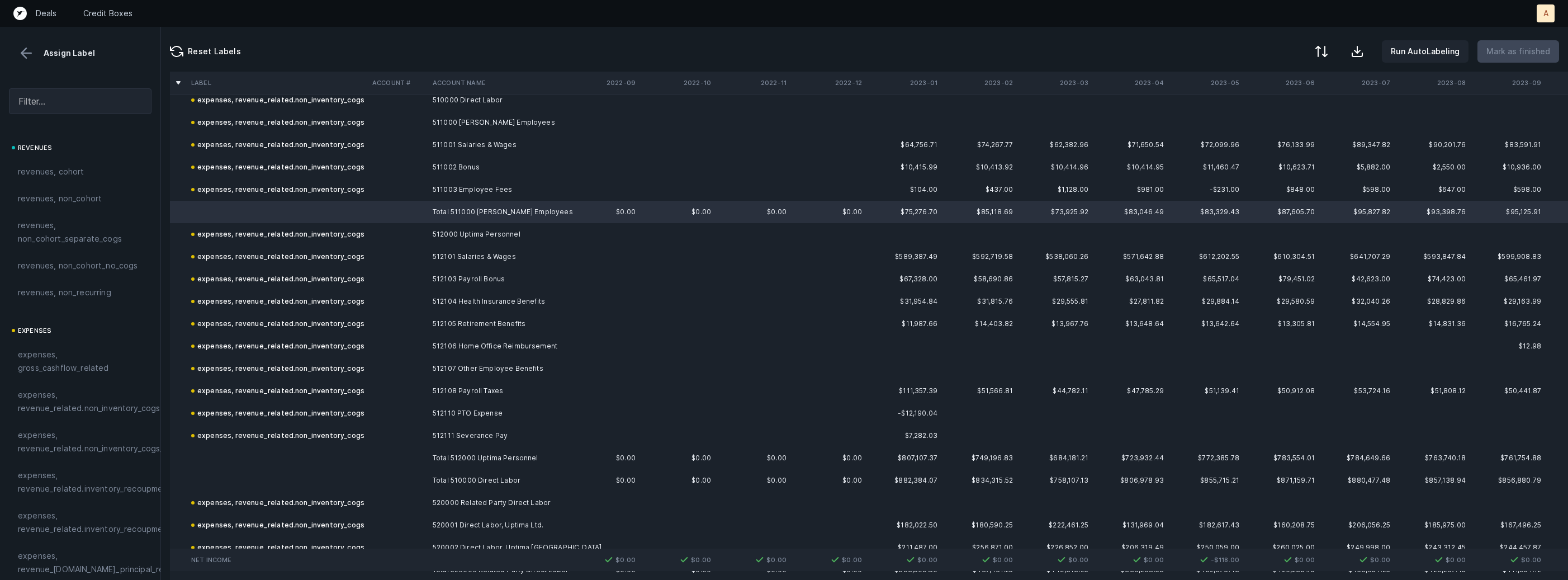
click at [401, 456] on td at bounding box center [397, 457] width 61 height 23
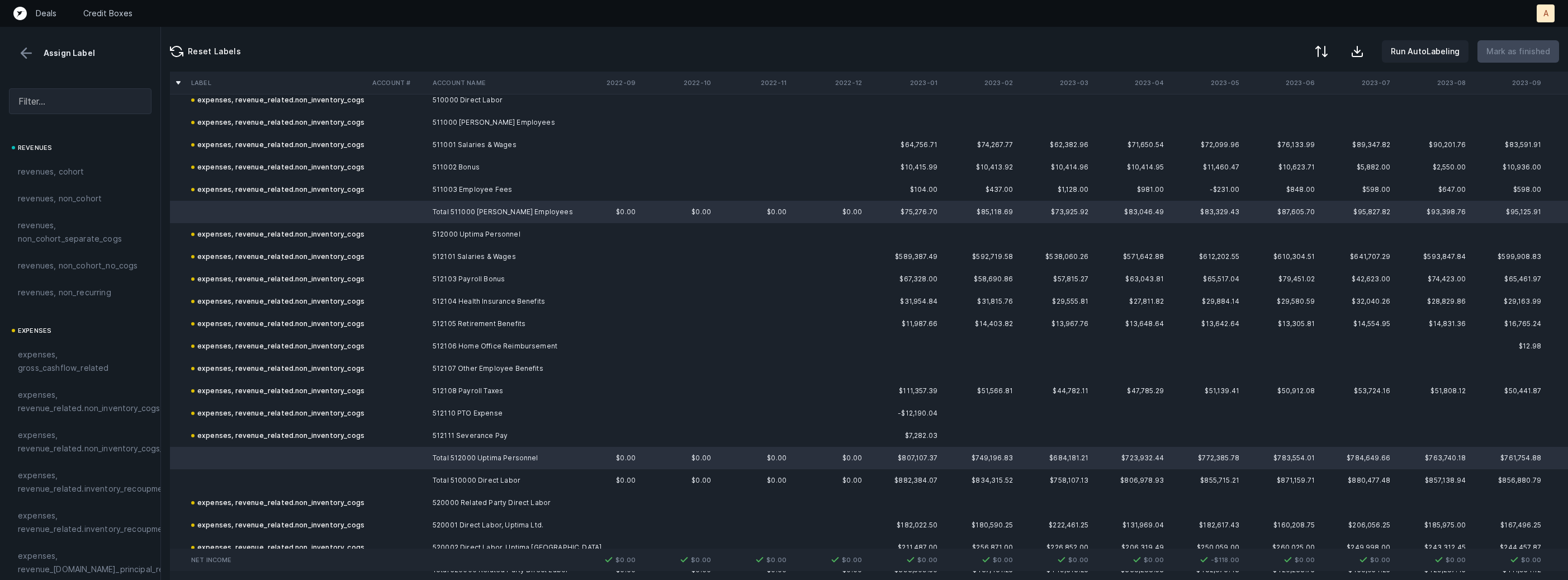
click at [353, 485] on td at bounding box center [277, 480] width 181 height 23
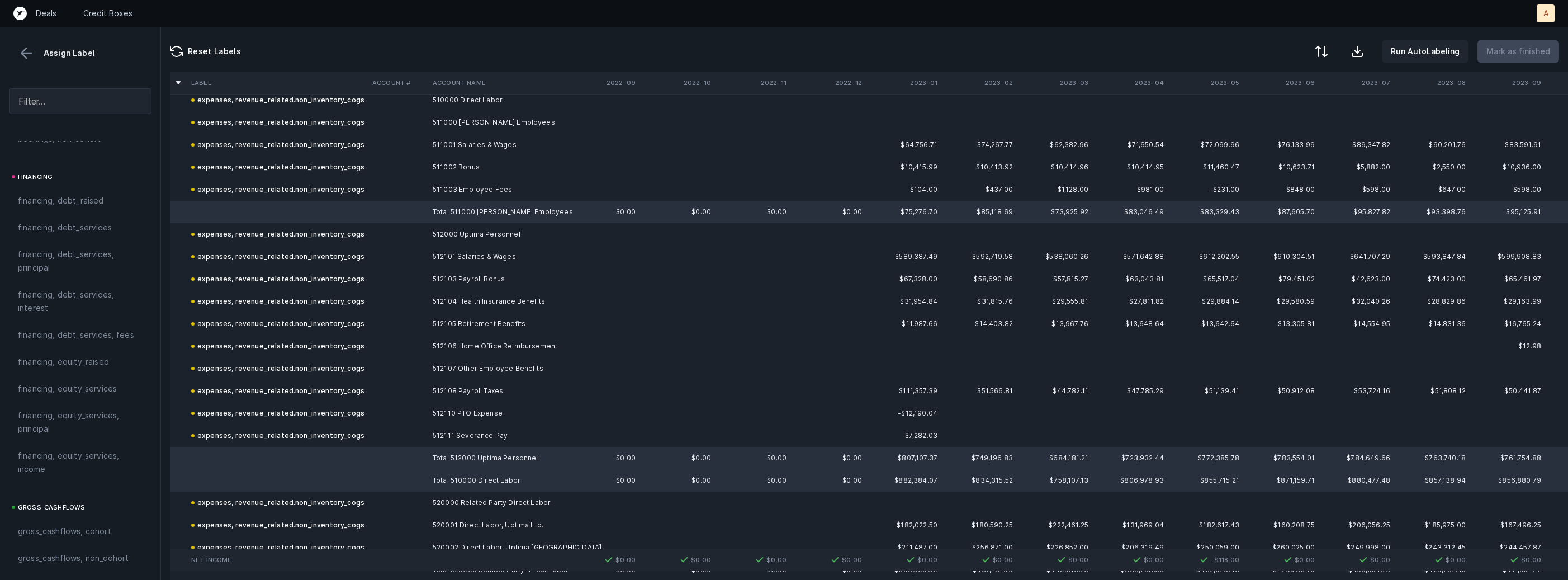
scroll to position [1267, 0]
click at [74, 477] on div "excluded, sum" at bounding box center [80, 477] width 125 height 13
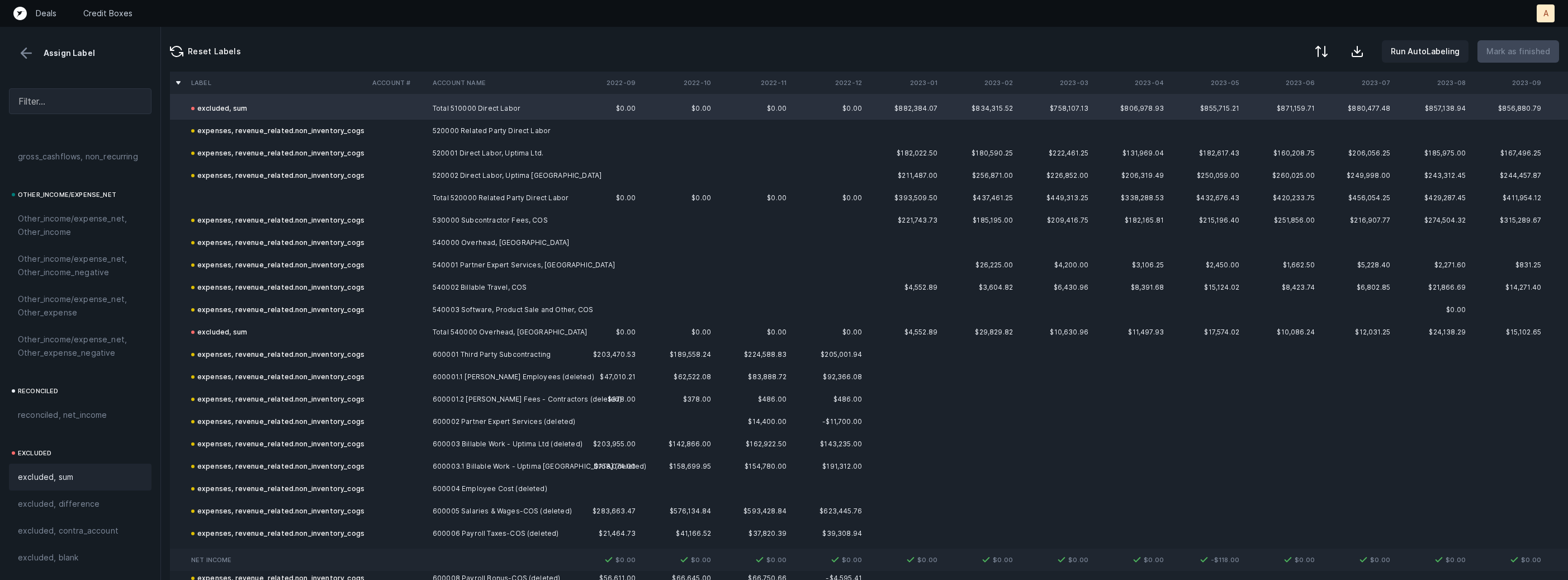
scroll to position [977, 0]
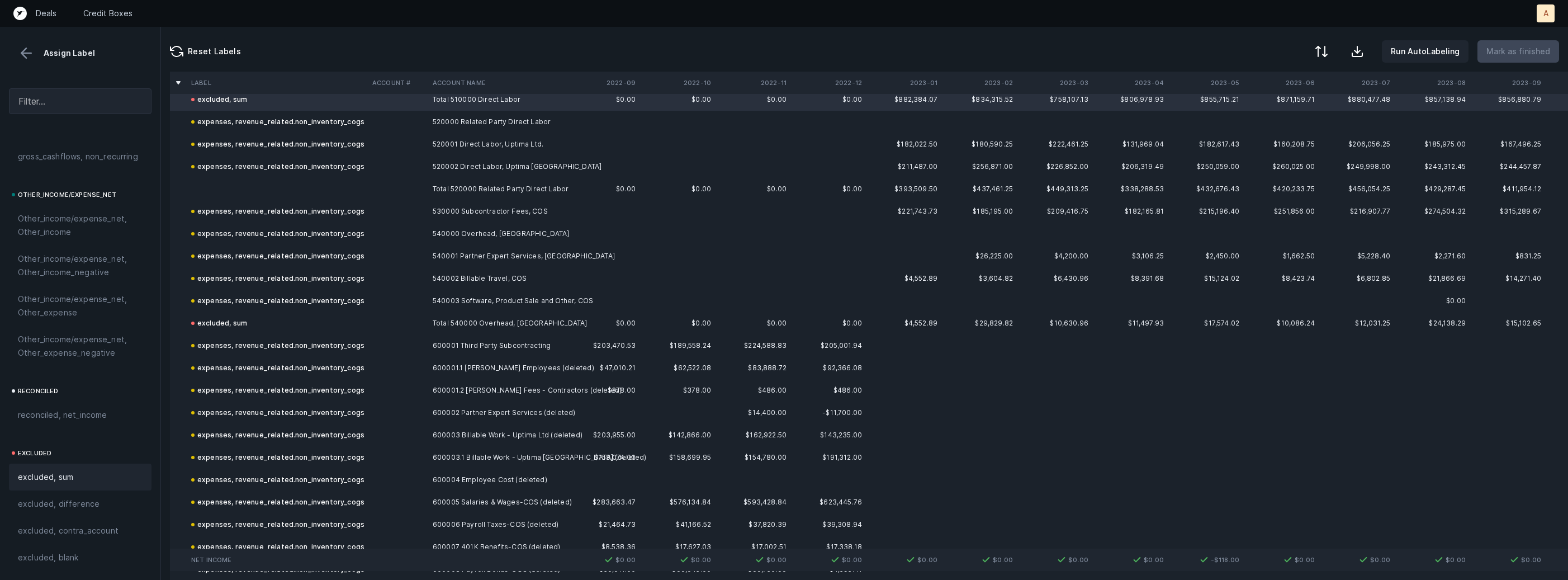
click at [473, 192] on td "Total 520000 Related Party Direct Labor" at bounding box center [496, 189] width 136 height 23
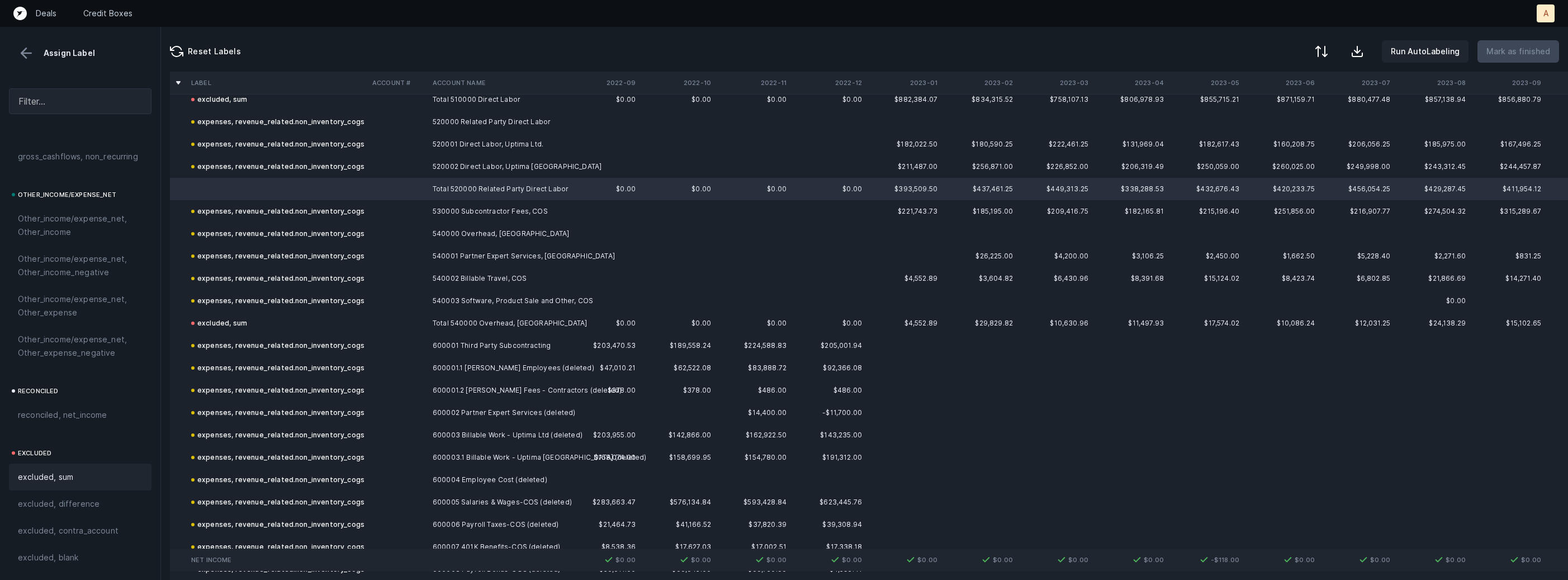
click at [57, 481] on span "excluded, sum" at bounding box center [46, 477] width 55 height 13
click at [1518, 50] on p "Mark as finished" at bounding box center [1518, 51] width 63 height 13
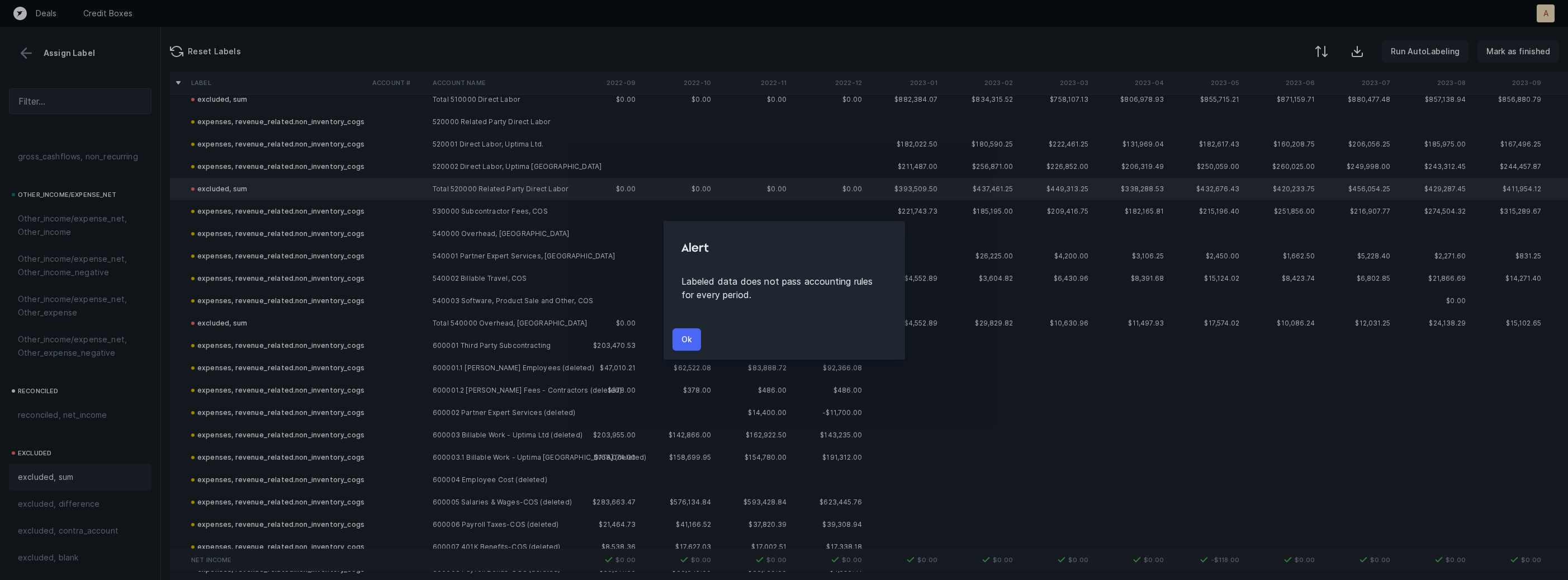
click at [678, 341] on button "Ok" at bounding box center [686, 339] width 28 height 23
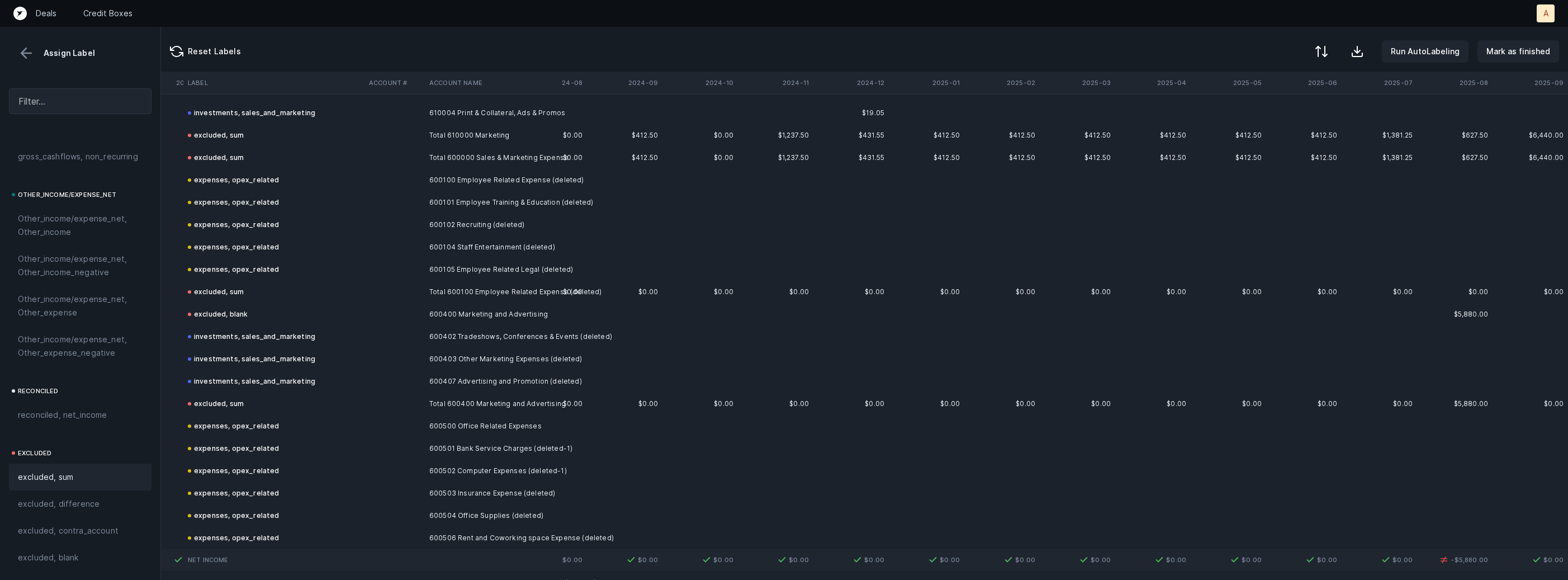
scroll to position [1747, 1789]
click at [713, 303] on td at bounding box center [699, 313] width 75 height 23
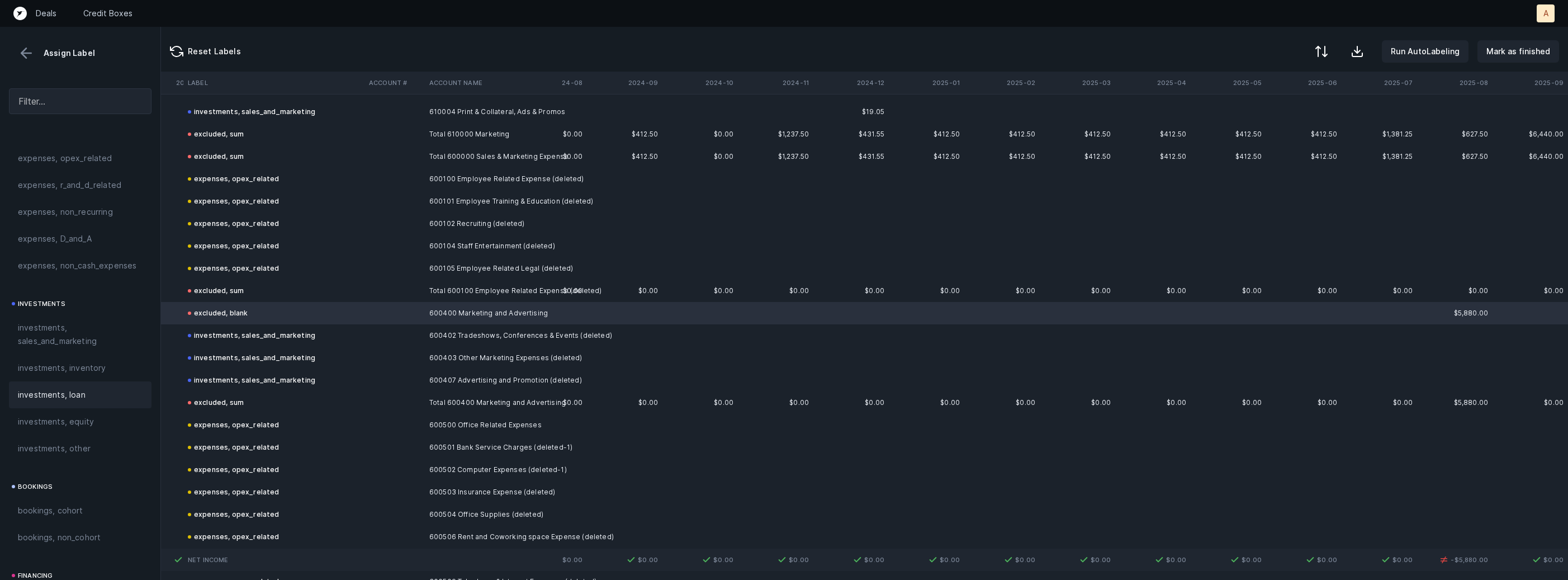
scroll to position [428, 0]
click at [78, 343] on span "investments, sales_and_marketing" at bounding box center [80, 344] width 125 height 27
click at [1511, 45] on p "Mark as finished" at bounding box center [1518, 51] width 63 height 13
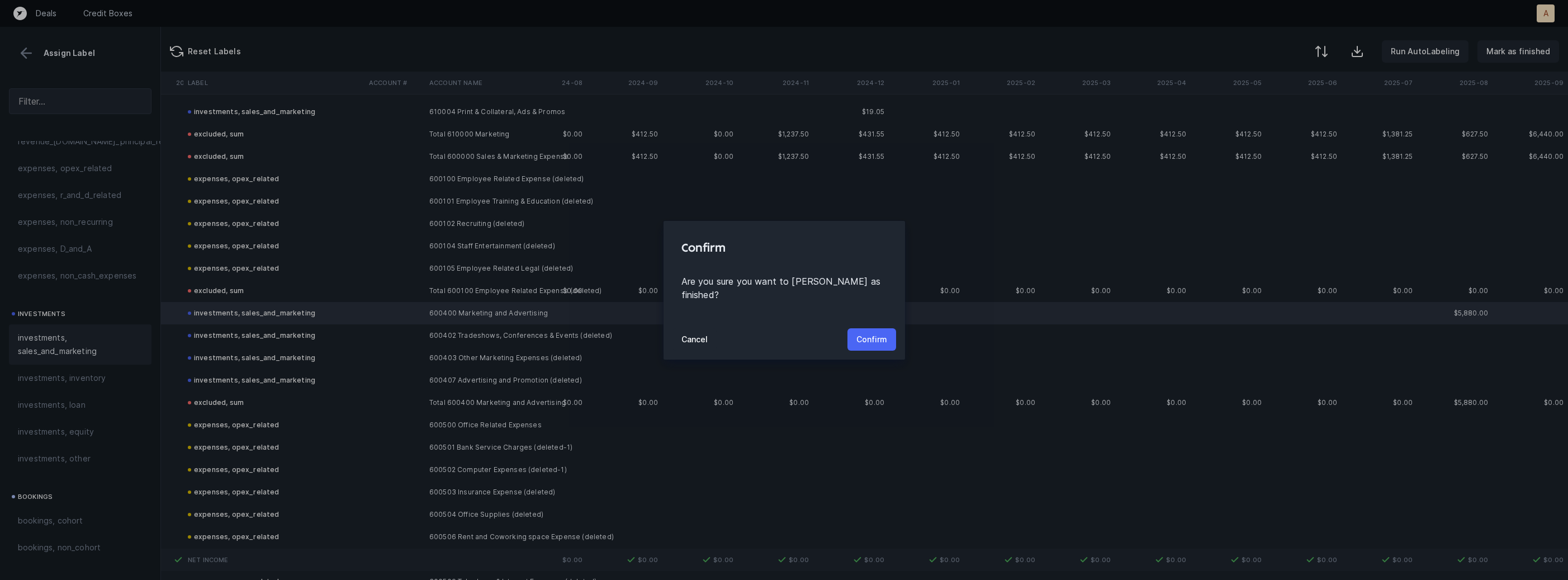
click at [869, 334] on p "Confirm" at bounding box center [872, 339] width 31 height 13
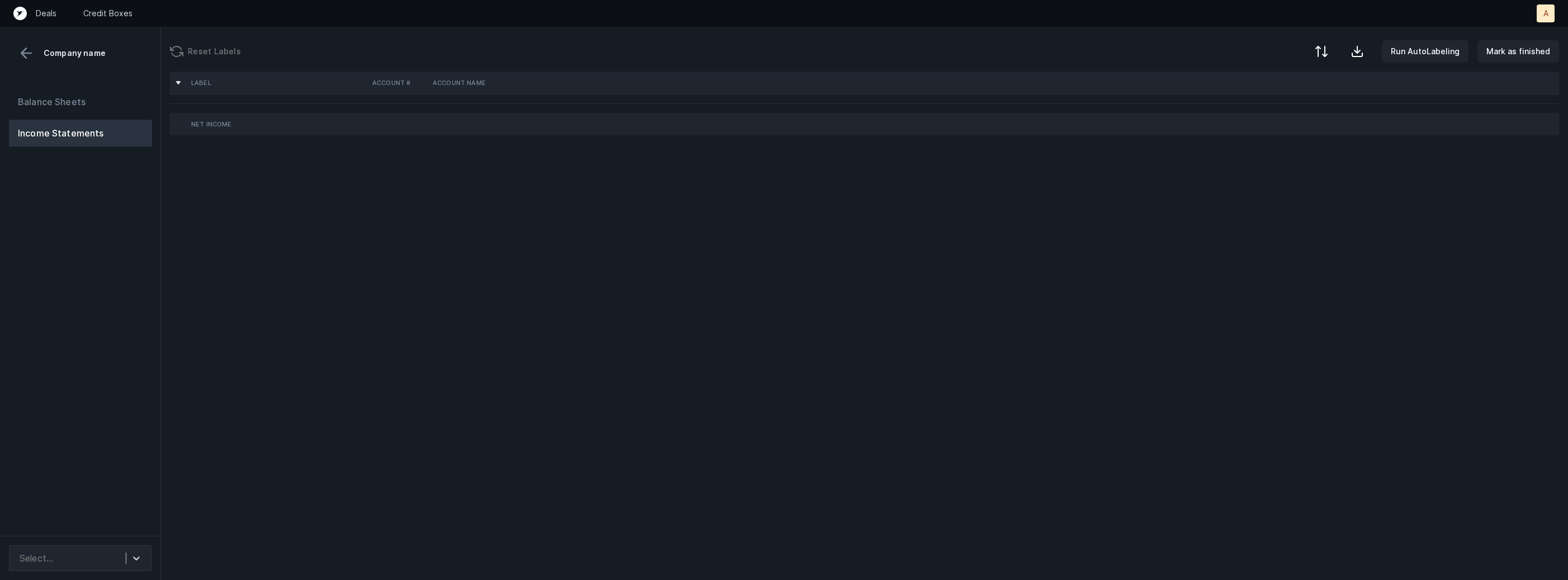
click at [120, 317] on div "Balance Sheets Income Statements" at bounding box center [80, 307] width 161 height 456
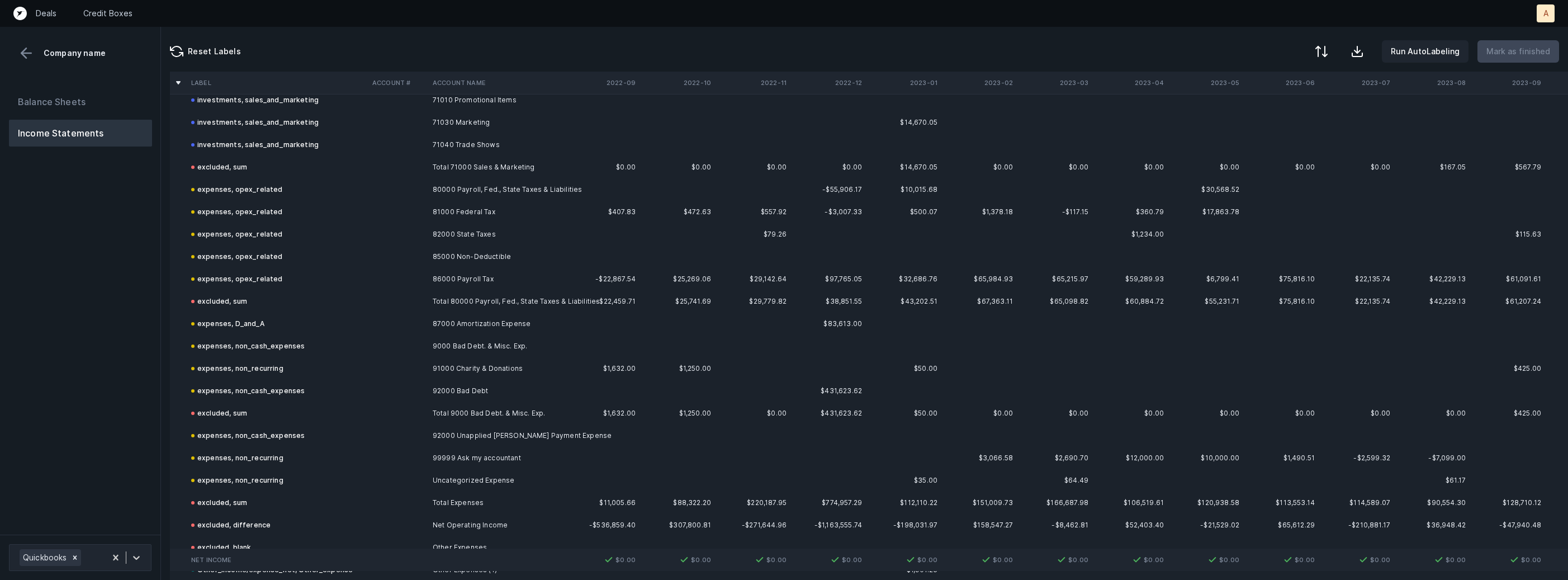
scroll to position [1665, 0]
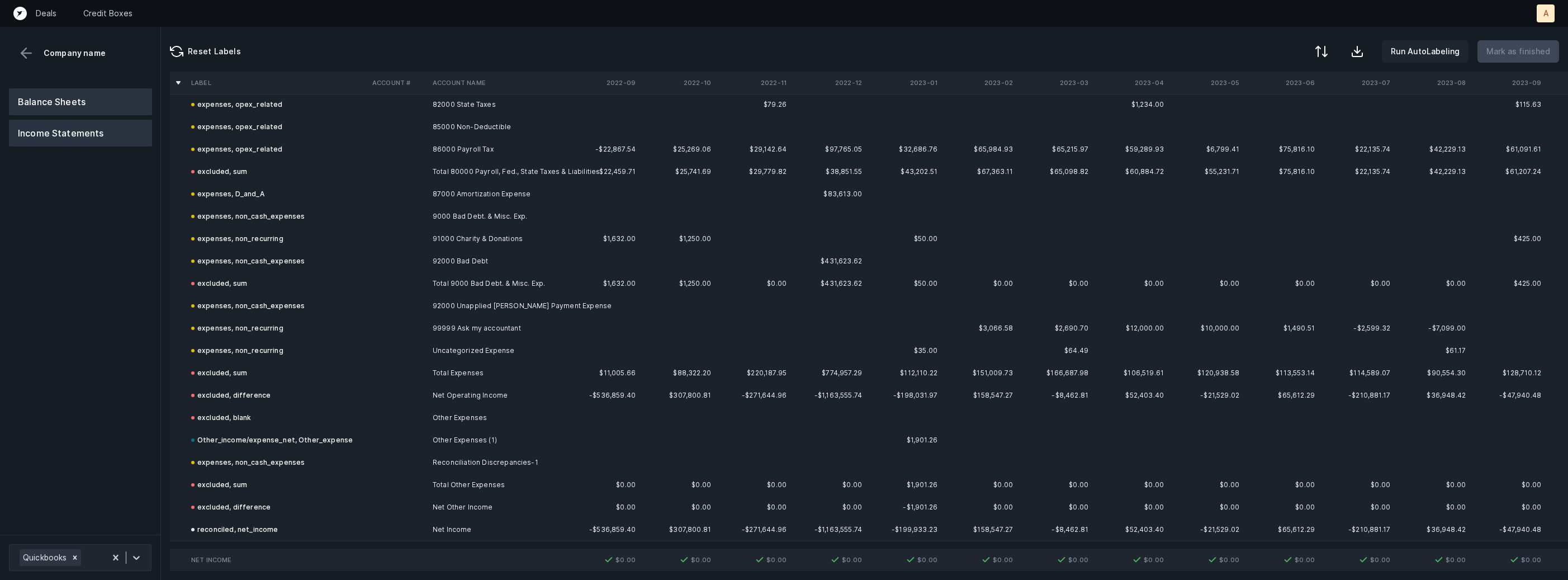
click at [74, 103] on button "Balance Sheets" at bounding box center [80, 101] width 143 height 27
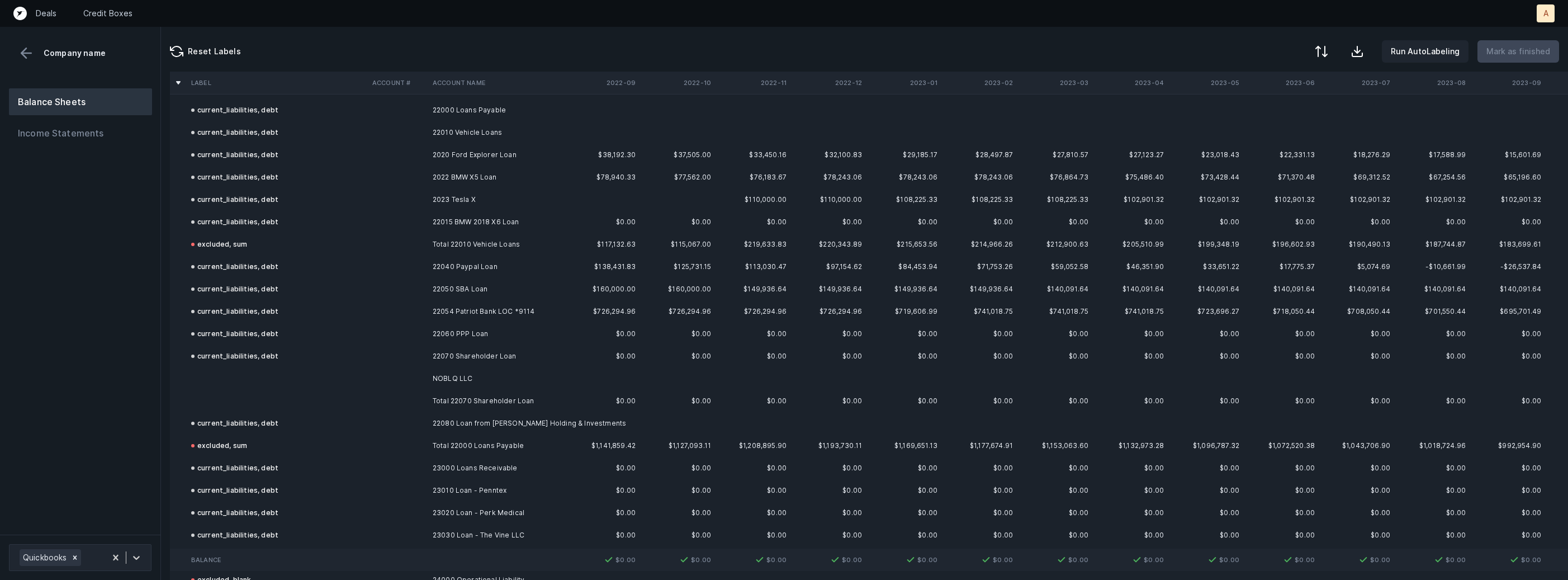
scroll to position [1857, 0]
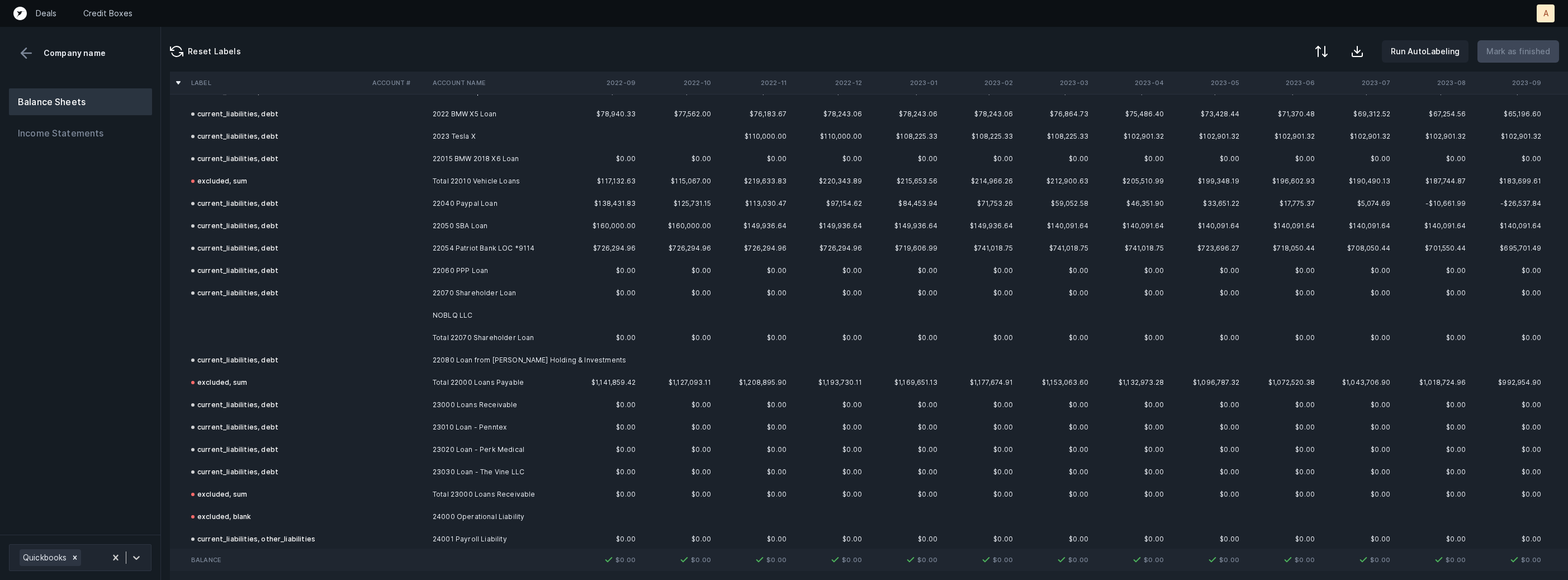
click at [484, 309] on td "NOBLQ LLC" at bounding box center [496, 315] width 136 height 23
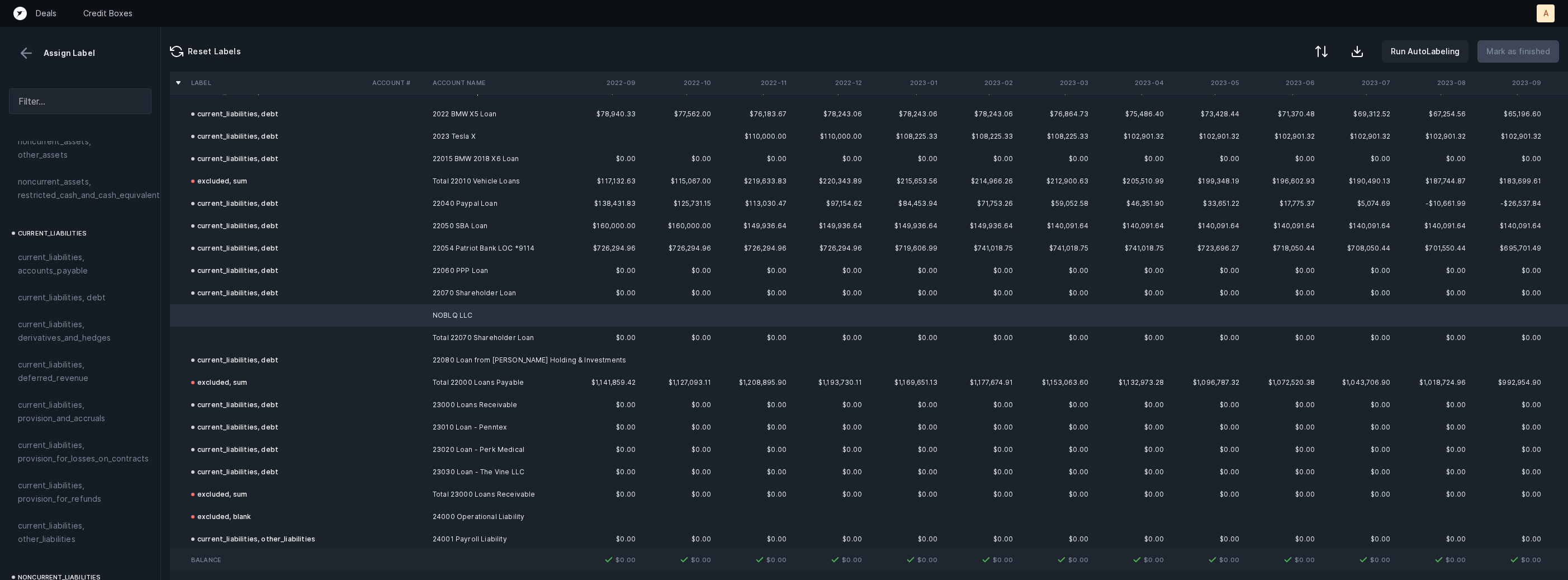
scroll to position [643, 0]
click at [84, 320] on div "current_liabilities, debt" at bounding box center [79, 323] width 142 height 27
click at [260, 330] on td at bounding box center [277, 338] width 181 height 23
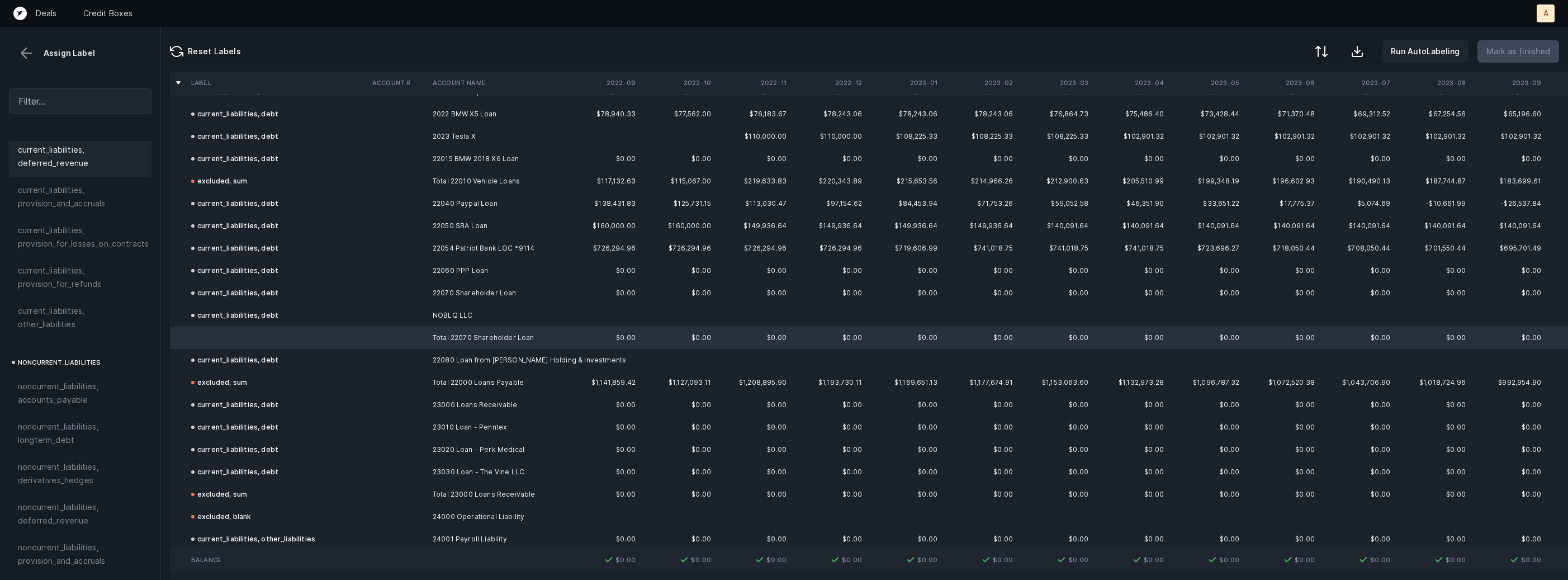
scroll to position [1228, 0]
click at [66, 475] on div "excluded, sum" at bounding box center [79, 488] width 142 height 27
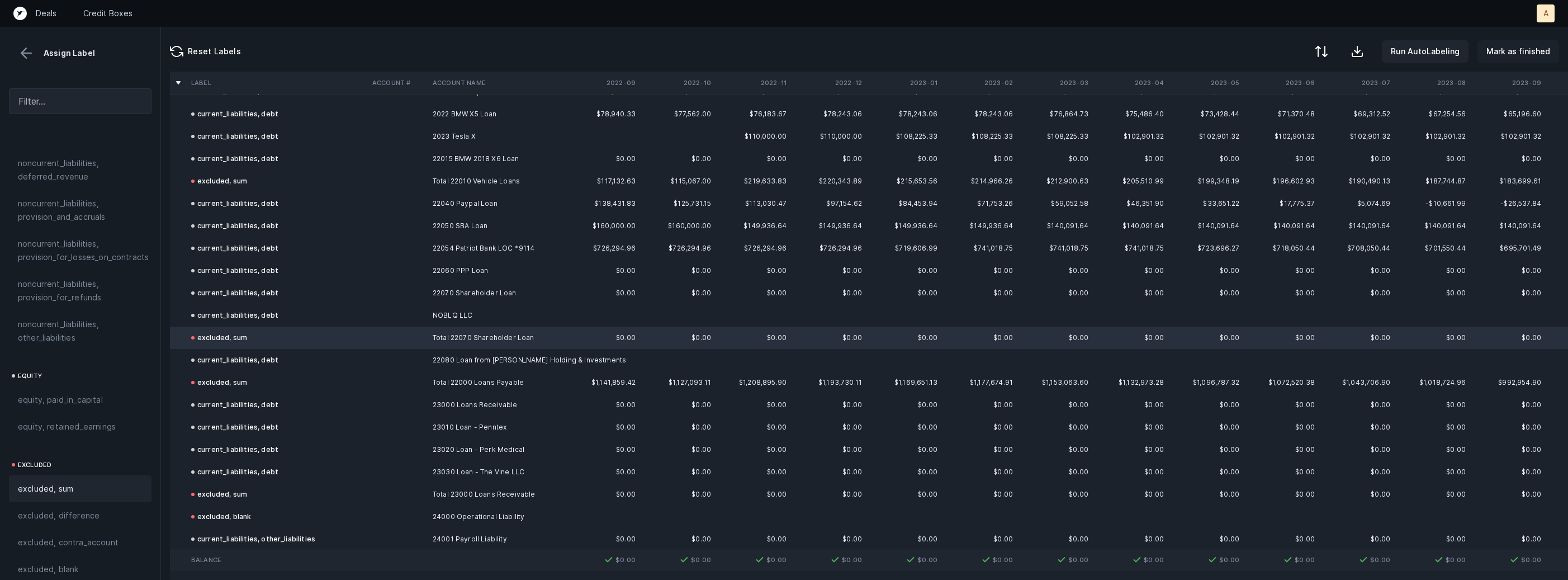
click at [1516, 48] on p "Mark as finished" at bounding box center [1518, 51] width 63 height 13
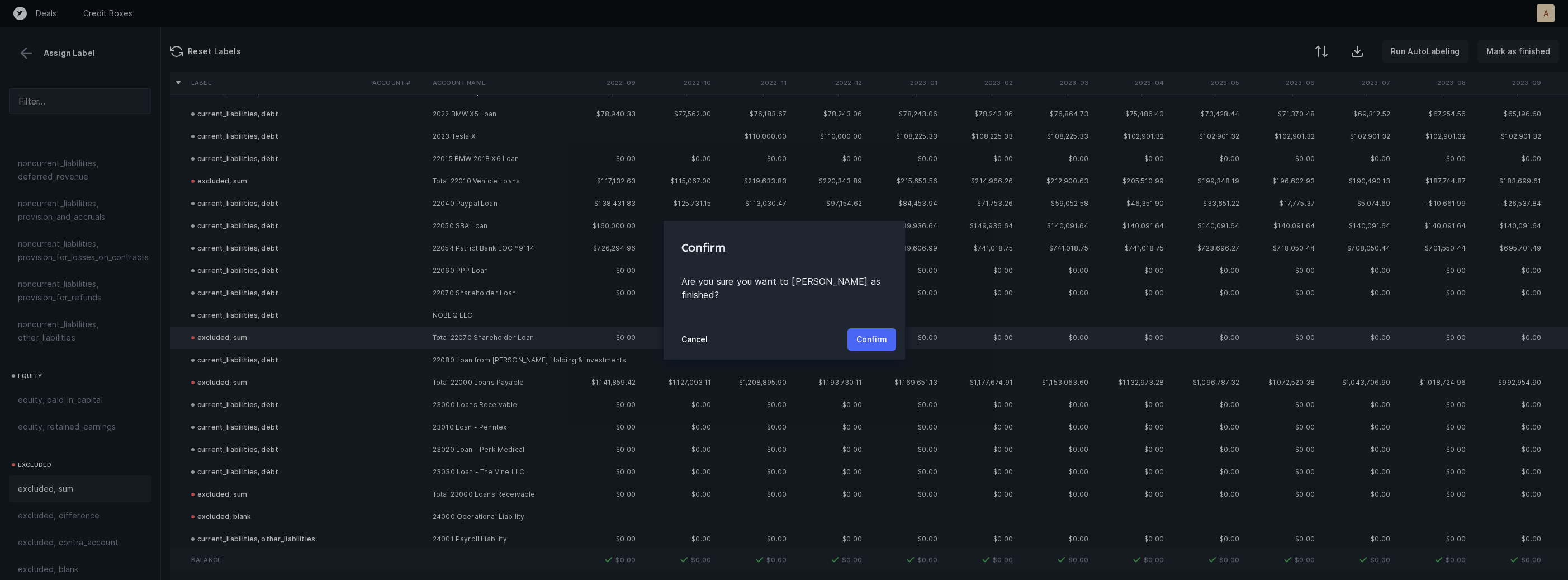
click at [874, 333] on p "Confirm" at bounding box center [872, 339] width 31 height 13
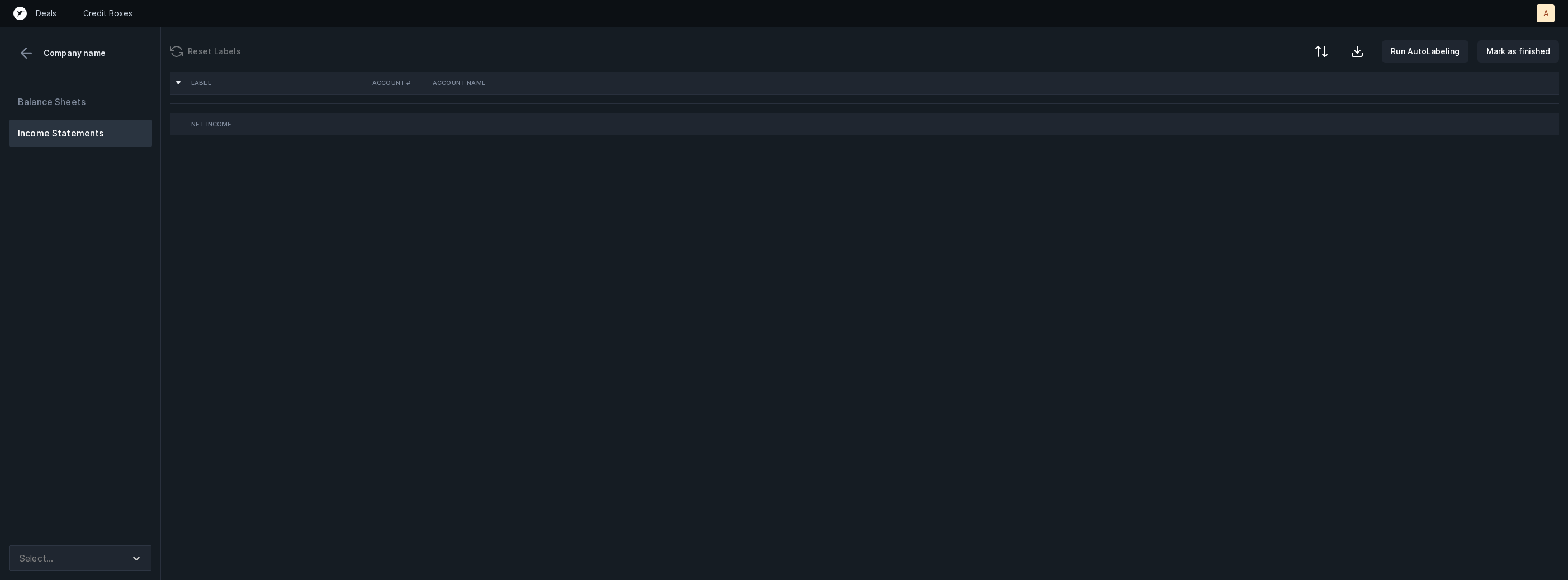
click at [76, 345] on div "Balance Sheets Income Statements" at bounding box center [80, 307] width 161 height 456
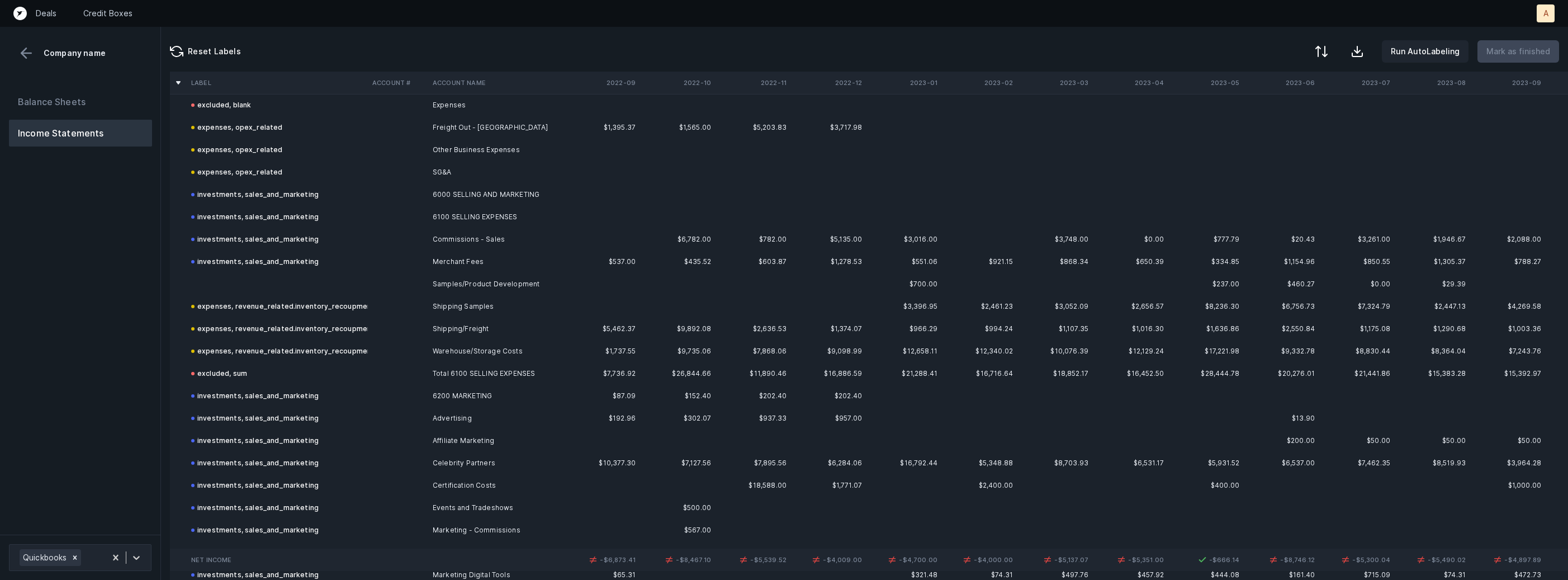
scroll to position [755, 0]
click at [415, 279] on td at bounding box center [397, 276] width 61 height 23
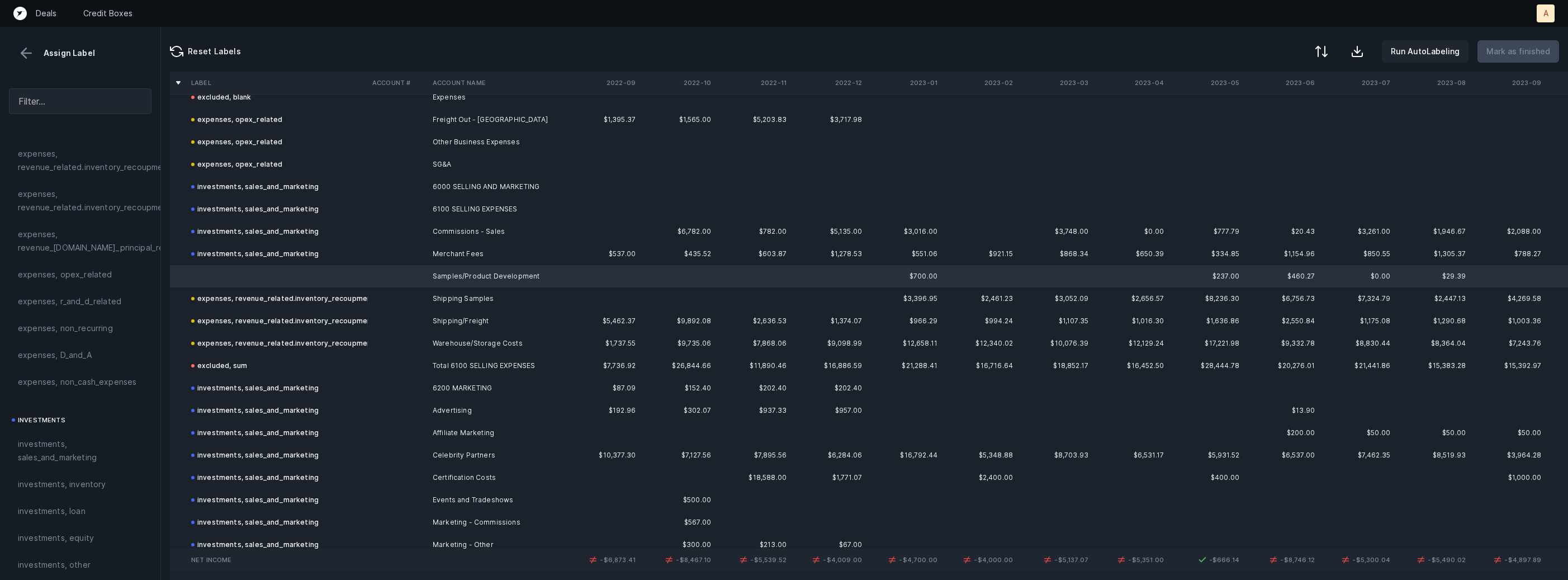
scroll to position [322, 0]
click at [93, 308] on div "expenses, r_and_d_related" at bounding box center [79, 301] width 142 height 27
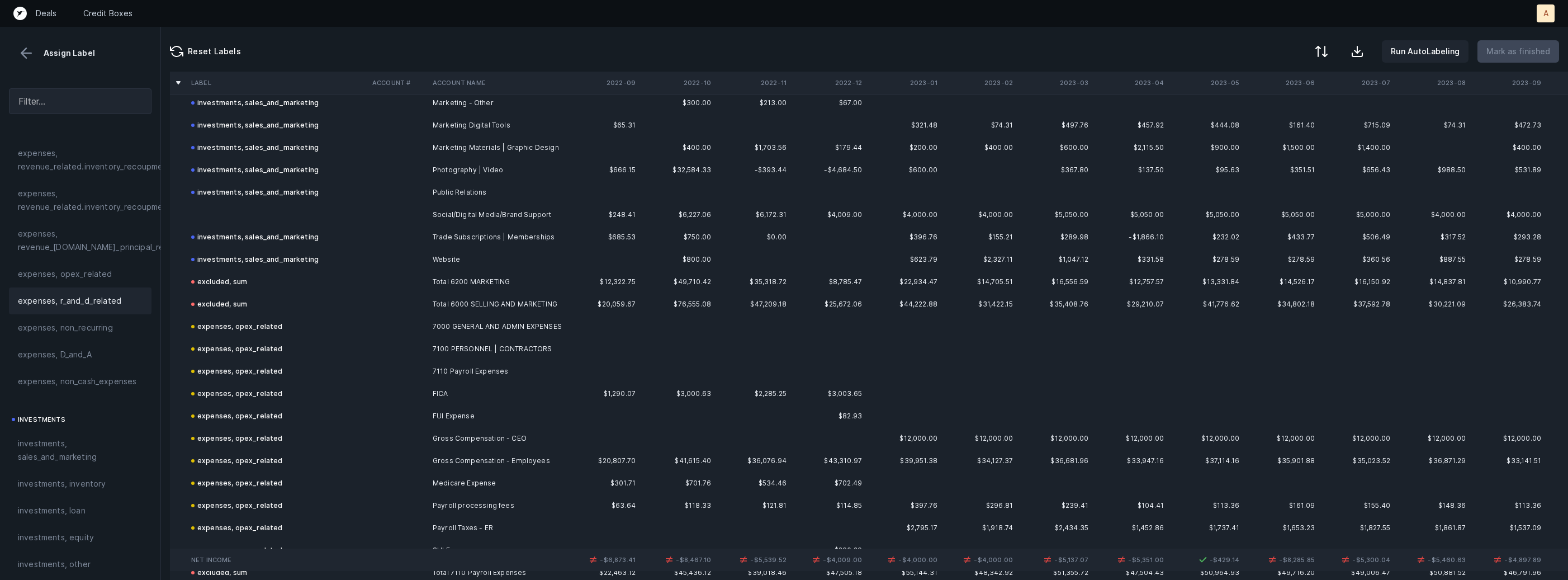
scroll to position [1191, 0]
click at [389, 224] on td at bounding box center [397, 220] width 61 height 23
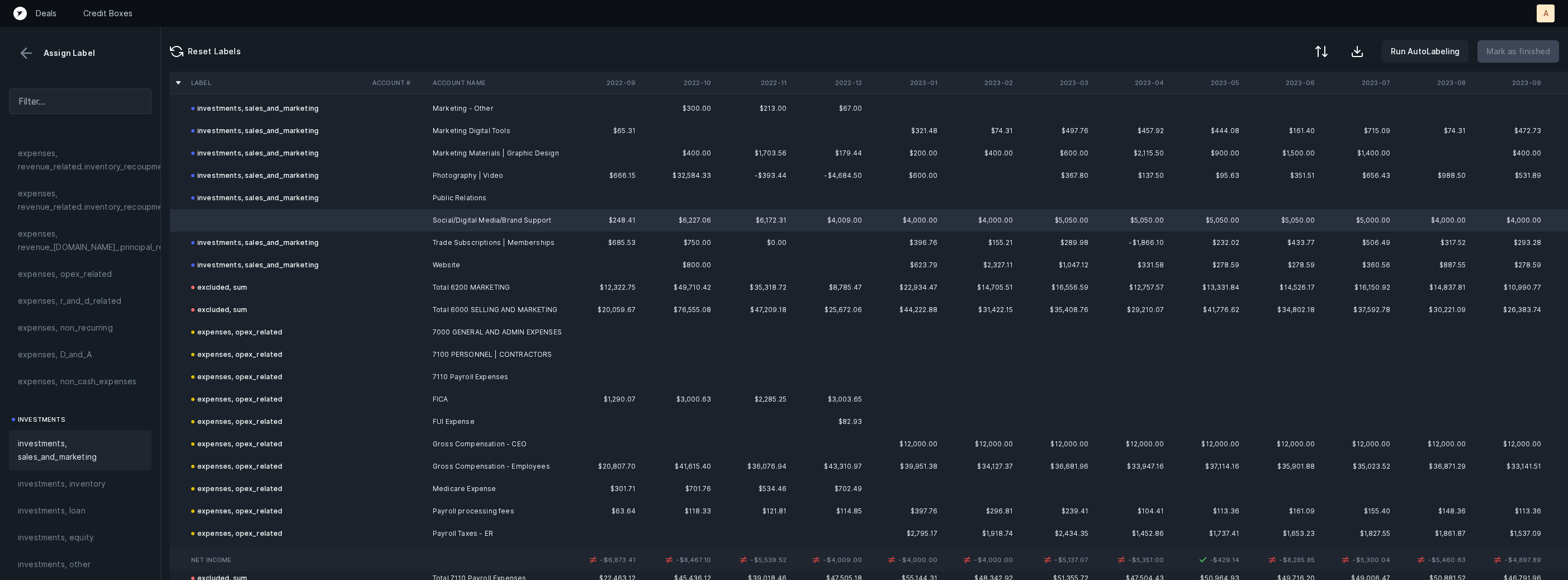
click at [94, 462] on span "investments, sales_and_marketing" at bounding box center [80, 450] width 125 height 27
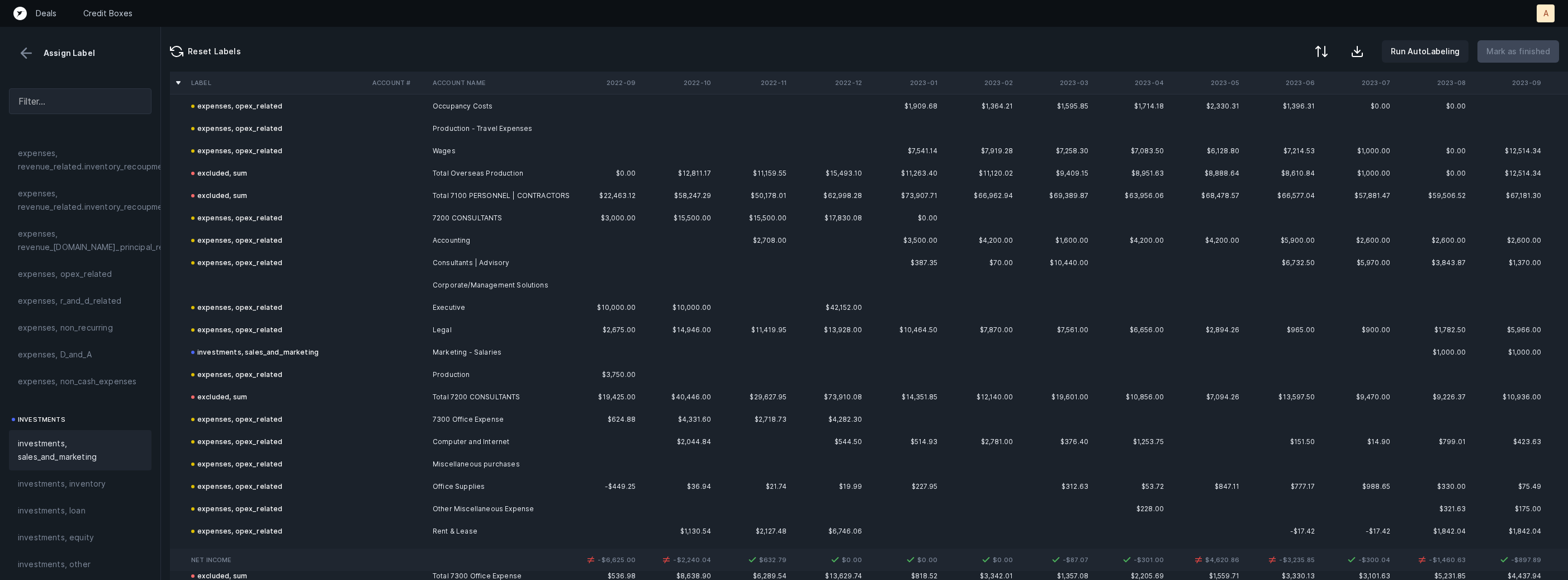
scroll to position [1781, 0]
click at [466, 277] on td "Corporate/Management Solutions" at bounding box center [496, 279] width 136 height 23
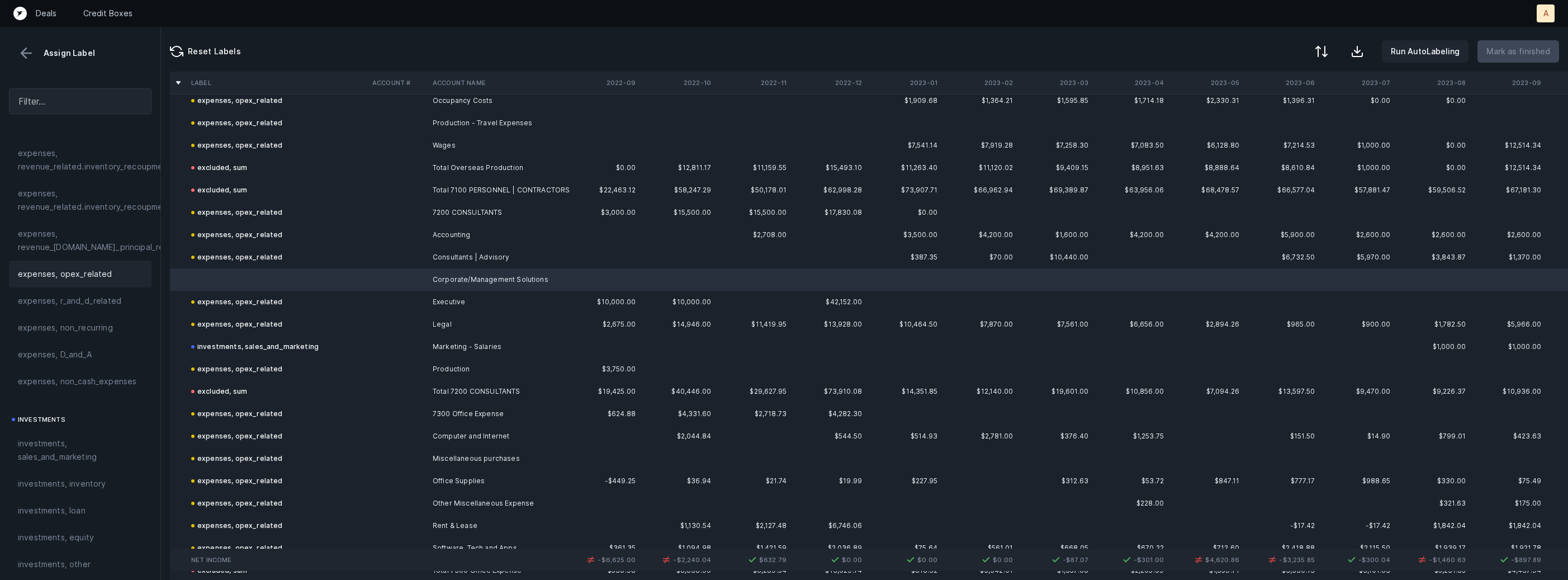
click at [77, 269] on span "expenses, opex_related" at bounding box center [66, 274] width 95 height 13
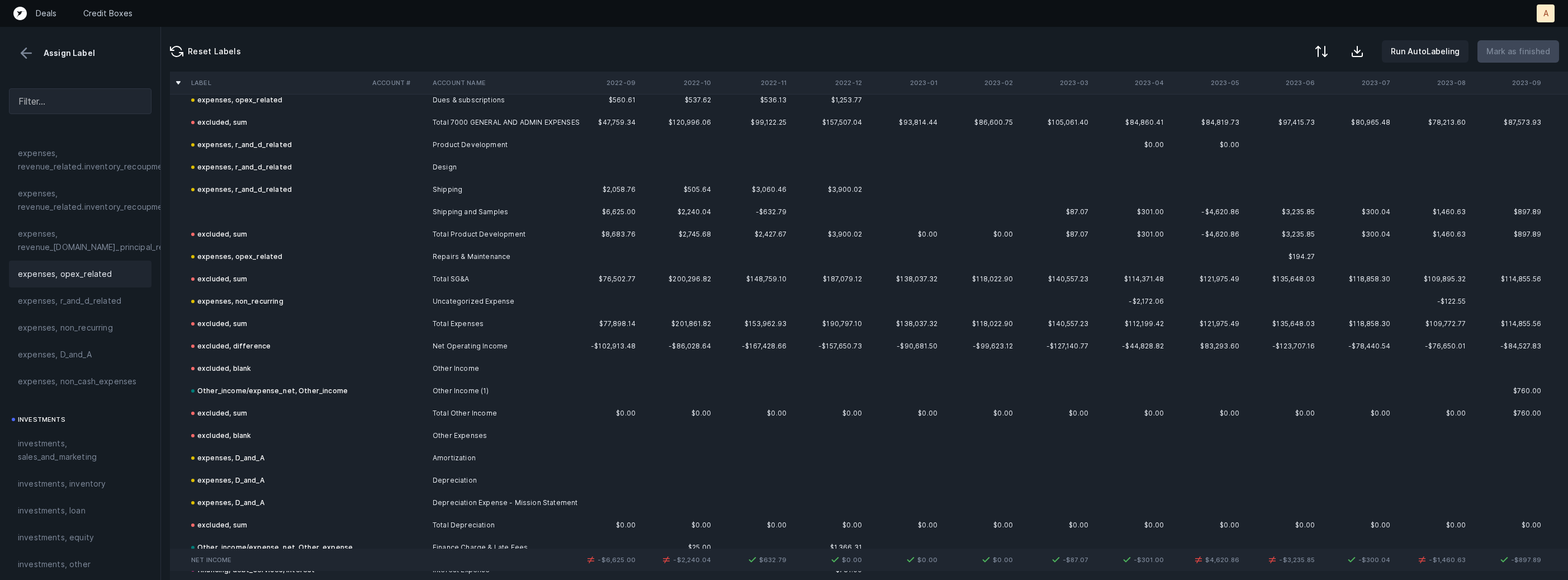
scroll to position [2548, 0]
click at [465, 202] on td "Shipping and Samples" at bounding box center [496, 206] width 136 height 23
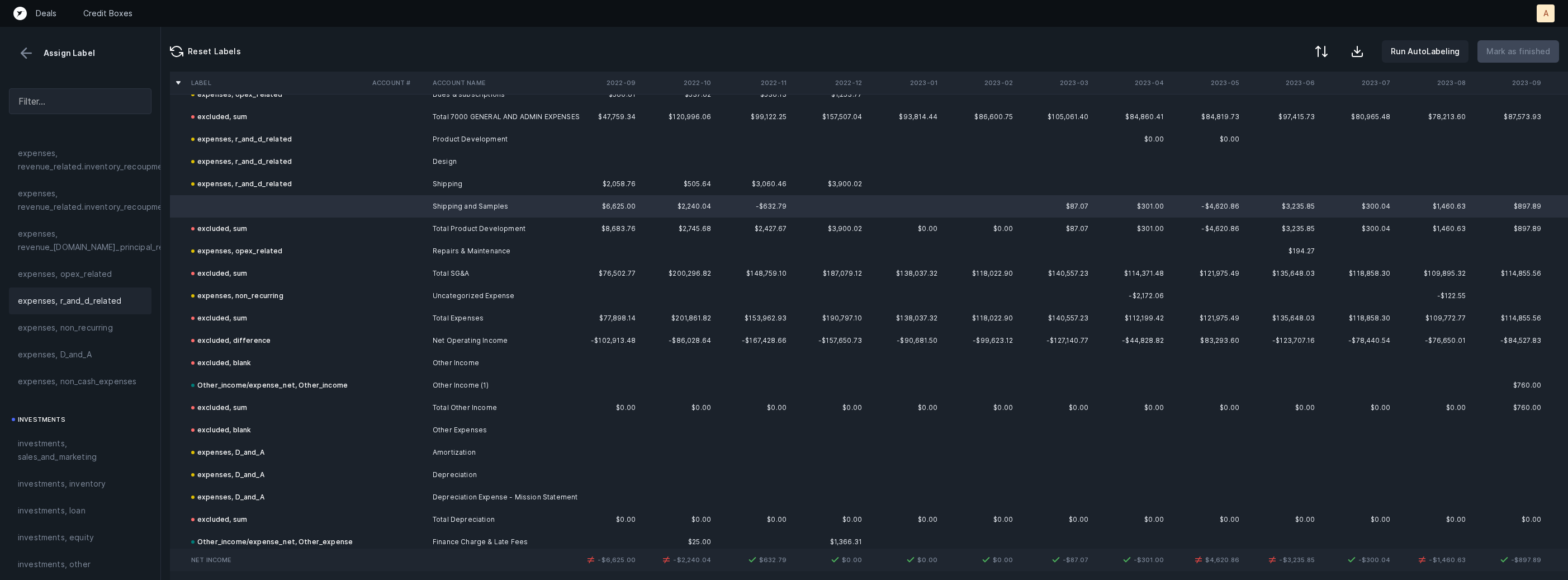
click at [74, 306] on span "expenses, r_and_d_related" at bounding box center [70, 301] width 104 height 13
click at [1521, 45] on p "Mark as finished" at bounding box center [1518, 51] width 63 height 13
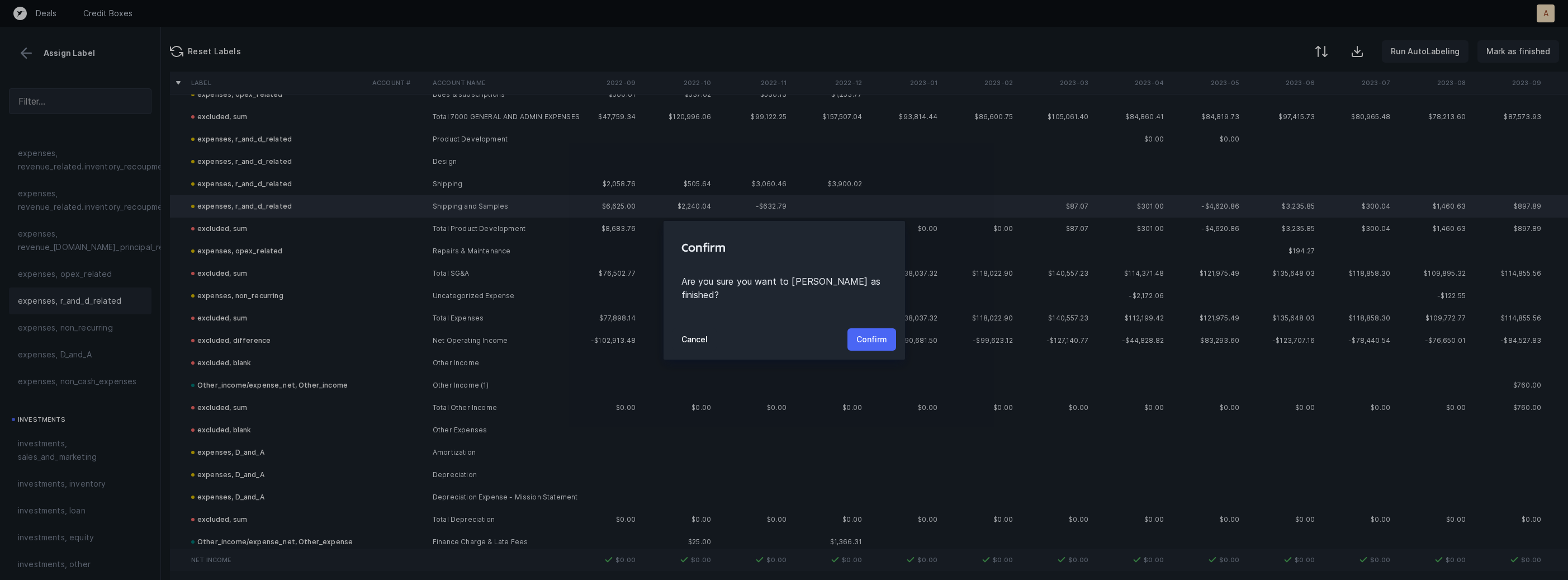
click at [877, 333] on p "Confirm" at bounding box center [872, 339] width 31 height 13
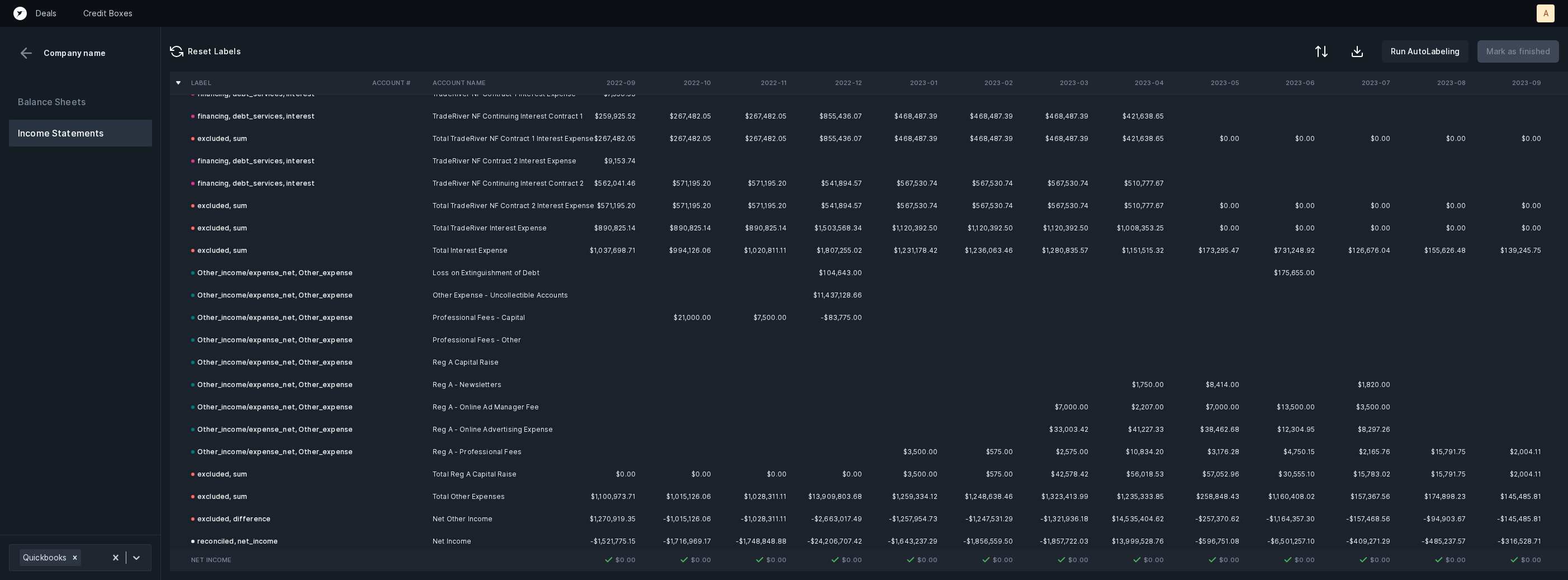
scroll to position [3521, 0]
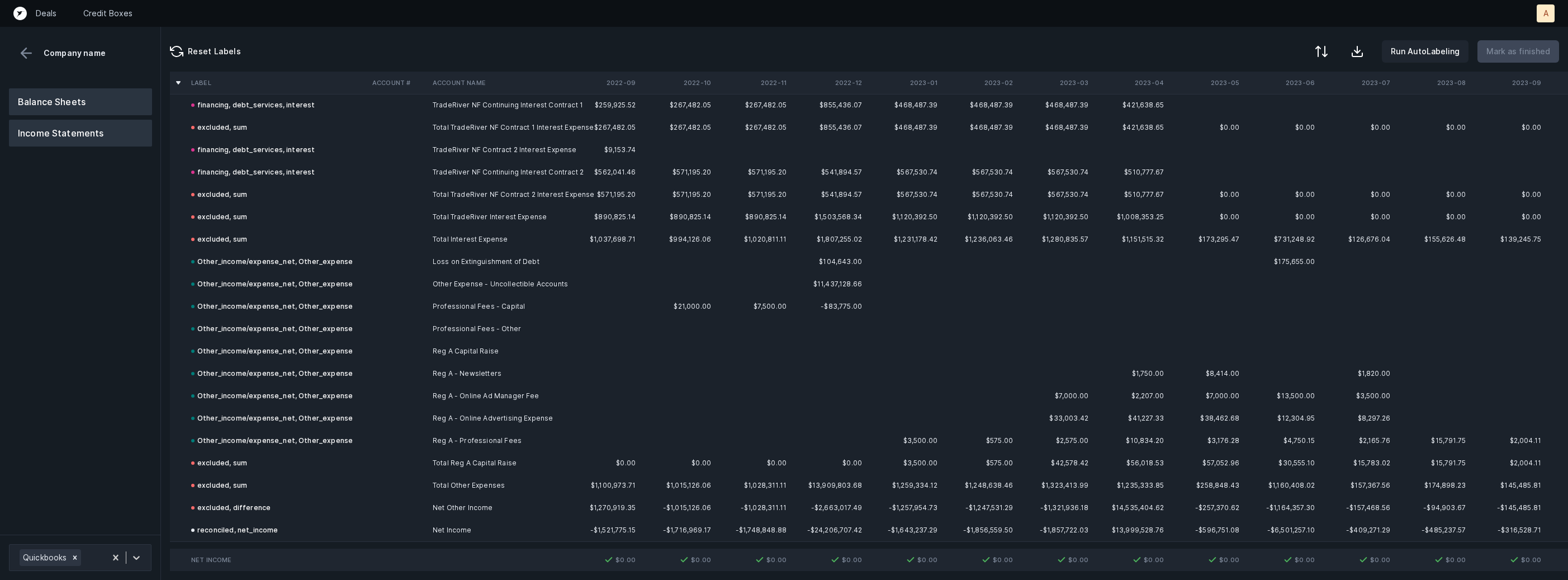
click at [62, 107] on button "Balance Sheets" at bounding box center [80, 101] width 143 height 27
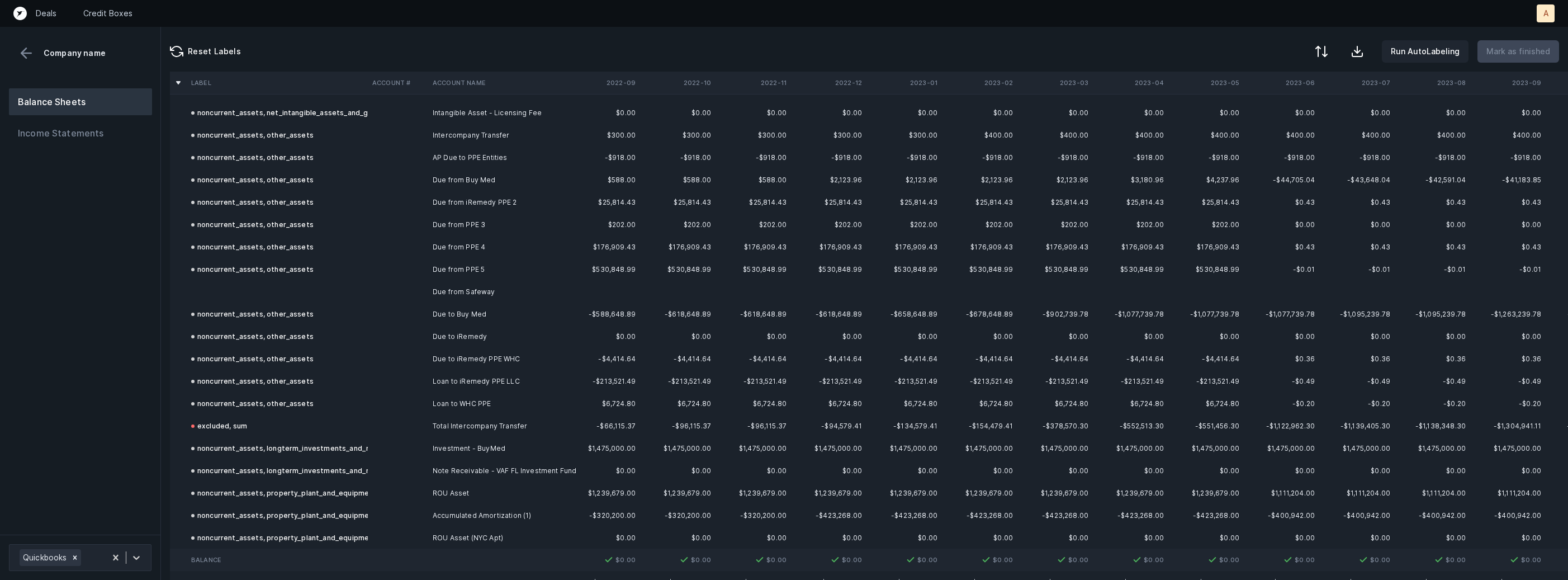
scroll to position [1926, 0]
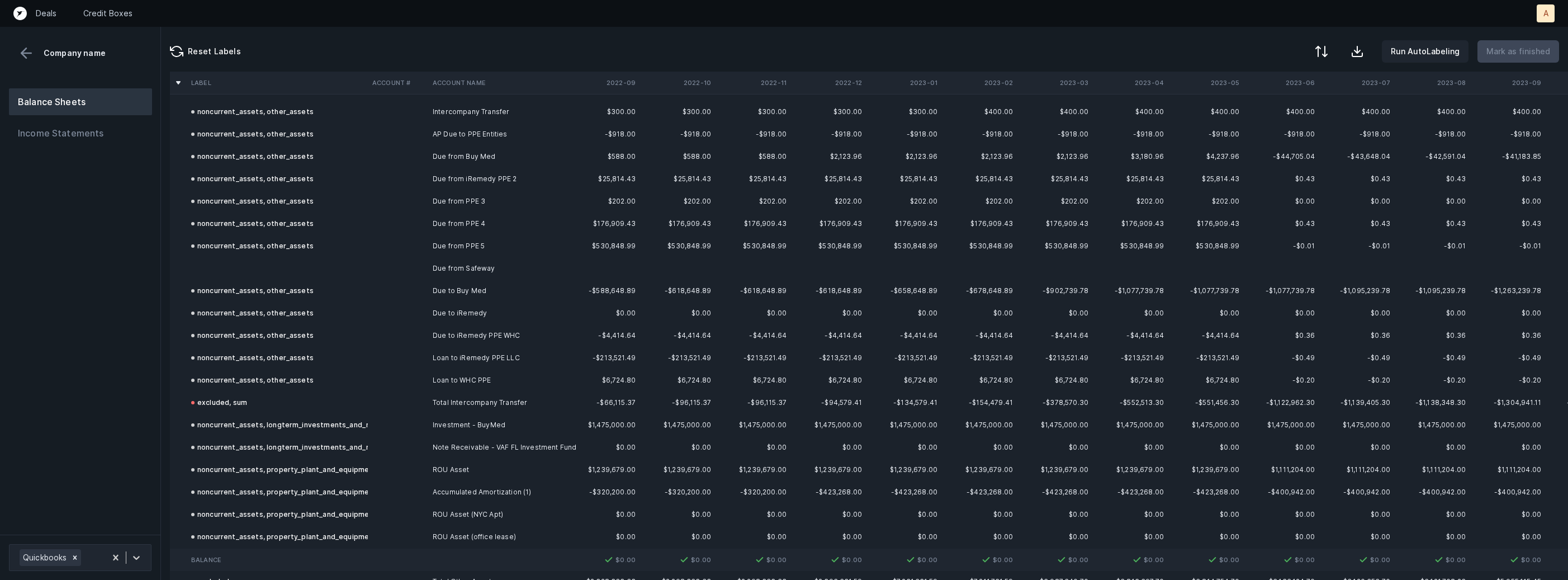
click at [430, 265] on td "Due from Safeway" at bounding box center [496, 268] width 136 height 23
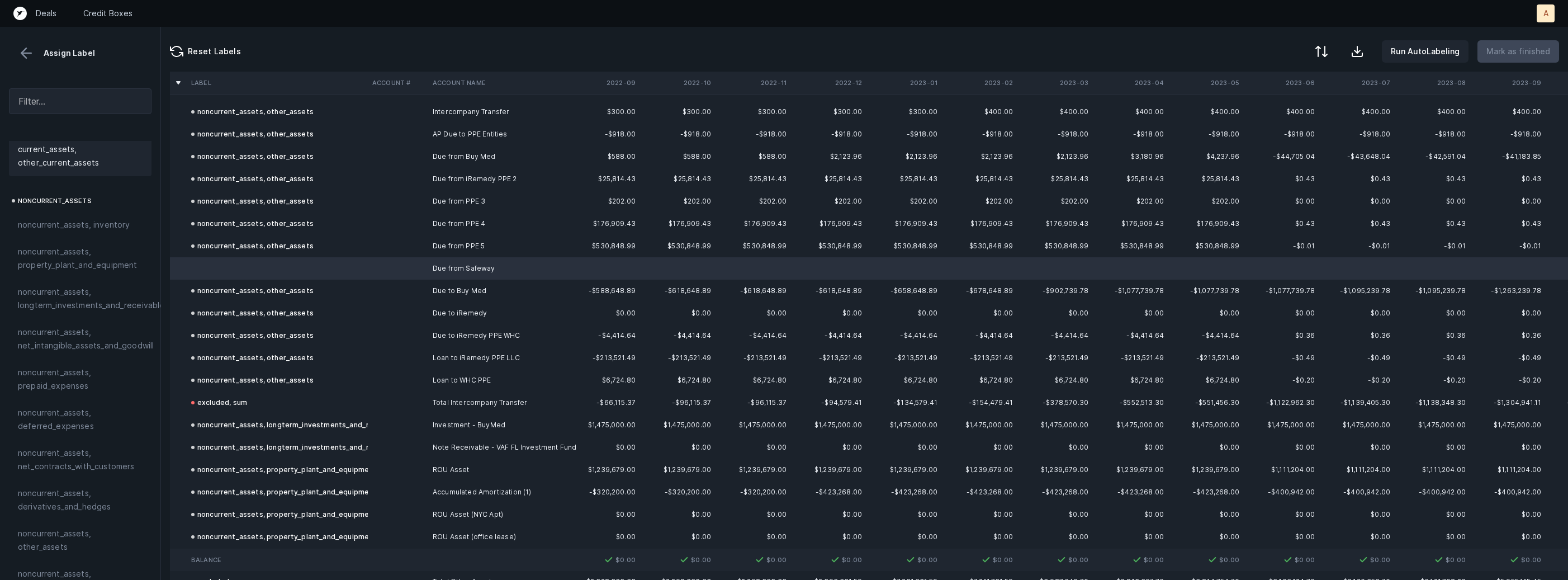
scroll to position [279, 0]
click at [63, 523] on div "noncurrent_assets, other_assets" at bounding box center [79, 538] width 142 height 40
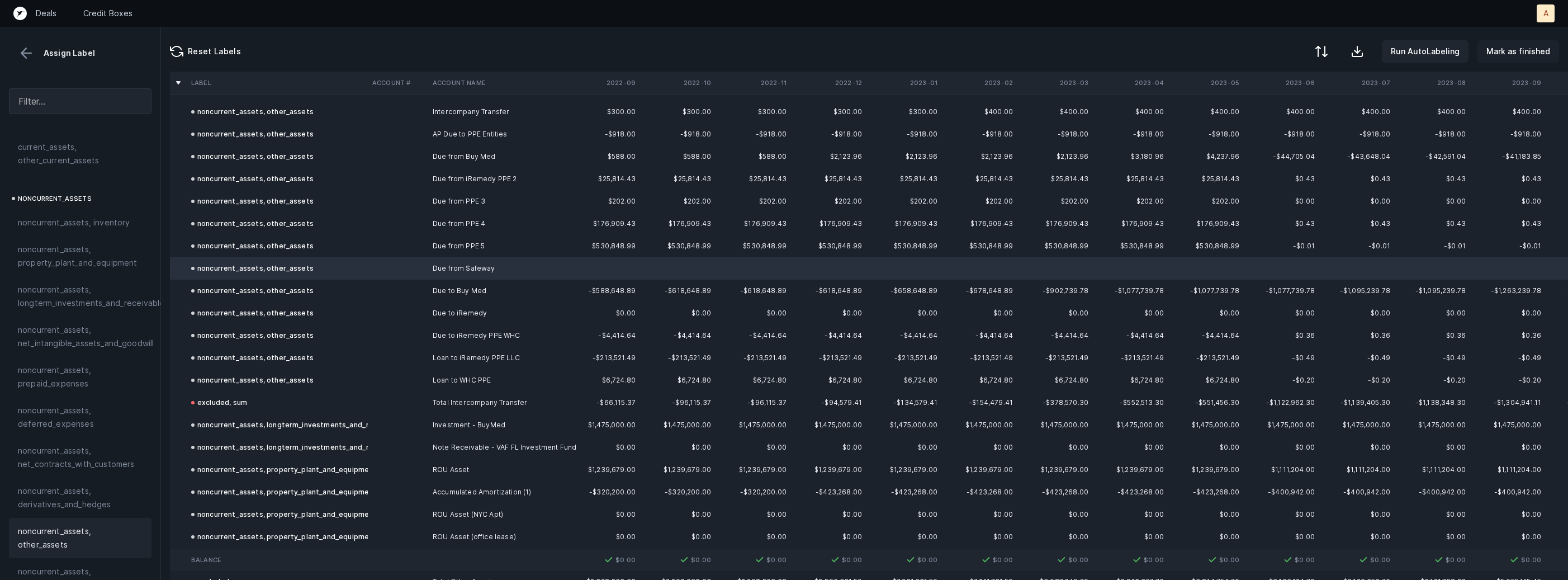
click at [1515, 47] on p "Mark as finished" at bounding box center [1518, 51] width 63 height 13
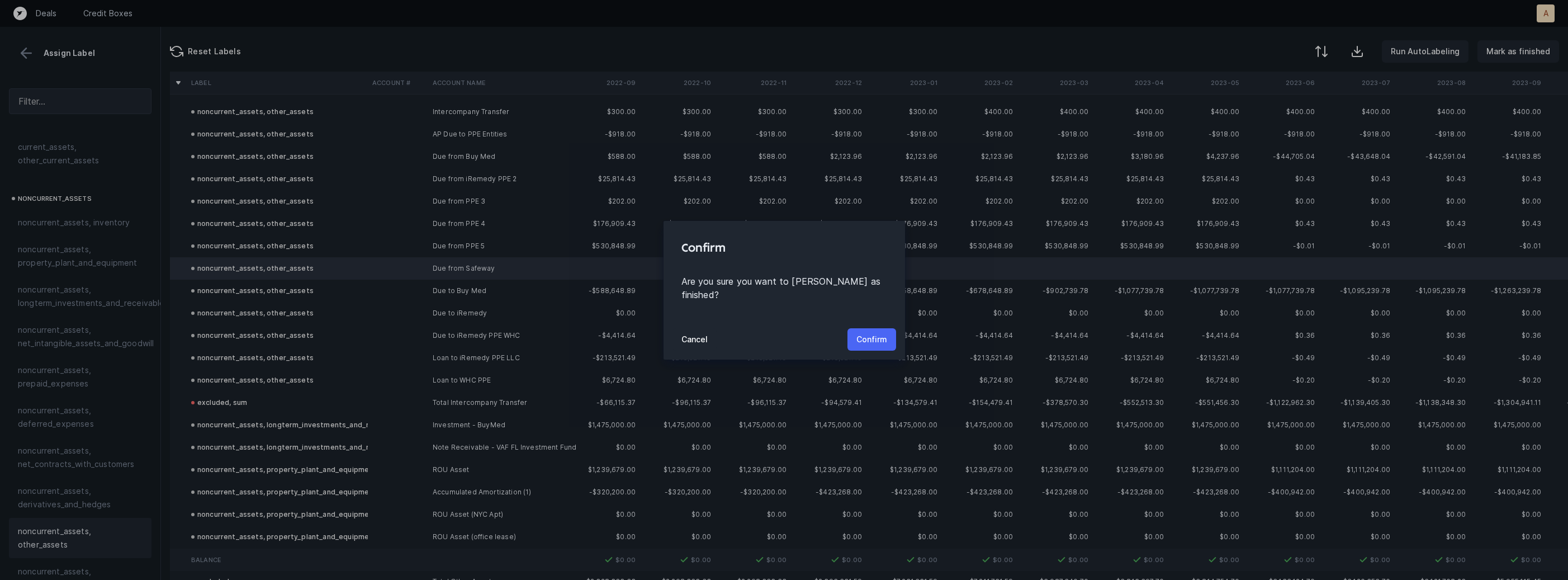
click at [869, 333] on p "Confirm" at bounding box center [872, 339] width 31 height 13
